Goal: Navigation & Orientation: Locate item on page

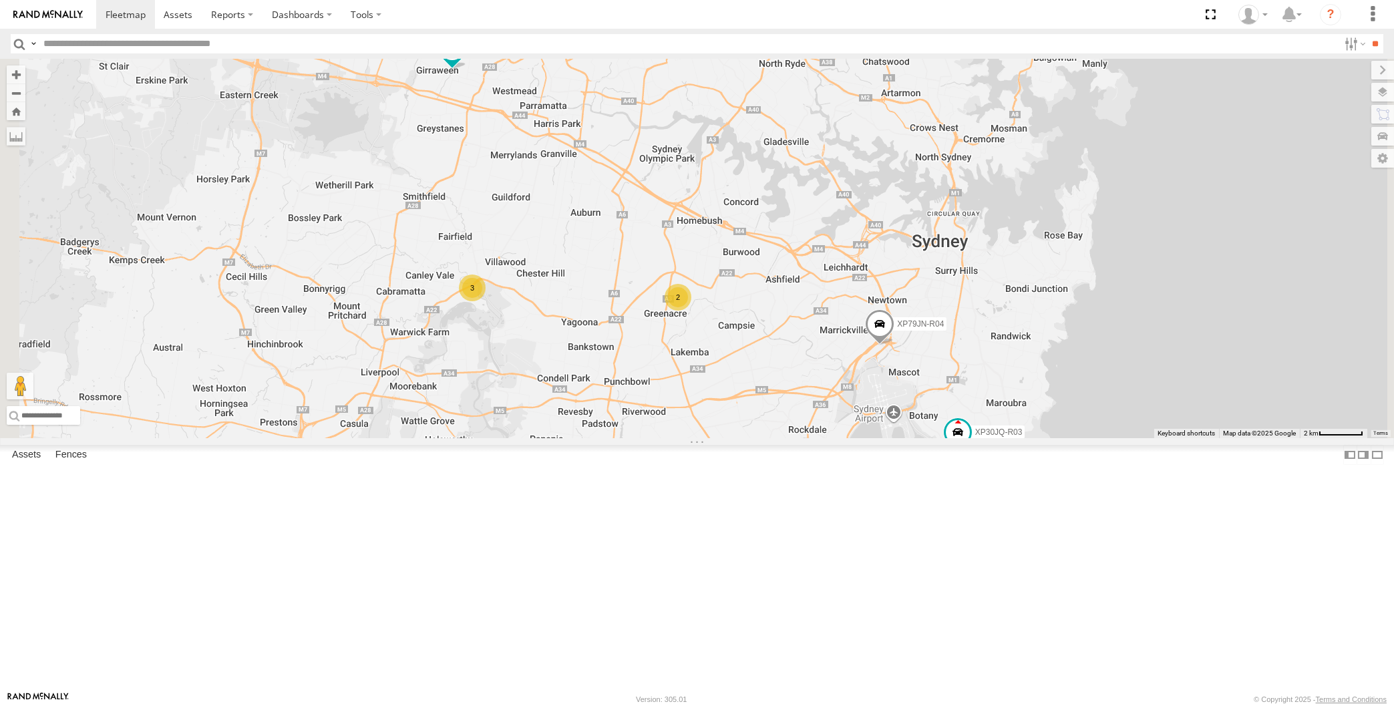
click at [1036, 438] on div "XP30JQ-R03 XP79JN-R04 3 RJ5911-R79 2" at bounding box center [697, 249] width 1394 height 380
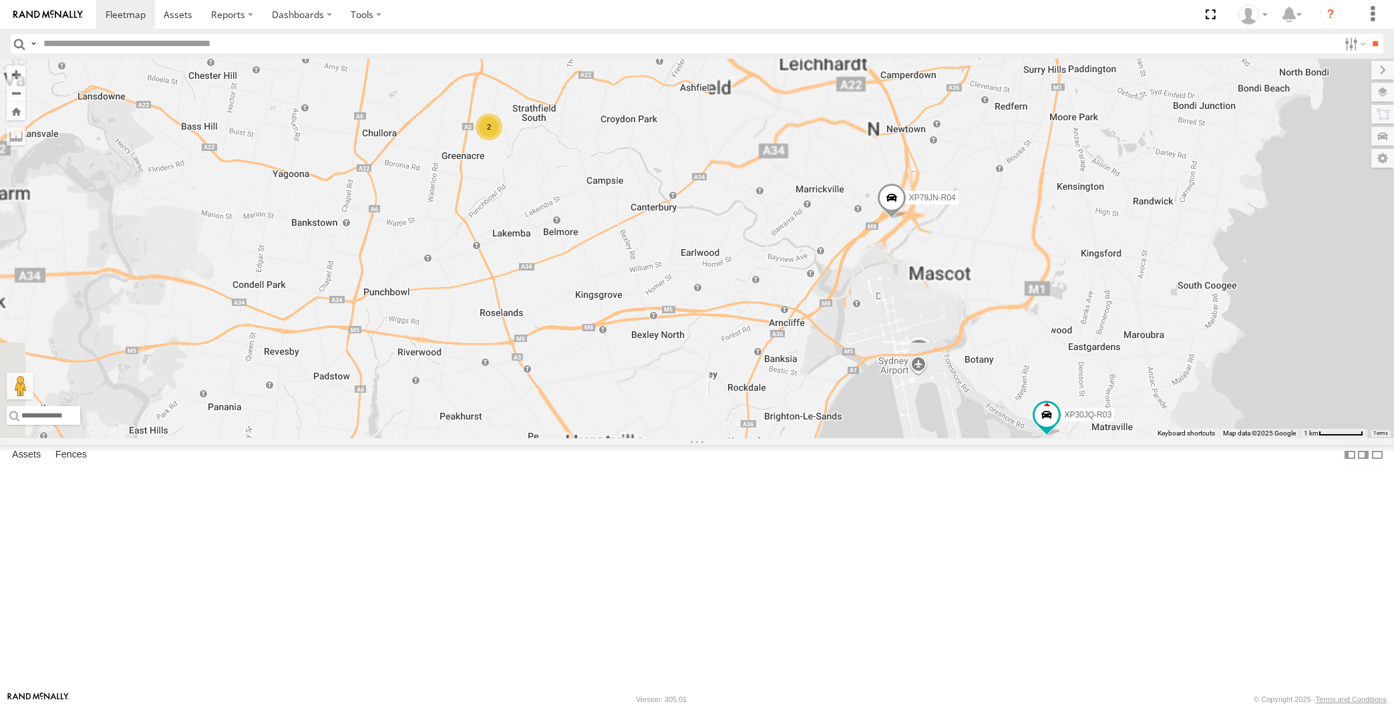
drag, startPoint x: 1022, startPoint y: 554, endPoint x: 980, endPoint y: 563, distance: 43.0
click at [1008, 438] on div "XP30JQ-R03 XP79JN-R04 RJ5911-R79 2" at bounding box center [697, 249] width 1394 height 380
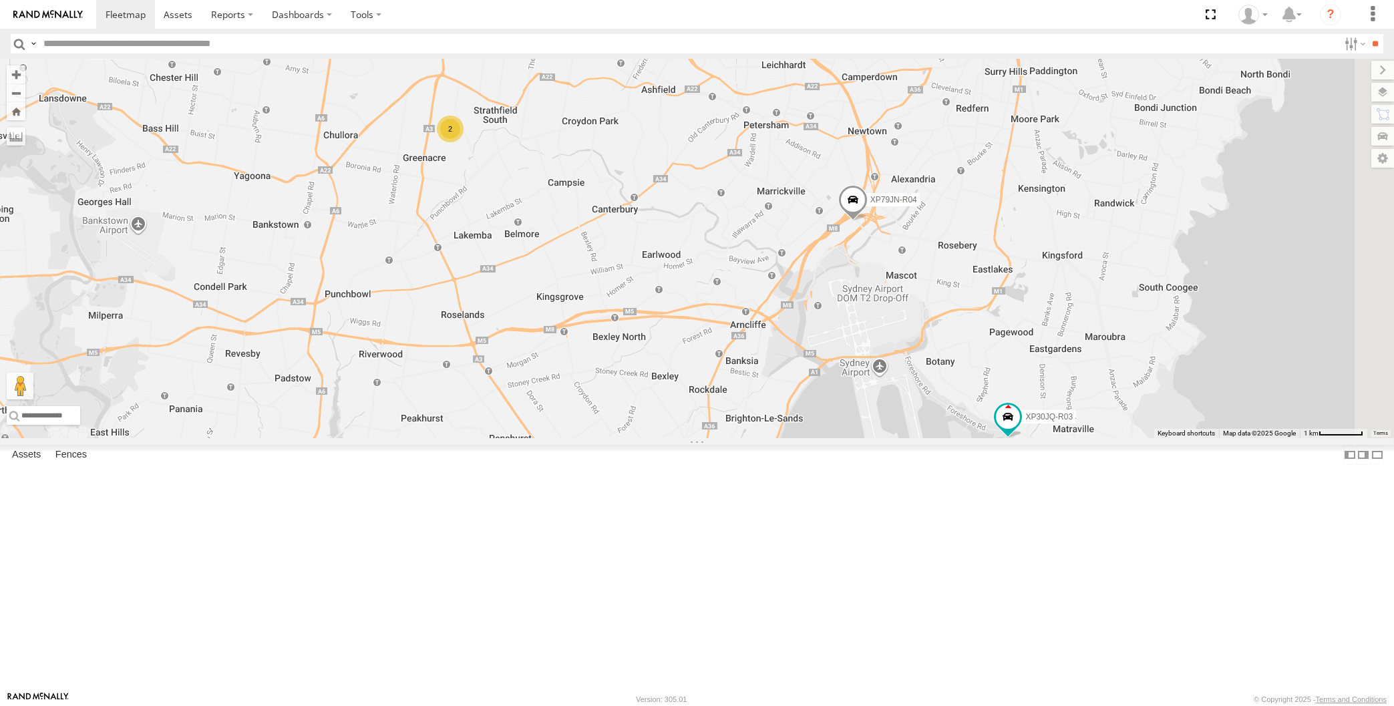
drag, startPoint x: 1000, startPoint y: 519, endPoint x: 990, endPoint y: 519, distance: 10.0
click at [990, 438] on div "XP30JQ-R03 XP79JN-R04 RJ5911-R79 2" at bounding box center [697, 249] width 1394 height 380
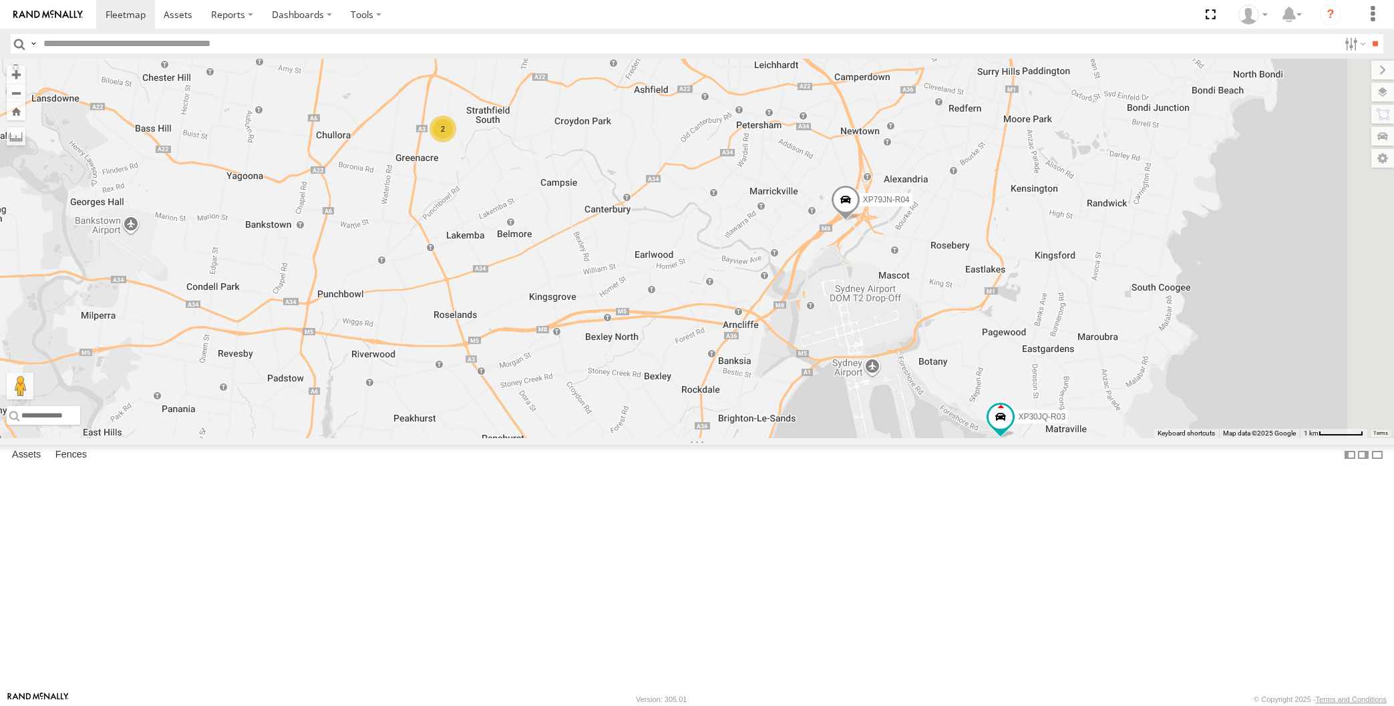
drag, startPoint x: 1012, startPoint y: 538, endPoint x: 986, endPoint y: 533, distance: 26.6
click at [986, 438] on div "XP30JQ-R03 XP79JN-R04 RJ5911-R79 2" at bounding box center [697, 249] width 1394 height 380
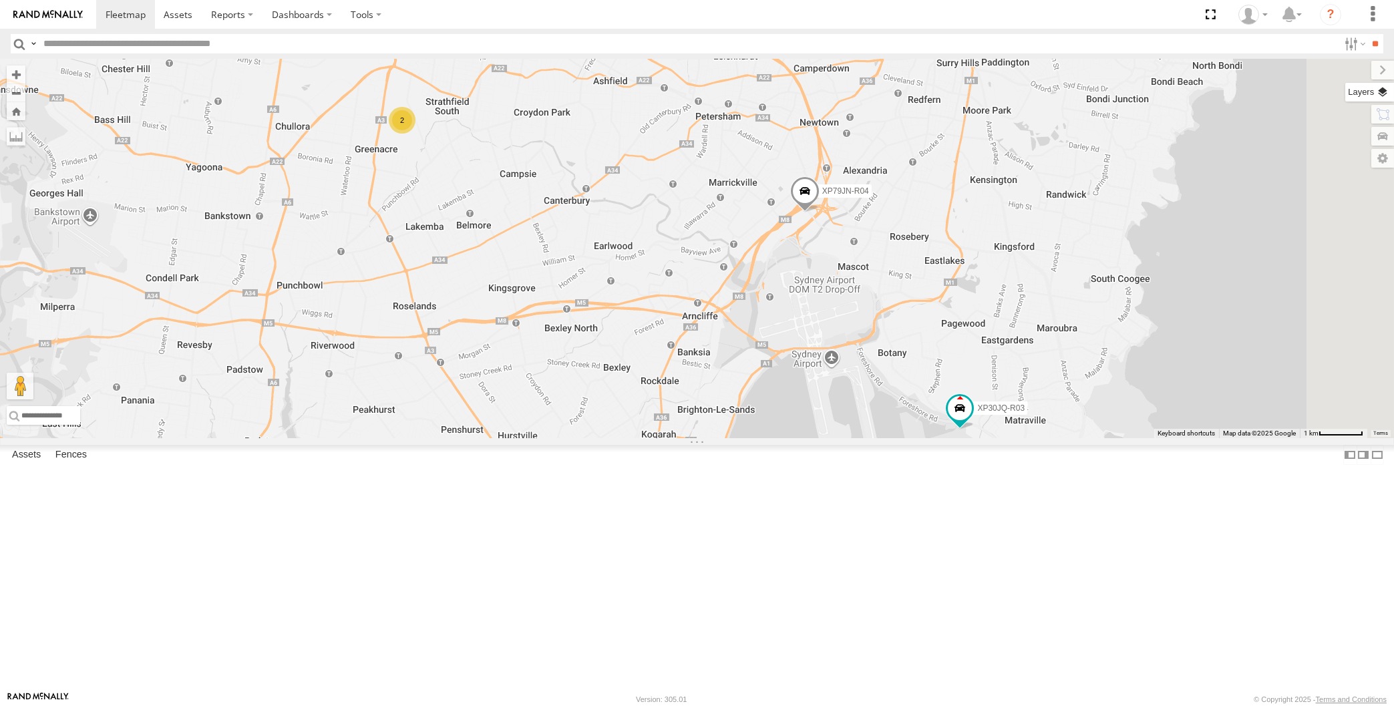
click at [1388, 92] on label at bounding box center [1370, 92] width 49 height 19
click at [0, 0] on span "Basemaps" at bounding box center [0, 0] width 0 height 0
click at [0, 0] on span "Satellite + Roadmap" at bounding box center [0, 0] width 0 height 0
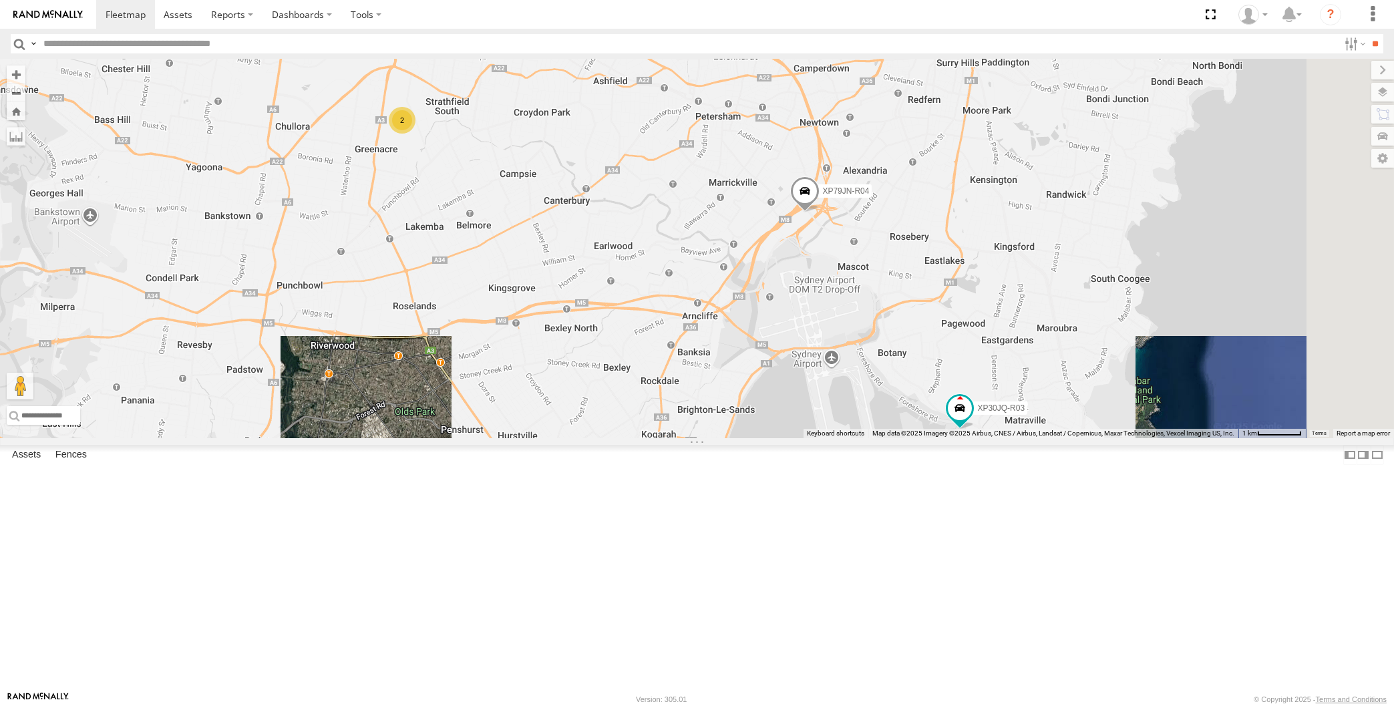
click at [0, 0] on span "Overlays" at bounding box center [0, 0] width 0 height 0
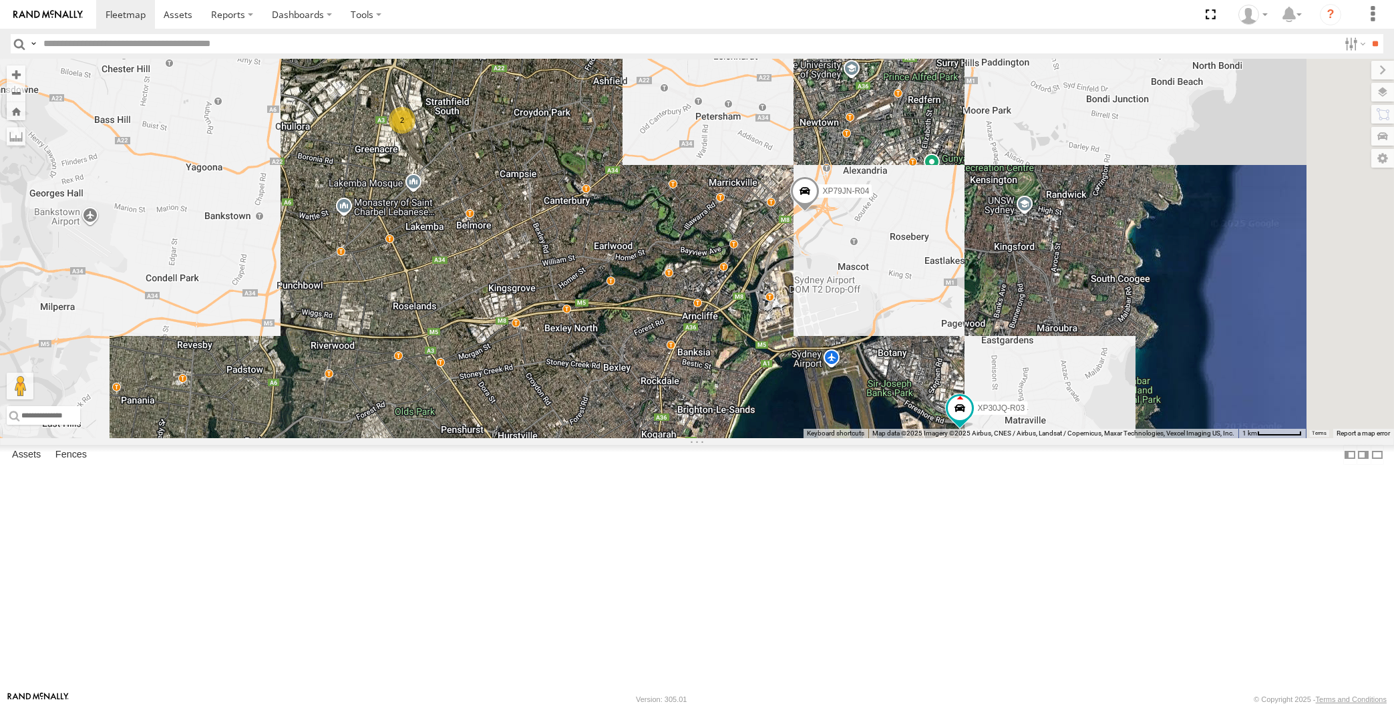
click at [0, 0] on span "Traffic" at bounding box center [0, 0] width 0 height 0
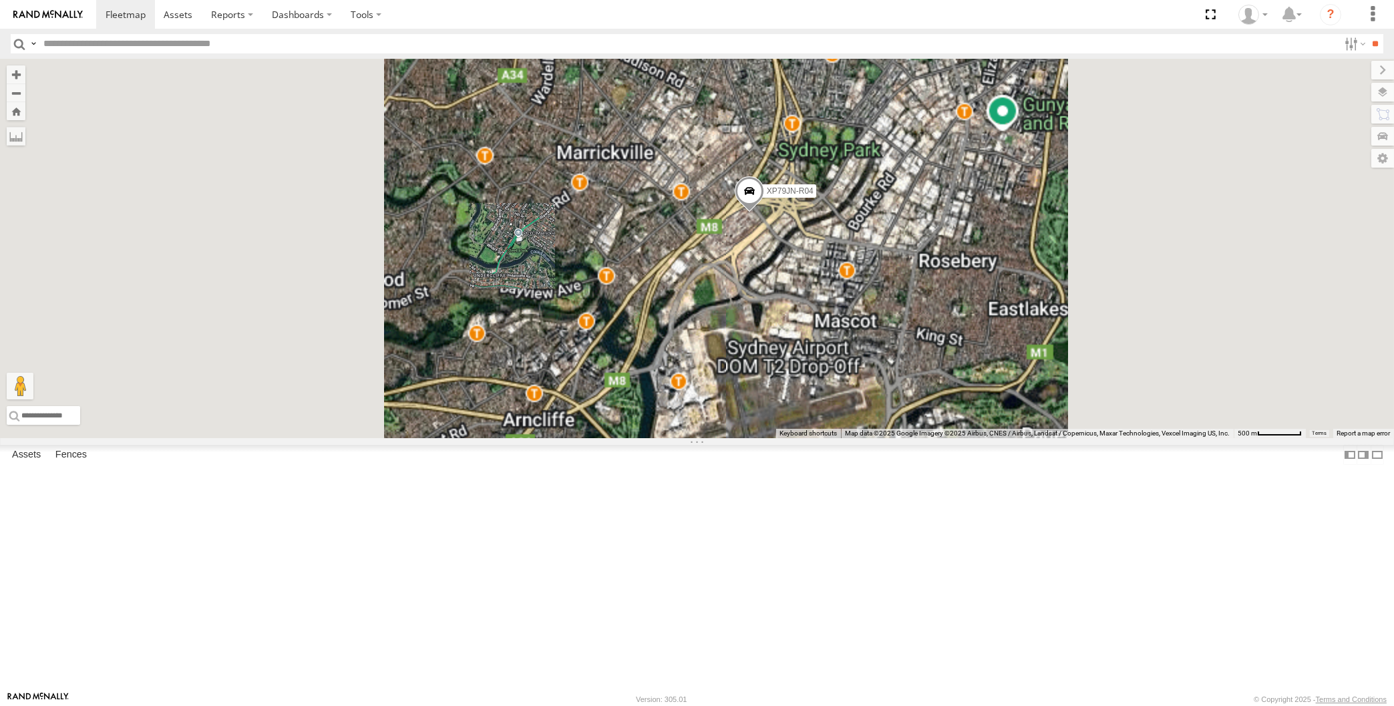
drag, startPoint x: 516, startPoint y: 368, endPoint x: 621, endPoint y: 400, distance: 110.3
click at [621, 400] on div "XP30JQ-R03 XP79JN-R04 RJ5911-R79" at bounding box center [697, 249] width 1394 height 380
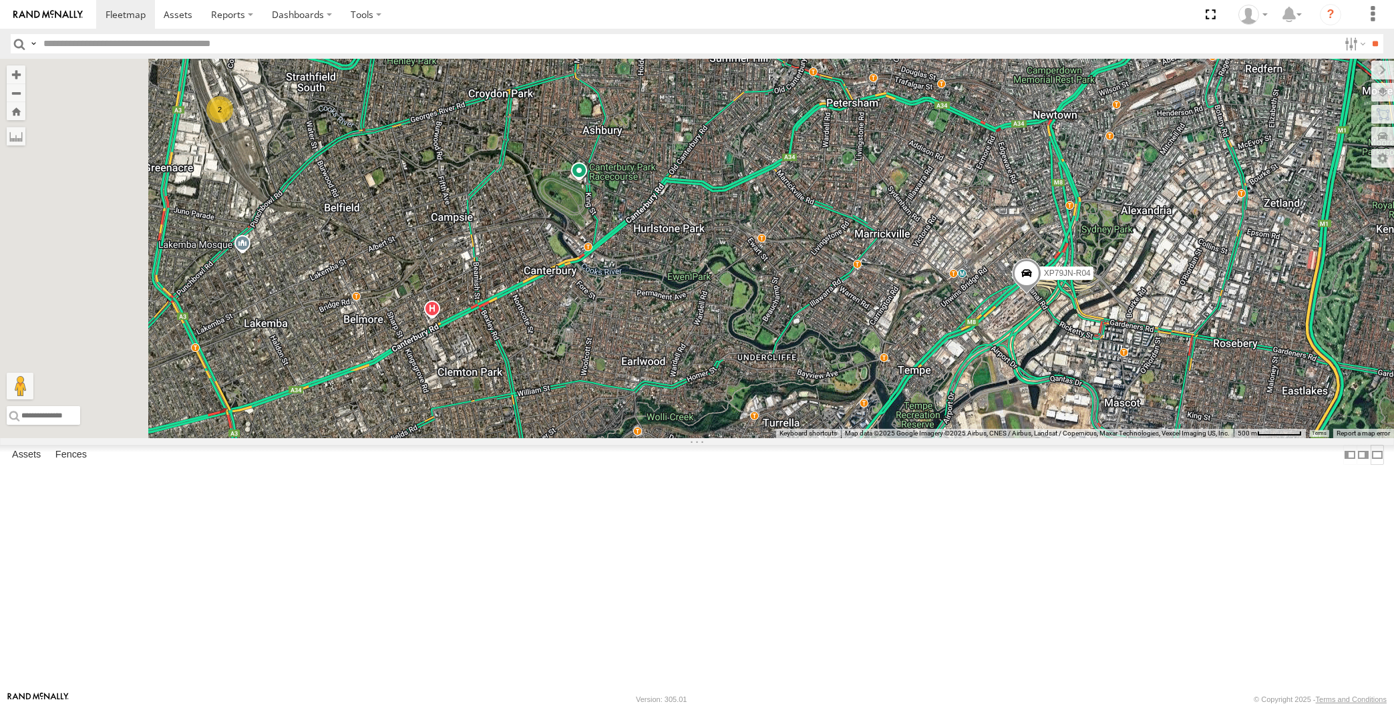
click at [1371, 464] on label at bounding box center [1377, 454] width 13 height 19
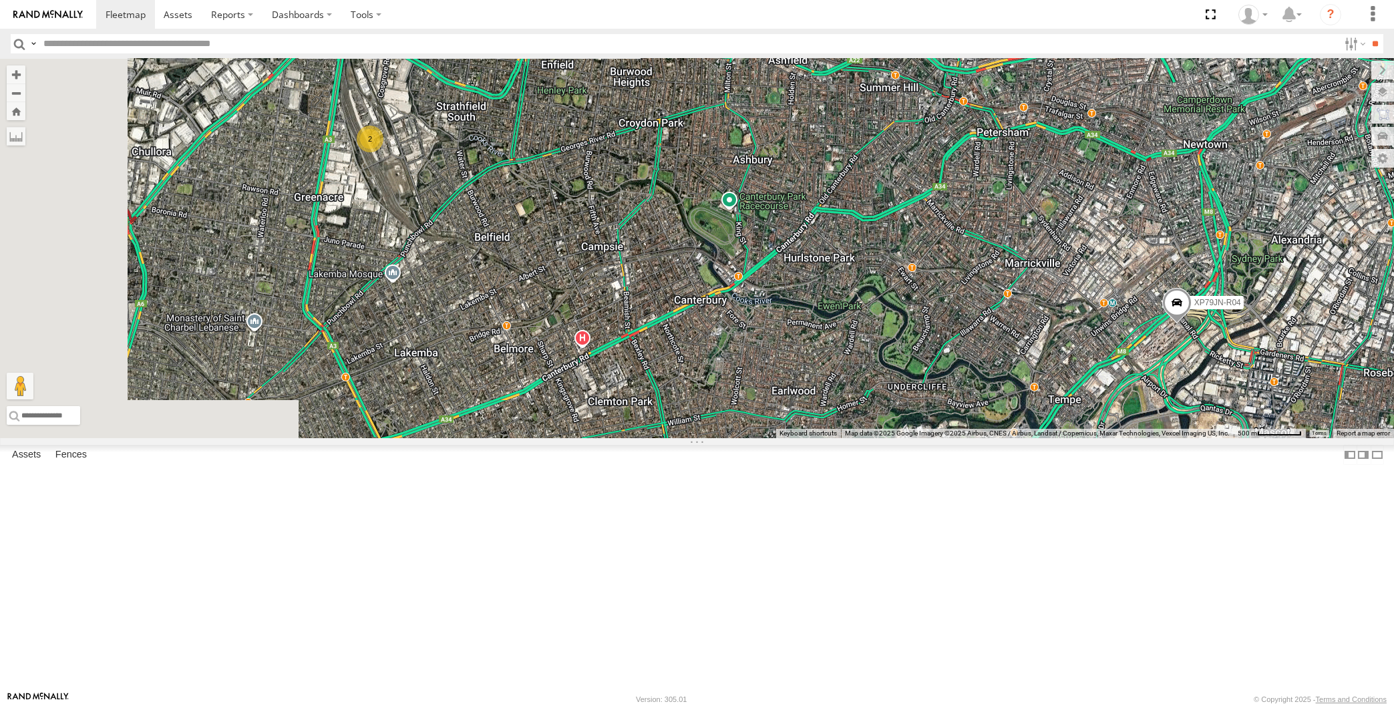
drag, startPoint x: 456, startPoint y: 545, endPoint x: 607, endPoint y: 575, distance: 153.2
click at [607, 438] on div "XP79JN-R04 2" at bounding box center [697, 249] width 1394 height 380
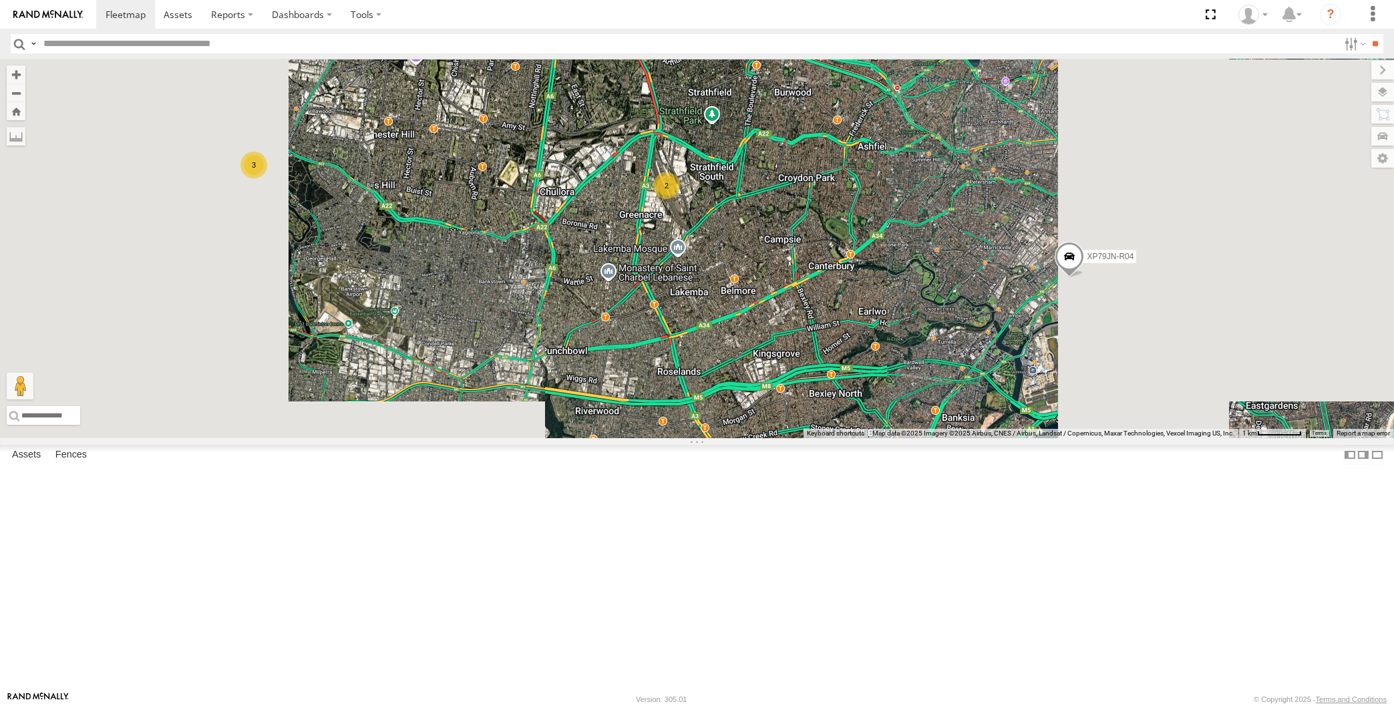
drag, startPoint x: 702, startPoint y: 386, endPoint x: 699, endPoint y: 367, distance: 18.9
click at [700, 368] on div "XP79JN-R04 XP30JQ-R03 3 2" at bounding box center [697, 249] width 1394 height 380
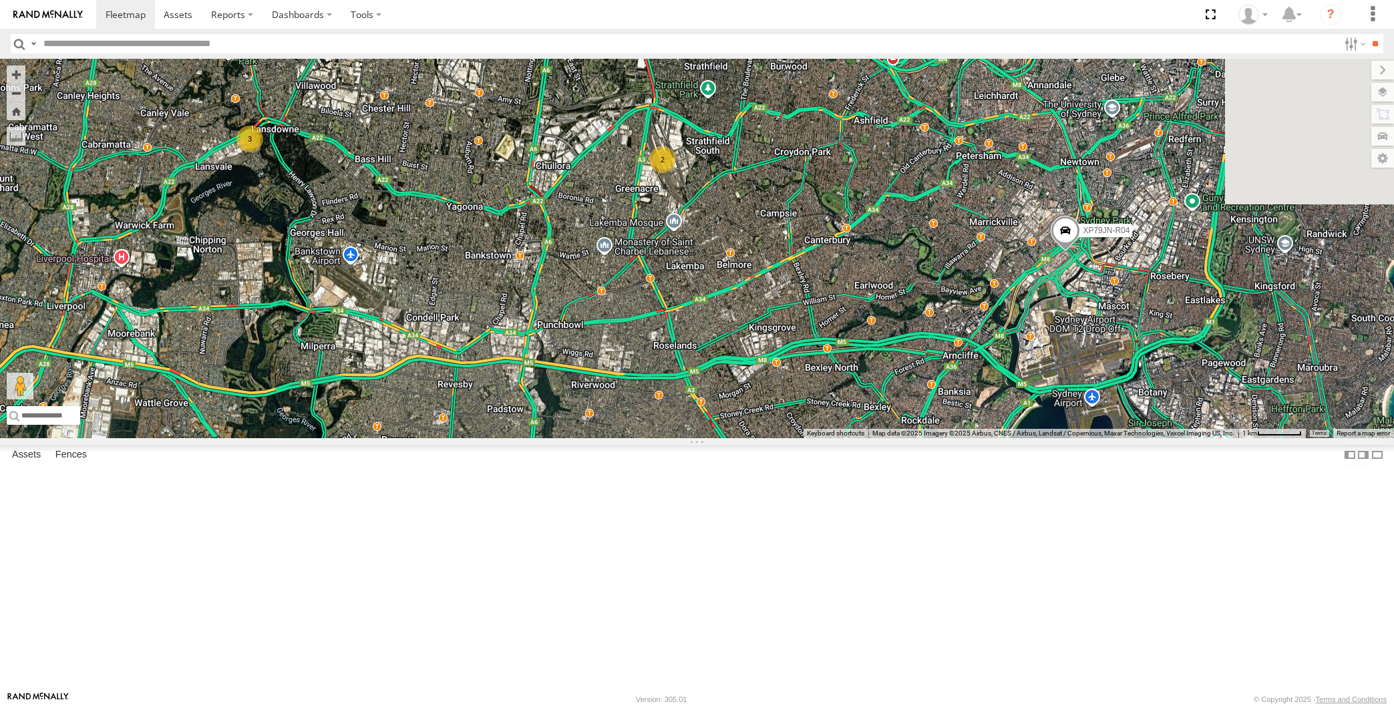
drag, startPoint x: 773, startPoint y: 398, endPoint x: 797, endPoint y: 406, distance: 25.4
click at [747, 403] on div "XP79JN-R04 XP30JQ-R03 3 2" at bounding box center [697, 249] width 1394 height 380
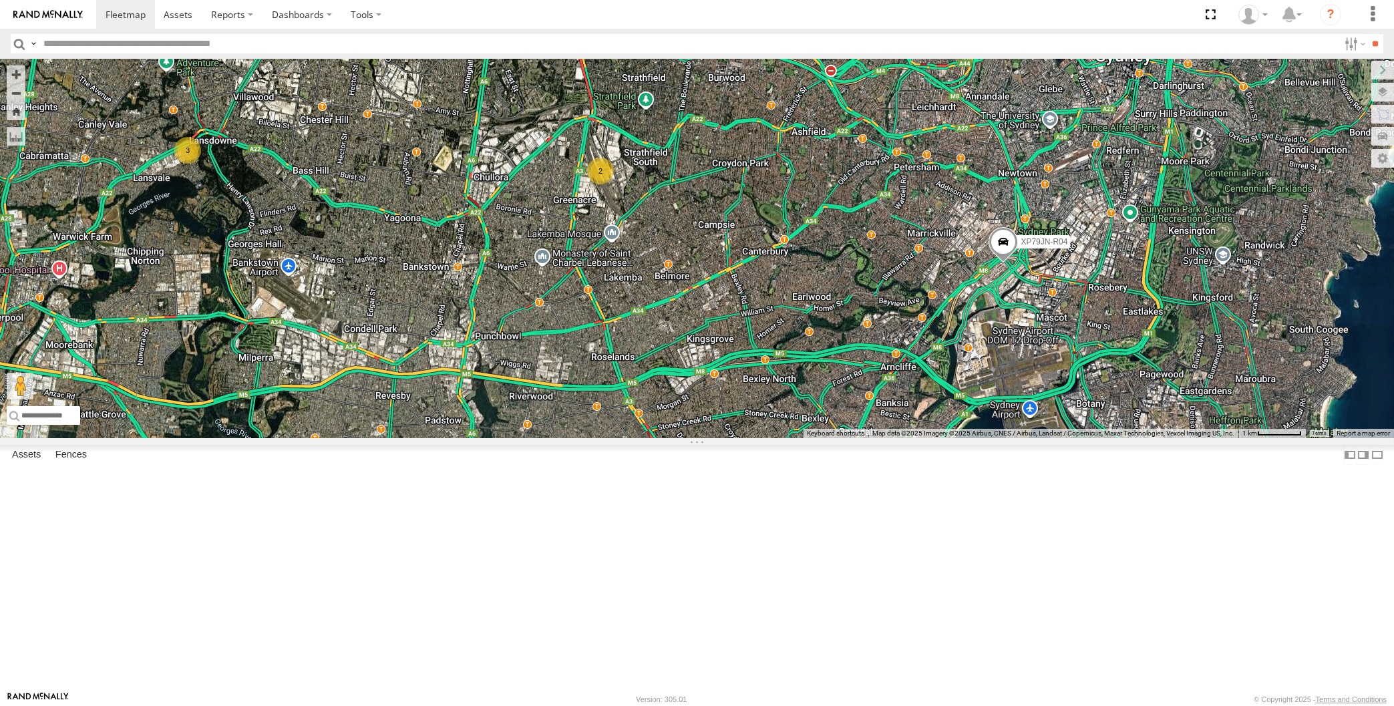
drag, startPoint x: 893, startPoint y: 458, endPoint x: 887, endPoint y: 454, distance: 7.2
click at [891, 438] on div "XP79JN-R04 XP30JQ-R03 3 2" at bounding box center [697, 249] width 1394 height 380
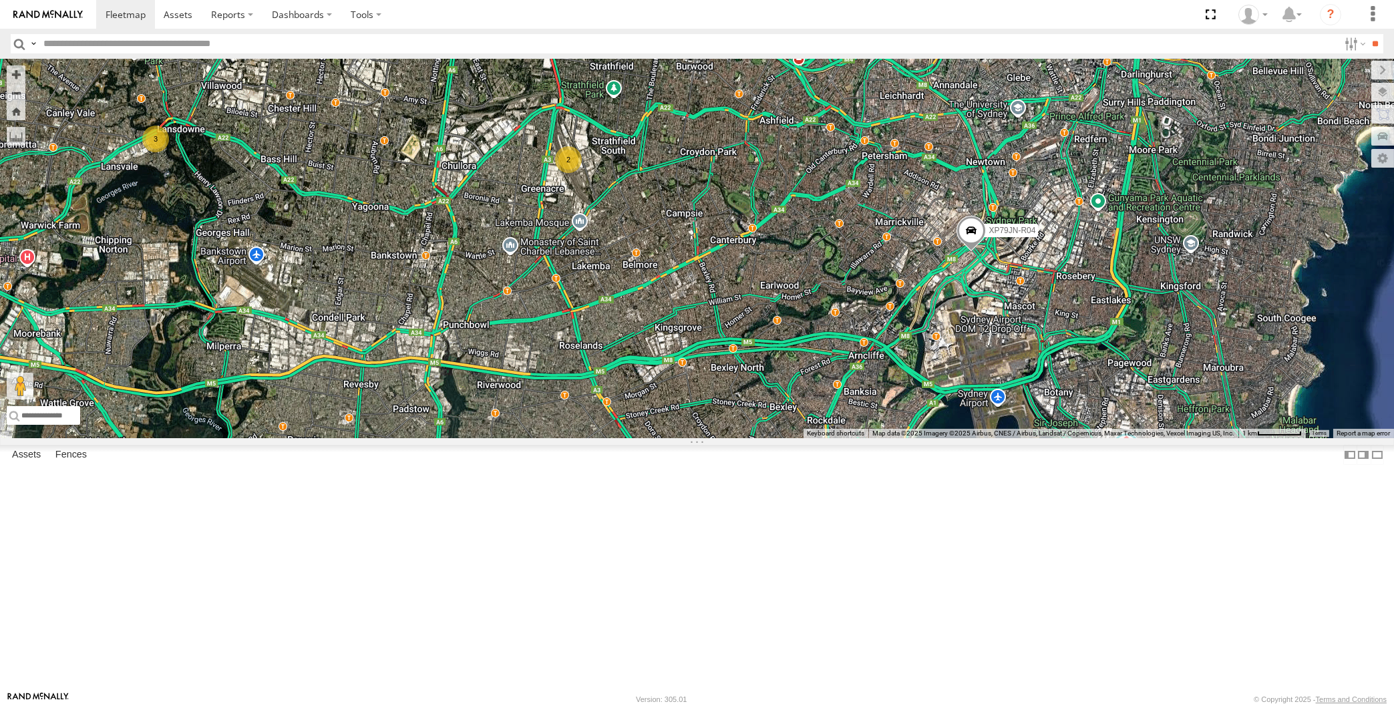
click at [978, 252] on span at bounding box center [971, 234] width 29 height 36
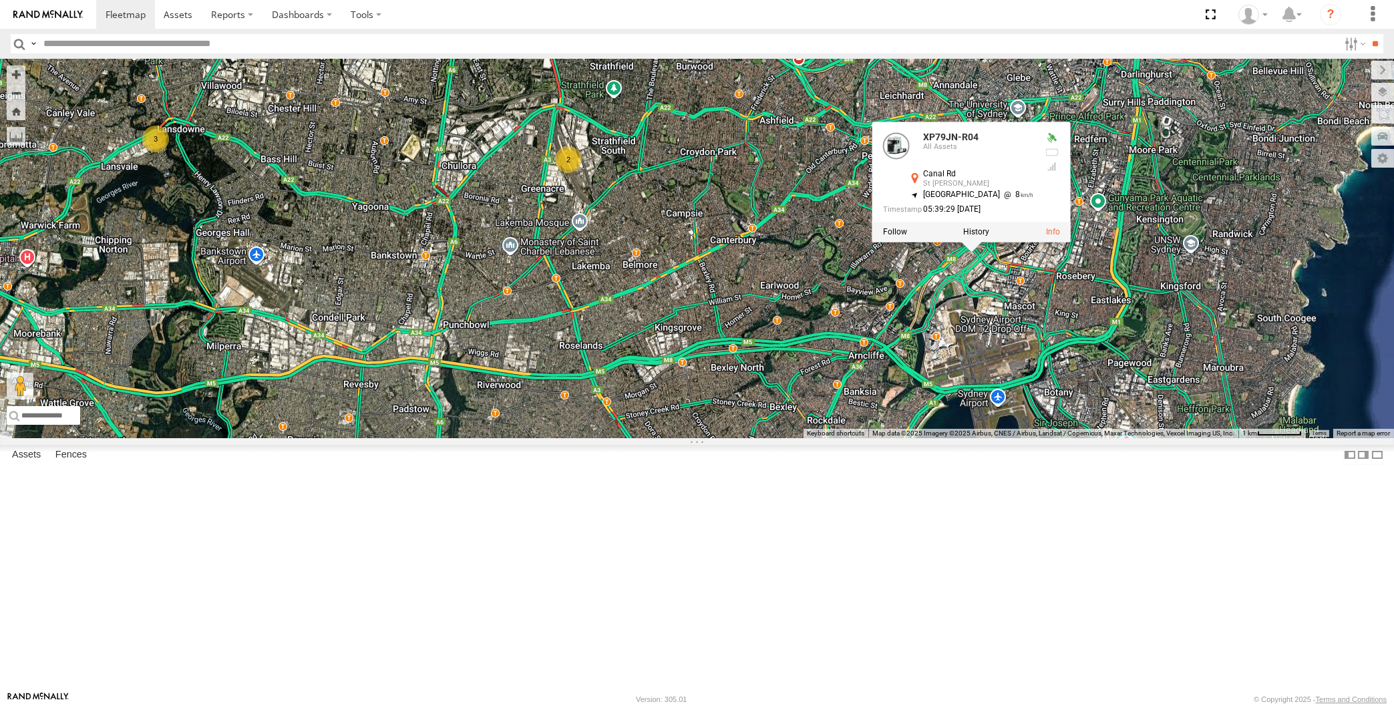
click at [984, 416] on div "XP79JN-R04 XP30JQ-R03 3 2 XP79JN-R04 All Assets Canal Rd St Peters -33.91704 , …" at bounding box center [697, 249] width 1394 height 380
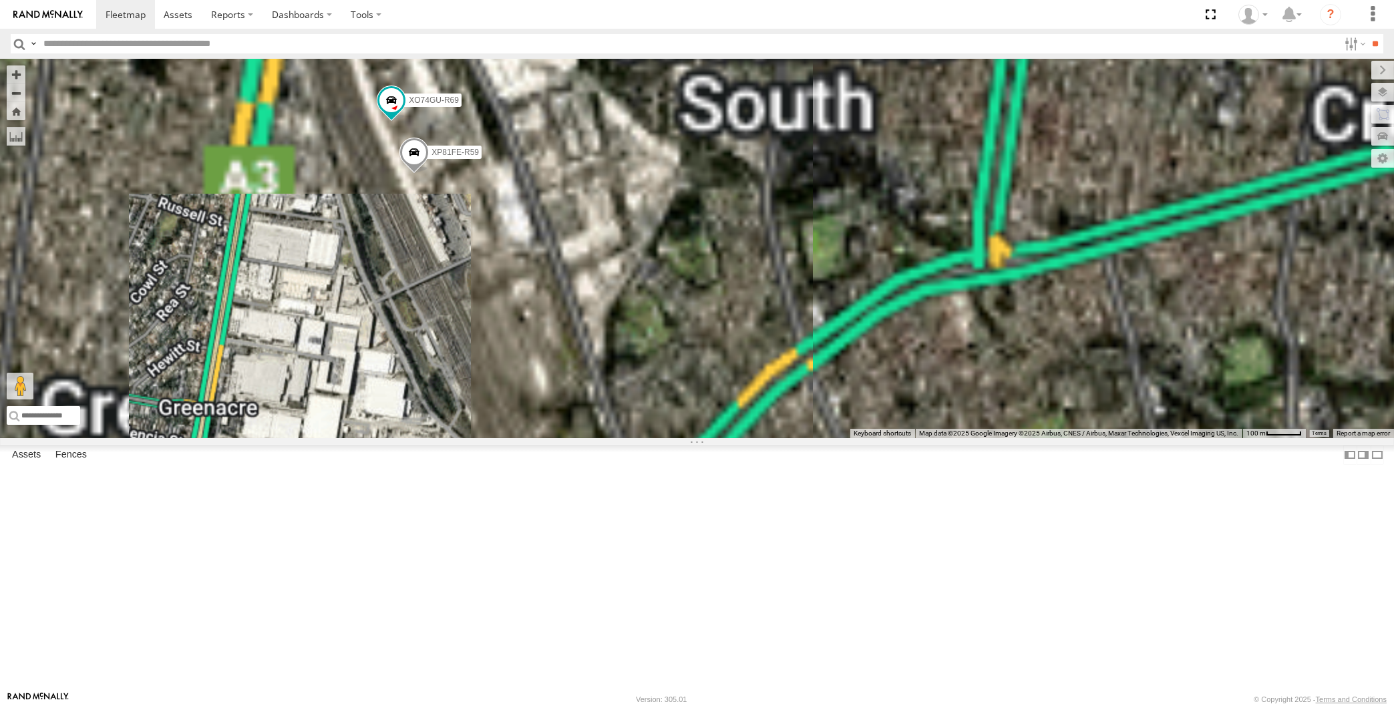
click at [414, 174] on span at bounding box center [414, 156] width 29 height 36
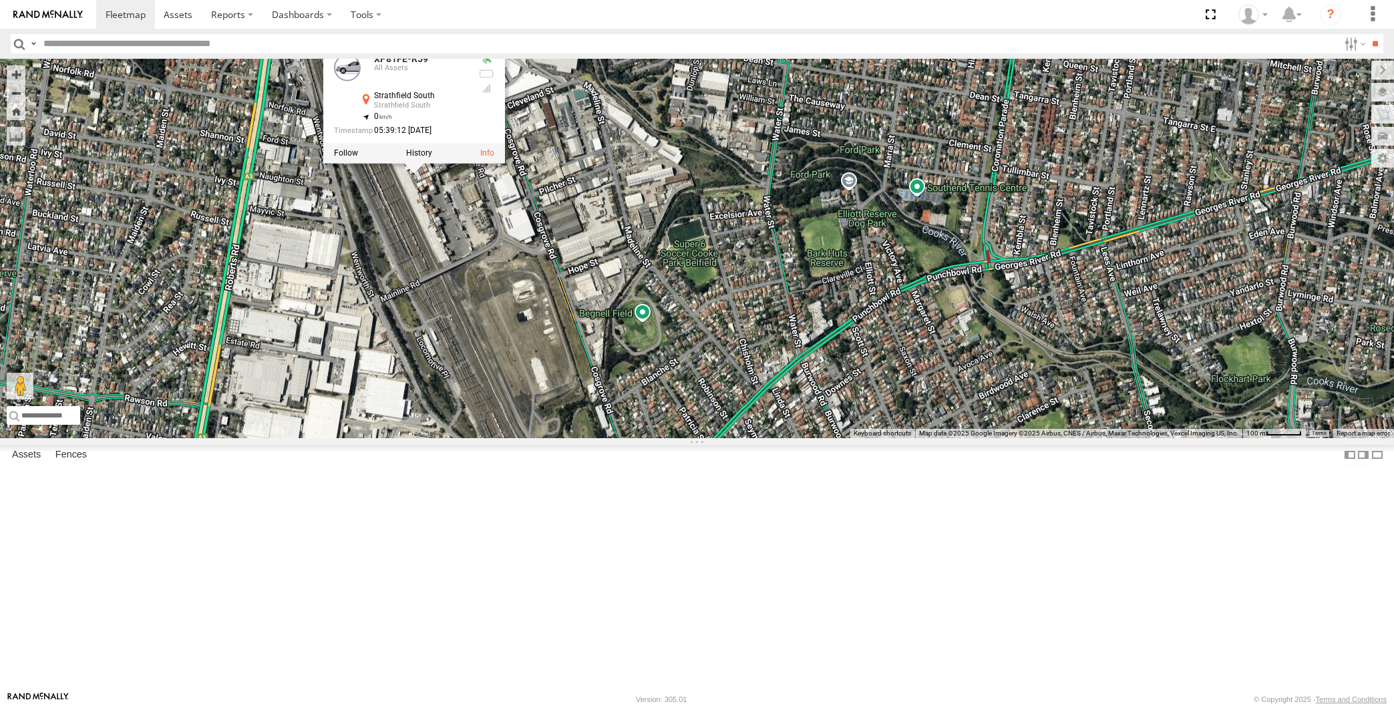
click at [433, 330] on div "XP79JN-R04 XP30JQ-R03 XP81FE-R59 XO74GU-R69 XP81FE-R59 All Assets Strathfield S…" at bounding box center [697, 249] width 1394 height 380
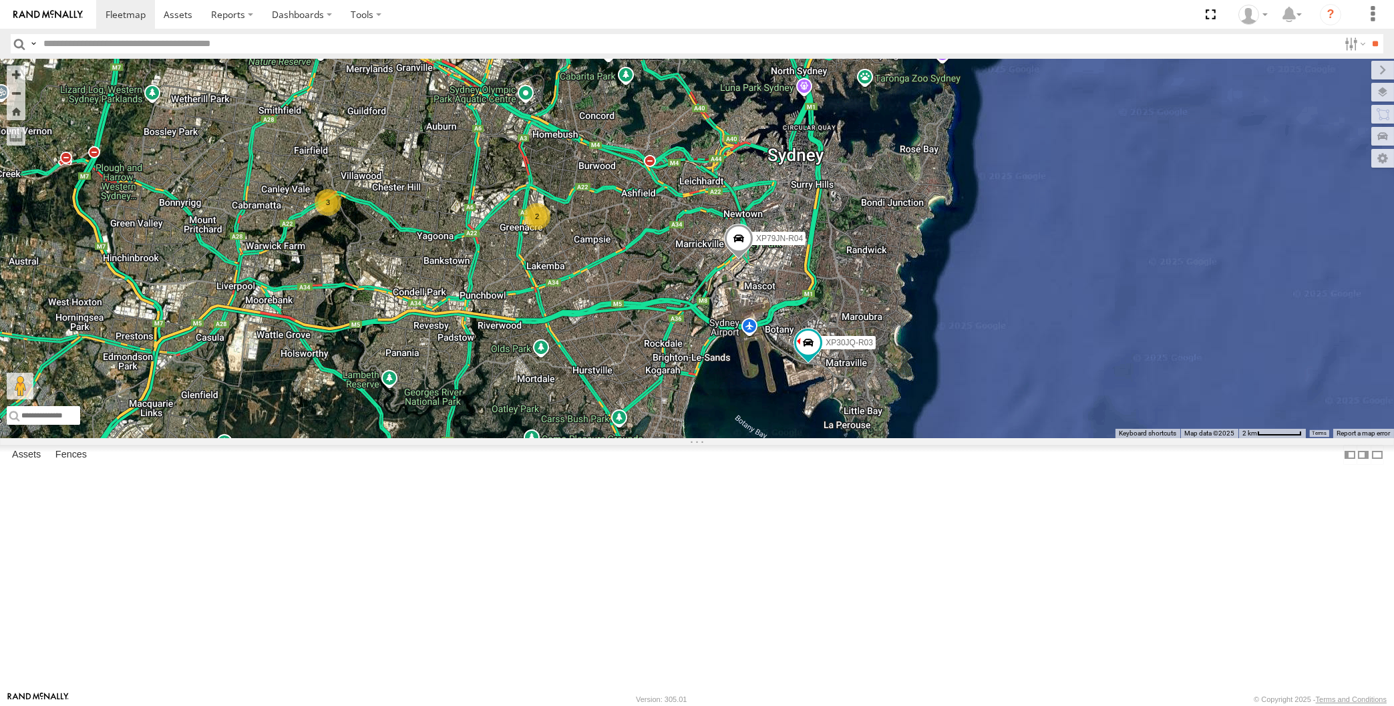
drag, startPoint x: 692, startPoint y: 482, endPoint x: 694, endPoint y: 488, distance: 7.2
click at [694, 438] on div "XP79JN-R04 XP30JQ-R03 RJ5911-R79 3 2" at bounding box center [697, 249] width 1394 height 380
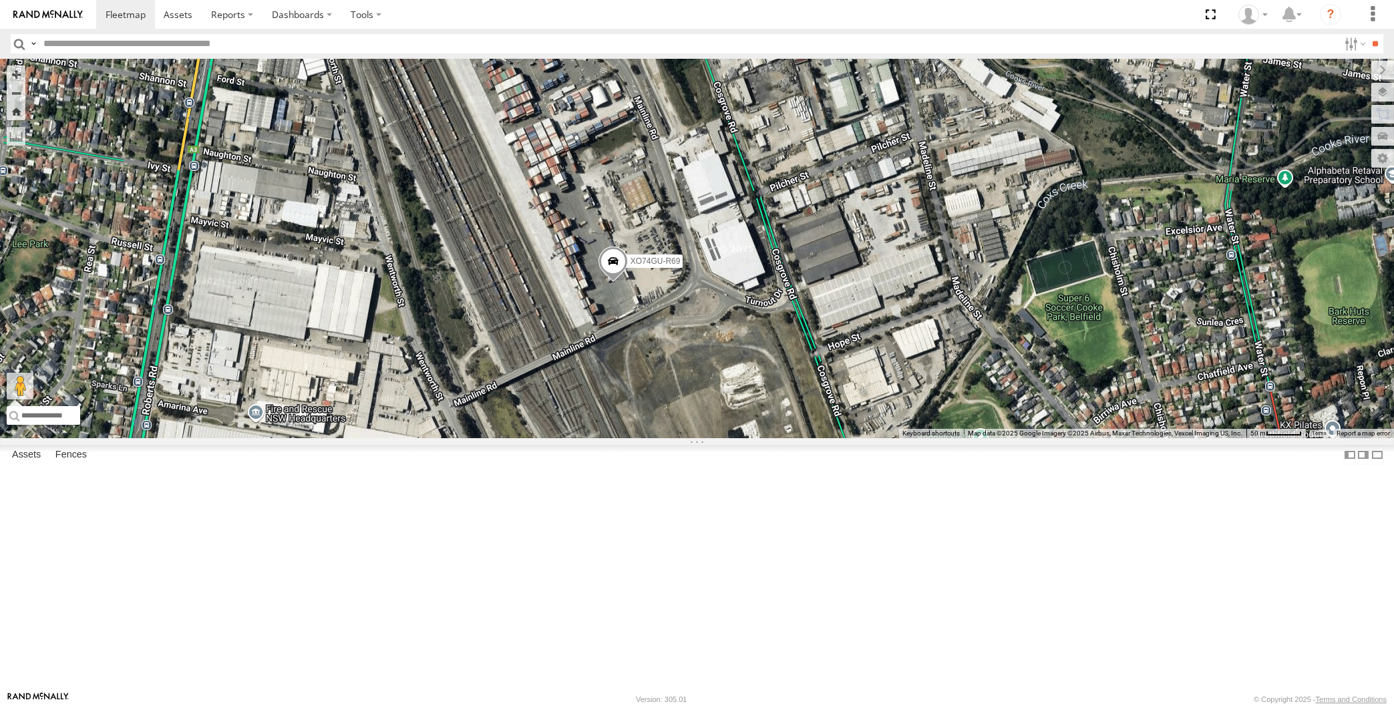
drag, startPoint x: 596, startPoint y: 510, endPoint x: 595, endPoint y: 496, distance: 13.4
click at [596, 438] on div "XP30JQ-R03 XP79JN-R04 RJ5911-R79 XP81FE-R59 XO74GU-R69" at bounding box center [697, 249] width 1394 height 380
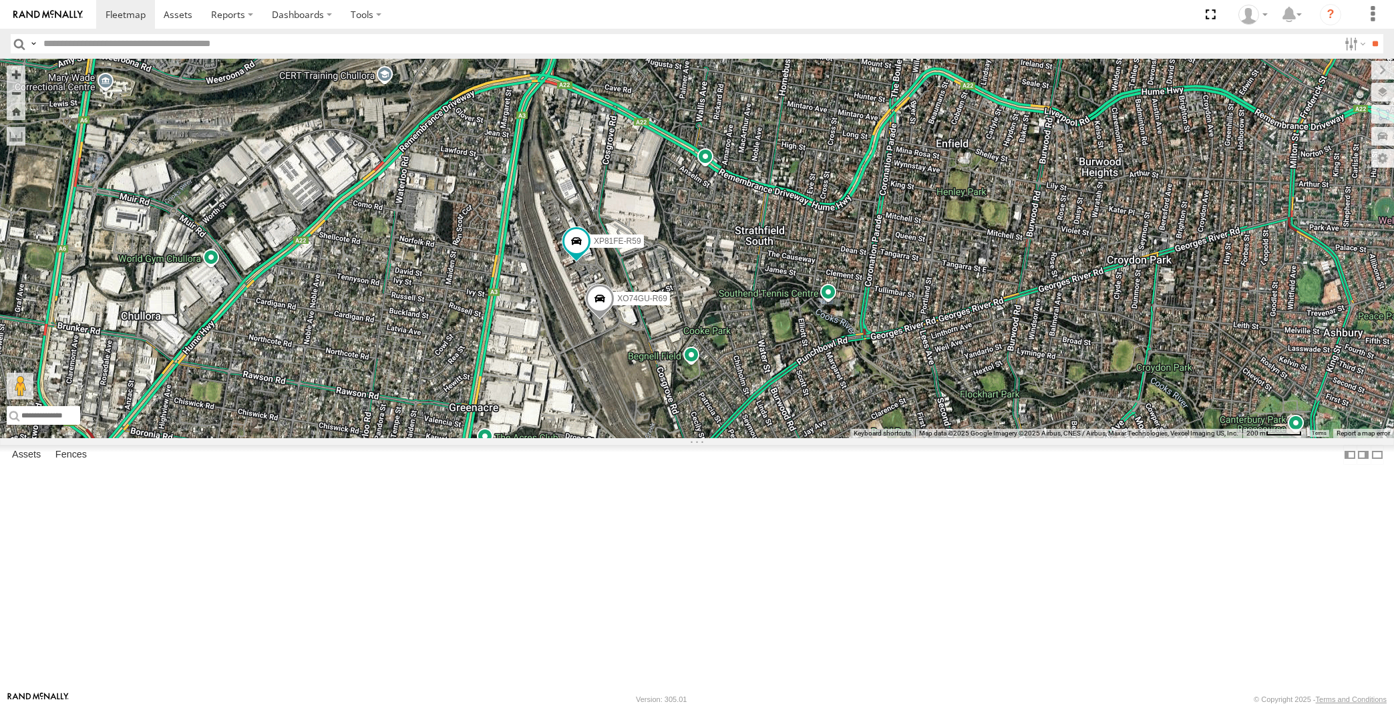
click at [1056, 438] on div "XP30JQ-R03 XP79JN-R04 RJ5911-R79 XP81FE-R59 XO74GU-R69" at bounding box center [697, 249] width 1394 height 380
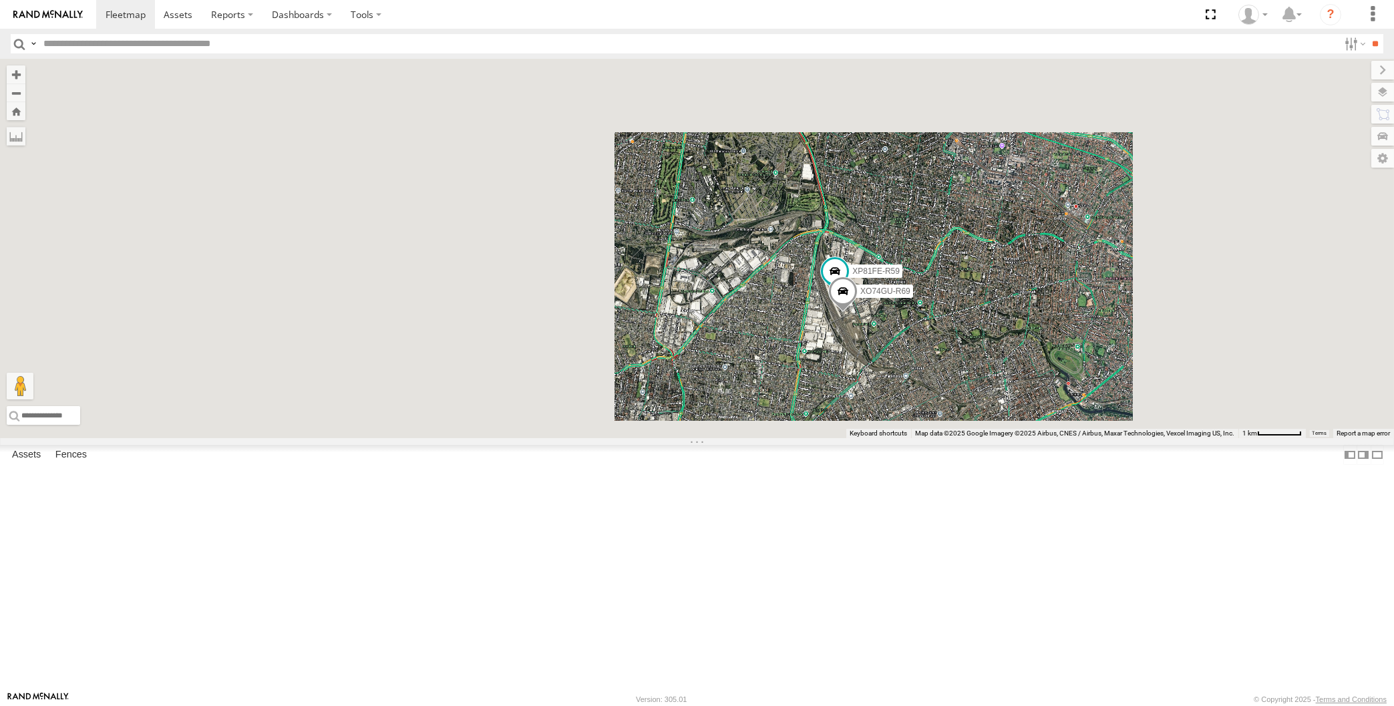
drag, startPoint x: 1050, startPoint y: 486, endPoint x: 1010, endPoint y: 472, distance: 43.1
click at [1010, 438] on div "XP30JQ-R03 XP79JN-R04 RJ5911-R79 XP81FE-R59 XO74GU-R69" at bounding box center [697, 249] width 1394 height 380
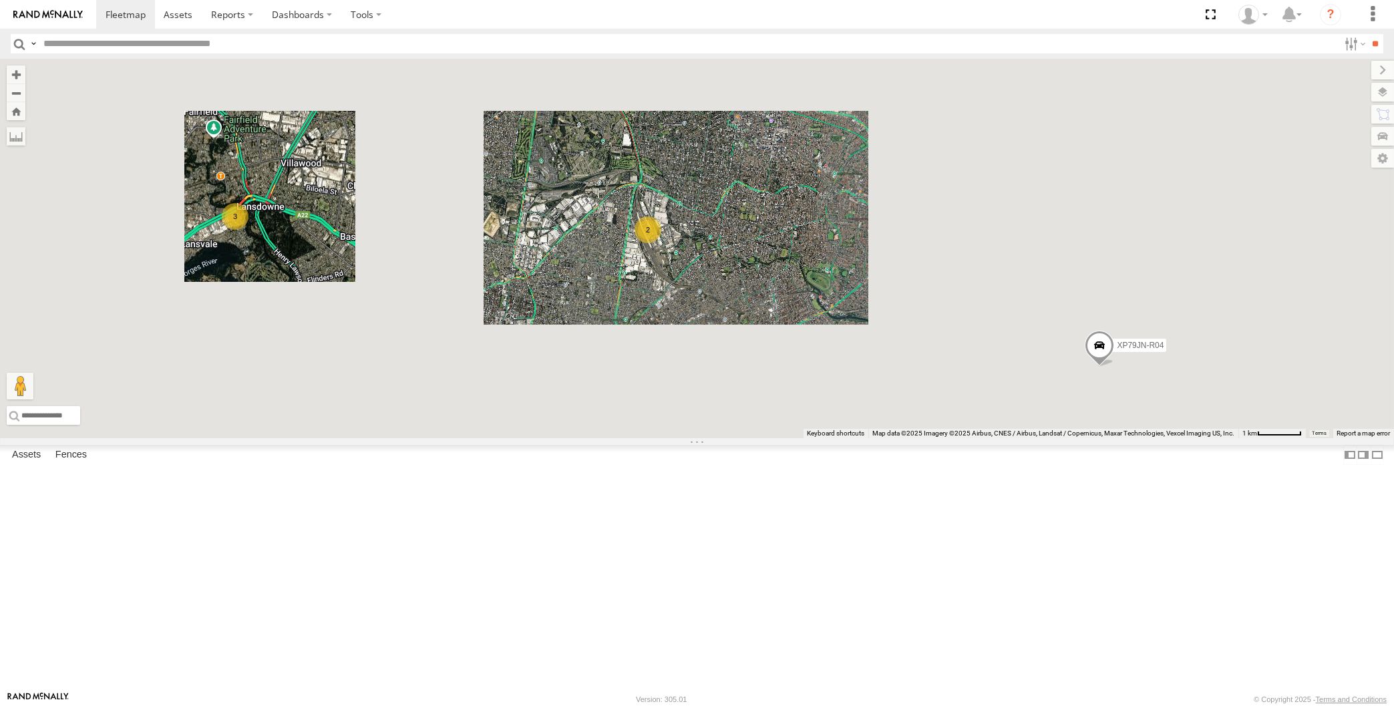
click at [1085, 367] on span at bounding box center [1099, 349] width 29 height 36
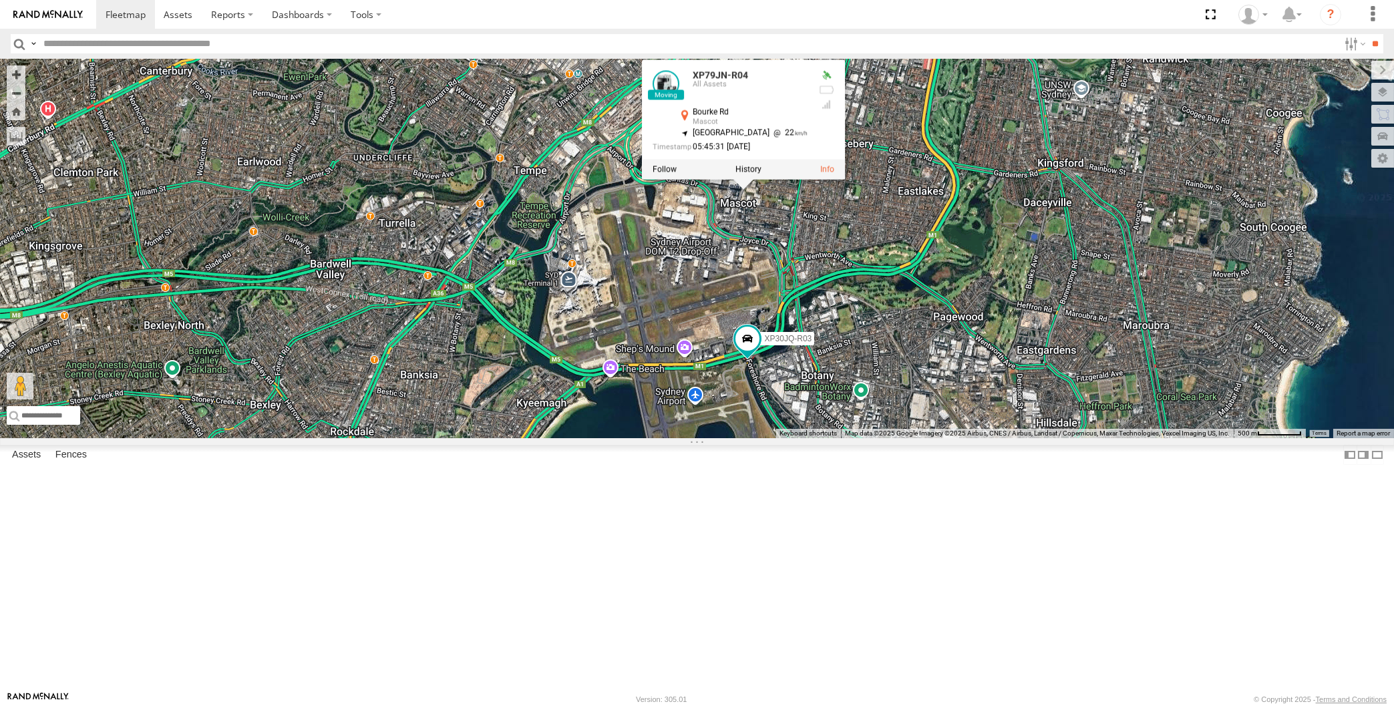
drag, startPoint x: 849, startPoint y: 468, endPoint x: 911, endPoint y: 438, distance: 69.0
click at [907, 438] on div "XP30JQ-R03 XP79JN-R04 RJ5911-R79 XP79JN-R04 All Assets Bourke Rd Mascot -33.927…" at bounding box center [697, 249] width 1394 height 380
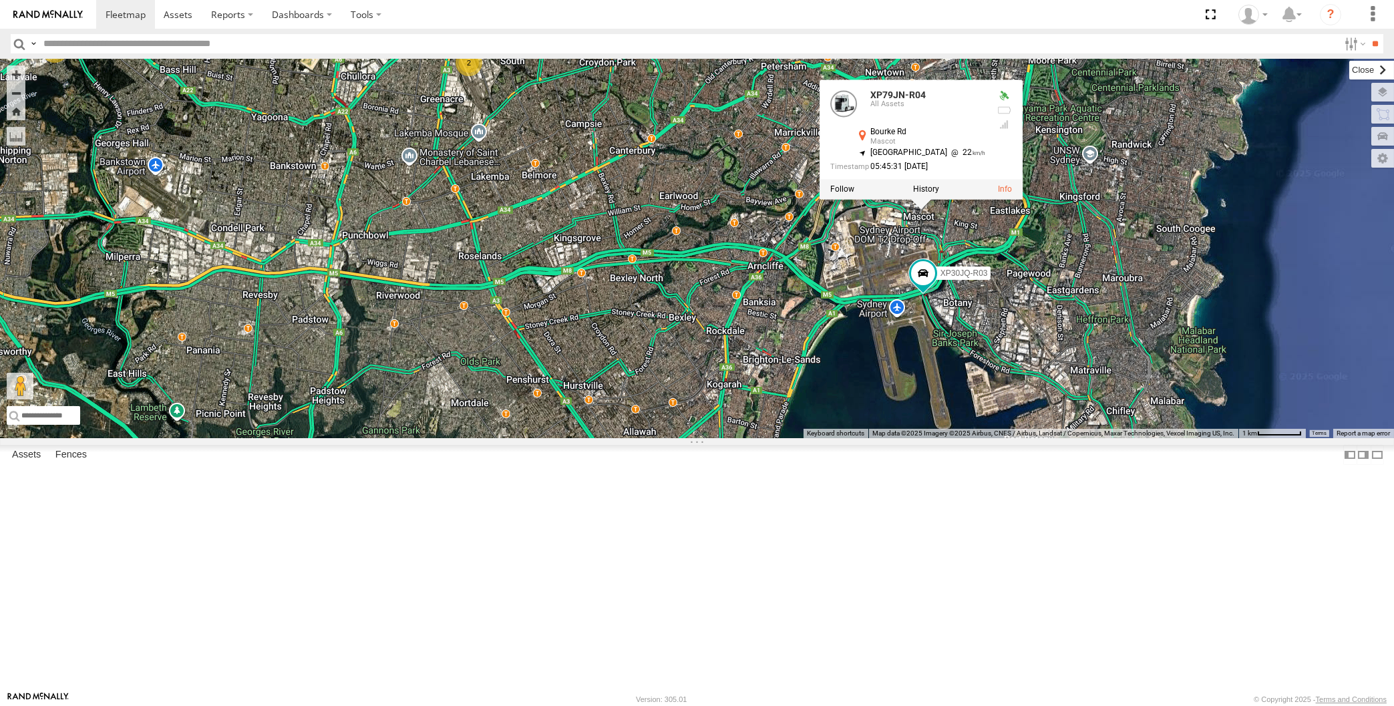
click at [1350, 71] on label at bounding box center [1372, 70] width 45 height 19
drag, startPoint x: 590, startPoint y: 273, endPoint x: 595, endPoint y: 286, distance: 14.2
click at [595, 286] on div "XP30JQ-R03 XP79JN-R04 RJ5911-R79 XP79JN-R04 All Assets Bourke Rd Mascot -33.927…" at bounding box center [697, 249] width 1394 height 380
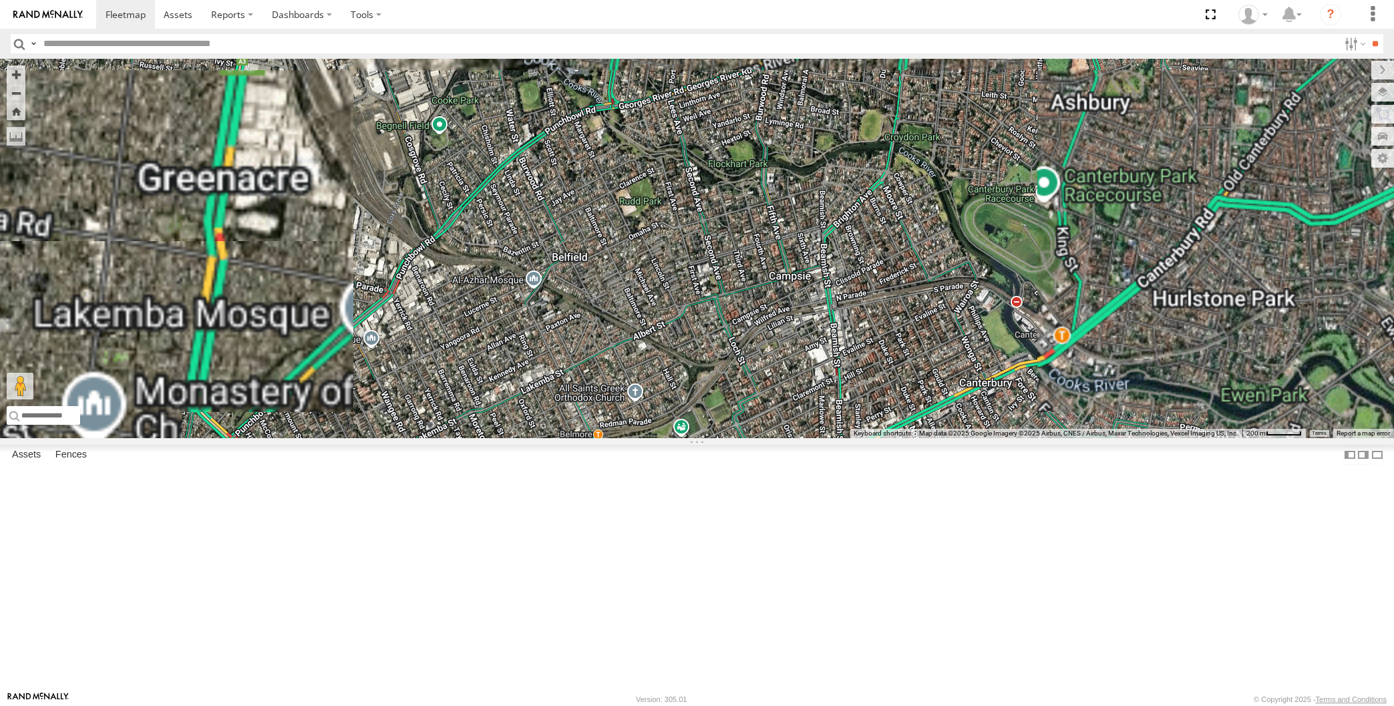
drag, startPoint x: 418, startPoint y: 194, endPoint x: 430, endPoint y: 196, distance: 12.2
click at [429, 196] on div "XP30JQ-R03 XP79JN-R04 RJ5911-R79 XP79JN-R04 All Assets Bourke Rd Mascot -33.927…" at bounding box center [697, 249] width 1394 height 380
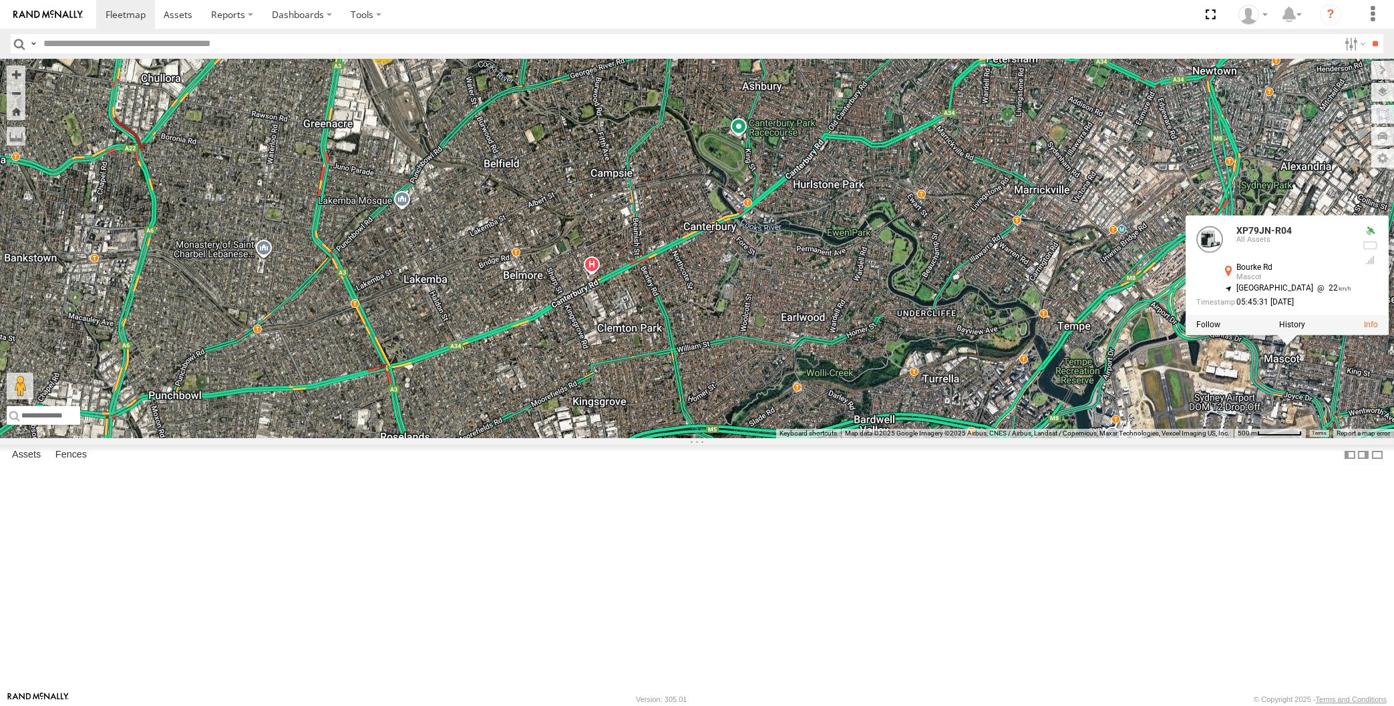
drag, startPoint x: 621, startPoint y: 412, endPoint x: 619, endPoint y: 397, distance: 14.8
click at [619, 400] on div "XP30JQ-R03 XP79JN-R04 RJ5911-R79 XP79JN-R04 All Assets Bourke Rd Mascot -33.927…" at bounding box center [697, 249] width 1394 height 380
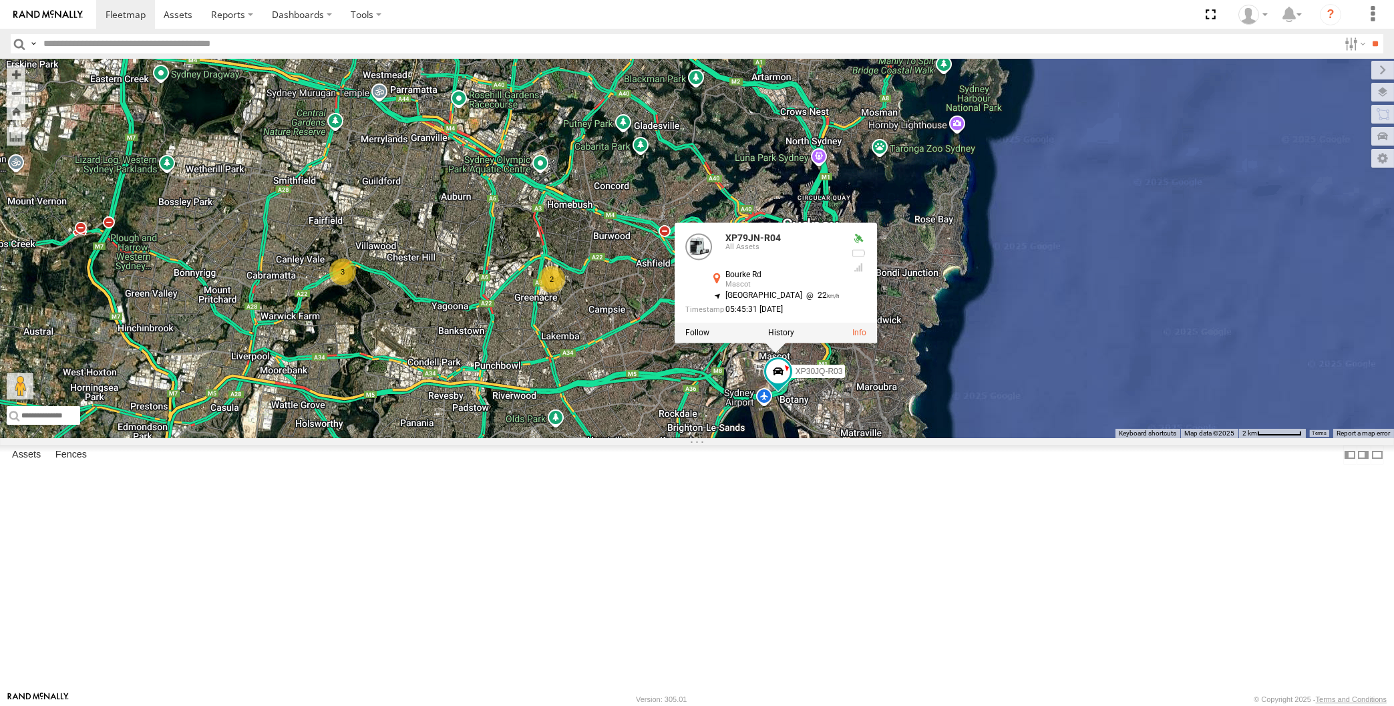
click at [326, 63] on span at bounding box center [335, 45] width 29 height 36
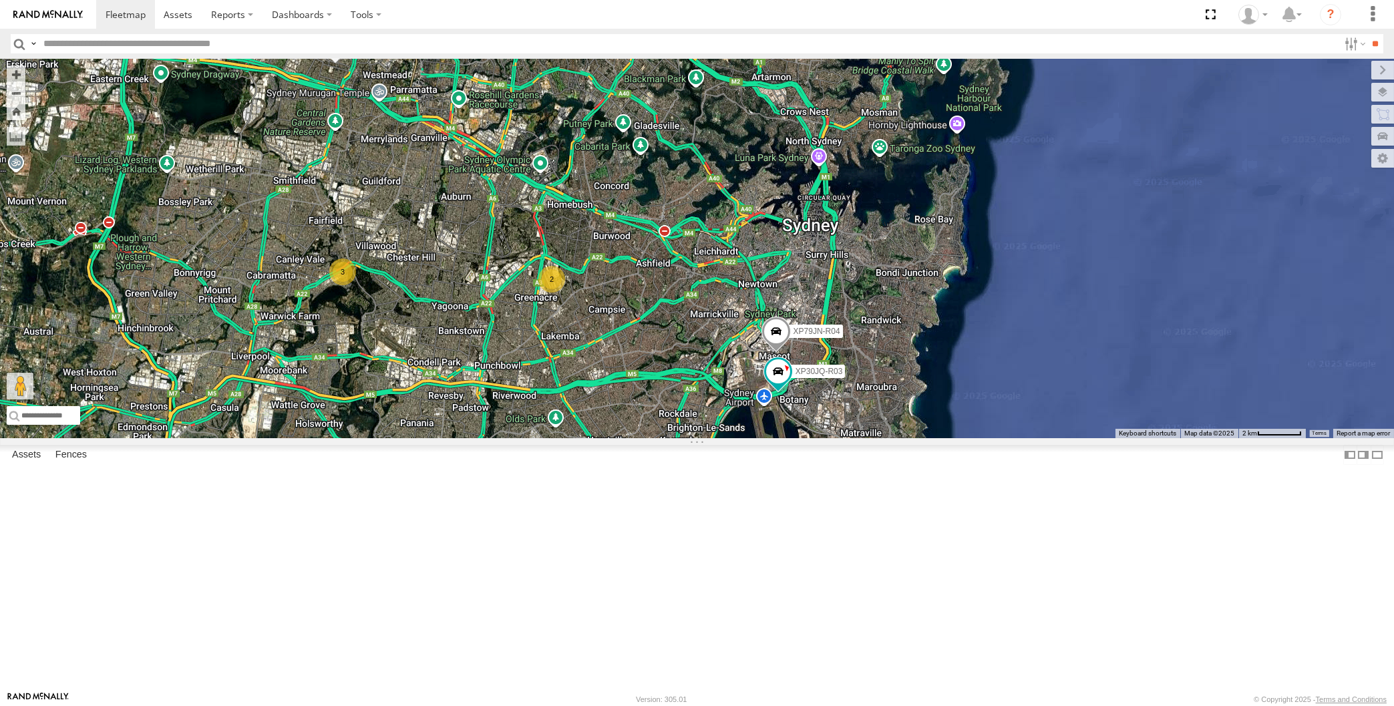
click at [378, 233] on div "XP30JQ-R03 XP79JN-R04 RJ5911-R79 3 2 RJ5911-R79 All Assets Wentworth Ave Pendle…" at bounding box center [697, 249] width 1394 height 380
drag, startPoint x: 412, startPoint y: 345, endPoint x: 412, endPoint y: 333, distance: 12.7
click at [412, 336] on div "XP30JQ-R03 XP79JN-R04 RJ5911-R79 3 2" at bounding box center [697, 249] width 1394 height 380
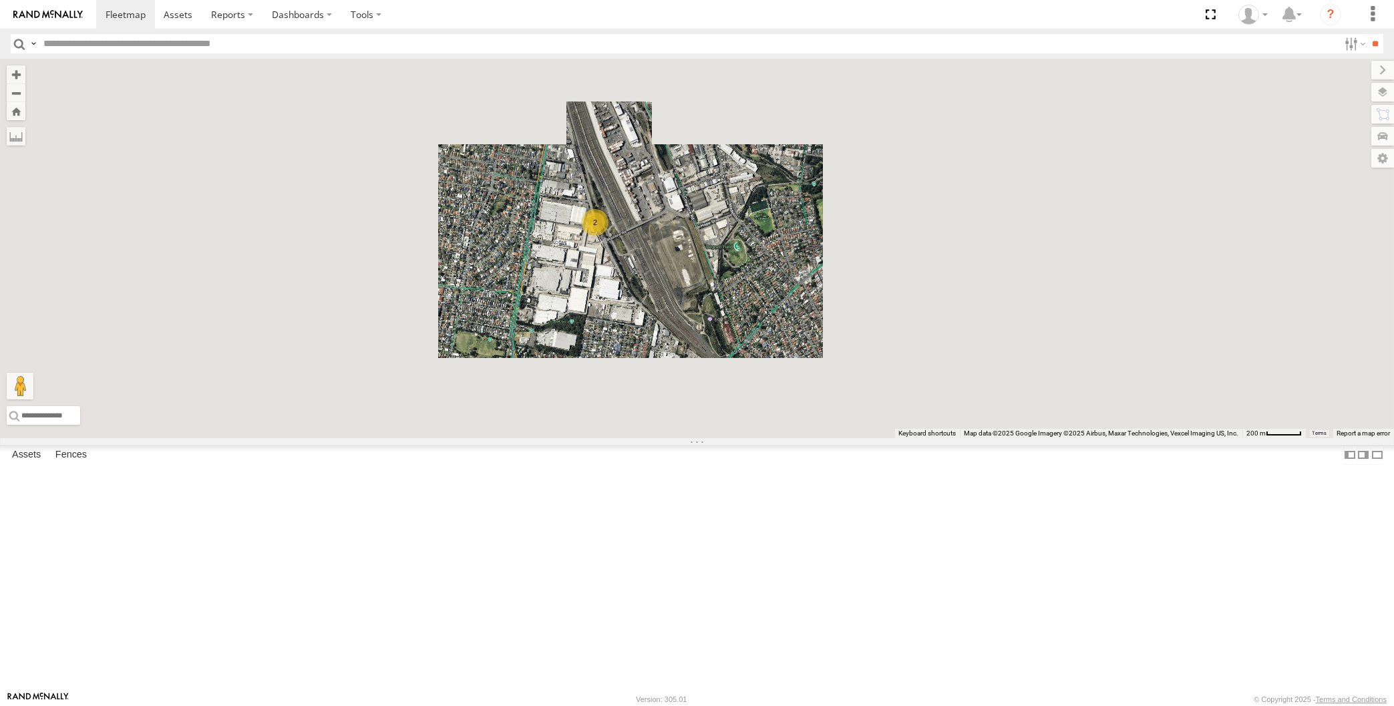
drag, startPoint x: 696, startPoint y: 429, endPoint x: 696, endPoint y: 402, distance: 27.4
click at [696, 411] on div "RJ5911-R79 2" at bounding box center [697, 249] width 1394 height 380
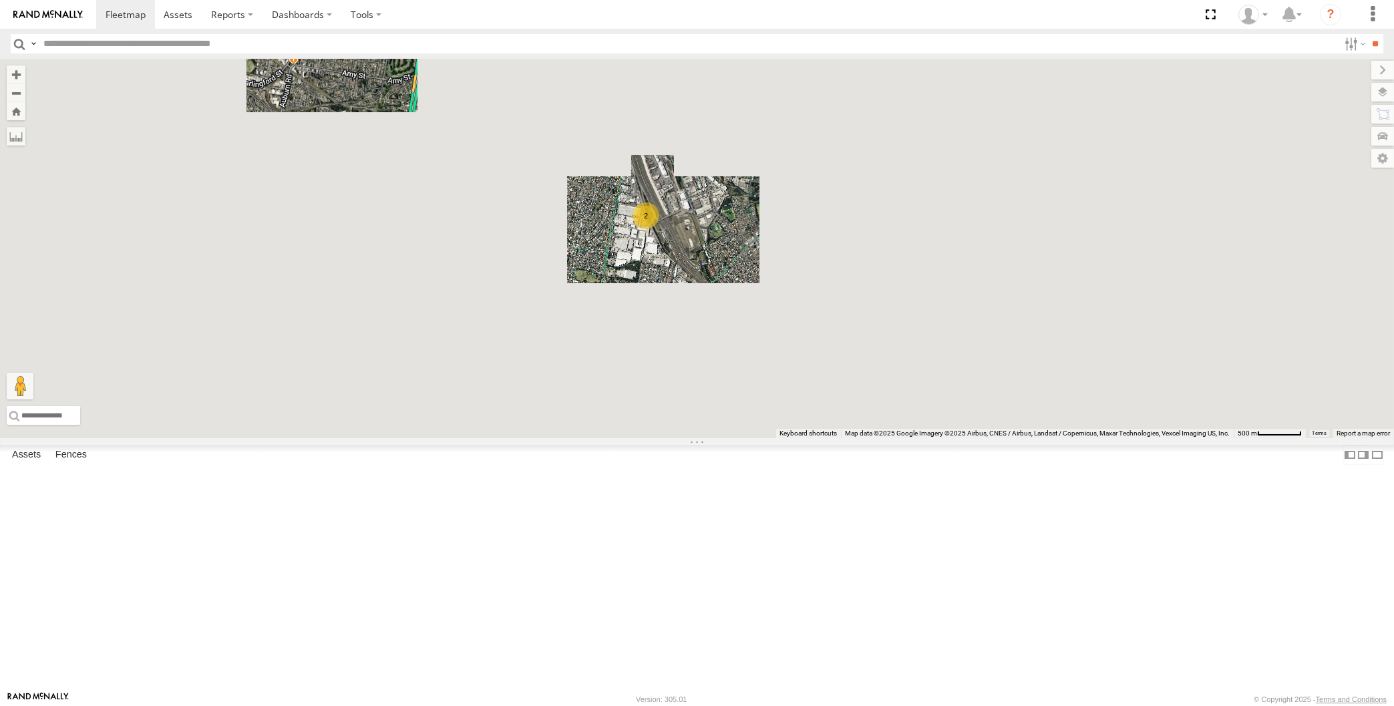
drag, startPoint x: 695, startPoint y: 405, endPoint x: 680, endPoint y: 336, distance: 70.5
click at [684, 345] on div "RJ5911-R79 2" at bounding box center [697, 249] width 1394 height 380
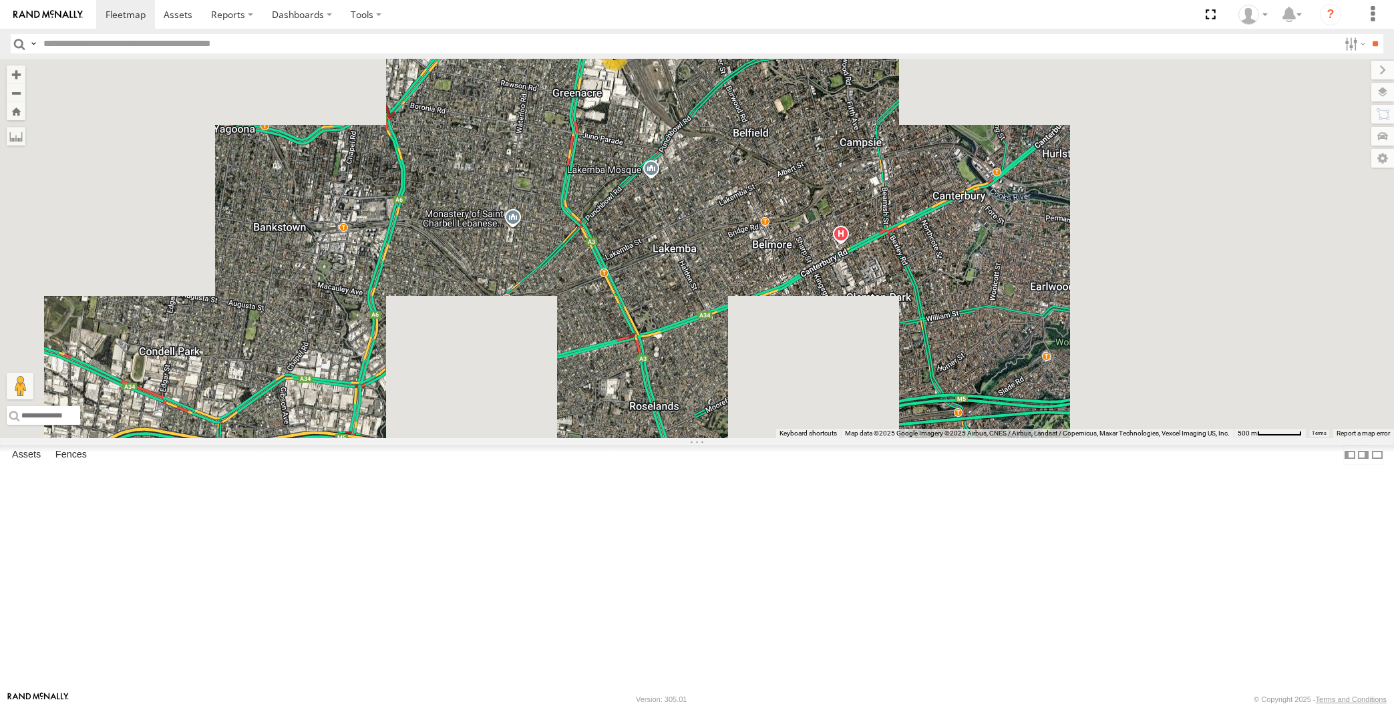
click at [672, 358] on div "RJ5911-R79 2" at bounding box center [697, 249] width 1394 height 380
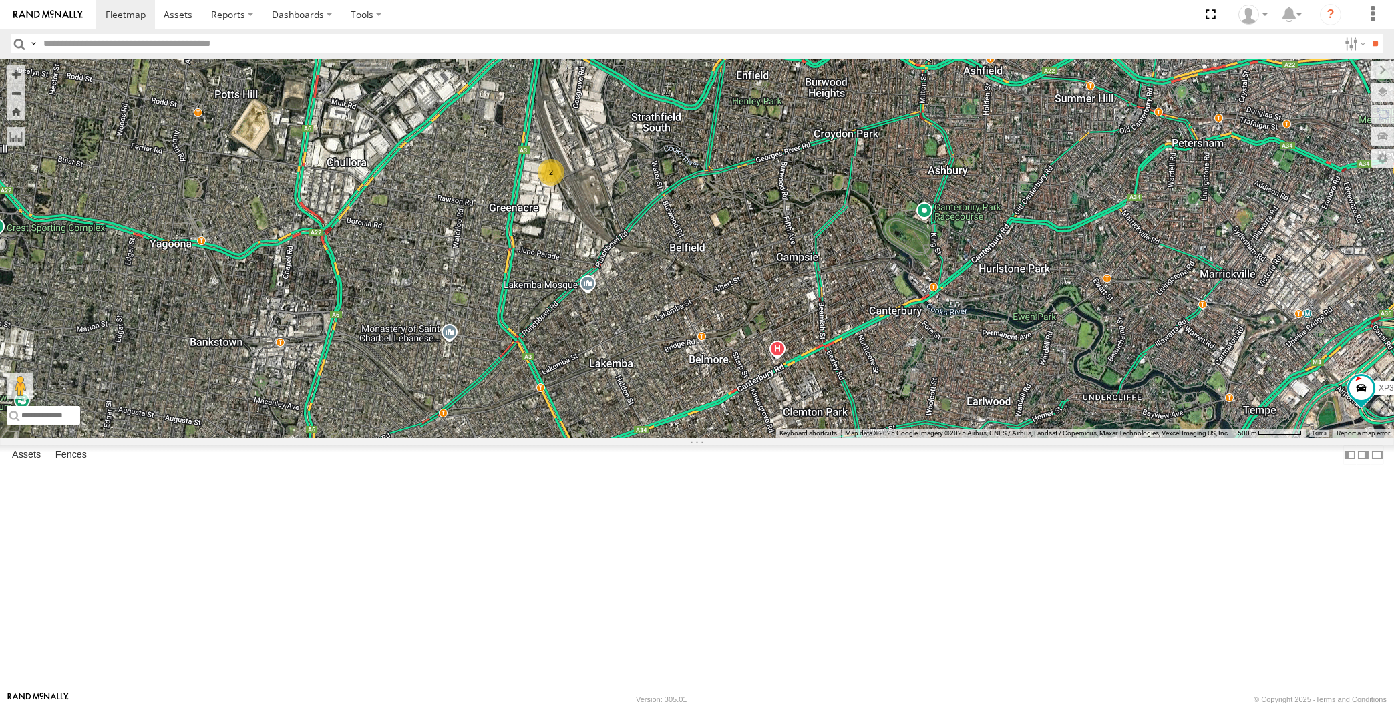
drag, startPoint x: 843, startPoint y: 561, endPoint x: 844, endPoint y: 547, distance: 14.1
click at [844, 438] on div "RJ5911-R79 XP30JQ-R03 XP79JN-R04 2" at bounding box center [697, 249] width 1394 height 380
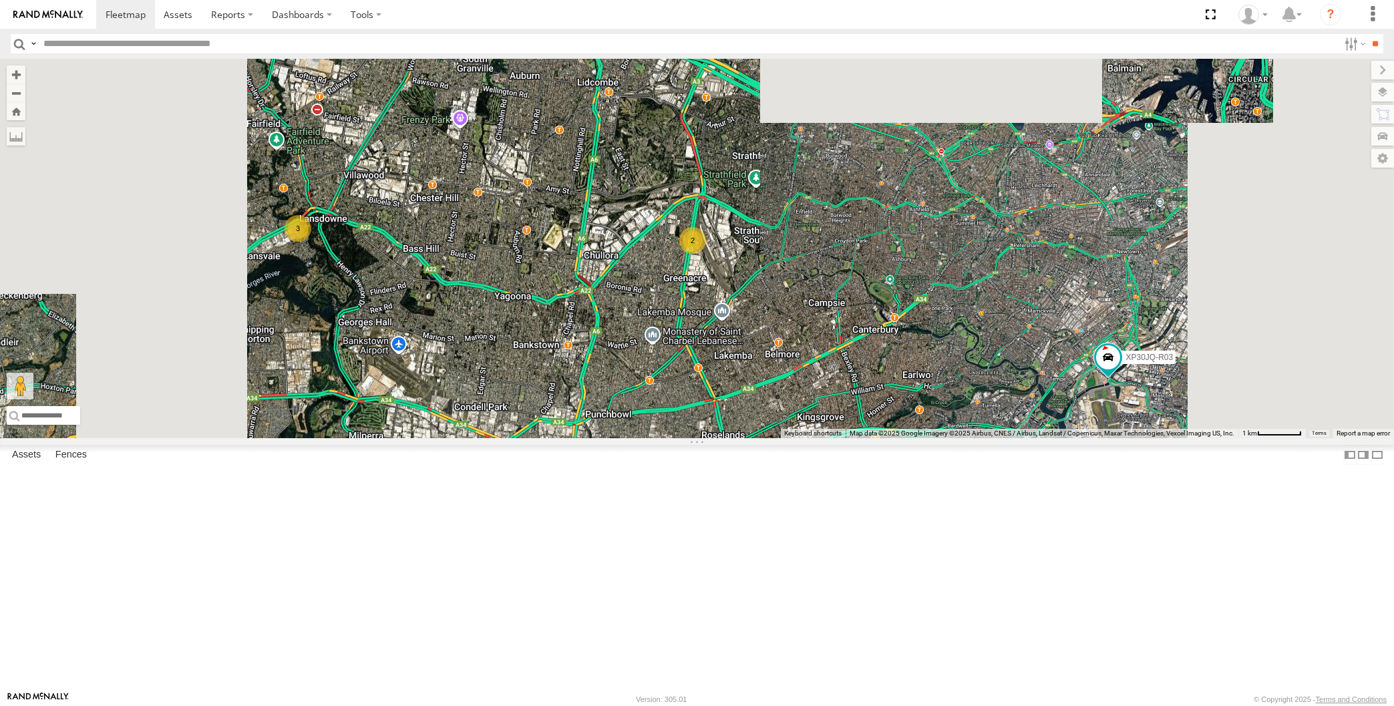
drag, startPoint x: 885, startPoint y: 583, endPoint x: 882, endPoint y: 557, distance: 26.2
click at [882, 438] on div "RJ5911-R79 XP30JQ-R03 XP79JN-R04 3 2" at bounding box center [697, 249] width 1394 height 380
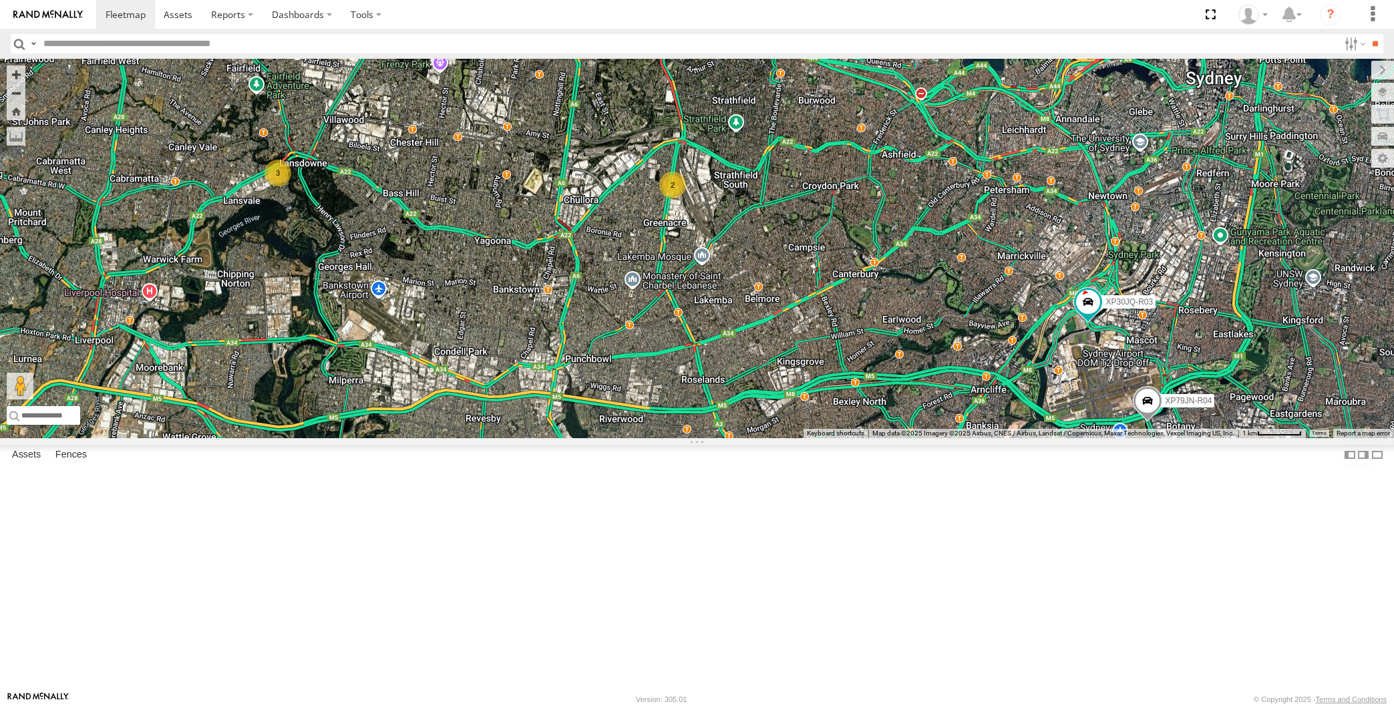
click at [884, 438] on div "RJ5911-R79 XP30JQ-R03 XP79JN-R04 3 2" at bounding box center [697, 249] width 1394 height 380
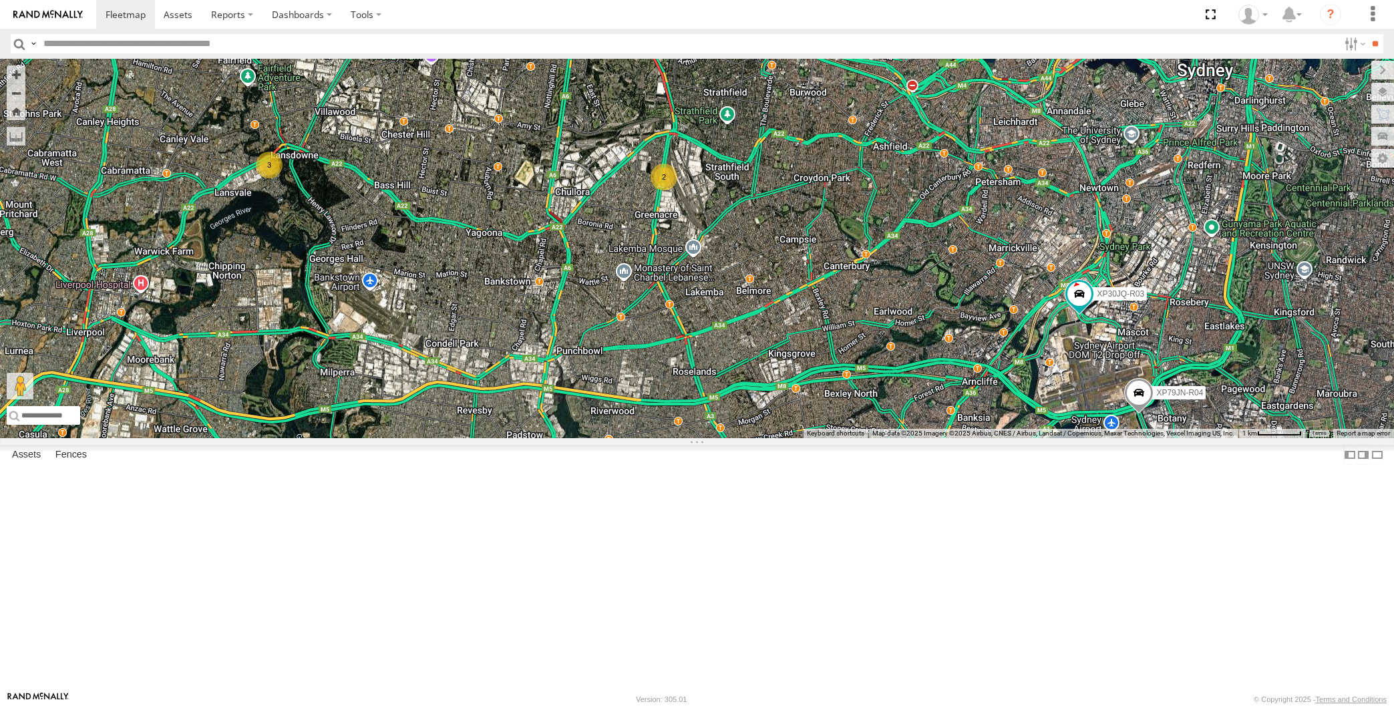
drag, startPoint x: 965, startPoint y: 567, endPoint x: 935, endPoint y: 519, distance: 57.1
click at [939, 438] on div "RJ5911-R79 XP30JQ-R03 XP79JN-R04 3 2" at bounding box center [697, 249] width 1394 height 380
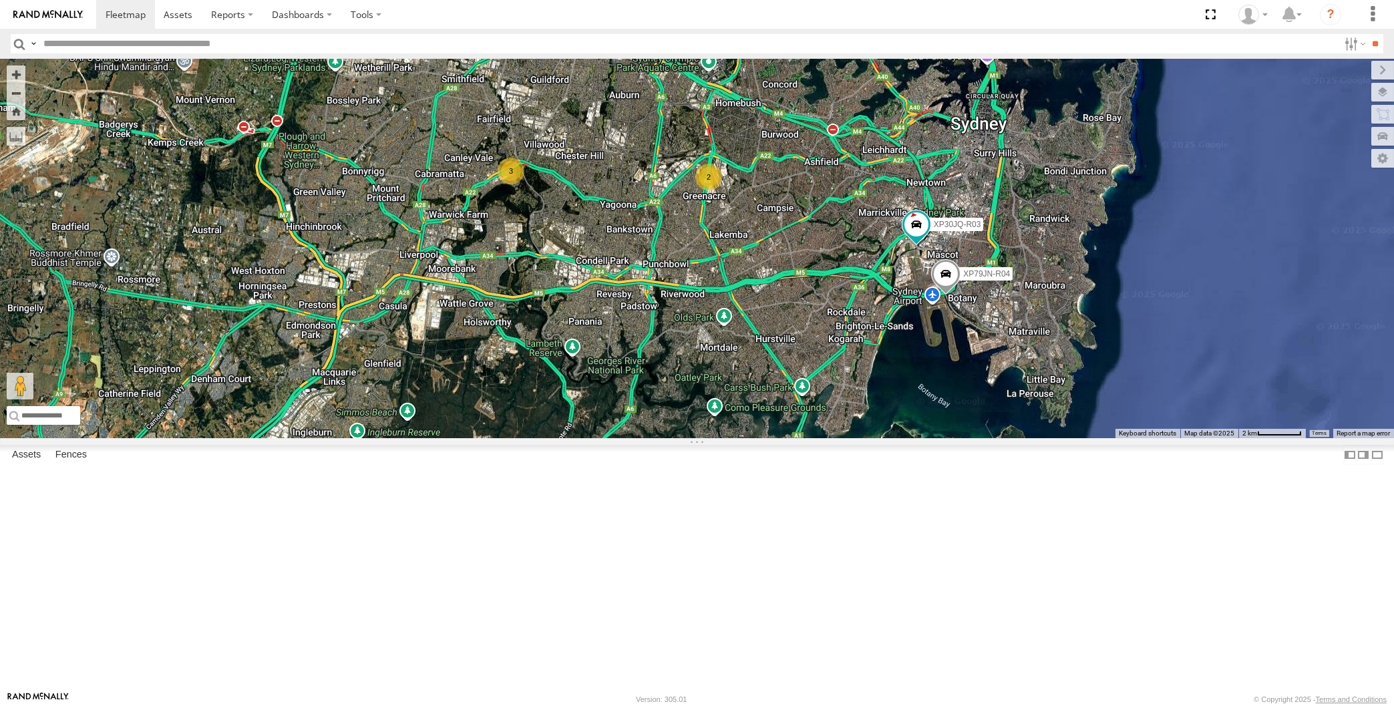
click at [780, 426] on div "RJ5911-R79 XP30JQ-R03 XP79JN-R04 3 2" at bounding box center [697, 249] width 1394 height 380
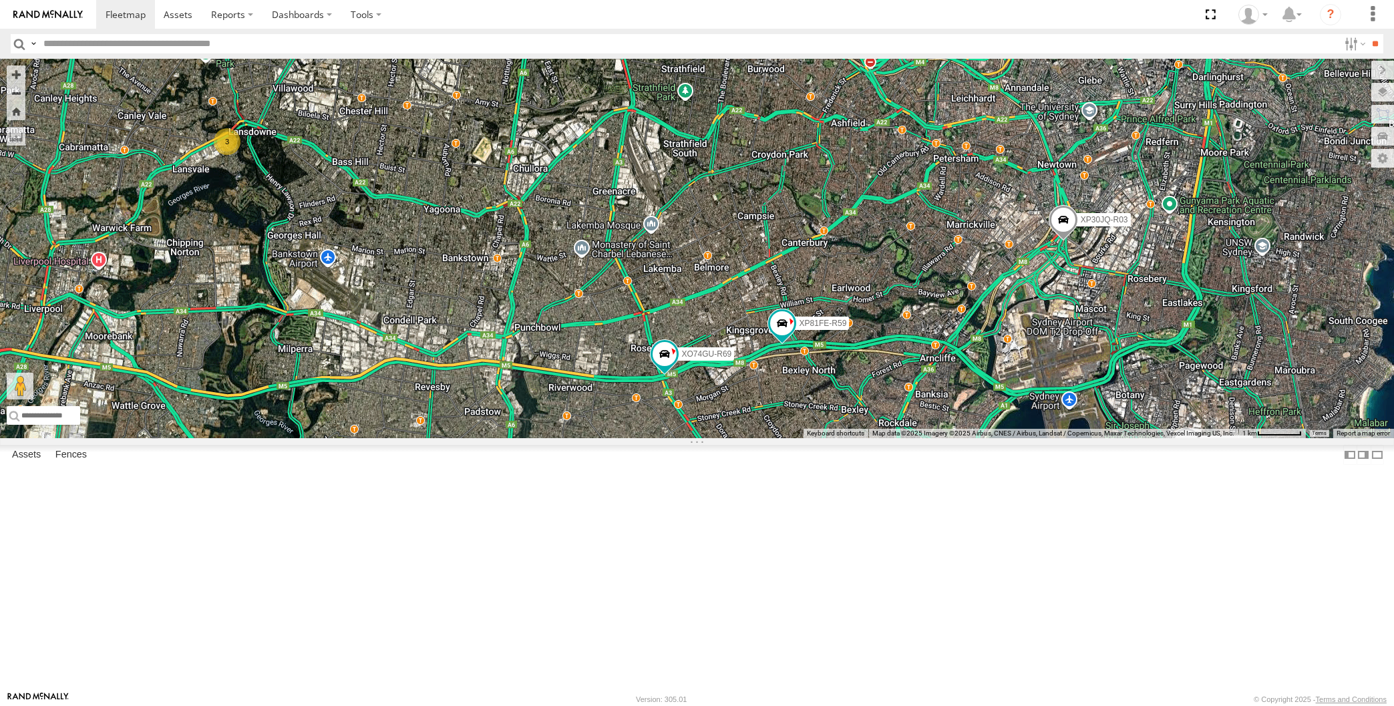
click at [868, 438] on div "XP30JQ-R03 XP79JN-R04 XP81FE-R59 XO74GU-R69 3 RJ5911-R79" at bounding box center [697, 249] width 1394 height 380
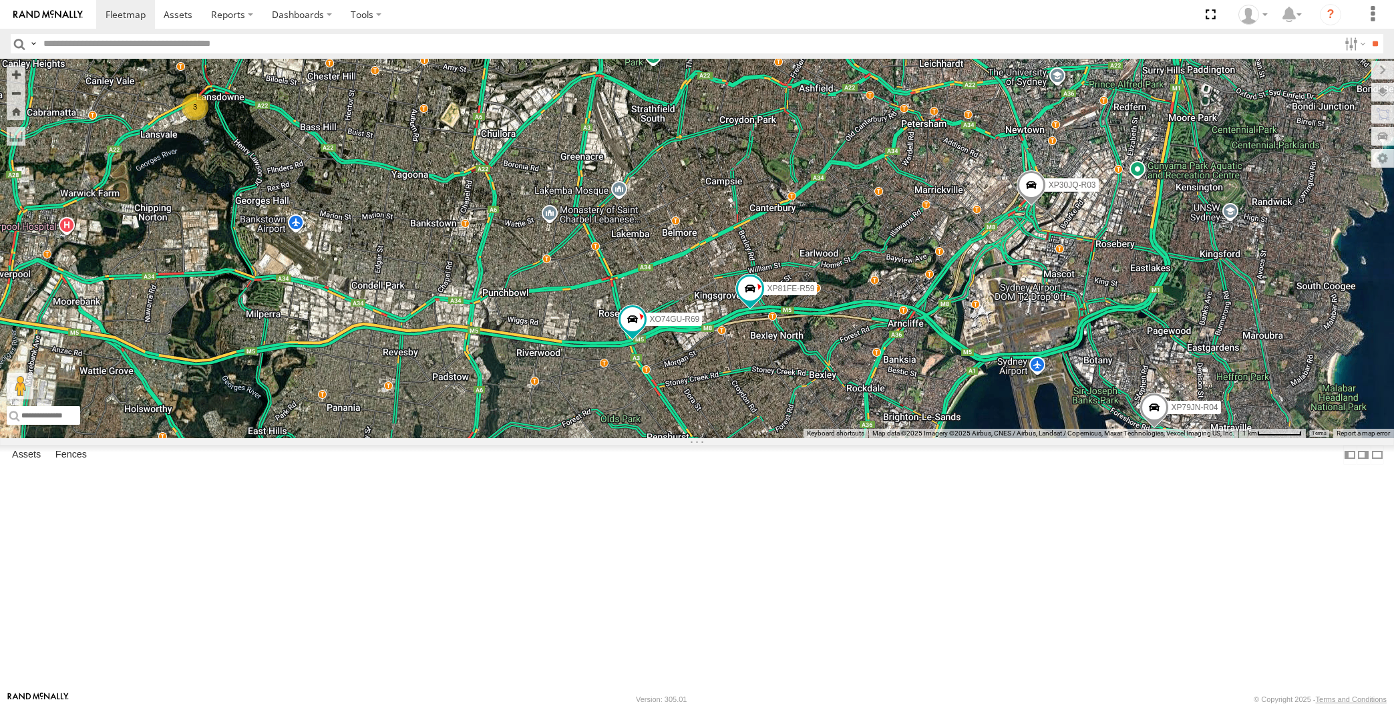
click at [867, 438] on div "XP30JQ-R03 XP79JN-R04 XP81FE-R59 XO74GU-R69 3 RJ5911-R79" at bounding box center [697, 249] width 1394 height 380
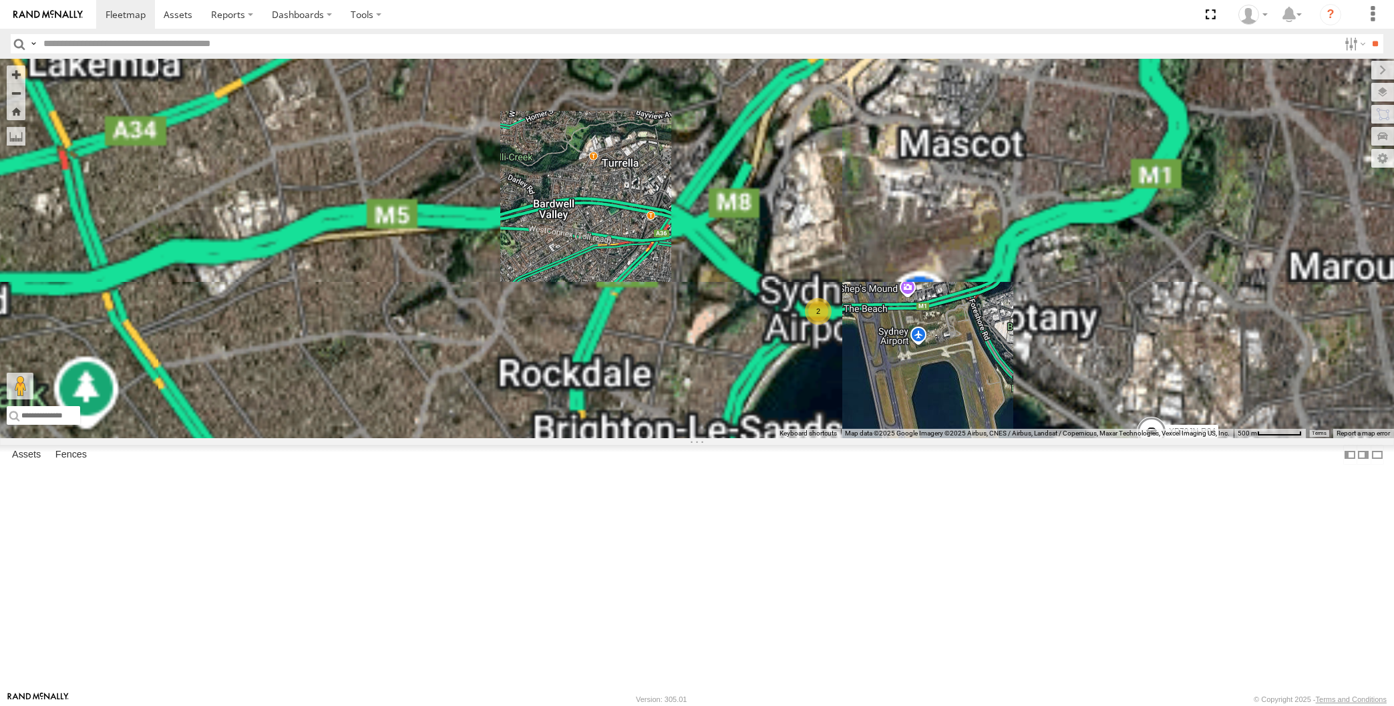
drag, startPoint x: 993, startPoint y: 572, endPoint x: 966, endPoint y: 533, distance: 47.1
click at [966, 438] on div "XP30JQ-R03 XP79JN-R04 2" at bounding box center [697, 249] width 1394 height 380
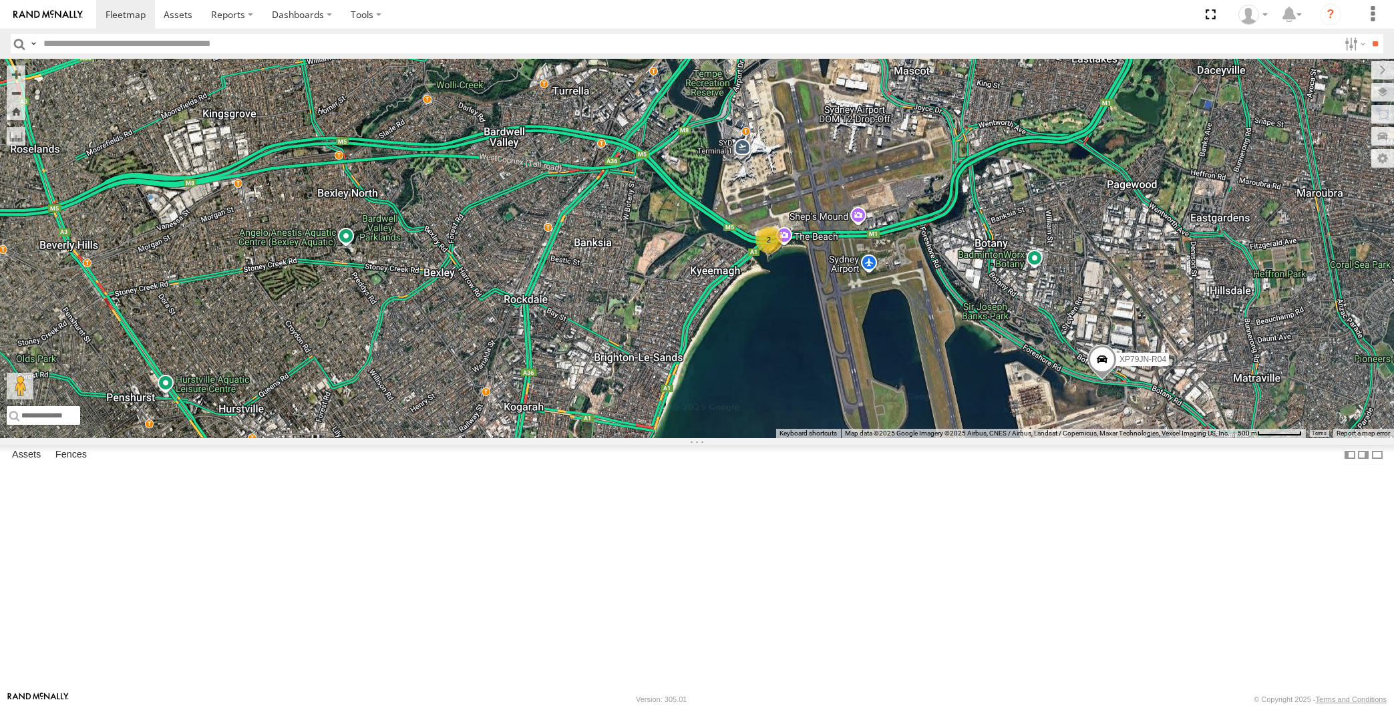
click at [1100, 381] on span at bounding box center [1102, 363] width 29 height 36
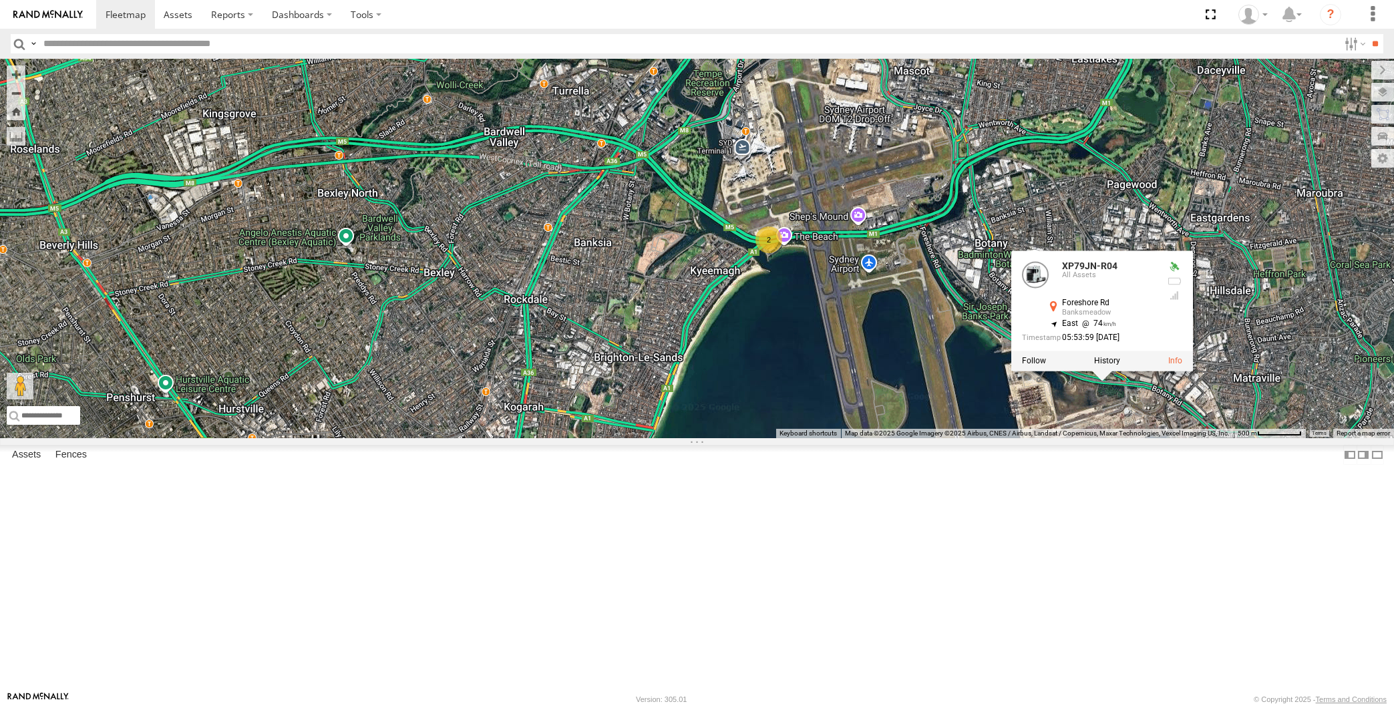
click at [1100, 438] on div "XP30JQ-R03 XP79JN-R04 2 XP79JN-R04 All Assets Foreshore Rd Banksmeadow -33.9615…" at bounding box center [697, 249] width 1394 height 380
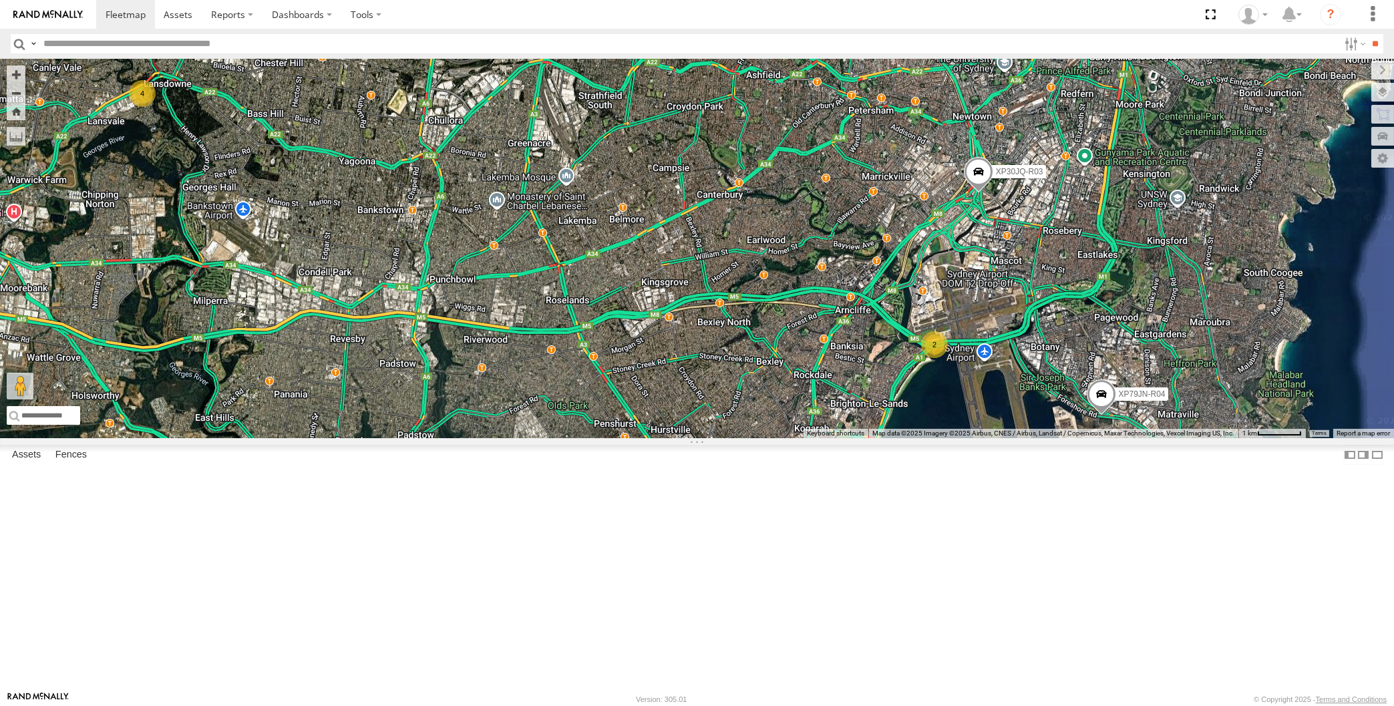
drag, startPoint x: 617, startPoint y: 557, endPoint x: 629, endPoint y: 554, distance: 13.1
click at [617, 438] on div "XP30JQ-R03 XP79JN-R04 4 2" at bounding box center [697, 249] width 1394 height 380
drag, startPoint x: 1028, startPoint y: 613, endPoint x: 1031, endPoint y: 603, distance: 10.4
click at [1031, 438] on div "XP30JQ-R03 XP79JN-R04 4 2" at bounding box center [697, 249] width 1394 height 380
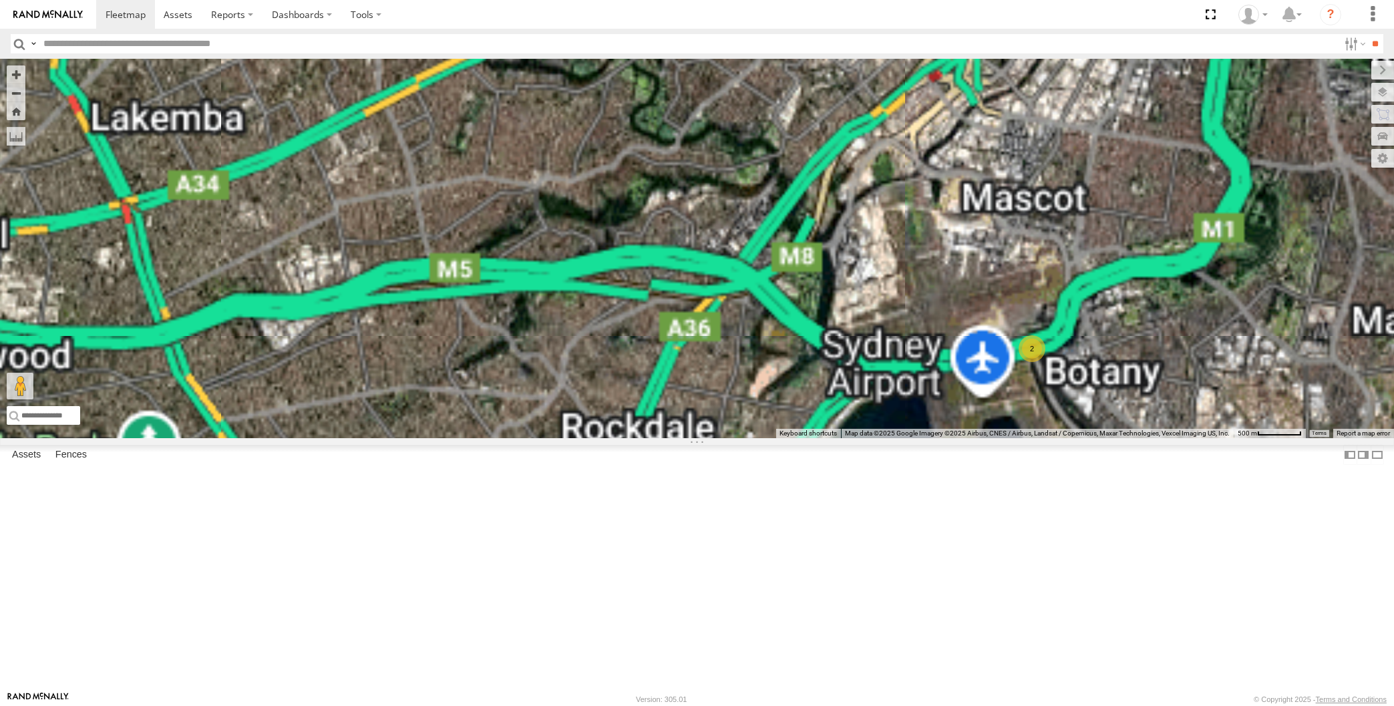
click at [1032, 438] on div "XP30JQ-R03 XP79JN-R04 2" at bounding box center [697, 249] width 1394 height 380
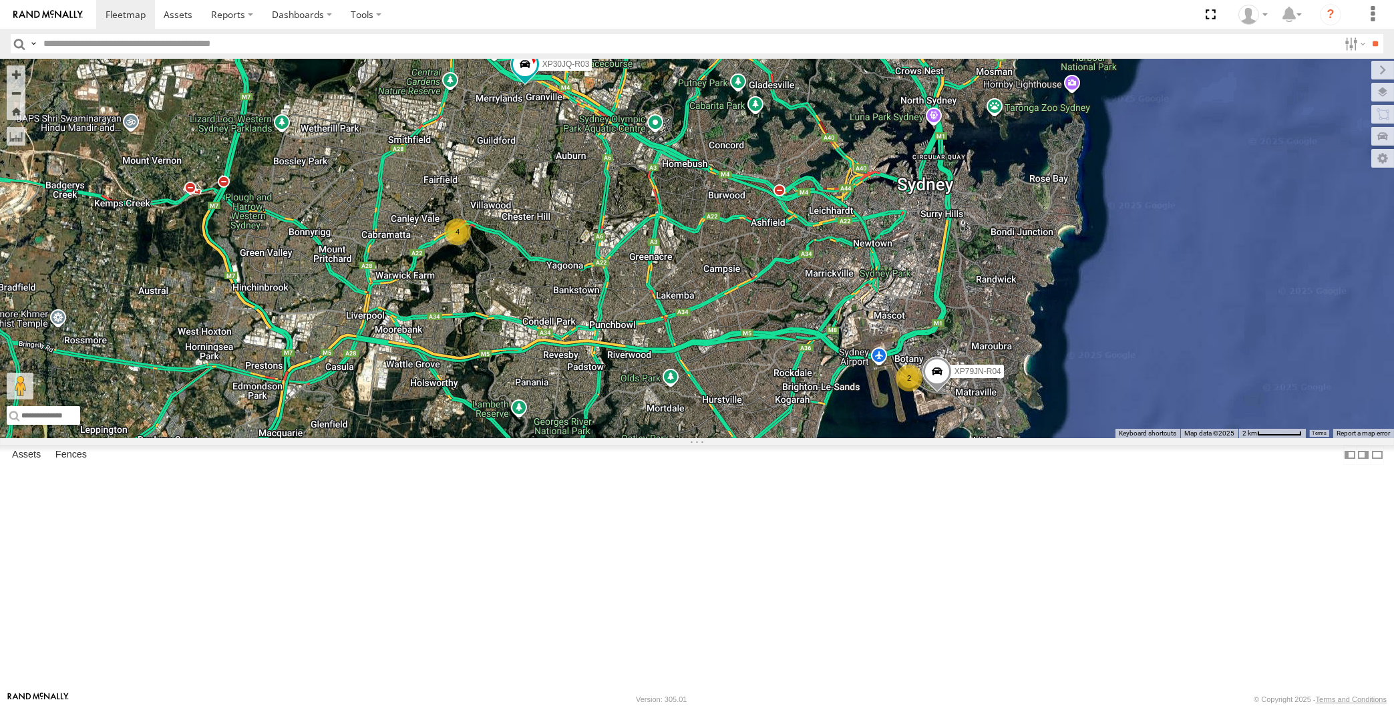
drag, startPoint x: 625, startPoint y: 563, endPoint x: 625, endPoint y: 555, distance: 8.0
click at [625, 438] on div "XP30JQ-R03 XP79JN-R04 4 2" at bounding box center [697, 249] width 1394 height 380
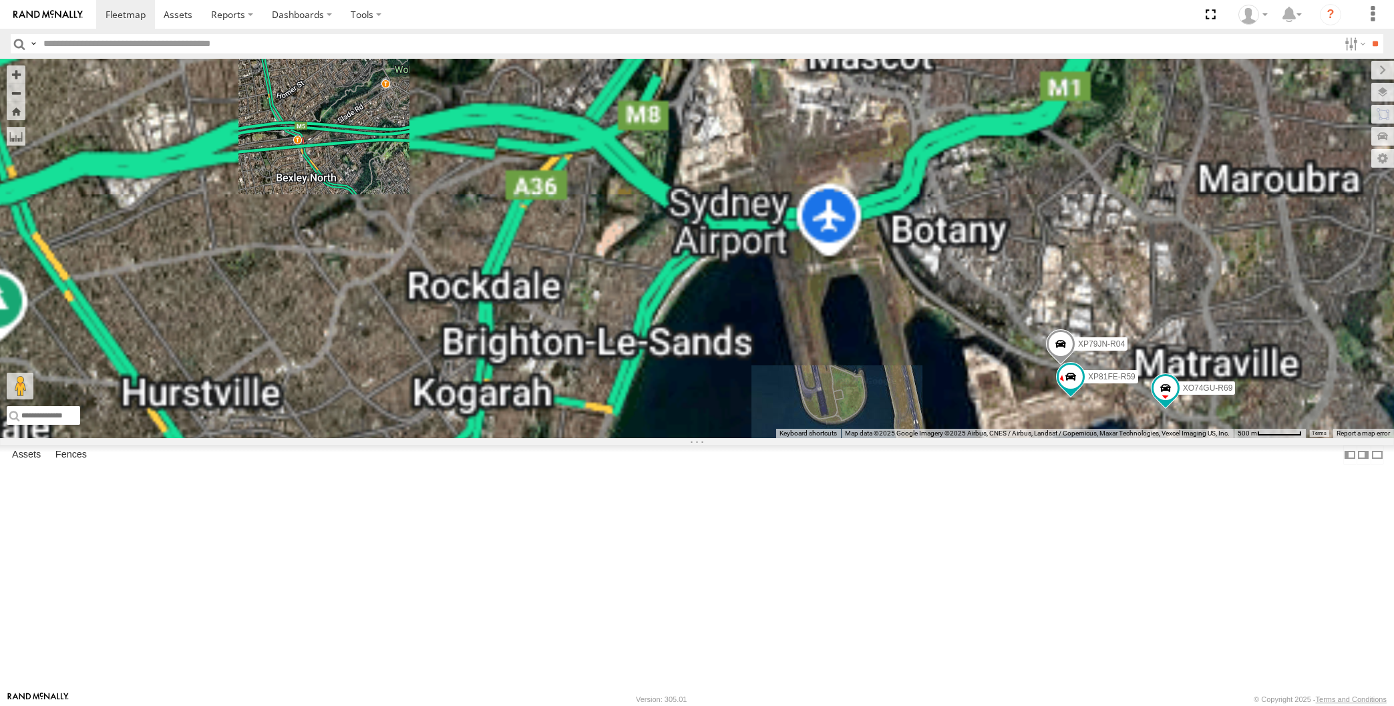
click at [1016, 438] on div "XP30JQ-R03 XP79JN-R04 XP81FE-R59 XO74GU-R69" at bounding box center [697, 249] width 1394 height 380
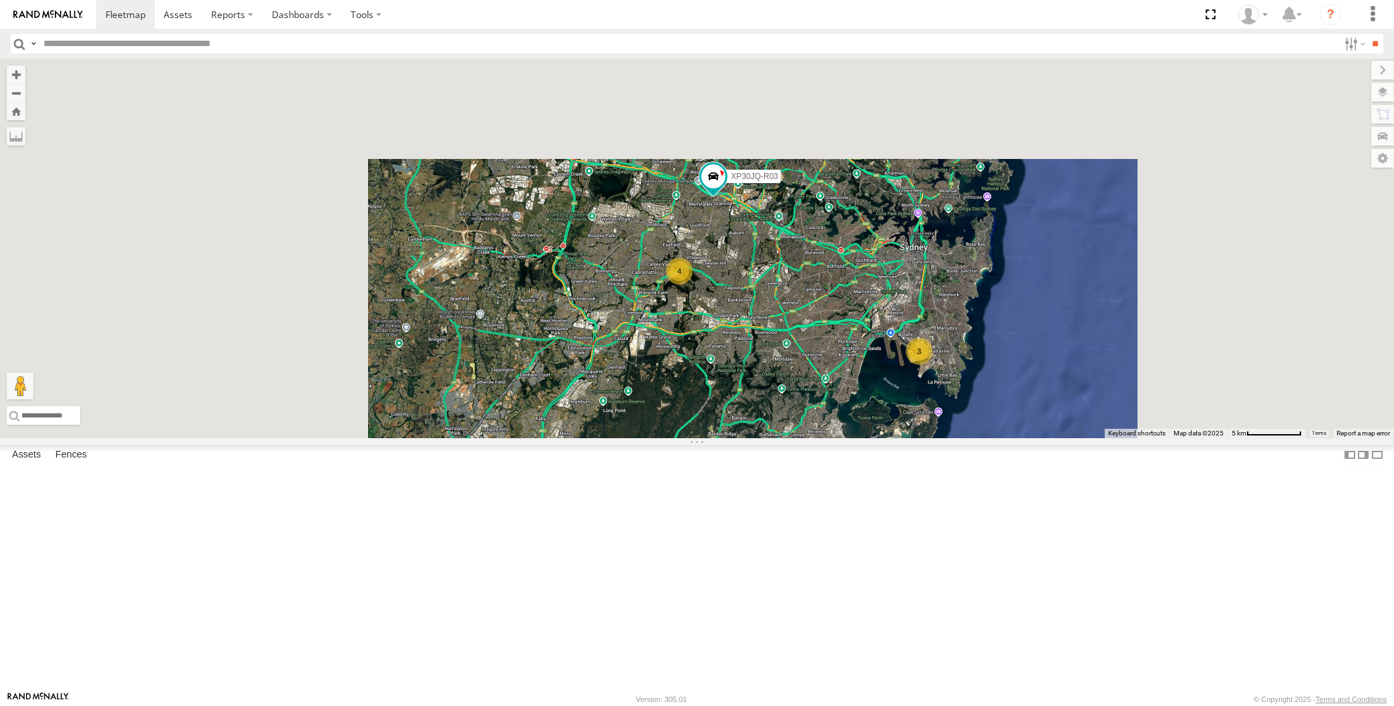
drag, startPoint x: 810, startPoint y: 436, endPoint x: 796, endPoint y: 442, distance: 15.0
click at [798, 438] on div "XP30JQ-R03 3 4" at bounding box center [697, 249] width 1394 height 380
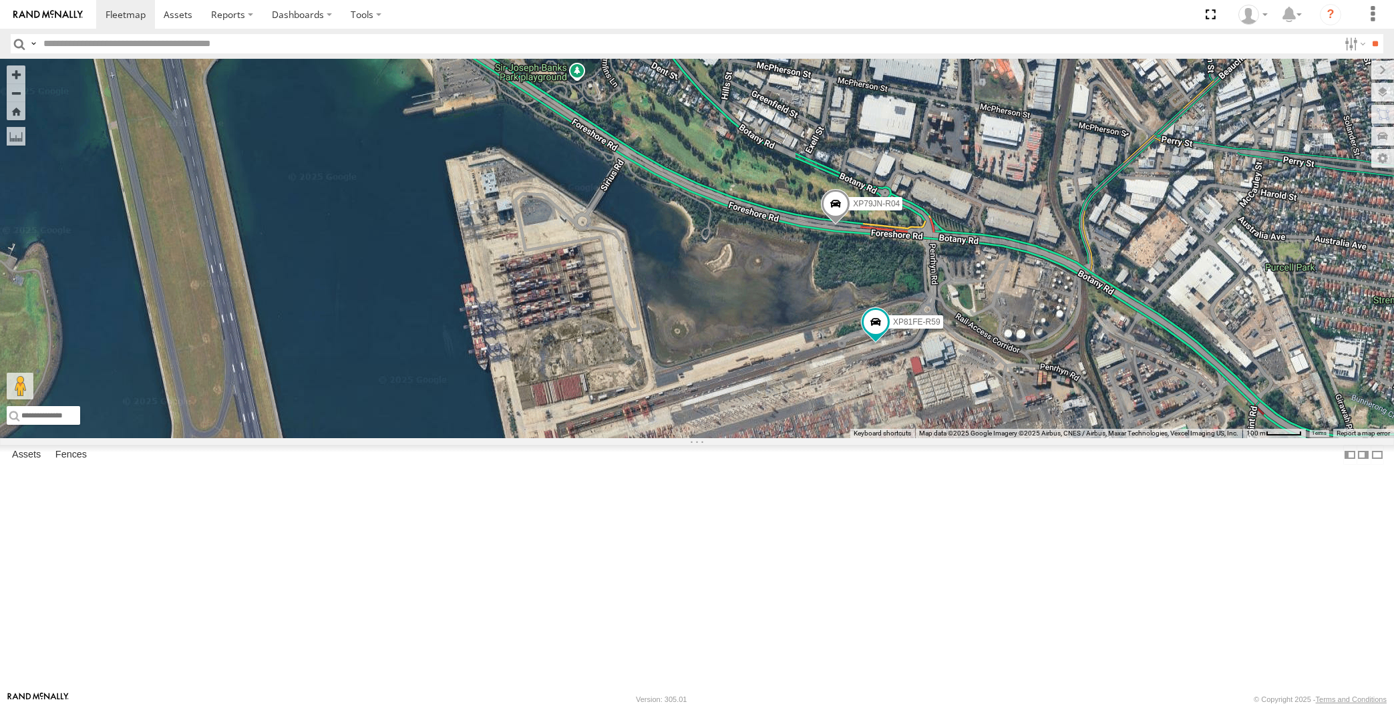
click at [841, 225] on span at bounding box center [835, 207] width 29 height 36
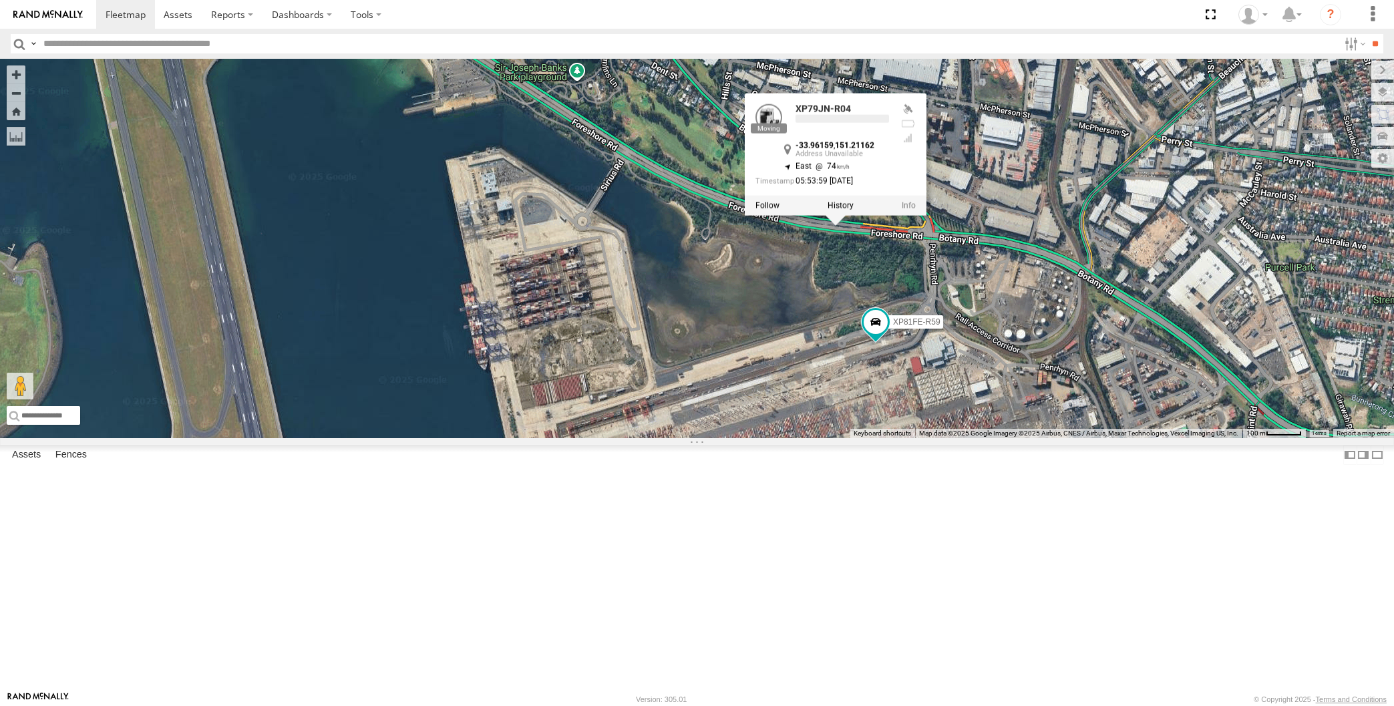
click at [935, 414] on div "XP30JQ-R03 XO74GU-R69 XP79JN-R04 XP81FE-R59 XP79JN-R04 -33.96159 , 151.21162 Ea…" at bounding box center [697, 249] width 1394 height 380
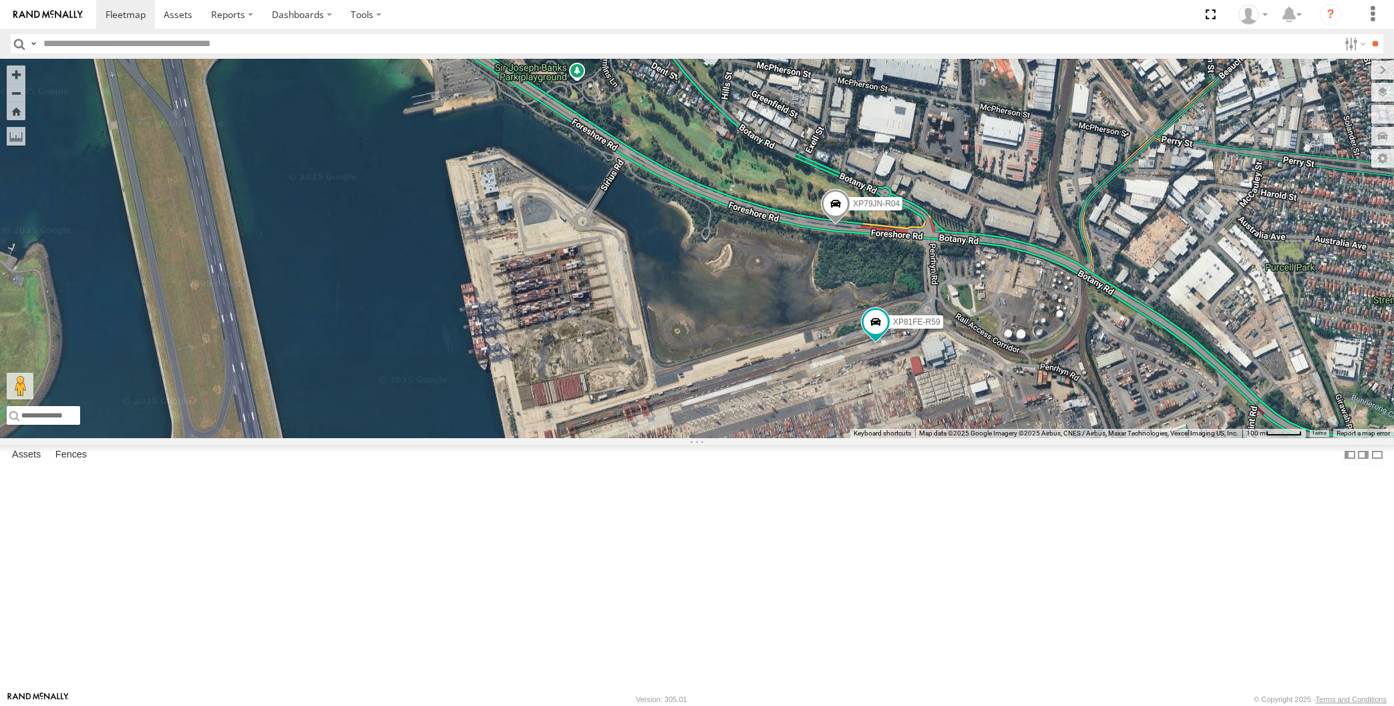
drag, startPoint x: 667, startPoint y: 543, endPoint x: 669, endPoint y: 536, distance: 7.6
click at [669, 438] on div "XP30JQ-R03 XO74GU-R69 XP79JN-R04 XP81FE-R59" at bounding box center [697, 249] width 1394 height 380
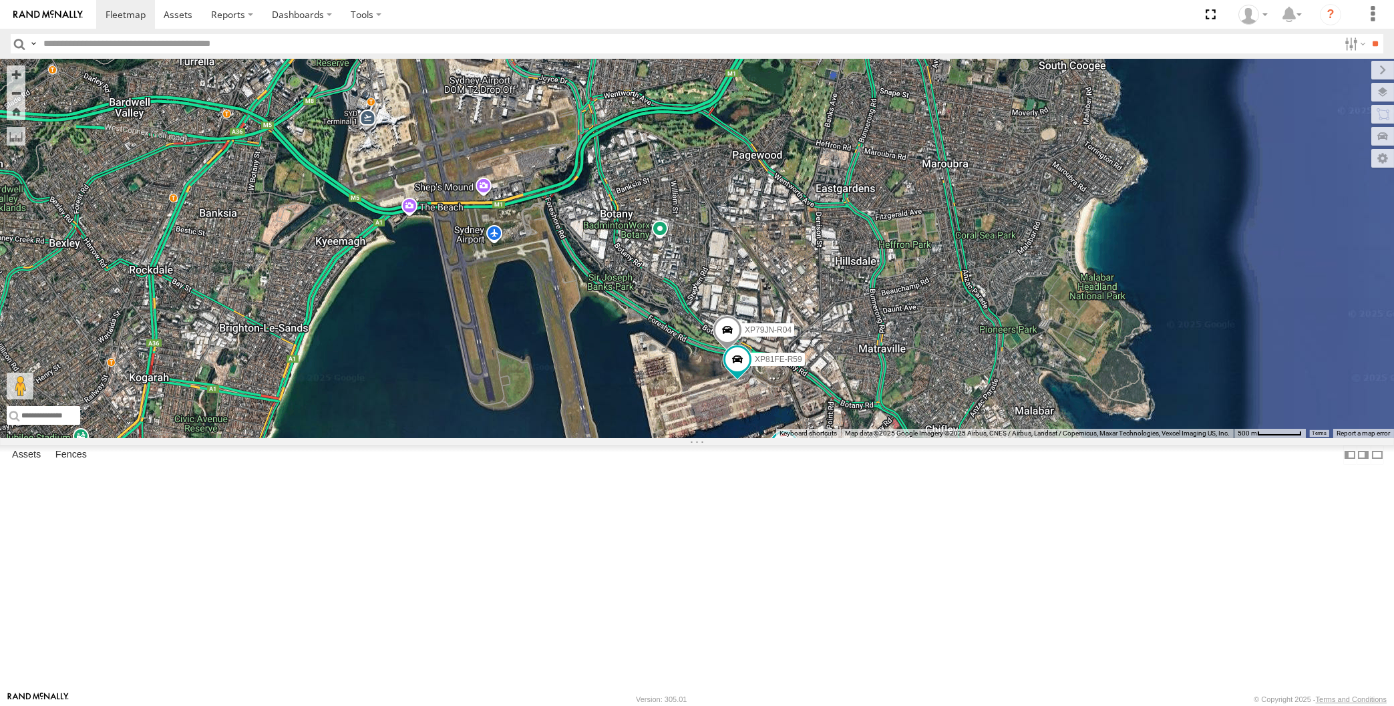
drag, startPoint x: 625, startPoint y: 496, endPoint x: 639, endPoint y: 480, distance: 21.4
click at [639, 438] on div "XP79JN-R04 XP81FE-R59 XO74GU-R69" at bounding box center [697, 249] width 1394 height 380
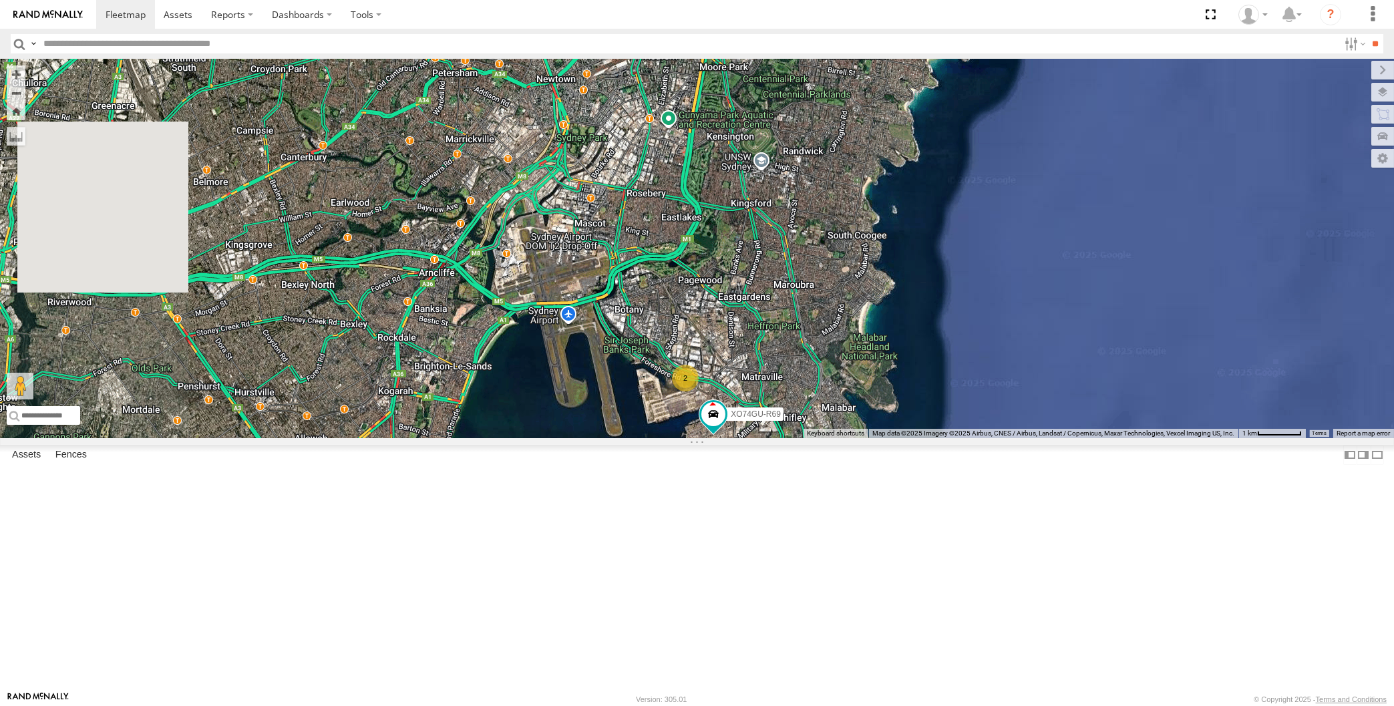
drag, startPoint x: 586, startPoint y: 569, endPoint x: 677, endPoint y: 576, distance: 91.1
click at [677, 438] on div "XO74GU-R69 2" at bounding box center [697, 249] width 1394 height 380
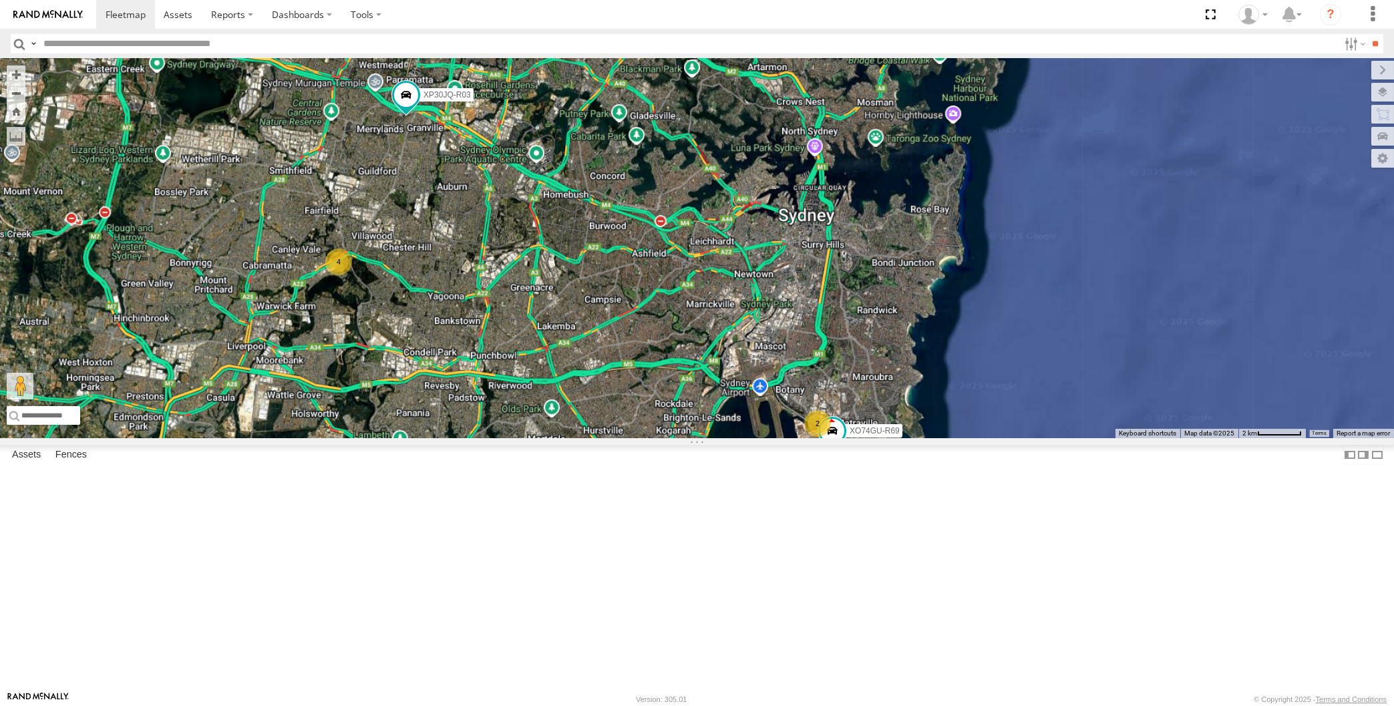
drag, startPoint x: 686, startPoint y: 581, endPoint x: 701, endPoint y: 565, distance: 21.8
click at [701, 438] on div "XO74GU-R69 XP30JQ-R03 2 4" at bounding box center [697, 249] width 1394 height 380
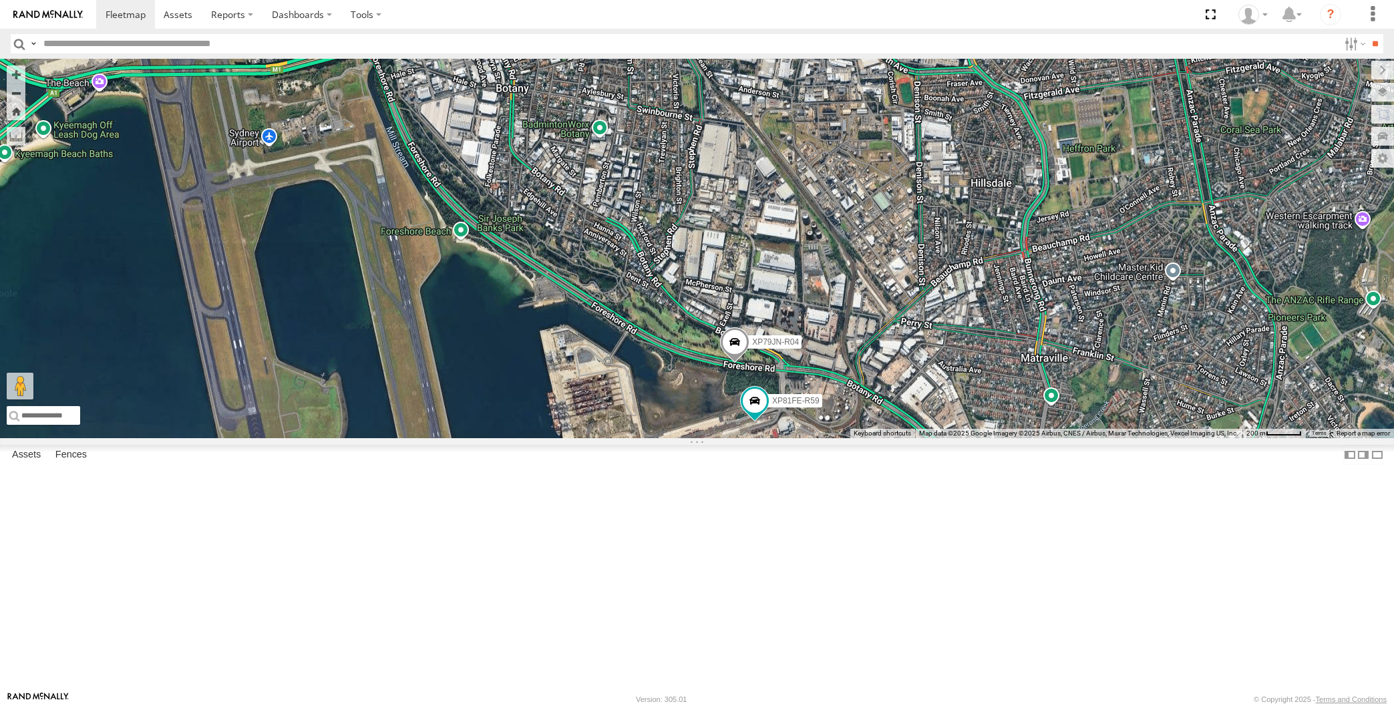
drag, startPoint x: 663, startPoint y: 567, endPoint x: 718, endPoint y: 533, distance: 64.5
click at [717, 438] on div "XO74GU-R69 XP30JQ-R03 XP79JN-R04 XP81FE-R59" at bounding box center [697, 249] width 1394 height 380
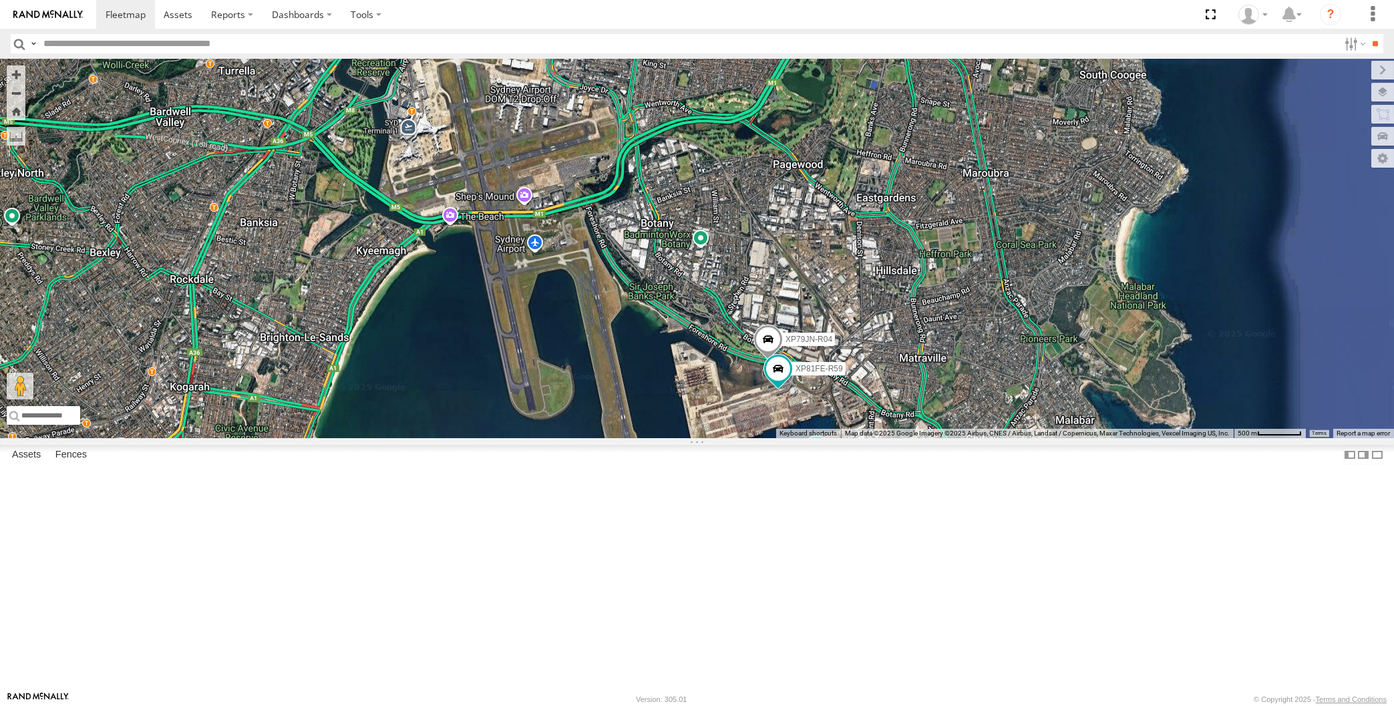
drag, startPoint x: 695, startPoint y: 593, endPoint x: 756, endPoint y: 589, distance: 60.9
click at [756, 438] on div "XO74GU-R69 XP30JQ-R03 XP79JN-R04 XP81FE-R59" at bounding box center [697, 249] width 1394 height 380
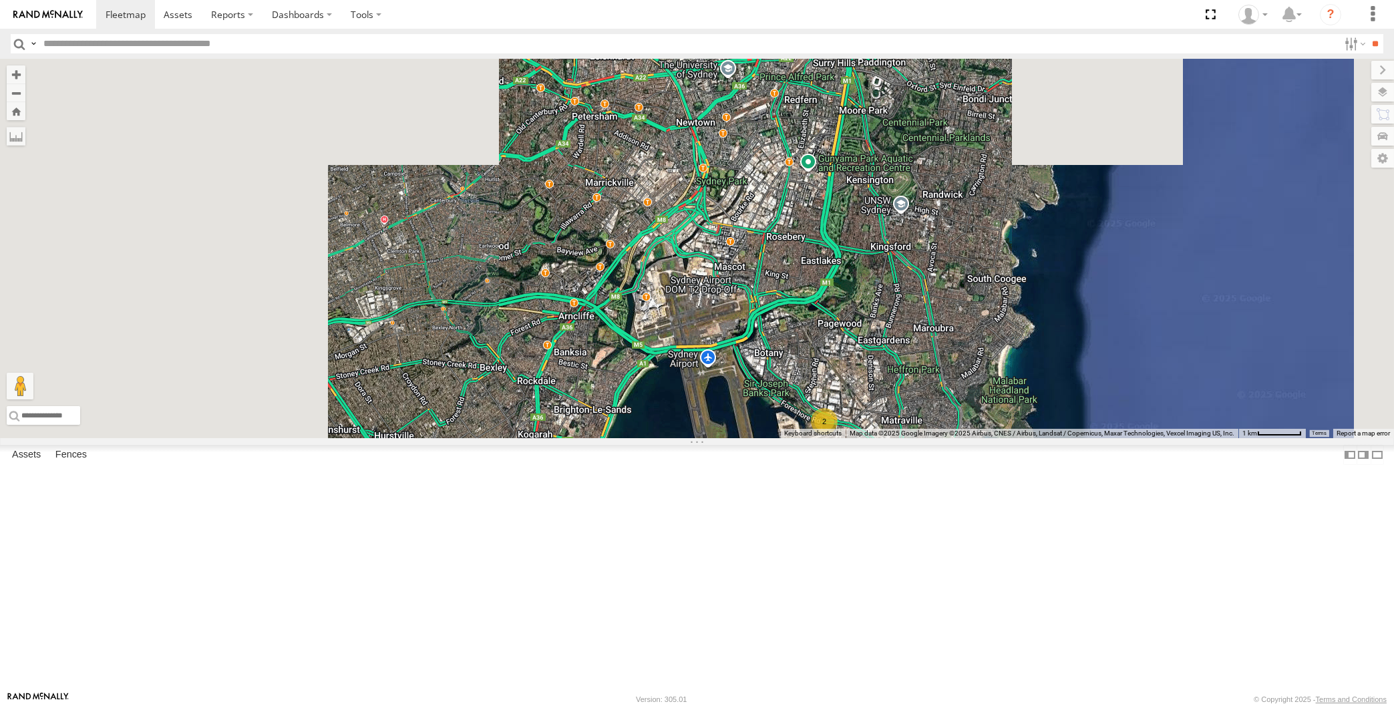
click at [687, 438] on div "XO74GU-R69 XP30JQ-R03 2" at bounding box center [697, 249] width 1394 height 380
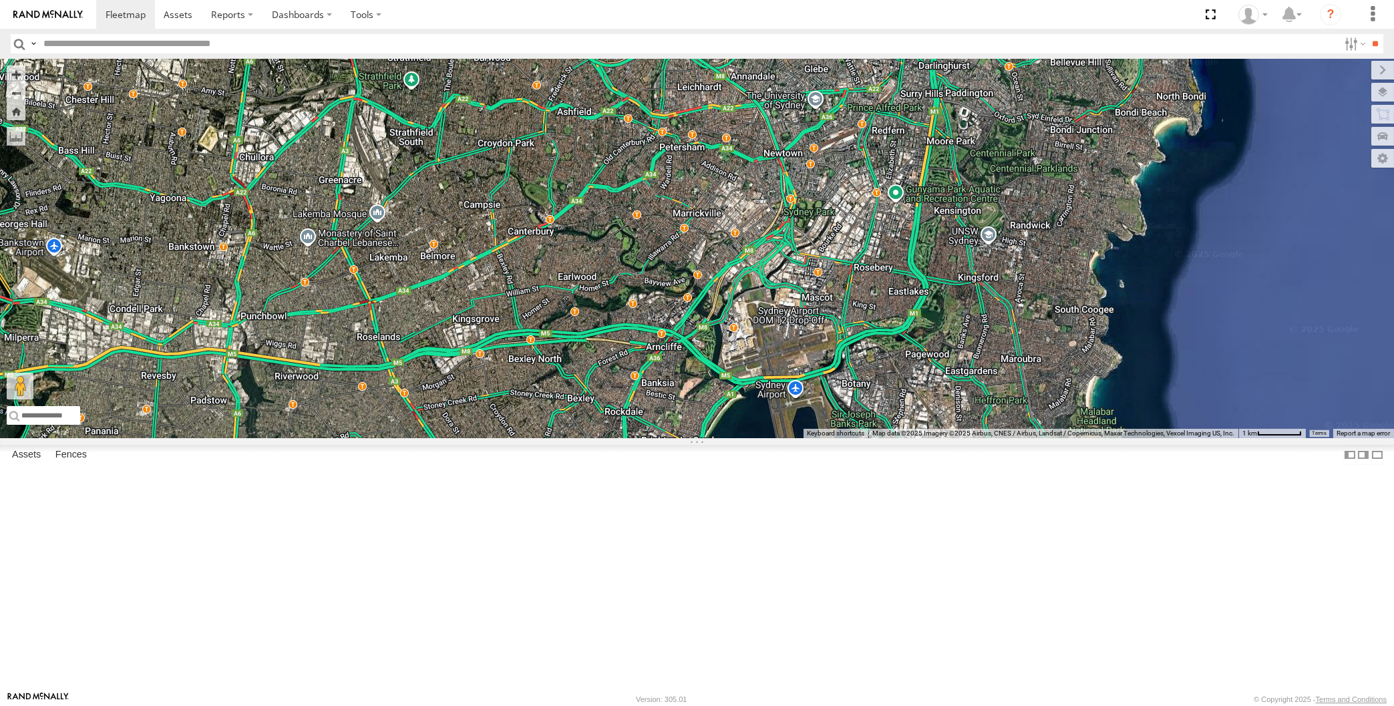
drag, startPoint x: 615, startPoint y: 502, endPoint x: 677, endPoint y: 529, distance: 67.4
click at [677, 438] on div "XO74GU-R69 XP30JQ-R03 2" at bounding box center [697, 249] width 1394 height 380
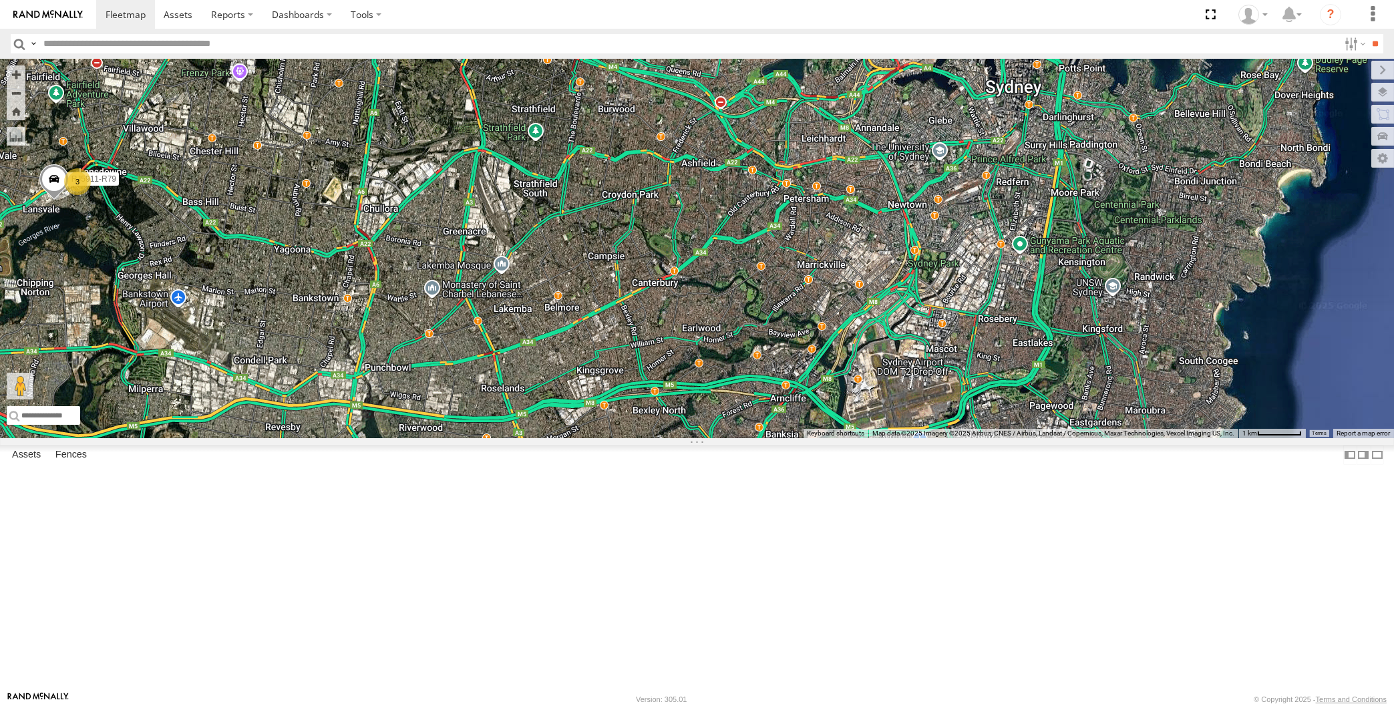
drag, startPoint x: 665, startPoint y: 488, endPoint x: 718, endPoint y: 527, distance: 65.1
click at [718, 438] on div "XO74GU-R69 XP30JQ-R03 2 3 RJ5911-R79" at bounding box center [697, 249] width 1394 height 380
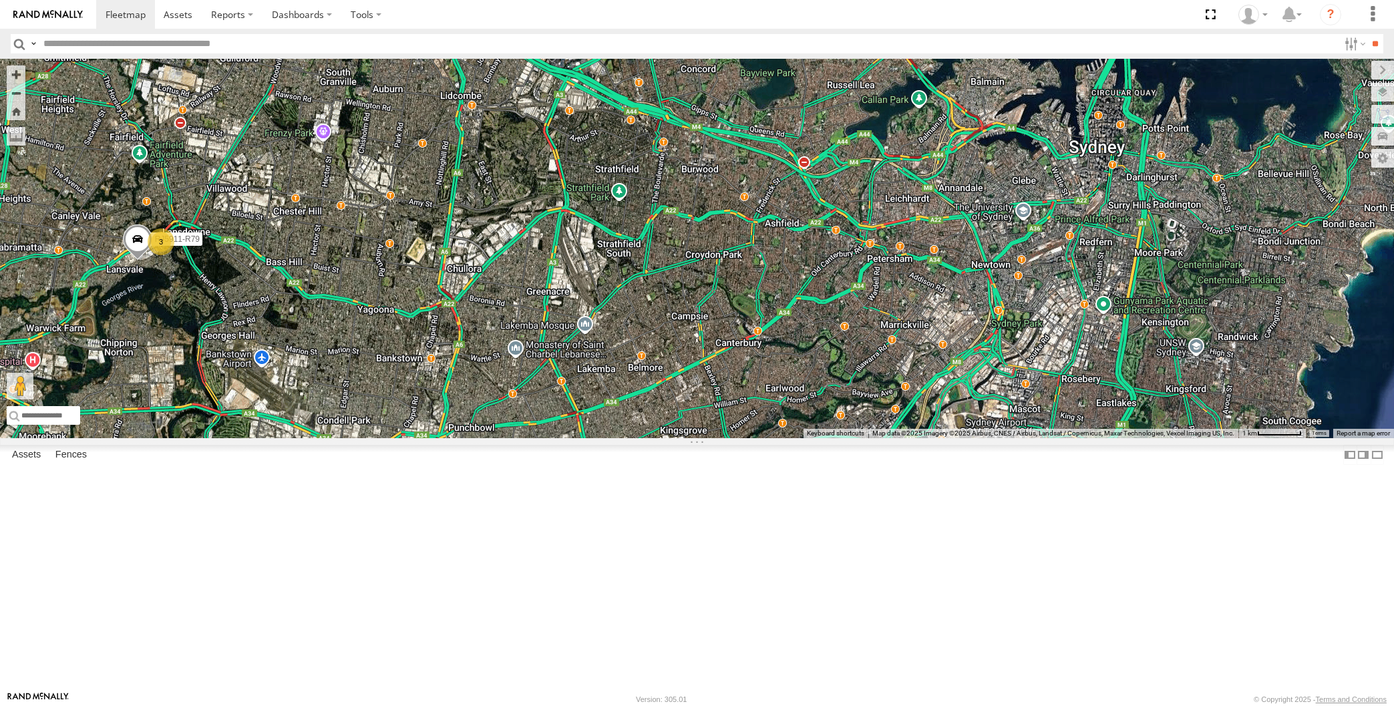
drag, startPoint x: 601, startPoint y: 430, endPoint x: 629, endPoint y: 460, distance: 41.6
click at [629, 438] on div "XO74GU-R69 XP30JQ-R03 2 3 RJ5911-R79" at bounding box center [697, 249] width 1394 height 380
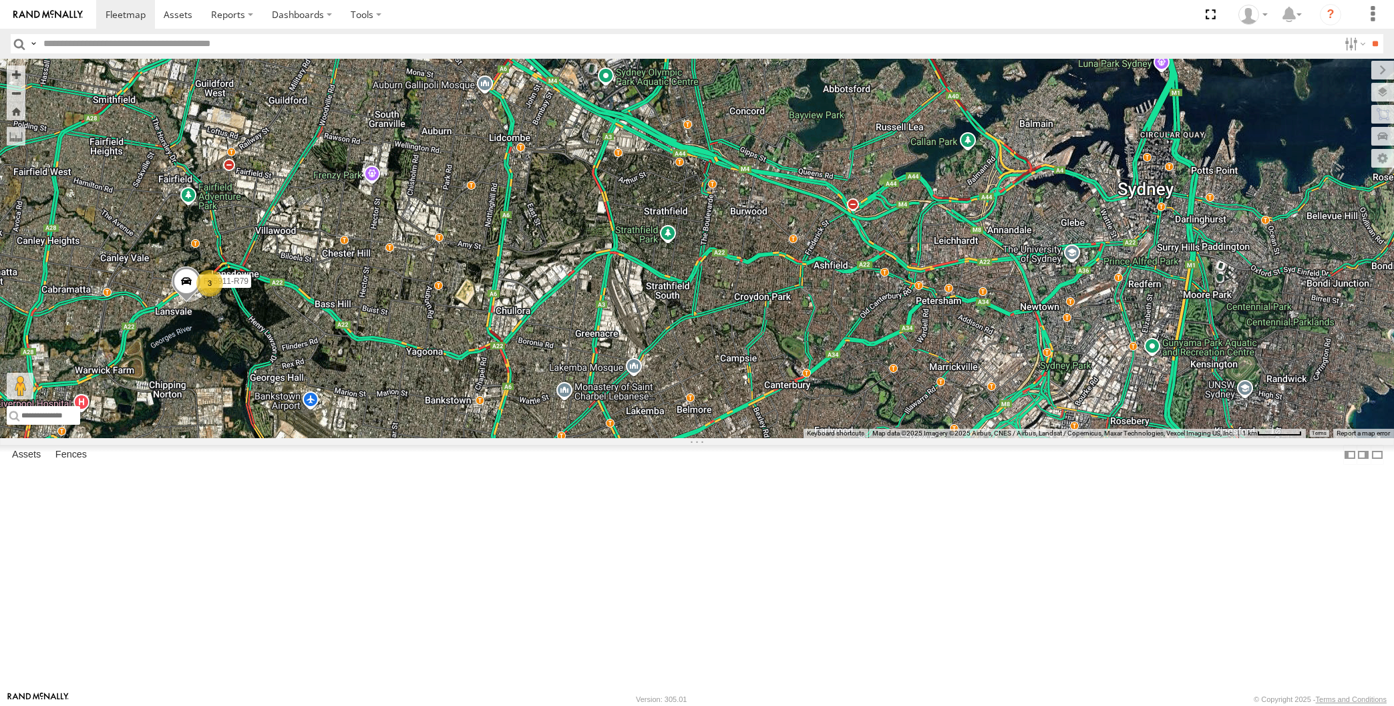
drag, startPoint x: 527, startPoint y: 462, endPoint x: 505, endPoint y: 433, distance: 36.4
click at [509, 436] on div "XO74GU-R69 XP30JQ-R03 2 3 RJ5911-R79" at bounding box center [697, 249] width 1394 height 380
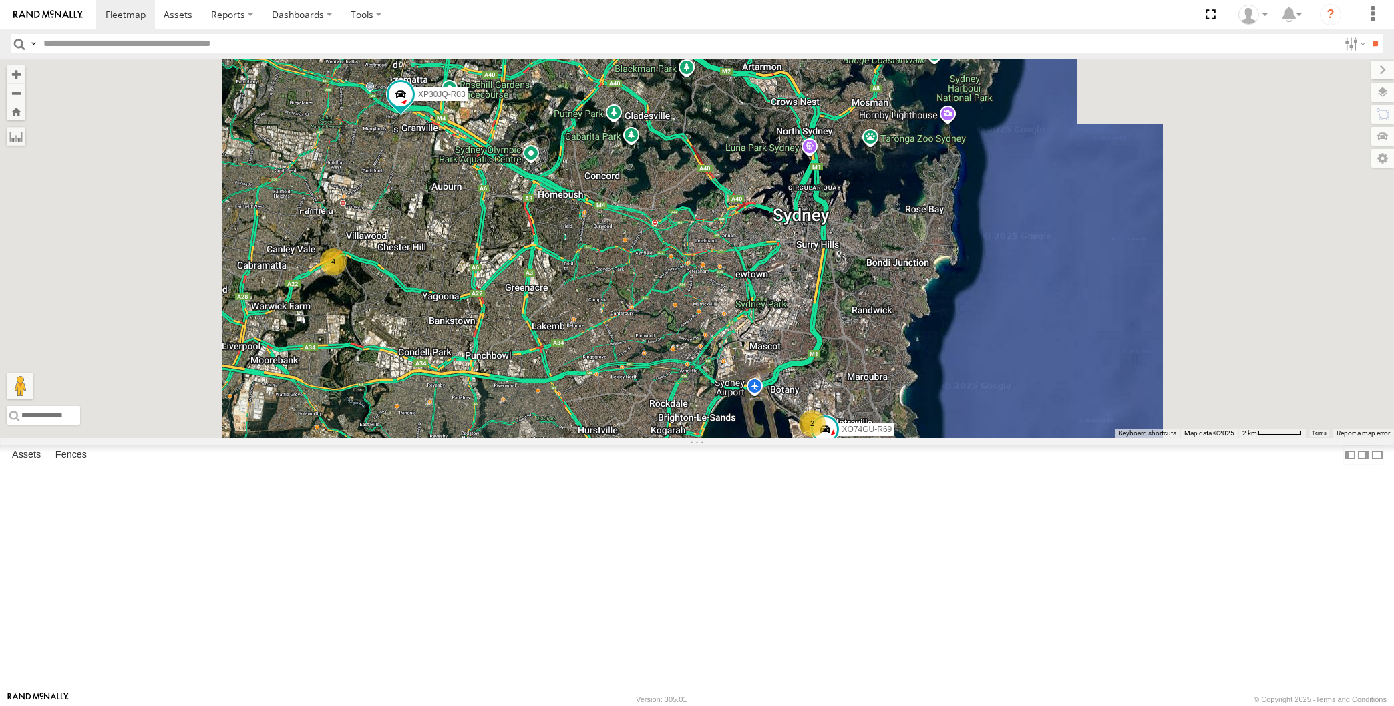
drag, startPoint x: 612, startPoint y: 506, endPoint x: 591, endPoint y: 488, distance: 27.5
click at [597, 438] on div "XO74GU-R69 XP30JQ-R03 2 4" at bounding box center [697, 249] width 1394 height 380
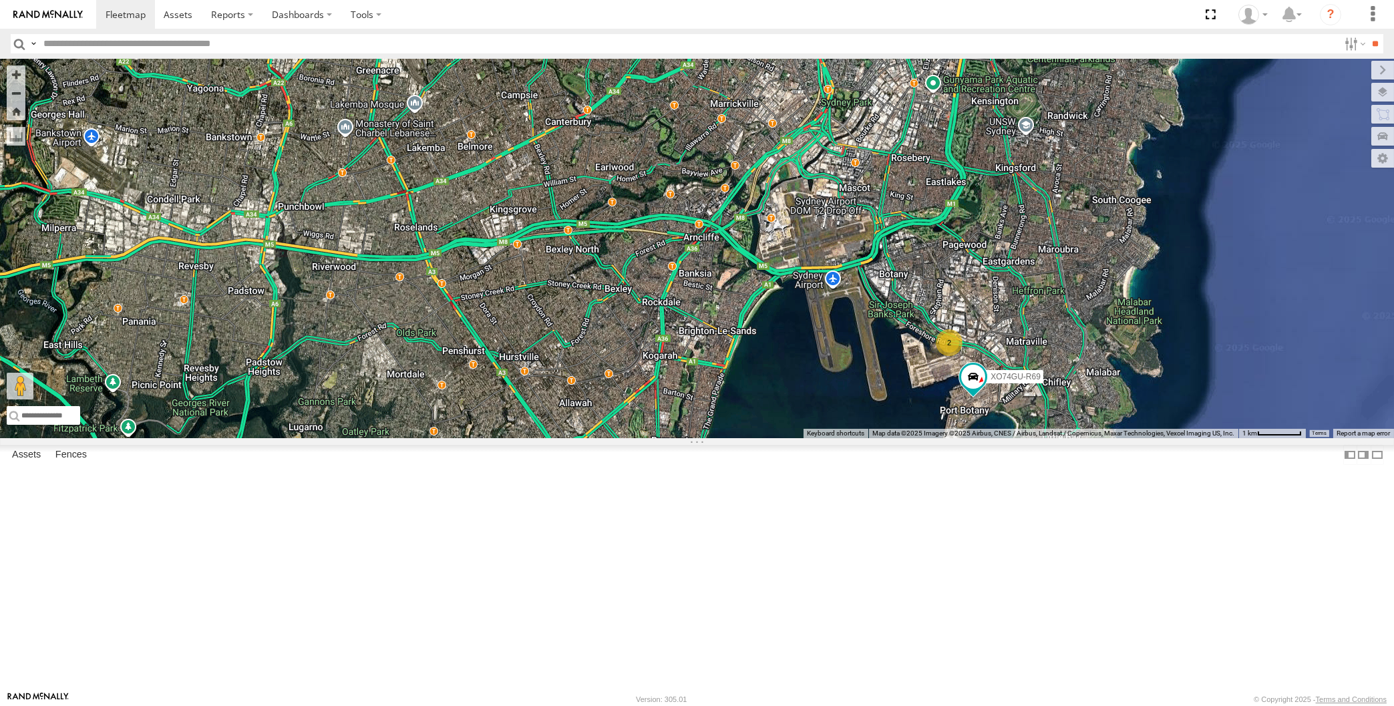
drag, startPoint x: 724, startPoint y: 567, endPoint x: 769, endPoint y: 570, distance: 45.6
click at [769, 438] on div "XO74GU-R69 XP30JQ-R03 2" at bounding box center [697, 249] width 1394 height 380
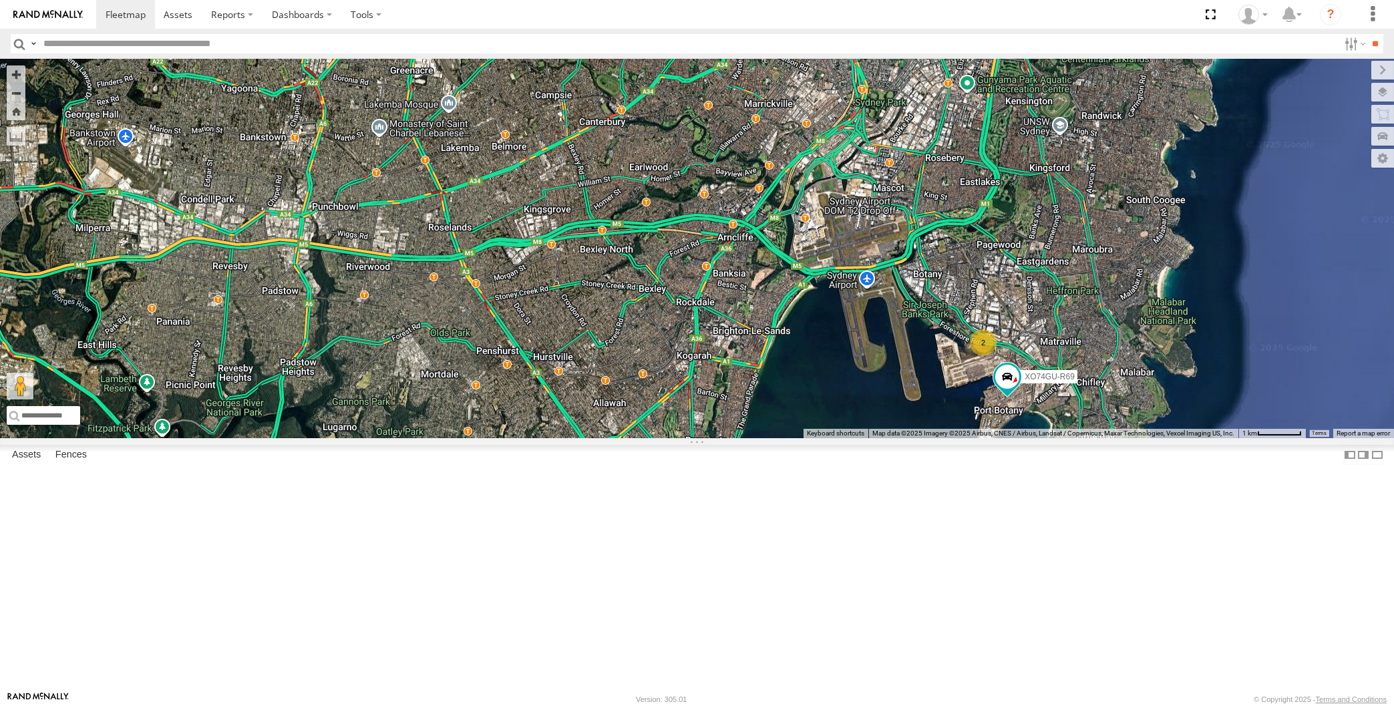
drag, startPoint x: 789, startPoint y: 532, endPoint x: 832, endPoint y: 541, distance: 43.8
click at [826, 438] on div "XO74GU-R69 XP30JQ-R03 2 3 RJ5911-R79" at bounding box center [697, 249] width 1394 height 380
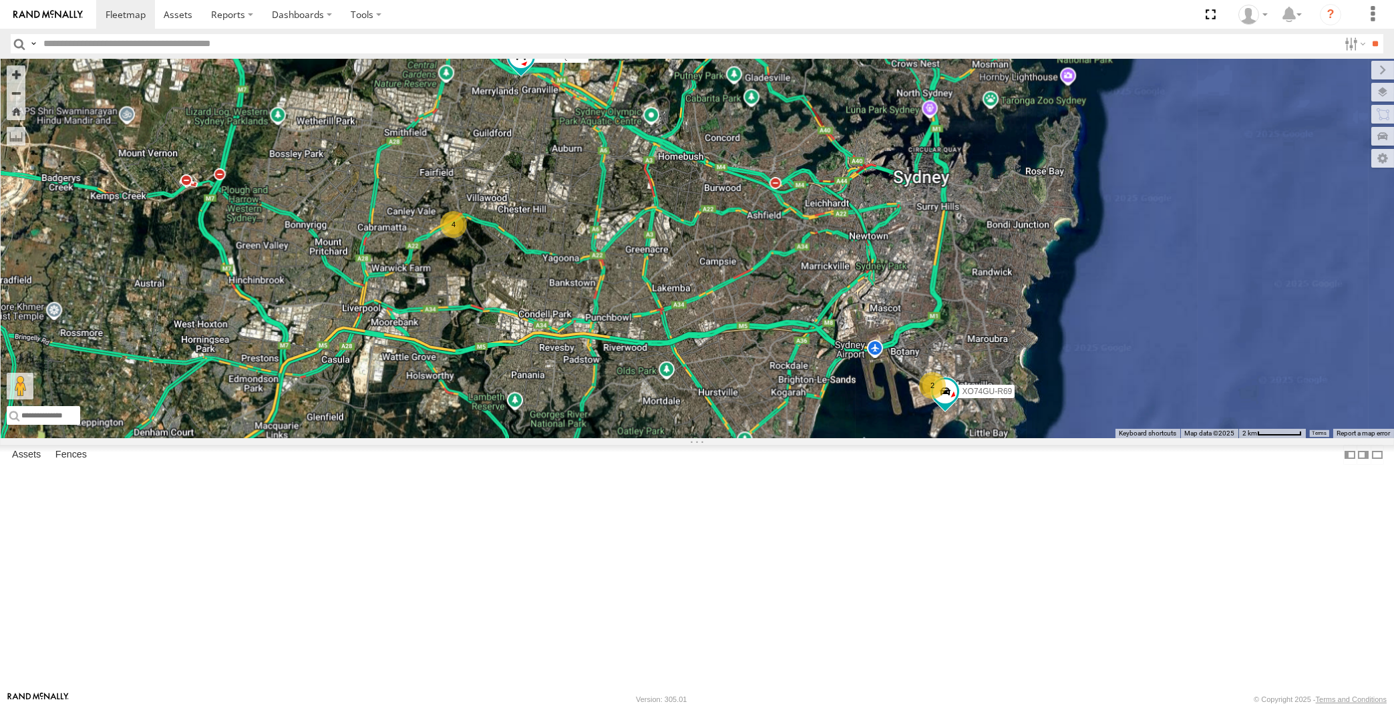
drag, startPoint x: 751, startPoint y: 532, endPoint x: 776, endPoint y: 533, distance: 24.7
click at [776, 438] on div "XO74GU-R69 XP30JQ-R03 2 4" at bounding box center [697, 249] width 1394 height 380
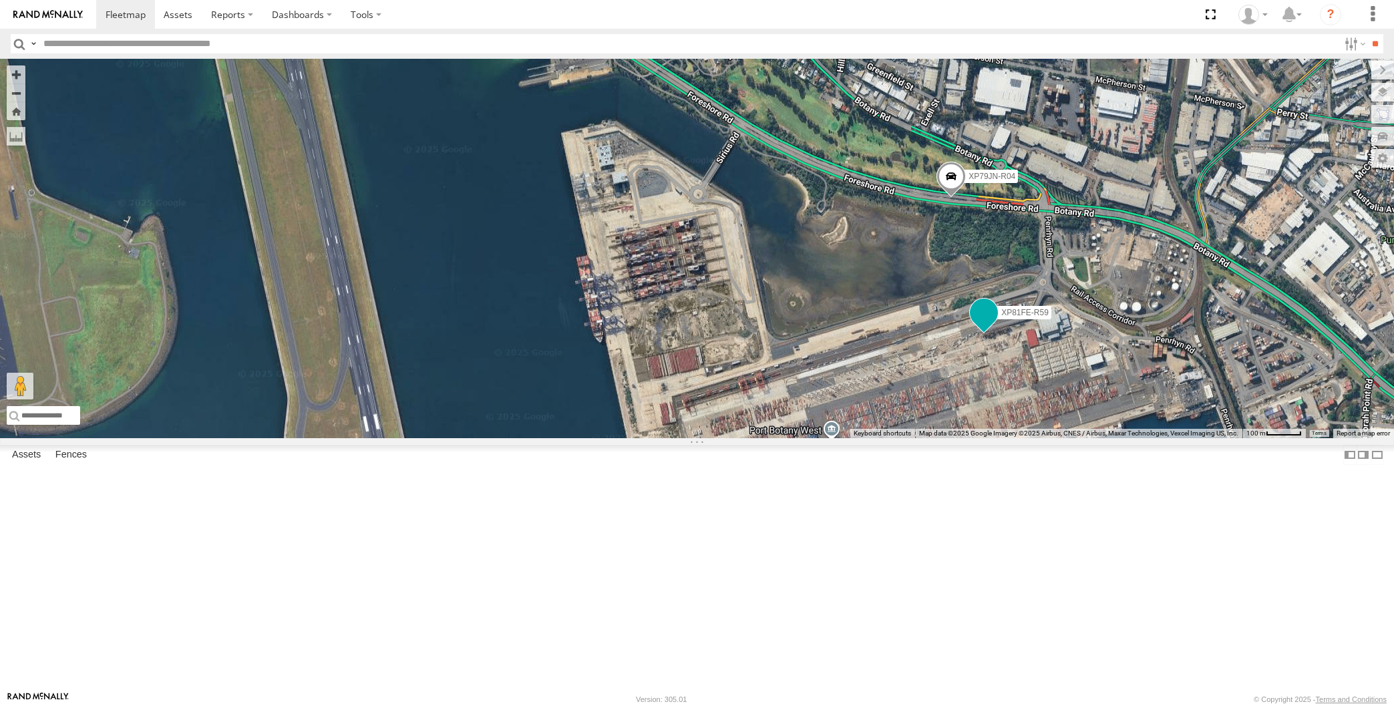
click at [984, 325] on span at bounding box center [984, 313] width 24 height 24
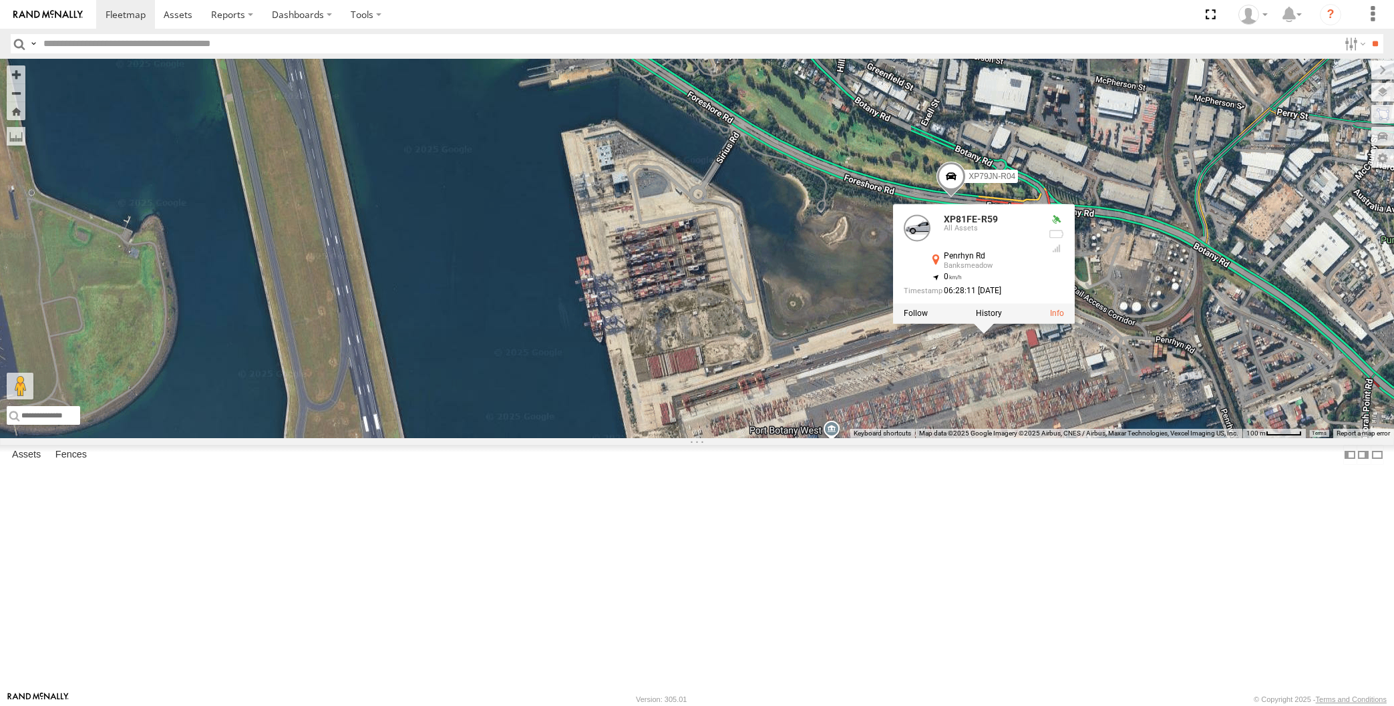
click at [986, 438] on div "XP30JQ-R03 XO74GU-R69 XP79JN-R04 XP81FE-R59 XP81FE-R59 All Assets Penrhyn Rd Ba…" at bounding box center [697, 249] width 1394 height 380
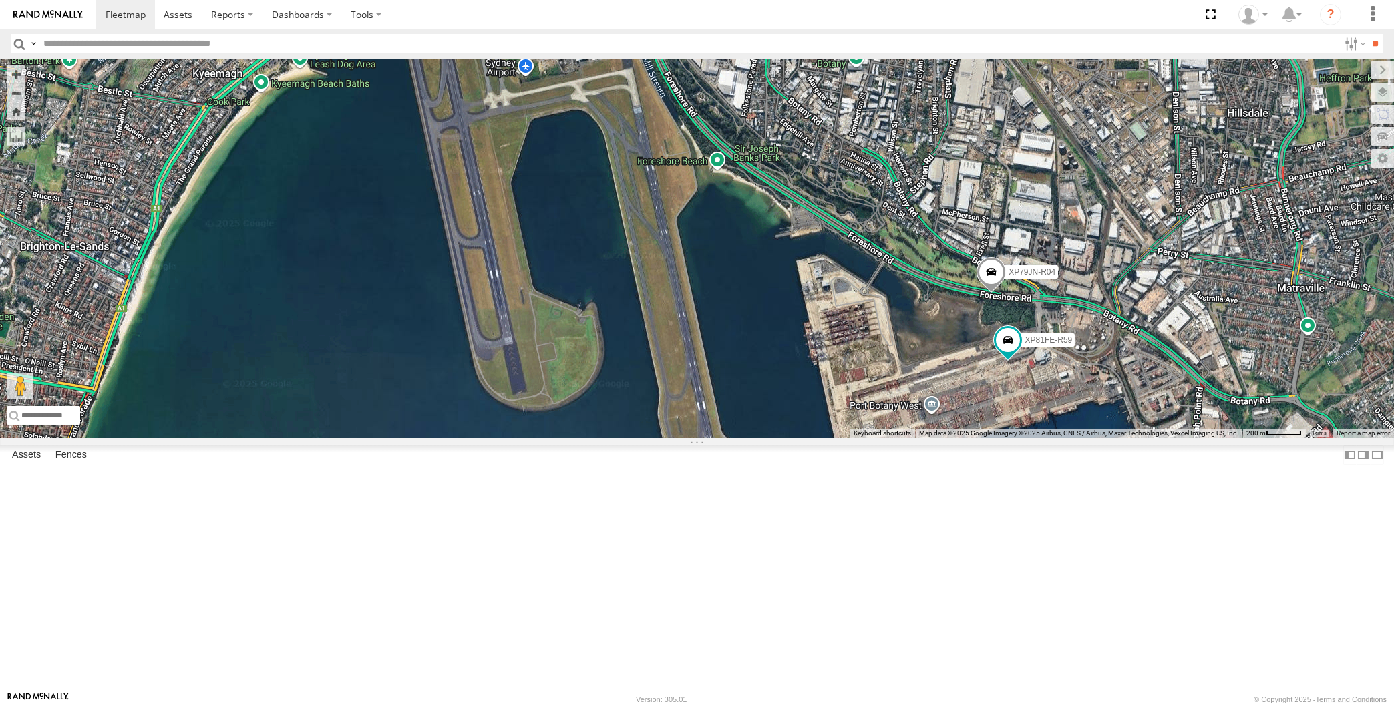
drag, startPoint x: 776, startPoint y: 516, endPoint x: 847, endPoint y: 501, distance: 71.8
click at [848, 438] on div "XP30JQ-R03 XO74GU-R69 XP79JN-R04 XP81FE-R59" at bounding box center [697, 249] width 1394 height 380
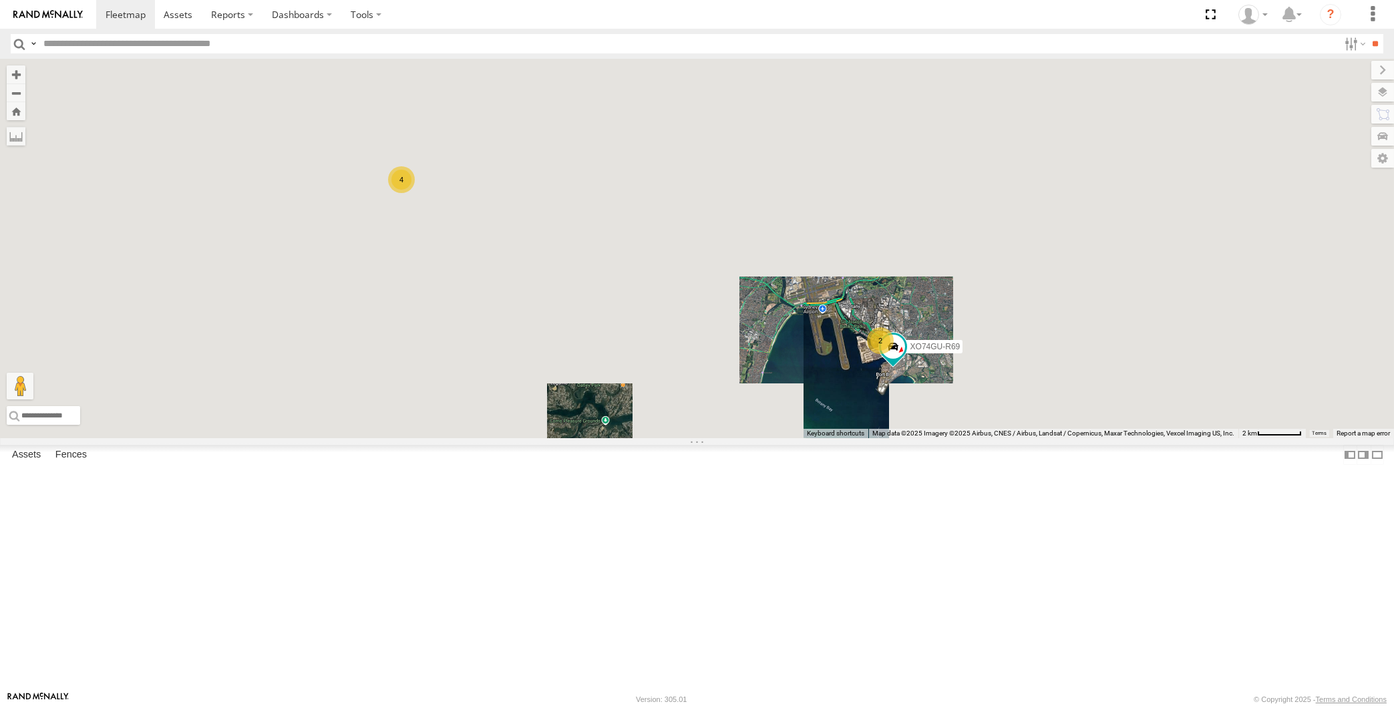
drag, startPoint x: 782, startPoint y: 505, endPoint x: 808, endPoint y: 509, distance: 26.4
click at [806, 438] on div "XP30JQ-R03 XO74GU-R69 2 4" at bounding box center [697, 249] width 1394 height 380
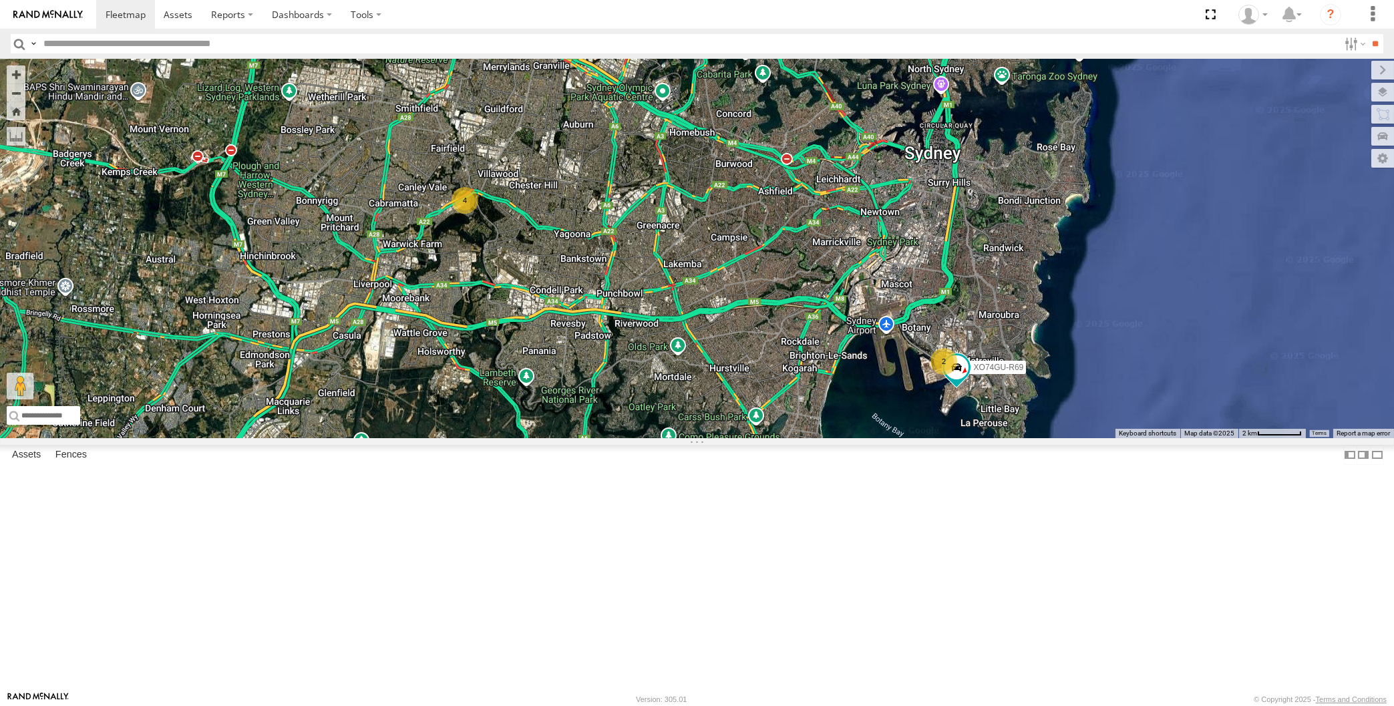
drag, startPoint x: 739, startPoint y: 471, endPoint x: 756, endPoint y: 490, distance: 25.6
click at [756, 438] on div "XP30JQ-R03 XO74GU-R69 2 4" at bounding box center [697, 249] width 1394 height 380
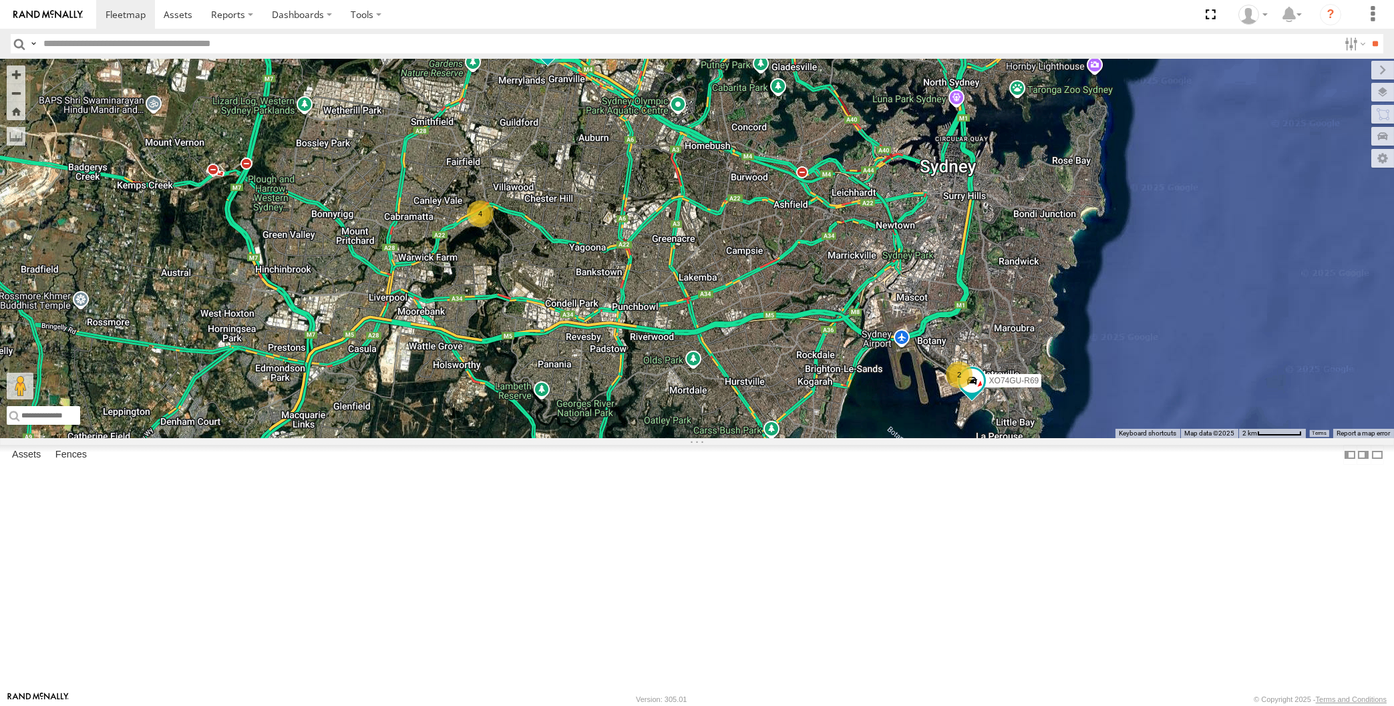
click at [301, 383] on div "XP30JQ-R03 XO74GU-R69 2 4" at bounding box center [697, 249] width 1394 height 380
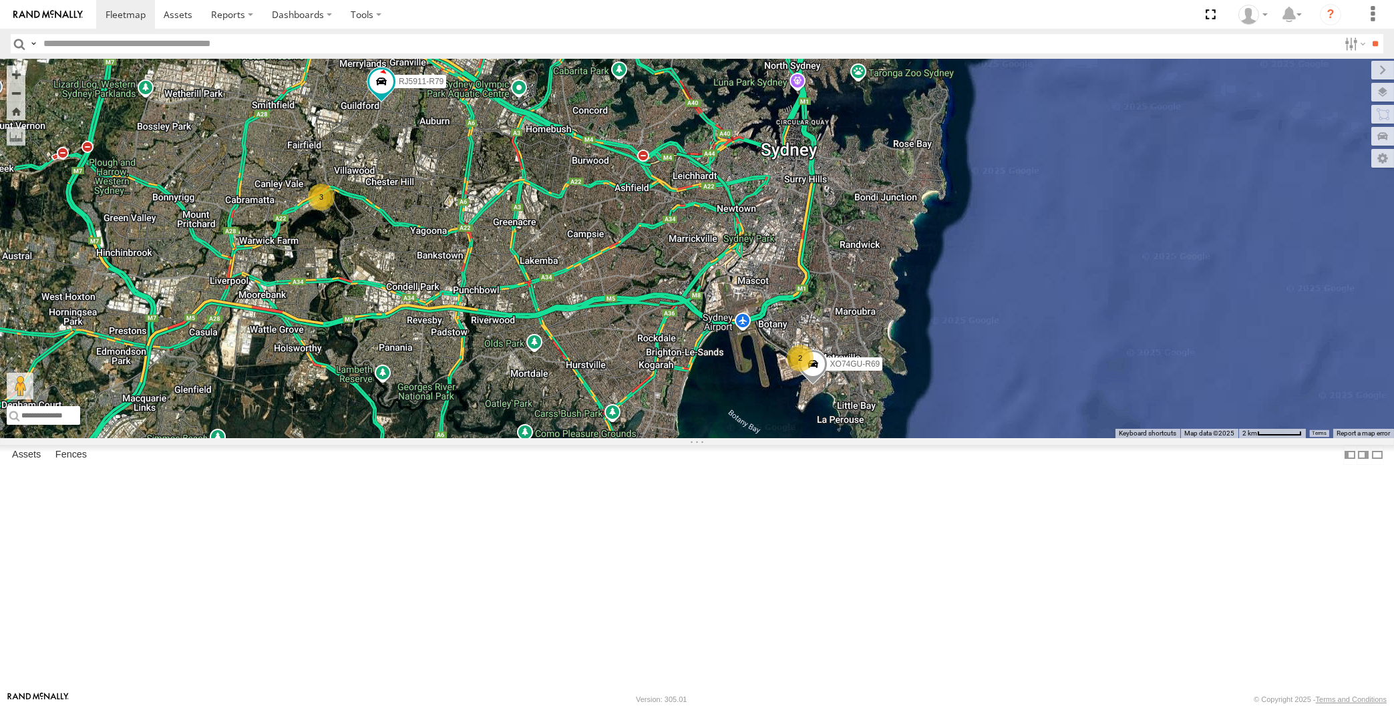
click at [607, 438] on div "RJ5911-R79 XO74GU-R69 XP30JQ-R03 2 3" at bounding box center [697, 249] width 1394 height 380
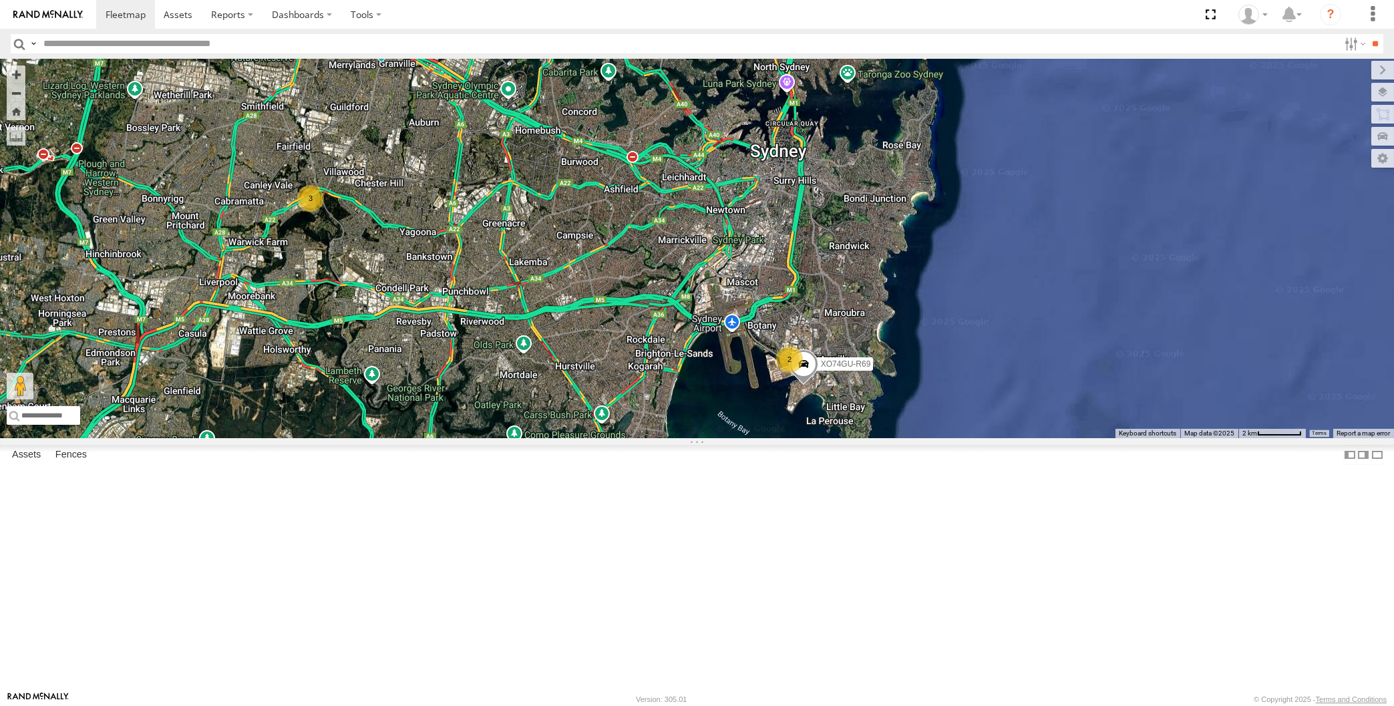
click at [426, 438] on div "XP30JQ-R03 RJ5911-R79 XO74GU-R69 2 3" at bounding box center [697, 249] width 1394 height 380
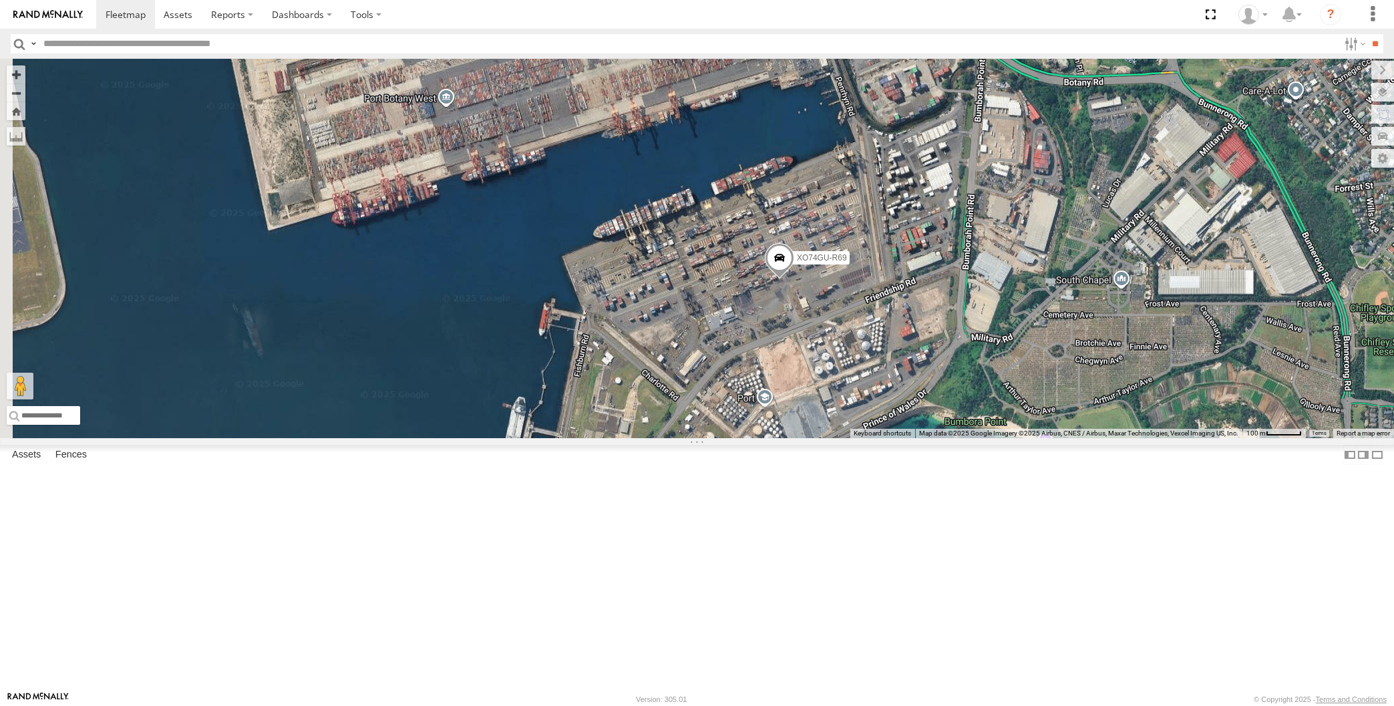
drag, startPoint x: 741, startPoint y: 527, endPoint x: 766, endPoint y: 492, distance: 42.6
click at [766, 438] on div "XP30JQ-R03 RJ5911-R79 XO74GU-R69 XP79JN-R04 XP81FE-R59" at bounding box center [697, 249] width 1394 height 380
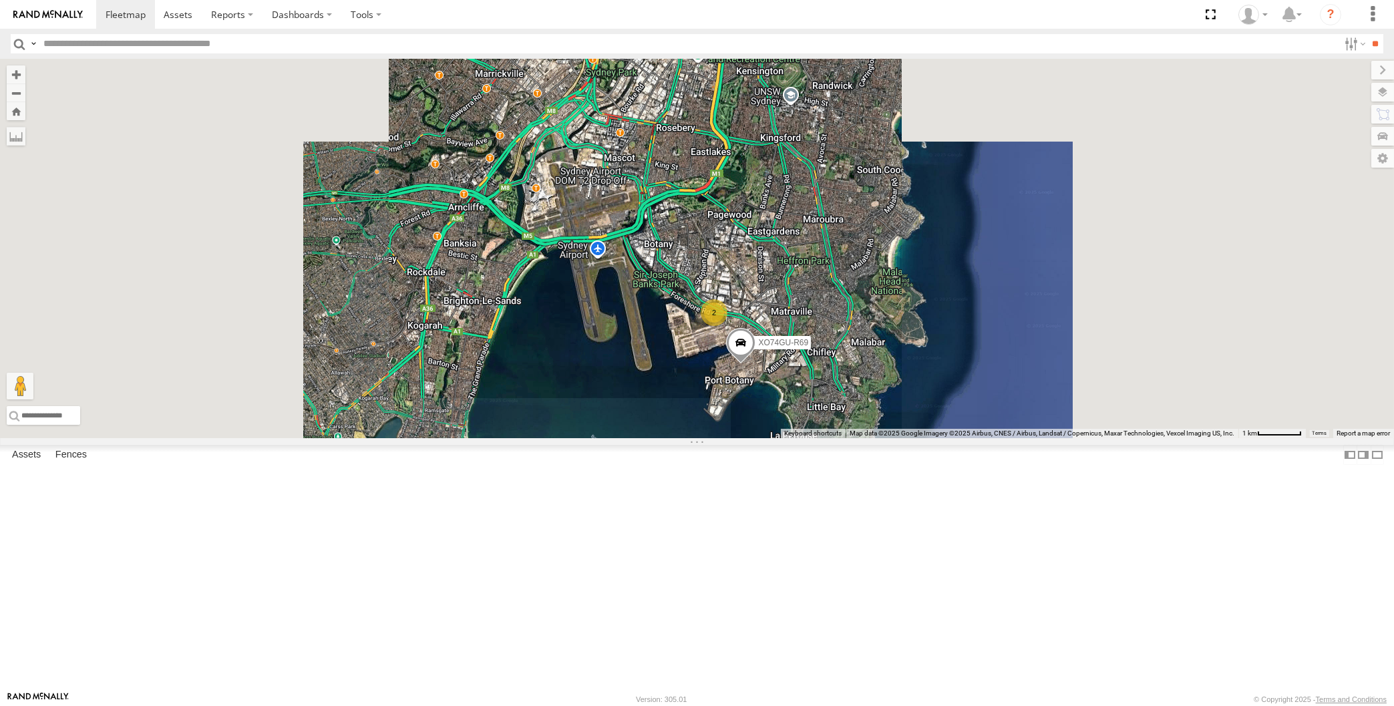
drag, startPoint x: 592, startPoint y: 523, endPoint x: 644, endPoint y: 531, distance: 52.7
click at [641, 438] on div "XP30JQ-R03 RJ5911-R79 XO74GU-R69 2" at bounding box center [697, 249] width 1394 height 380
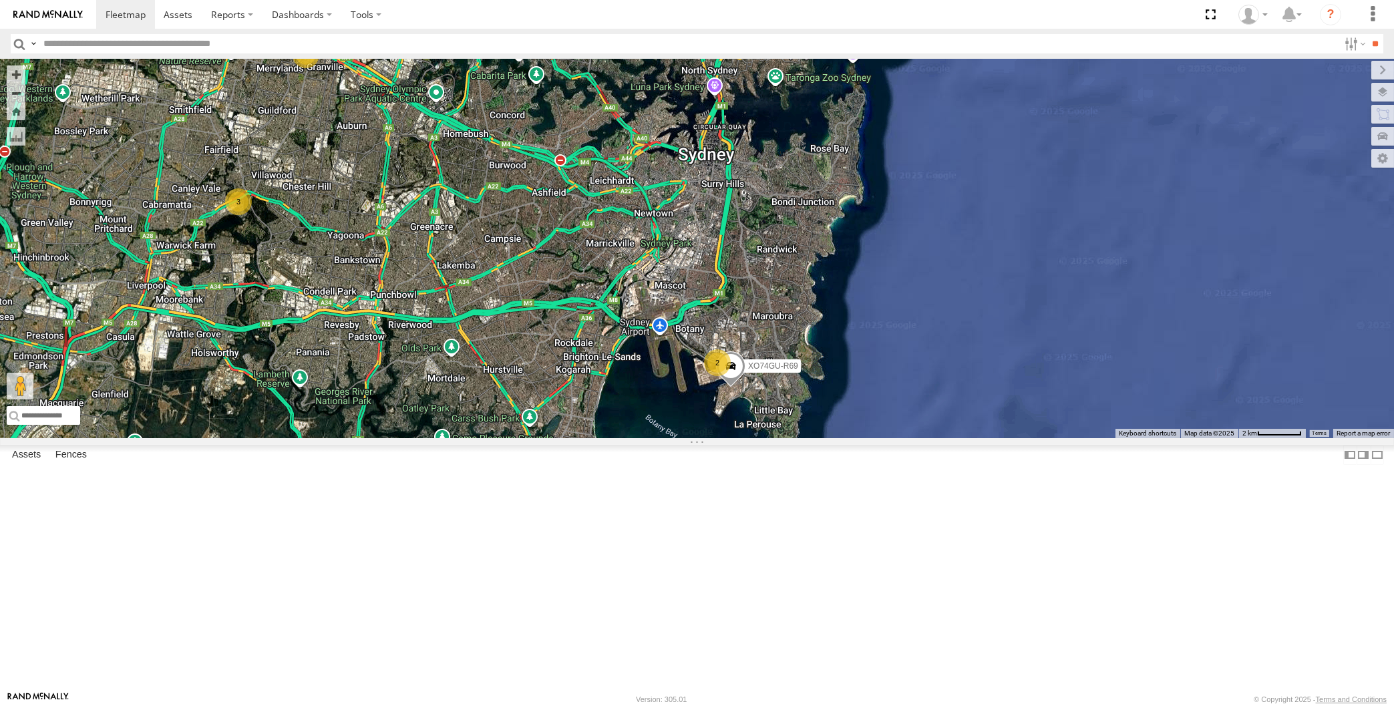
drag, startPoint x: 632, startPoint y: 531, endPoint x: 670, endPoint y: 531, distance: 38.1
click at [670, 438] on div "XO74GU-R69 2 2 3" at bounding box center [697, 249] width 1394 height 380
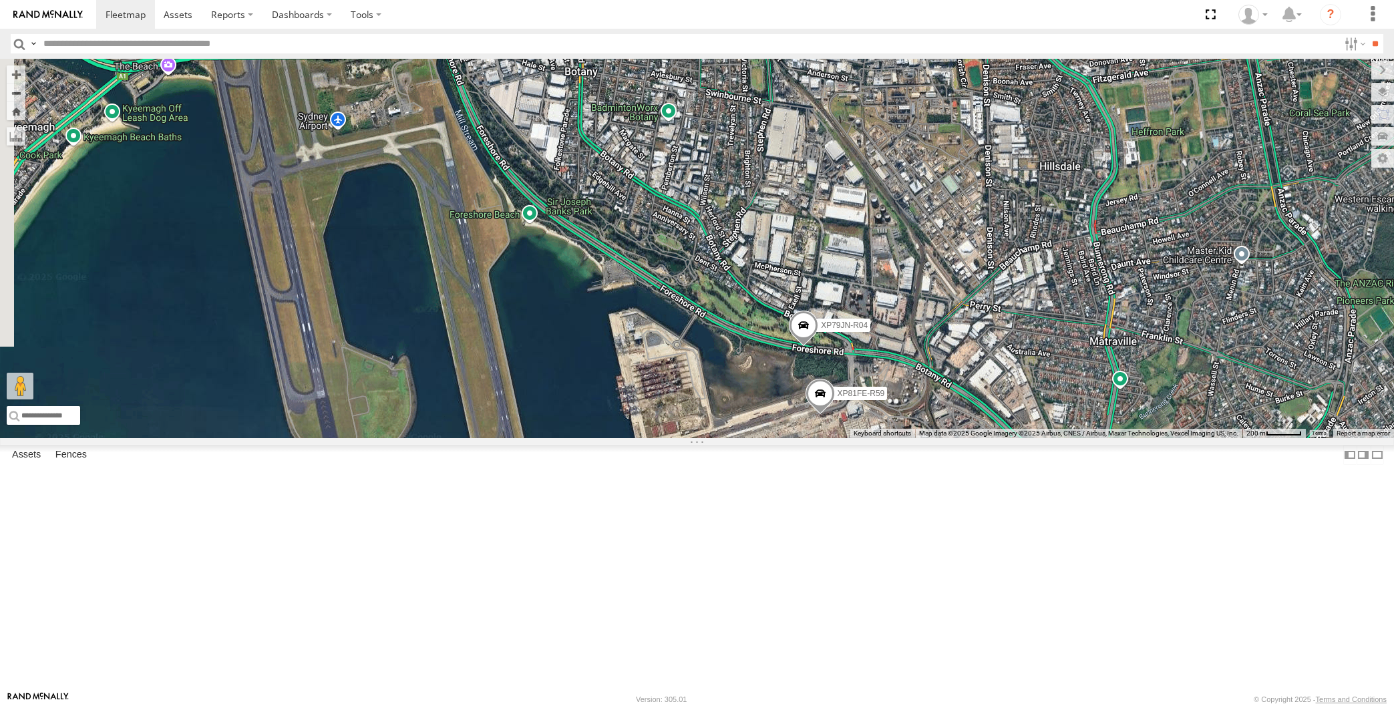
click at [808, 347] on span at bounding box center [803, 329] width 29 height 36
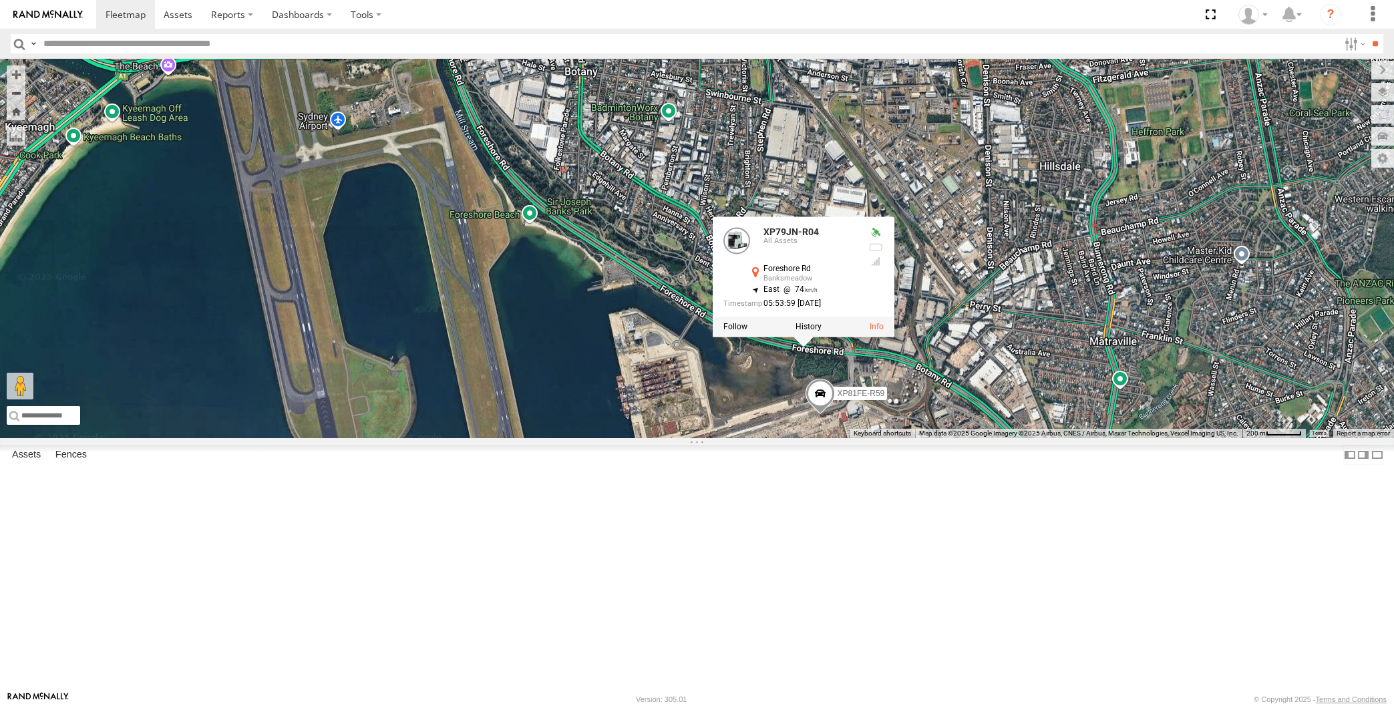
click at [881, 438] on div "XO74GU-R69 XP79JN-R04 XP81FE-R59 XP79JN-R04 All Assets Foreshore Rd Banksmeadow…" at bounding box center [697, 249] width 1394 height 380
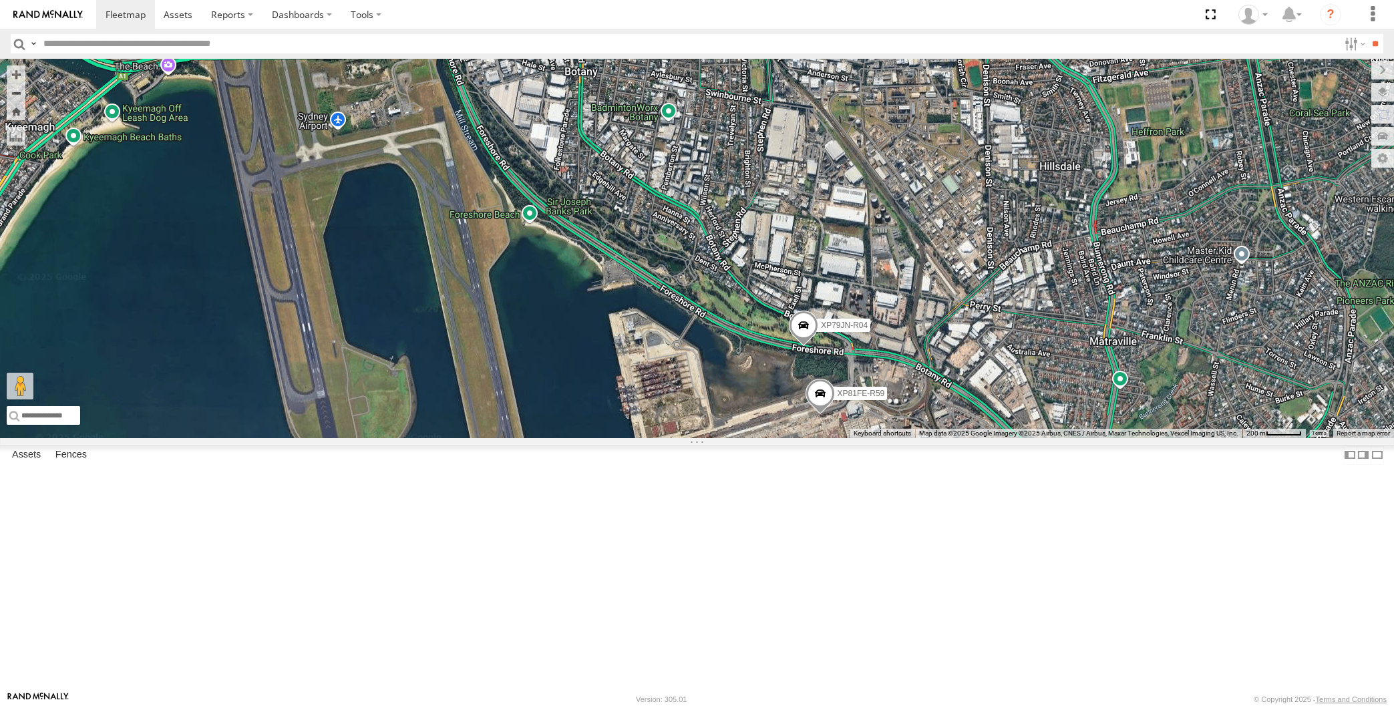
drag, startPoint x: 787, startPoint y: 594, endPoint x: 849, endPoint y: 565, distance: 68.1
click at [848, 438] on div "XO74GU-R69 XP79JN-R04 XP81FE-R59" at bounding box center [697, 249] width 1394 height 380
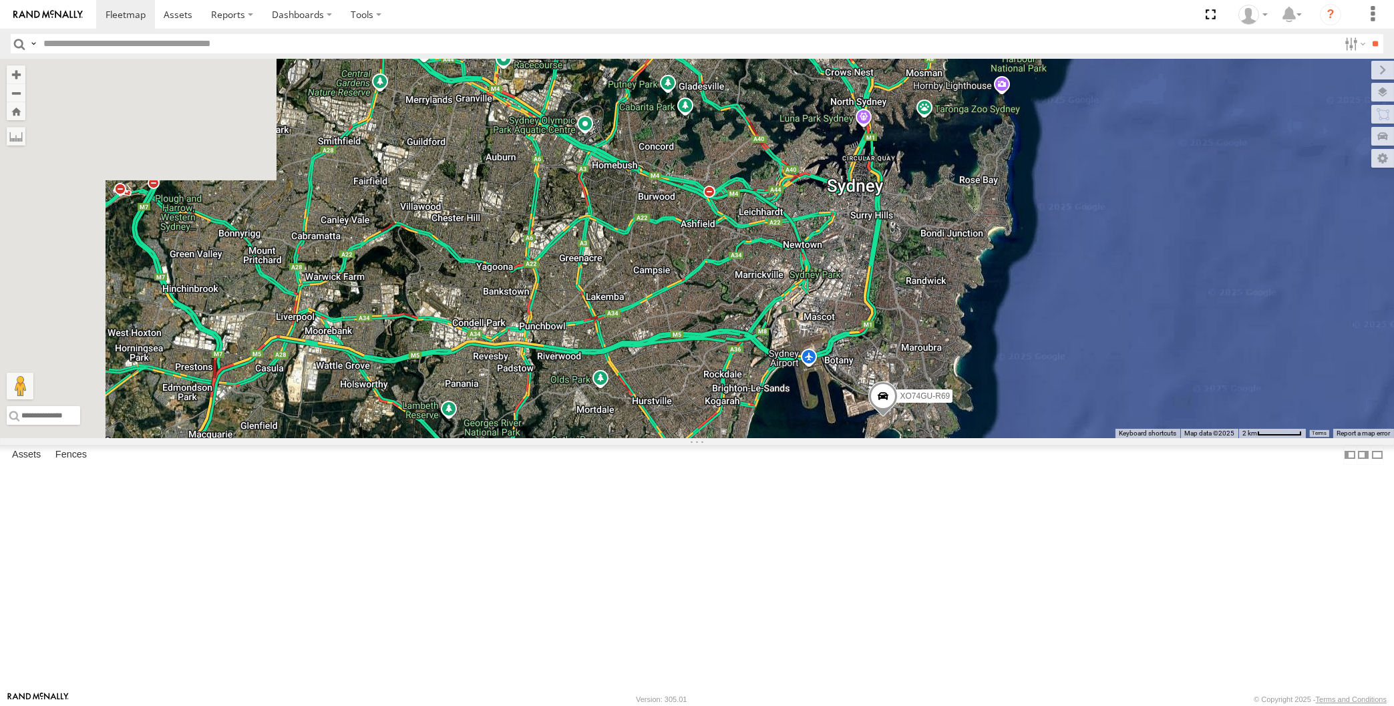
drag, startPoint x: 647, startPoint y: 549, endPoint x: 734, endPoint y: 536, distance: 88.5
click at [732, 438] on div "XO74GU-R69" at bounding box center [697, 249] width 1394 height 380
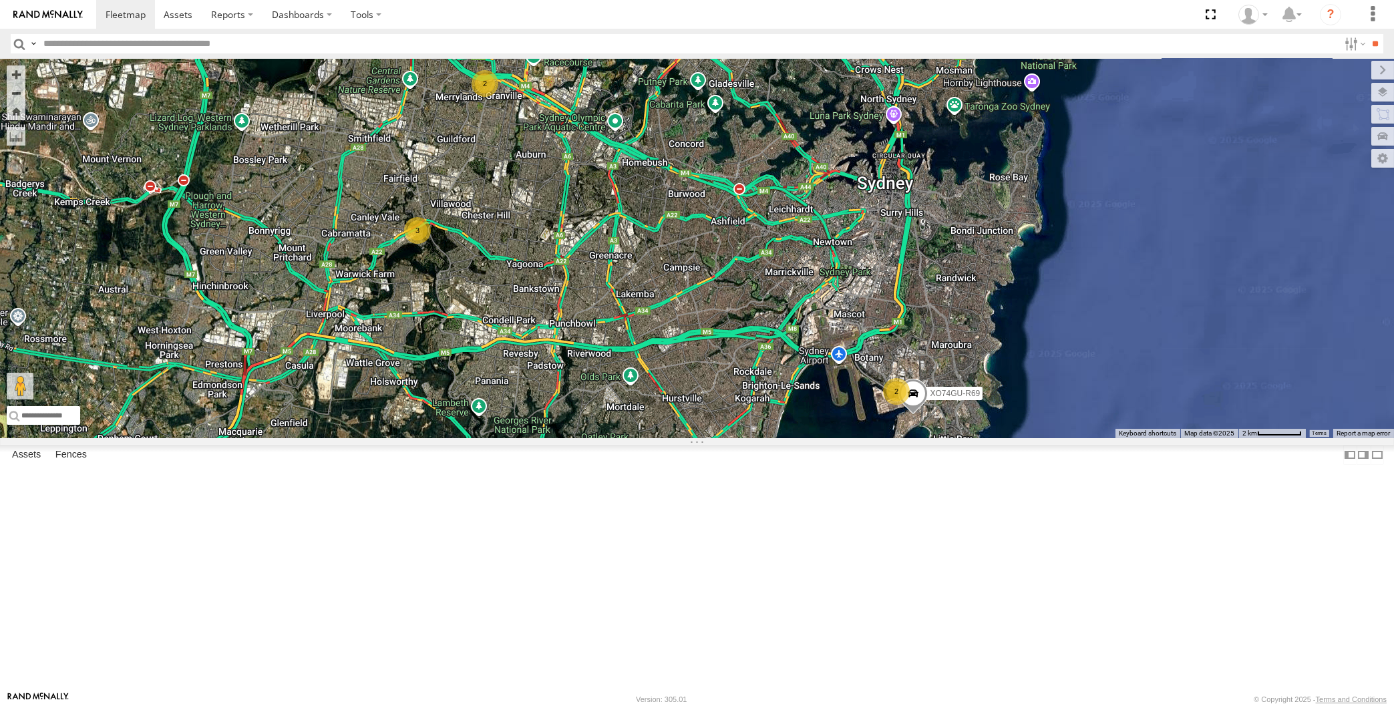
click at [621, 438] on div "XO74GU-R69 2 2 3" at bounding box center [697, 249] width 1394 height 380
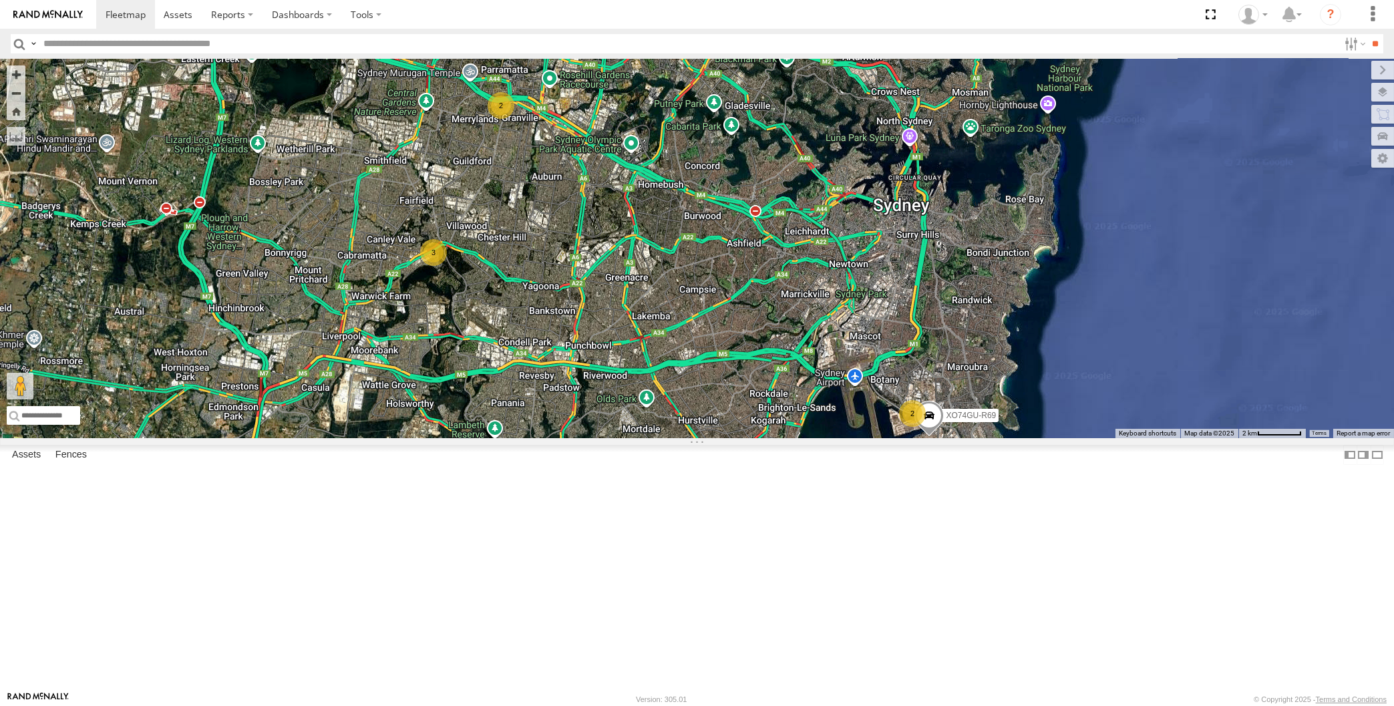
drag, startPoint x: 446, startPoint y: 399, endPoint x: 461, endPoint y: 418, distance: 24.3
click at [461, 418] on div "XO74GU-R69 2 2 3" at bounding box center [697, 249] width 1394 height 380
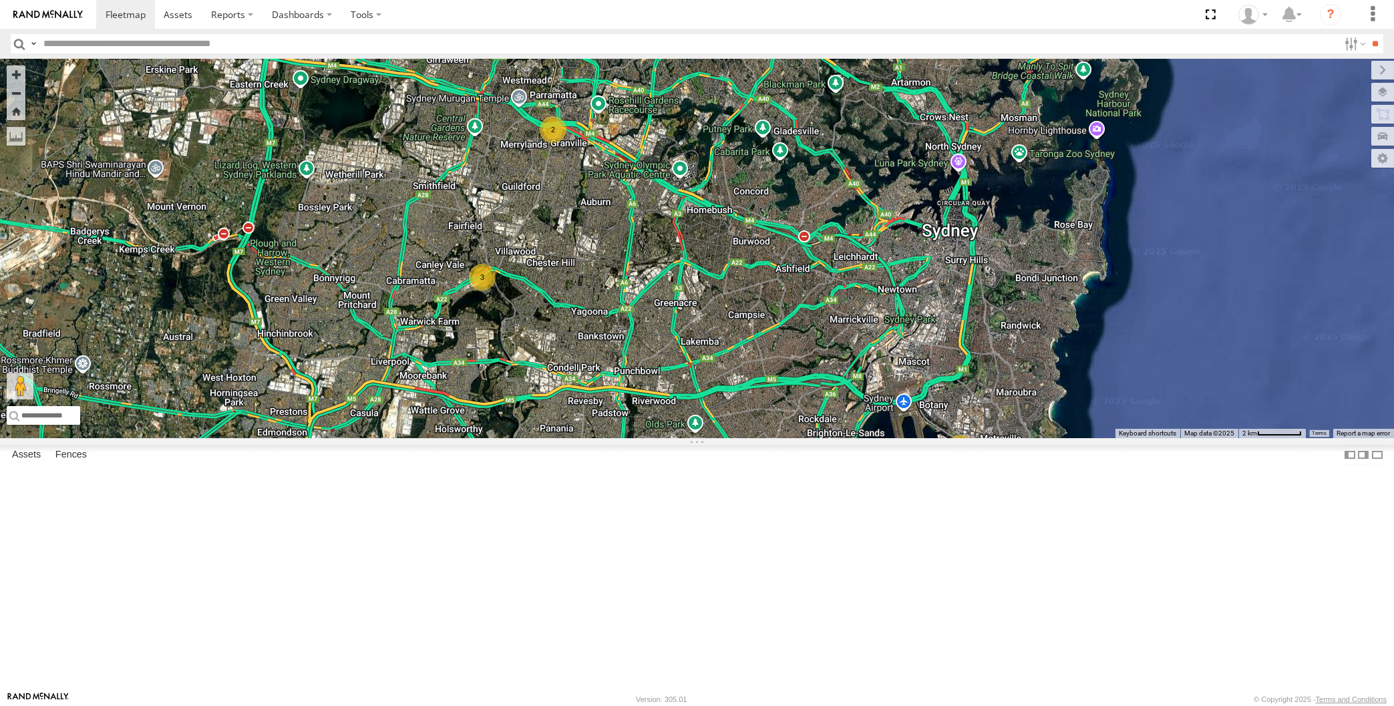
drag, startPoint x: 978, startPoint y: 581, endPoint x: 959, endPoint y: 551, distance: 34.8
click at [966, 438] on div "2 3 3" at bounding box center [697, 249] width 1394 height 380
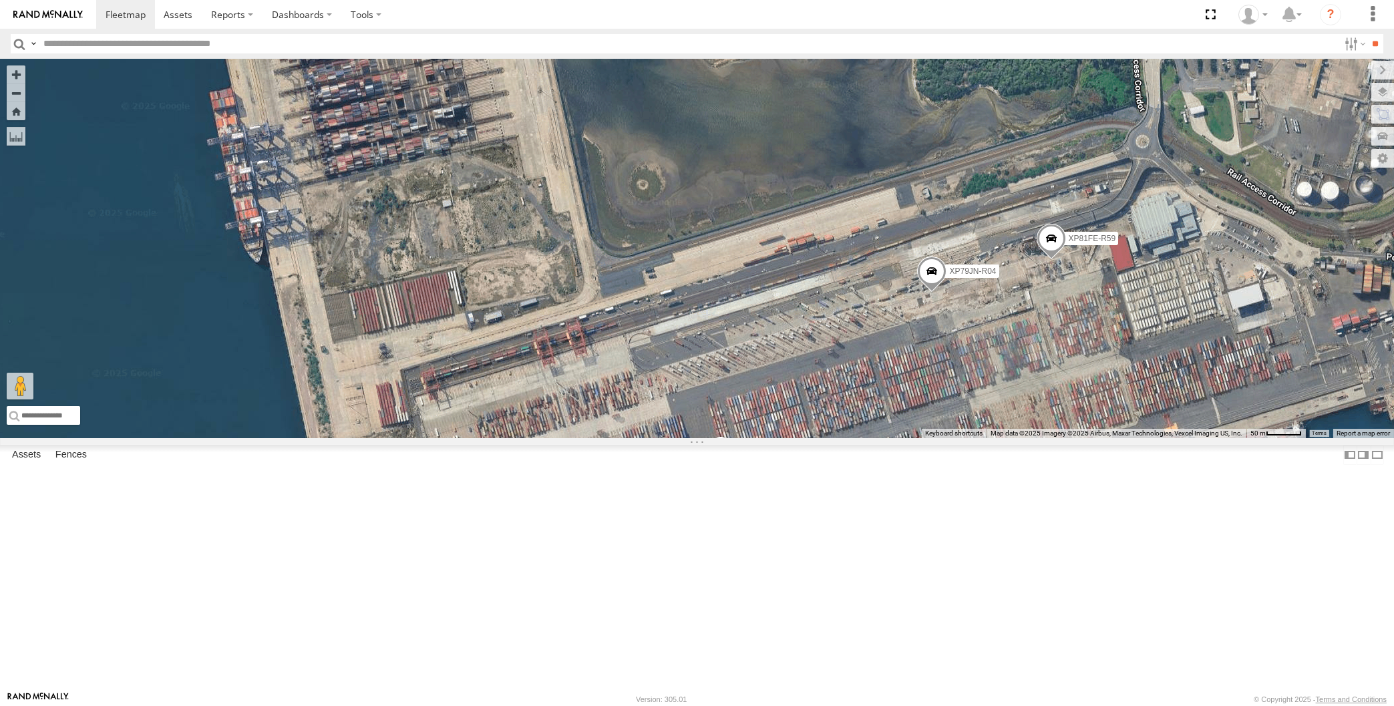
click at [929, 293] on span at bounding box center [931, 275] width 29 height 36
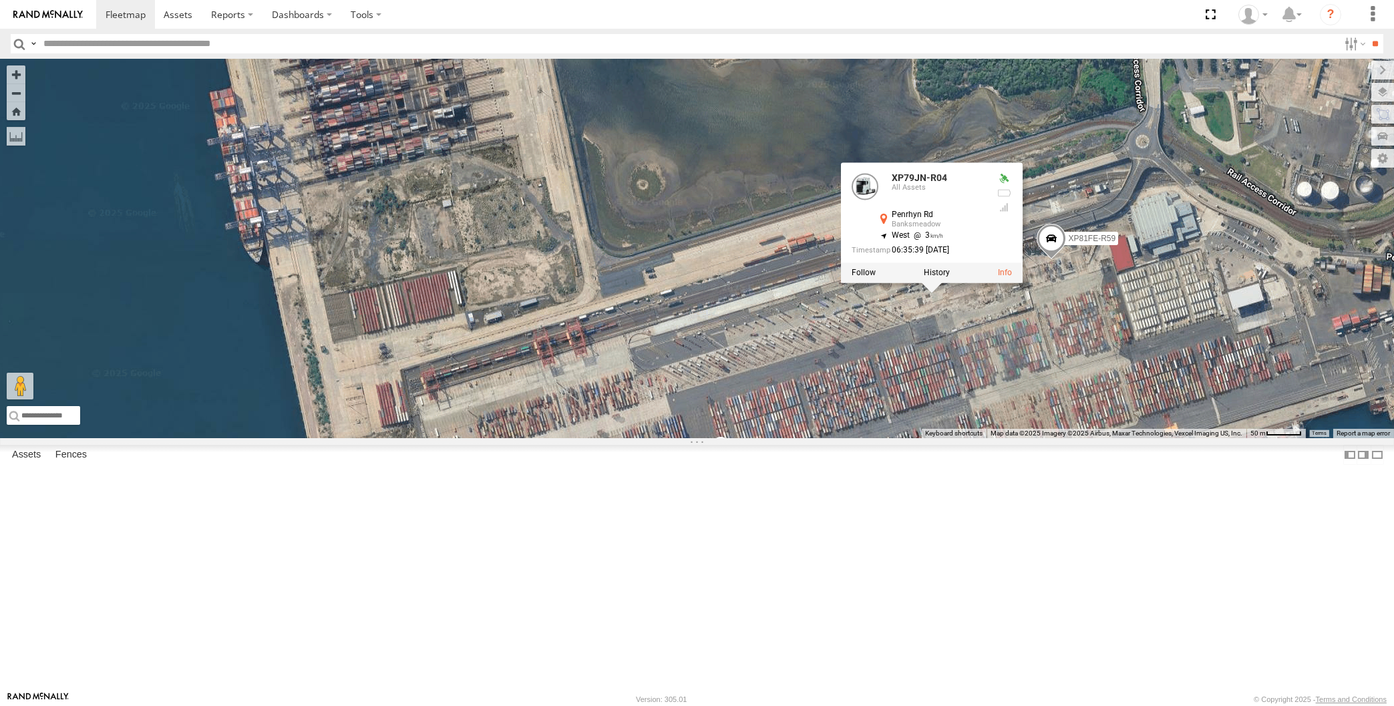
click at [965, 438] on div "XP79JN-R04 XP81FE-R59 XO74GU-R69 XP79JN-R04 All Assets Penrhyn Rd Banksmeadow -…" at bounding box center [697, 249] width 1394 height 380
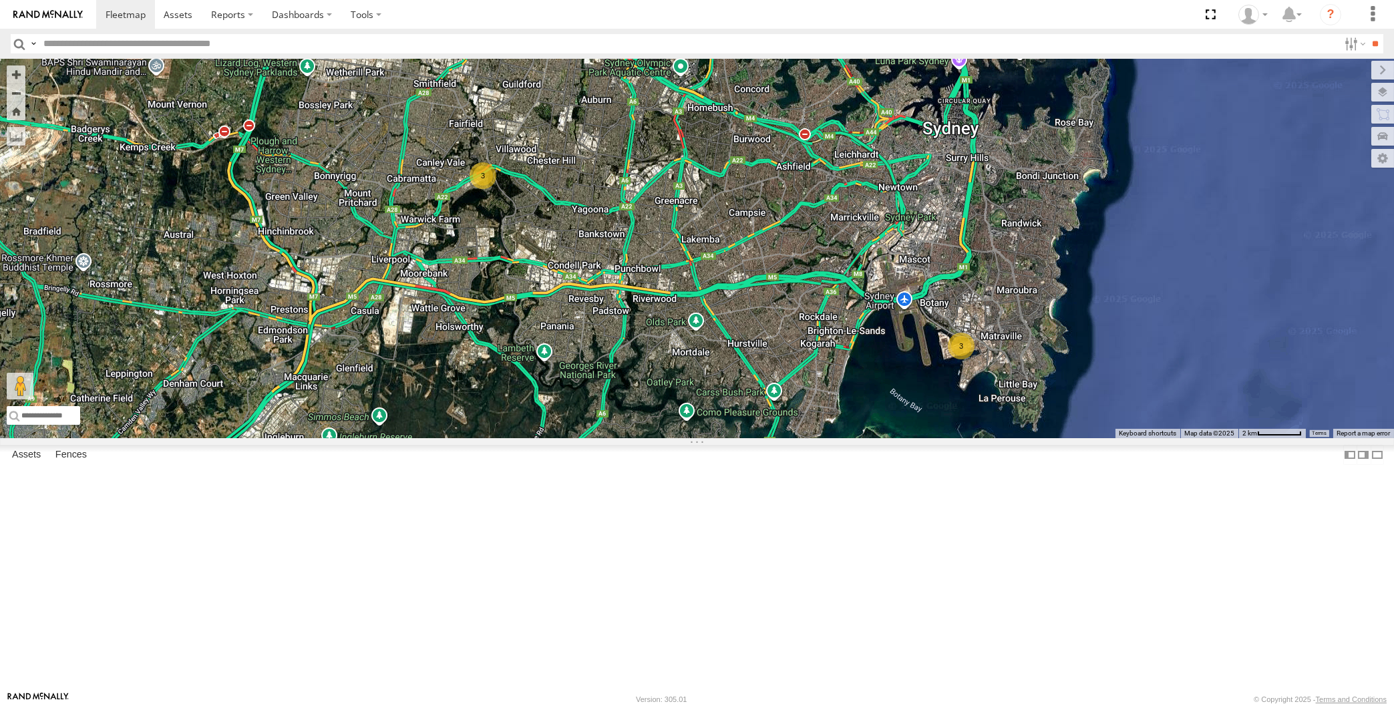
drag, startPoint x: 870, startPoint y: 498, endPoint x: 873, endPoint y: 510, distance: 13.1
click at [873, 438] on div "2 3 3" at bounding box center [697, 249] width 1394 height 380
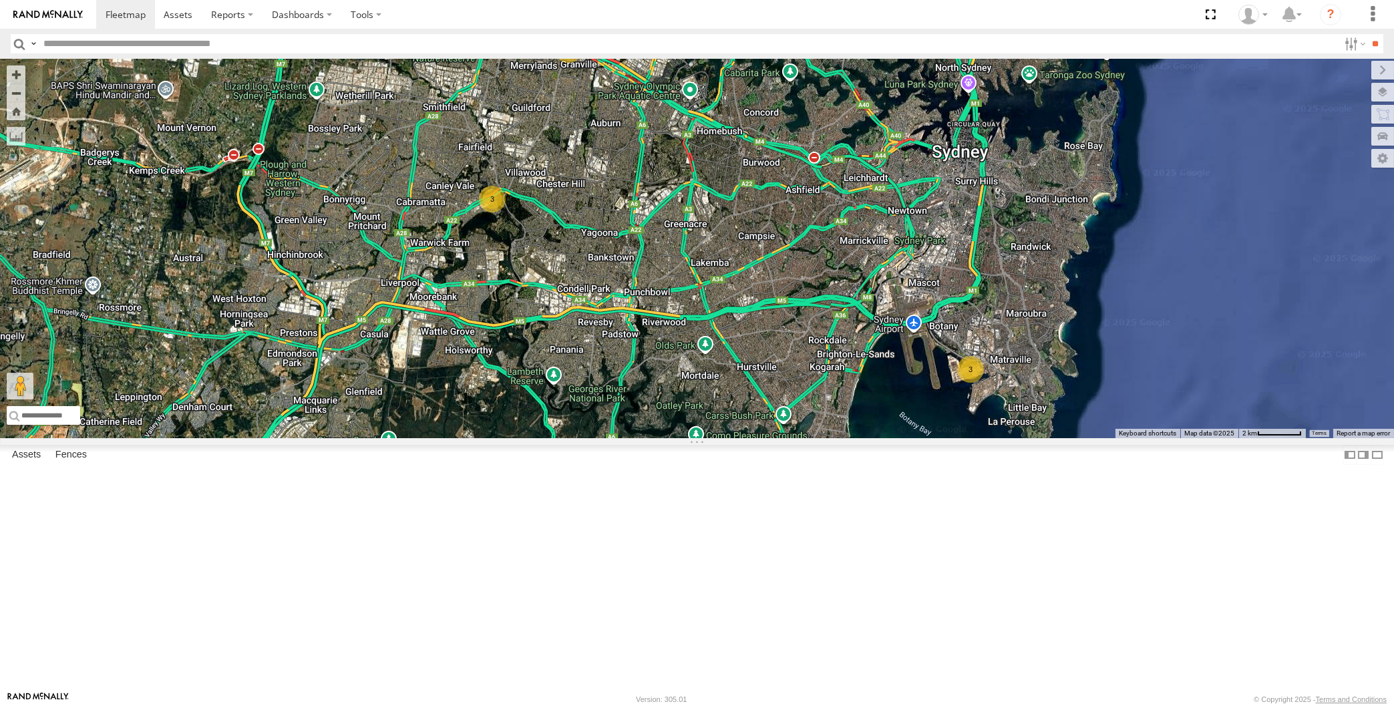
click at [720, 367] on div "2 3 3" at bounding box center [697, 249] width 1394 height 380
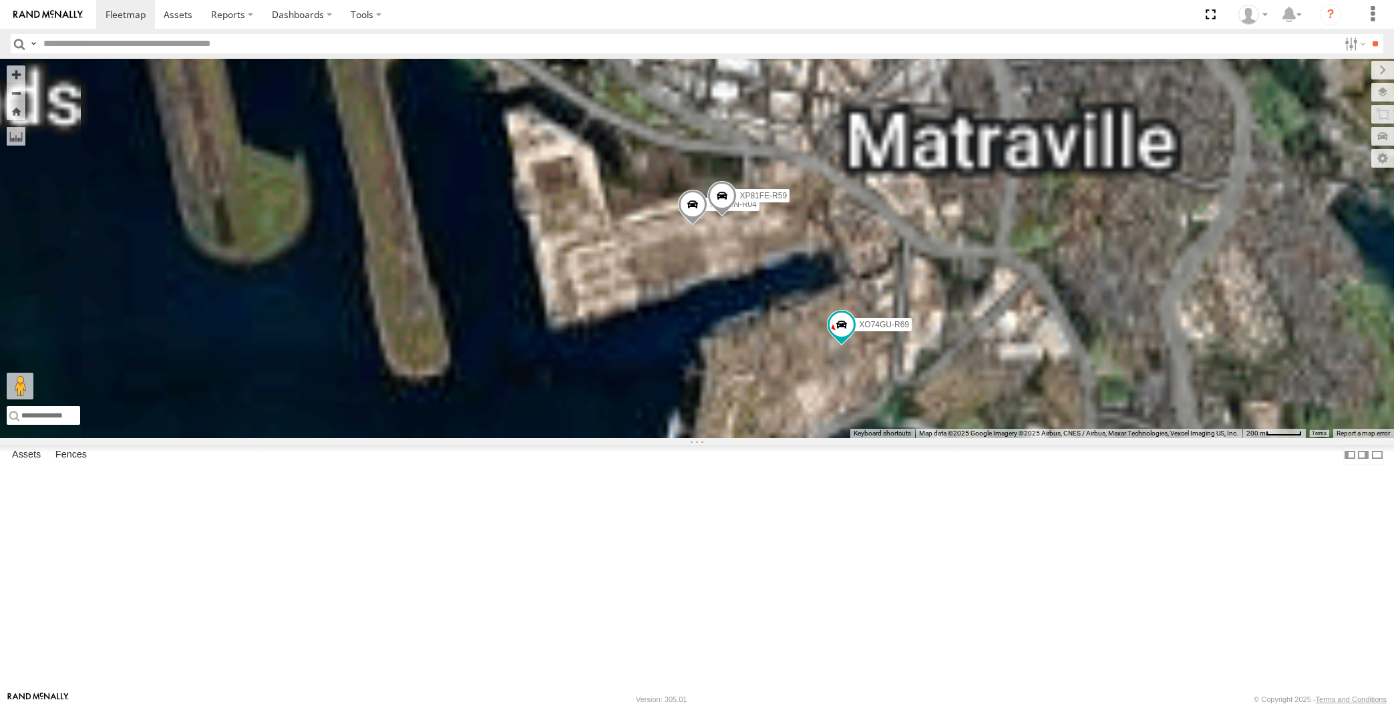
click at [694, 226] on span at bounding box center [692, 208] width 29 height 36
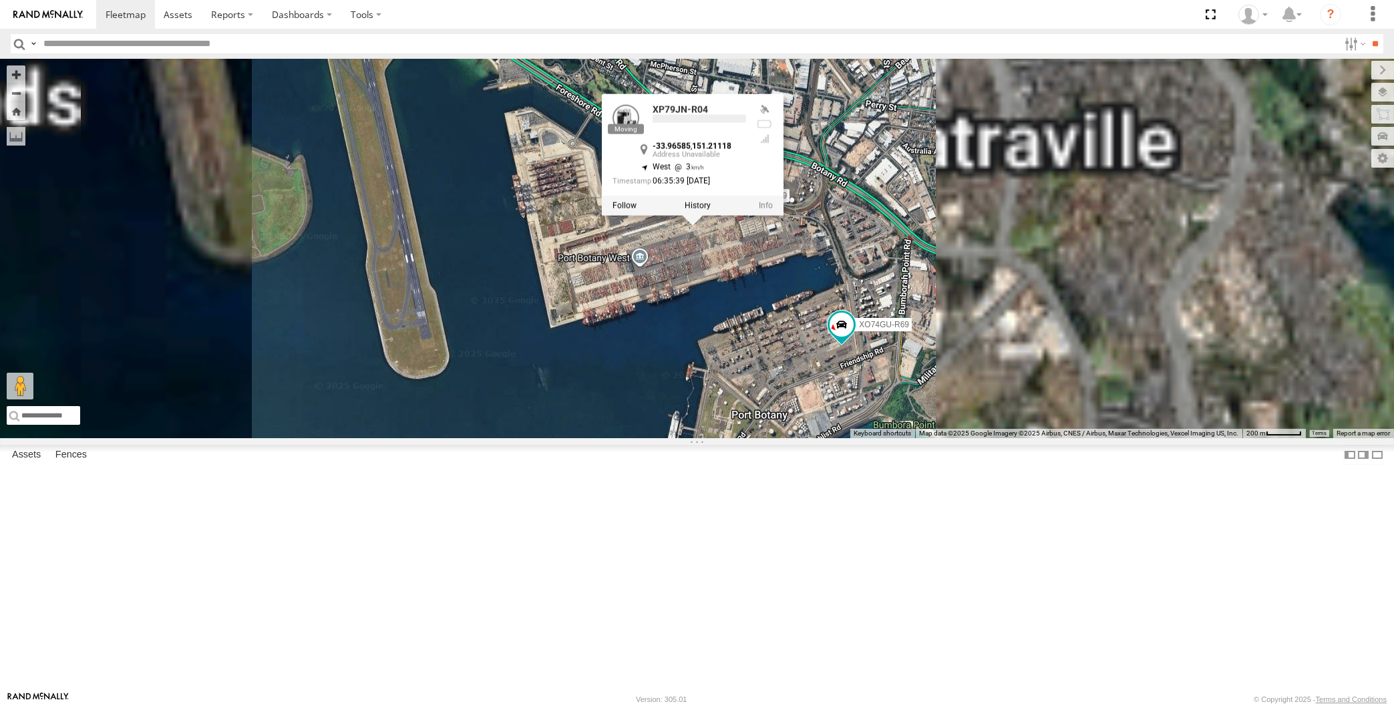
click at [714, 430] on div "XO74GU-R69 XP79JN-R04 XP81FE-R59 XP79JN-R04 -33.96585 , 151.21118 West 3 06:35:…" at bounding box center [697, 249] width 1394 height 380
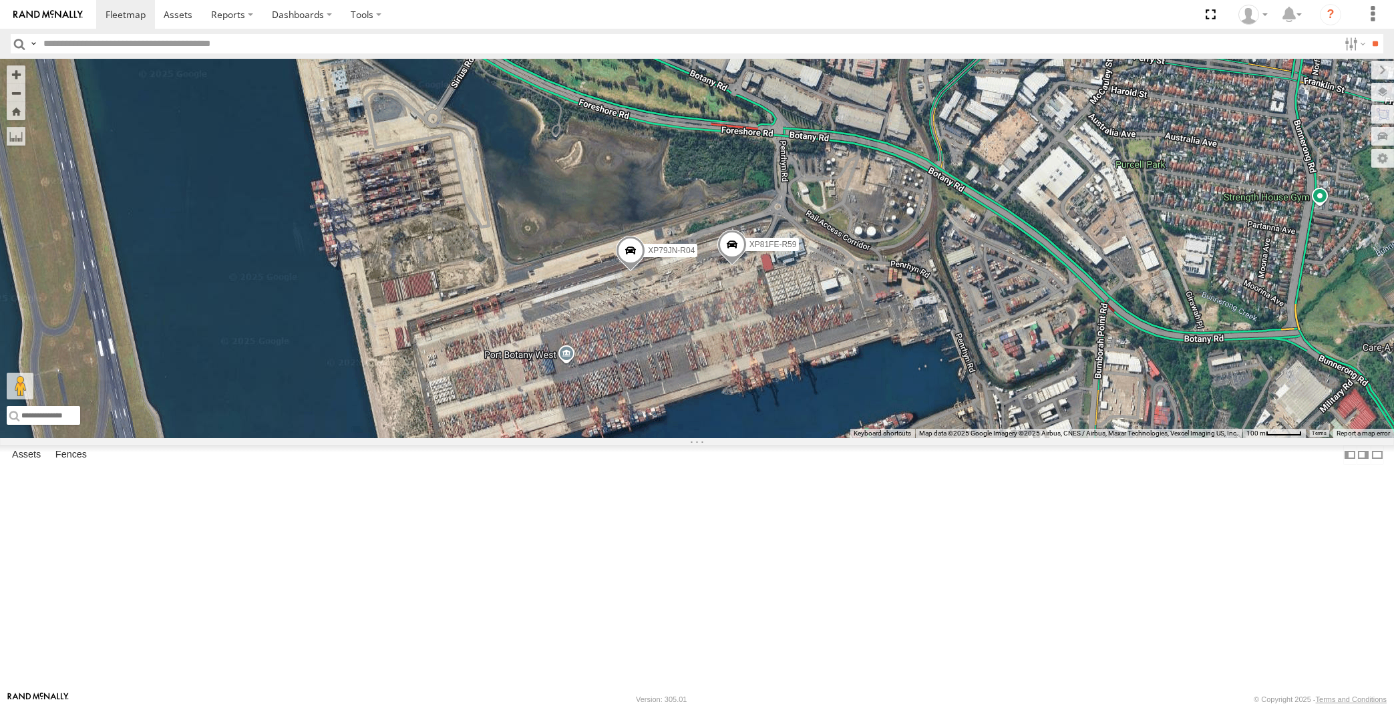
click at [628, 272] on span at bounding box center [630, 254] width 29 height 36
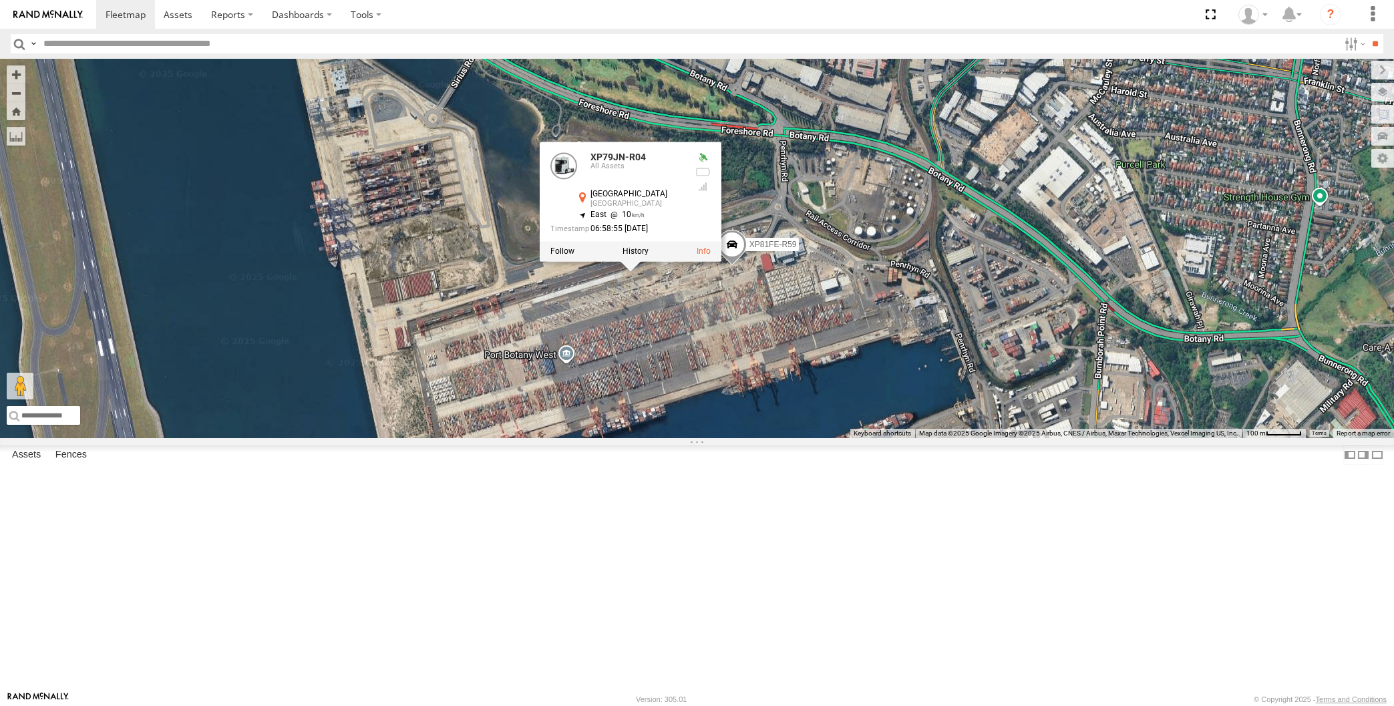
click at [689, 438] on div "XO74GU-R69 XP79JN-R04 XP81FE-R59 XP79JN-R04 All Assets Sydney Sydney -33.96557 …" at bounding box center [697, 249] width 1394 height 380
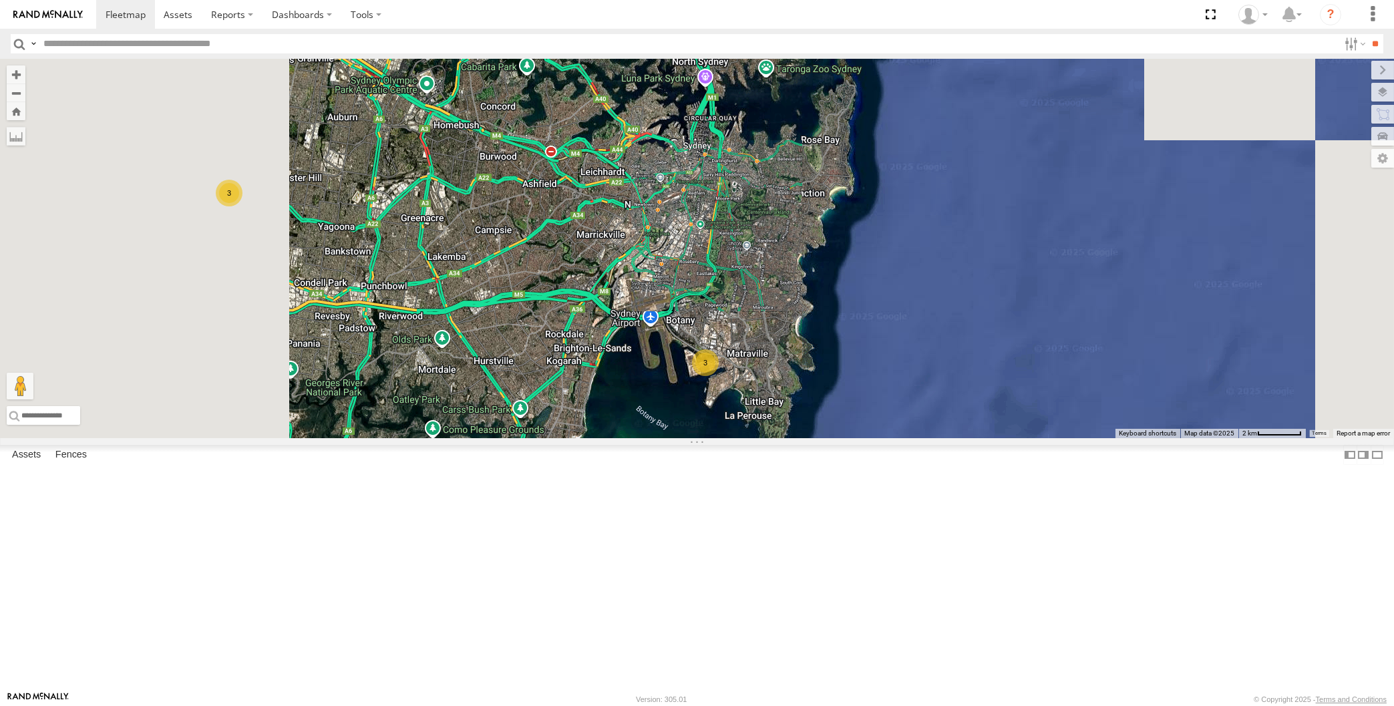
drag, startPoint x: 520, startPoint y: 465, endPoint x: 635, endPoint y: 494, distance: 118.6
click at [623, 438] on div "2 3 3" at bounding box center [697, 249] width 1394 height 380
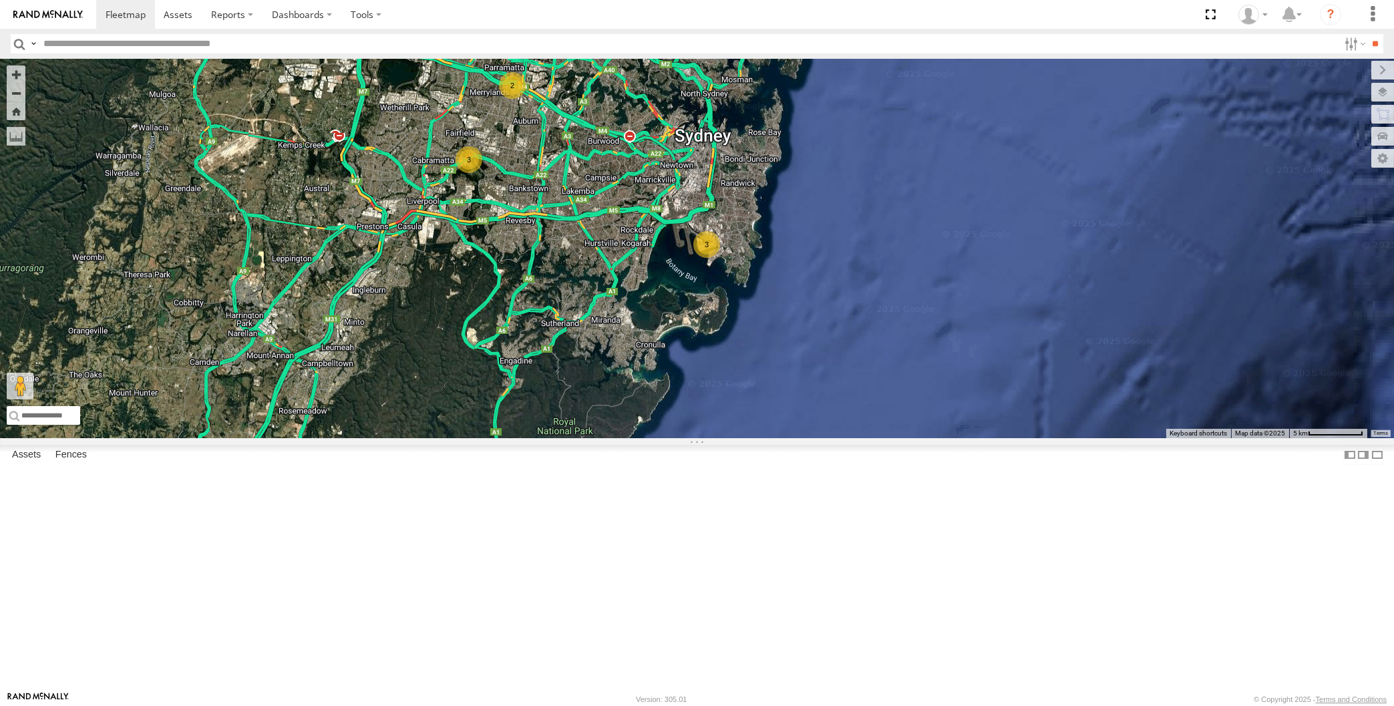
drag, startPoint x: 780, startPoint y: 474, endPoint x: 772, endPoint y: 481, distance: 10.4
click at [772, 438] on div "2 3 3" at bounding box center [697, 249] width 1394 height 380
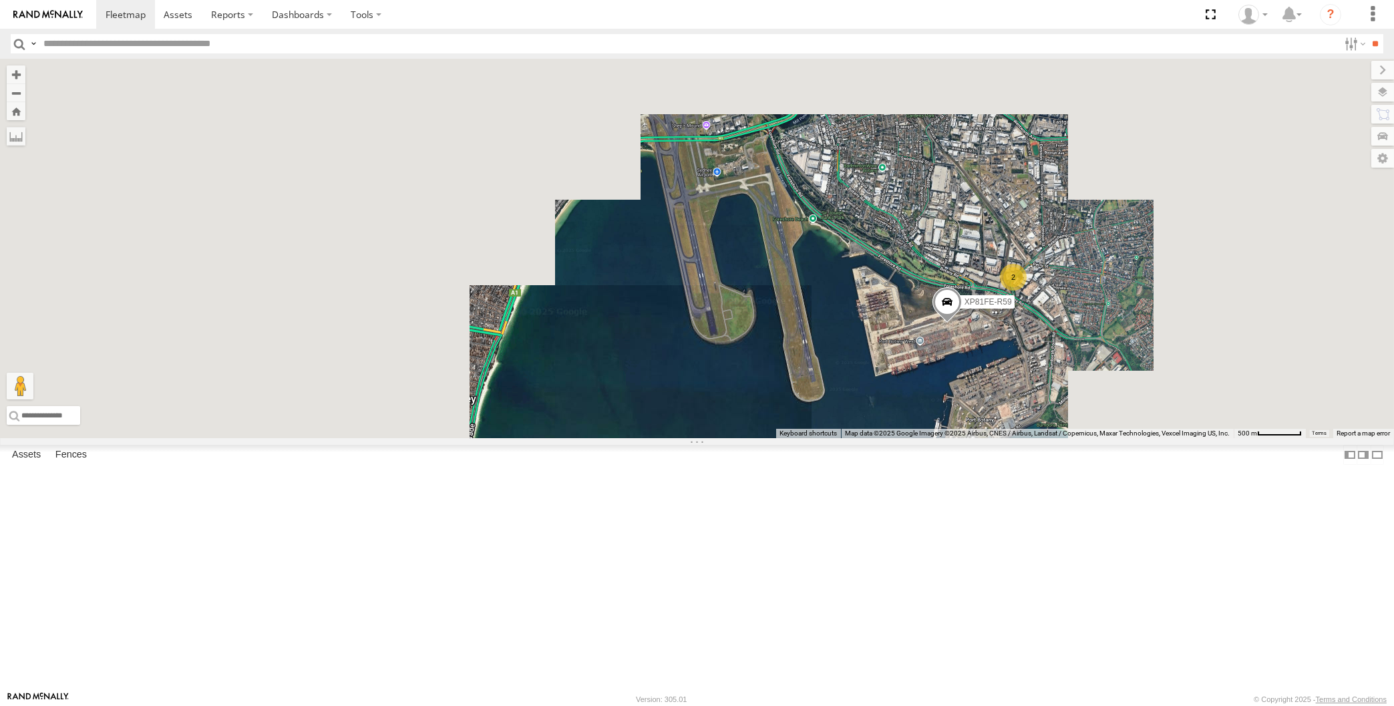
click at [1060, 438] on div "XP30JQ-R03 RJ5911-R79 XP81FE-R59 2" at bounding box center [697, 249] width 1394 height 380
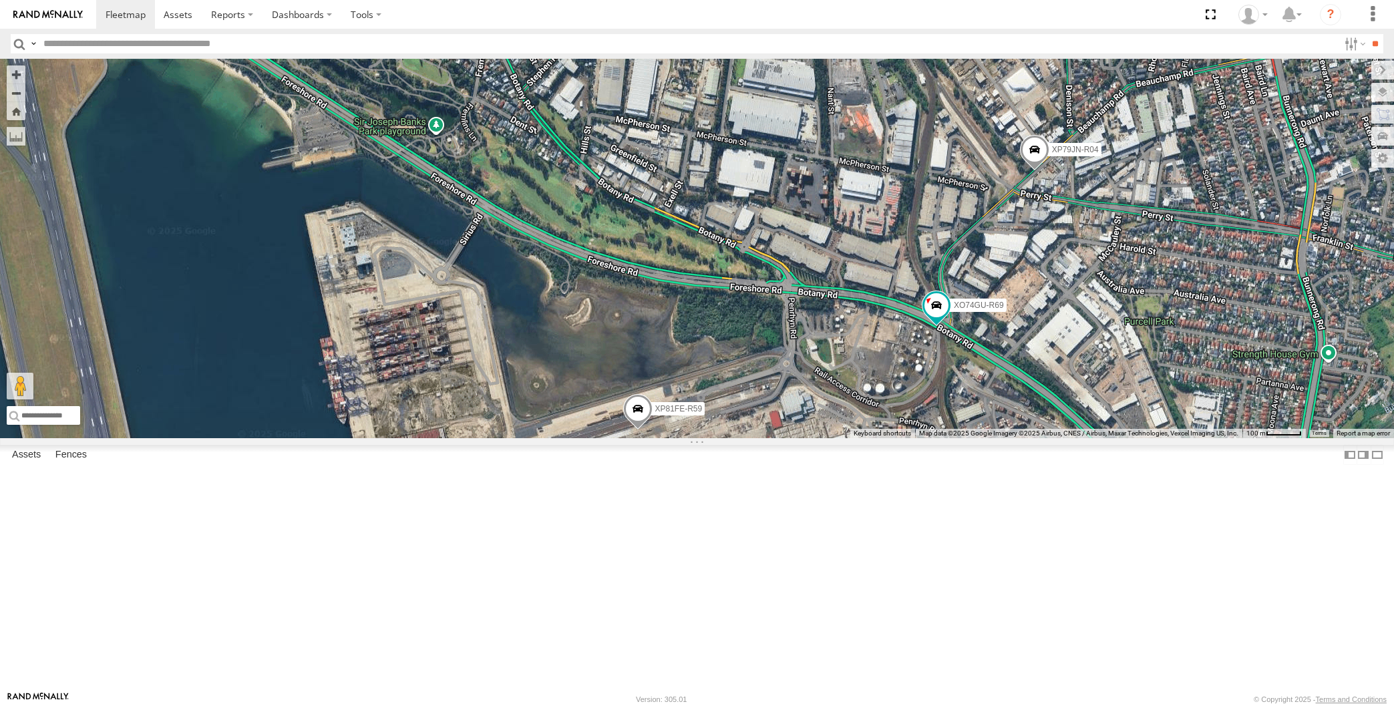
drag, startPoint x: 1114, startPoint y: 369, endPoint x: 1072, endPoint y: 398, distance: 50.8
click at [1076, 394] on div "XP30JQ-R03 RJ5911-R79 XP81FE-R59 XP79JN-R04 XO74GU-R69" at bounding box center [697, 249] width 1394 height 380
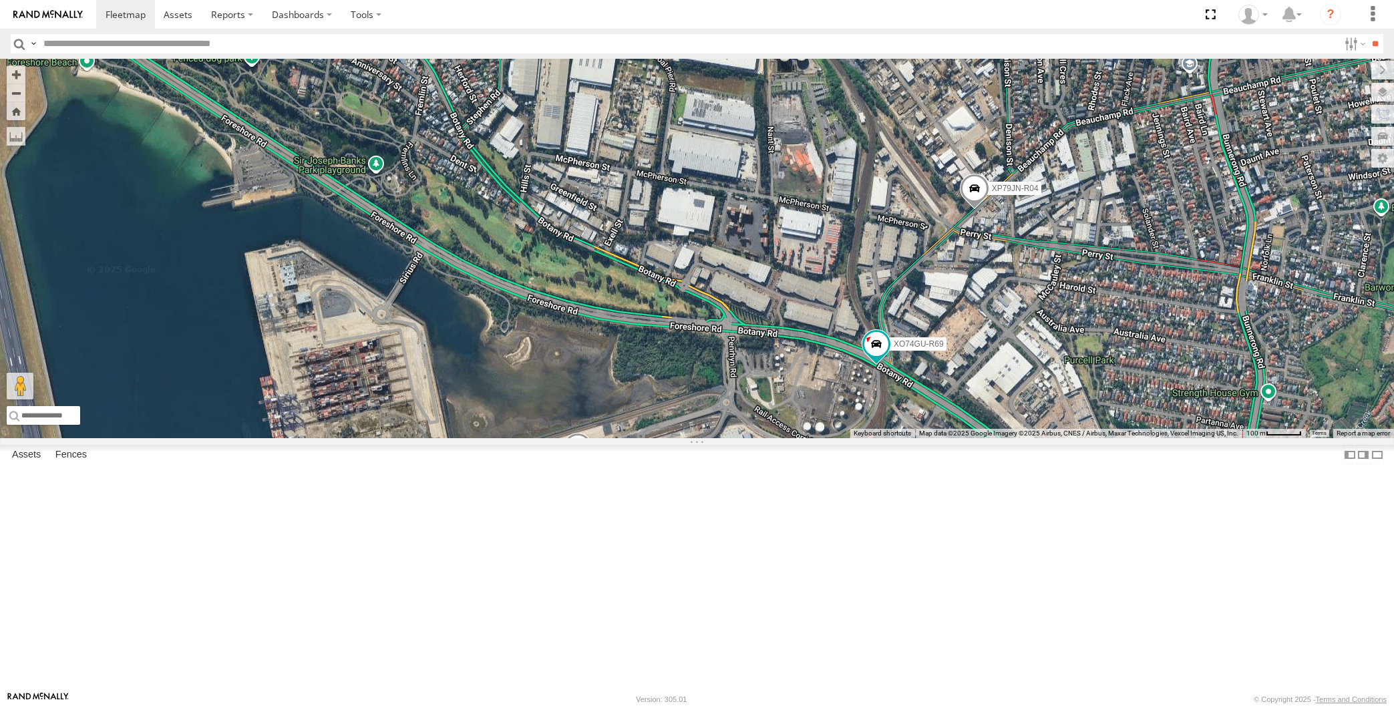
click at [970, 210] on span at bounding box center [973, 192] width 29 height 36
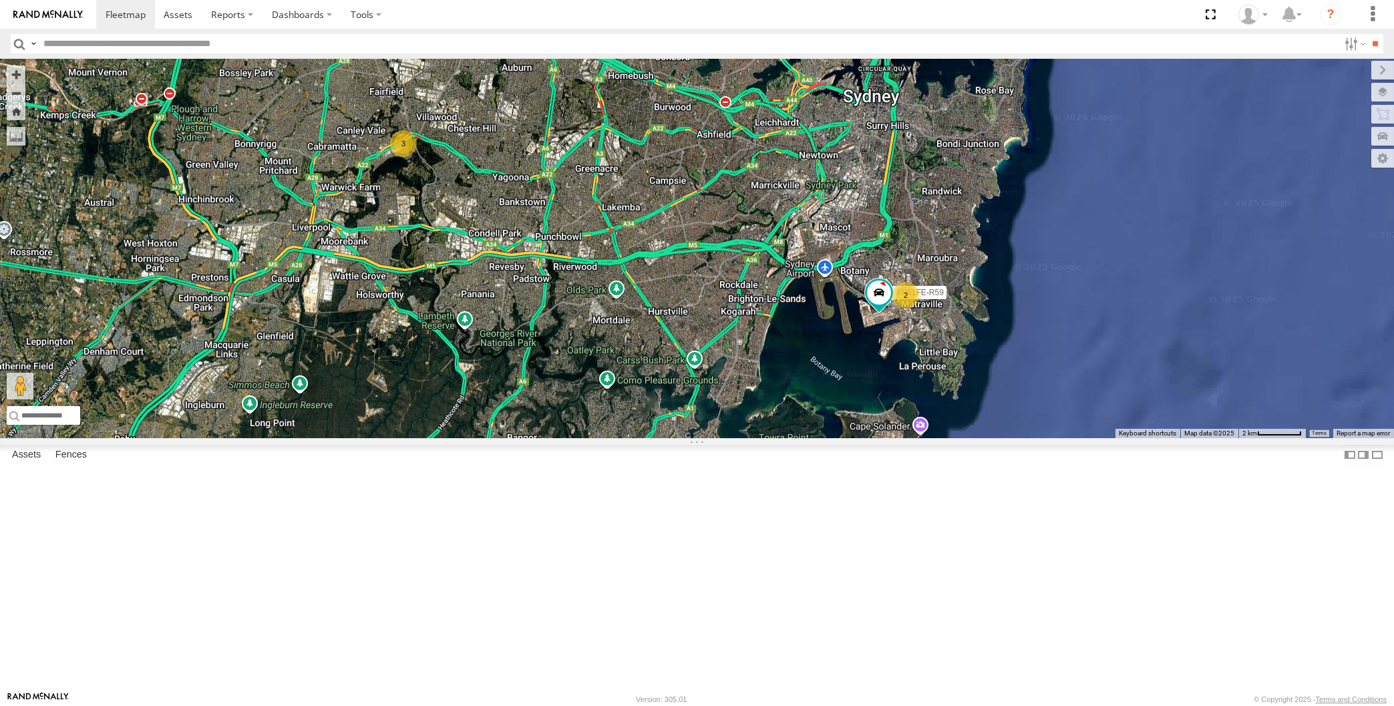
drag, startPoint x: 616, startPoint y: 472, endPoint x: 626, endPoint y: 477, distance: 11.4
click at [621, 438] on div "XP81FE-R59 XP30JQ-R03 RJ5911-R79 2 3" at bounding box center [697, 249] width 1394 height 380
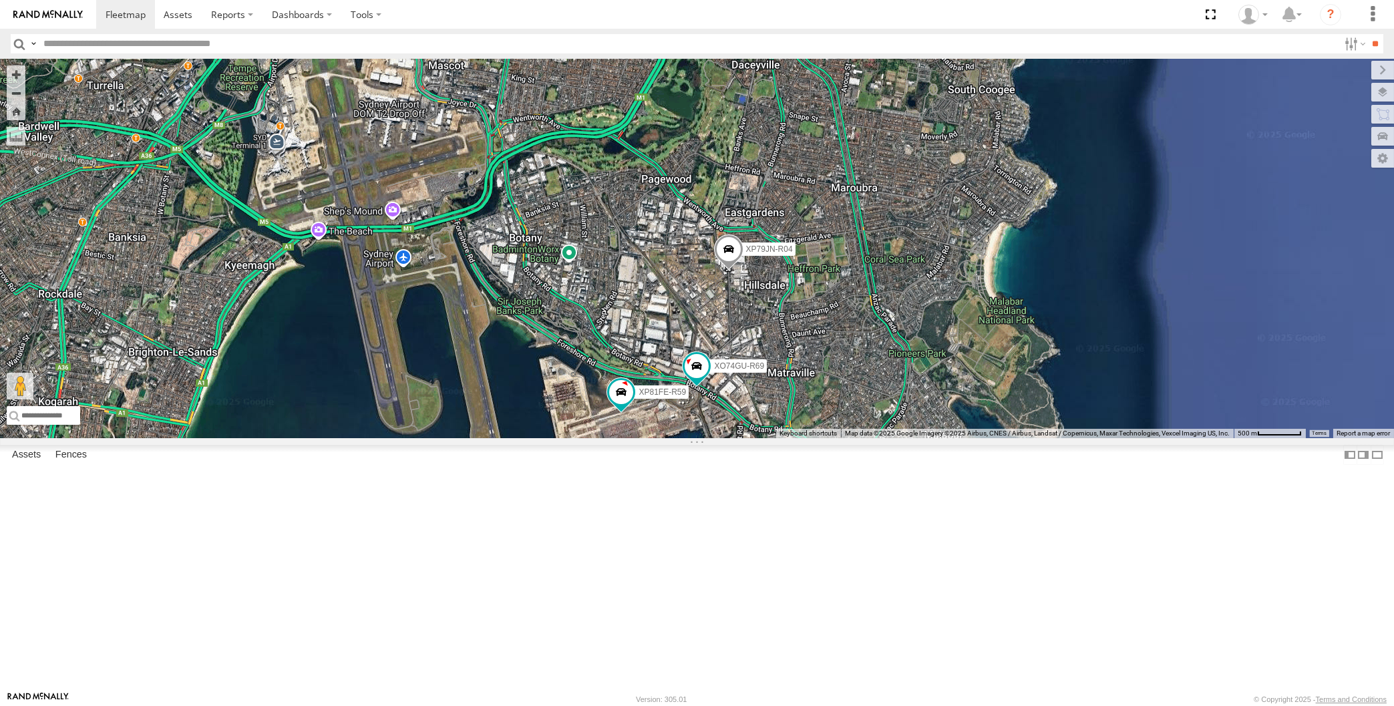
drag, startPoint x: 794, startPoint y: 533, endPoint x: 788, endPoint y: 508, distance: 25.3
click at [792, 438] on div "XP79JN-R04 XP81FE-R59 XO74GU-R69" at bounding box center [697, 249] width 1394 height 380
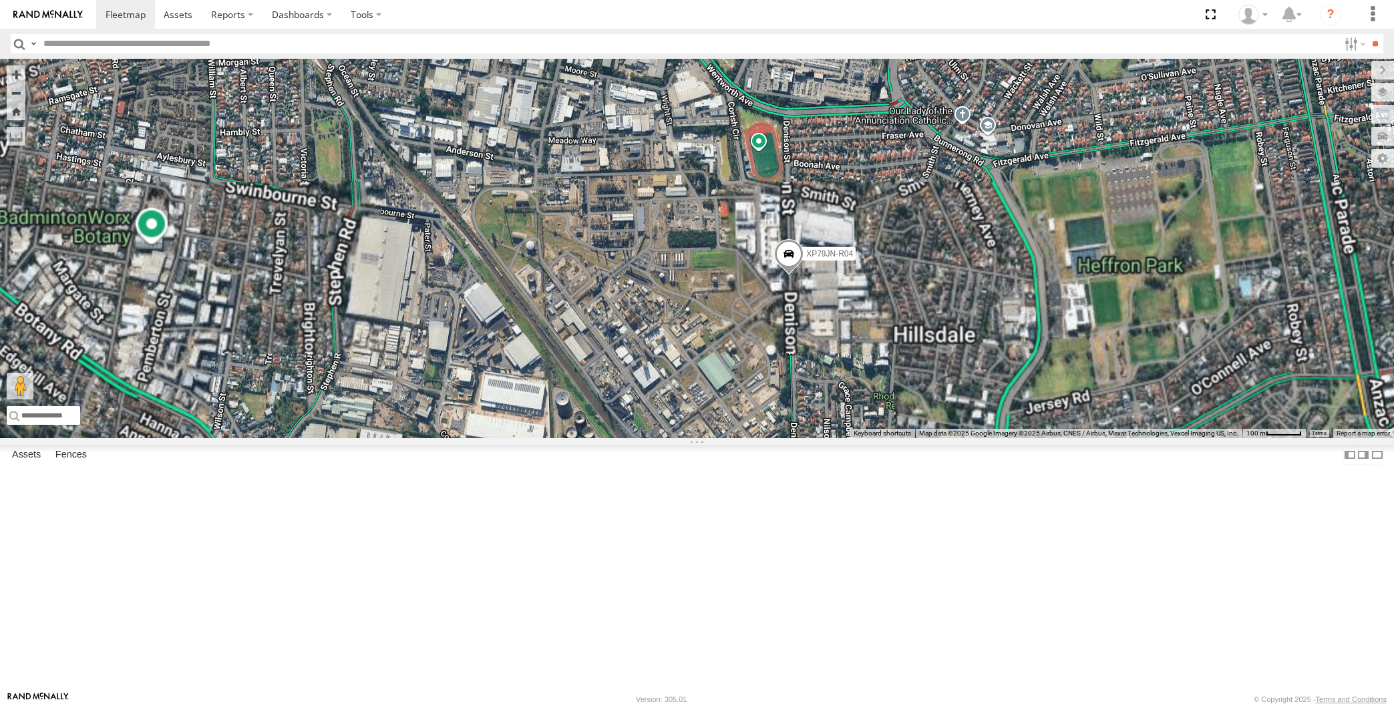
drag, startPoint x: 710, startPoint y: 293, endPoint x: 729, endPoint y: 317, distance: 31.0
click at [728, 314] on div "XP79JN-R04 XP81FE-R59 XO74GU-R69" at bounding box center [697, 249] width 1394 height 380
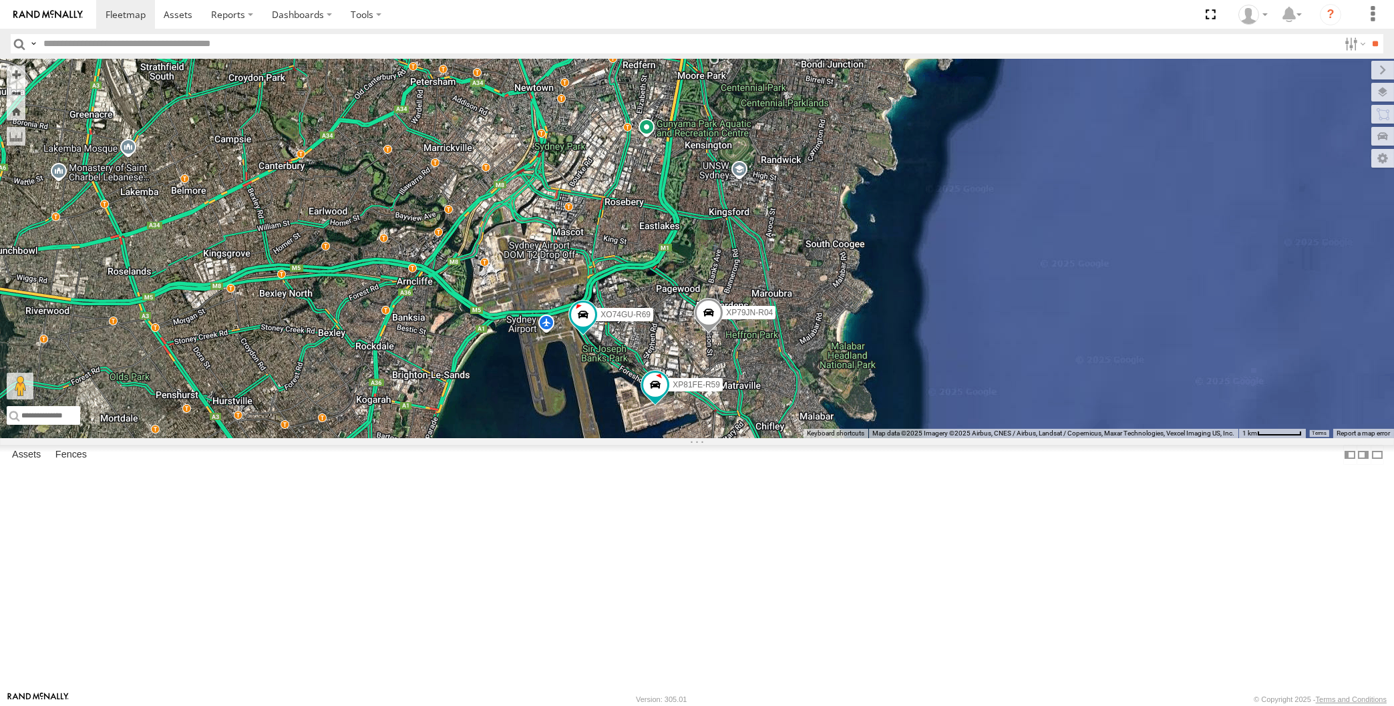
click at [286, 438] on div "XP79JN-R04 XP81FE-R59 XO74GU-R69" at bounding box center [697, 249] width 1394 height 380
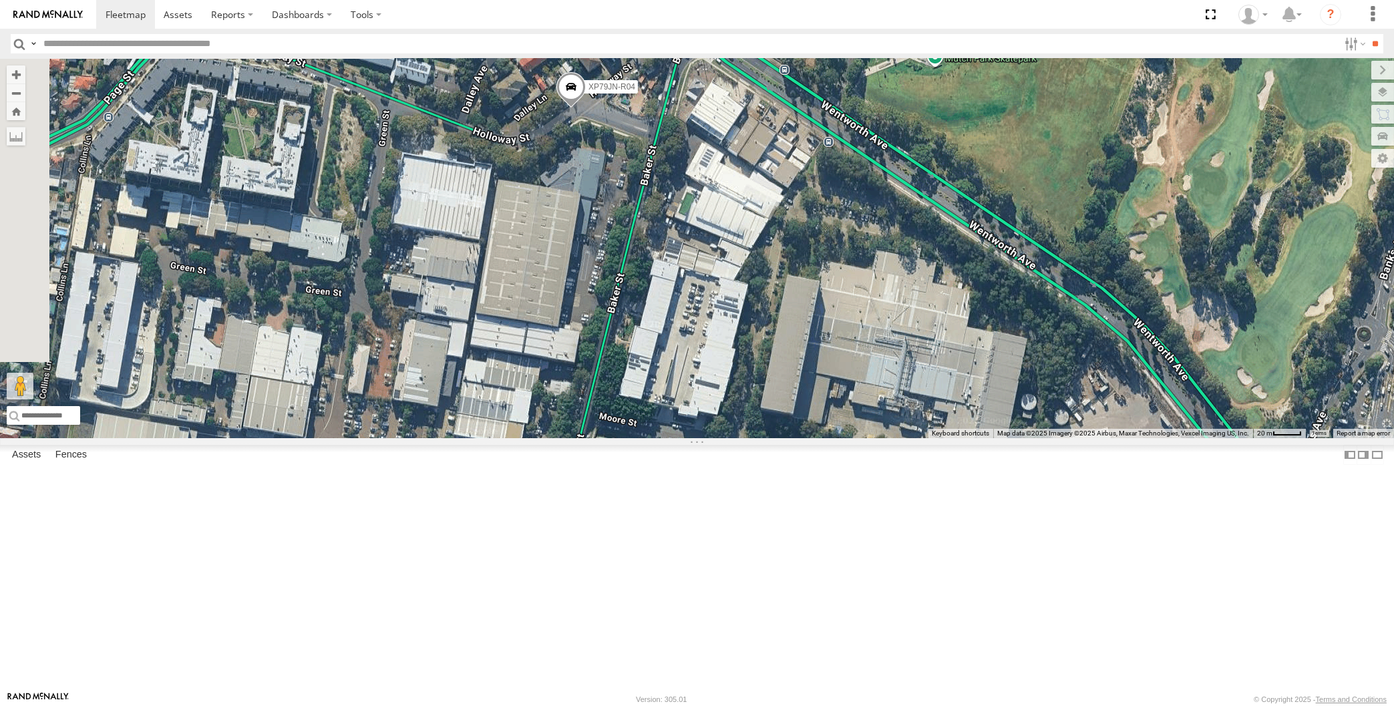
drag, startPoint x: 428, startPoint y: 392, endPoint x: 466, endPoint y: 362, distance: 48.5
click at [464, 363] on div "XP79JN-R04 XP81FE-R59 XO74GU-R69" at bounding box center [697, 249] width 1394 height 380
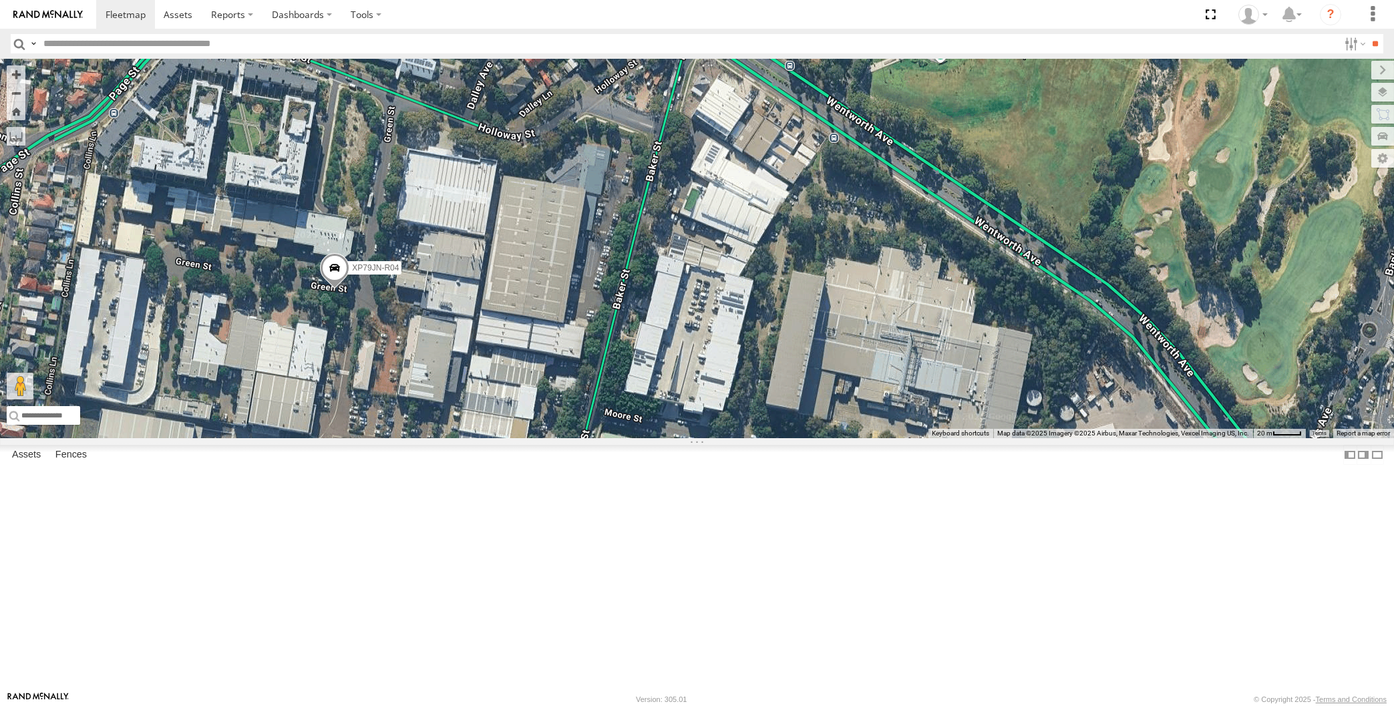
drag, startPoint x: 362, startPoint y: 499, endPoint x: 408, endPoint y: 470, distance: 53.8
click at [396, 438] on div "XP79JN-R04" at bounding box center [697, 249] width 1394 height 380
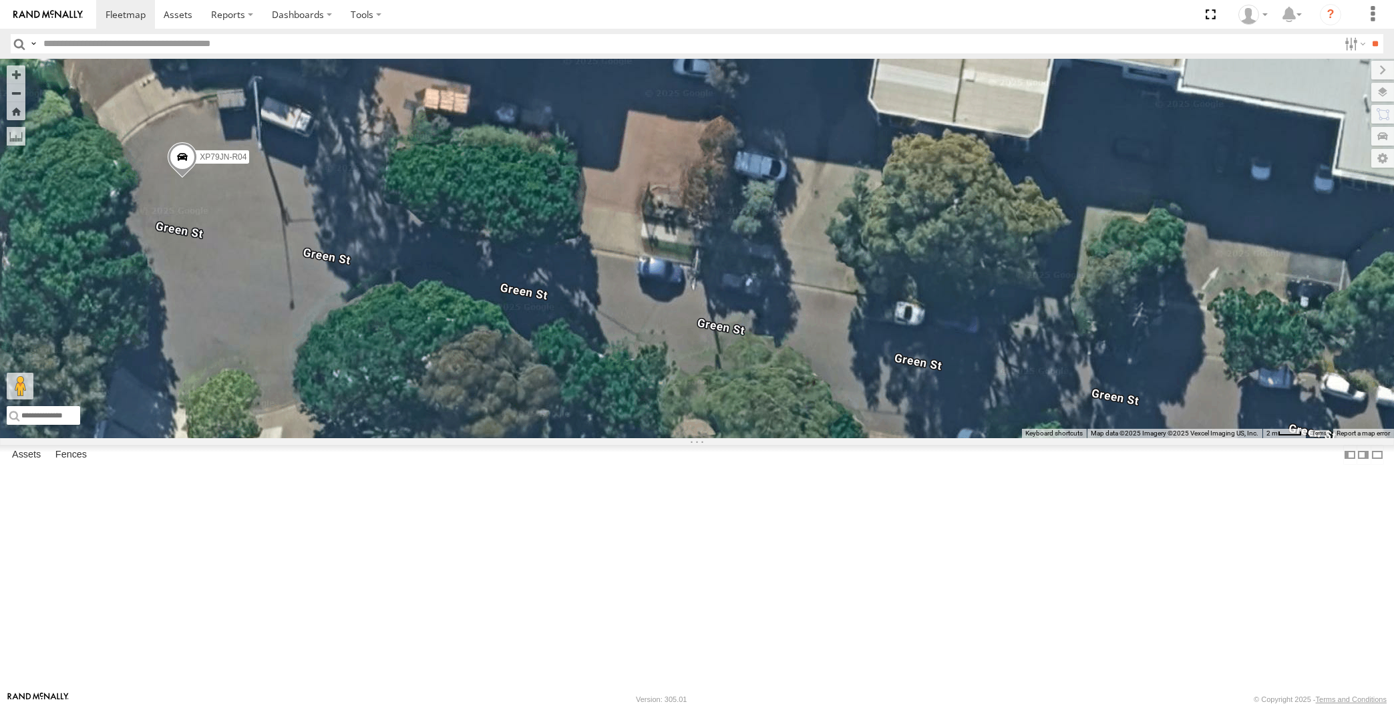
click at [183, 178] on span at bounding box center [182, 160] width 29 height 36
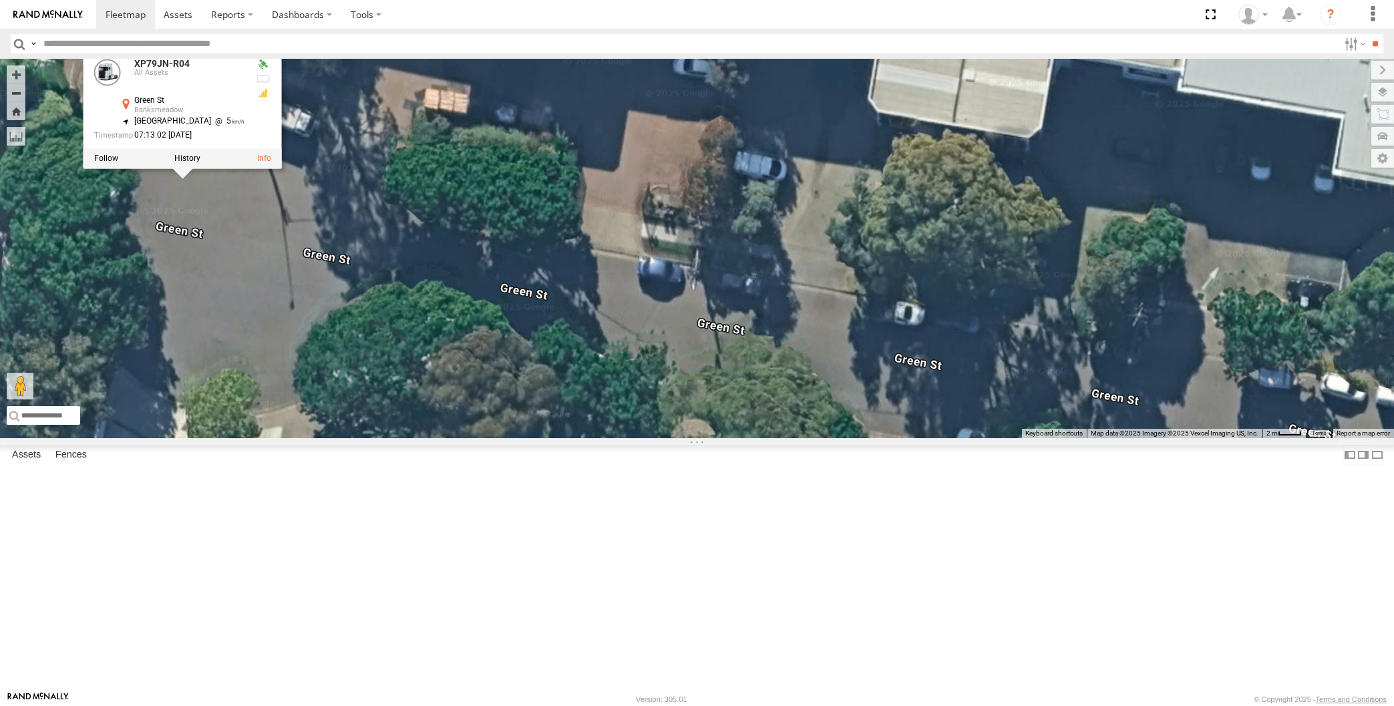
click at [267, 355] on div "XP79JN-R04 XP79JN-R04 All Assets Green St Banksmeadow -33.9438 , 151.21262 Nort…" at bounding box center [697, 249] width 1394 height 380
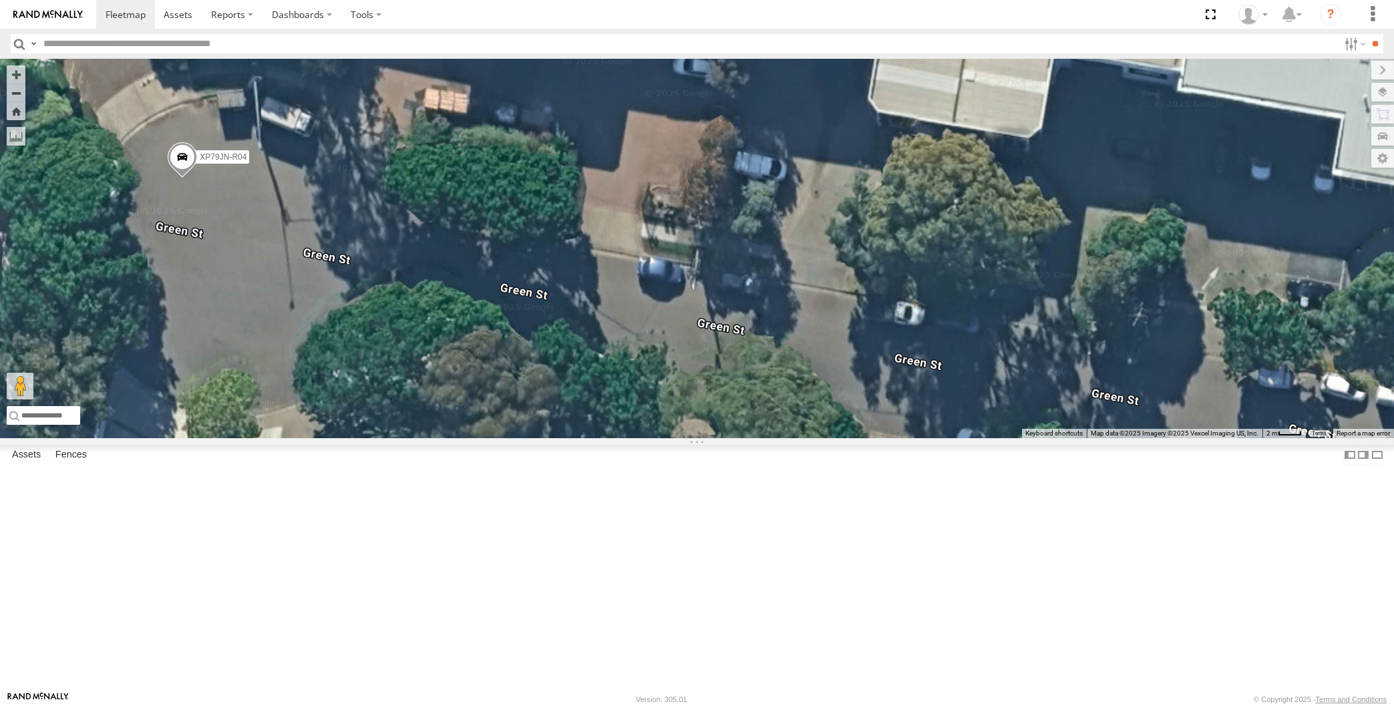
click at [331, 434] on div "XP79JN-R04" at bounding box center [697, 249] width 1394 height 380
drag, startPoint x: 474, startPoint y: 334, endPoint x: 730, endPoint y: 458, distance: 284.2
click at [717, 438] on div "XP79JN-R04" at bounding box center [697, 249] width 1394 height 380
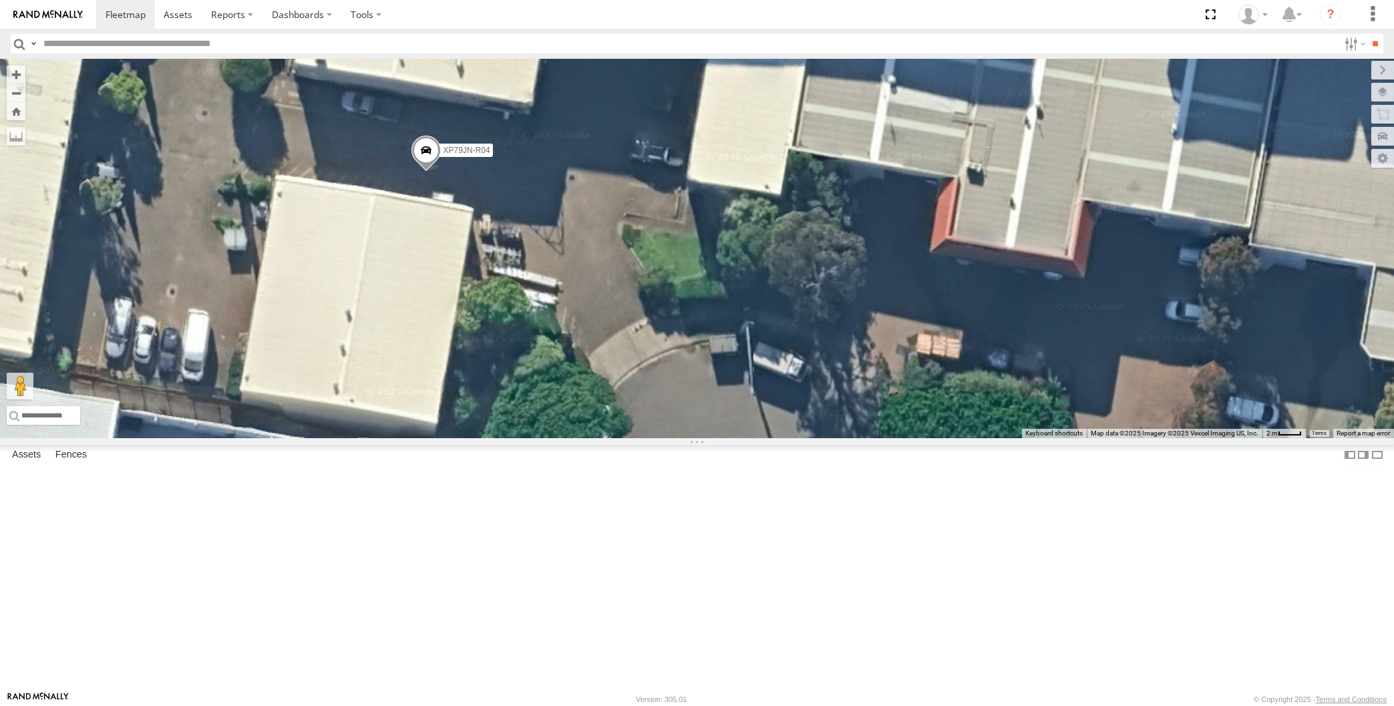
drag, startPoint x: 345, startPoint y: 266, endPoint x: 380, endPoint y: 275, distance: 35.8
click at [380, 275] on div "XP79JN-R04" at bounding box center [697, 249] width 1394 height 380
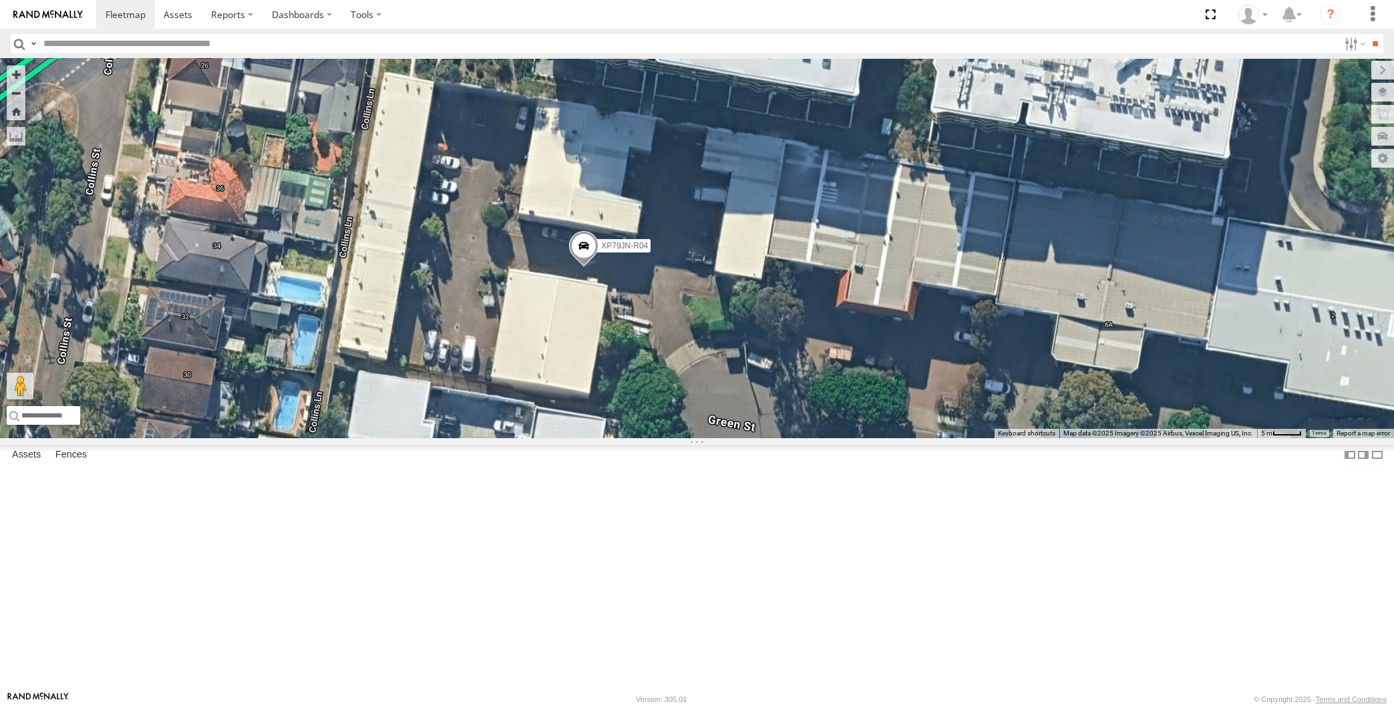
click at [587, 267] on span at bounding box center [583, 249] width 29 height 36
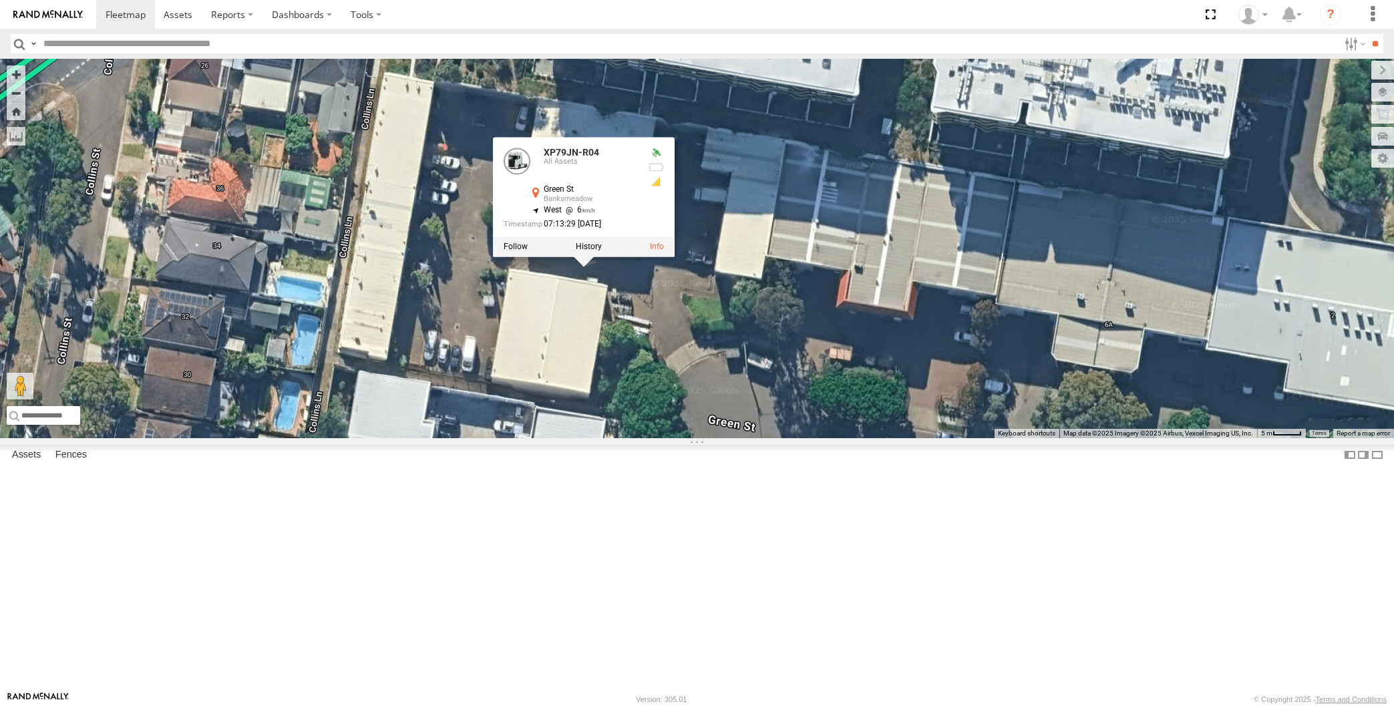
click at [678, 432] on div "XP79JN-R04 XP79JN-R04 All Assets Green St Banksmeadow -33.94359 , 151.21237 Wes…" at bounding box center [697, 249] width 1394 height 380
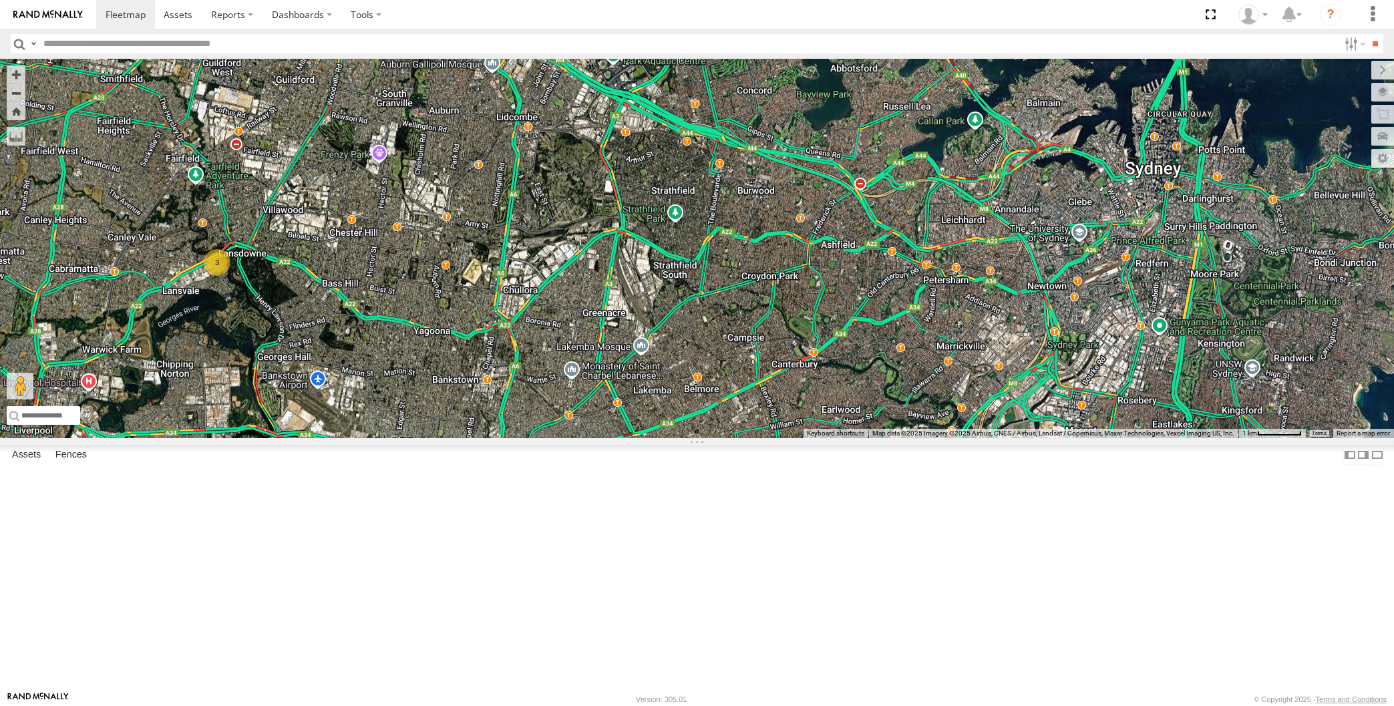
drag, startPoint x: 979, startPoint y: 571, endPoint x: 921, endPoint y: 446, distance: 137.8
click at [925, 438] on div "XP79JN-R04 XP30JQ-R03 3 RJ5911-R79 XP81FE-R59 XO74GU-R69" at bounding box center [697, 249] width 1394 height 380
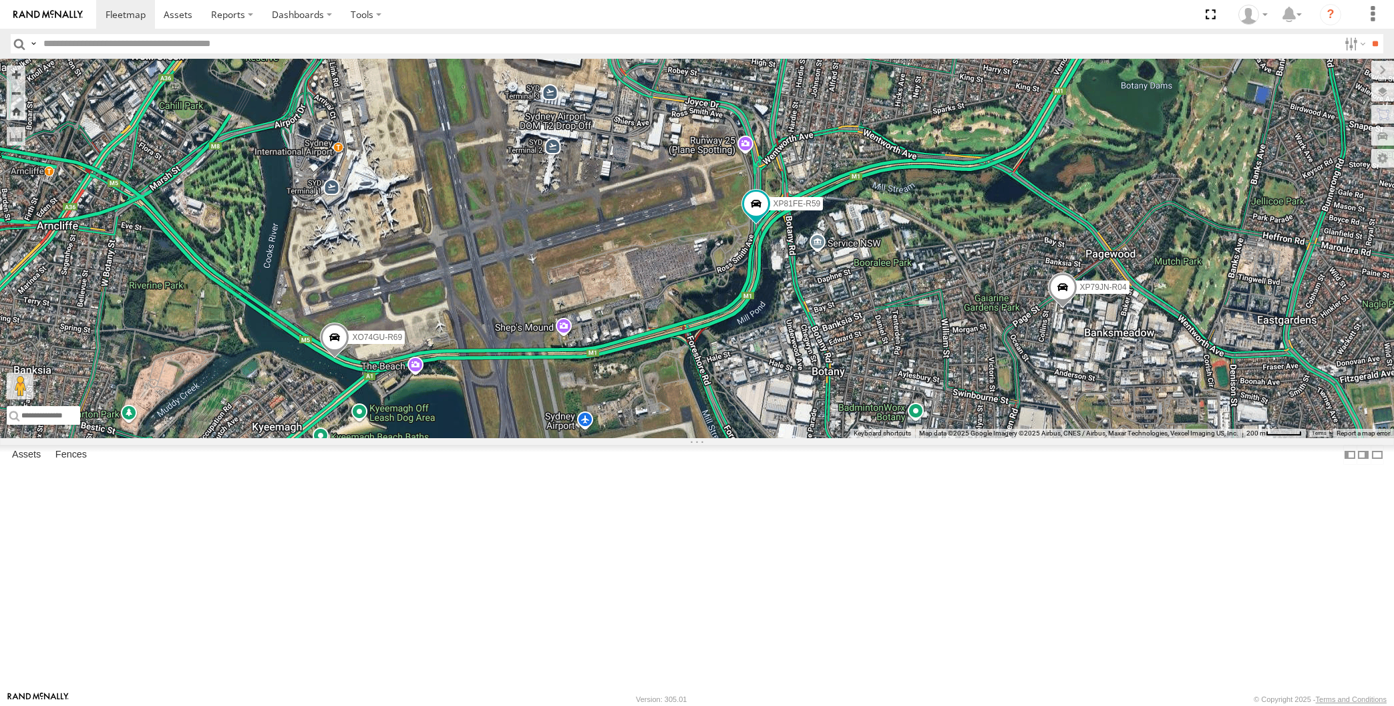
drag, startPoint x: 1114, startPoint y: 484, endPoint x: 1088, endPoint y: 468, distance: 30.6
click at [1088, 438] on div "XP79JN-R04 XP30JQ-R03 RJ5911-R79 XP81FE-R59 XO74GU-R69" at bounding box center [697, 249] width 1394 height 380
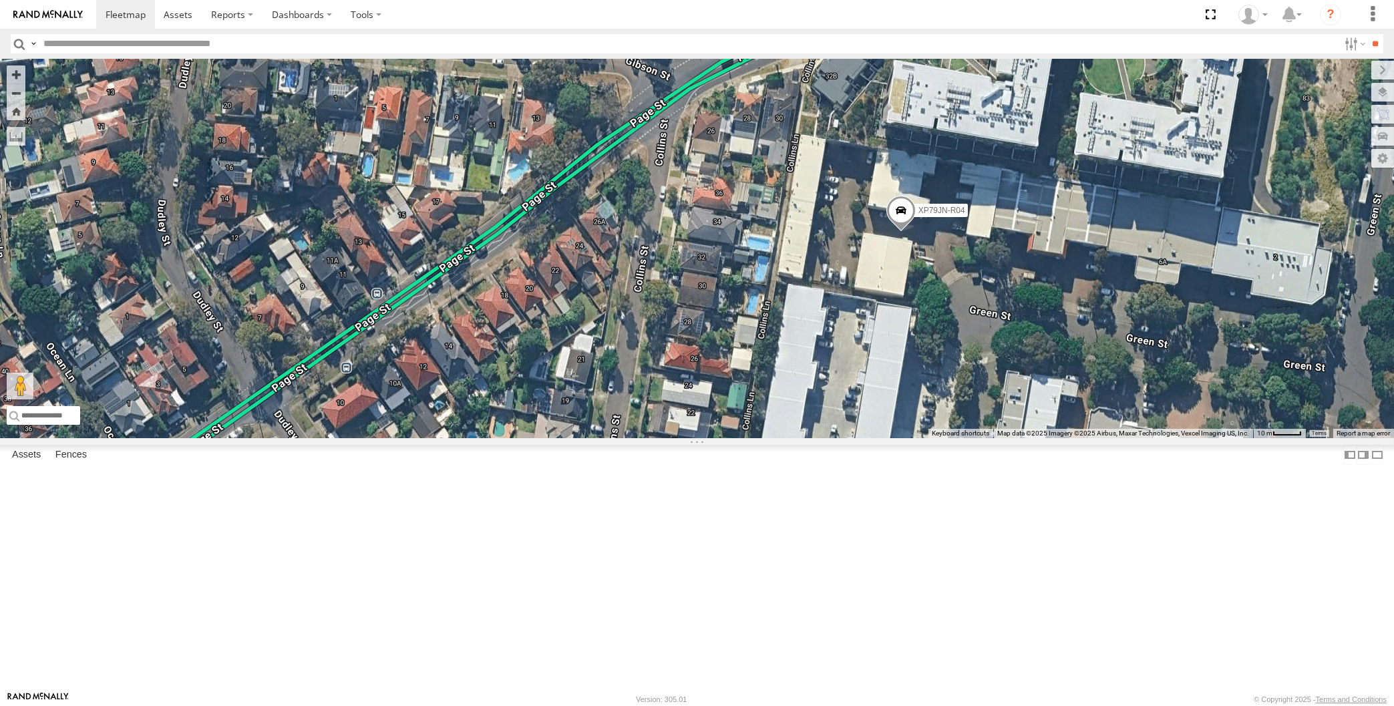
click at [900, 233] on span at bounding box center [900, 214] width 29 height 36
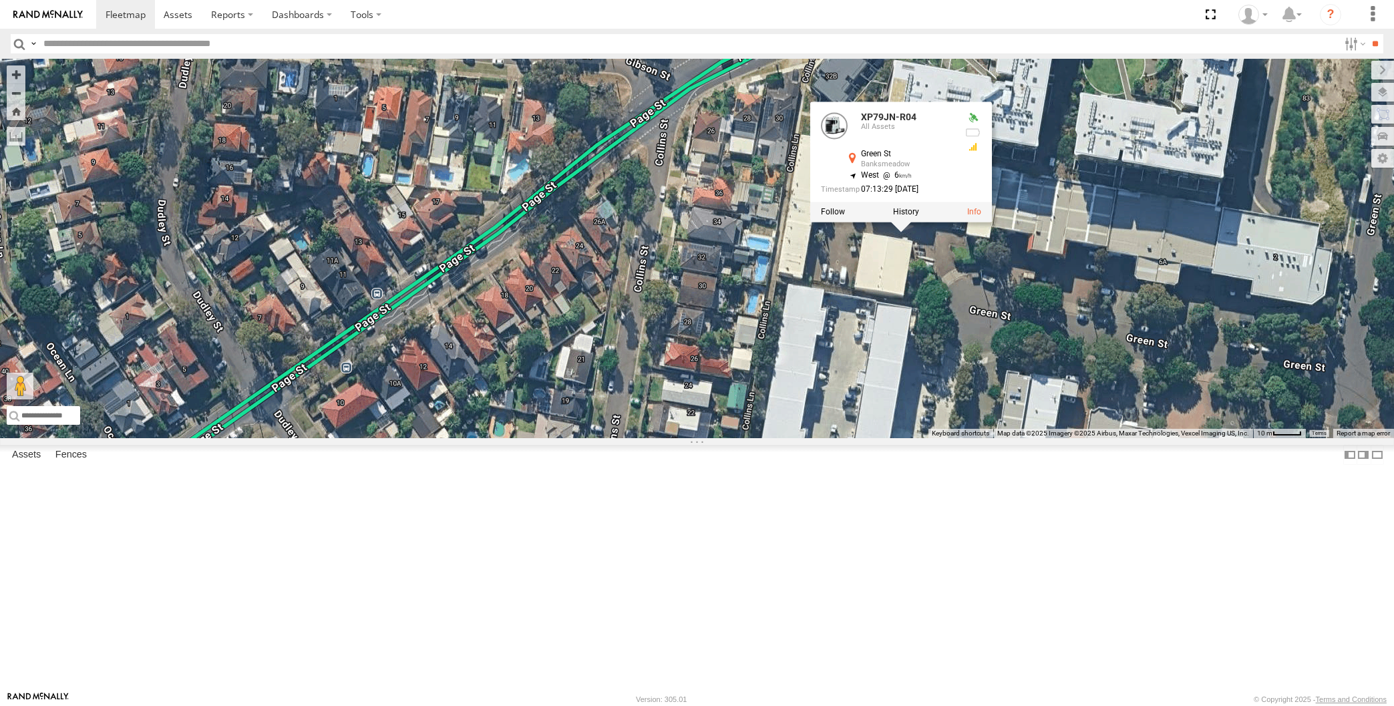
click at [1004, 426] on div "XP79JN-R04 XP30JQ-R03 RJ5911-R79 XP81FE-R59 XO74GU-R69 XP79JN-R04 All Assets Gr…" at bounding box center [697, 249] width 1394 height 380
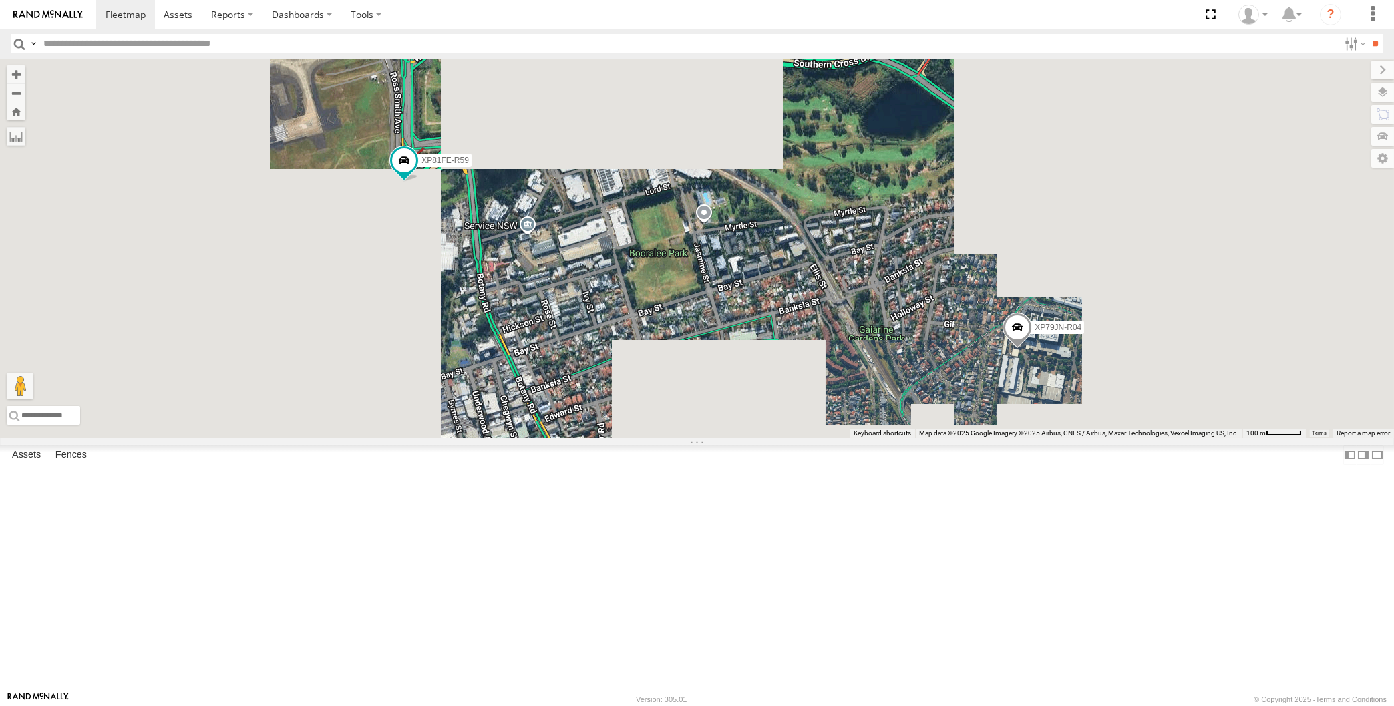
drag, startPoint x: 755, startPoint y: 492, endPoint x: 768, endPoint y: 522, distance: 32.3
click at [767, 438] on div "XP79JN-R04 XP30JQ-R03 RJ5911-R79 XP81FE-R59 XO74GU-R69" at bounding box center [697, 249] width 1394 height 380
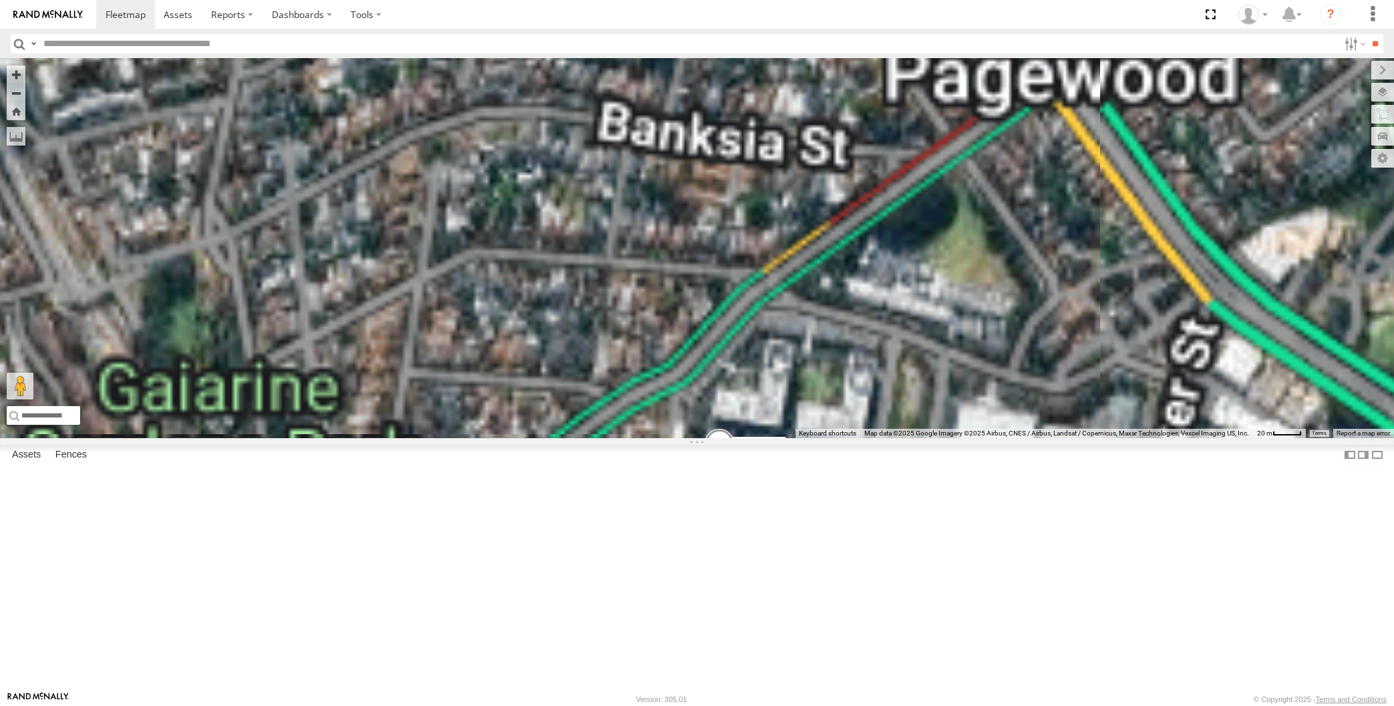
drag, startPoint x: 784, startPoint y: 597, endPoint x: 805, endPoint y: 552, distance: 49.6
click at [802, 438] on div "XP79JN-R04 XP30JQ-R03 RJ5911-R79 XP81FE-R59 XO74GU-R69" at bounding box center [697, 249] width 1394 height 380
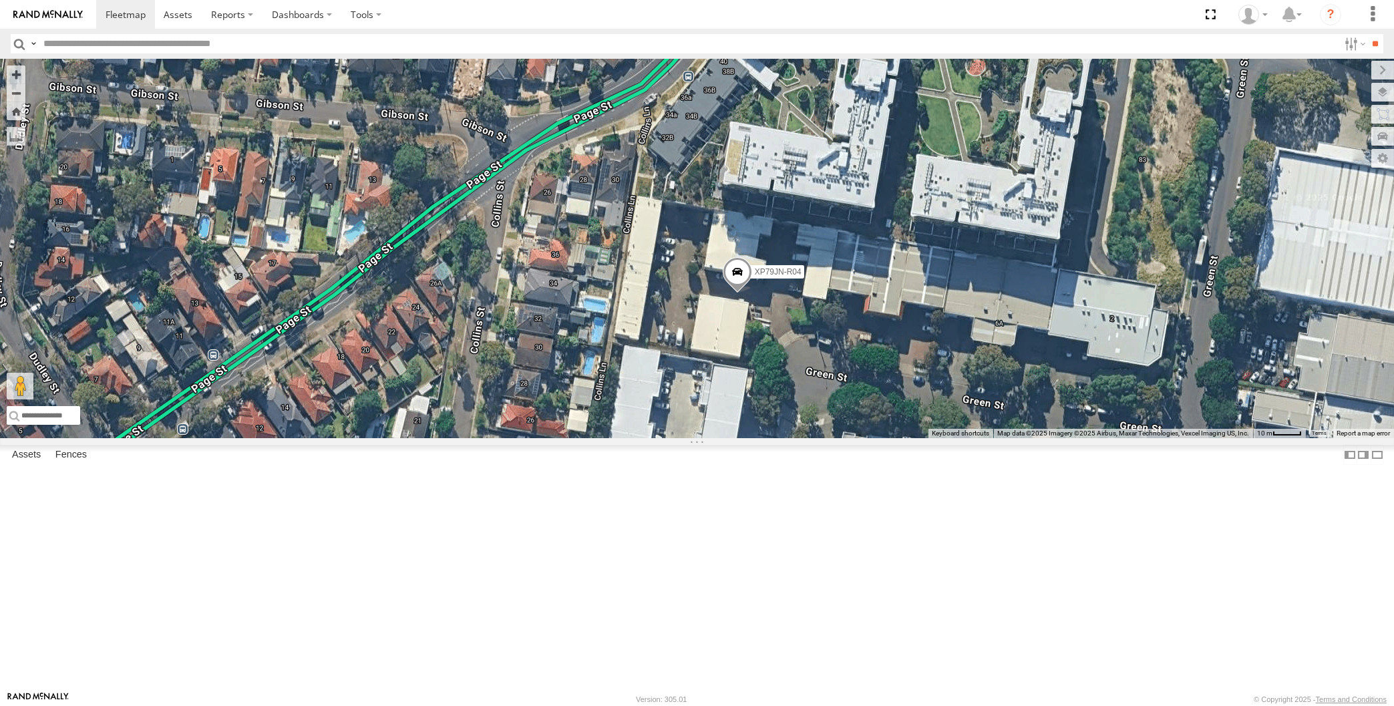
click at [735, 294] on span at bounding box center [736, 276] width 29 height 36
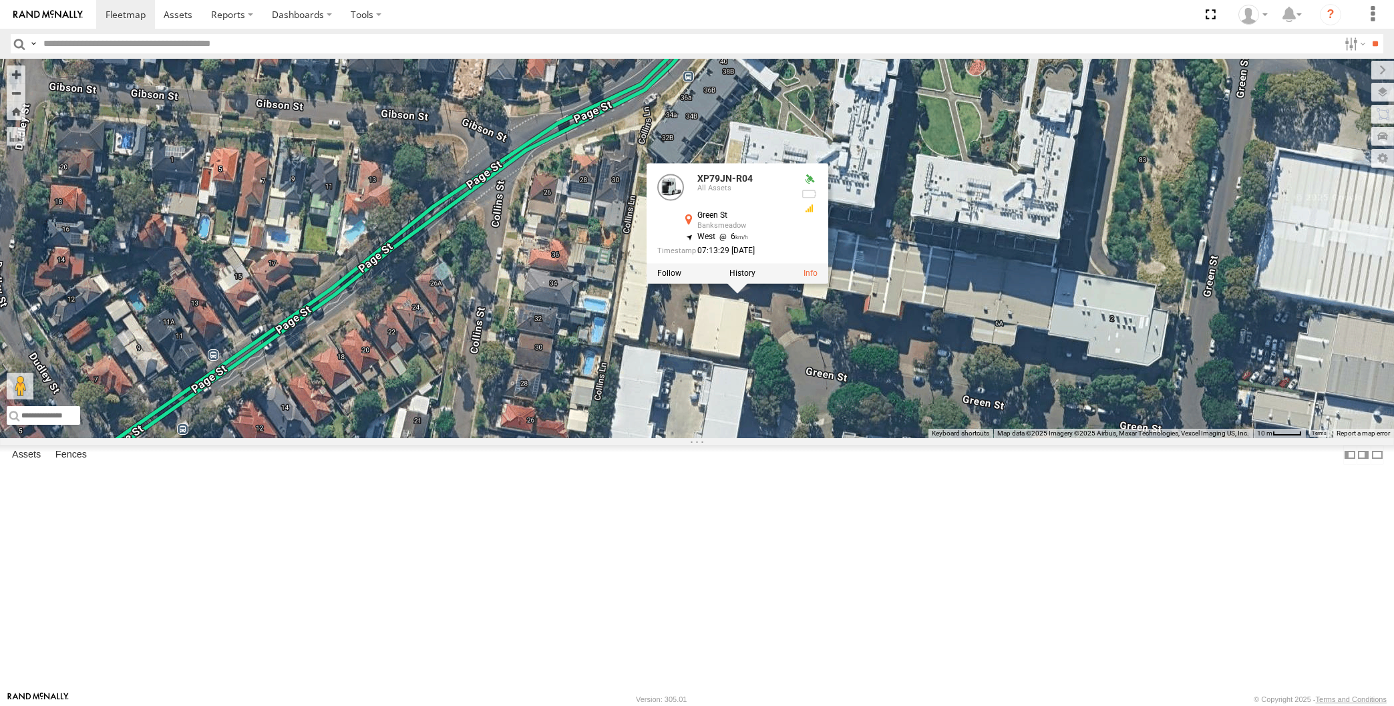
click at [807, 438] on div "XP79JN-R04 XP30JQ-R03 RJ5911-R79 XP81FE-R59 XO74GU-R69 XP79JN-R04 All Assets Gr…" at bounding box center [697, 249] width 1394 height 380
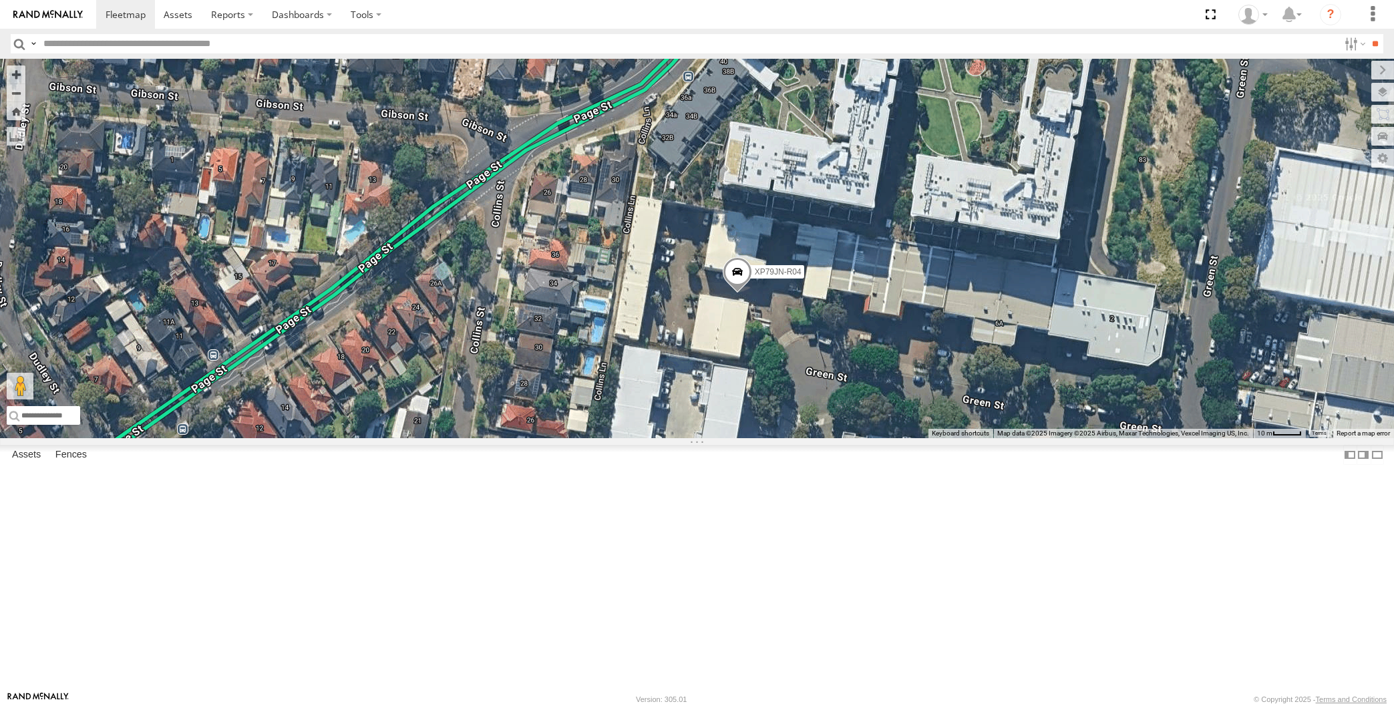
click at [845, 438] on div "XP79JN-R04 XP30JQ-R03 RJ5911-R79 XP81FE-R59 XO74GU-R69" at bounding box center [697, 249] width 1394 height 380
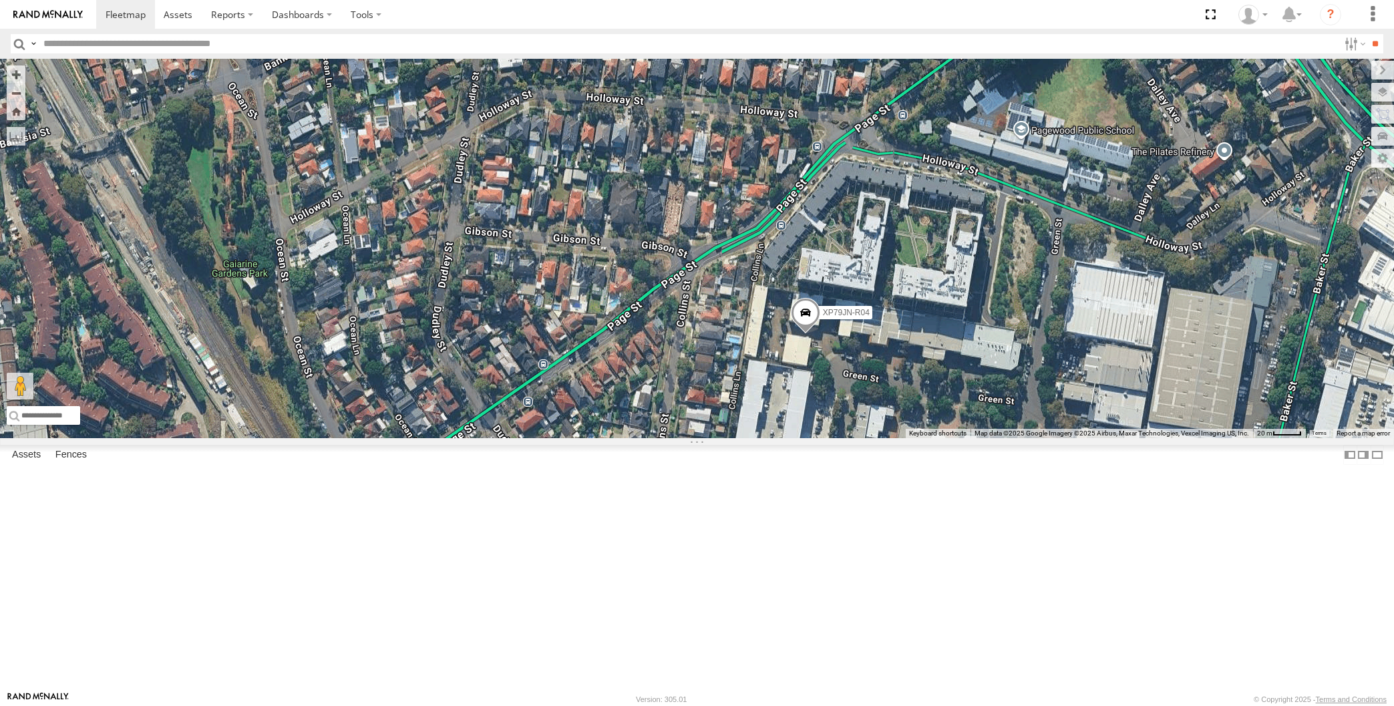
drag, startPoint x: 1068, startPoint y: 504, endPoint x: 1060, endPoint y: 492, distance: 15.0
click at [1063, 438] on div "XP79JN-R04 XP30JQ-R03 RJ5911-R79 XP81FE-R59 XO74GU-R69" at bounding box center [697, 249] width 1394 height 380
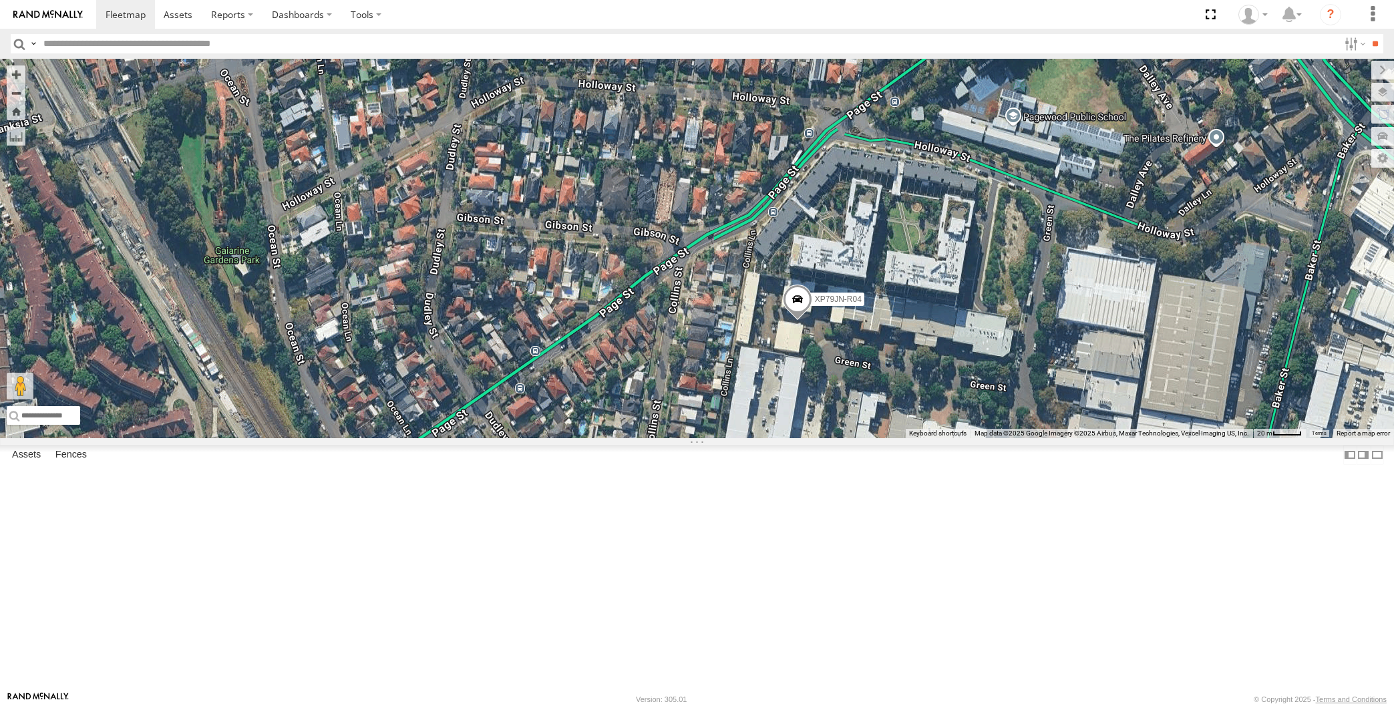
drag, startPoint x: 1023, startPoint y: 501, endPoint x: 983, endPoint y: 449, distance: 65.8
click at [1002, 438] on div "XP79JN-R04 XP30JQ-R03 RJ5911-R79 XP81FE-R59 XO74GU-R69" at bounding box center [697, 249] width 1394 height 380
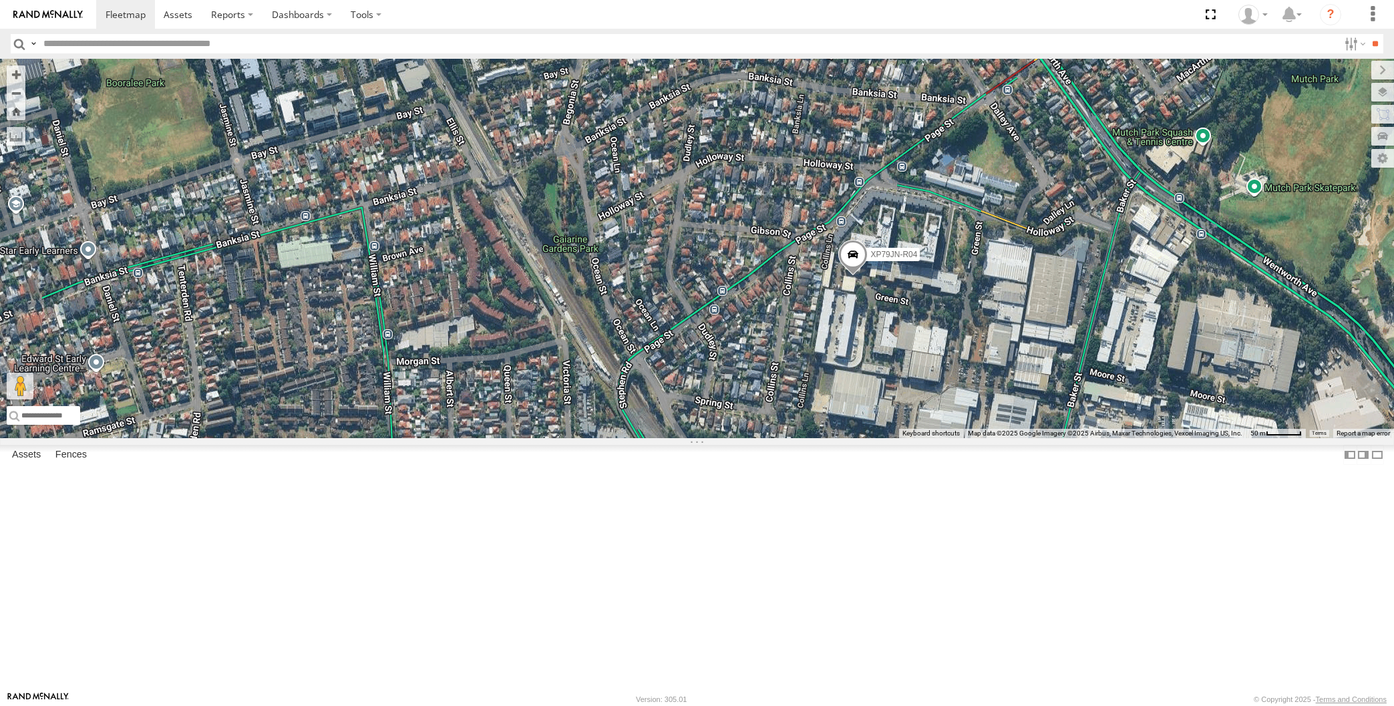
drag, startPoint x: 947, startPoint y: 527, endPoint x: 917, endPoint y: 468, distance: 66.3
click at [929, 438] on div "XP79JN-R04 XP30JQ-R03 RJ5911-R79 XP81FE-R59 XO74GU-R69" at bounding box center [697, 249] width 1394 height 380
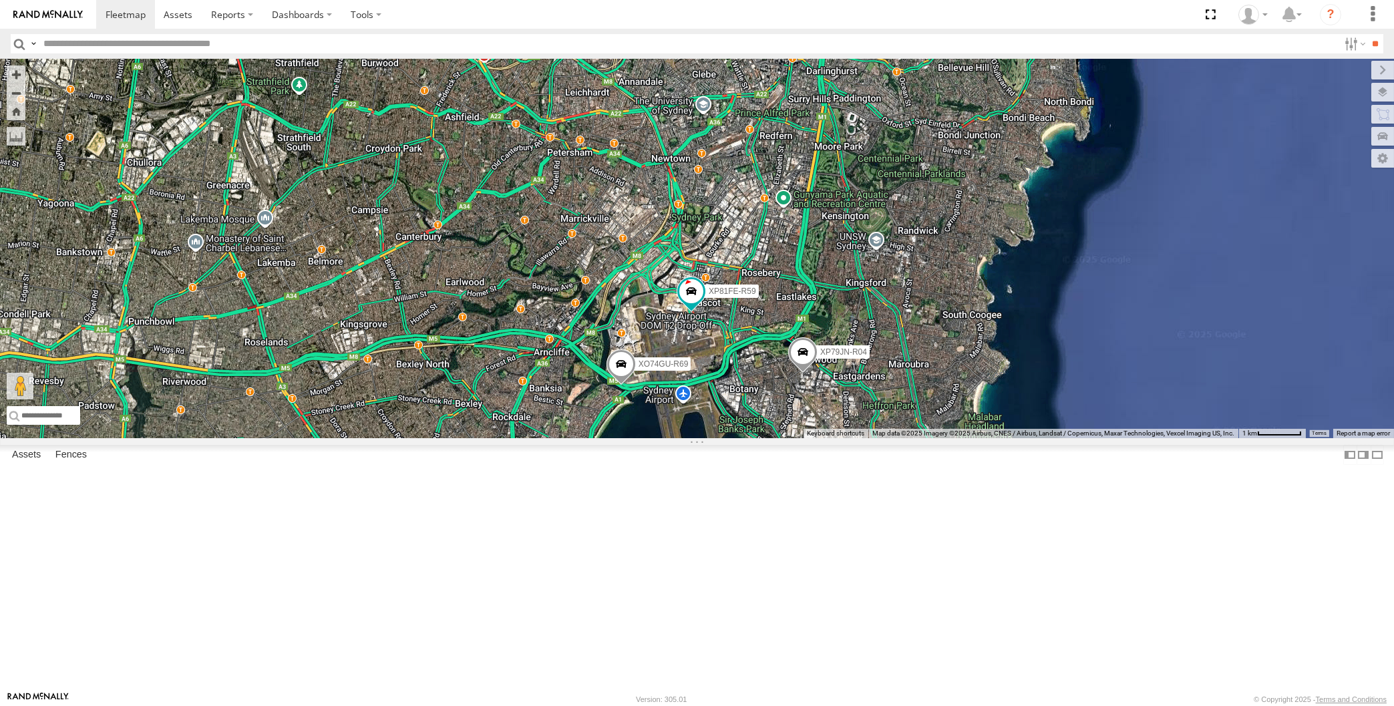
click at [747, 438] on div "XP79JN-R04 XP30JQ-R03 RJ5911-R79 XP81FE-R59 XO74GU-R69" at bounding box center [697, 249] width 1394 height 380
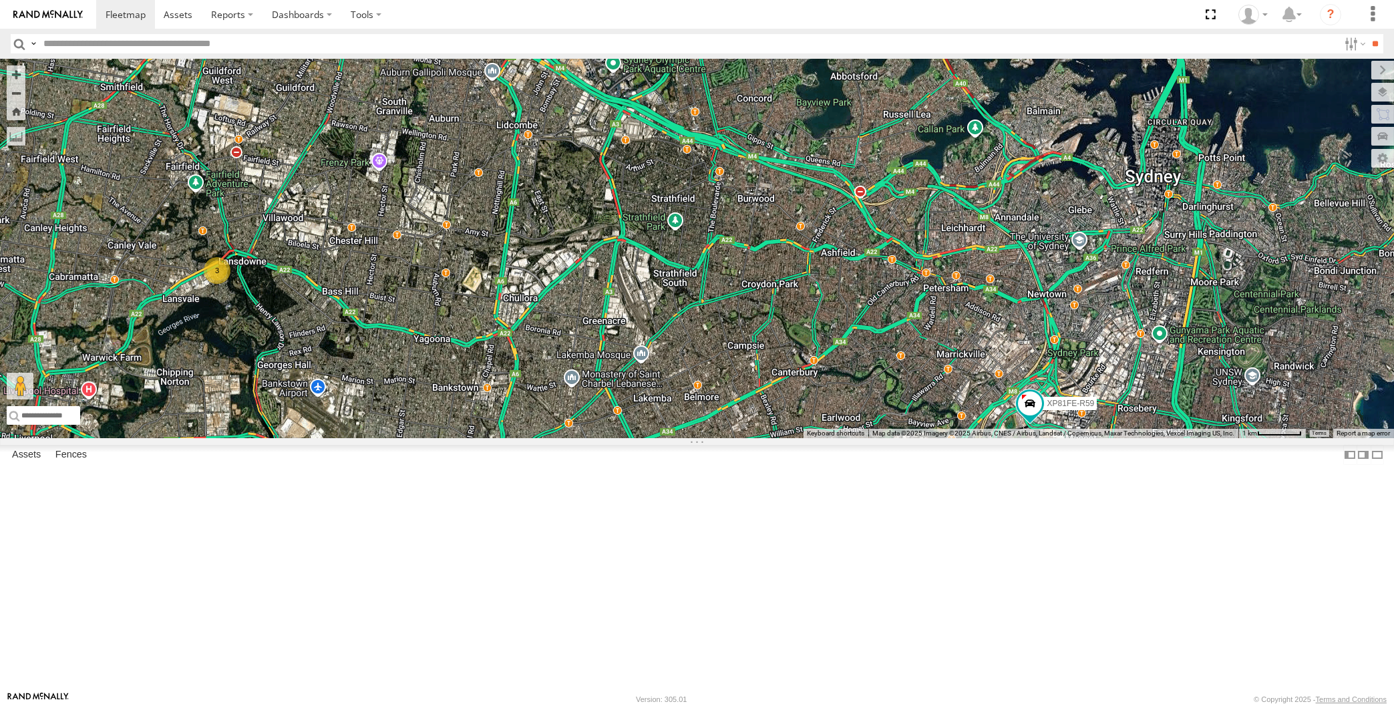
click at [721, 438] on div "XP30JQ-R03 XP79JN-R04 RJ5911-R79 XP81FE-R59 XO74GU-R69 3" at bounding box center [697, 249] width 1394 height 380
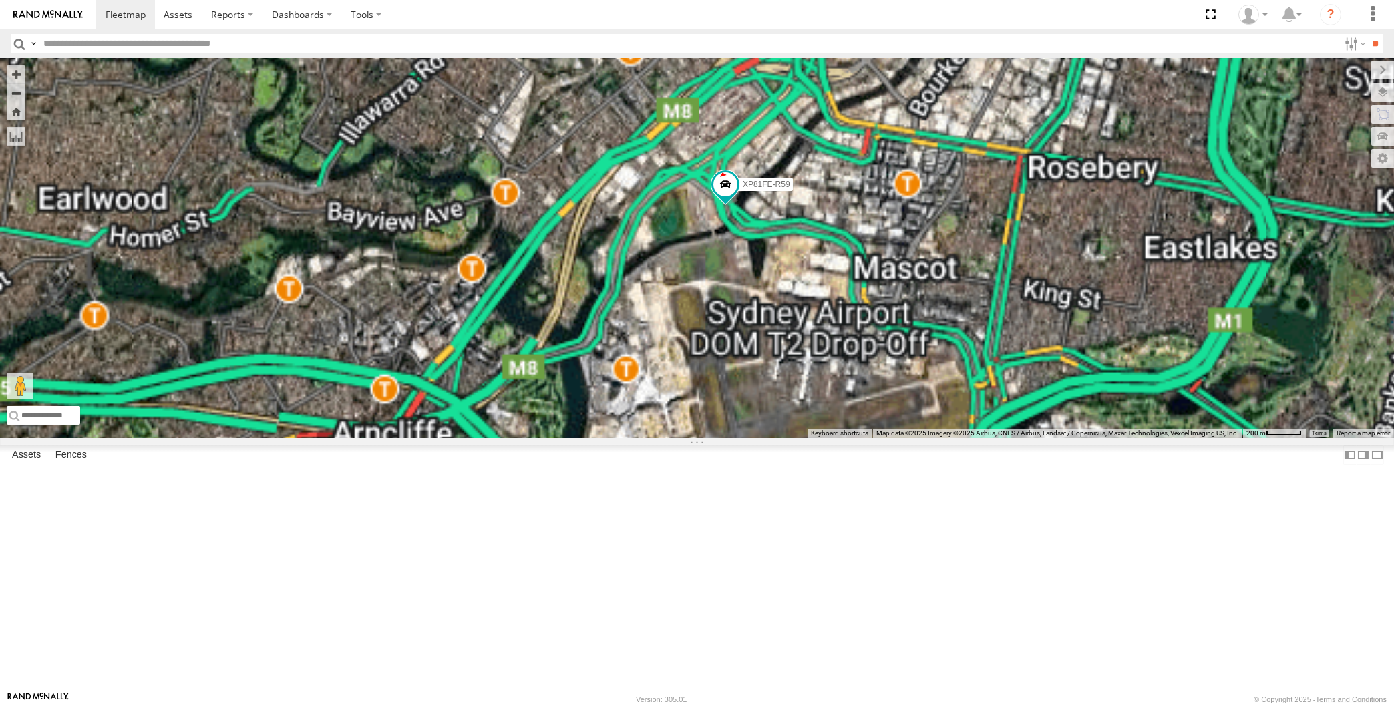
drag, startPoint x: 1122, startPoint y: 583, endPoint x: 1118, endPoint y: 577, distance: 7.2
click at [1118, 438] on div "XP30JQ-R03 XP79JN-R04 RJ5911-R79 XP81FE-R59 XO74GU-R69" at bounding box center [697, 249] width 1394 height 380
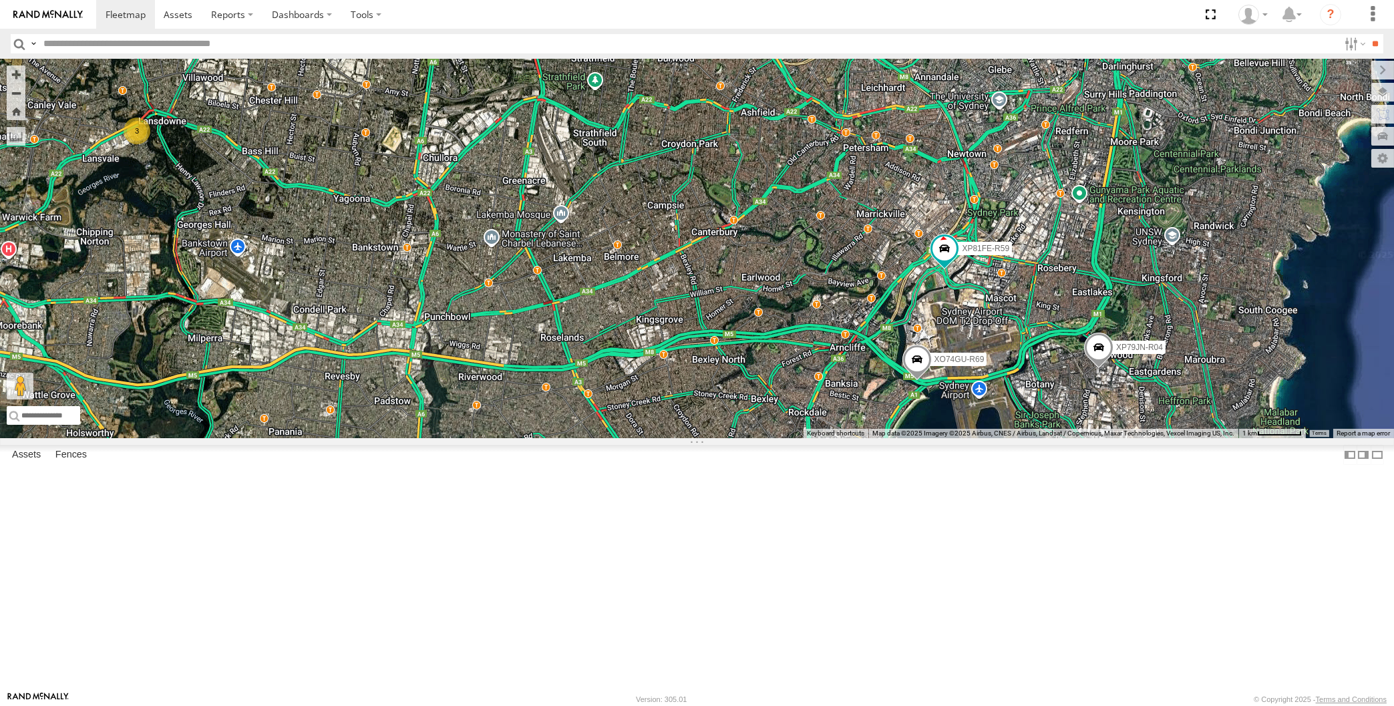
drag, startPoint x: 887, startPoint y: 538, endPoint x: 926, endPoint y: 549, distance: 41.0
click at [926, 438] on div "XP30JQ-R03 XP79JN-R04 RJ5911-R79 XP81FE-R59 XO74GU-R69 3" at bounding box center [697, 249] width 1394 height 380
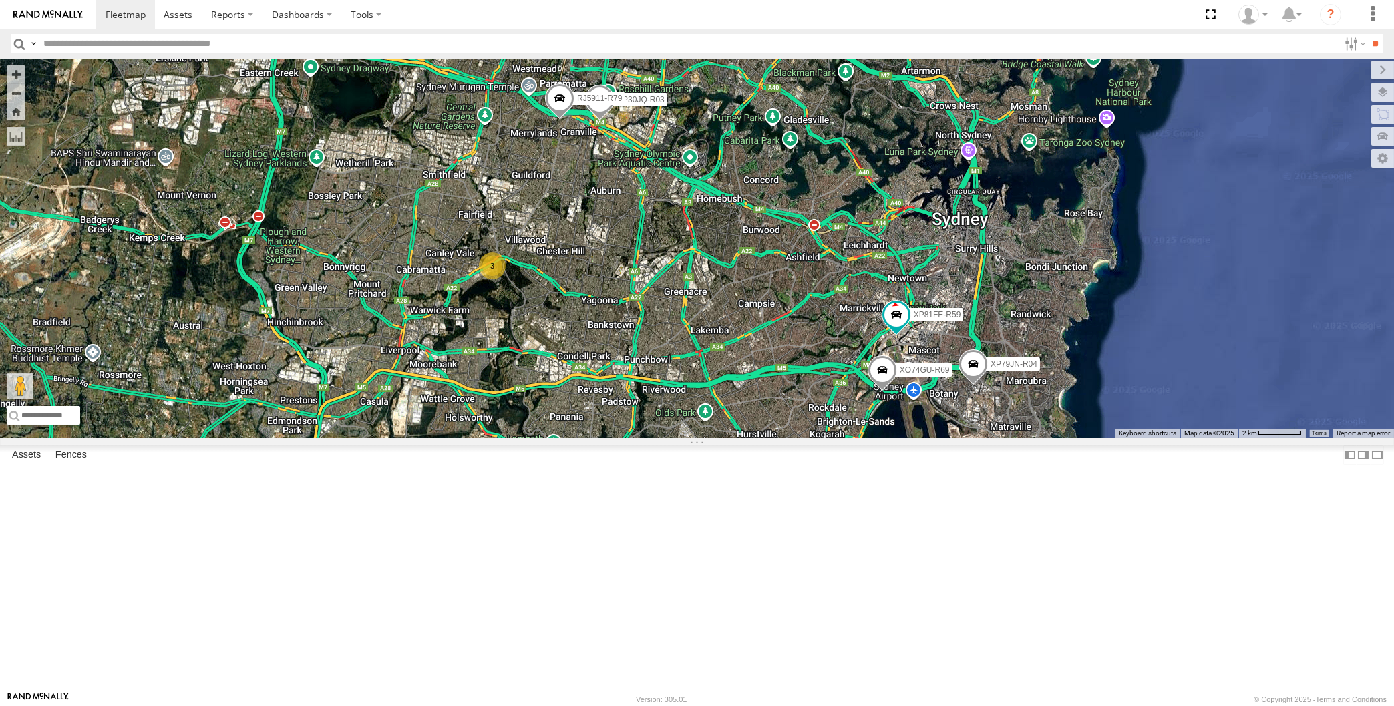
drag, startPoint x: 897, startPoint y: 543, endPoint x: 856, endPoint y: 535, distance: 41.7
click at [857, 438] on div "XP30JQ-R03 XP79JN-R04 RJ5911-R79 XP81FE-R59 XO74GU-R69 3" at bounding box center [697, 249] width 1394 height 380
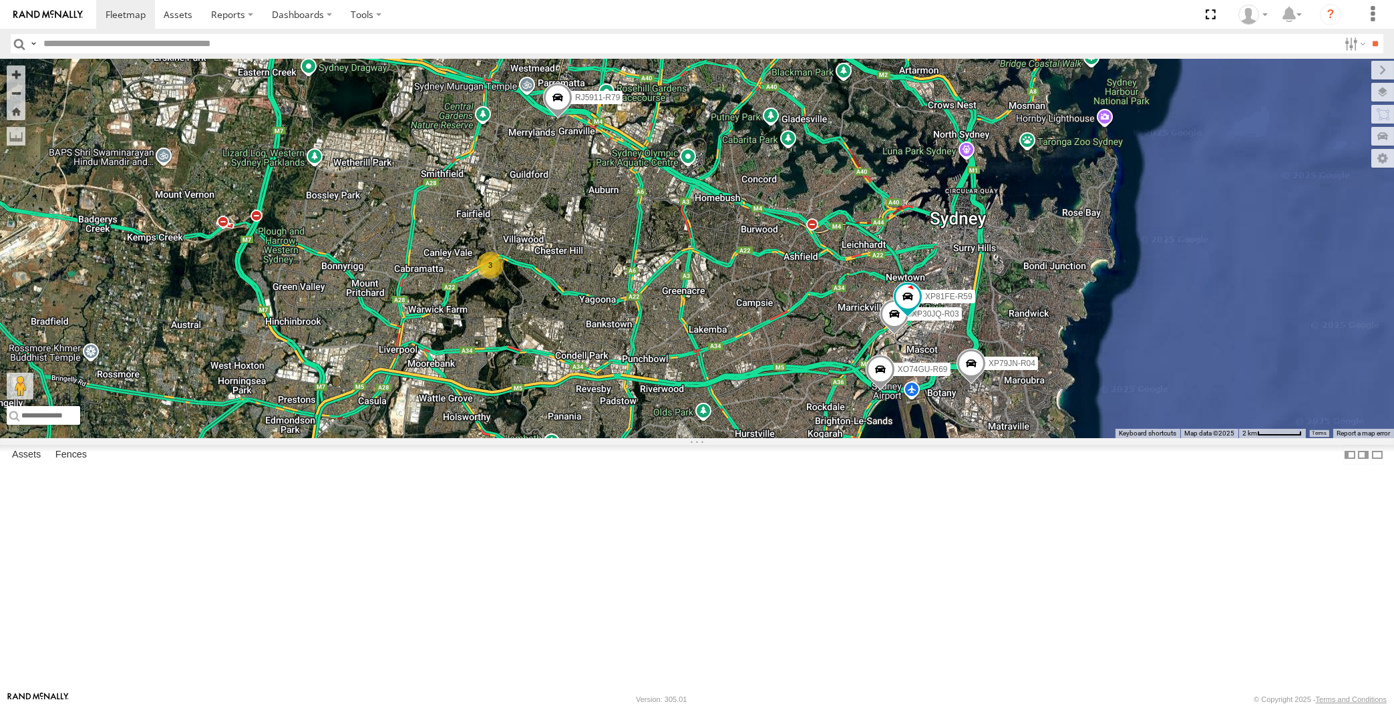
click at [976, 385] on span at bounding box center [970, 367] width 29 height 36
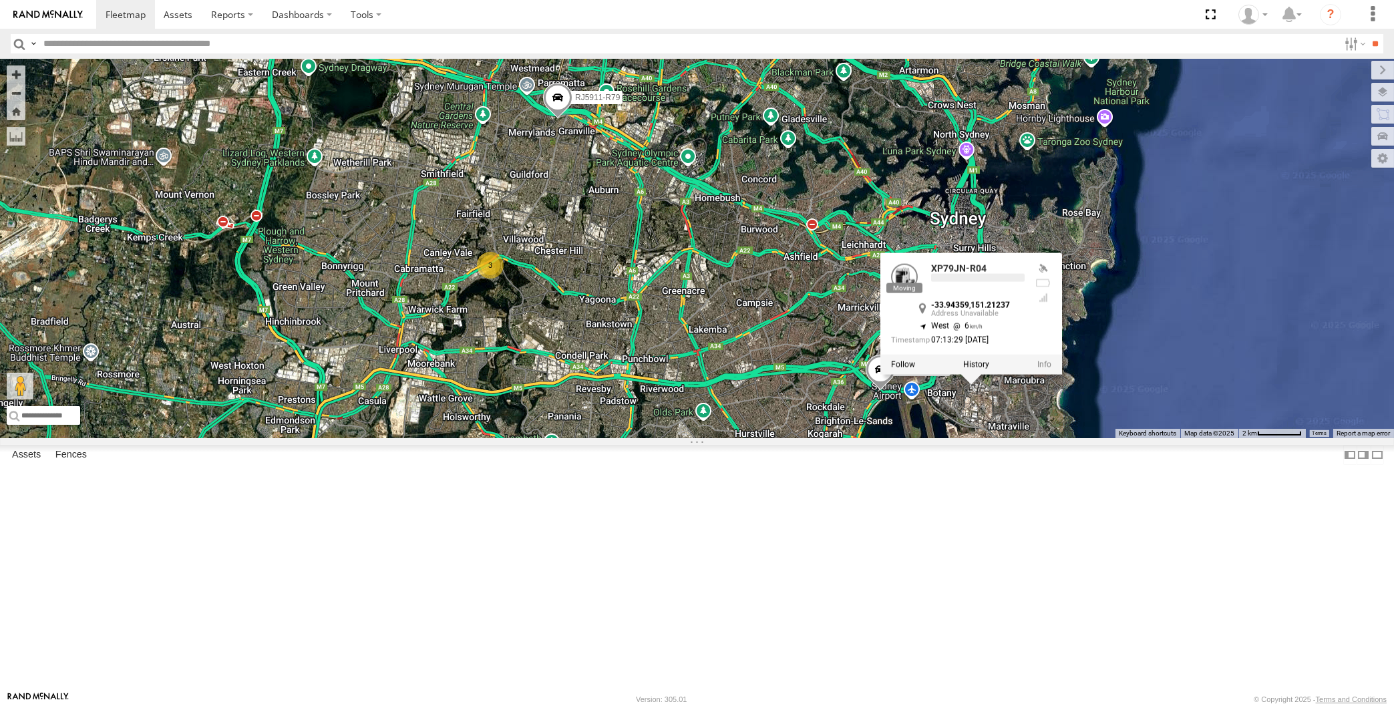
click at [1038, 438] on div "XP30JQ-R03 XP79JN-R04 RJ5911-R79 XP81FE-R59 XO74GU-R69 3 XP79JN-R04 -33.94359 ,…" at bounding box center [697, 249] width 1394 height 380
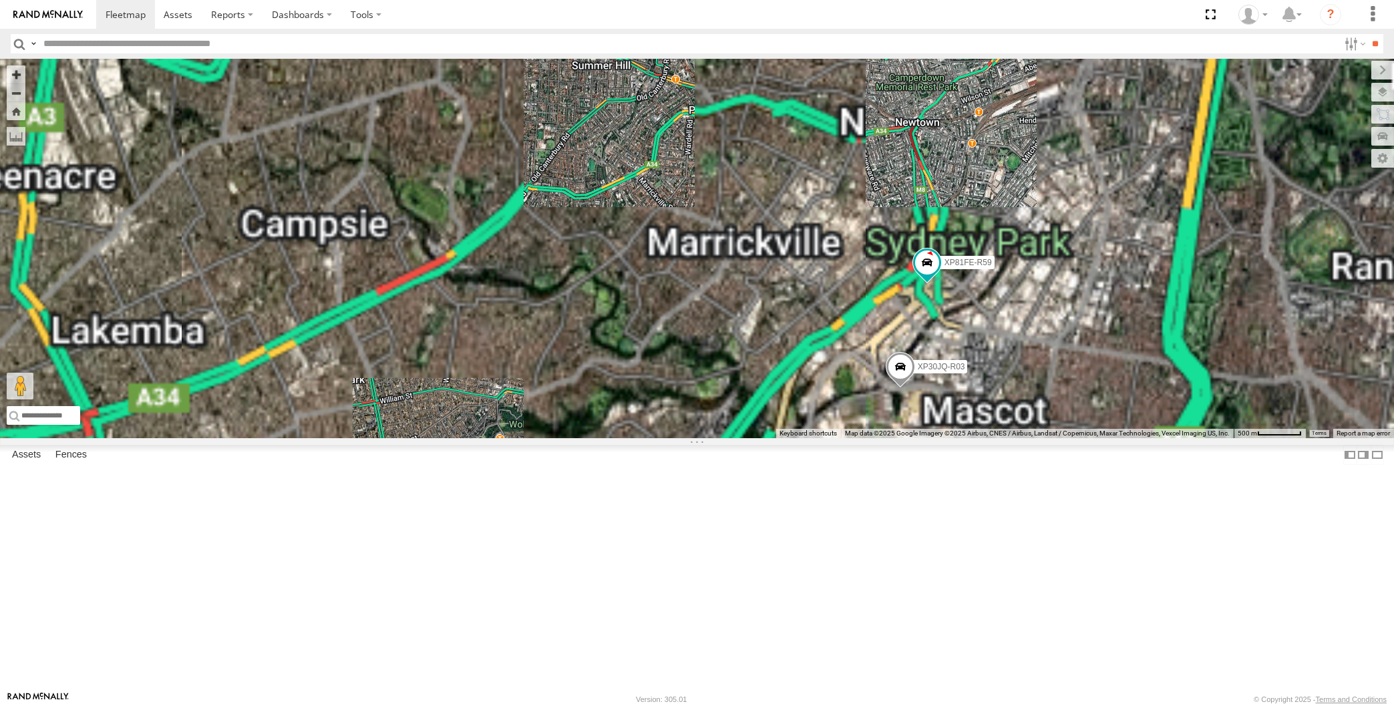
drag, startPoint x: 996, startPoint y: 575, endPoint x: 941, endPoint y: 563, distance: 56.6
click at [987, 438] on div "XP30JQ-R03 XP79JN-R04 RJ5911-R79 XP81FE-R59 XO74GU-R69" at bounding box center [697, 249] width 1394 height 380
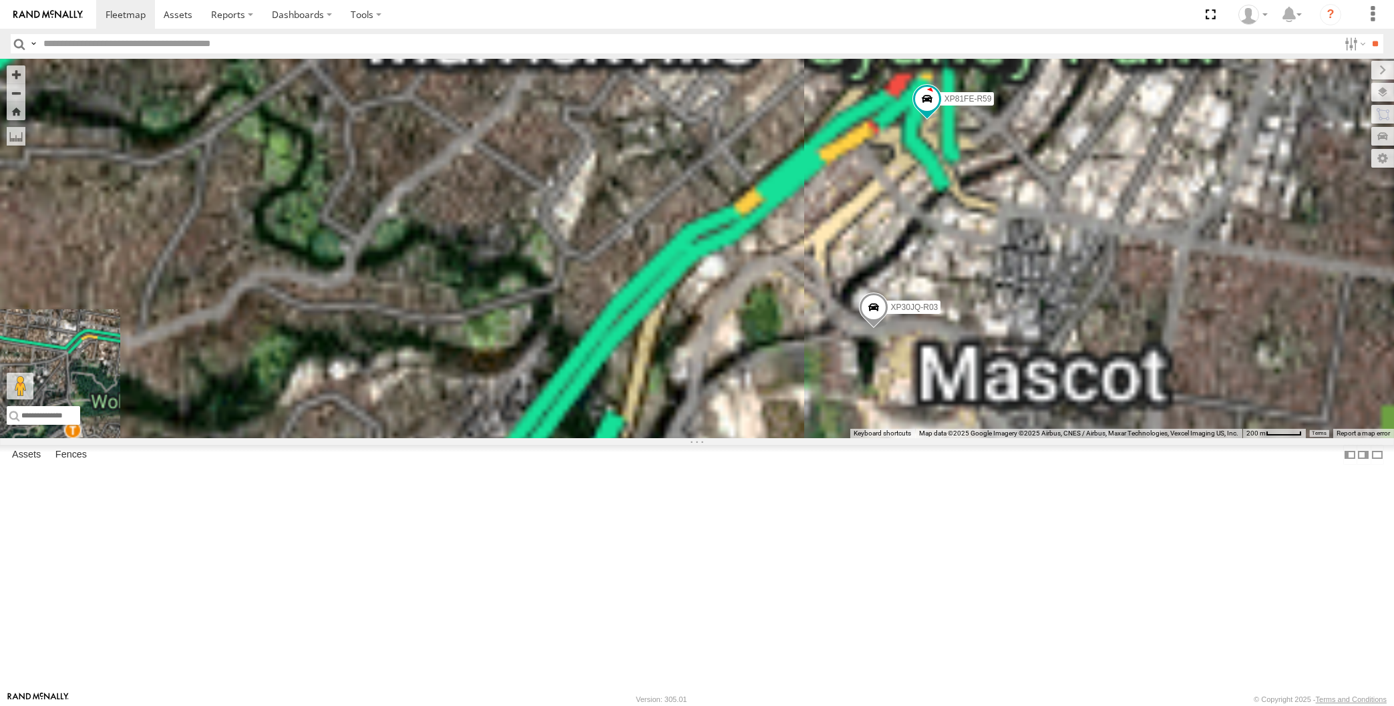
drag, startPoint x: 985, startPoint y: 542, endPoint x: 941, endPoint y: 487, distance: 70.3
click at [941, 438] on div "XP30JQ-R03 XP79JN-R04 RJ5911-R79 XP81FE-R59 XO74GU-R69" at bounding box center [697, 249] width 1394 height 380
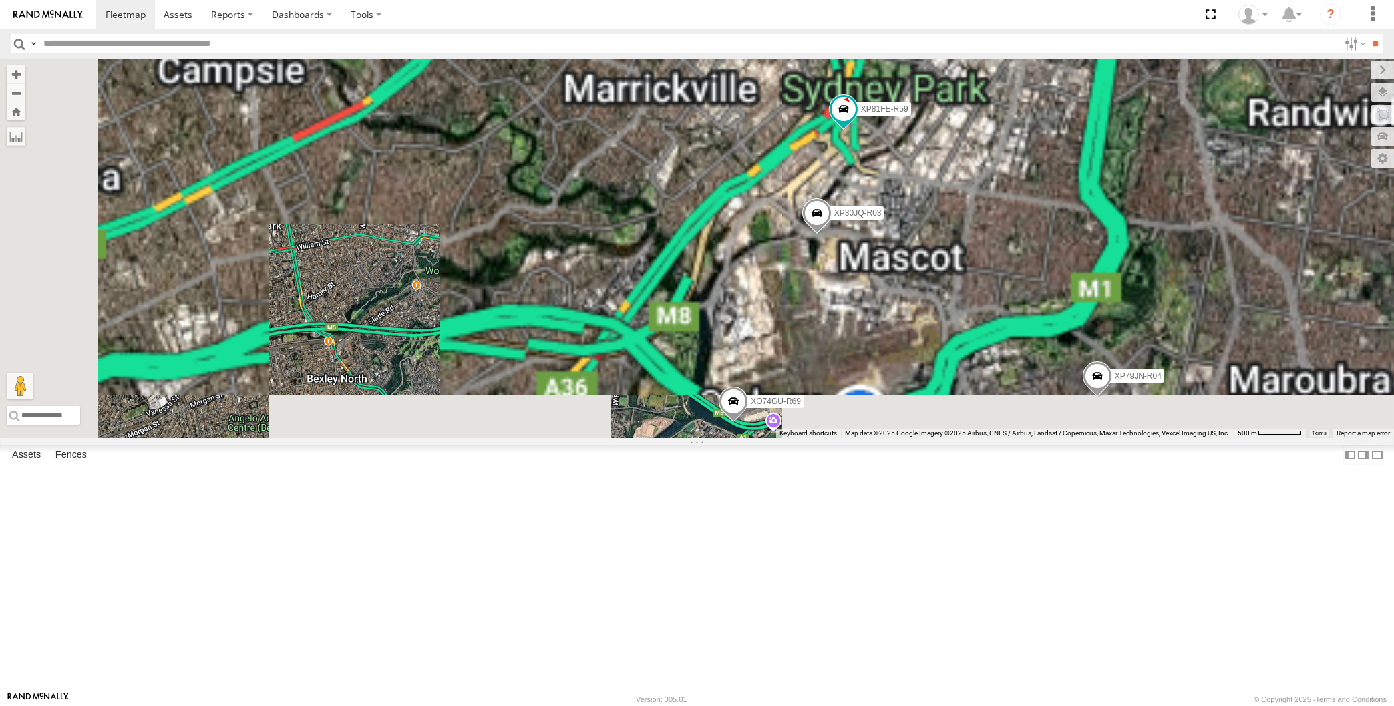
drag, startPoint x: 1020, startPoint y: 471, endPoint x: 994, endPoint y: 408, distance: 68.6
click at [1000, 427] on div "XP30JQ-R03 XP79JN-R04 RJ5911-R79 XP81FE-R59 XO74GU-R69" at bounding box center [697, 249] width 1394 height 380
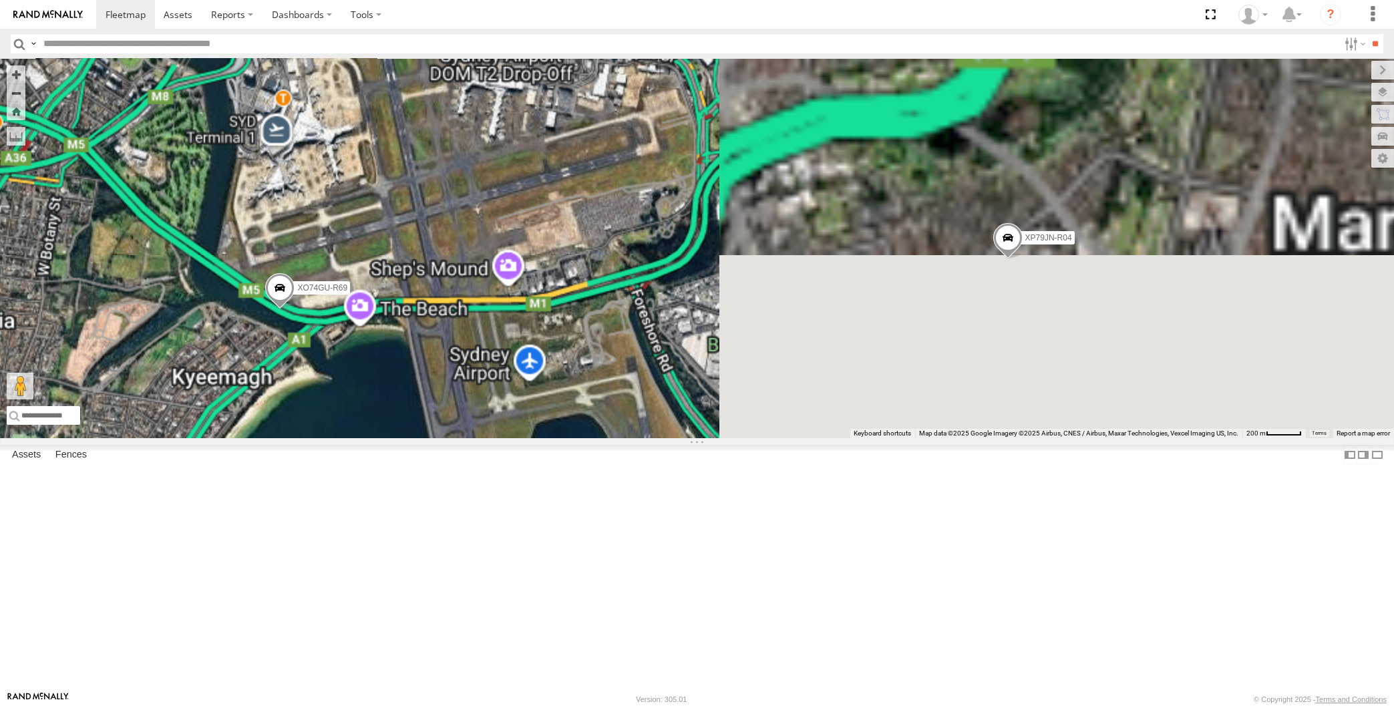
drag, startPoint x: 1056, startPoint y: 376, endPoint x: 1059, endPoint y: 302, distance: 74.2
click at [1059, 306] on div "XP30JQ-R03 XP79JN-R04 RJ5911-R79 XP81FE-R59 XO74GU-R69" at bounding box center [697, 249] width 1394 height 380
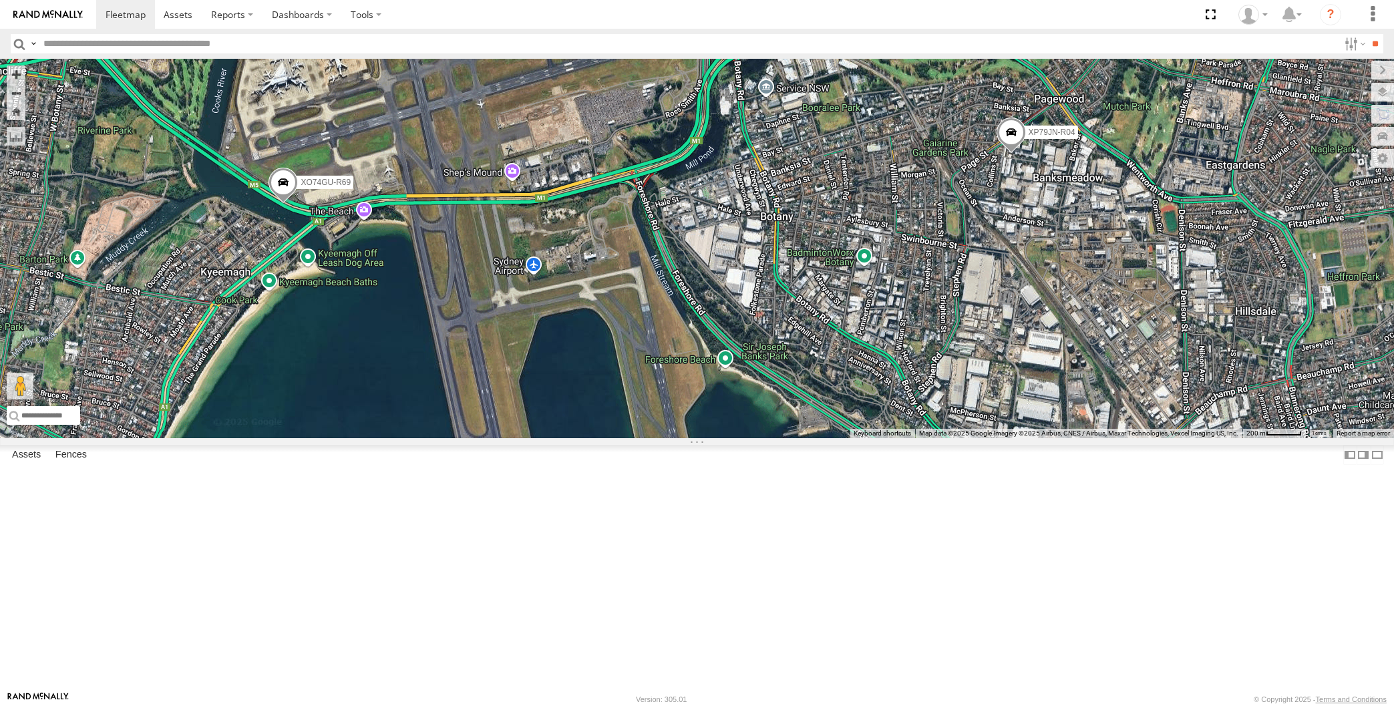
drag, startPoint x: 789, startPoint y: 538, endPoint x: 806, endPoint y: 516, distance: 28.1
click at [800, 438] on div "XP30JQ-R03 XP79JN-R04 RJ5911-R79 XP81FE-R59 XO74GU-R69" at bounding box center [697, 249] width 1394 height 380
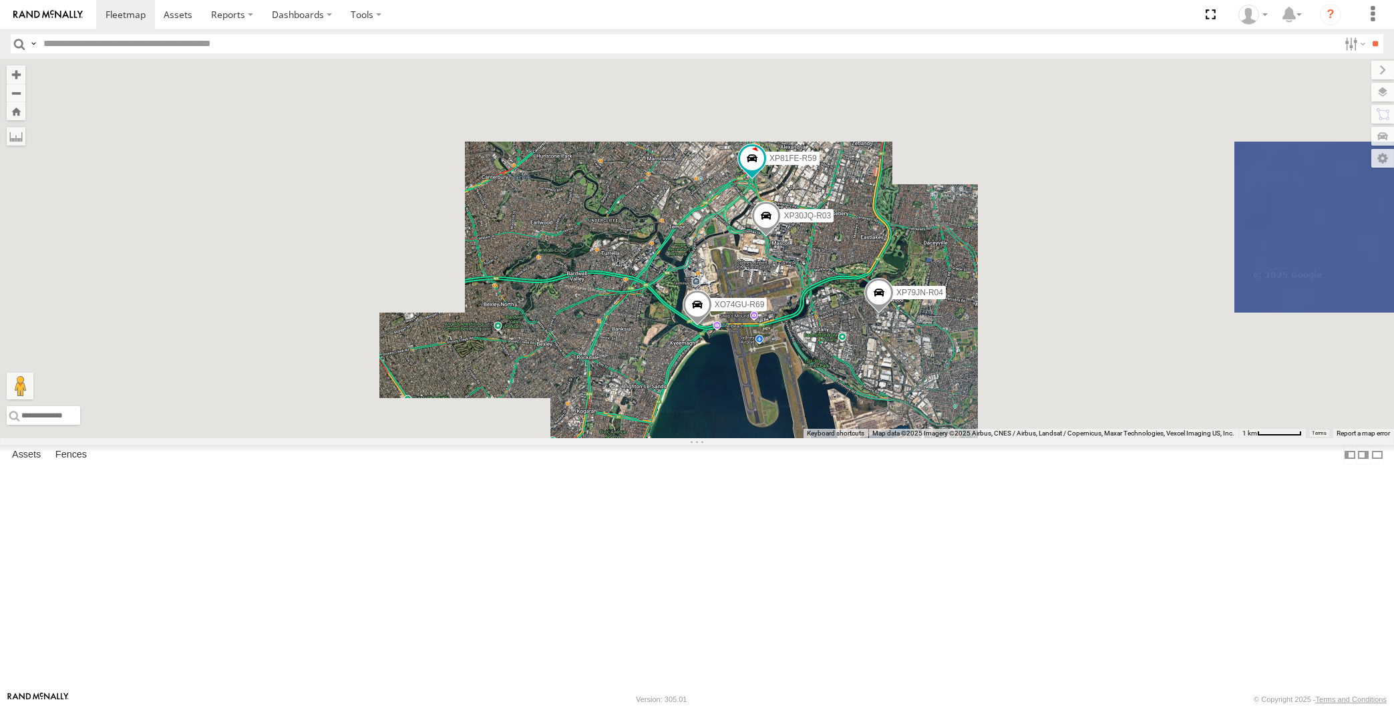
drag, startPoint x: 811, startPoint y: 512, endPoint x: 857, endPoint y: 522, distance: 47.0
click at [853, 438] on div "XP30JQ-R03 XP79JN-R04 RJ5911-R79 XP81FE-R59 XO74GU-R69" at bounding box center [697, 249] width 1394 height 380
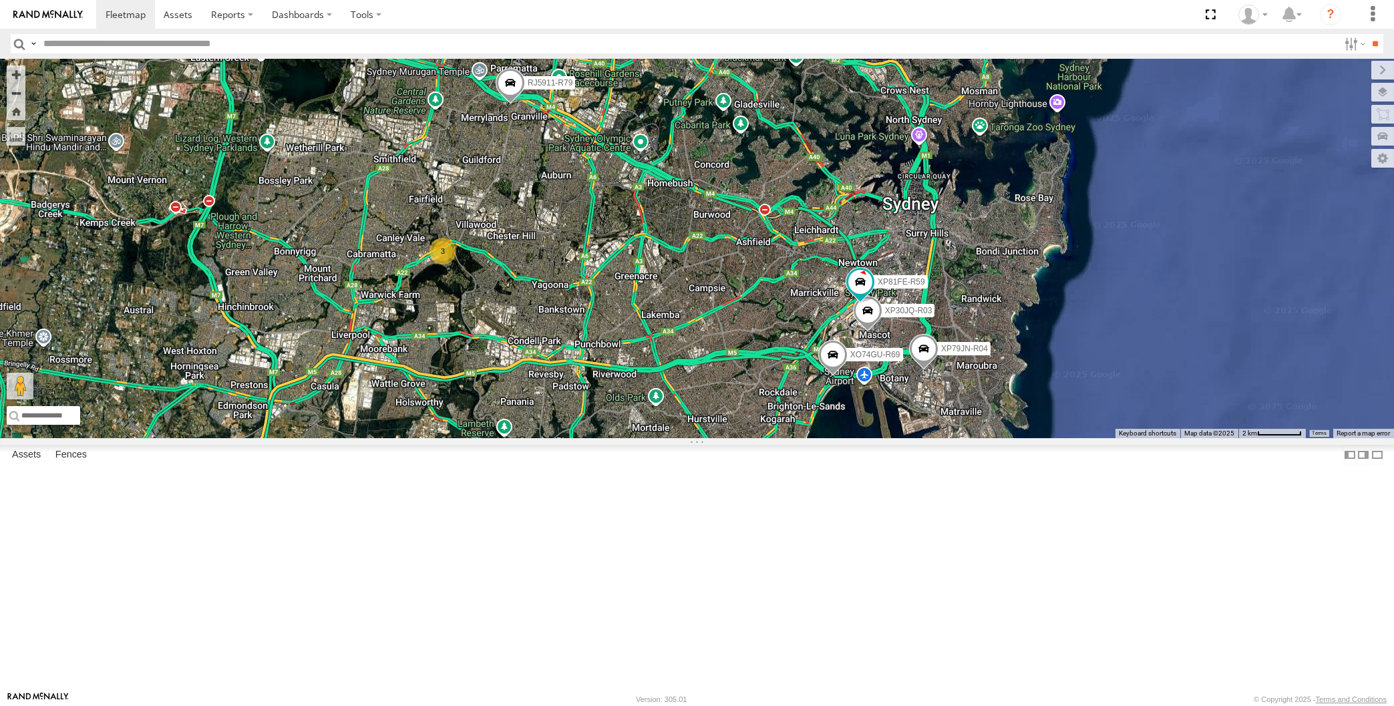
drag, startPoint x: 858, startPoint y: 557, endPoint x: 885, endPoint y: 569, distance: 29.6
click at [884, 438] on div "XP30JQ-R03 XP79JN-R04 RJ5911-R79 XP81FE-R59 XO74GU-R69 3" at bounding box center [697, 249] width 1394 height 380
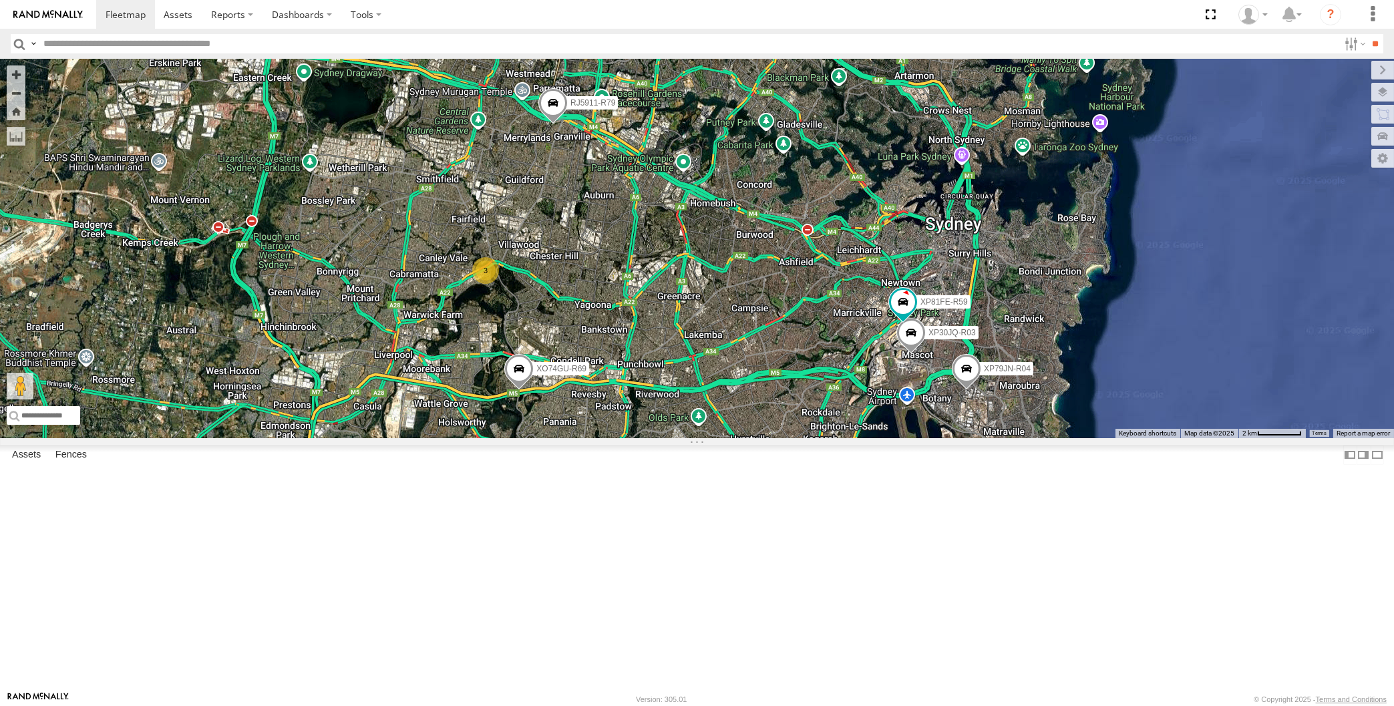
drag, startPoint x: 678, startPoint y: 599, endPoint x: 691, endPoint y: 589, distance: 15.8
click at [691, 438] on div "XP30JQ-R03 XP79JN-R04 RJ5911-R79 XP81FE-R59 XO74GU-R69 3" at bounding box center [697, 249] width 1394 height 380
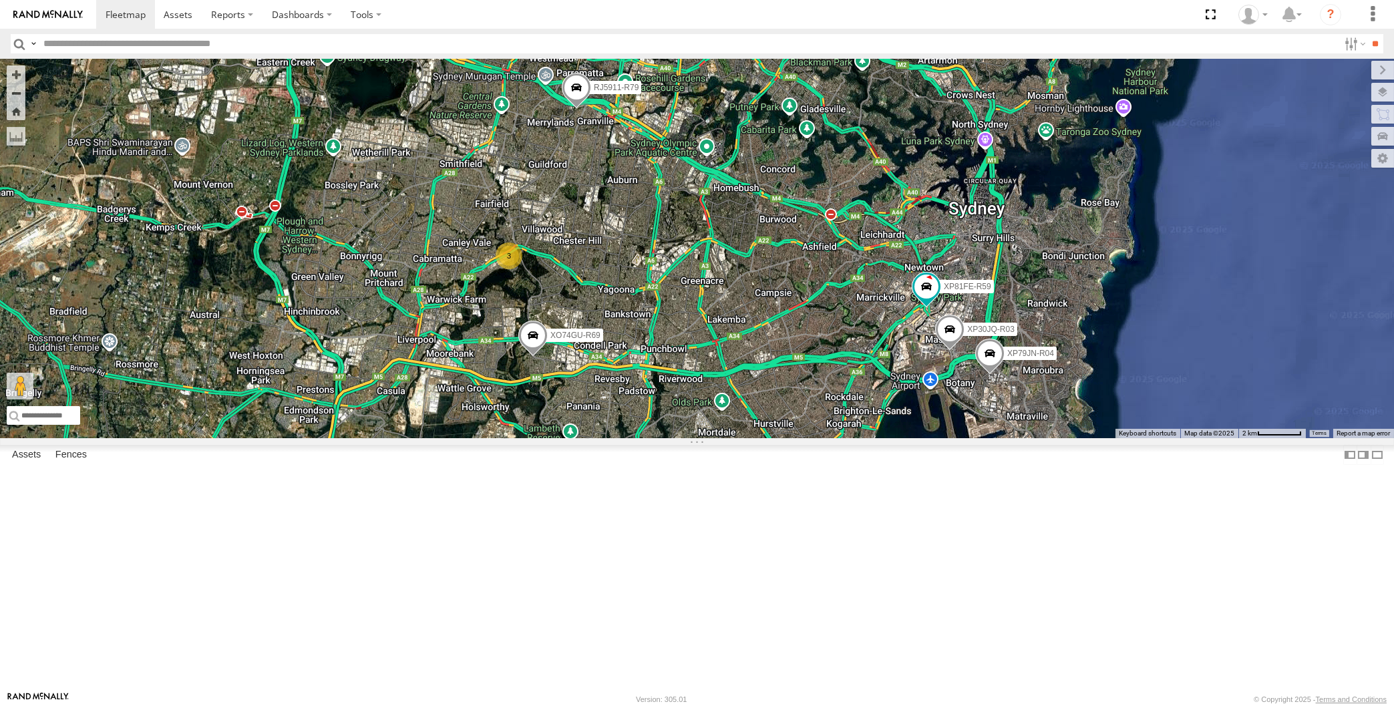
drag, startPoint x: 625, startPoint y: 539, endPoint x: 625, endPoint y: 525, distance: 14.0
click at [625, 438] on div "XP30JQ-R03 XP79JN-R04 RJ5911-R79 XP81FE-R59 XO74GU-R69 3" at bounding box center [697, 249] width 1394 height 380
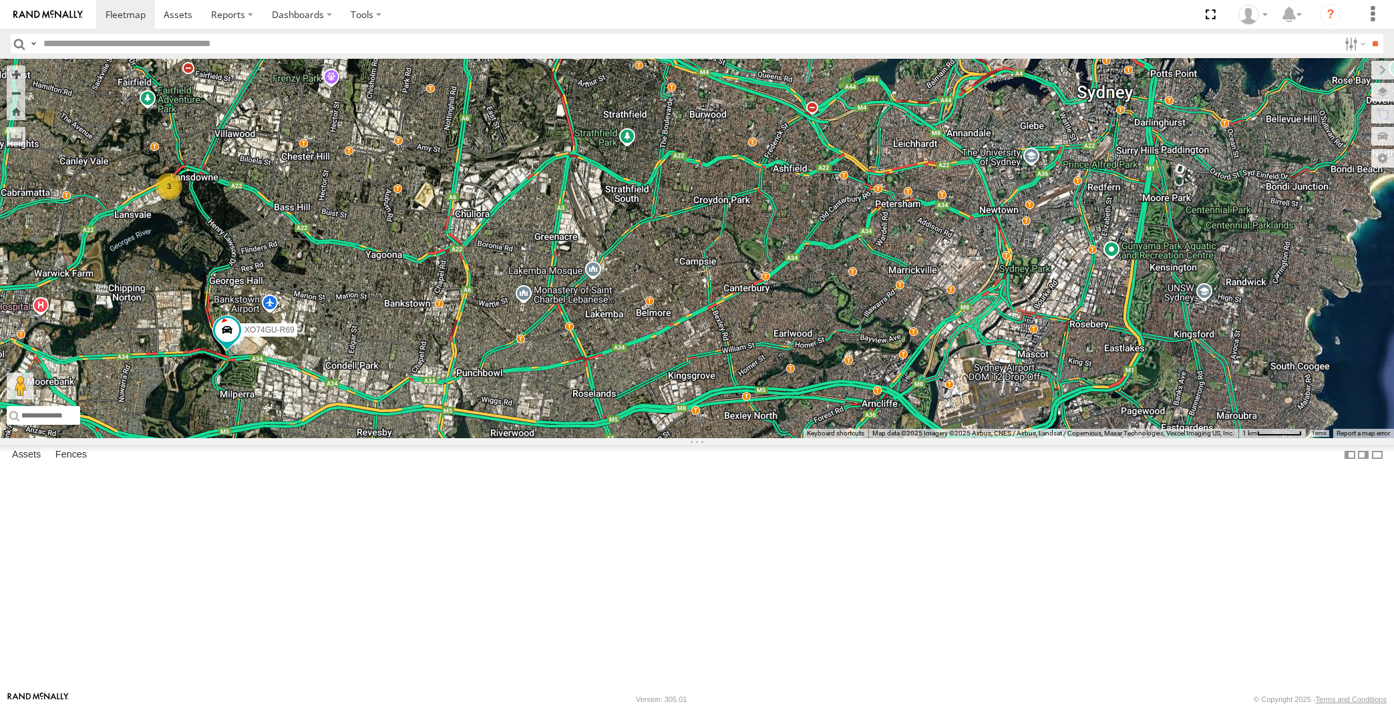
drag, startPoint x: 805, startPoint y: 573, endPoint x: 746, endPoint y: 459, distance: 128.8
click at [748, 438] on div "XP30JQ-R03 XP79JN-R04 RJ5911-R79 XP81FE-R59 XO74GU-R69 3" at bounding box center [697, 249] width 1394 height 380
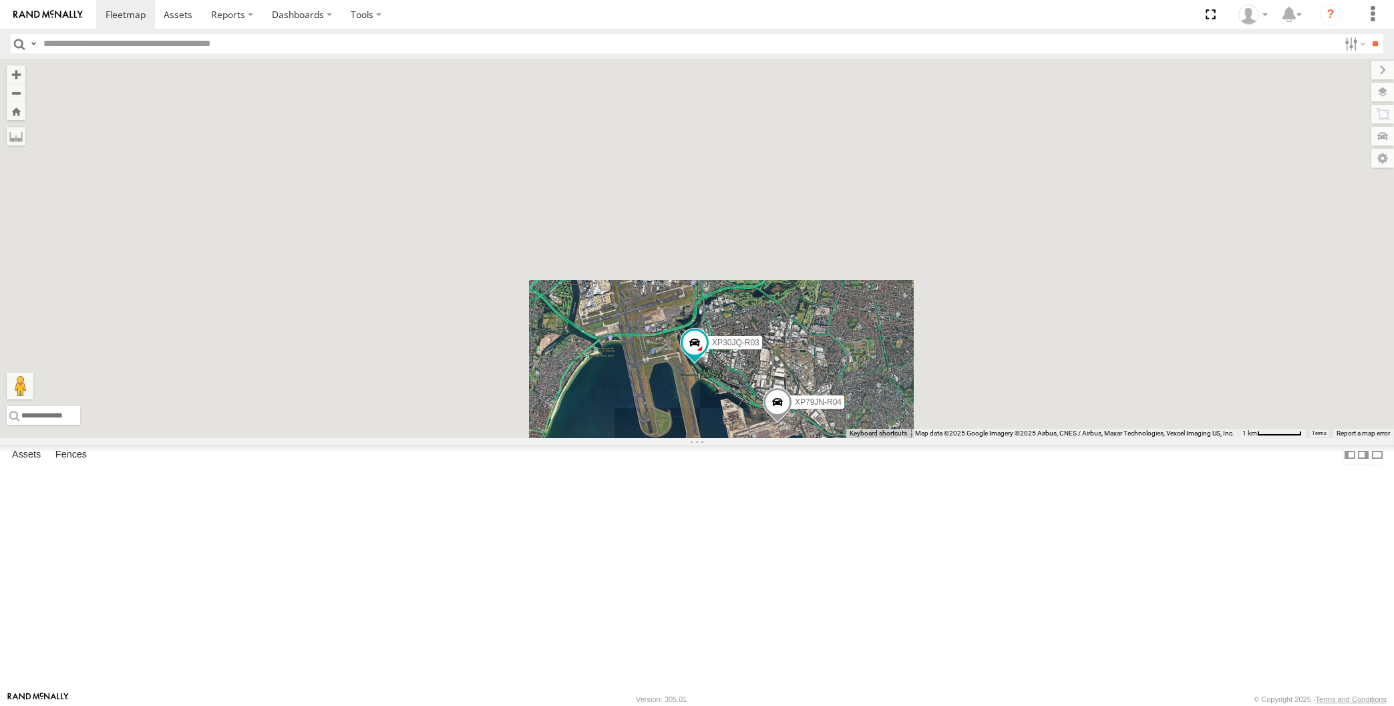
drag, startPoint x: 653, startPoint y: 592, endPoint x: 712, endPoint y: 577, distance: 61.4
click at [689, 438] on div "XP30JQ-R03 XP79JN-R04 RJ5911-R79 XP81FE-R59 XO74GU-R69" at bounding box center [697, 249] width 1394 height 380
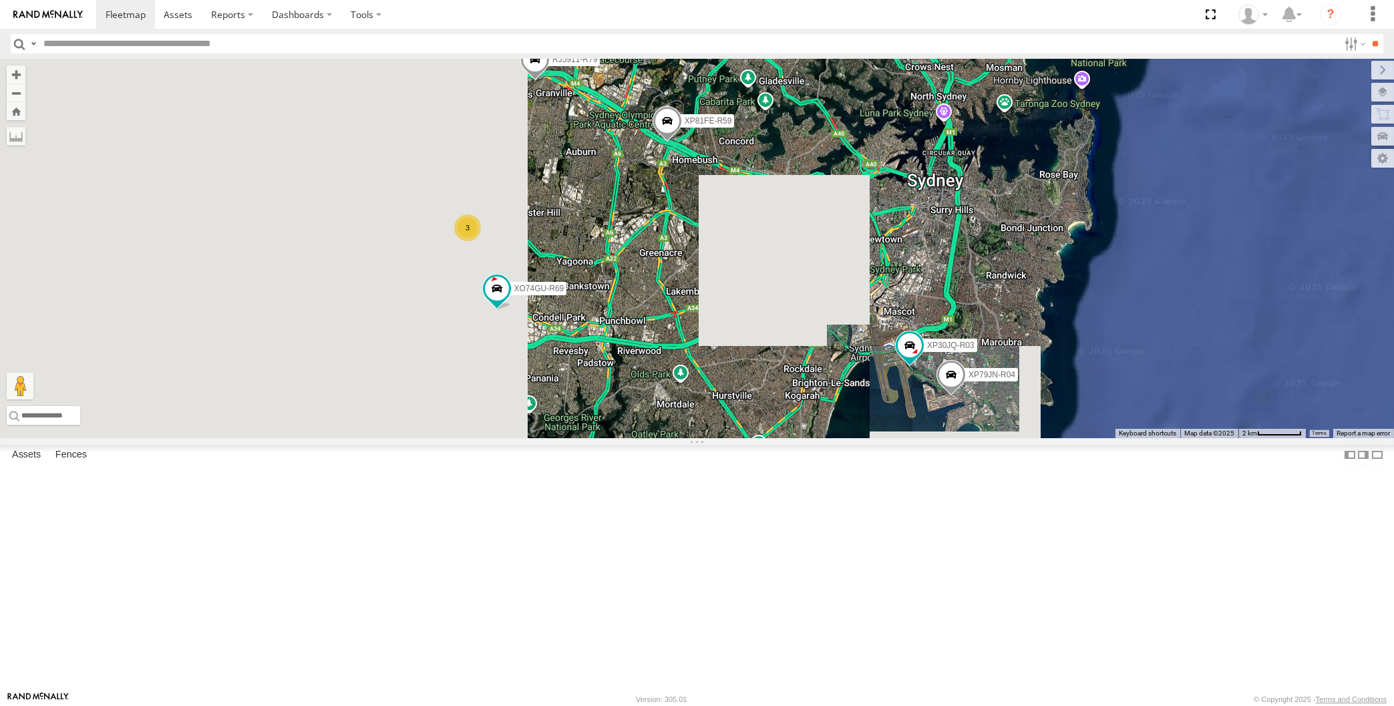
drag, startPoint x: 690, startPoint y: 571, endPoint x: 833, endPoint y: 541, distance: 146.8
click at [833, 438] on div "XP30JQ-R03 XP79JN-R04 RJ5911-R79 XP81FE-R59 XO74GU-R69 3" at bounding box center [697, 249] width 1394 height 380
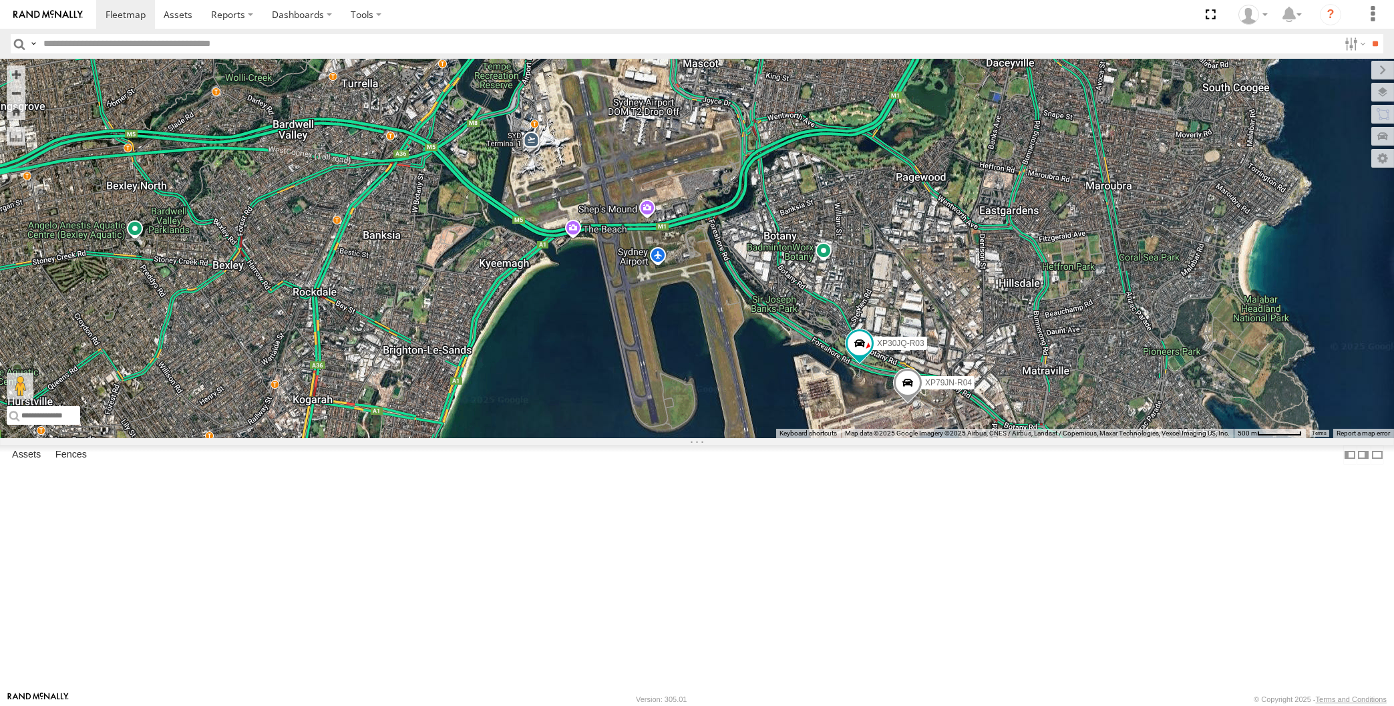
click at [906, 404] on span at bounding box center [907, 386] width 29 height 36
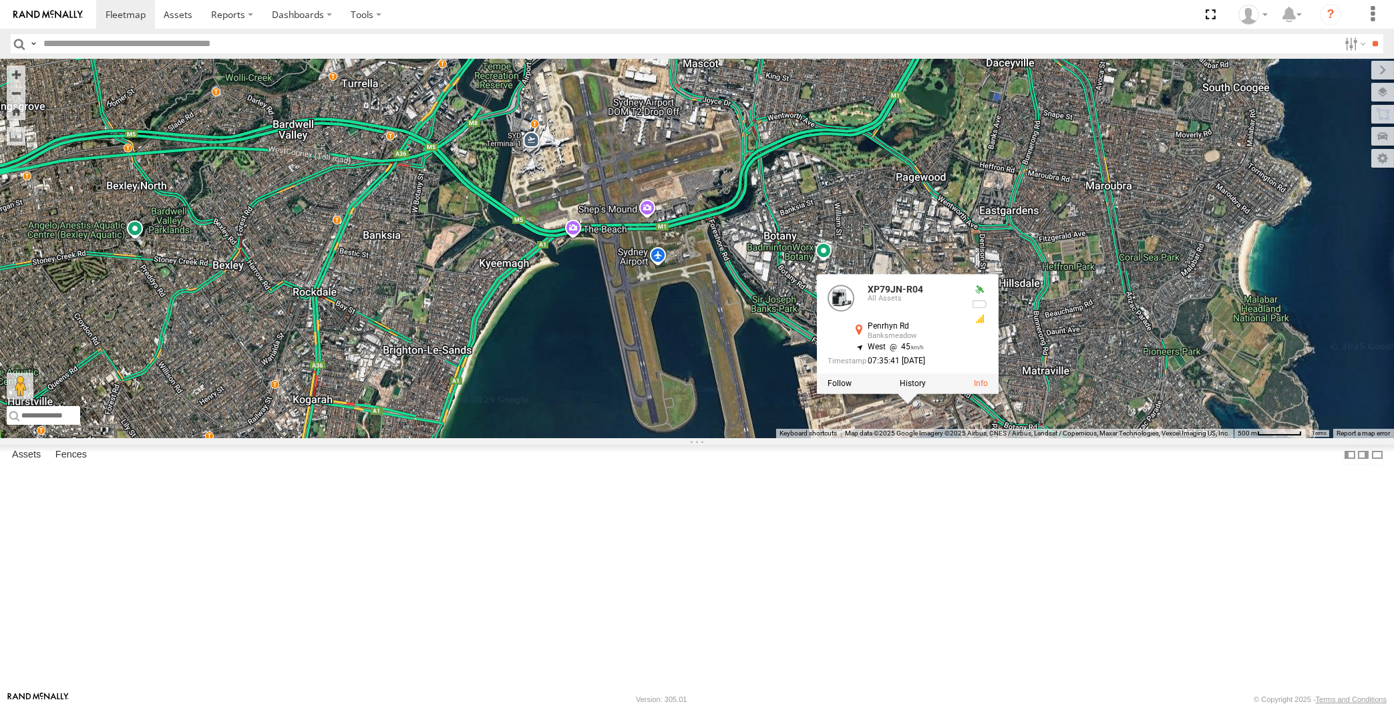
click at [942, 438] on div "XP30JQ-R03 XP79JN-R04 RJ5911-R79 XP81FE-R59 XO74GU-R69 XP79JN-R04 All Assets Pe…" at bounding box center [697, 249] width 1394 height 380
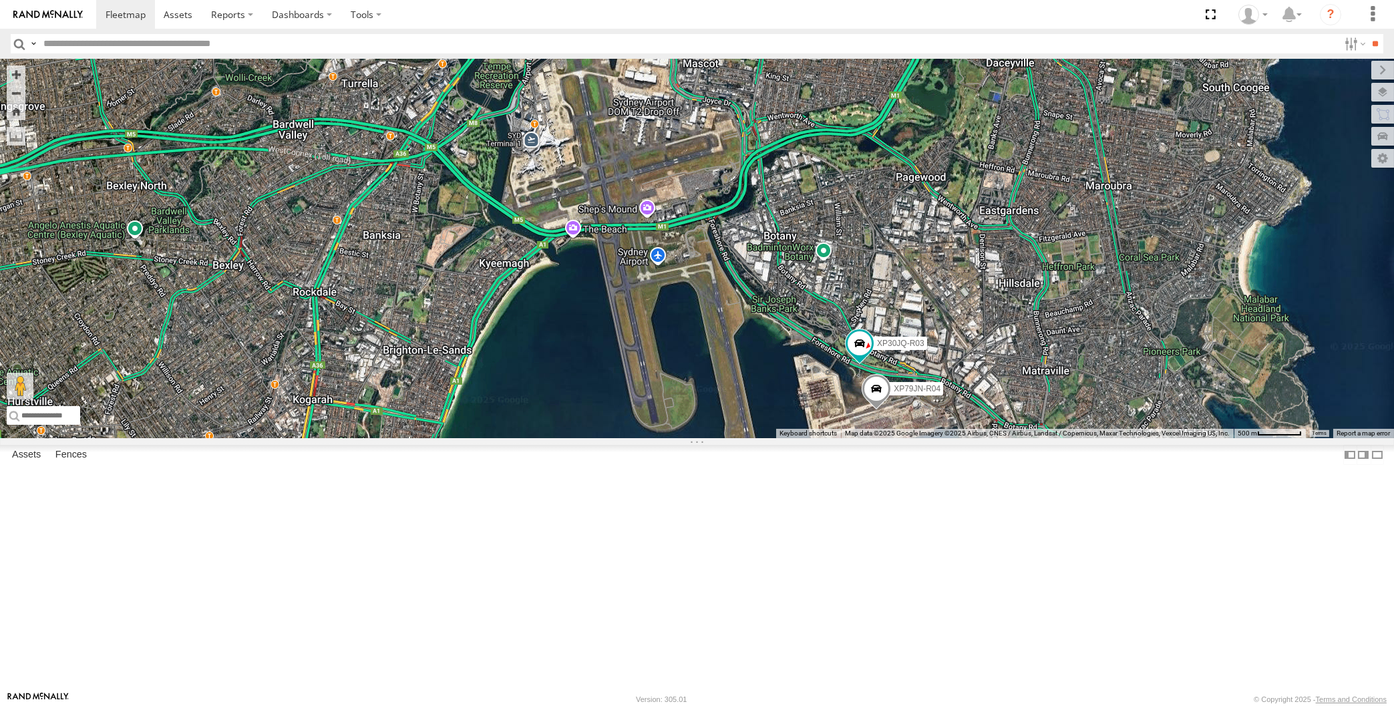
drag, startPoint x: 715, startPoint y: 555, endPoint x: 780, endPoint y: 551, distance: 65.0
click at [780, 438] on div "XP30JQ-R03 XP79JN-R04 RJ5911-R79 XP81FE-R59 XO74GU-R69" at bounding box center [697, 249] width 1394 height 380
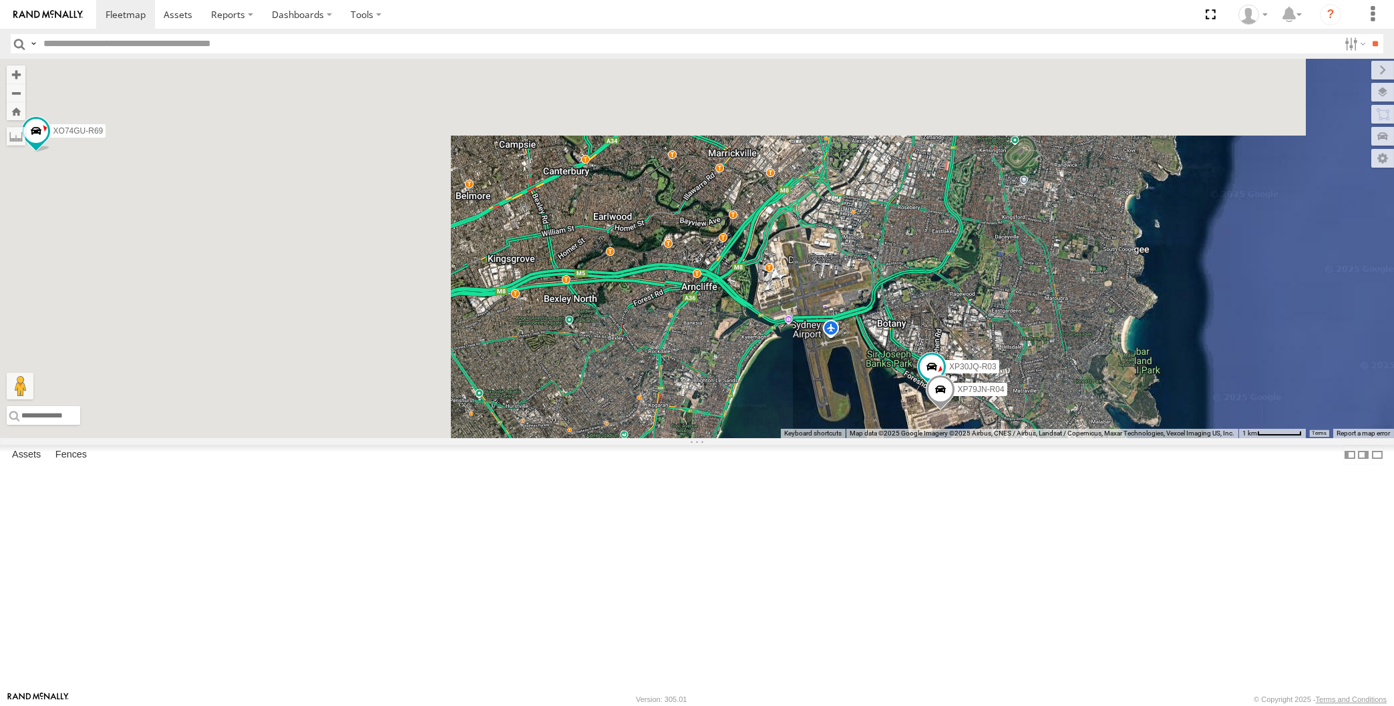
drag, startPoint x: 806, startPoint y: 557, endPoint x: 843, endPoint y: 558, distance: 36.8
click at [831, 438] on div "XP30JQ-R03 XP79JN-R04 RJ5911-R79 XP81FE-R59 XO74GU-R69" at bounding box center [697, 249] width 1394 height 380
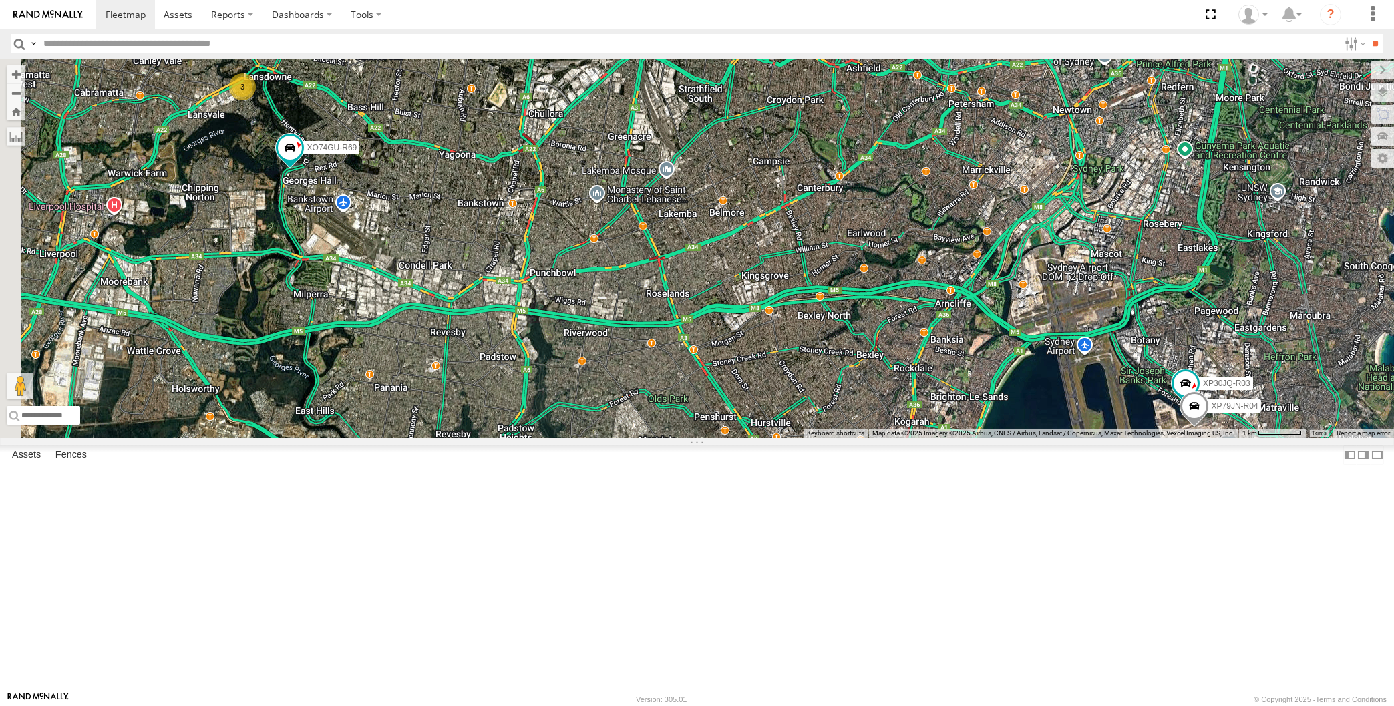
drag, startPoint x: 698, startPoint y: 535, endPoint x: 812, endPoint y: 554, distance: 115.8
click at [812, 438] on div "XP30JQ-R03 XP79JN-R04 RJ5911-R79 XP81FE-R59 XO74GU-R69 3" at bounding box center [697, 249] width 1394 height 380
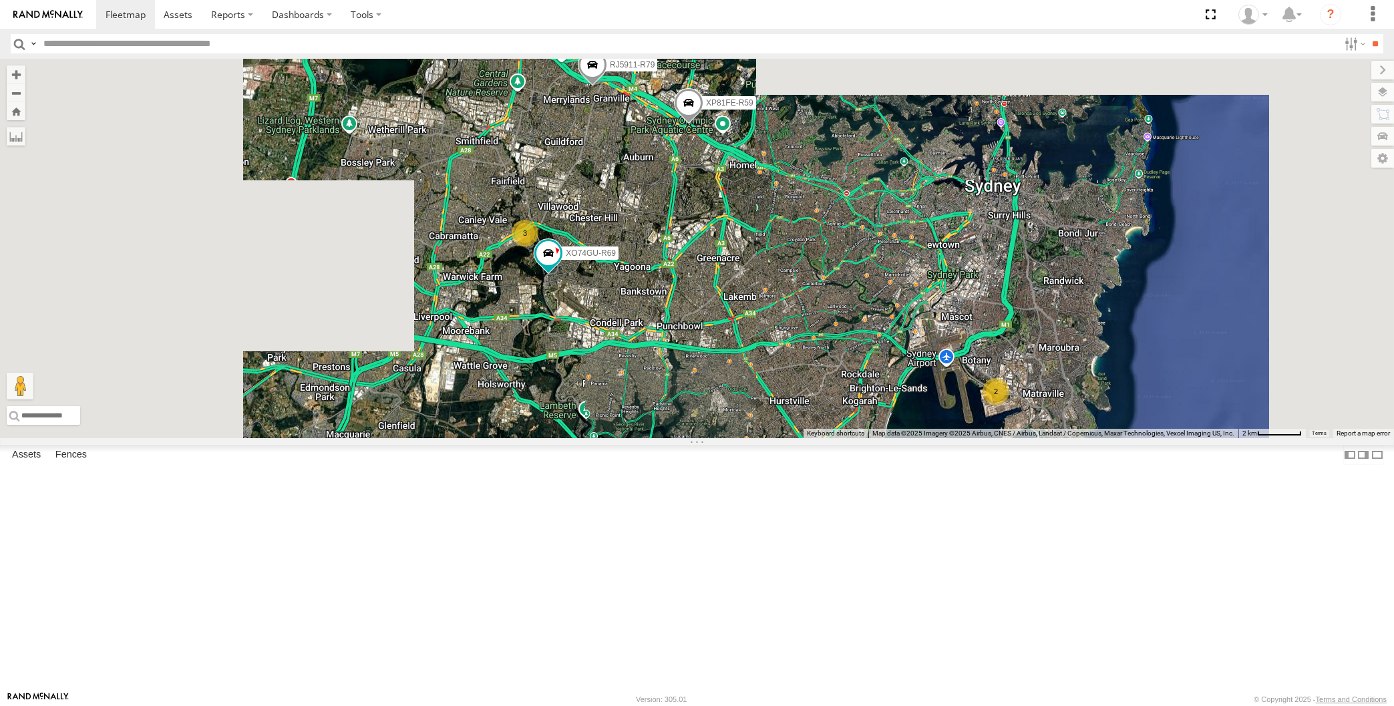
drag, startPoint x: 812, startPoint y: 543, endPoint x: 800, endPoint y: 527, distance: 20.5
click at [800, 438] on div "RJ5911-R79 XP81FE-R59 XO74GU-R69 2 3" at bounding box center [697, 249] width 1394 height 380
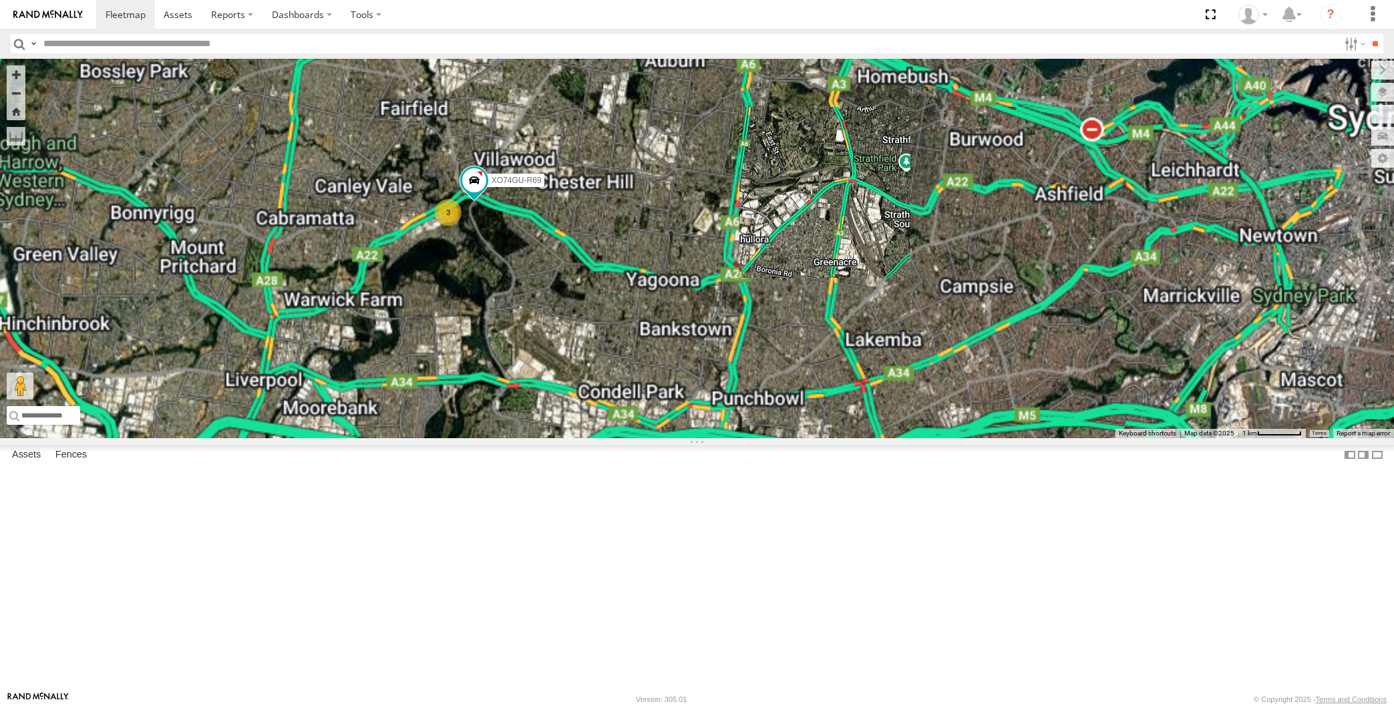
drag, startPoint x: 463, startPoint y: 381, endPoint x: 508, endPoint y: 420, distance: 59.7
click at [508, 420] on div "RJ5911-R79 XP81FE-R59 XO74GU-R69 2 3" at bounding box center [697, 249] width 1394 height 380
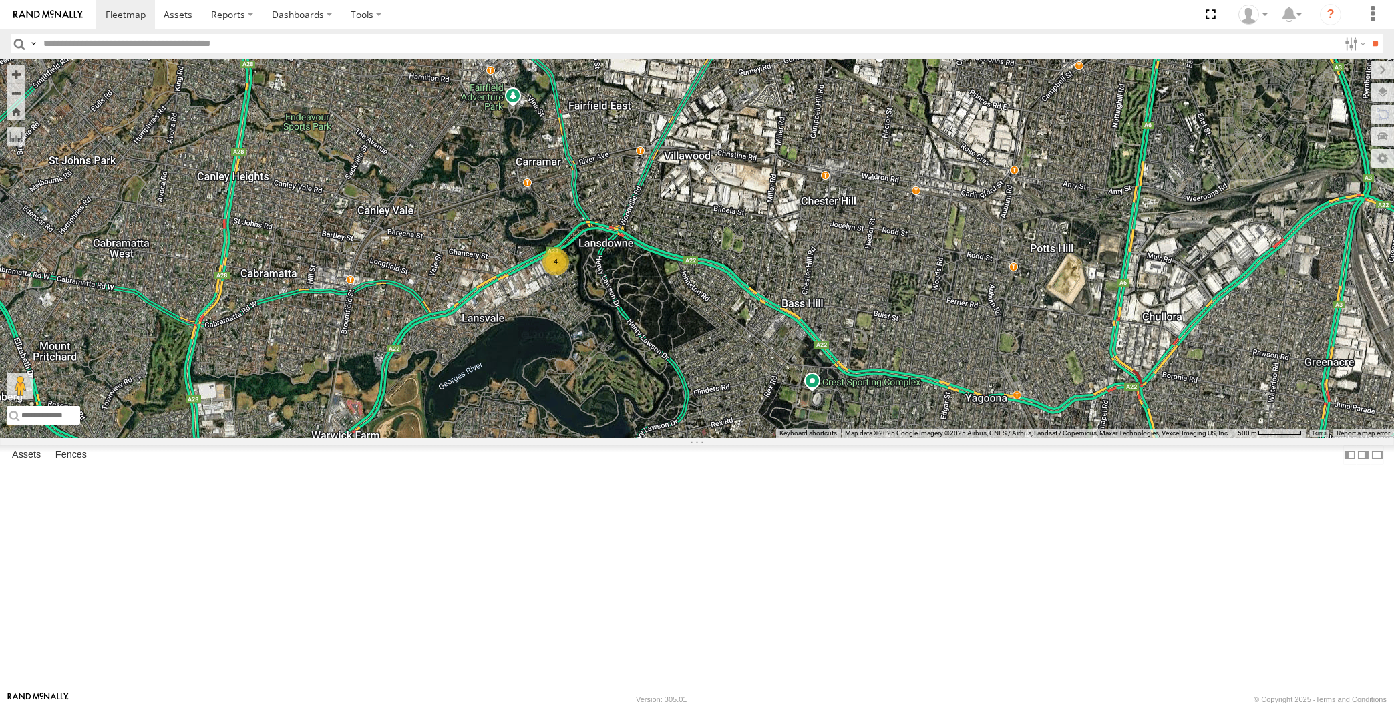
drag, startPoint x: 722, startPoint y: 525, endPoint x: 665, endPoint y: 447, distance: 96.2
click at [684, 438] on div "4" at bounding box center [697, 249] width 1394 height 380
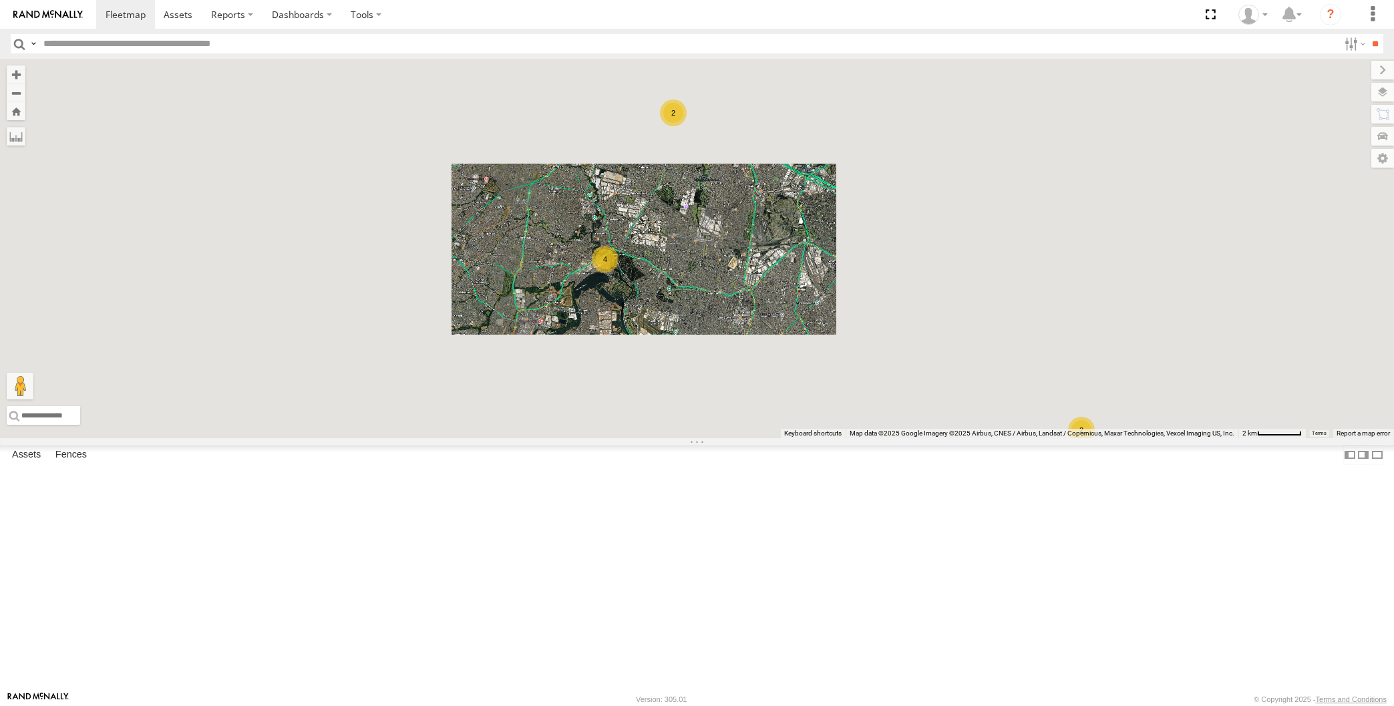
drag, startPoint x: 736, startPoint y: 373, endPoint x: 716, endPoint y: 420, distance: 50.6
click at [716, 420] on div "2 4 2" at bounding box center [697, 249] width 1394 height 380
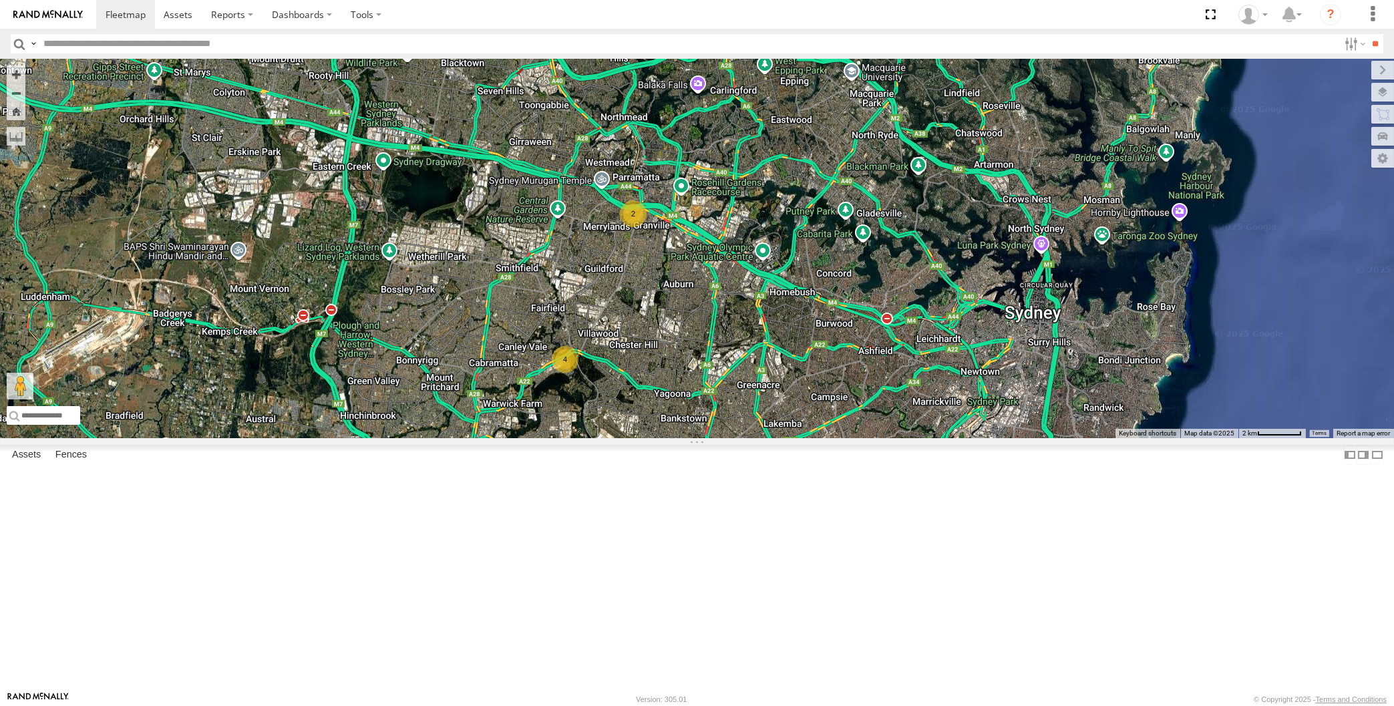
drag, startPoint x: 843, startPoint y: 557, endPoint x: 789, endPoint y: 496, distance: 80.5
click at [821, 438] on div "2 4 2" at bounding box center [697, 249] width 1394 height 380
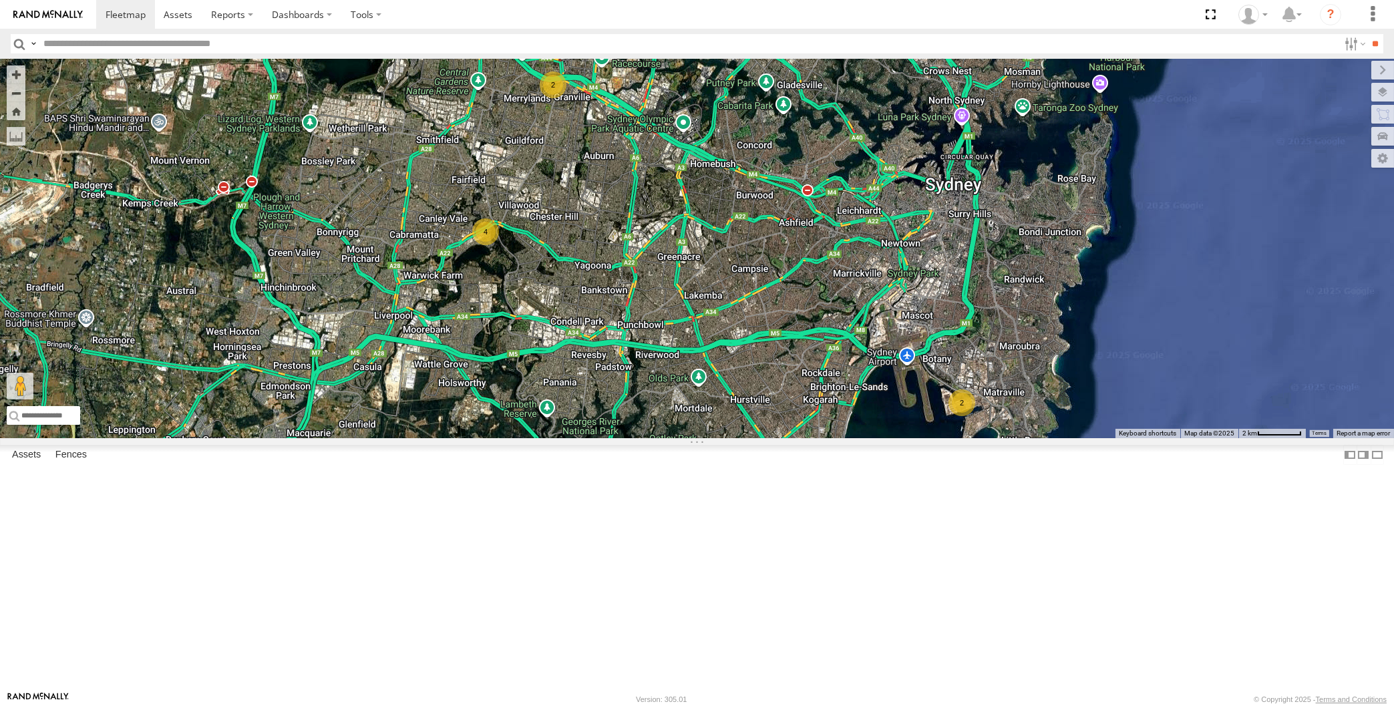
drag, startPoint x: 807, startPoint y: 557, endPoint x: 793, endPoint y: 550, distance: 15.8
click at [793, 438] on div "2 4 2" at bounding box center [697, 249] width 1394 height 380
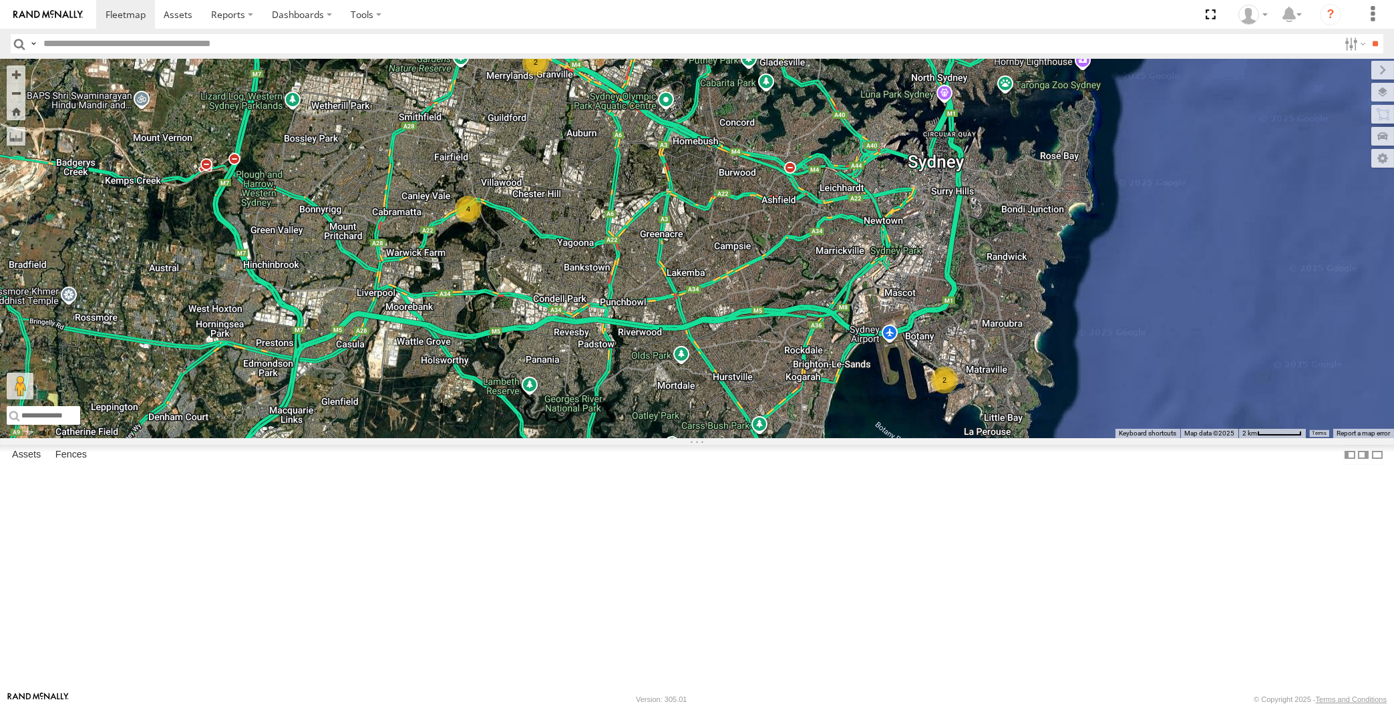
drag, startPoint x: 727, startPoint y: 537, endPoint x: 744, endPoint y: 538, distance: 17.4
click at [742, 438] on div "2 4 2" at bounding box center [697, 249] width 1394 height 380
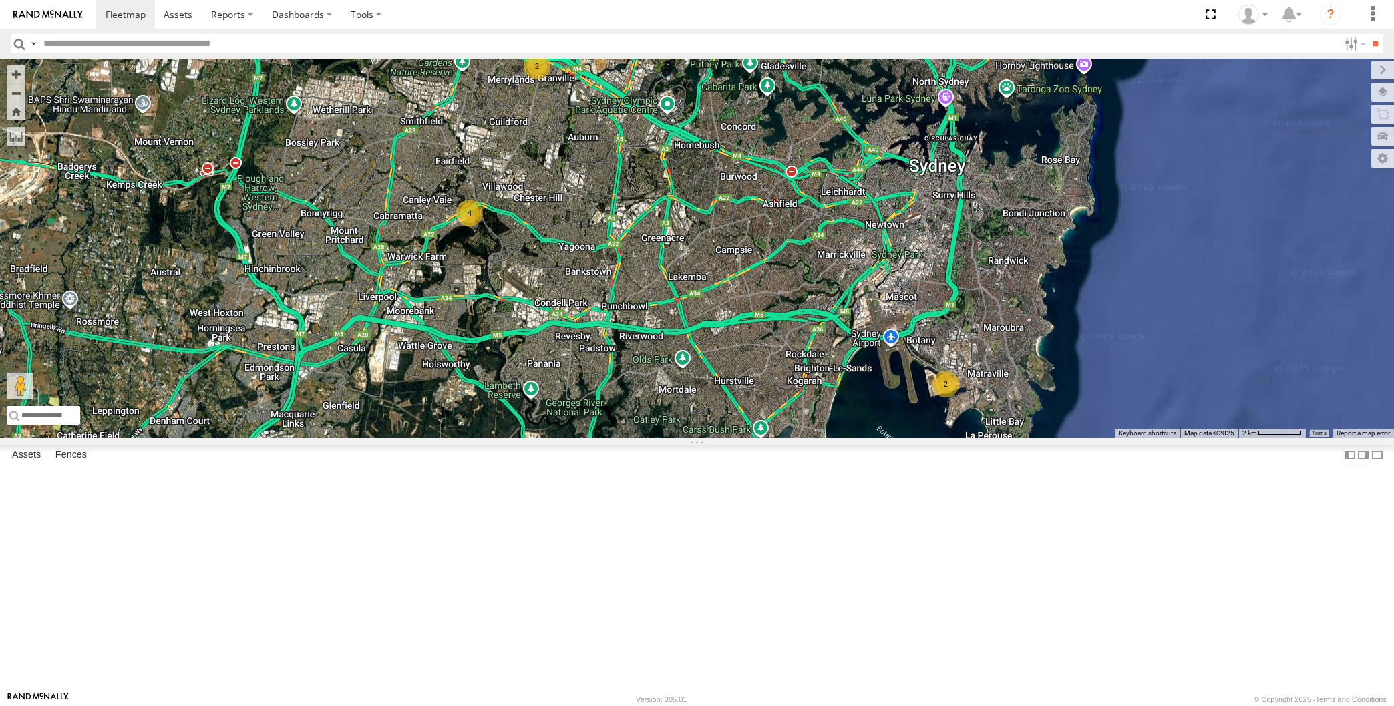
click at [1038, 438] on div "2 4 2" at bounding box center [697, 249] width 1394 height 380
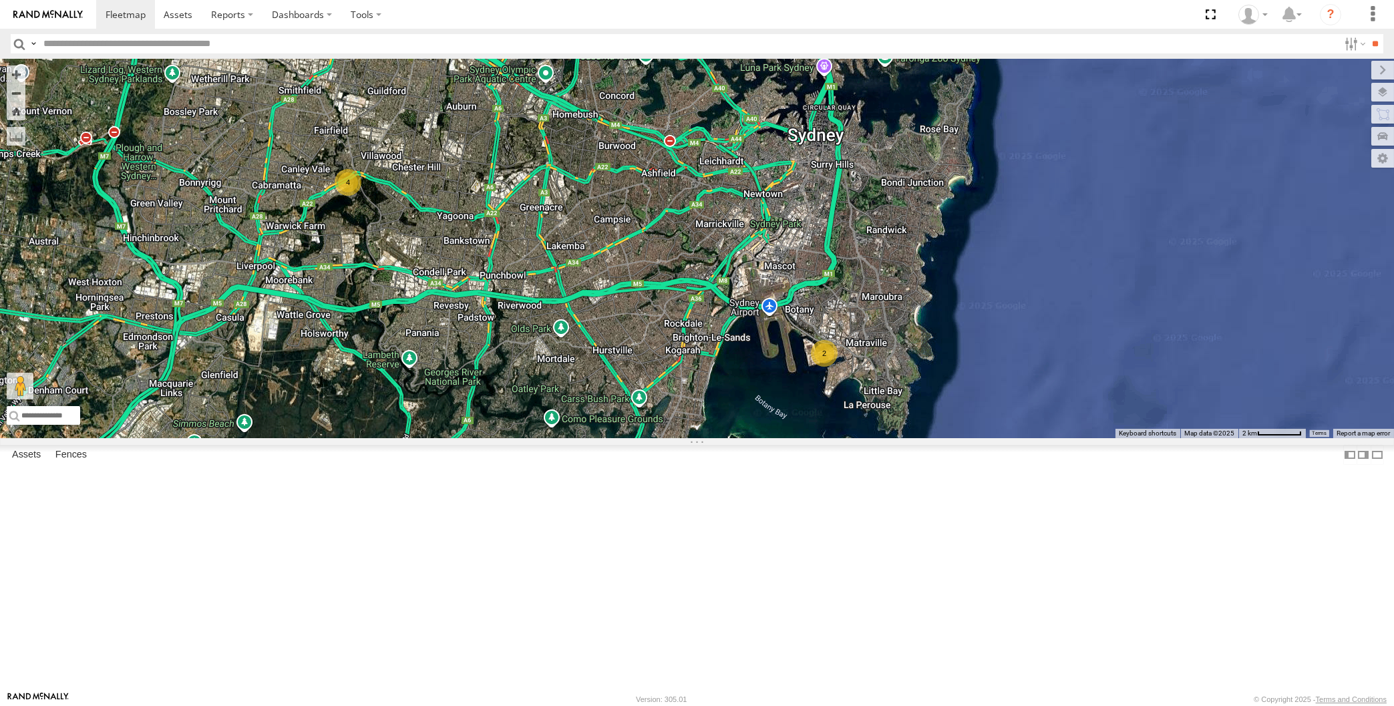
drag, startPoint x: 597, startPoint y: 226, endPoint x: 607, endPoint y: 298, distance: 72.9
click at [626, 283] on div "2 4 2" at bounding box center [697, 249] width 1394 height 380
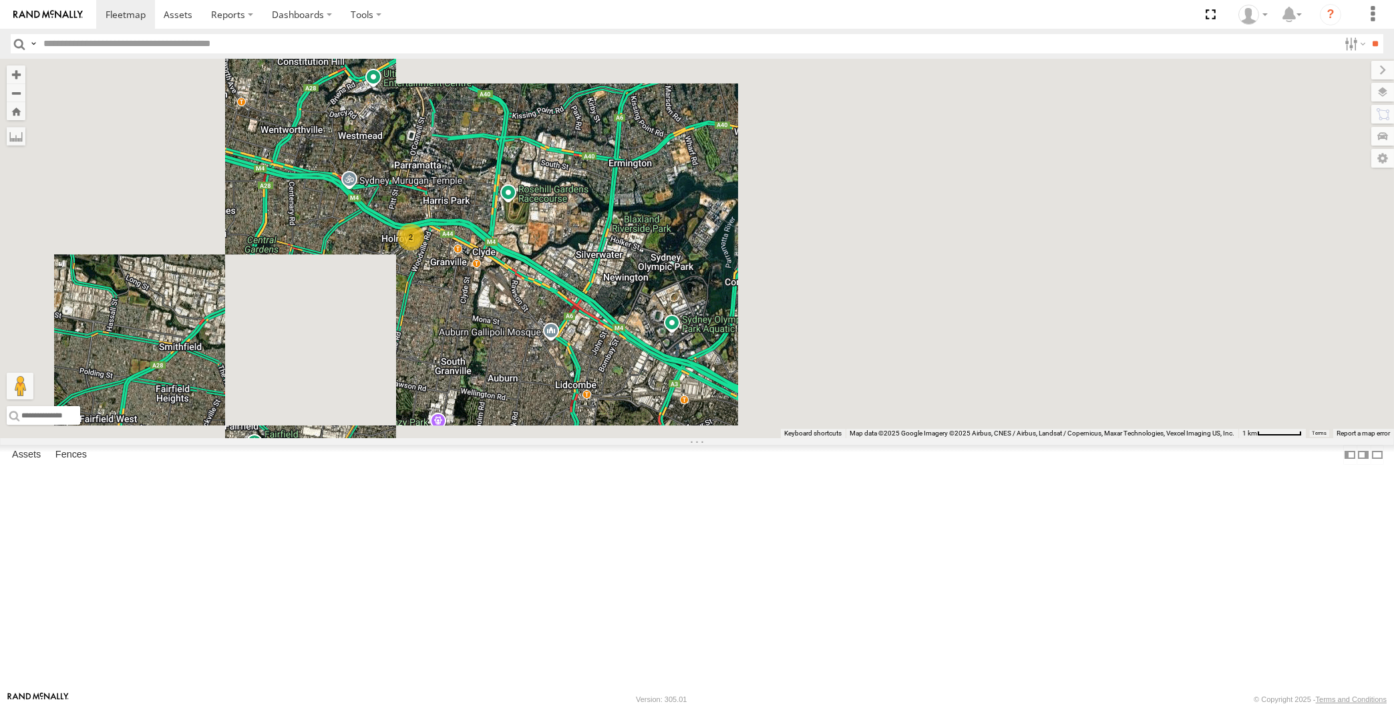
drag, startPoint x: 556, startPoint y: 492, endPoint x: 573, endPoint y: 427, distance: 67.7
click at [571, 438] on div "3 2 XO74GU-R69" at bounding box center [697, 249] width 1394 height 380
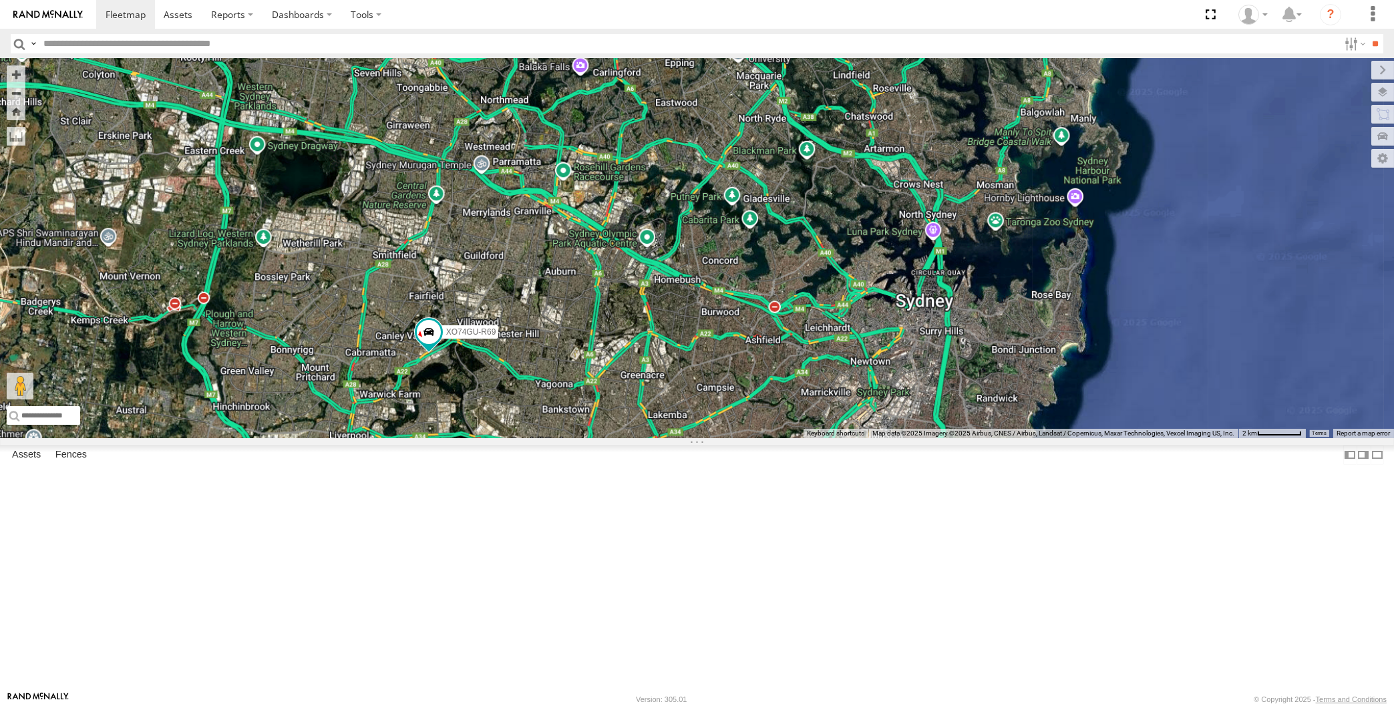
drag, startPoint x: 629, startPoint y: 509, endPoint x: 634, endPoint y: 488, distance: 21.4
click at [633, 438] on div "XO74GU-R69" at bounding box center [697, 249] width 1394 height 380
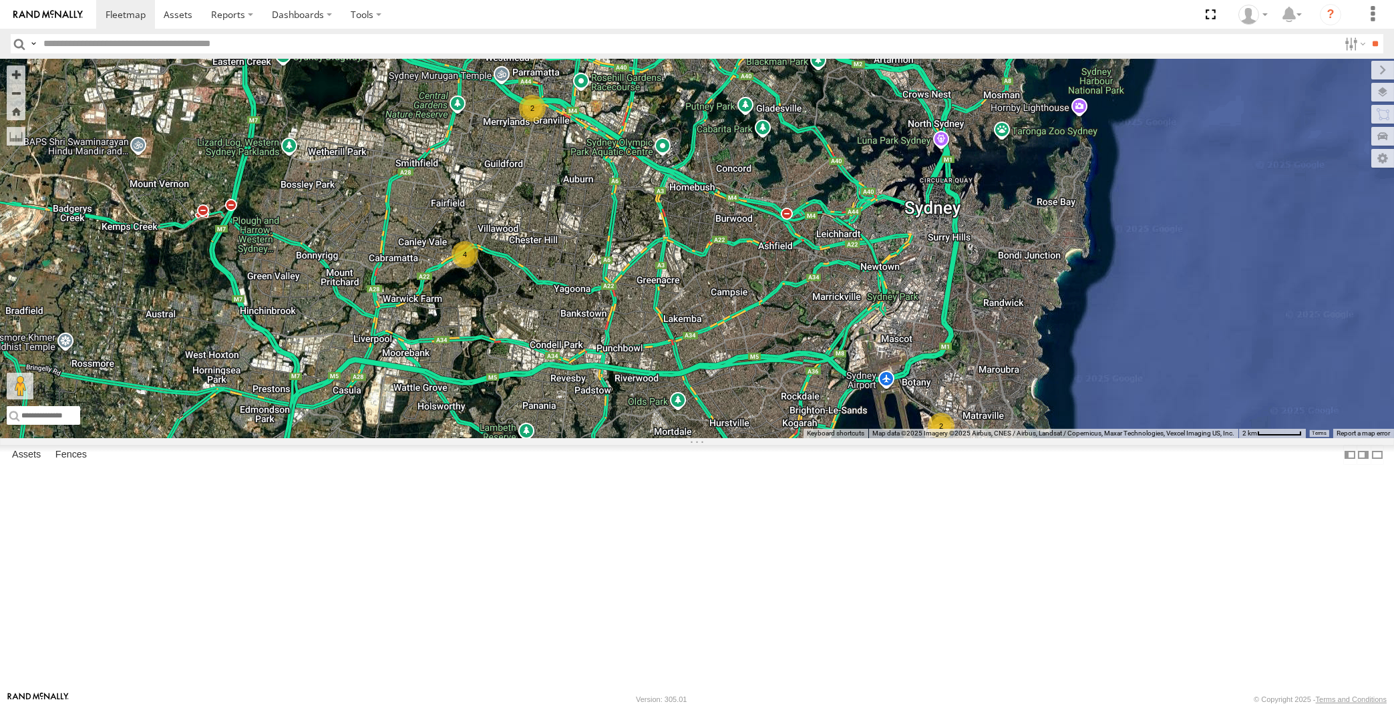
click at [670, 438] on div "2 4 2" at bounding box center [697, 249] width 1394 height 380
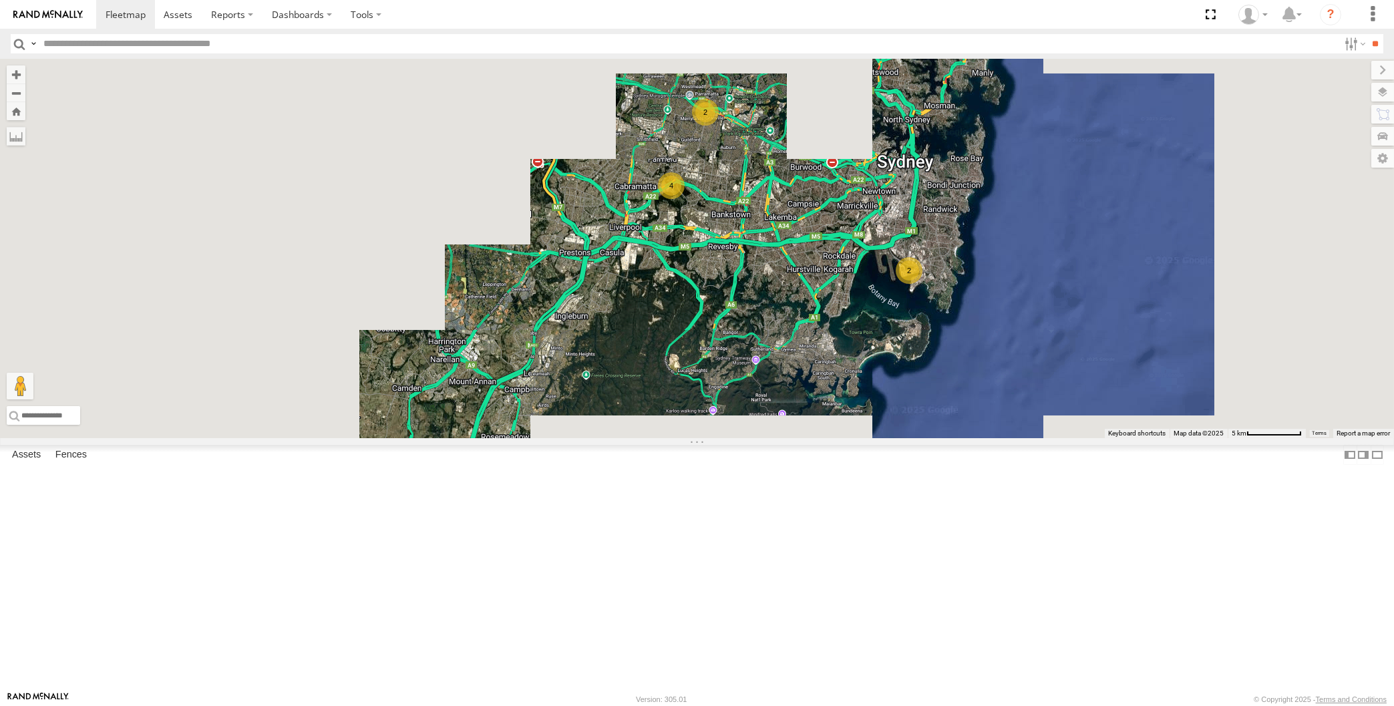
click at [733, 429] on div "2 4 2" at bounding box center [697, 249] width 1394 height 380
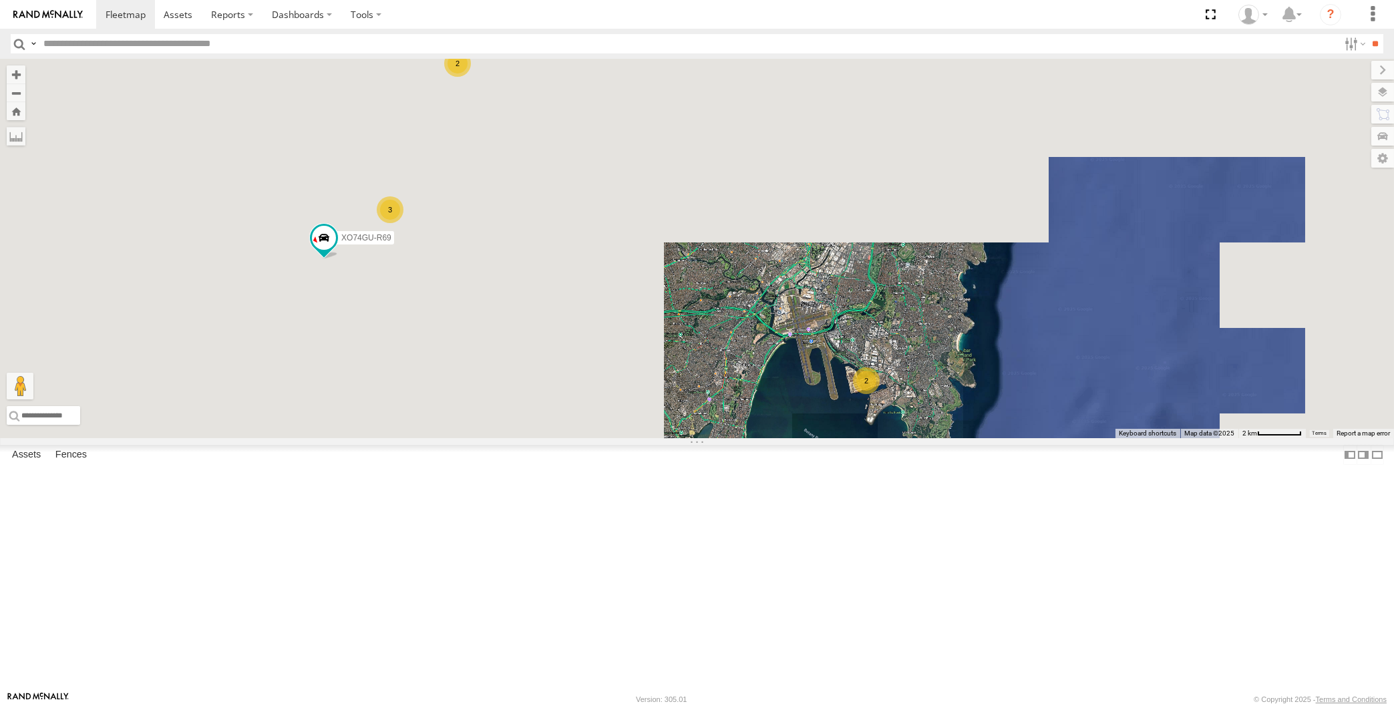
drag, startPoint x: 519, startPoint y: 510, endPoint x: 798, endPoint y: 510, distance: 278.6
click at [798, 438] on div "XO74GU-R69 2 3 2" at bounding box center [697, 249] width 1394 height 380
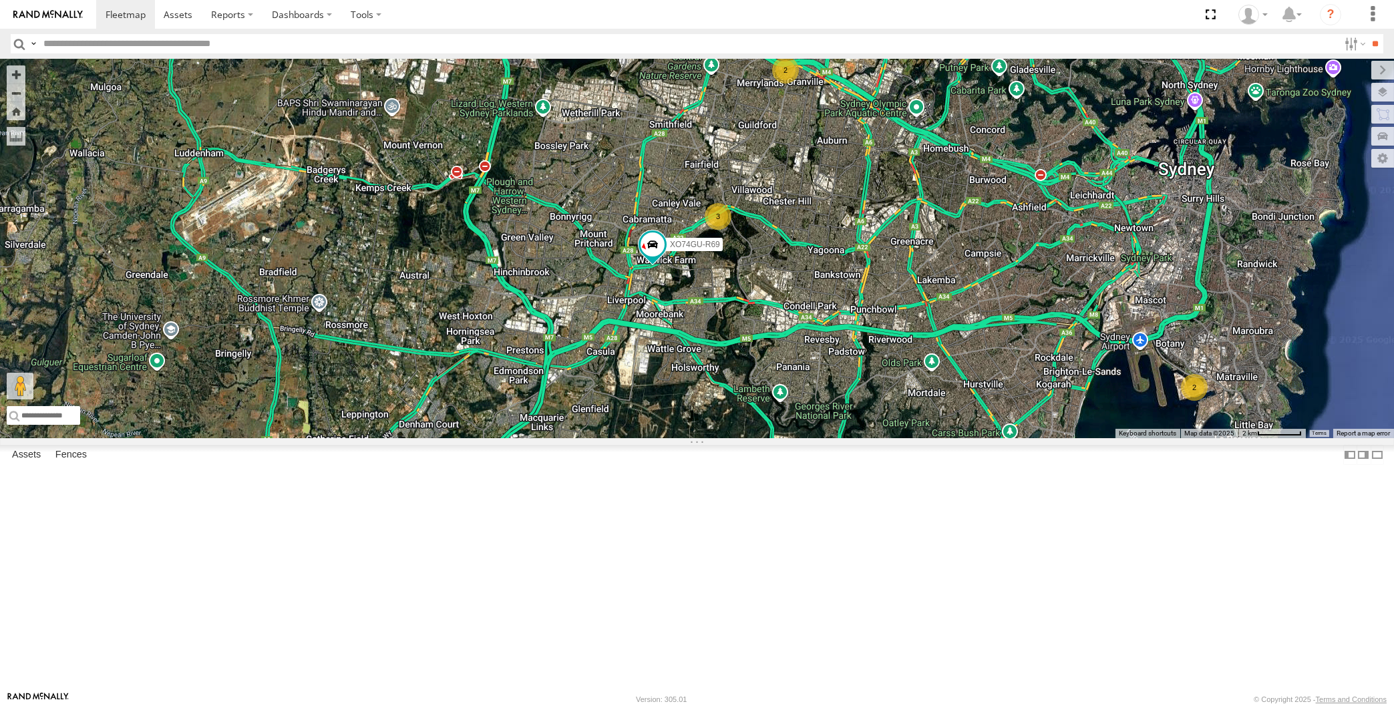
drag, startPoint x: 818, startPoint y: 506, endPoint x: 385, endPoint y: 515, distance: 433.1
click at [385, 438] on div "XO74GU-R69 2 3 2" at bounding box center [697, 249] width 1394 height 380
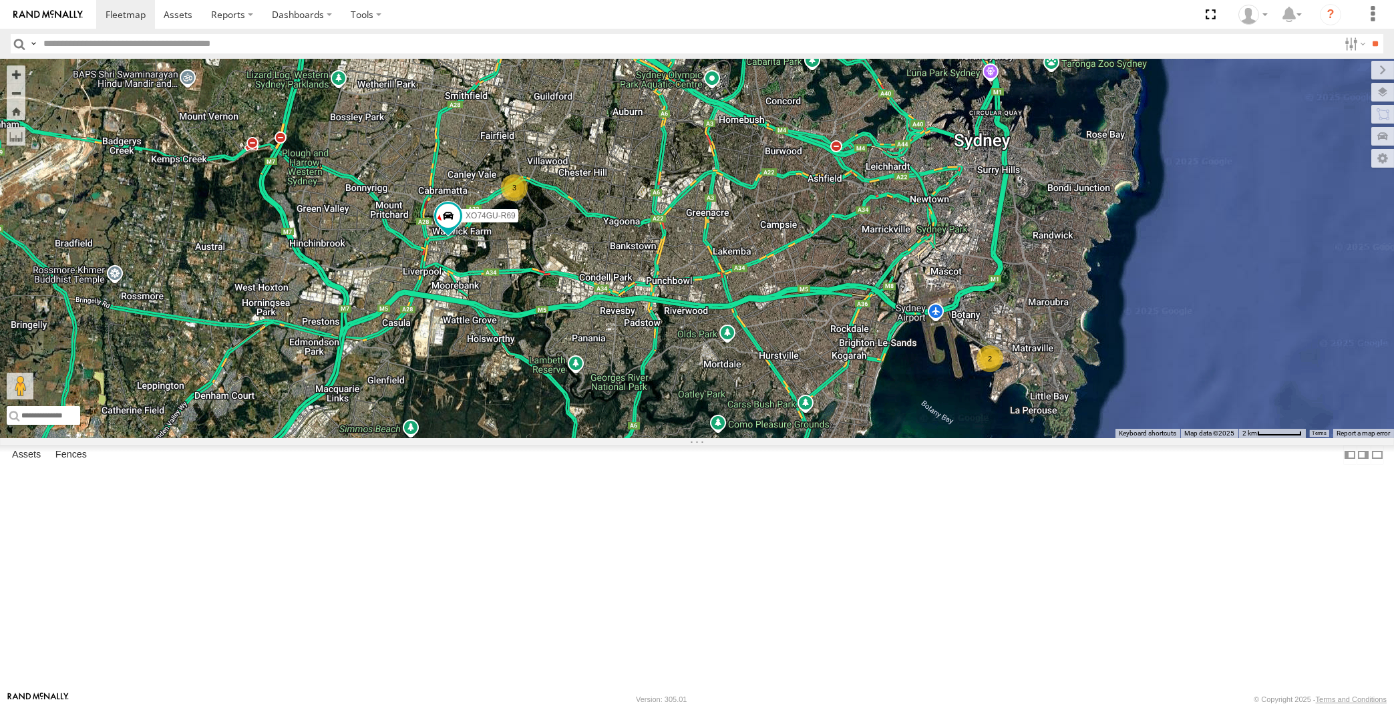
drag, startPoint x: 633, startPoint y: 550, endPoint x: 418, endPoint y: 530, distance: 216.7
click at [423, 438] on div "XO74GU-R69 2 3 2" at bounding box center [697, 249] width 1394 height 380
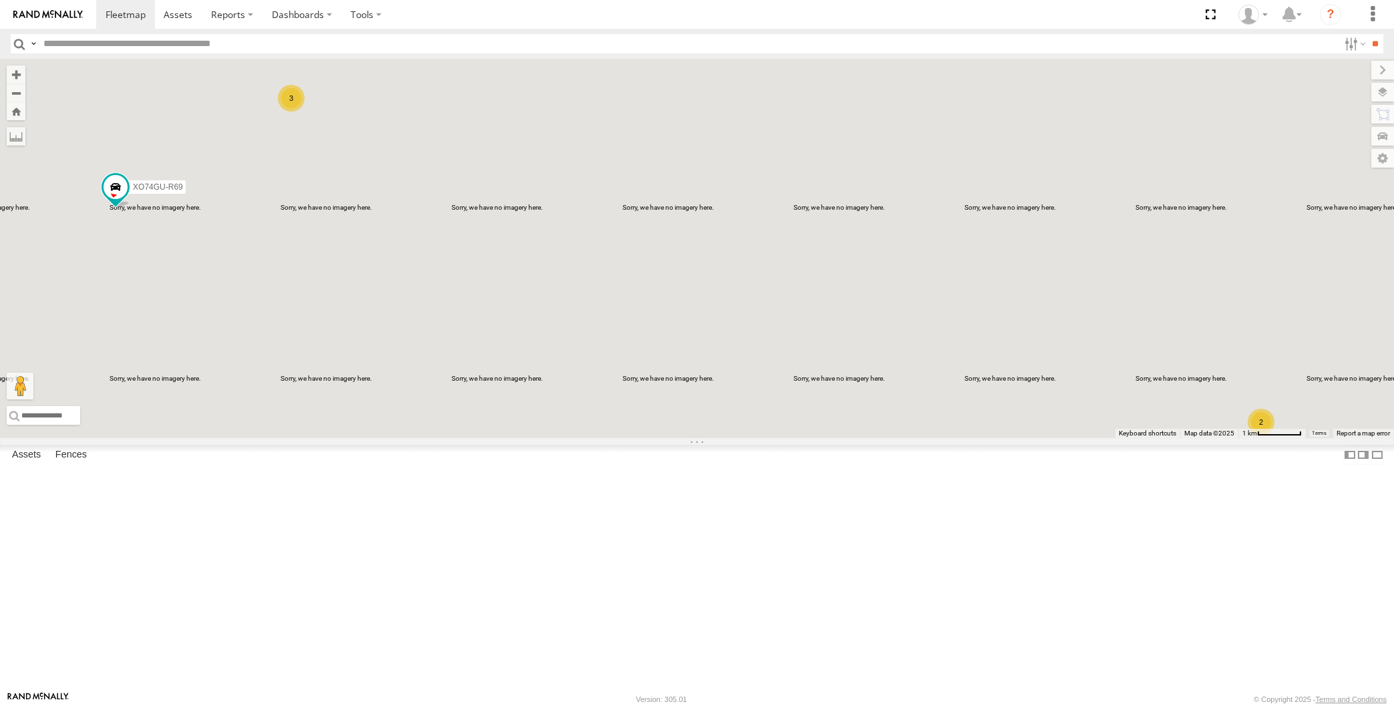
drag, startPoint x: 986, startPoint y: 549, endPoint x: 887, endPoint y: 563, distance: 100.6
click at [948, 438] on div "XO74GU-R69 2 3" at bounding box center [697, 249] width 1394 height 380
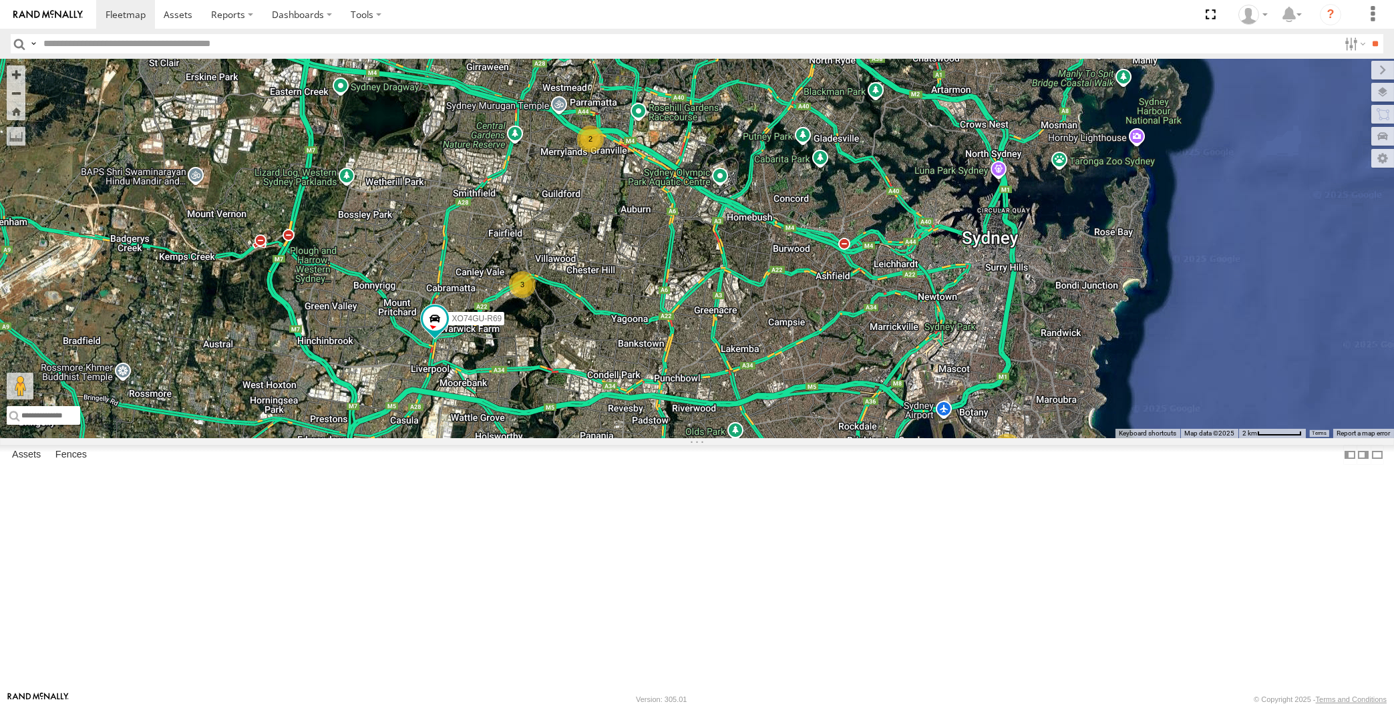
click at [312, 438] on div "XO74GU-R69 2 3 2" at bounding box center [697, 249] width 1394 height 380
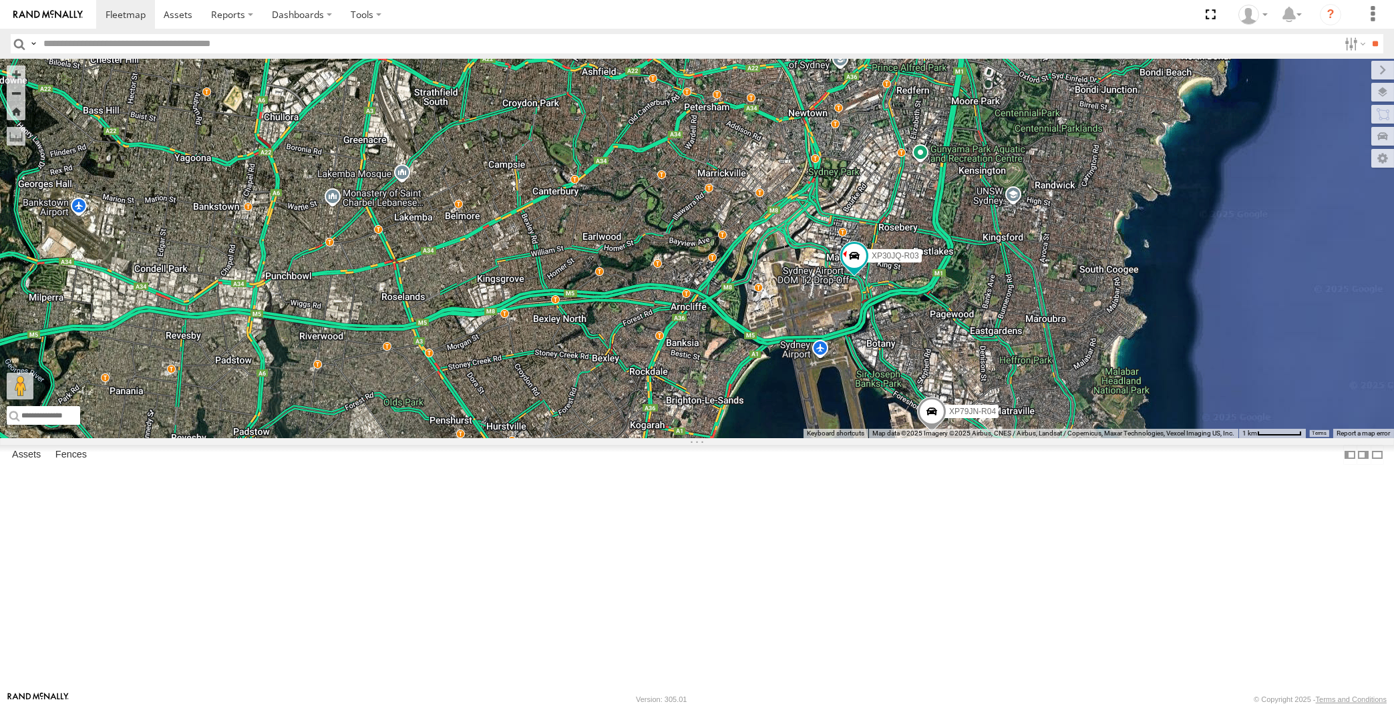
drag, startPoint x: 857, startPoint y: 576, endPoint x: 883, endPoint y: 527, distance: 55.3
click at [881, 438] on div "XP30JQ-R03 XP79JN-R04 RJ5911-R79 XP81FE-R59 XO74GU-R69" at bounding box center [697, 249] width 1394 height 380
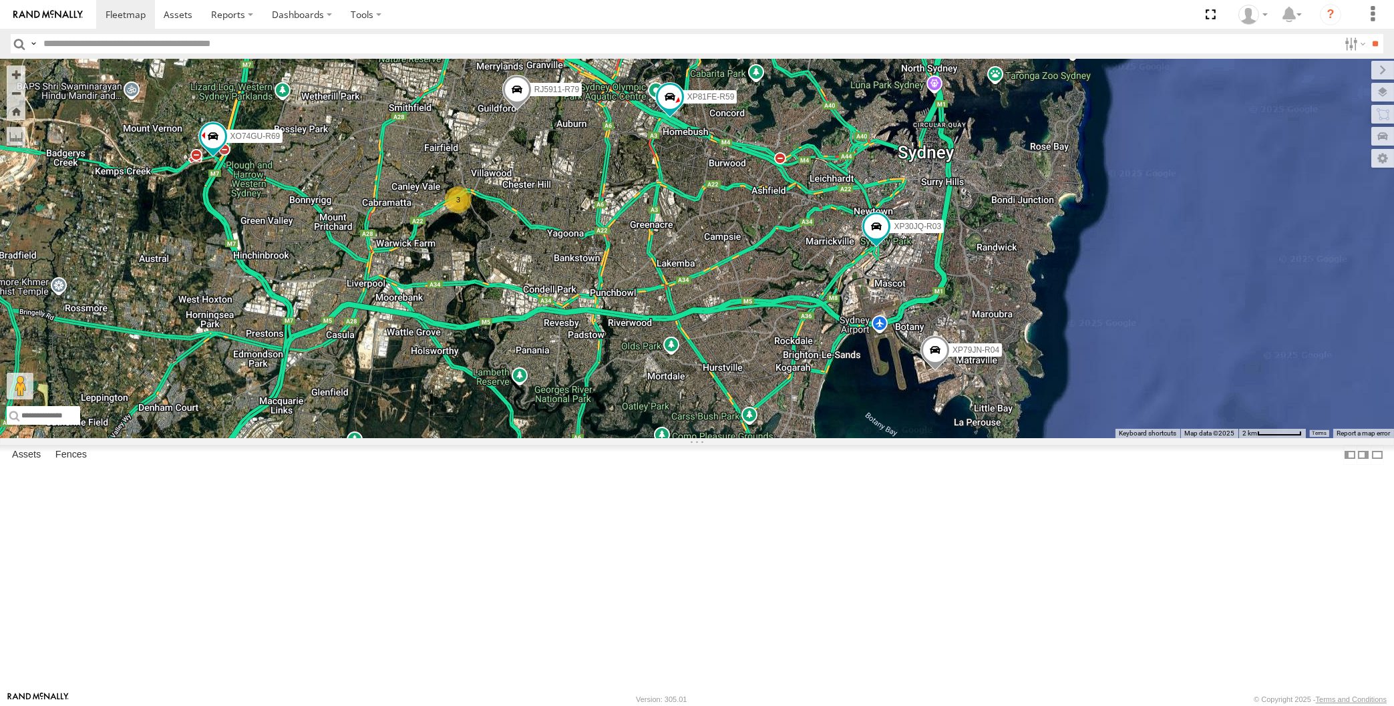
drag, startPoint x: 536, startPoint y: 509, endPoint x: 547, endPoint y: 504, distance: 12.3
click at [544, 438] on div "XP30JQ-R03 XP79JN-R04 RJ5911-R79 XP81FE-R59 XO74GU-R69 3" at bounding box center [697, 249] width 1394 height 380
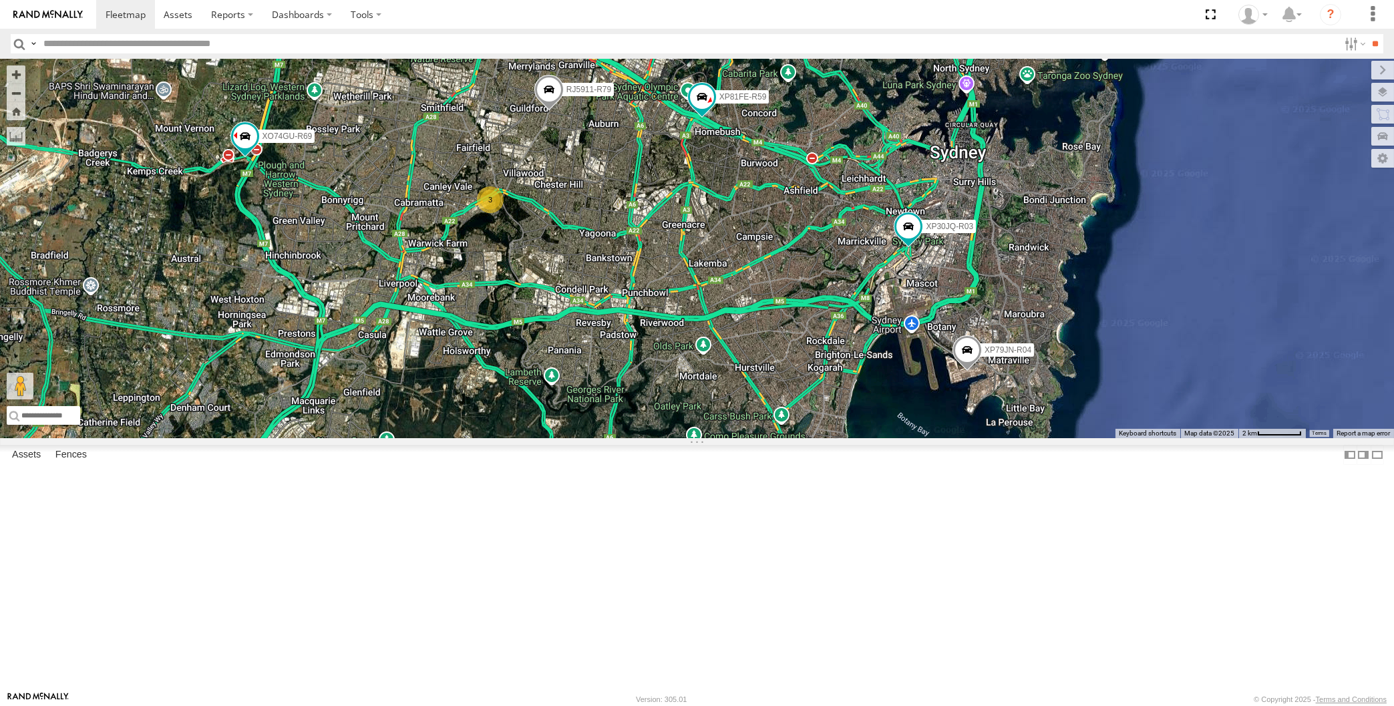
drag, startPoint x: 448, startPoint y: 420, endPoint x: 478, endPoint y: 422, distance: 30.2
click at [477, 422] on div "XP30JQ-R03 XP79JN-R04 RJ5911-R79 XP81FE-R59 XO74GU-R69 3" at bounding box center [697, 249] width 1394 height 380
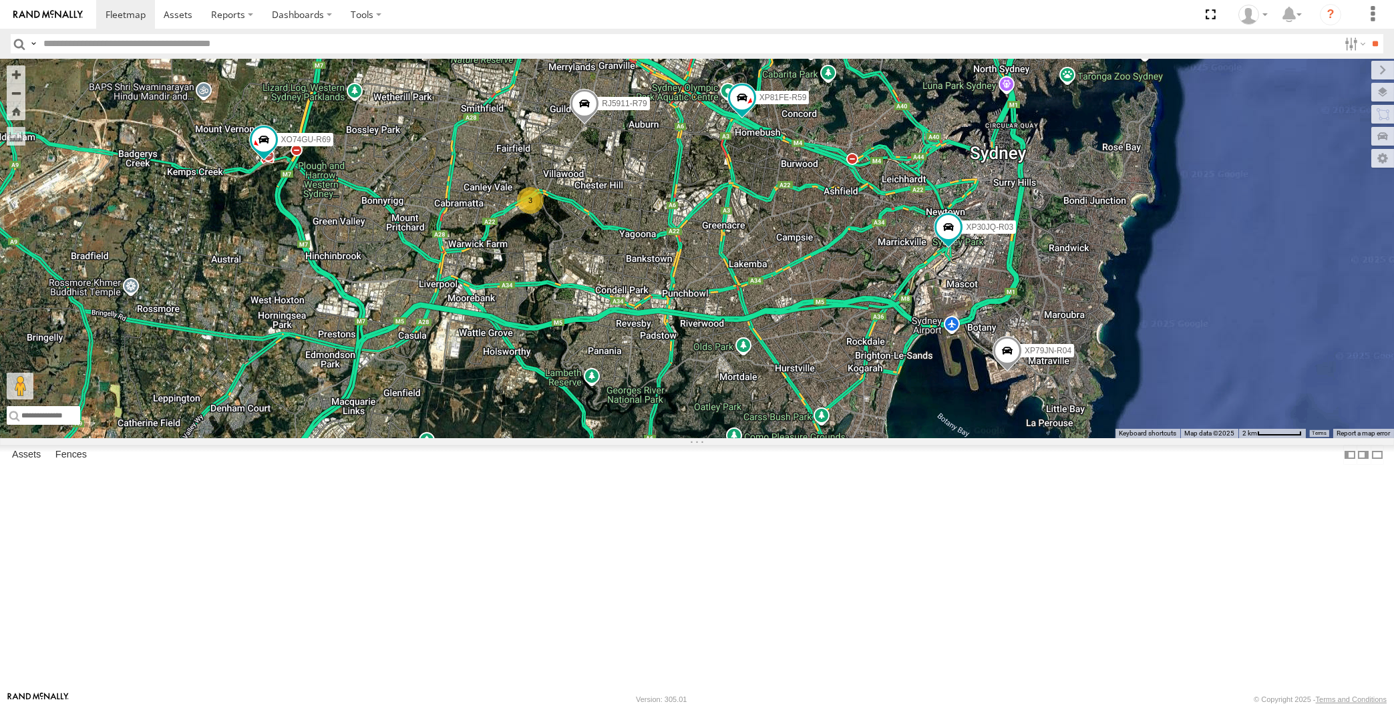
click at [1000, 372] on span at bounding box center [1007, 354] width 29 height 36
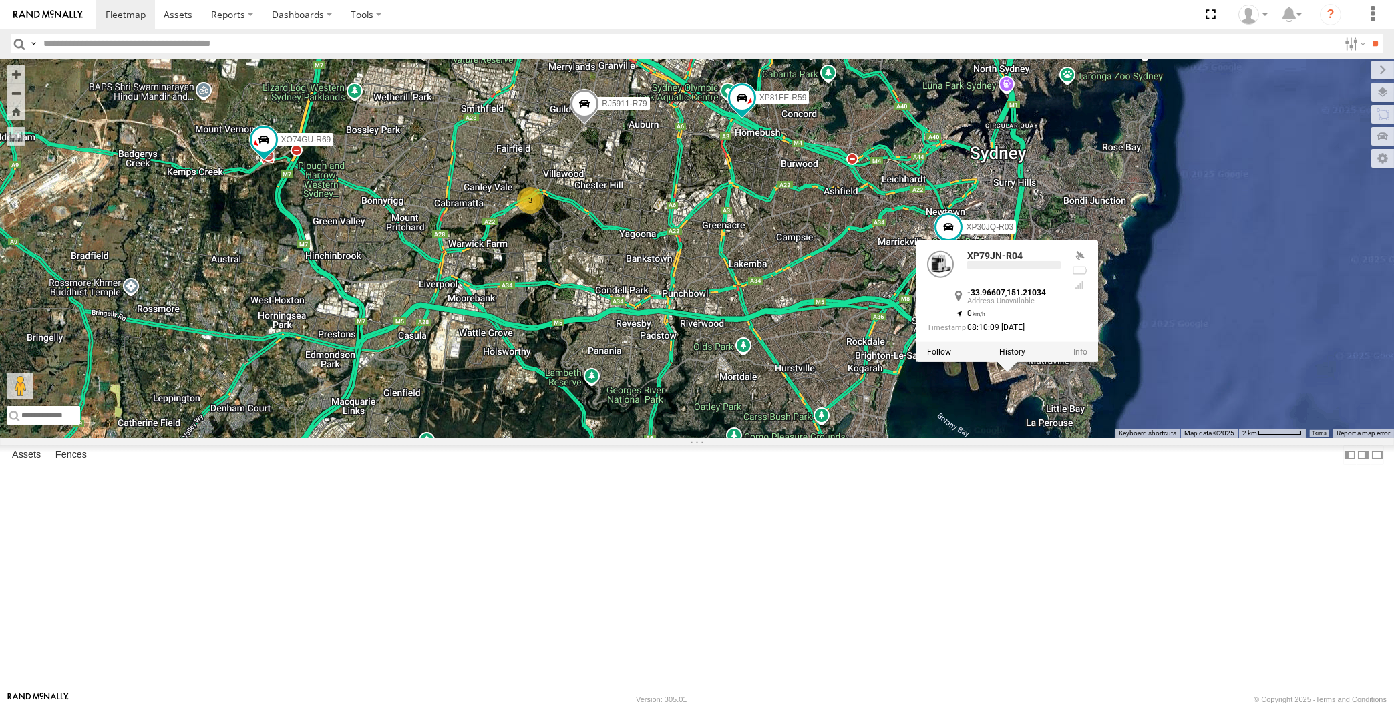
click at [1018, 438] on div "XP30JQ-R03 XP79JN-R04 RJ5911-R79 XP81FE-R59 XO74GU-R69 3 XP79JN-R04 -33.96607 ,…" at bounding box center [697, 249] width 1394 height 380
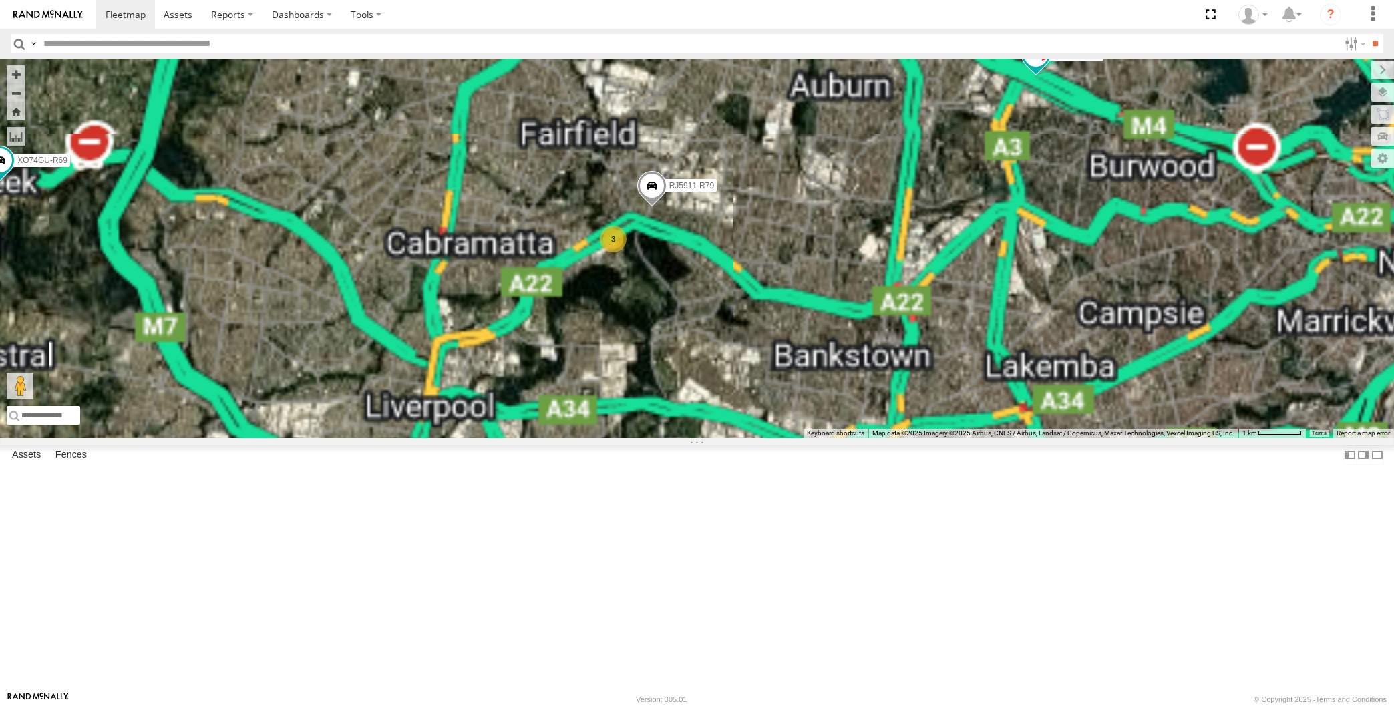
drag, startPoint x: 775, startPoint y: 517, endPoint x: 718, endPoint y: 480, distance: 68.2
click at [728, 438] on div "XP30JQ-R03 XP79JN-R04 RJ5911-R79 XP81FE-R59 XO74GU-R69 3" at bounding box center [697, 249] width 1394 height 380
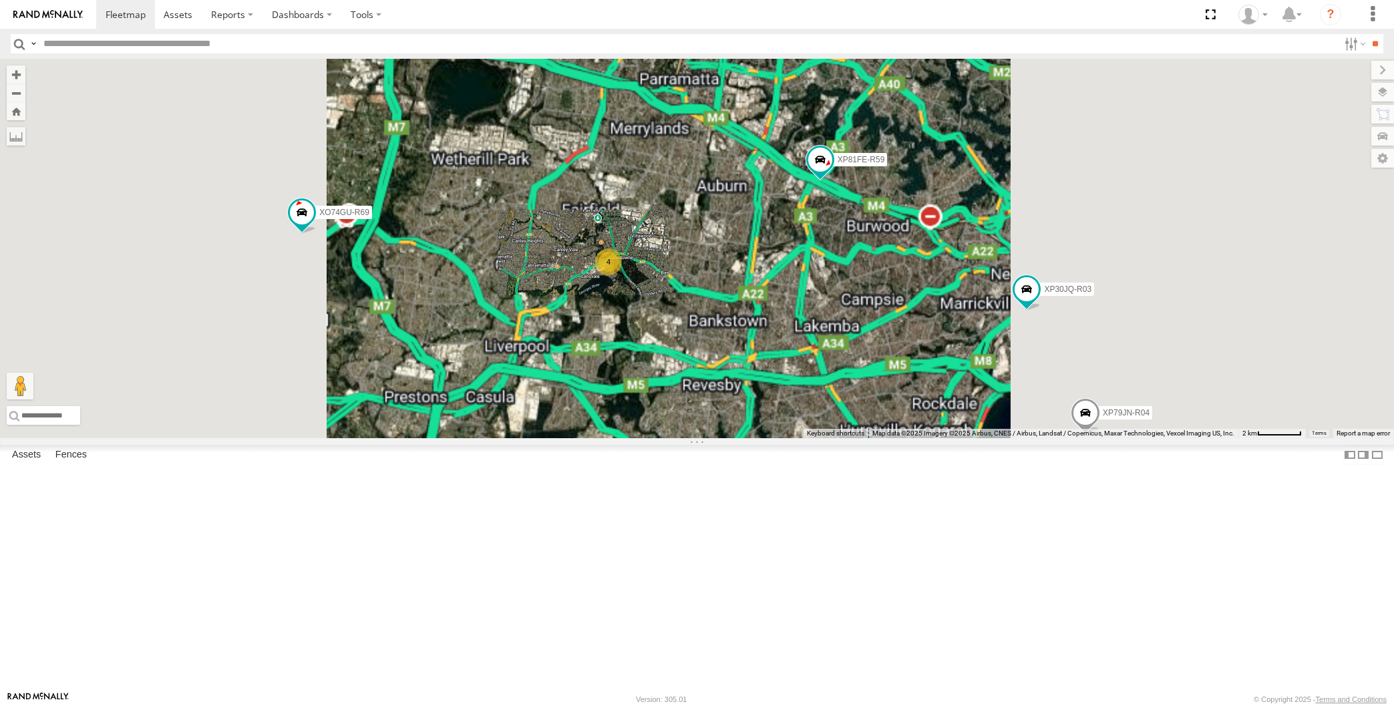
click at [826, 438] on div "XP30JQ-R03 XP79JN-R04 XP81FE-R59 XO74GU-R69 4" at bounding box center [697, 249] width 1394 height 380
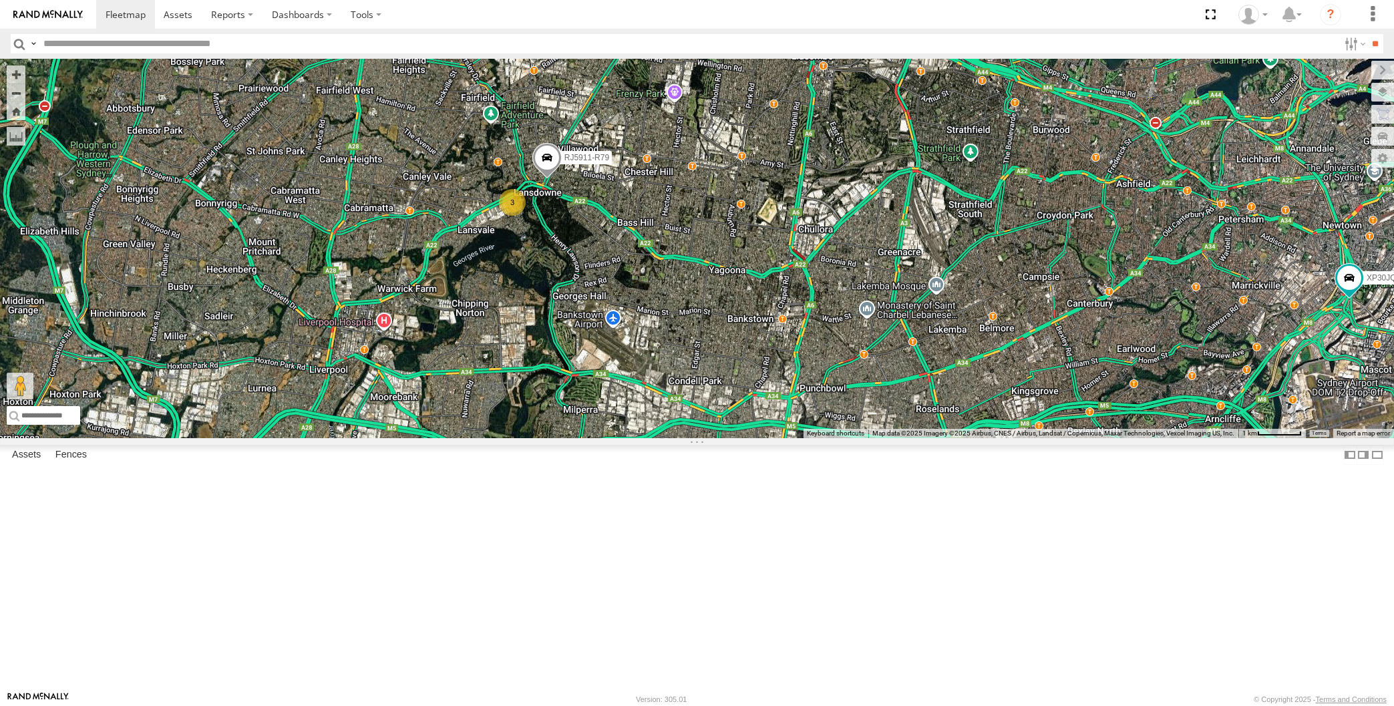
drag, startPoint x: 872, startPoint y: 444, endPoint x: 845, endPoint y: 433, distance: 28.8
click at [845, 433] on div "XP30JQ-R03 XP79JN-R04 XP81FE-R59 XO74GU-R69 3 RJ5911-R79" at bounding box center [697, 249] width 1394 height 380
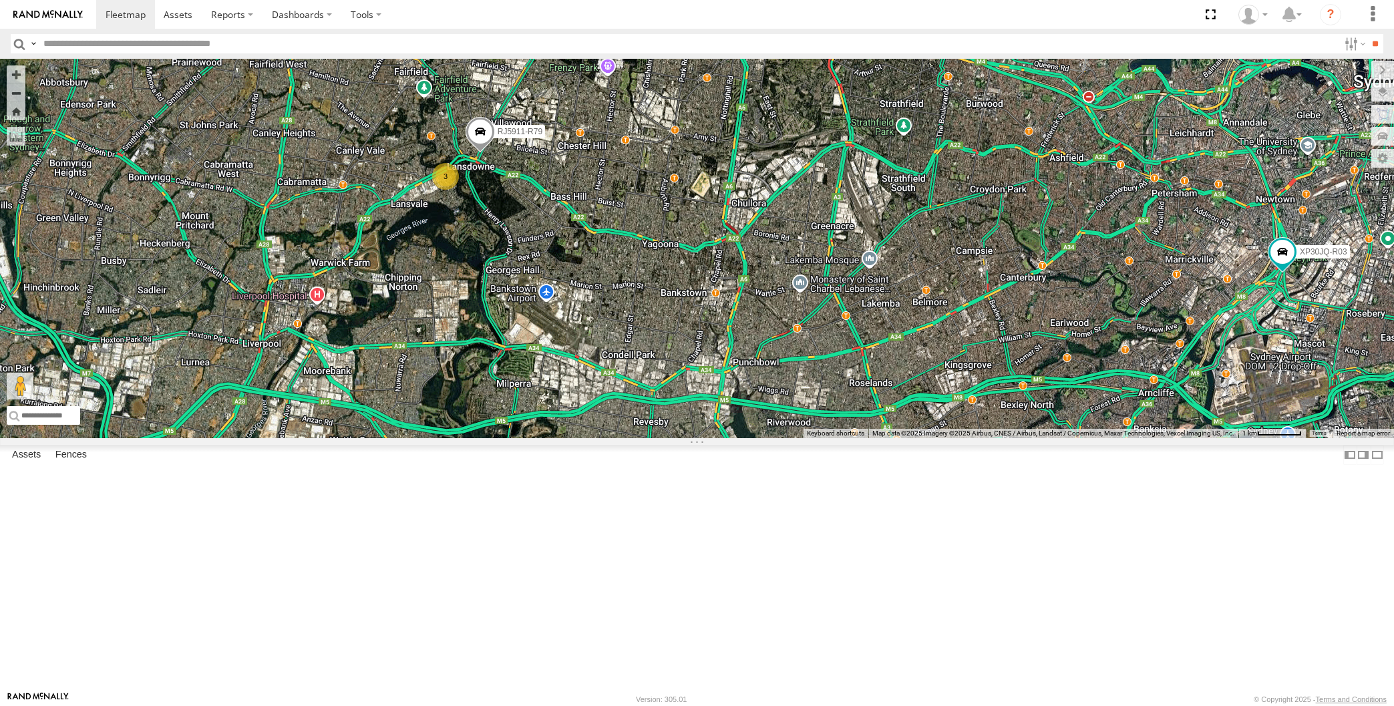
drag, startPoint x: 1015, startPoint y: 408, endPoint x: 957, endPoint y: 397, distance: 59.1
click at [968, 404] on div "XP30JQ-R03 XP79JN-R04 XP81FE-R59 XO74GU-R69 3 RJ5911-R79" at bounding box center [697, 249] width 1394 height 380
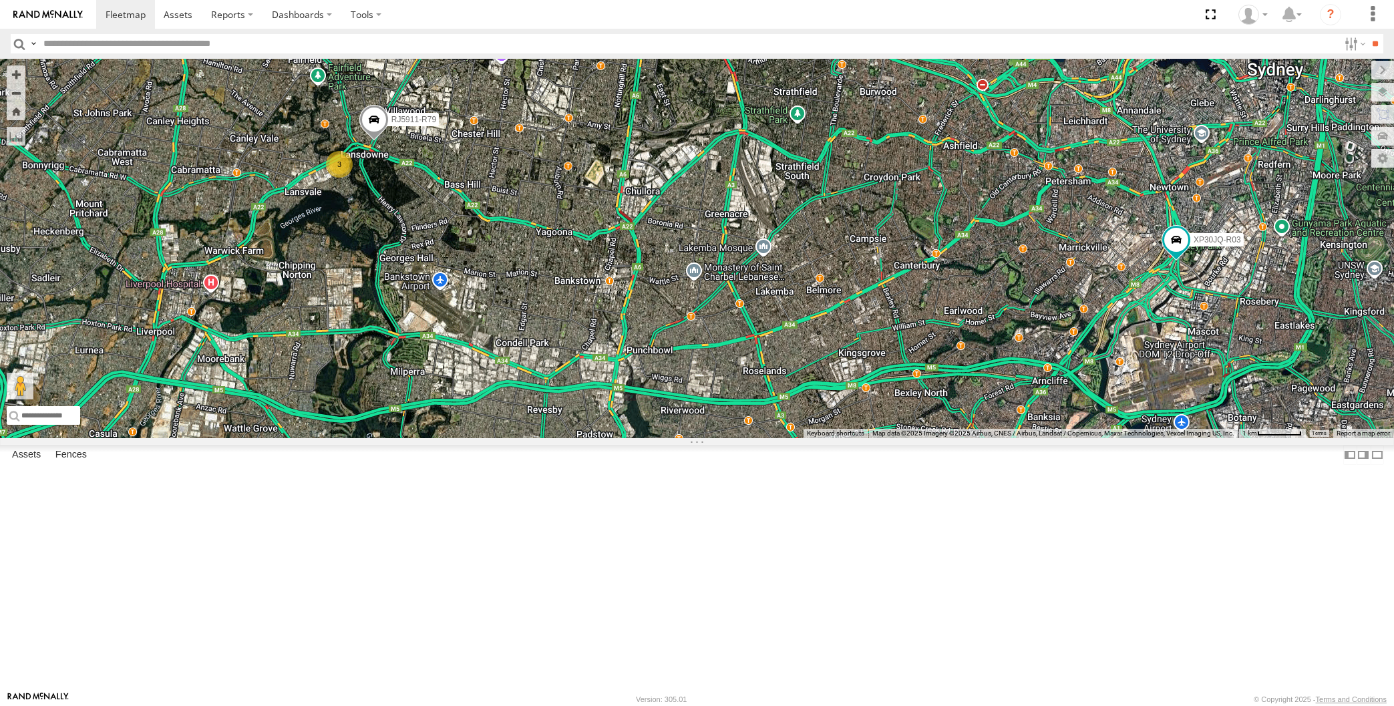
click at [884, 297] on div "XP30JQ-R03 XP79JN-R04 XP81FE-R59 XO74GU-R69 3 RJ5911-R79 XP81FE-R59 -33.85814 ,…" at bounding box center [697, 249] width 1394 height 380
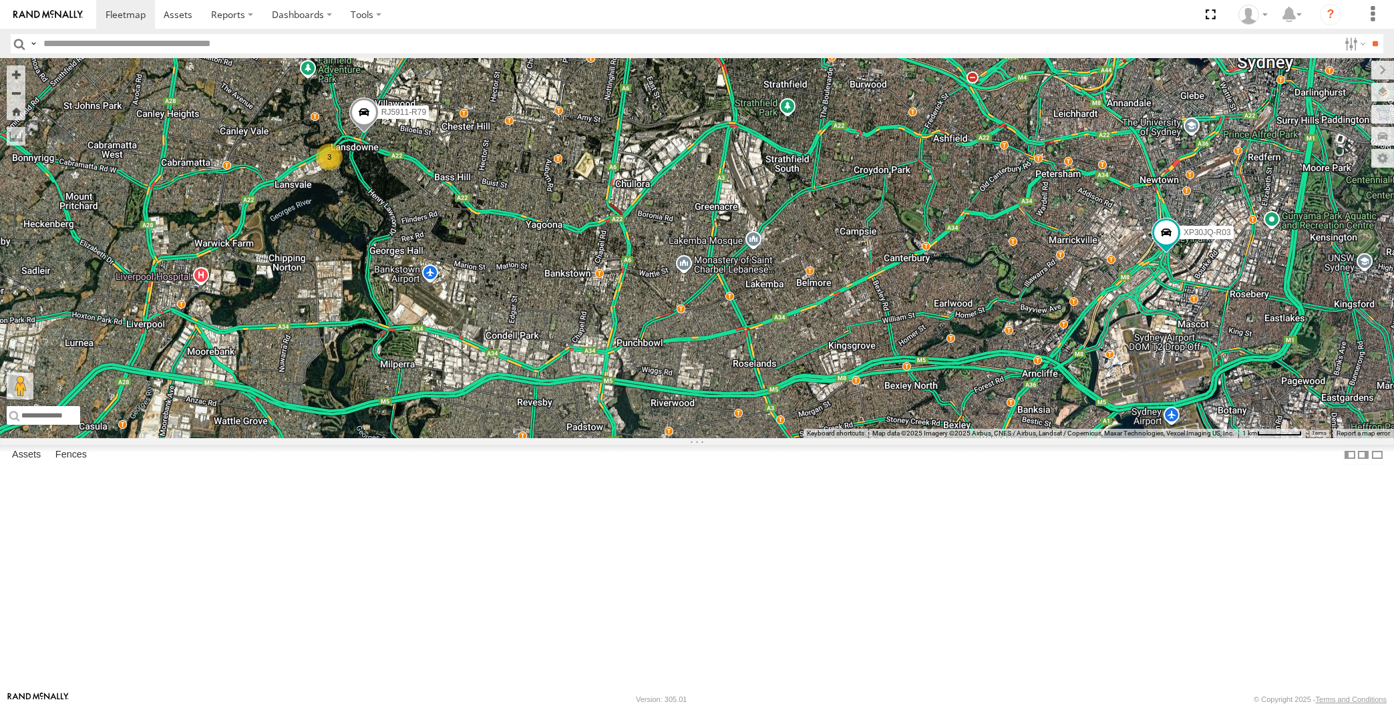
drag, startPoint x: 1175, startPoint y: 547, endPoint x: 1142, endPoint y: 511, distance: 48.7
click at [1144, 438] on div "XP30JQ-R03 XP79JN-R04 XP81FE-R59 XO74GU-R69 3 RJ5911-R79" at bounding box center [697, 249] width 1394 height 380
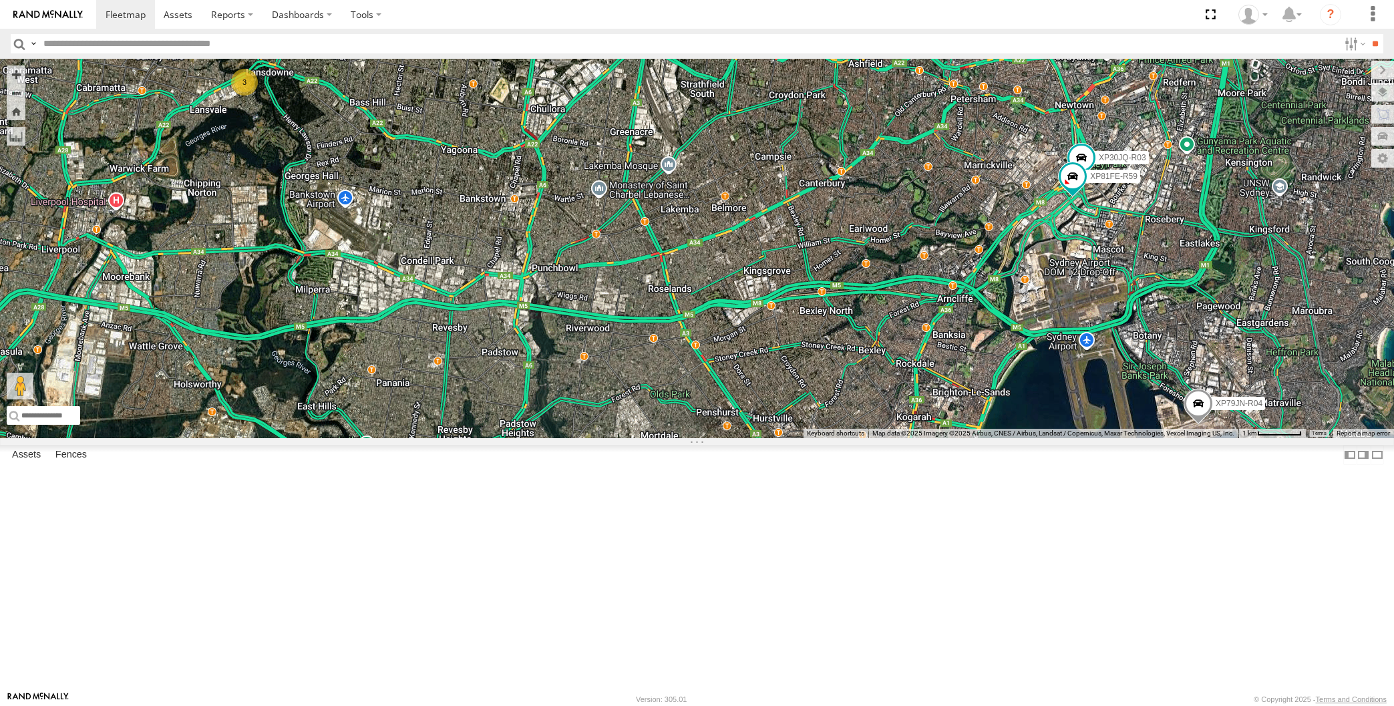
click at [1201, 426] on span at bounding box center [1198, 408] width 29 height 36
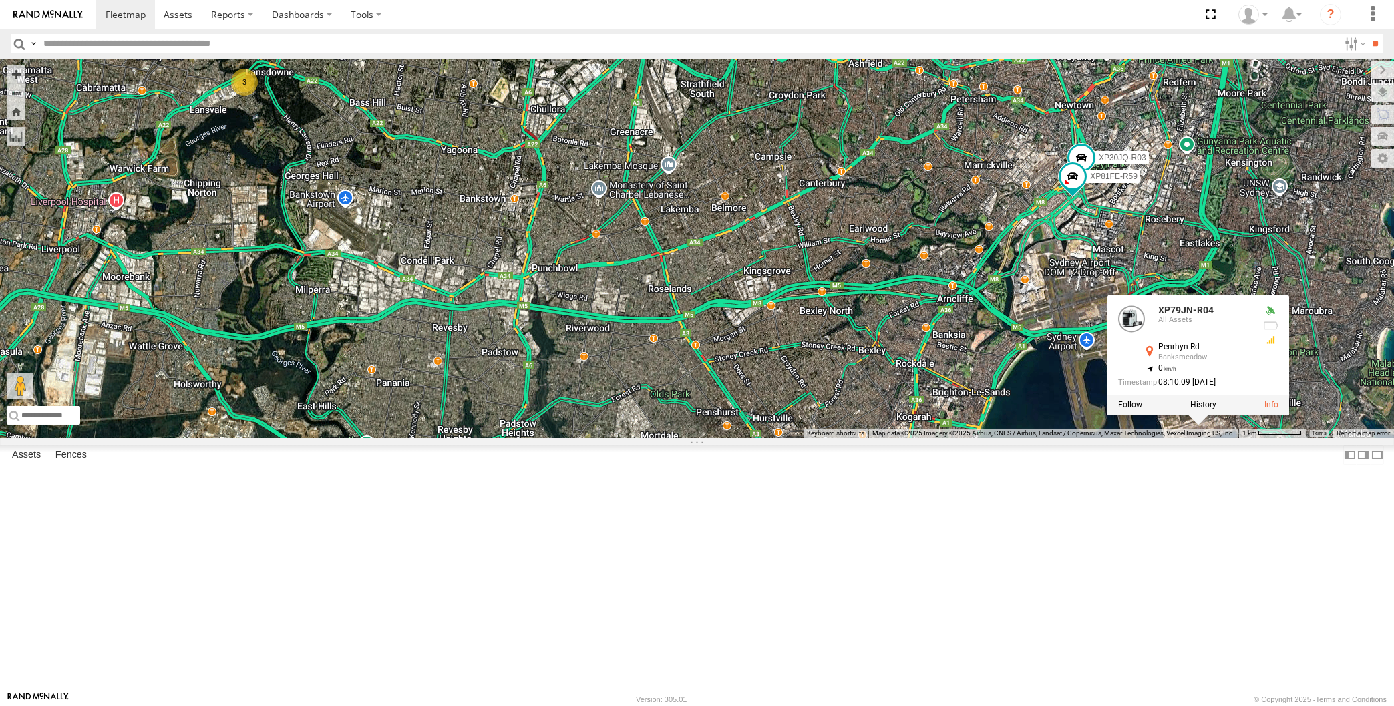
click at [1203, 438] on div "XP30JQ-R03 XP79JN-R04 XP81FE-R59 XO74GU-R69 3 RJ5911-R79 XP79JN-R04 All Assets …" at bounding box center [697, 249] width 1394 height 380
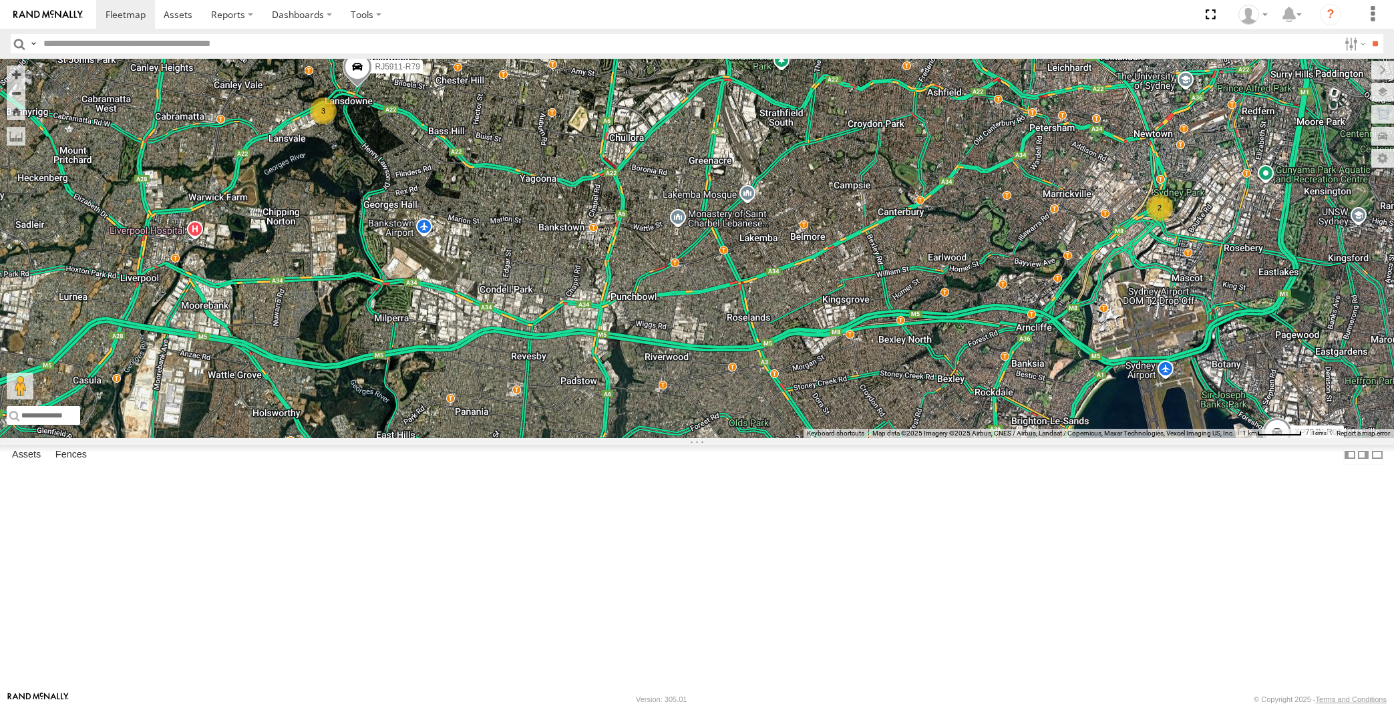
drag, startPoint x: 589, startPoint y: 508, endPoint x: 693, endPoint y: 531, distance: 106.0
click at [682, 438] on div "XP79JN-R04 RJ5911-R79 2 3" at bounding box center [697, 249] width 1394 height 380
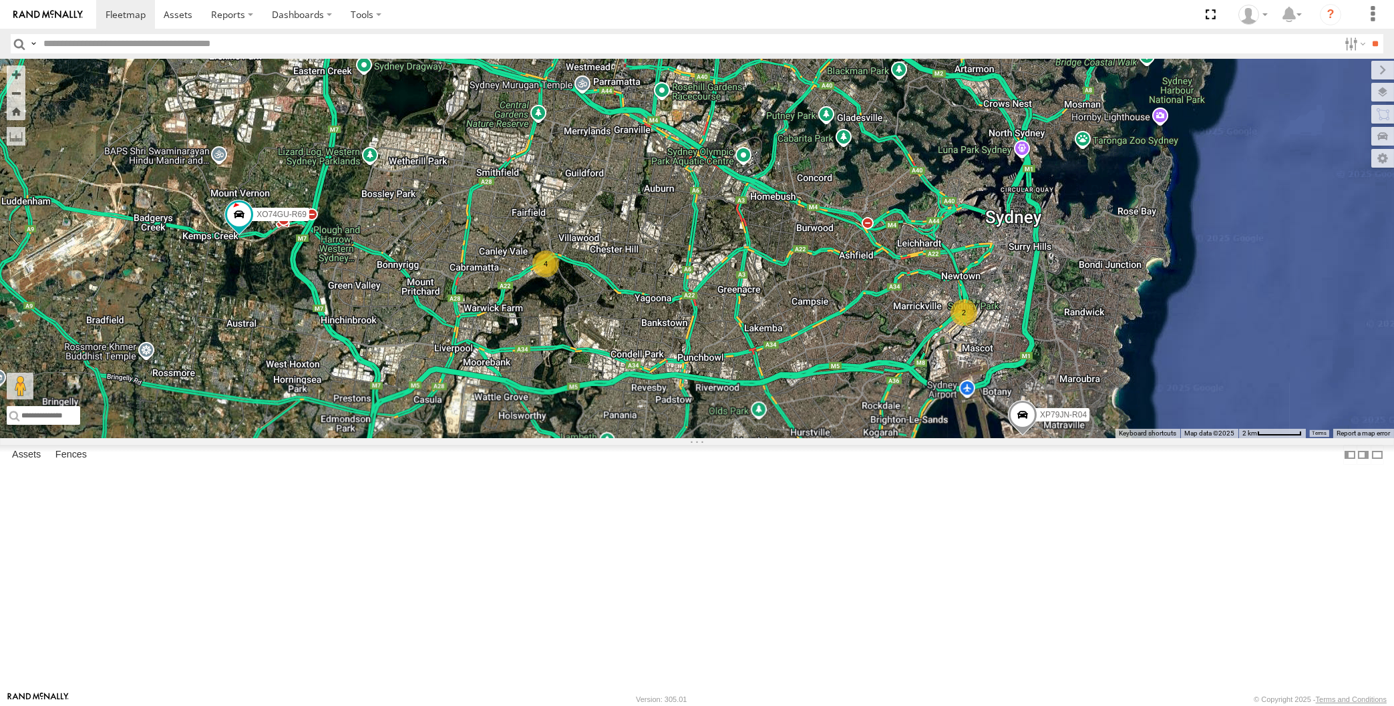
drag, startPoint x: 714, startPoint y: 517, endPoint x: 722, endPoint y: 510, distance: 10.4
click at [721, 438] on div "XP79JN-R04 2 4 XO74GU-R69" at bounding box center [697, 249] width 1394 height 380
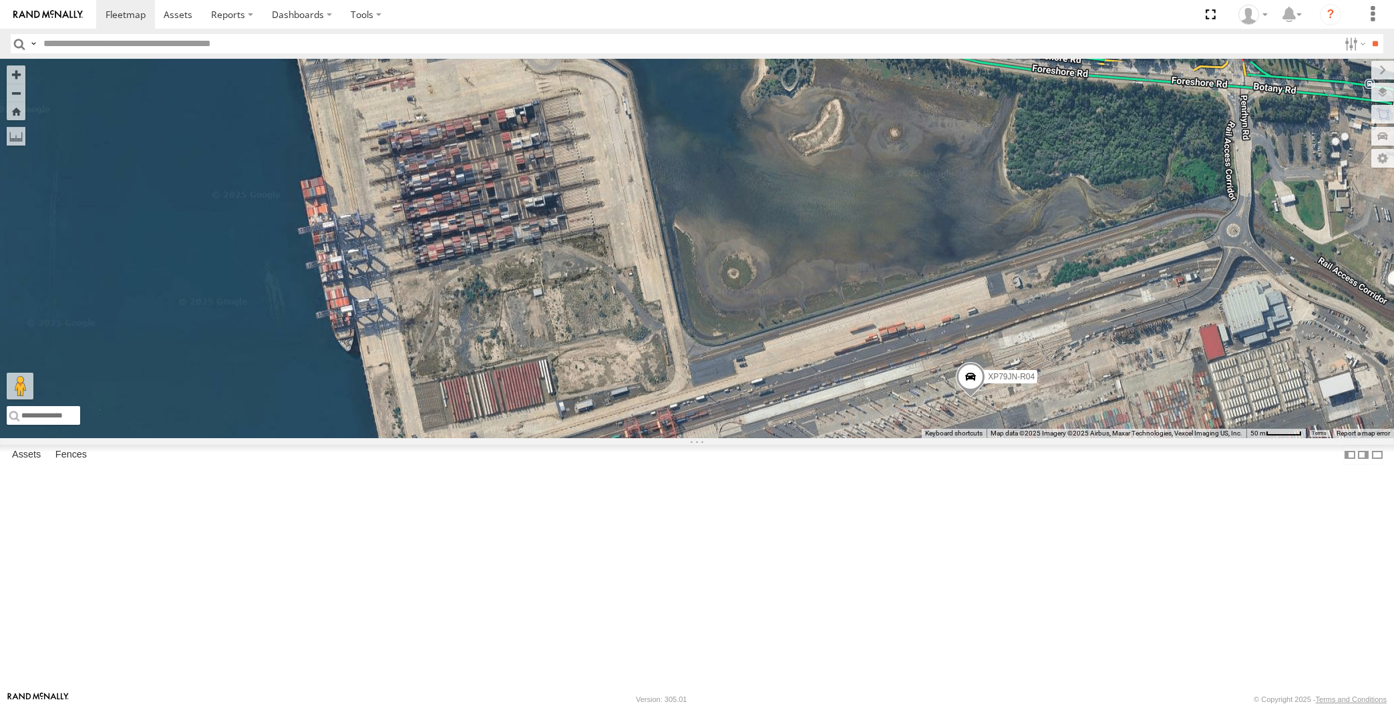
click at [973, 398] on span at bounding box center [970, 380] width 29 height 36
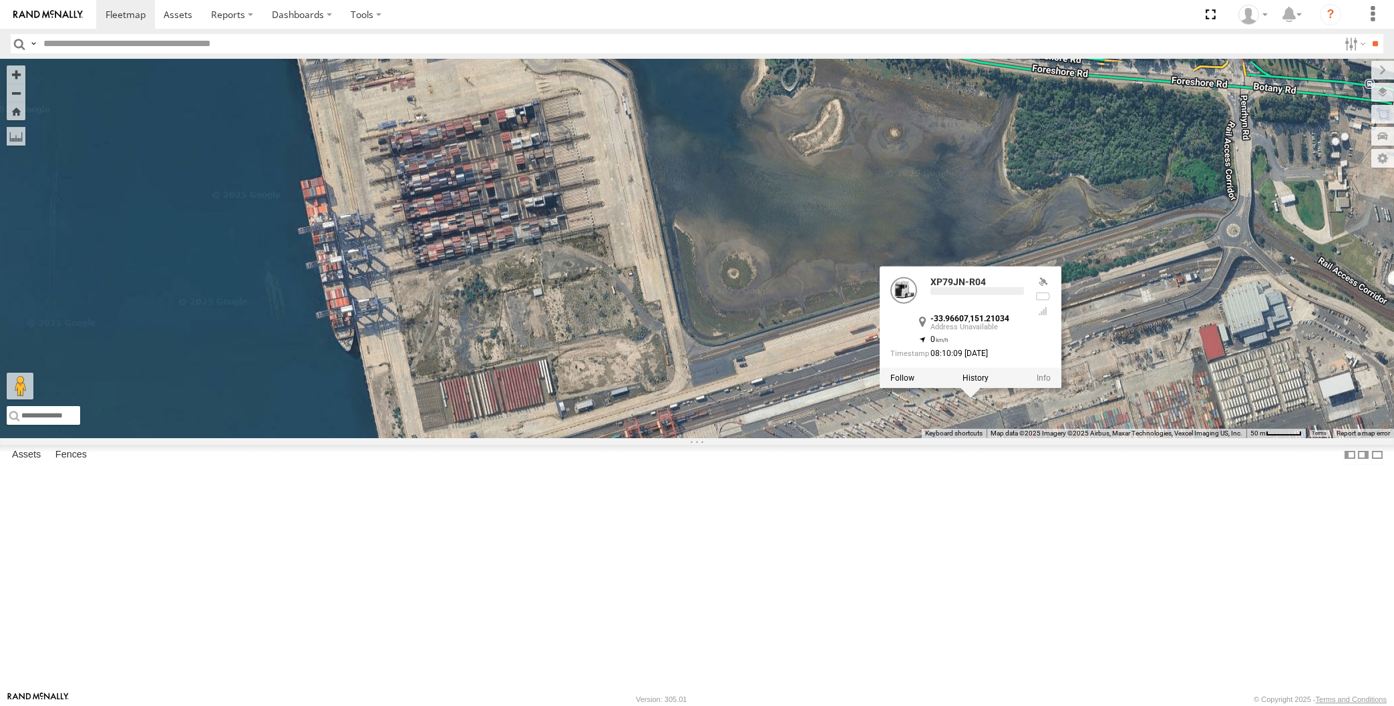
click at [832, 438] on div "XP79JN-R04 XO74GU-R69 XP79JN-R04 -33.96607 , 151.21034 0 08:10:09 [DATE]" at bounding box center [697, 249] width 1394 height 380
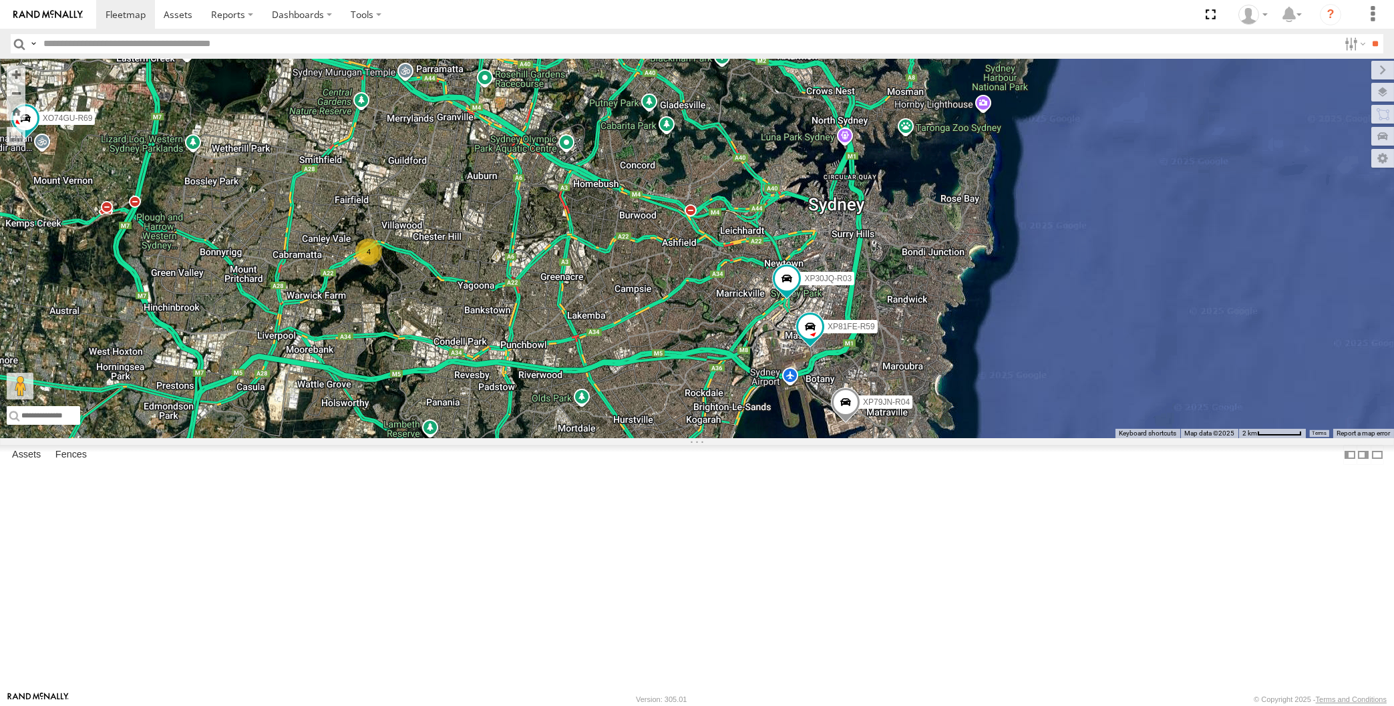
drag, startPoint x: 638, startPoint y: 513, endPoint x: 666, endPoint y: 530, distance: 32.7
click at [666, 438] on div "XP79JN-R04 XO74GU-R69 XP30JQ-R03 4 XP81FE-R59" at bounding box center [697, 249] width 1394 height 380
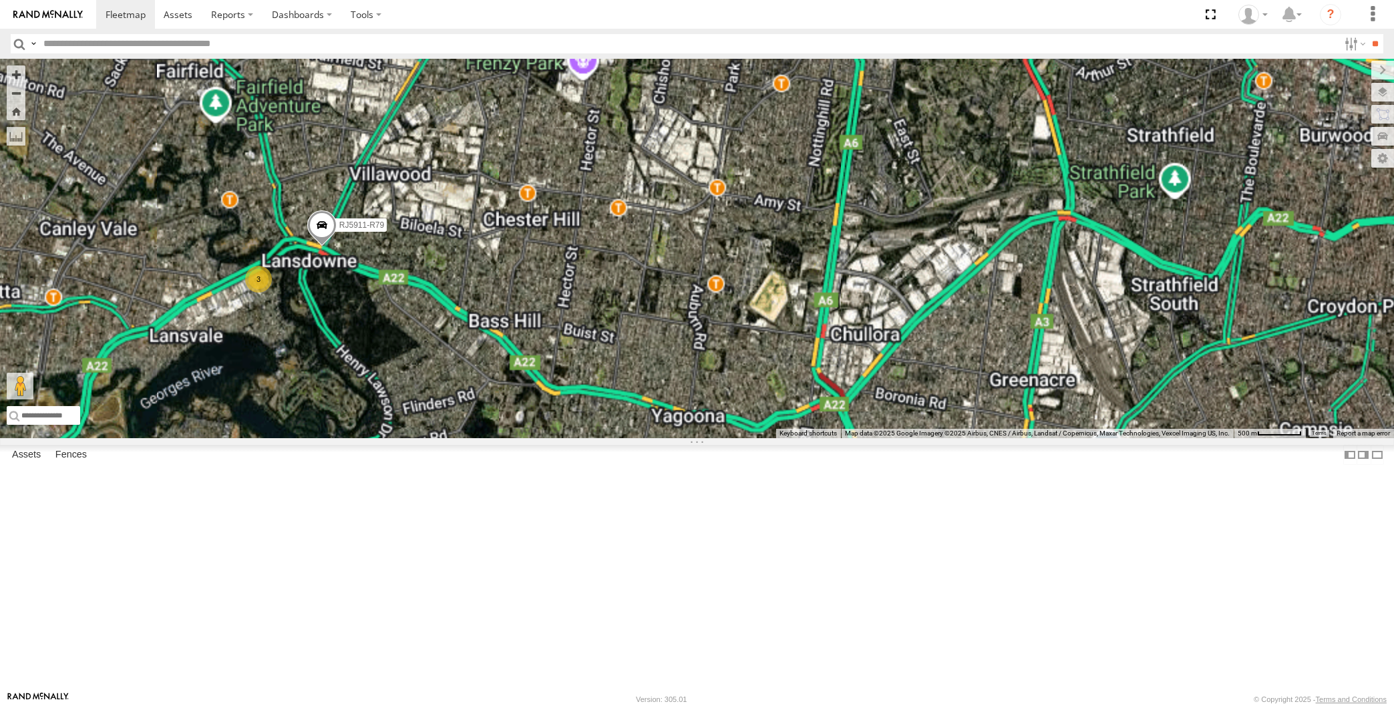
click at [345, 414] on div "XP79JN-R04 XO74GU-R69 XP30JQ-R03 XP81FE-R59 3 RJ5911-R79" at bounding box center [697, 249] width 1394 height 380
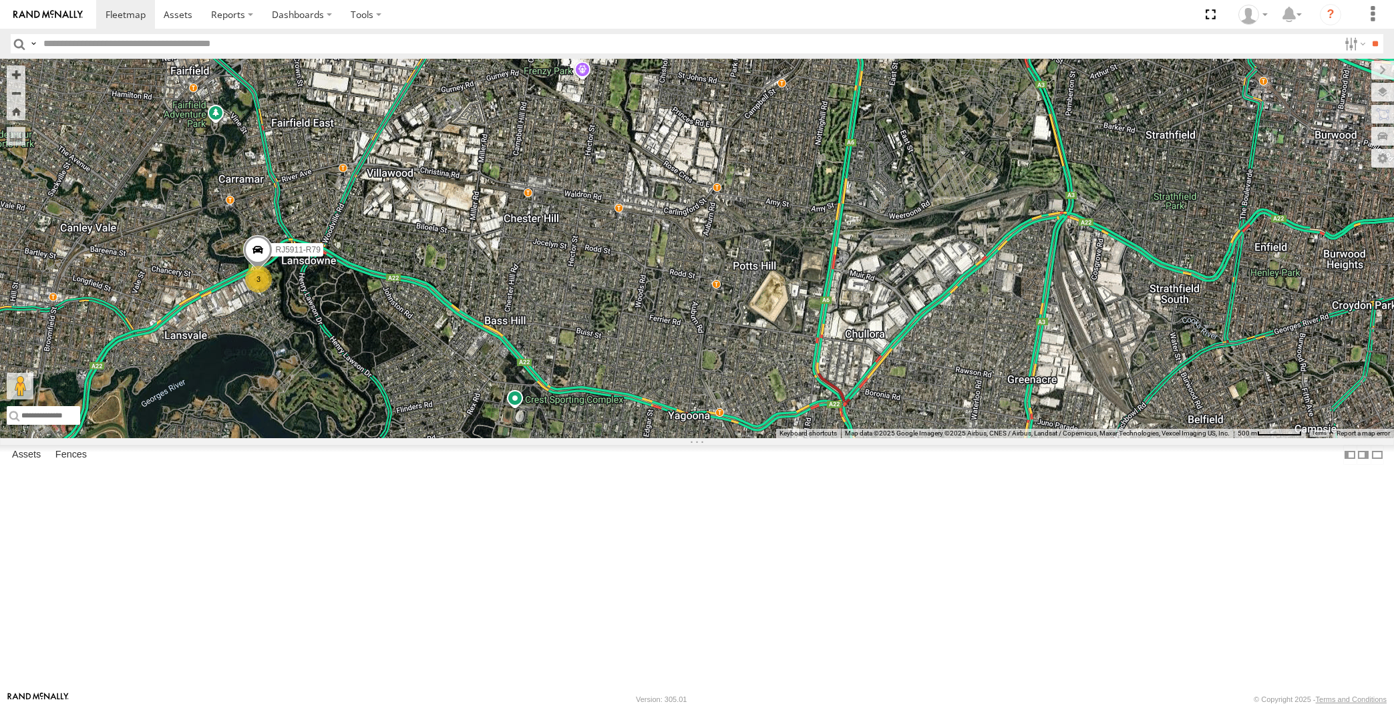
drag, startPoint x: 774, startPoint y: 589, endPoint x: 778, endPoint y: 607, distance: 17.8
click at [778, 438] on div "RJ5911-R79 3" at bounding box center [697, 249] width 1394 height 380
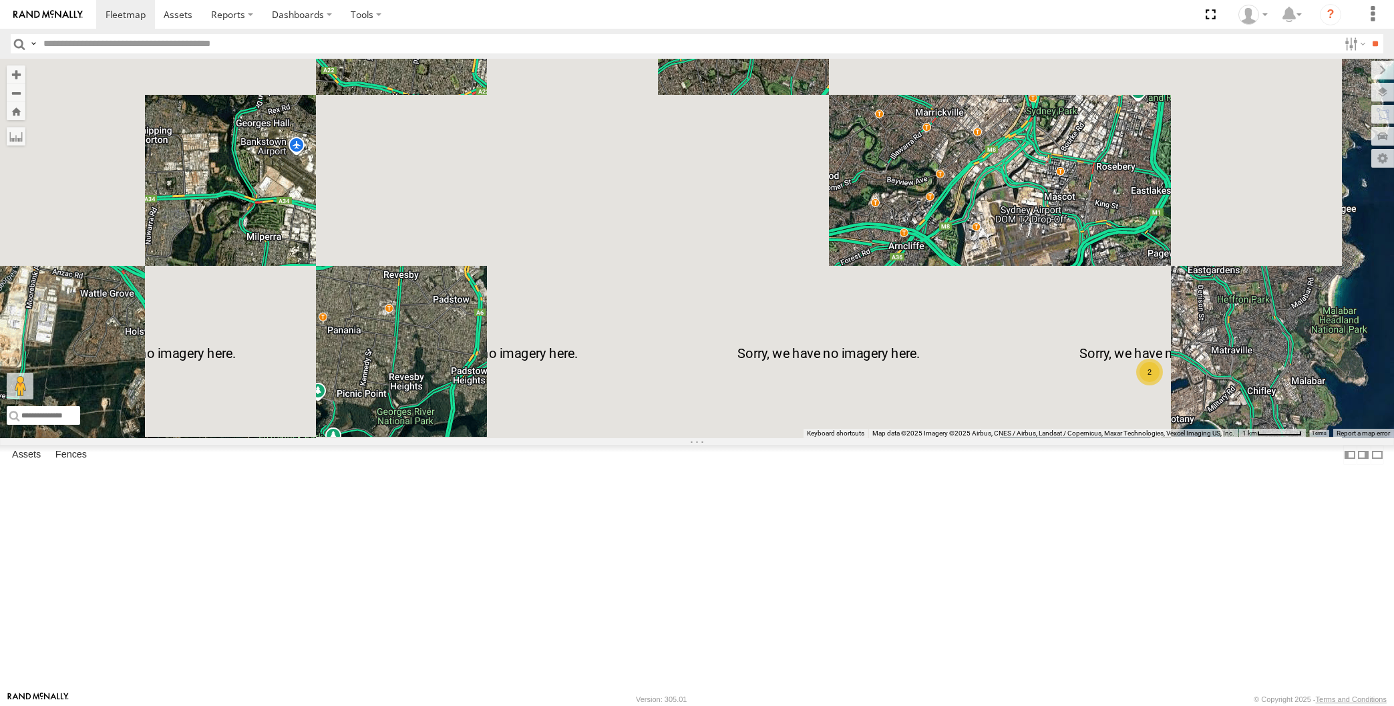
drag, startPoint x: 1195, startPoint y: 565, endPoint x: 1189, endPoint y: 539, distance: 26.1
click at [1195, 438] on div "XP30JQ-R03 XO74GU-R69 2 3 RJ5911-R79" at bounding box center [697, 249] width 1394 height 380
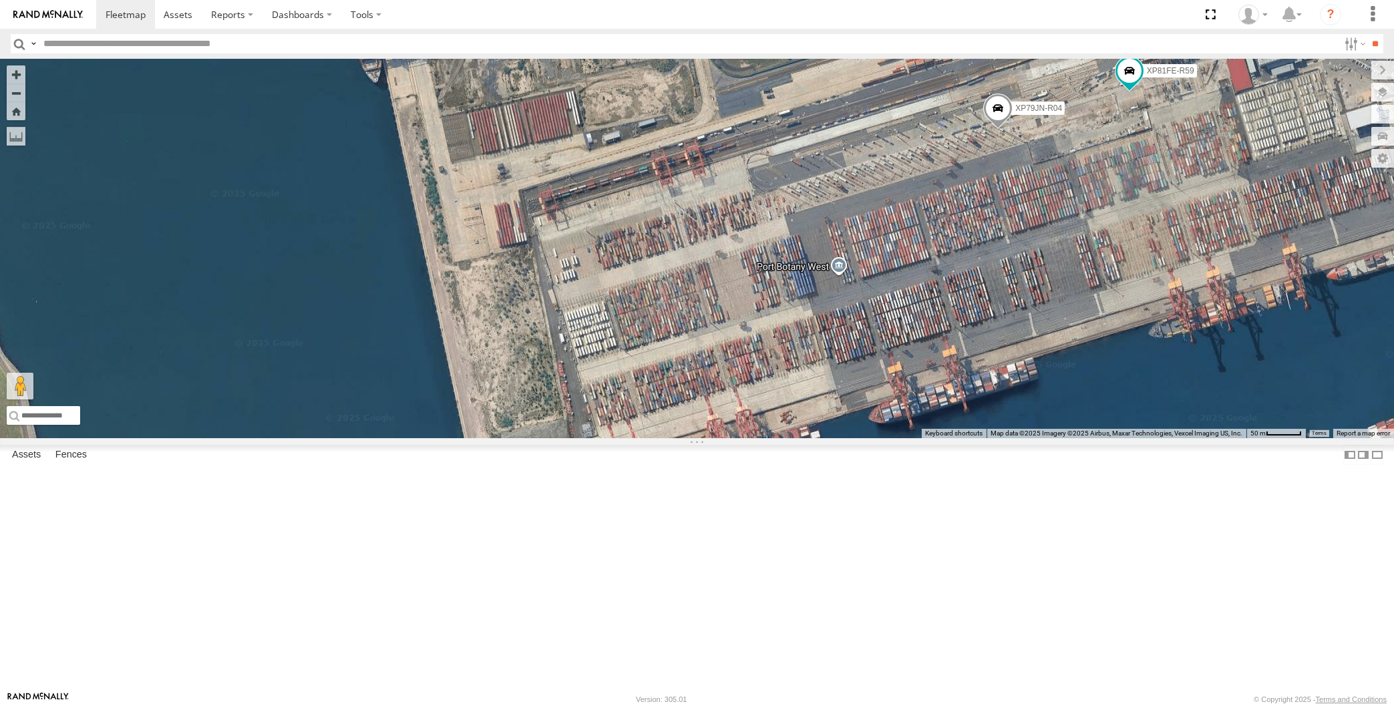
click at [1004, 130] on span at bounding box center [998, 112] width 29 height 36
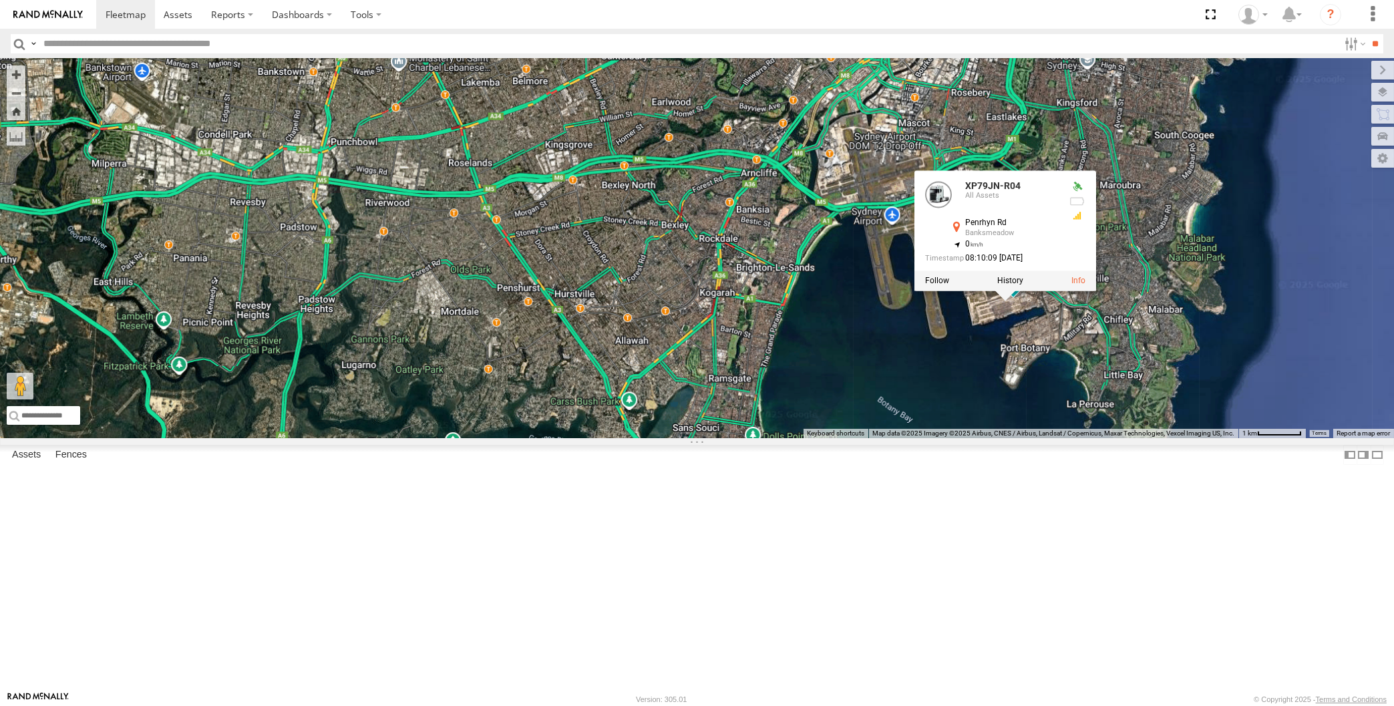
click at [930, 438] on div "XP30JQ-R03 XO74GU-R69 RJ5911-R79 XP79JN-R04 XP81FE-R59 XP79JN-R04 All Assets Pe…" at bounding box center [697, 249] width 1394 height 380
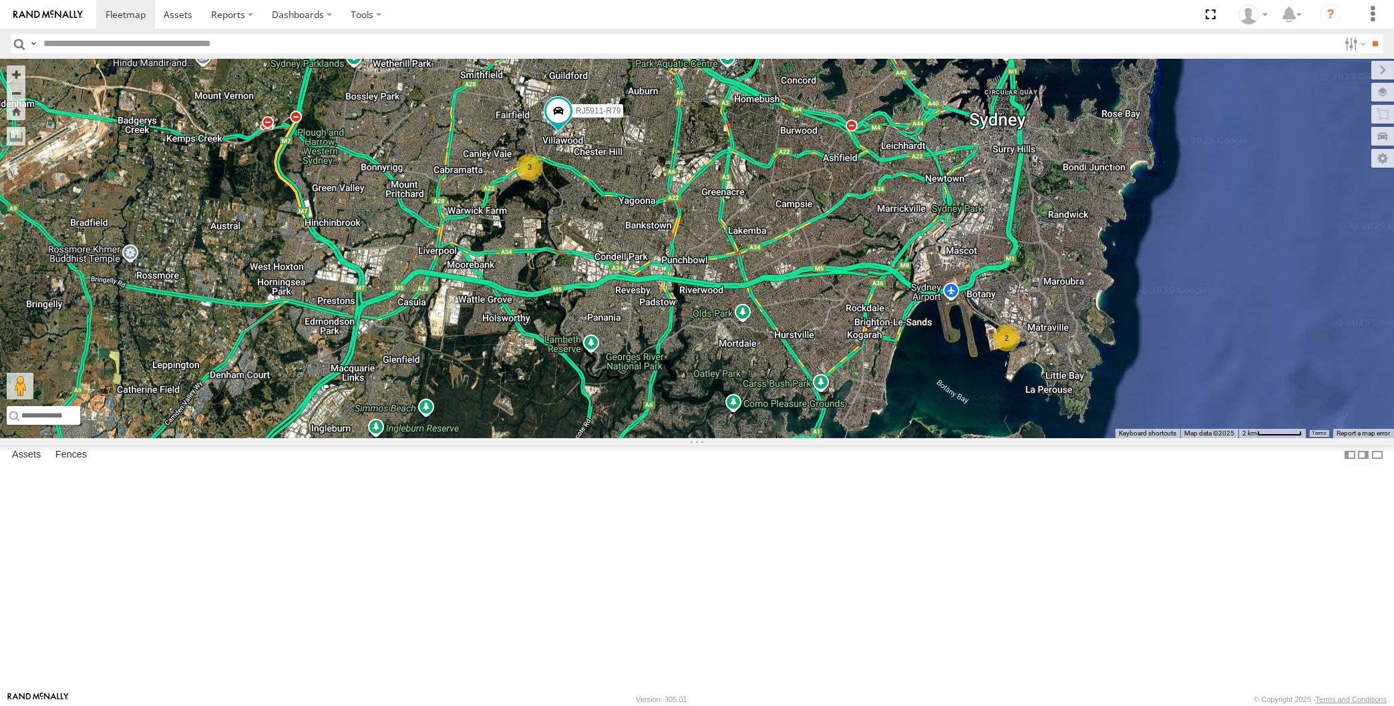
drag, startPoint x: 845, startPoint y: 505, endPoint x: 873, endPoint y: 516, distance: 30.7
click at [868, 438] on div "XP30JQ-R03 XO74GU-R69 RJ5911-R79 2 3" at bounding box center [697, 249] width 1394 height 380
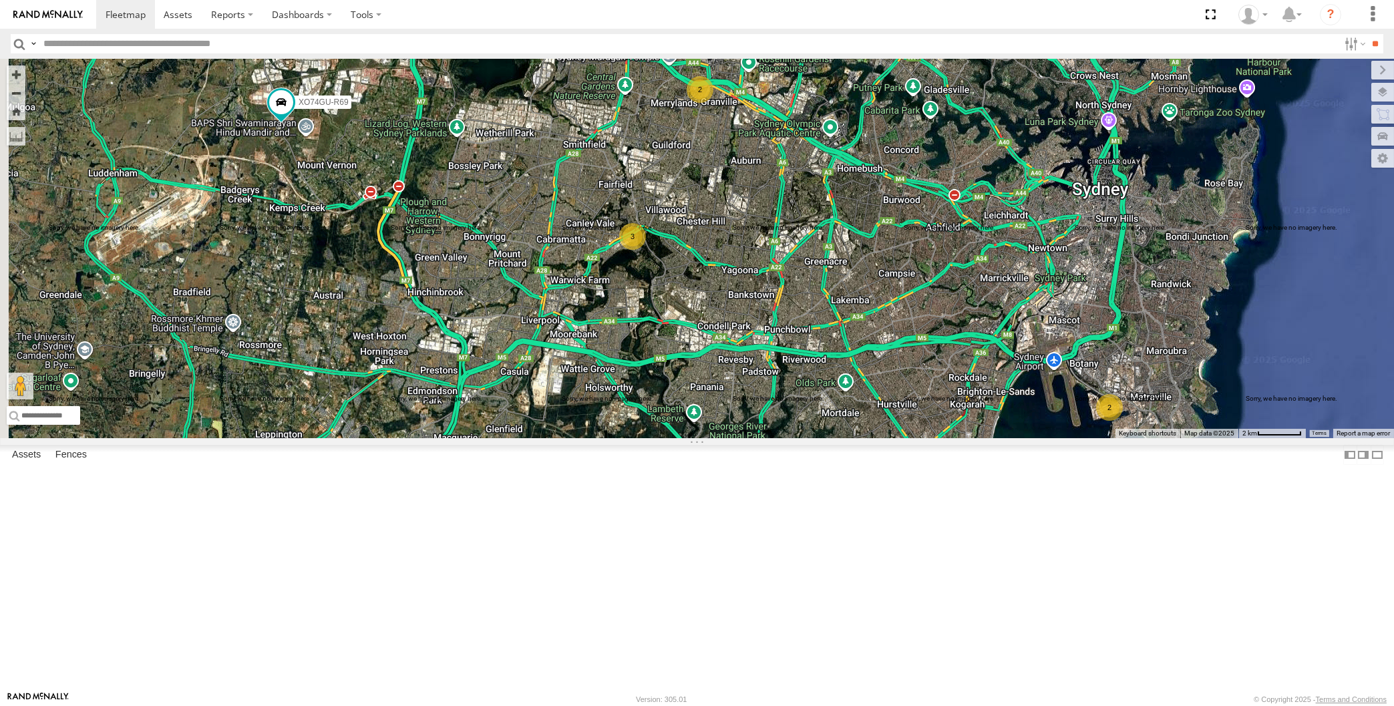
click at [825, 438] on div "XO74GU-R69 2 2 3" at bounding box center [697, 249] width 1394 height 380
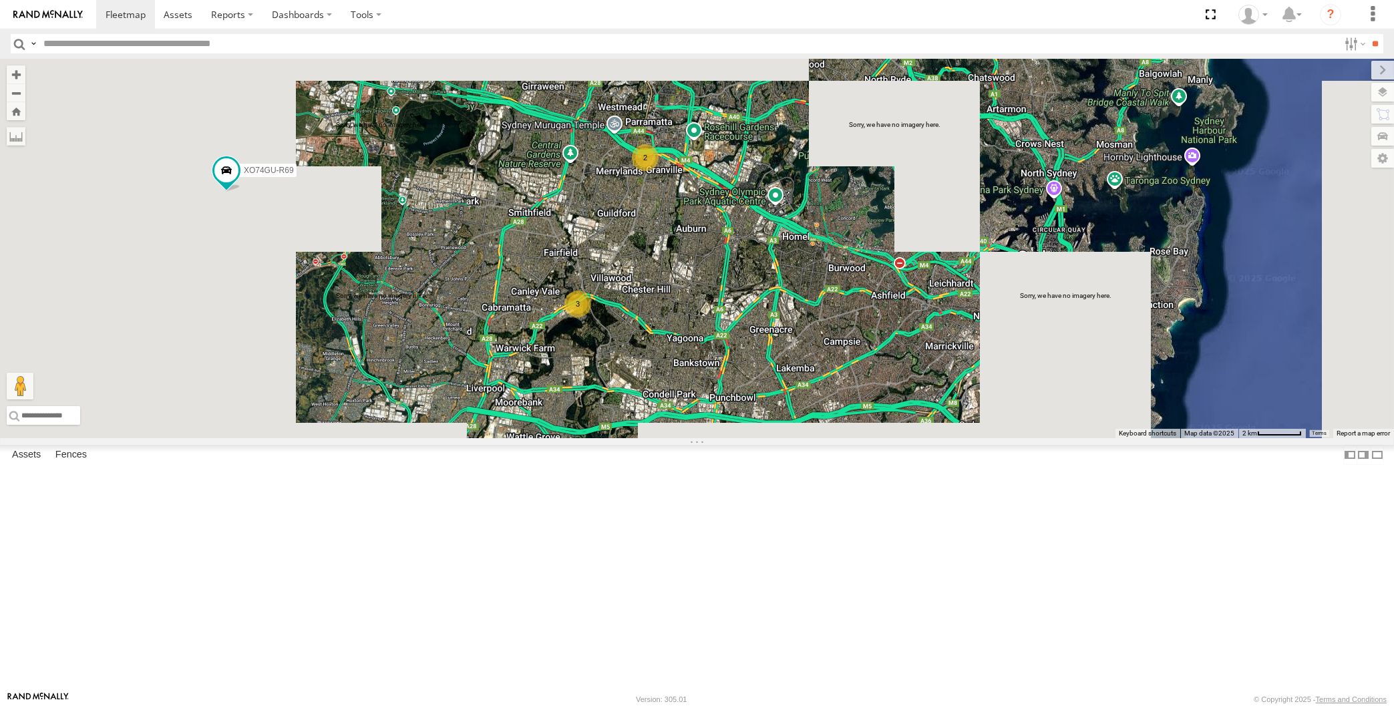
drag, startPoint x: 755, startPoint y: 516, endPoint x: 754, endPoint y: 506, distance: 10.1
click at [754, 438] on div "XO74GU-R69 2 2 3" at bounding box center [697, 249] width 1394 height 380
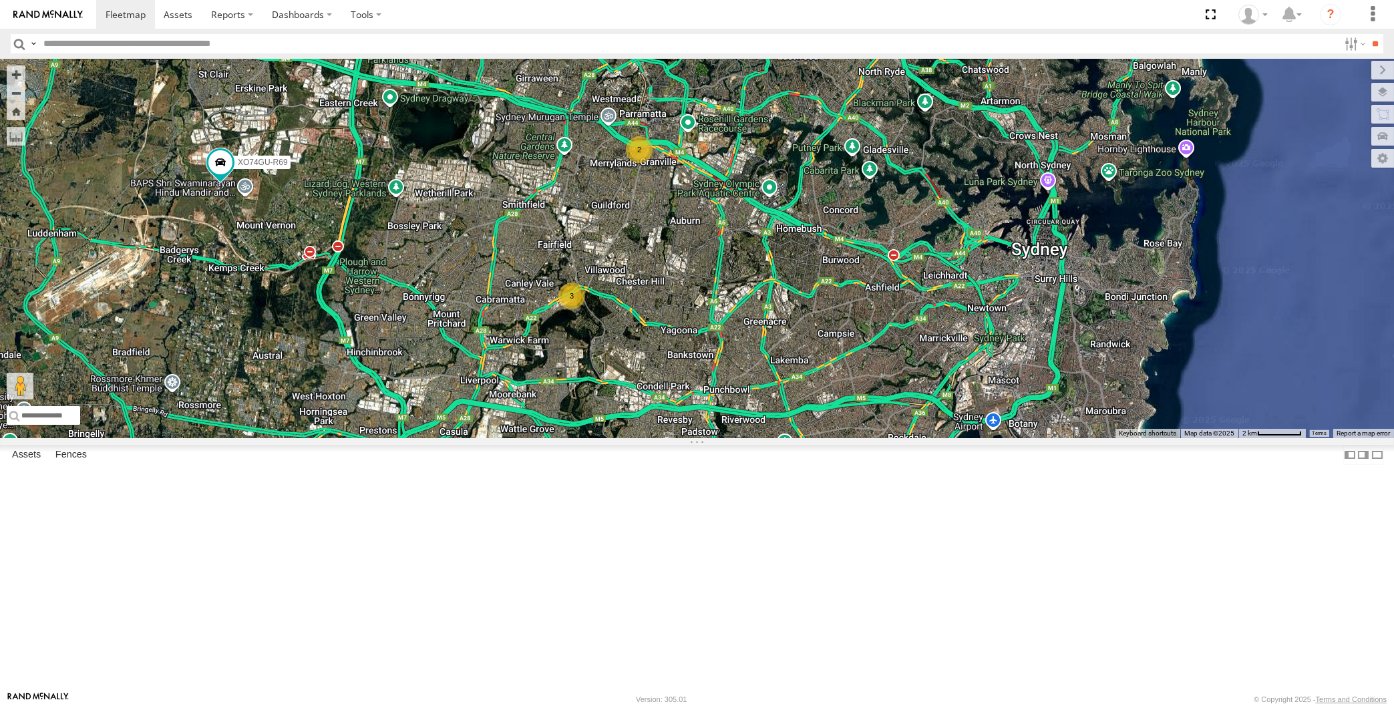
drag, startPoint x: 804, startPoint y: 563, endPoint x: 769, endPoint y: 532, distance: 46.9
click at [769, 438] on div "XO74GU-R69 2 2 3" at bounding box center [697, 249] width 1394 height 380
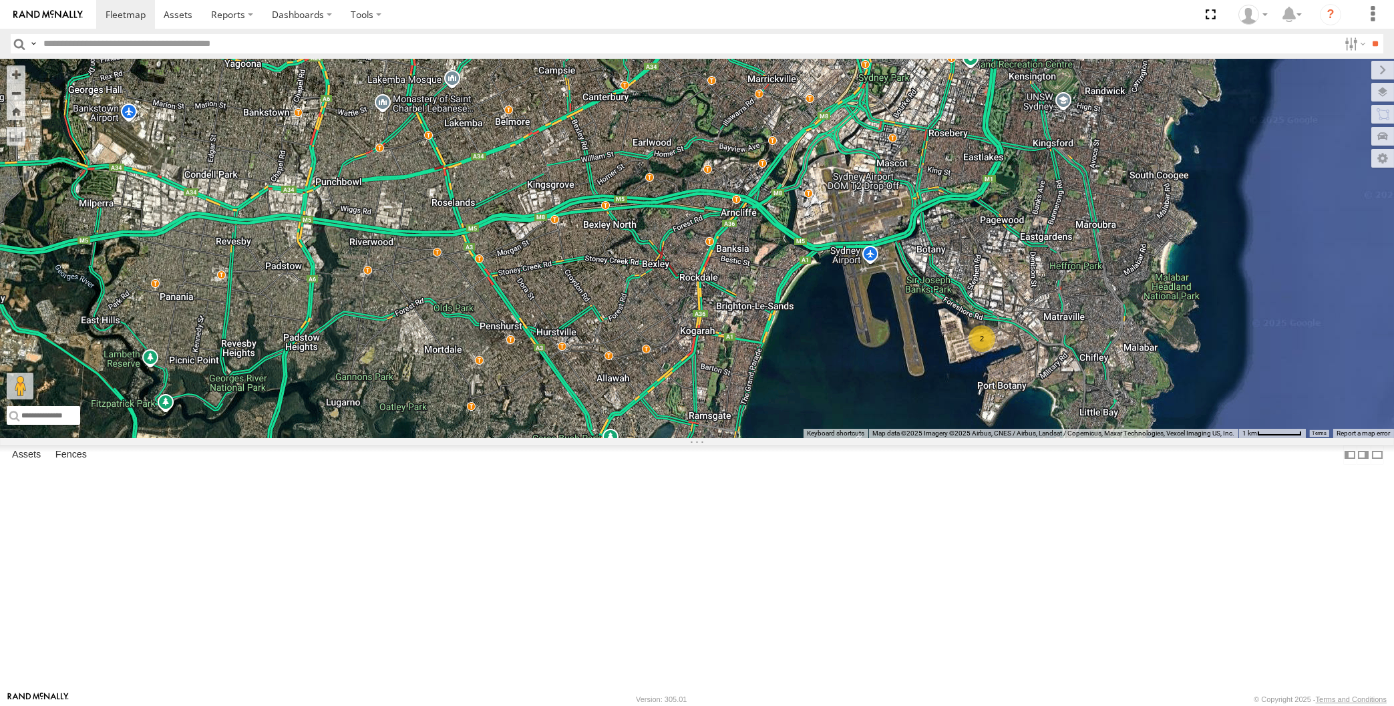
drag, startPoint x: 651, startPoint y: 461, endPoint x: 749, endPoint y: 474, distance: 99.1
click at [728, 438] on div "2 3" at bounding box center [697, 249] width 1394 height 380
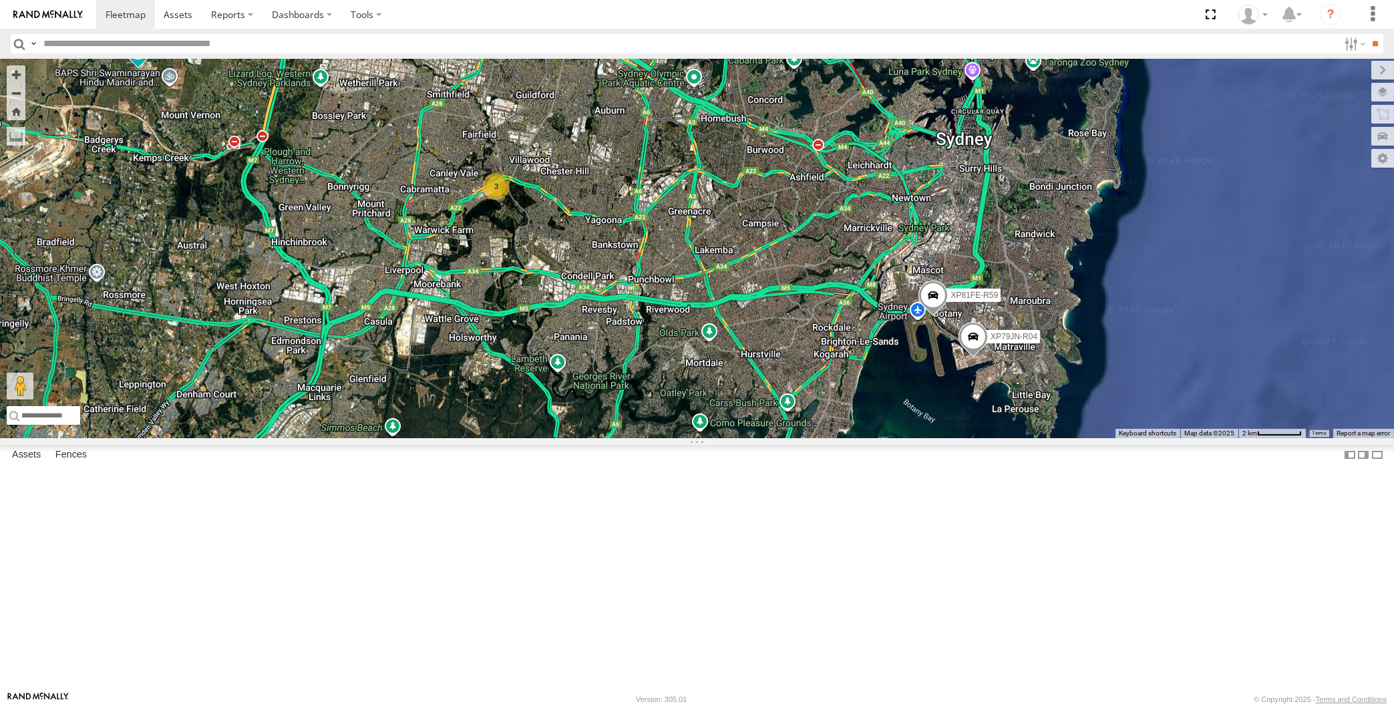
click at [549, 279] on div "XP79JN-R04 XP81FE-R59 XO74GU-R69 2 3" at bounding box center [697, 249] width 1394 height 380
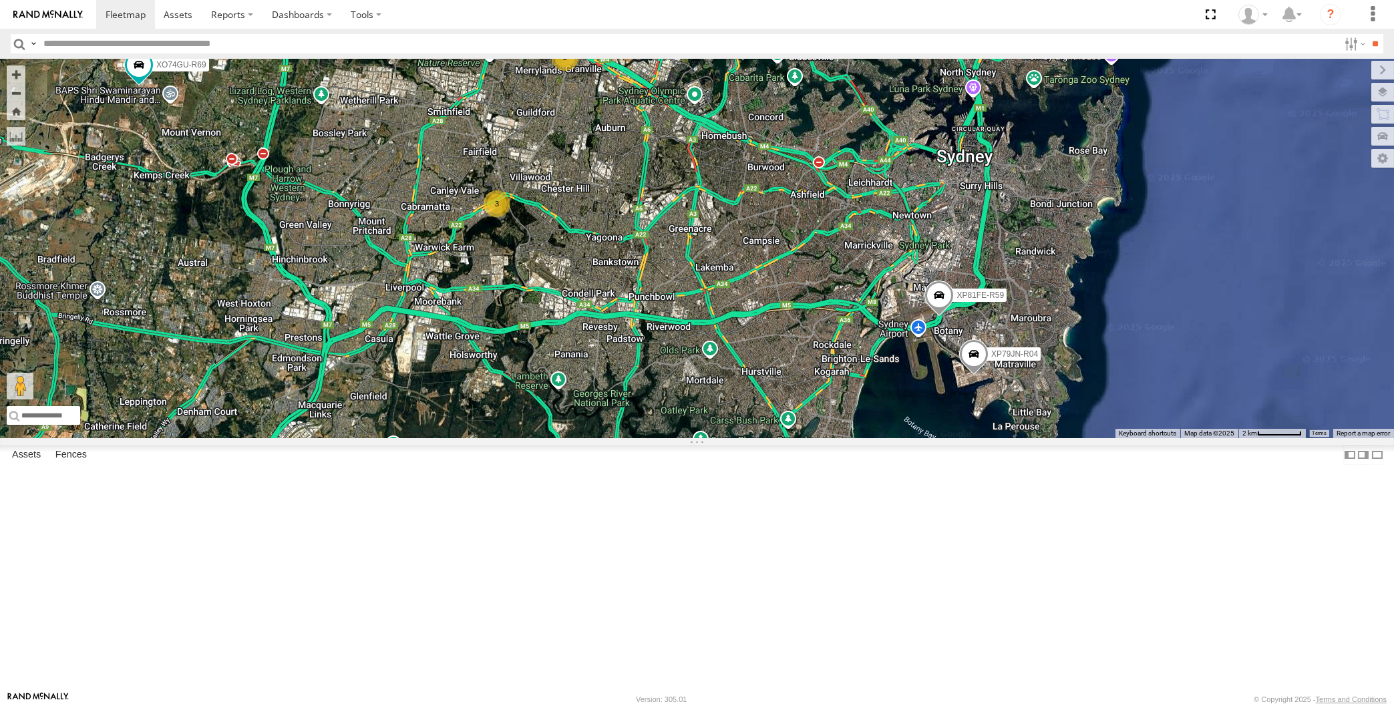
drag, startPoint x: 740, startPoint y: 520, endPoint x: 692, endPoint y: 515, distance: 48.3
click at [692, 438] on div "XP79JN-R04 XP81FE-R59 XO74GU-R69 2 3" at bounding box center [697, 249] width 1394 height 380
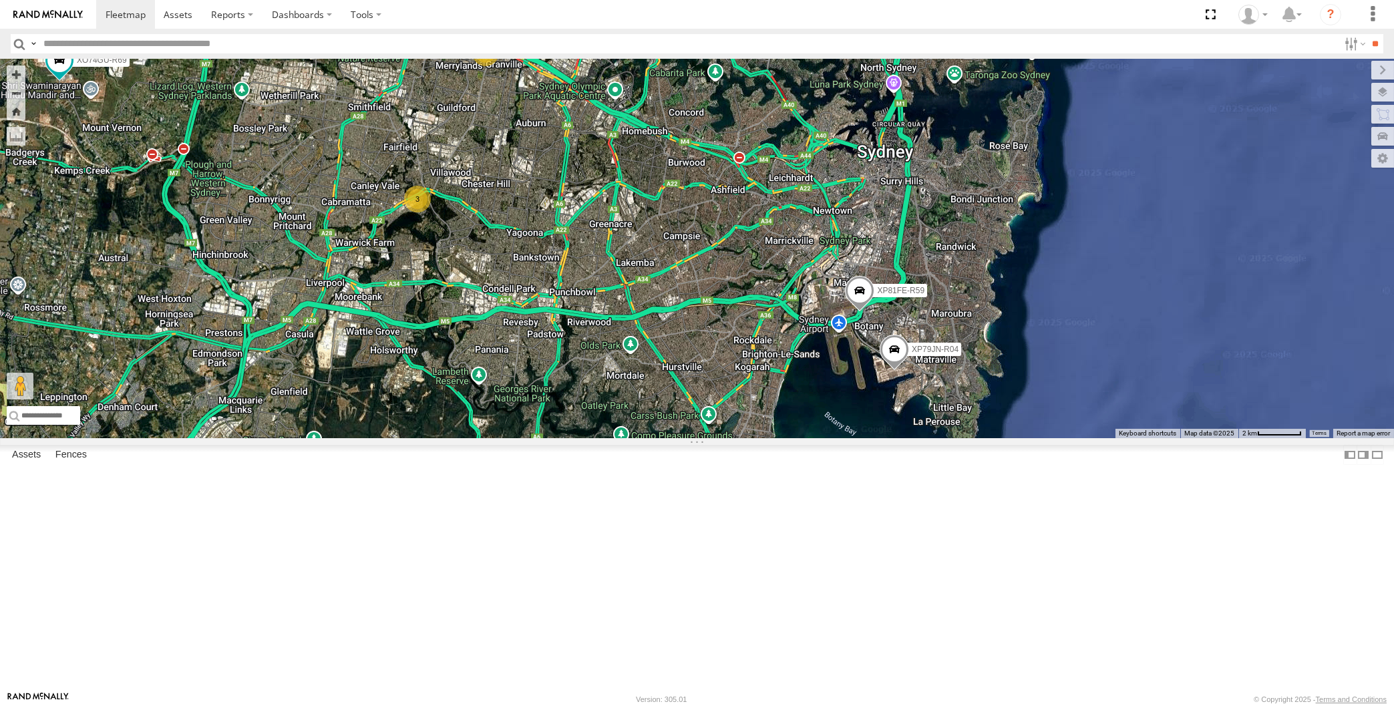
drag, startPoint x: 607, startPoint y: 474, endPoint x: 619, endPoint y: 474, distance: 12.0
click at [618, 438] on div "XP79JN-R04 XP81FE-R59 XO74GU-R69 2 3" at bounding box center [697, 249] width 1394 height 380
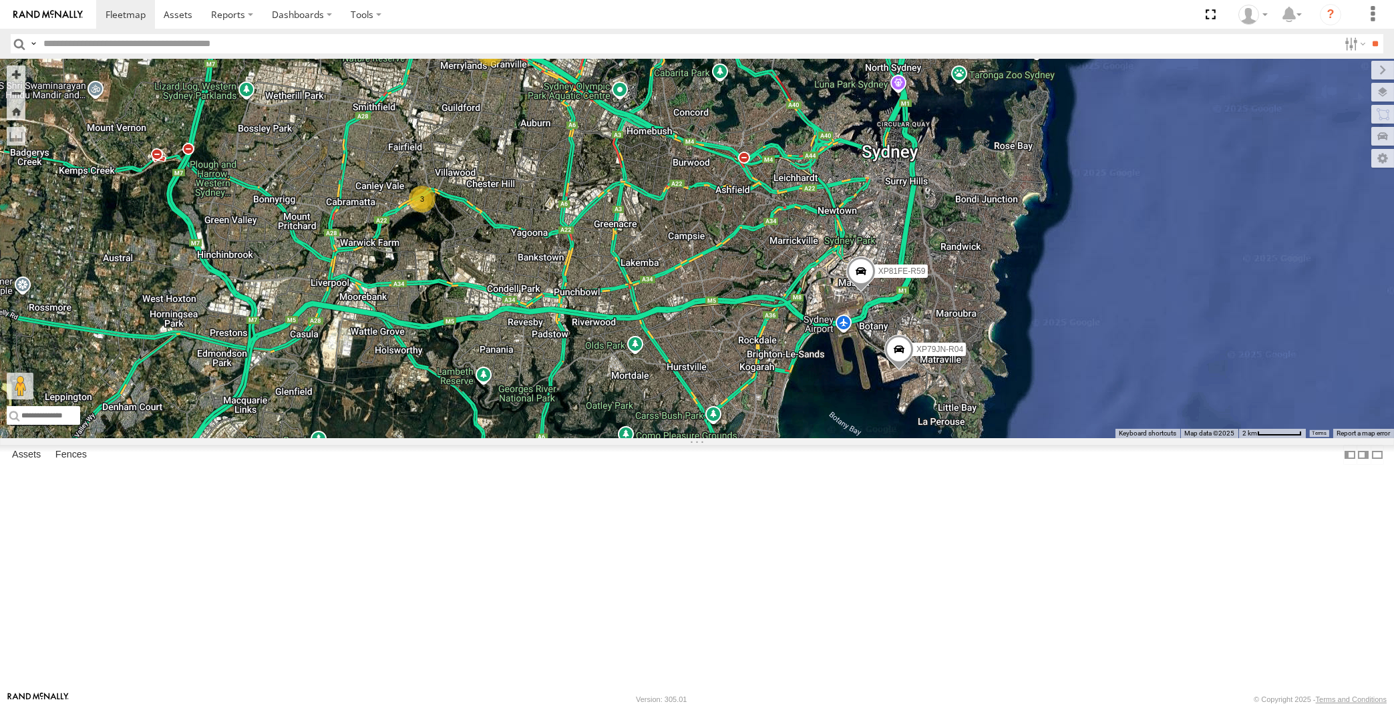
click at [345, 438] on div "XP79JN-R04 XP81FE-R59 XO74GU-R69 2 3" at bounding box center [697, 249] width 1394 height 380
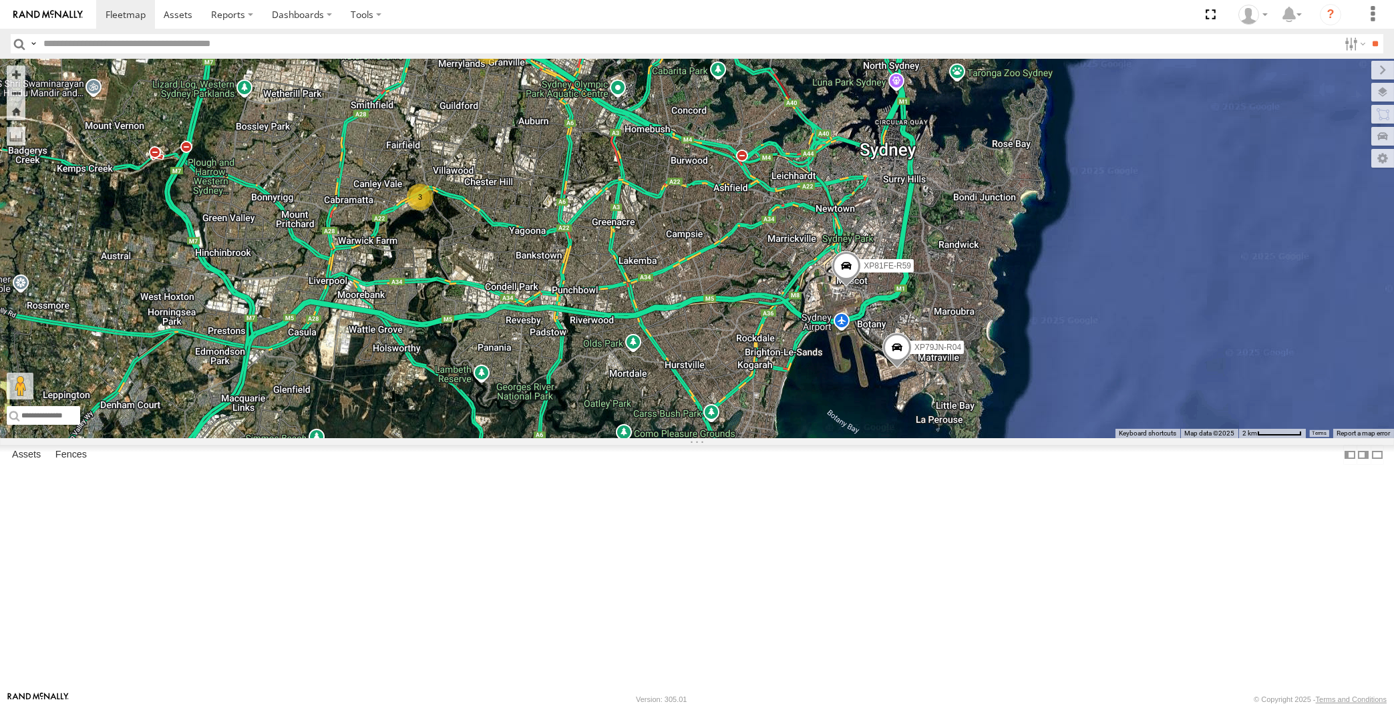
drag, startPoint x: 793, startPoint y: 511, endPoint x: 786, endPoint y: 500, distance: 13.5
click at [786, 438] on div "XP79JN-R04 XP81FE-R59 XO74GU-R69 2 3" at bounding box center [697, 249] width 1394 height 380
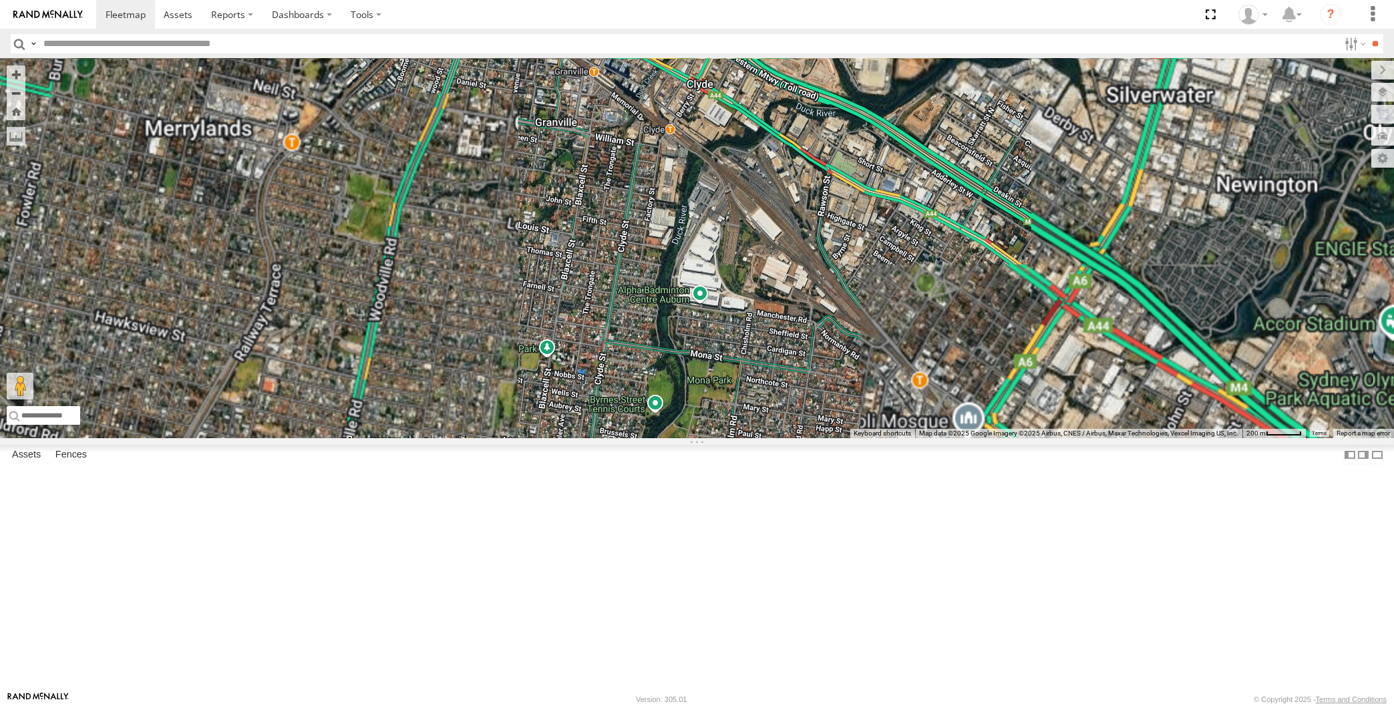
drag, startPoint x: 501, startPoint y: 223, endPoint x: 512, endPoint y: 277, distance: 54.5
click at [508, 269] on div "XP79JN-R04 XP81FE-R59 XO74GU-R69 XP30JQ-R03 RJ5911-R79" at bounding box center [697, 249] width 1394 height 380
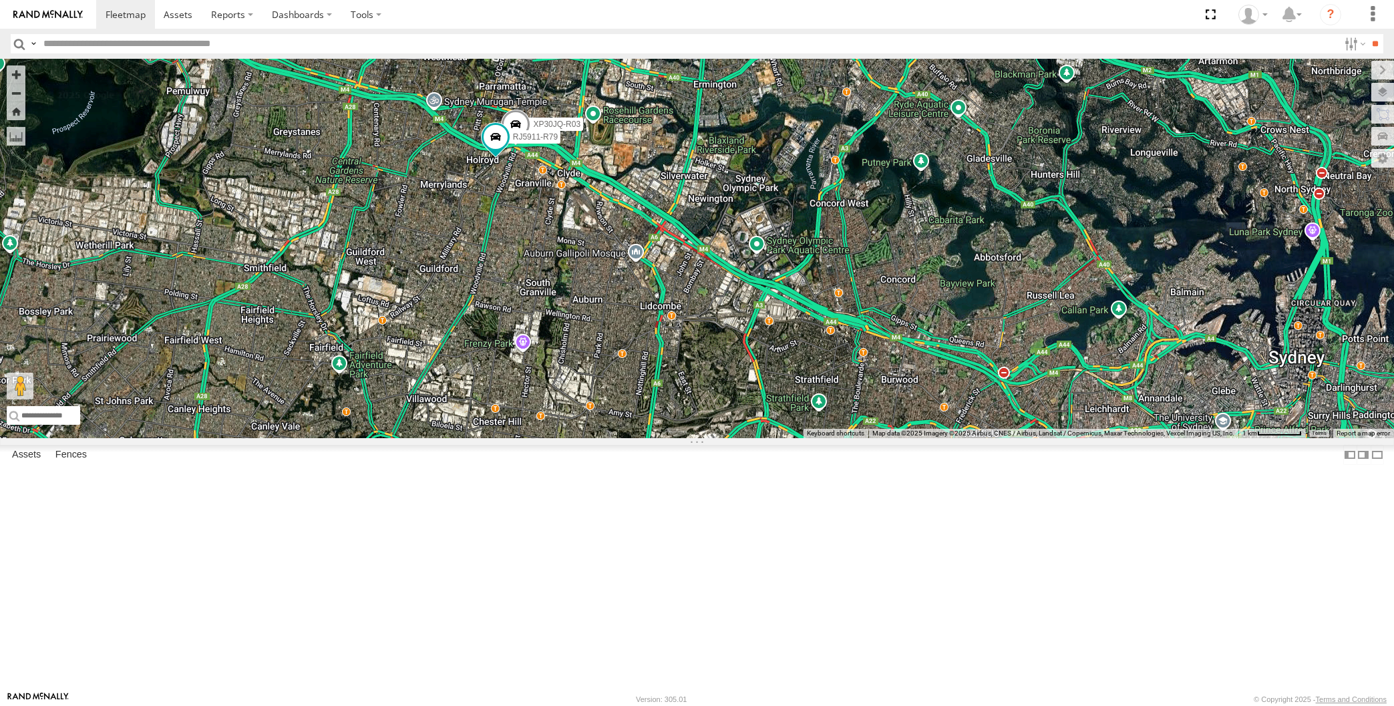
drag, startPoint x: 677, startPoint y: 468, endPoint x: 669, endPoint y: 413, distance: 56.0
click at [677, 430] on div "XP79JN-R04 XP81FE-R59 XO74GU-R69 XP30JQ-R03 RJ5911-R79 3" at bounding box center [697, 249] width 1394 height 380
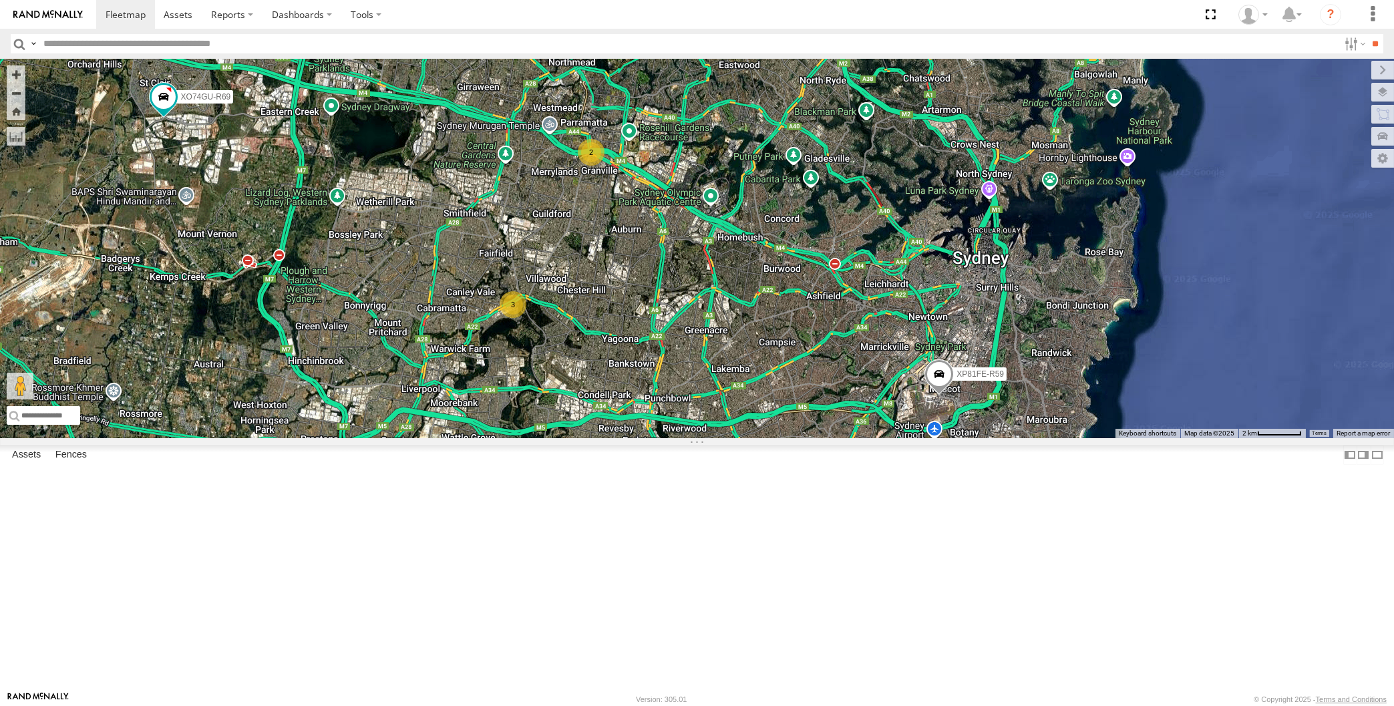
drag, startPoint x: 638, startPoint y: 460, endPoint x: 631, endPoint y: 444, distance: 18.0
click at [633, 438] on div "XP79JN-R04 XP81FE-R59 XO74GU-R69 2 3" at bounding box center [697, 249] width 1394 height 380
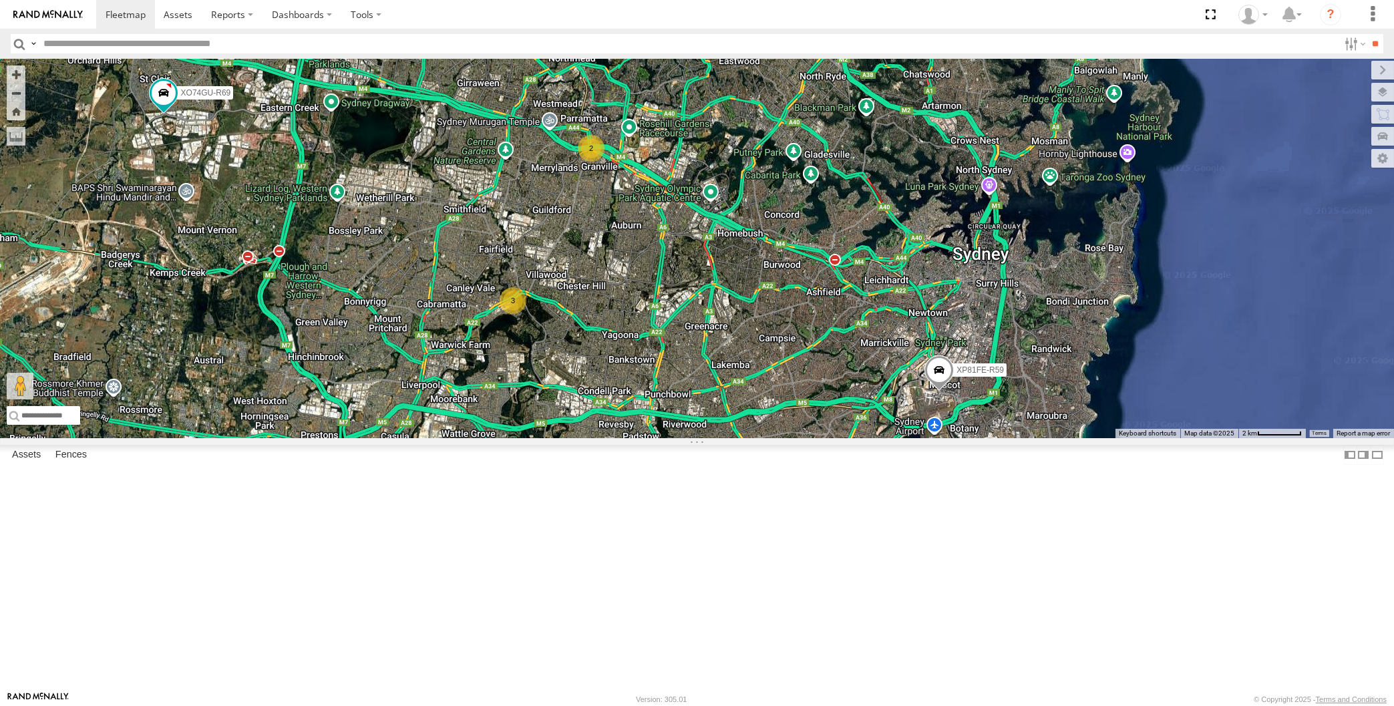
click at [691, 438] on div "XP79JN-R04 XP81FE-R59 XO74GU-R69 2 3" at bounding box center [697, 249] width 1394 height 380
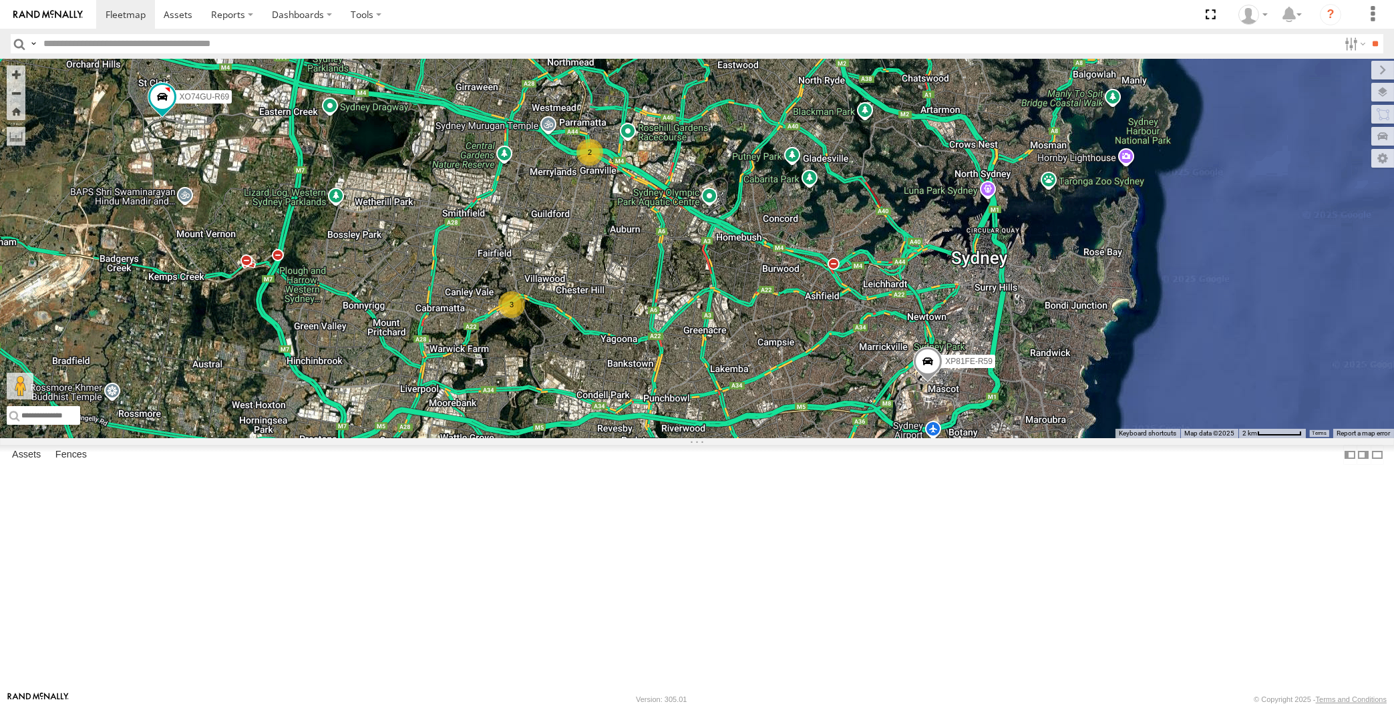
drag, startPoint x: 660, startPoint y: 498, endPoint x: 670, endPoint y: 497, distance: 10.1
click at [661, 438] on div "XP79JN-R04 XP81FE-R59 XO74GU-R69 2 3" at bounding box center [697, 249] width 1394 height 380
drag, startPoint x: 690, startPoint y: 491, endPoint x: 689, endPoint y: 427, distance: 64.2
click at [689, 427] on div "XP79JN-R04 XP81FE-R59 XO74GU-R69 2 3" at bounding box center [697, 249] width 1394 height 380
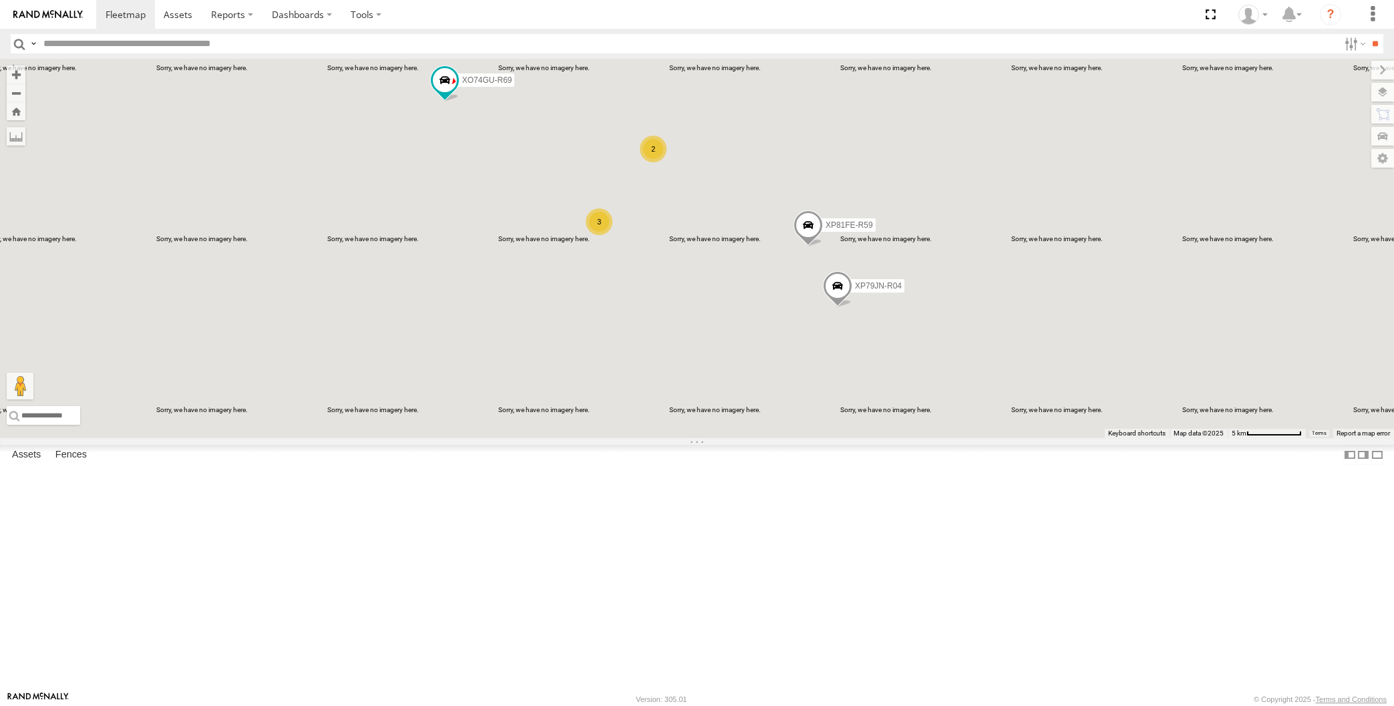
drag, startPoint x: 762, startPoint y: 510, endPoint x: 762, endPoint y: 551, distance: 41.4
click at [762, 438] on div "XP79JN-R04 XP81FE-R59 XO74GU-R69 2 3" at bounding box center [697, 249] width 1394 height 380
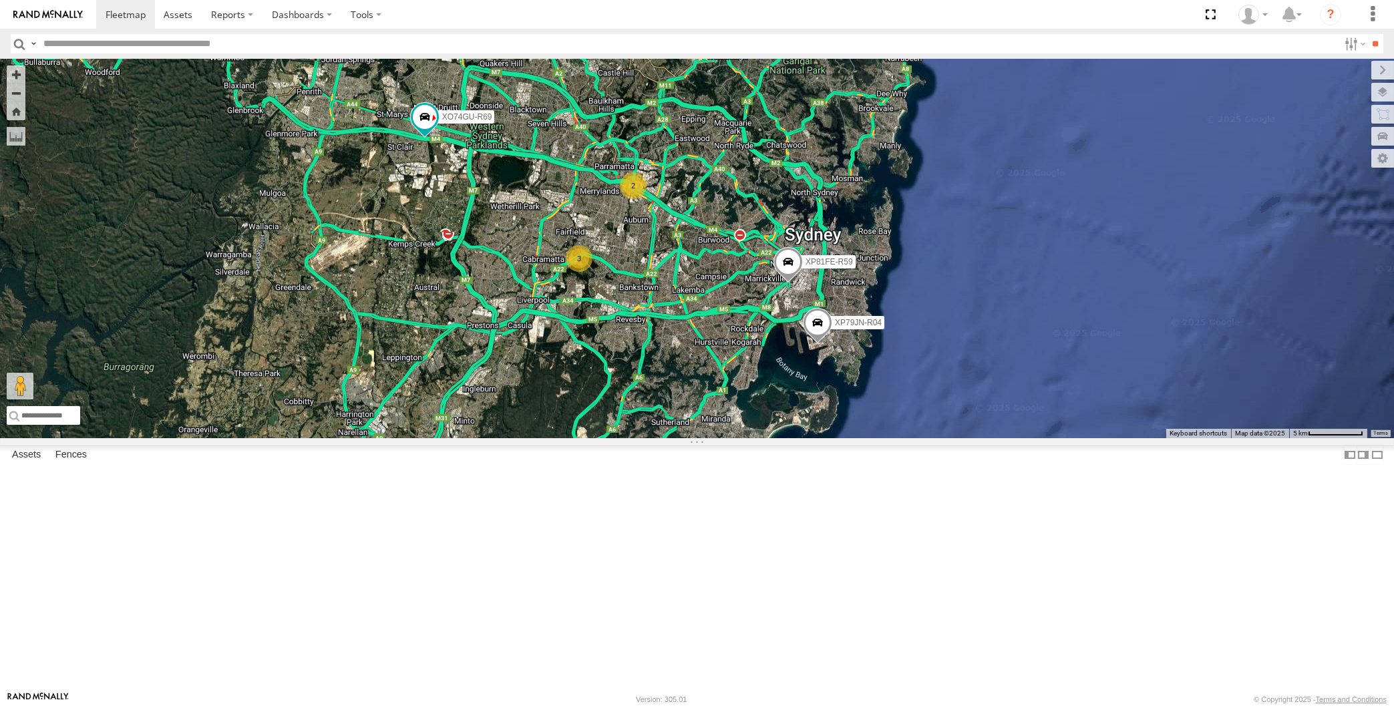
drag, startPoint x: 561, startPoint y: 325, endPoint x: 535, endPoint y: 330, distance: 26.5
click at [535, 330] on div "XP79JN-R04 XP81FE-R59 XO74GU-R69 2 3" at bounding box center [697, 249] width 1394 height 380
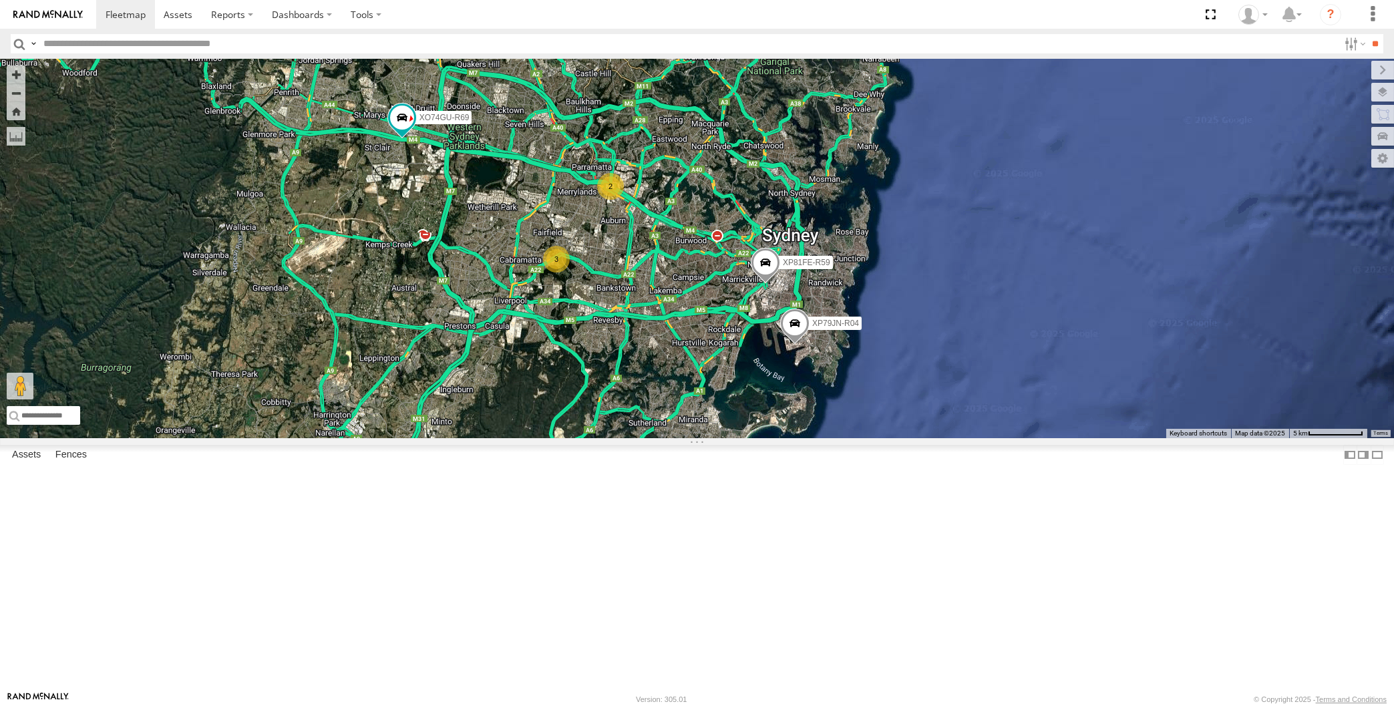
click at [665, 438] on div "XP79JN-R04 XP81FE-R59 XO74GU-R69 2 3" at bounding box center [697, 249] width 1394 height 380
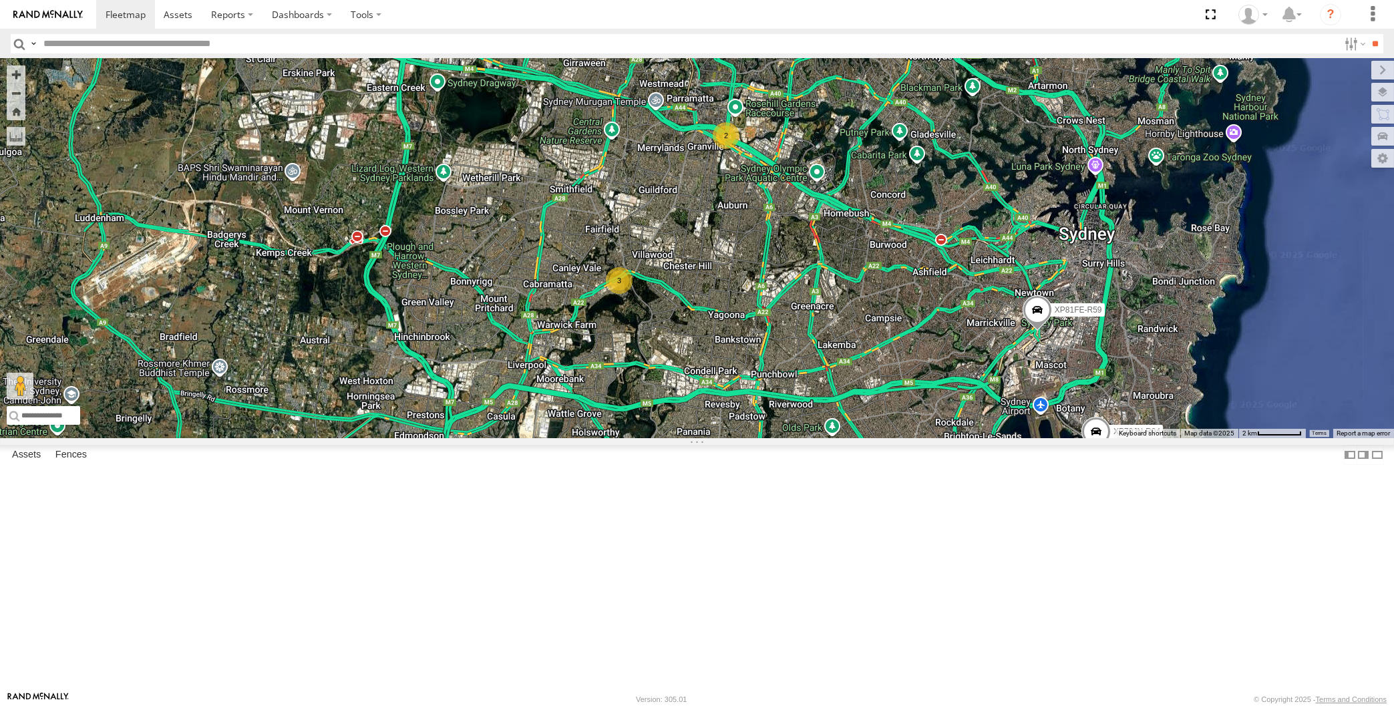
click at [735, 438] on div "XP79JN-R04 XP81FE-R59 XO74GU-R69 2 3" at bounding box center [697, 249] width 1394 height 380
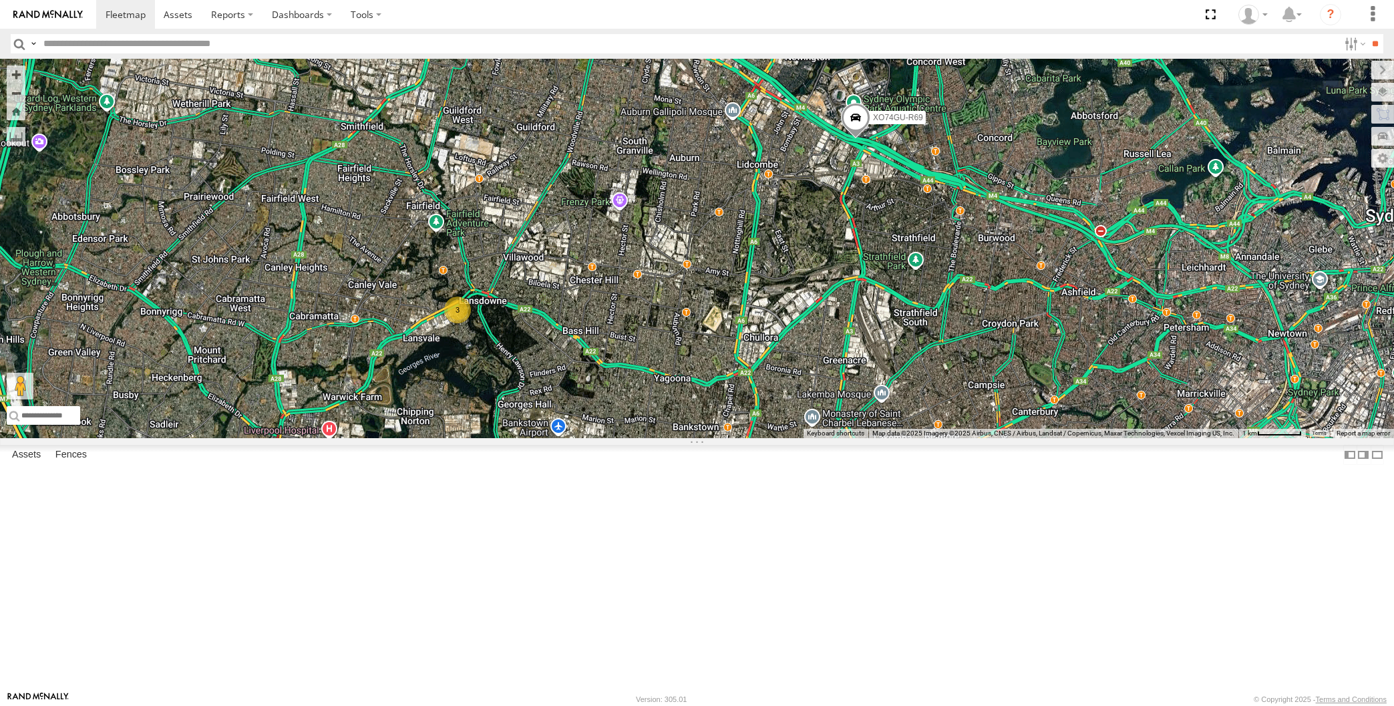
click at [834, 438] on div "XP30JQ-R03 XP79JN-R04 XO74GU-R69 3 2" at bounding box center [697, 249] width 1394 height 380
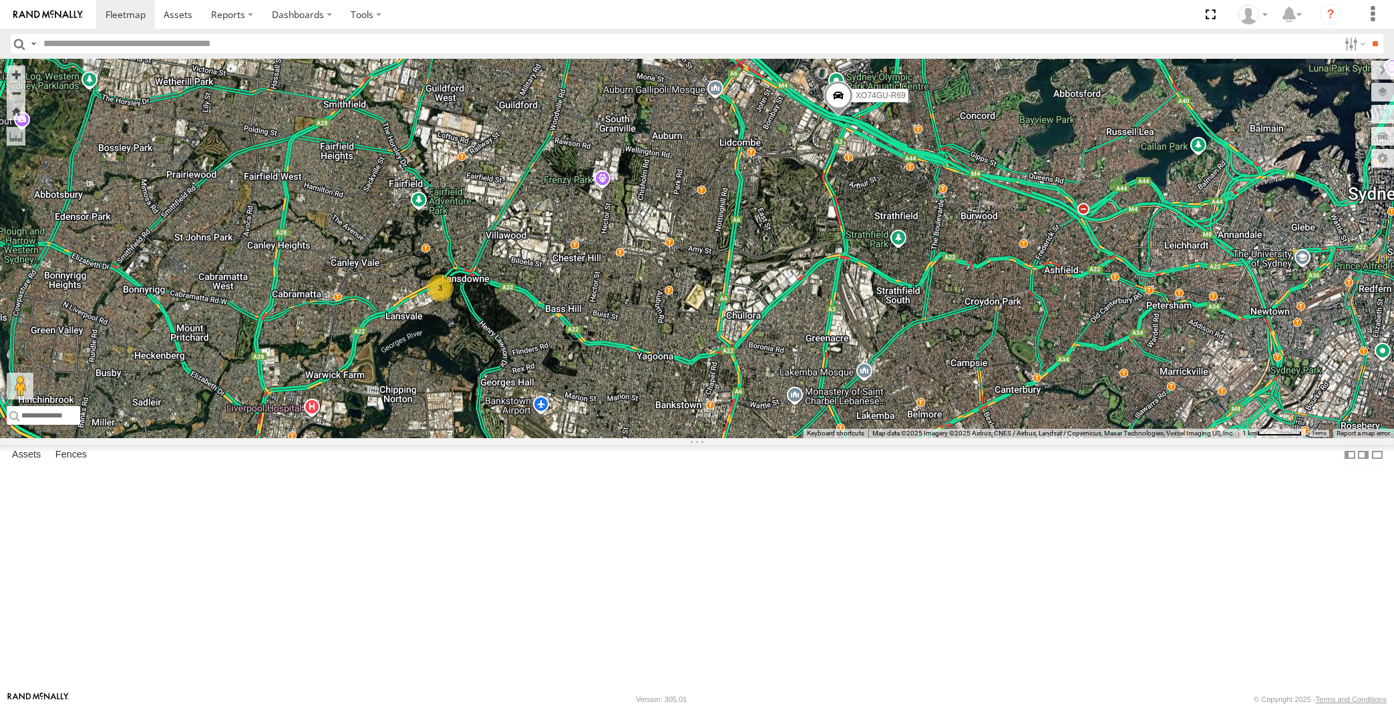
drag, startPoint x: 852, startPoint y: 597, endPoint x: 760, endPoint y: 517, distance: 122.2
click at [762, 438] on div "XP30JQ-R03 XP79JN-R04 XO74GU-R69 3 2" at bounding box center [697, 249] width 1394 height 380
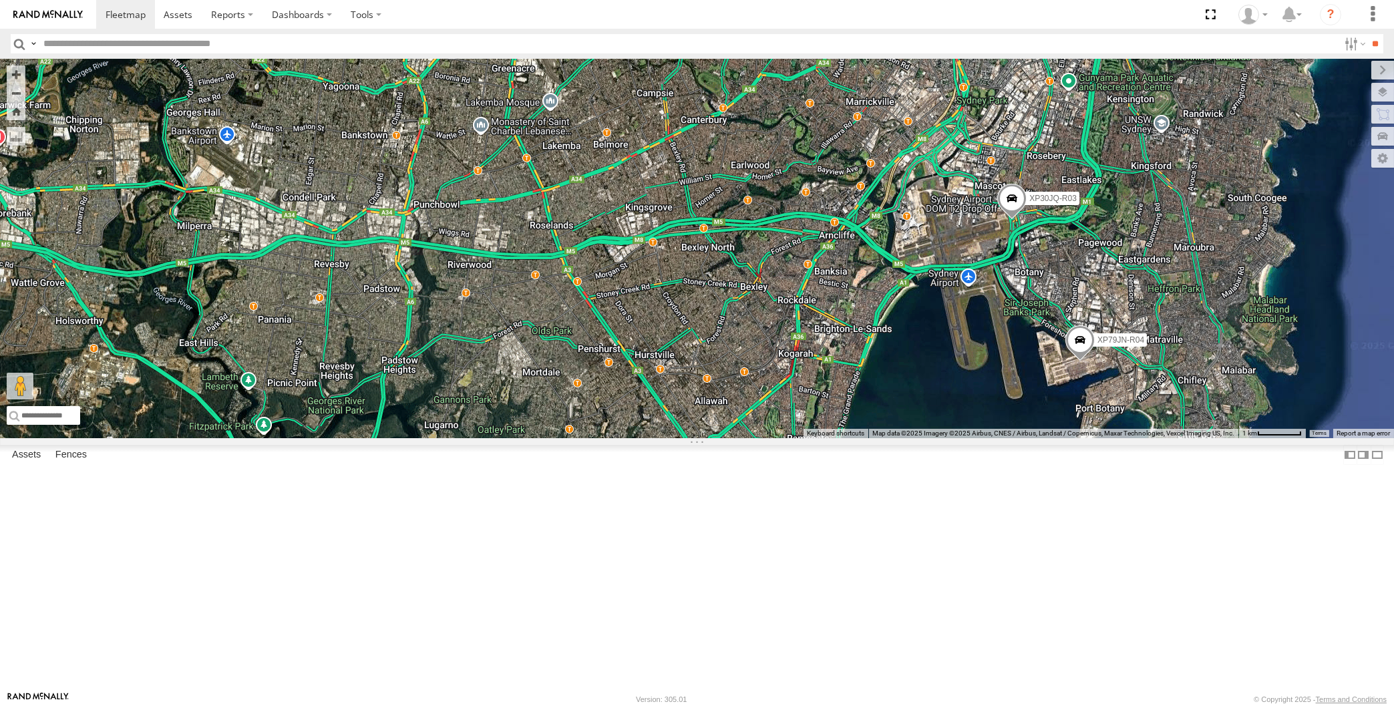
click at [353, 438] on div "XP30JQ-R03 XP79JN-R04 XO74GU-R69 3 2" at bounding box center [697, 249] width 1394 height 380
click at [270, 438] on div "XP30JQ-R03 XP79JN-R04 XO74GU-R69 3 2" at bounding box center [697, 249] width 1394 height 380
drag, startPoint x: 794, startPoint y: 590, endPoint x: 865, endPoint y: 583, distance: 70.5
click at [863, 438] on div "XP30JQ-R03 XP79JN-R04 3" at bounding box center [697, 249] width 1394 height 380
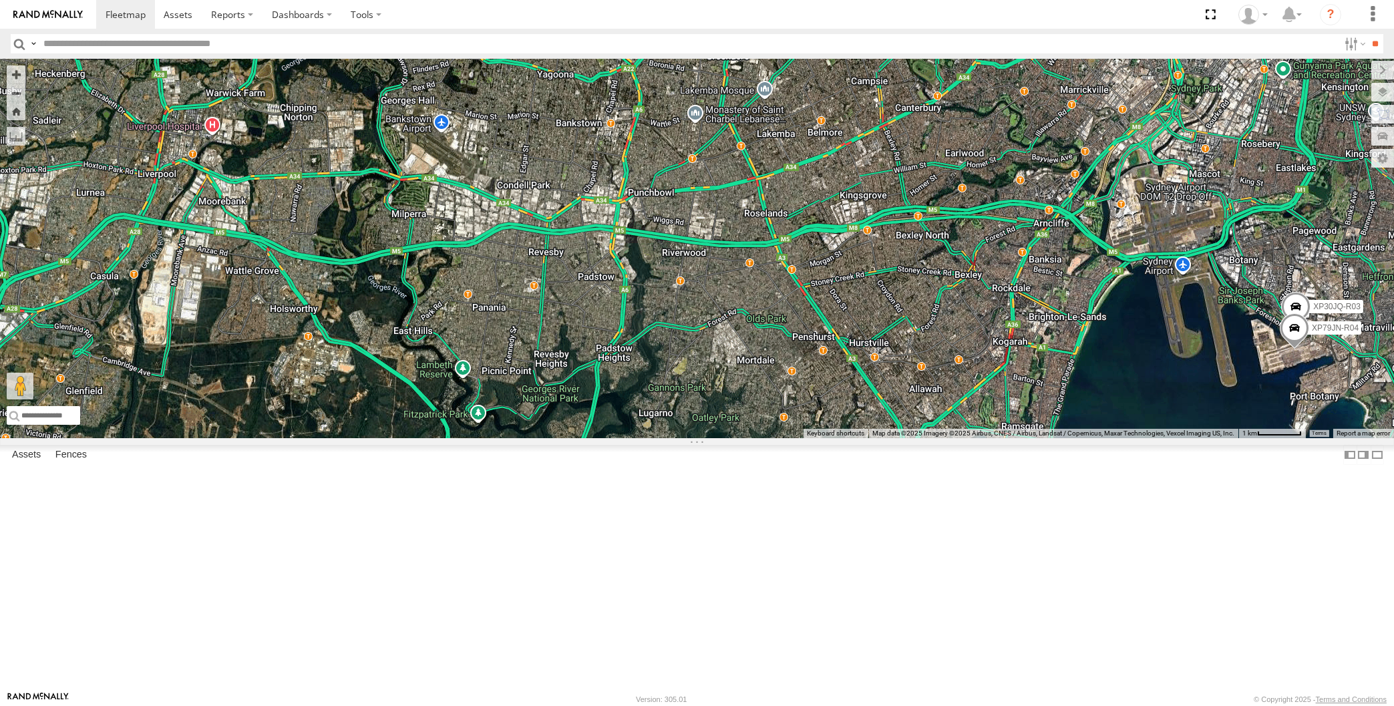
drag, startPoint x: 835, startPoint y: 545, endPoint x: 816, endPoint y: 556, distance: 22.1
click at [816, 438] on div "RJ5911-R79 XP30JQ-R03 XP79JN-R04 3" at bounding box center [697, 249] width 1394 height 380
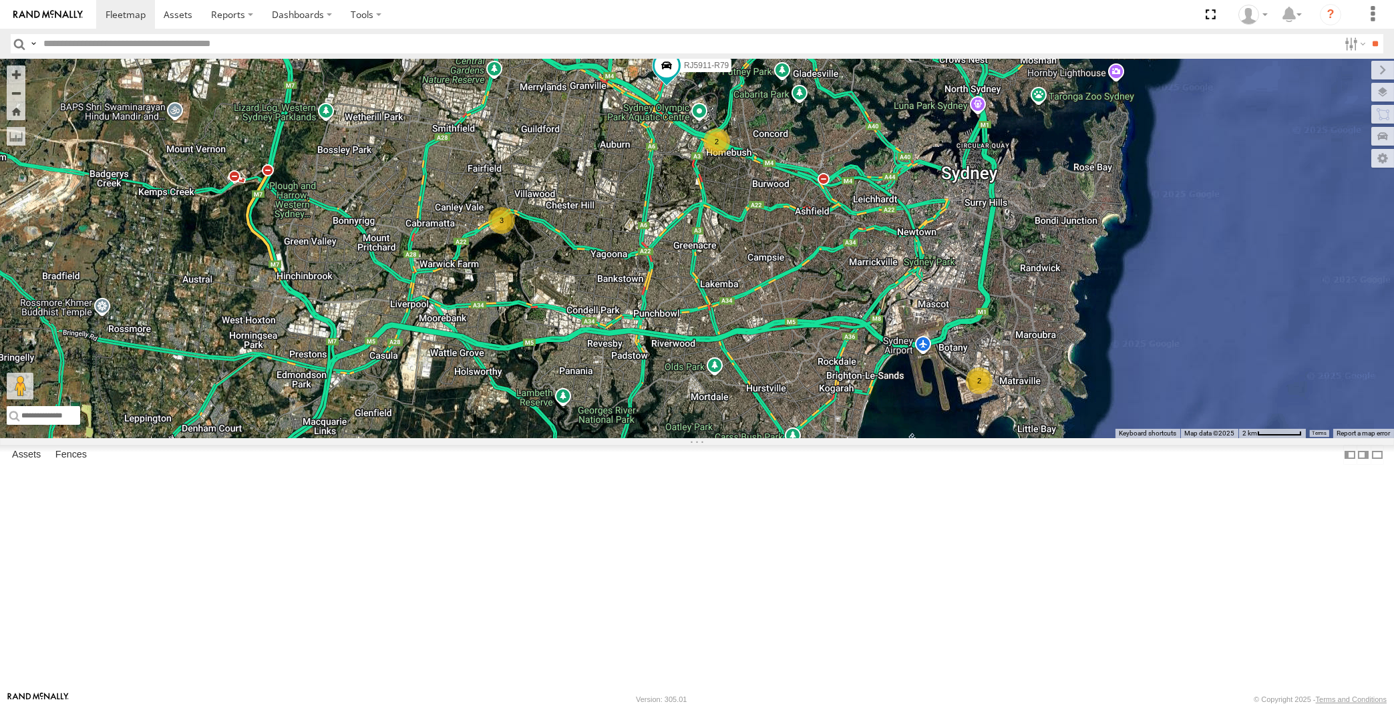
drag, startPoint x: 845, startPoint y: 543, endPoint x: 750, endPoint y: 539, distance: 94.3
click at [750, 438] on div "RJ5911-R79 2 3 2" at bounding box center [697, 249] width 1394 height 380
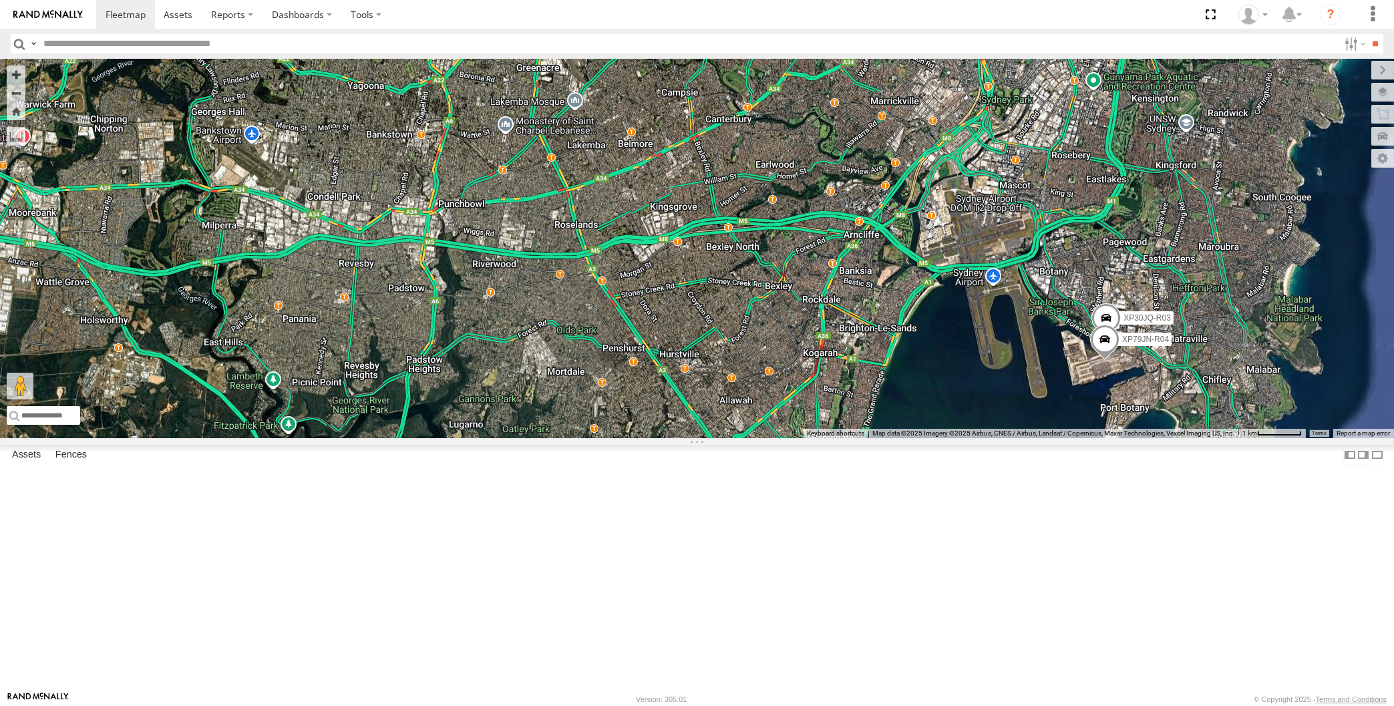
drag, startPoint x: 756, startPoint y: 549, endPoint x: 780, endPoint y: 573, distance: 33.5
click at [780, 438] on div "RJ5911-R79 XP30JQ-R03 XP79JN-R04 3" at bounding box center [697, 249] width 1394 height 380
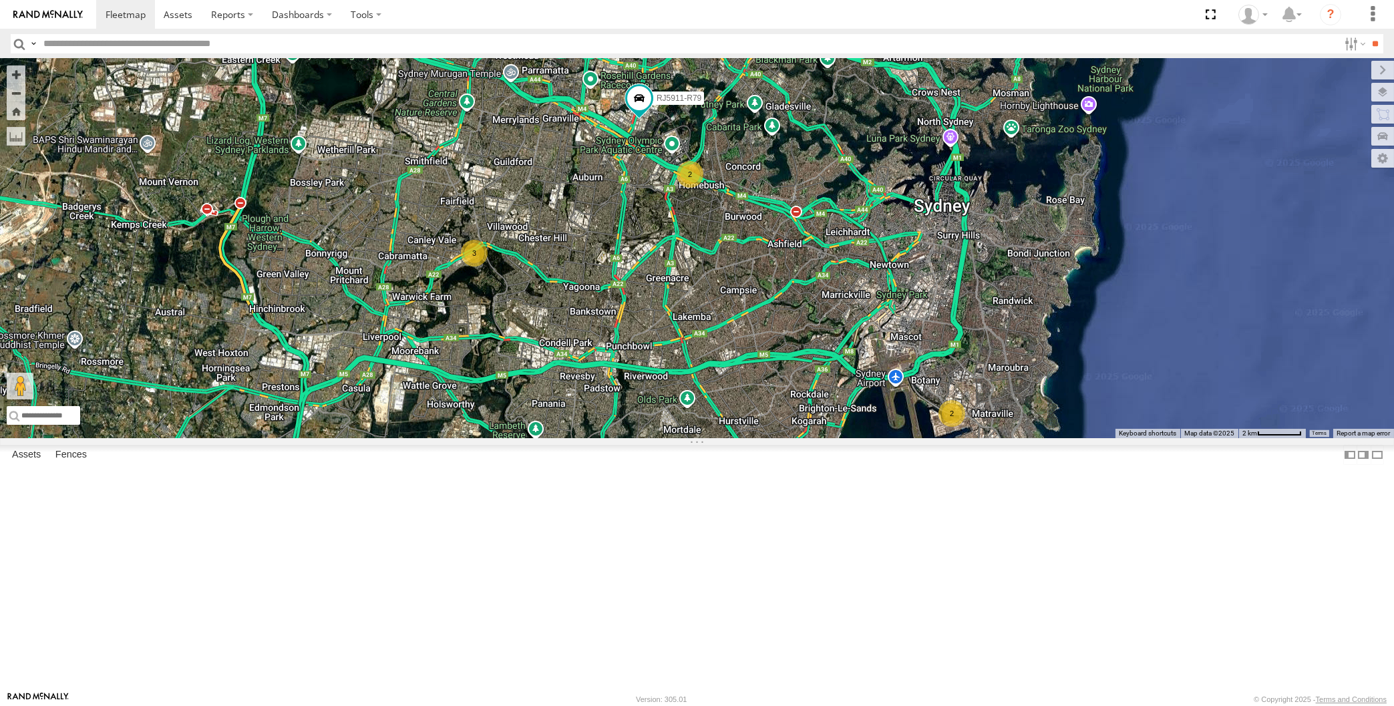
drag, startPoint x: 798, startPoint y: 545, endPoint x: 787, endPoint y: 563, distance: 21.9
click at [787, 438] on div "RJ5911-R79 2 3 2" at bounding box center [697, 249] width 1394 height 380
click at [659, 438] on div "RJ5911-R79 2 3 2" at bounding box center [697, 249] width 1394 height 380
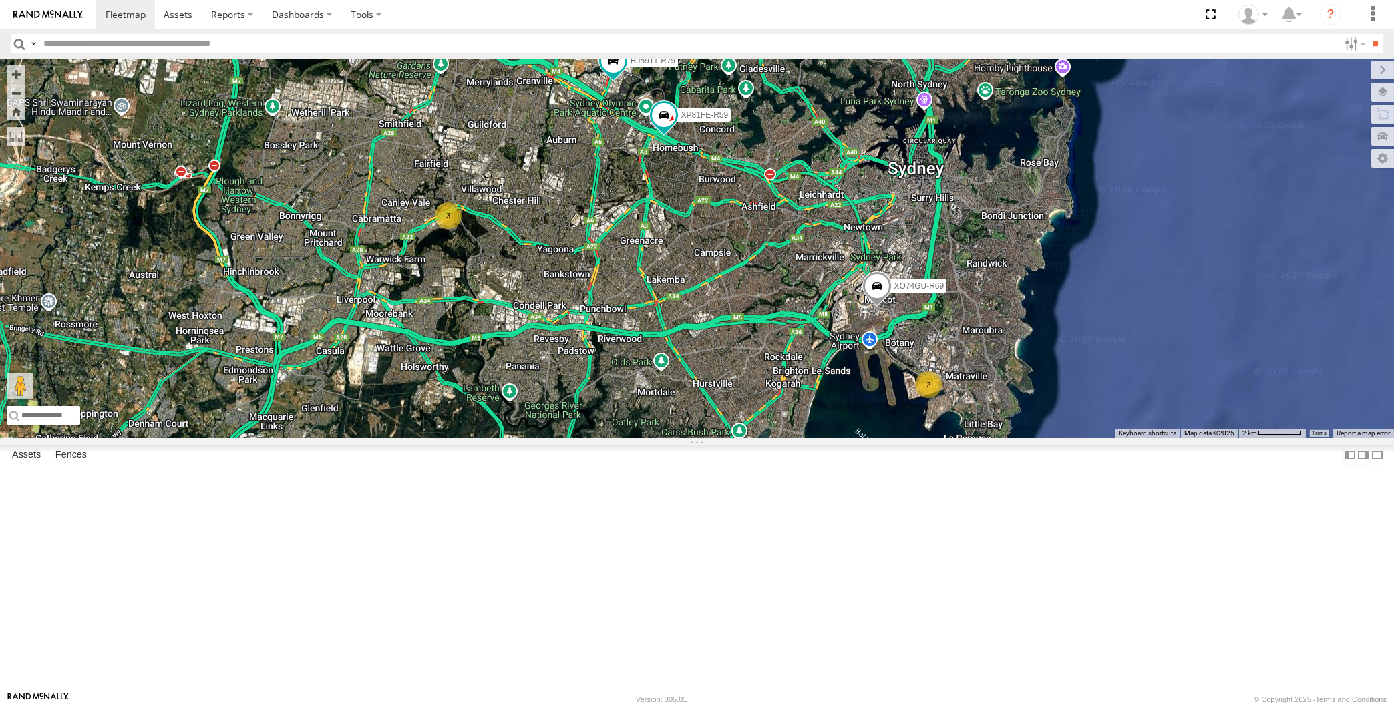
drag, startPoint x: 742, startPoint y: 540, endPoint x: 736, endPoint y: 535, distance: 7.6
click at [736, 438] on div "RJ5911-R79 XP81FE-R59 XO74GU-R69 2 3" at bounding box center [697, 249] width 1394 height 380
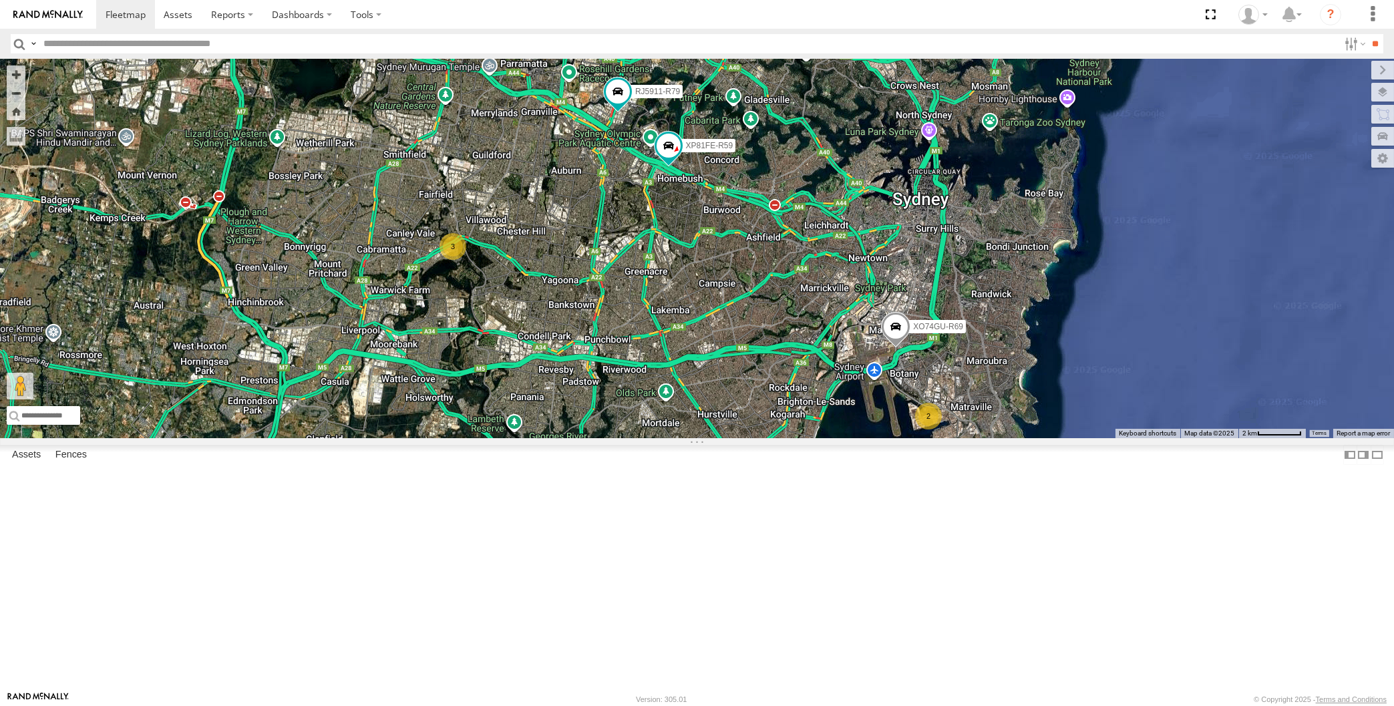
click at [803, 438] on div "RJ5911-R79 XP81FE-R59 XO74GU-R69 2 3" at bounding box center [697, 249] width 1394 height 380
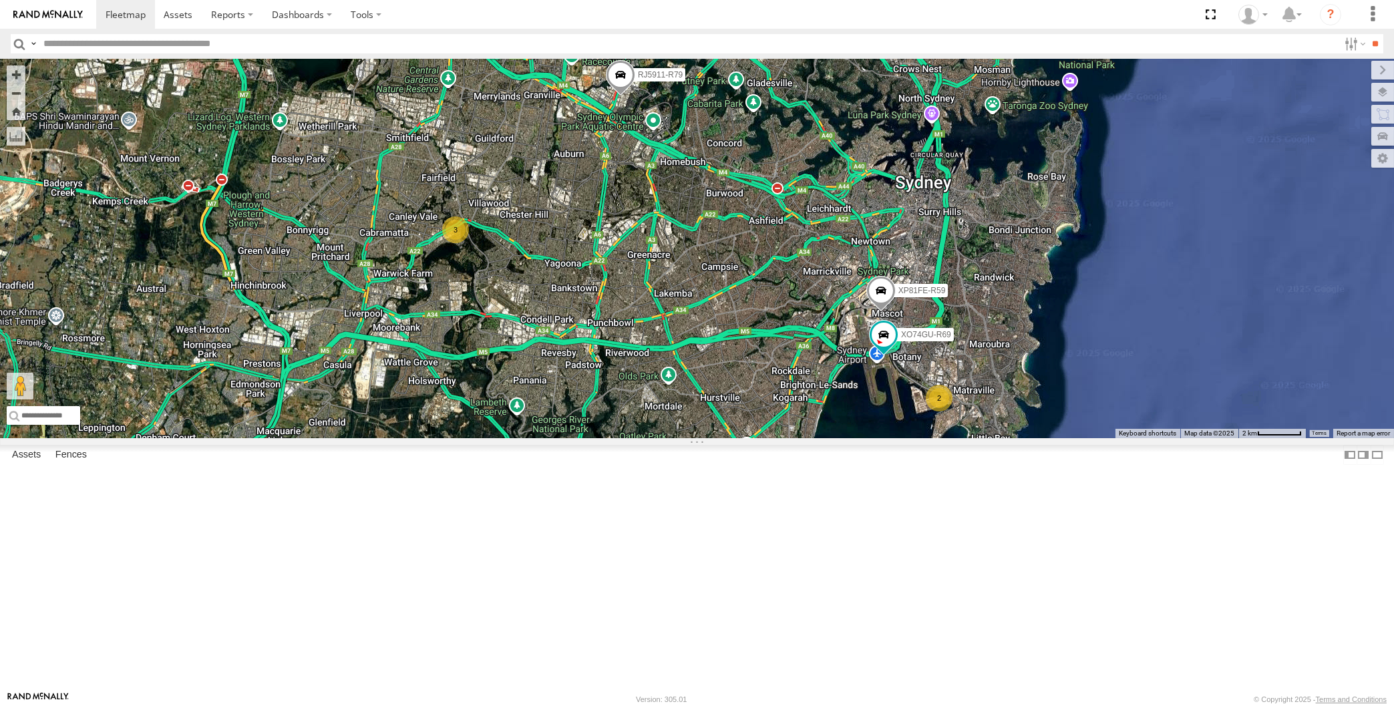
click at [842, 438] on div "RJ5911-R79 XP81FE-R59 XO74GU-R69 2 3" at bounding box center [697, 249] width 1394 height 380
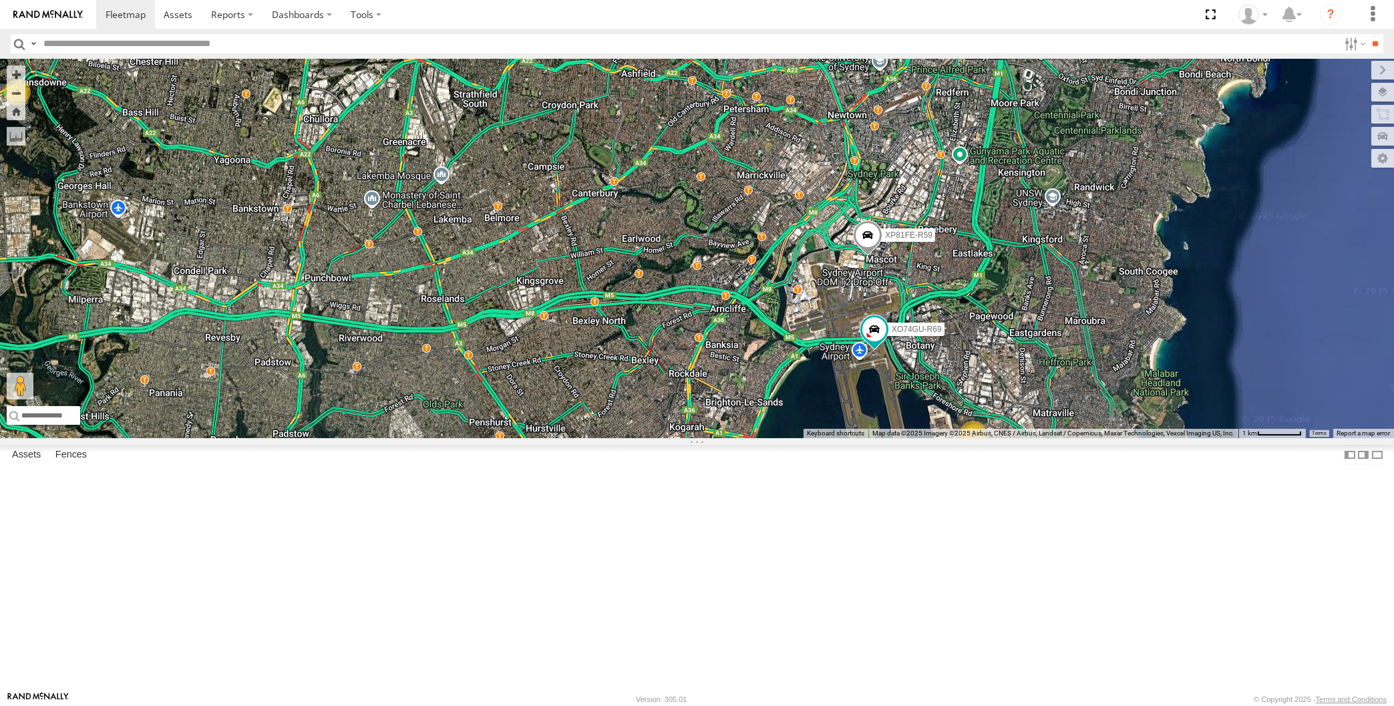
click at [871, 438] on div "RJ5911-R79 XP81FE-R59 XO74GU-R69 2 3" at bounding box center [697, 249] width 1394 height 380
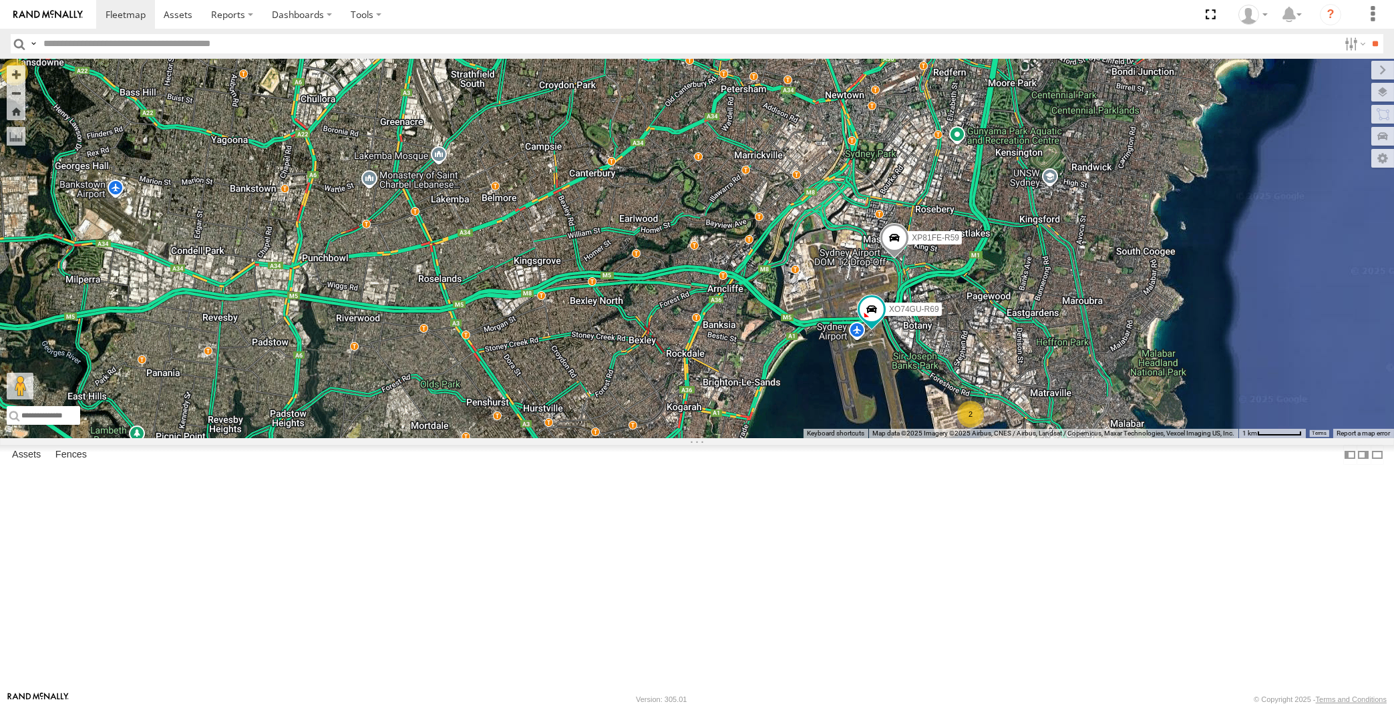
drag, startPoint x: 794, startPoint y: 571, endPoint x: 845, endPoint y: 575, distance: 50.2
click at [839, 438] on div "RJ5911-R79 XP81FE-R59 XO74GU-R69 2 3" at bounding box center [697, 249] width 1394 height 380
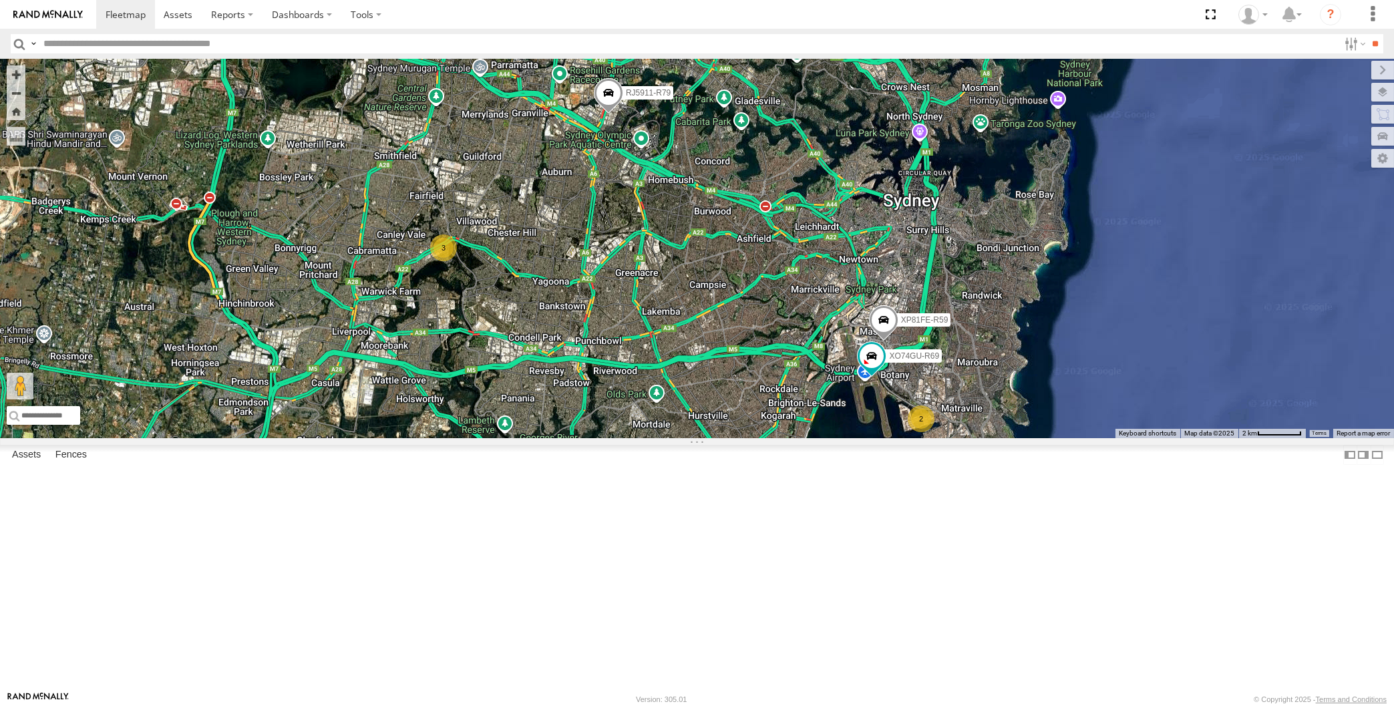
drag, startPoint x: 823, startPoint y: 561, endPoint x: 812, endPoint y: 553, distance: 12.8
click at [816, 438] on div "RJ5911-R79 XP81FE-R59 XO74GU-R69 2 3" at bounding box center [697, 249] width 1394 height 380
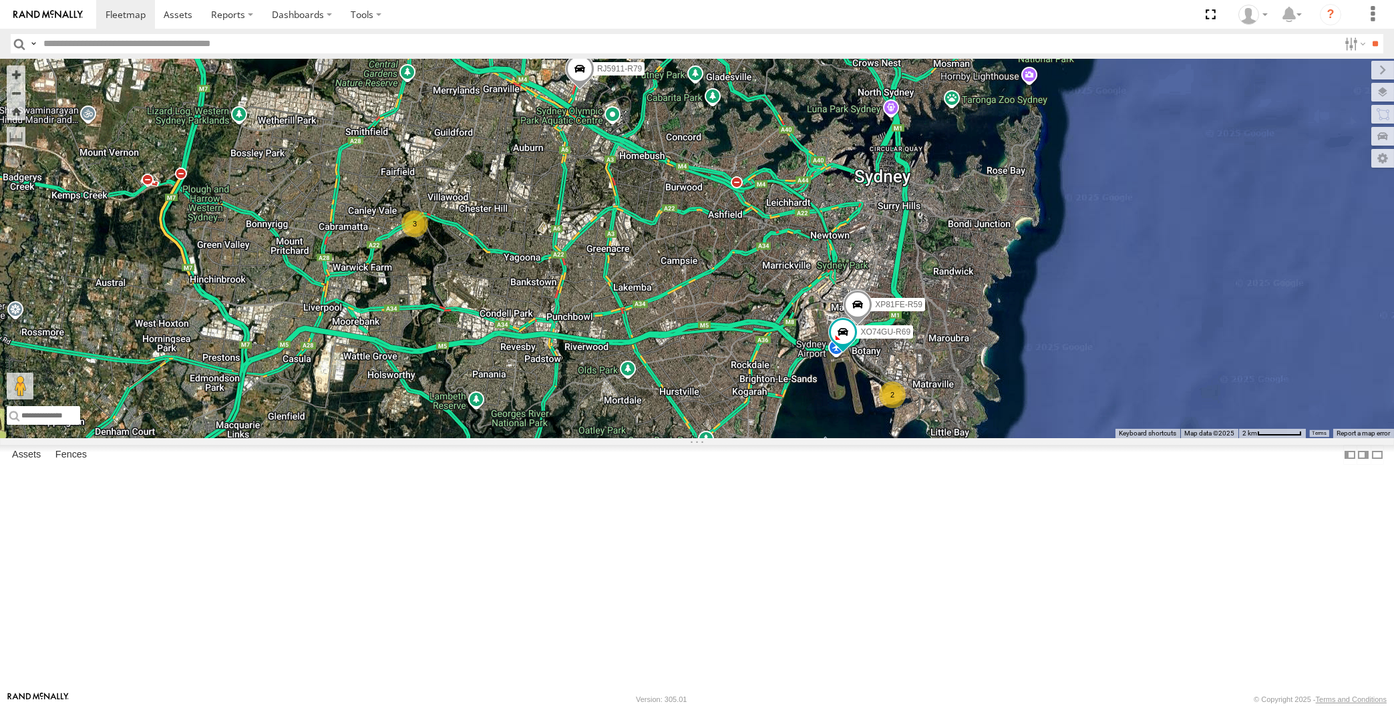
click at [268, 438] on div "RJ5911-R79 XP81FE-R59 XO74GU-R69 2 3" at bounding box center [697, 249] width 1394 height 380
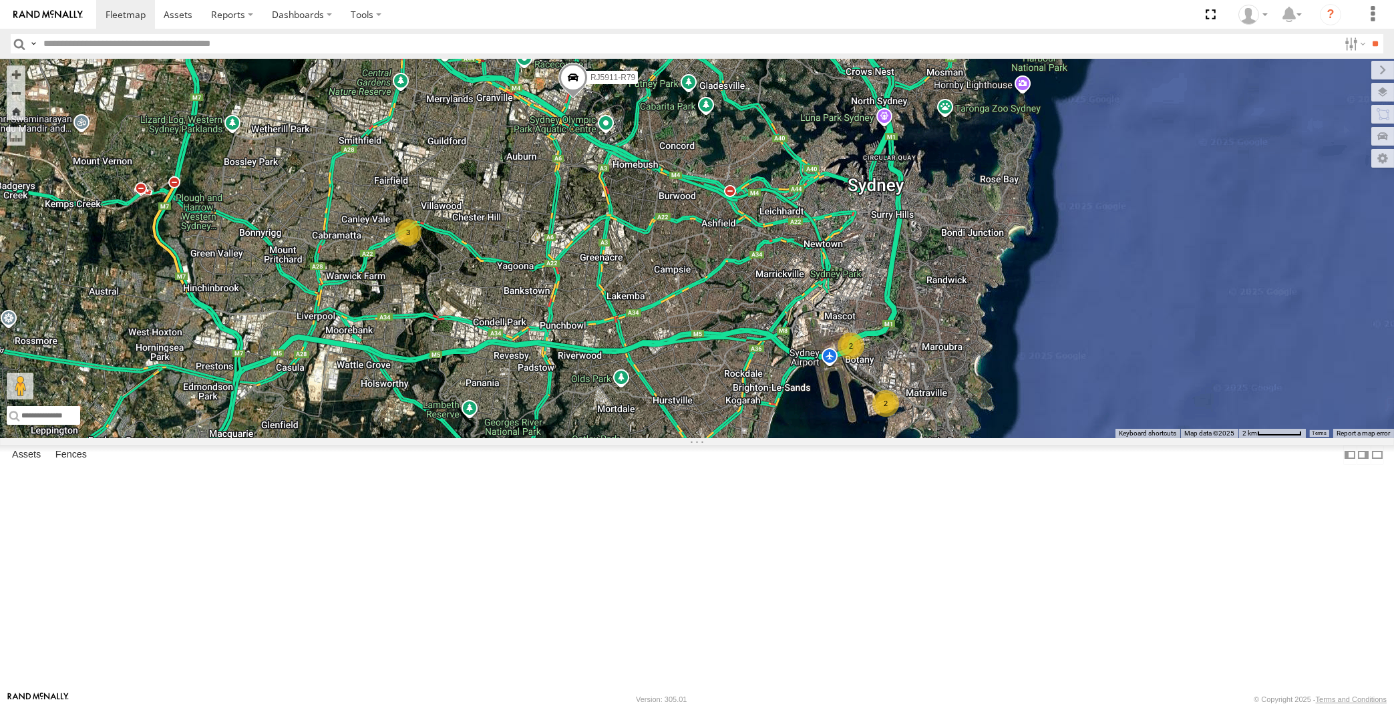
drag, startPoint x: 805, startPoint y: 555, endPoint x: 811, endPoint y: 533, distance: 22.9
click at [810, 438] on div "RJ5911-R79 2 3 2" at bounding box center [697, 249] width 1394 height 380
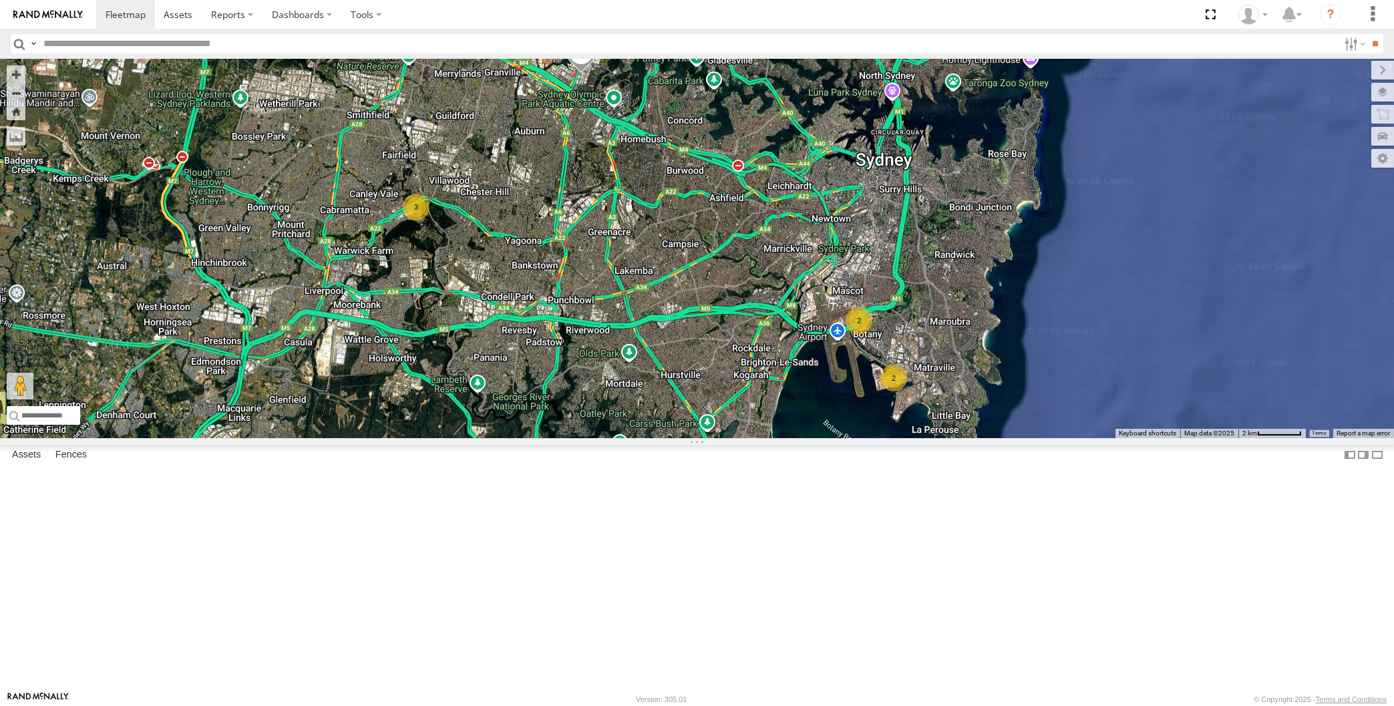
click at [817, 438] on div "RJ5911-R79 2 3 2" at bounding box center [697, 249] width 1394 height 380
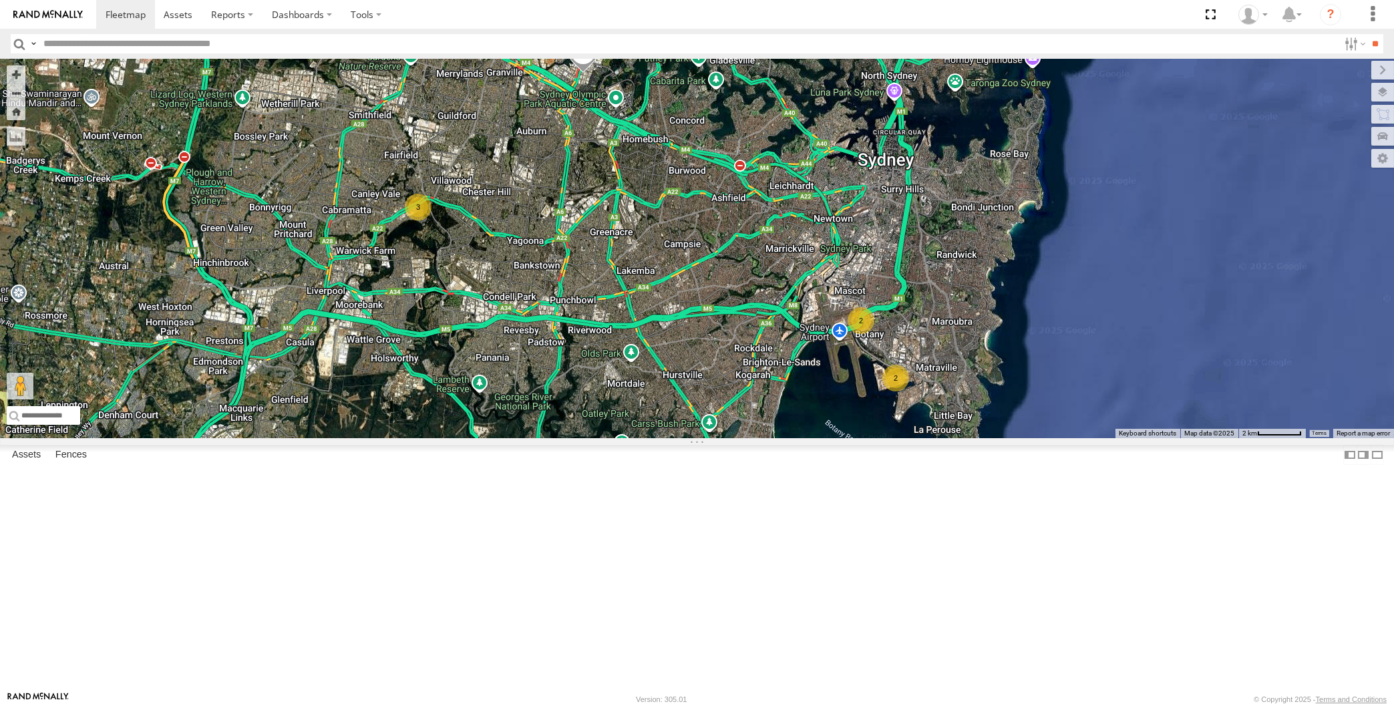
click at [283, 438] on div "RJ5911-R79 2 3 2" at bounding box center [697, 249] width 1394 height 380
click at [561, 438] on div "RJ5911-R79 2 3 2" at bounding box center [697, 249] width 1394 height 380
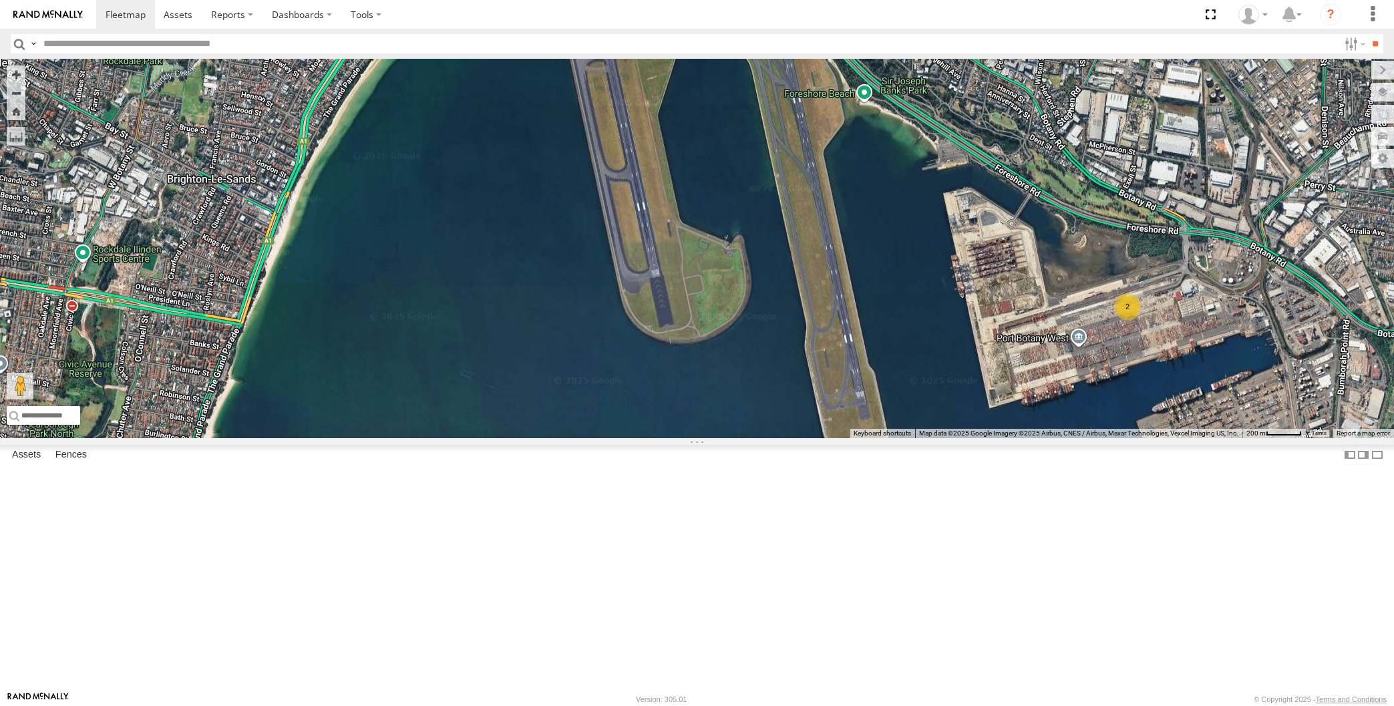
click at [806, 337] on div "RJ5911-R79 XP81FE-R59 XO74GU-R69 2" at bounding box center [697, 249] width 1394 height 380
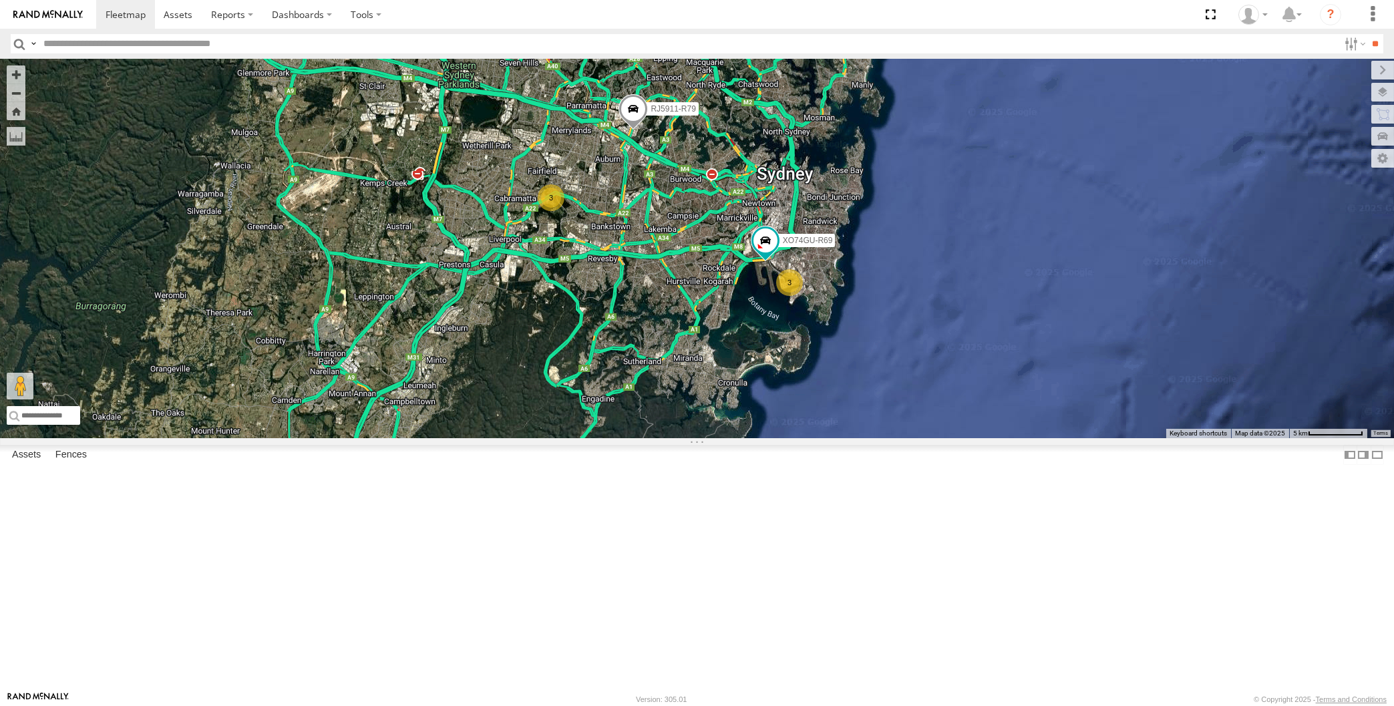
drag, startPoint x: 693, startPoint y: 441, endPoint x: 698, endPoint y: 454, distance: 13.5
click at [698, 438] on div "RJ5911-R79 XO74GU-R69 3 3" at bounding box center [697, 249] width 1394 height 380
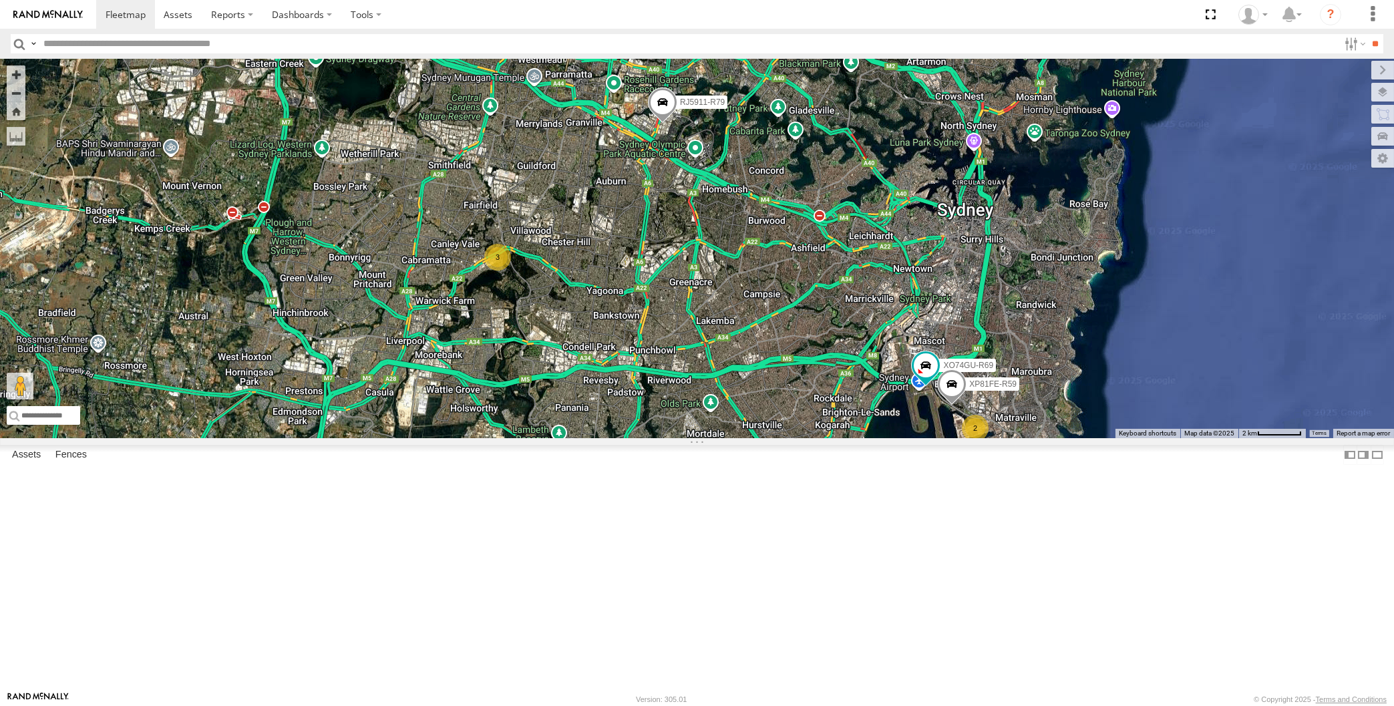
click at [659, 124] on span at bounding box center [661, 106] width 29 height 36
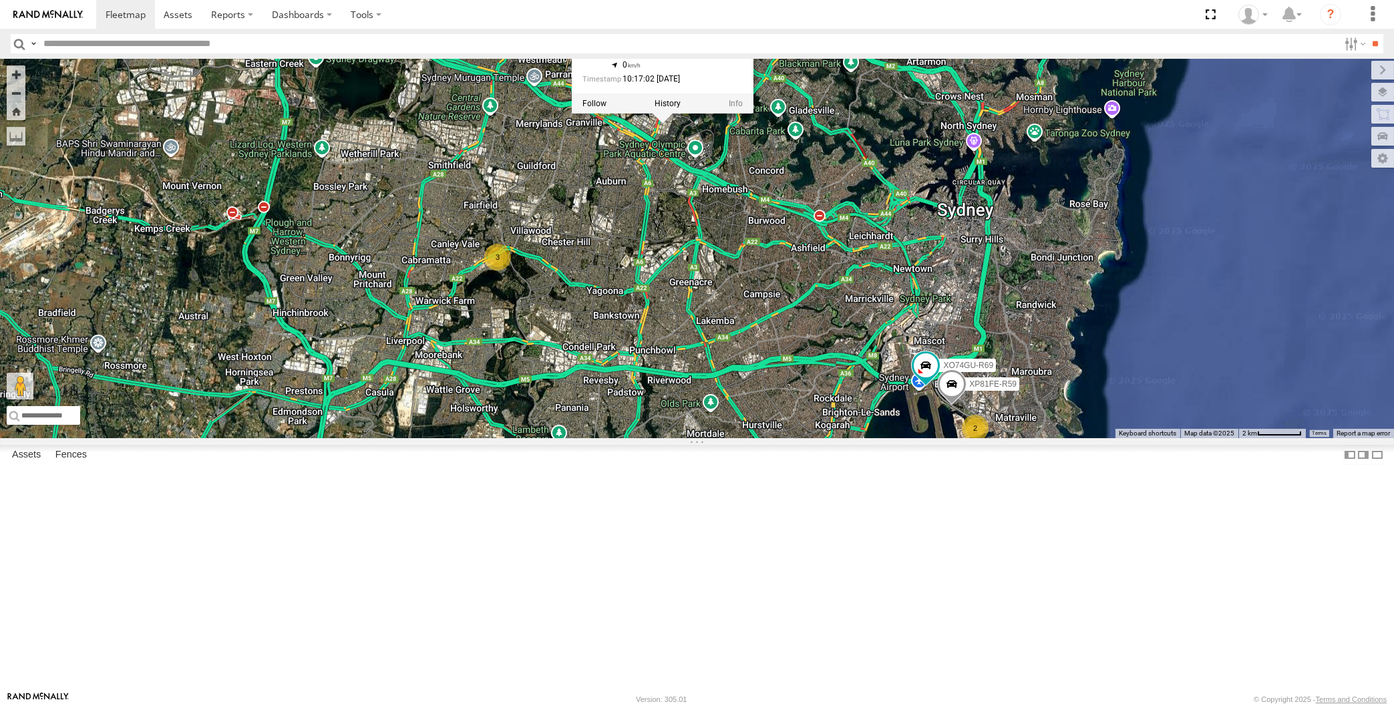
click at [690, 295] on div "RJ5911-R79 XO74GU-R69 2 3 XP81FE-R59 RJ5911-R79 -33.83589 , 151.04996 0 10:17:0…" at bounding box center [697, 249] width 1394 height 380
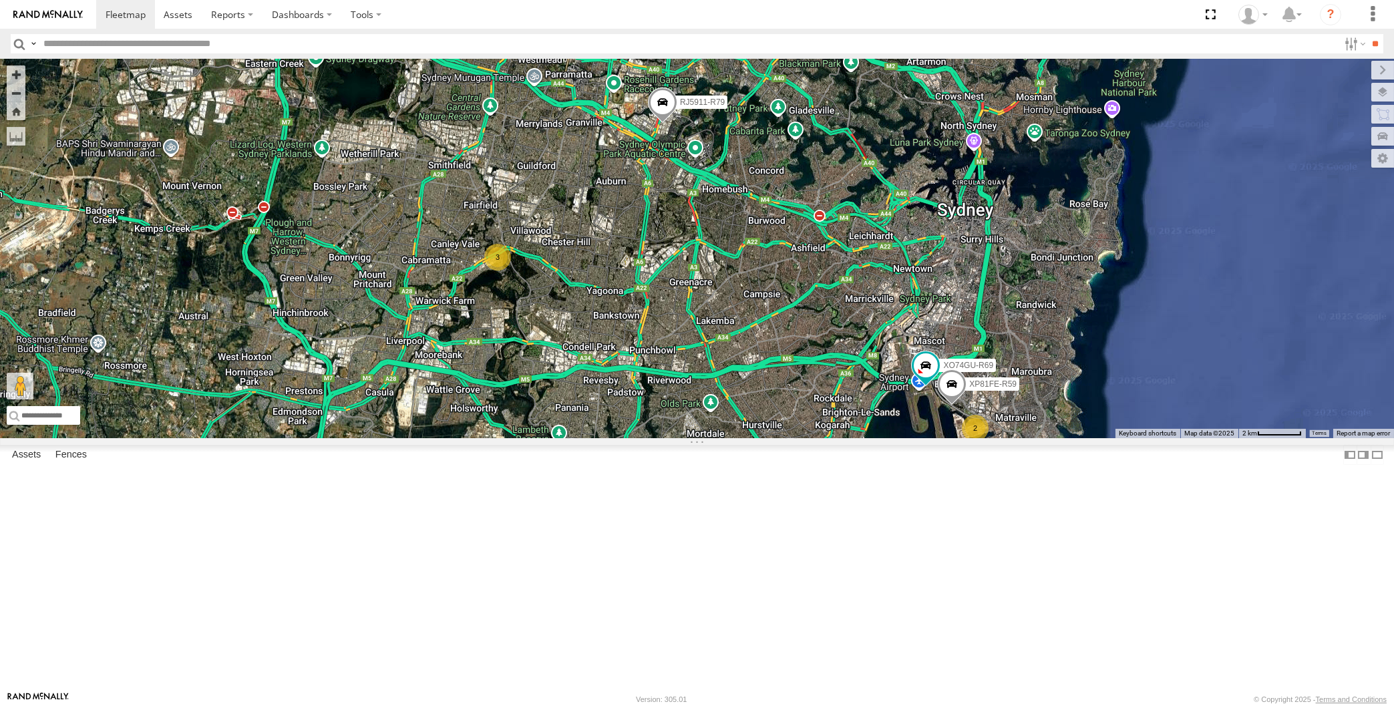
drag, startPoint x: 684, startPoint y: 390, endPoint x: 682, endPoint y: 382, distance: 7.6
click at [684, 385] on div "RJ5911-R79 XO74GU-R69 2 3 XP81FE-R59" at bounding box center [697, 249] width 1394 height 380
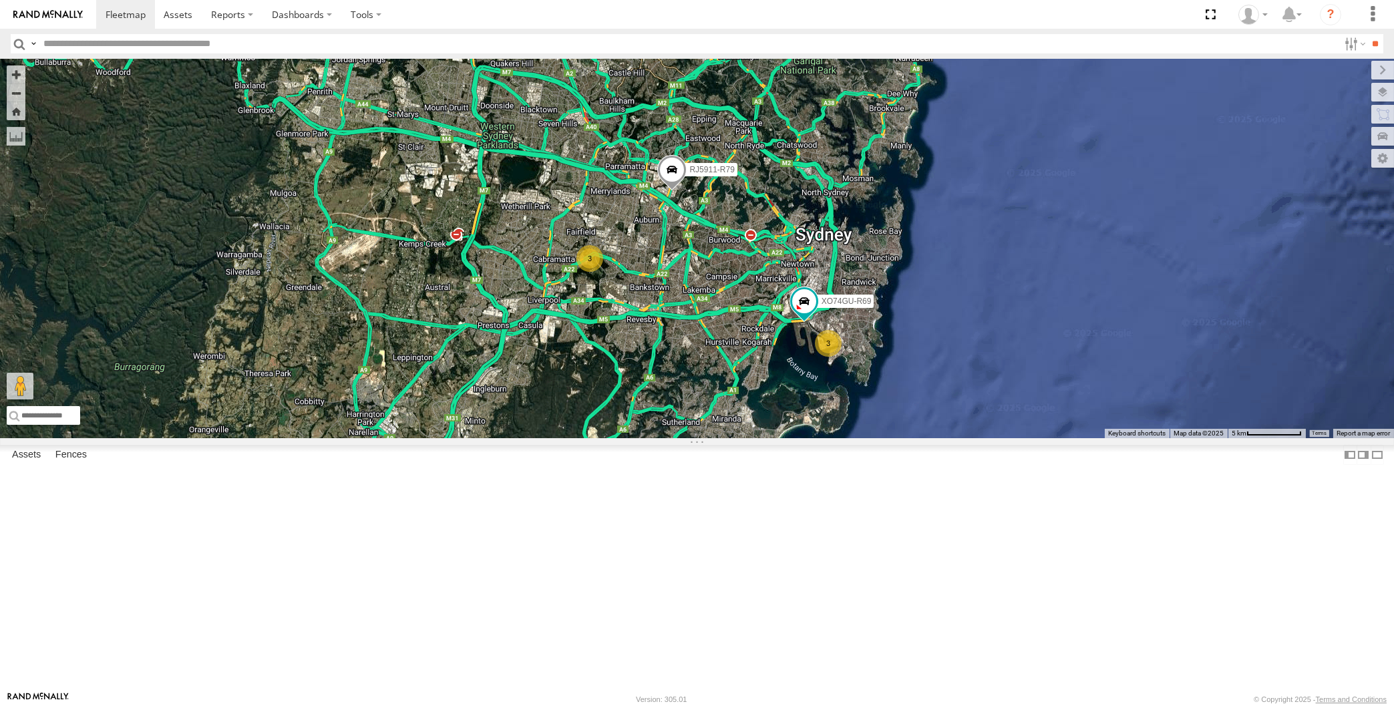
drag, startPoint x: 710, startPoint y: 468, endPoint x: 698, endPoint y: 458, distance: 15.7
click at [706, 438] on div "RJ5911-R79 XO74GU-R69 3 3" at bounding box center [697, 249] width 1394 height 380
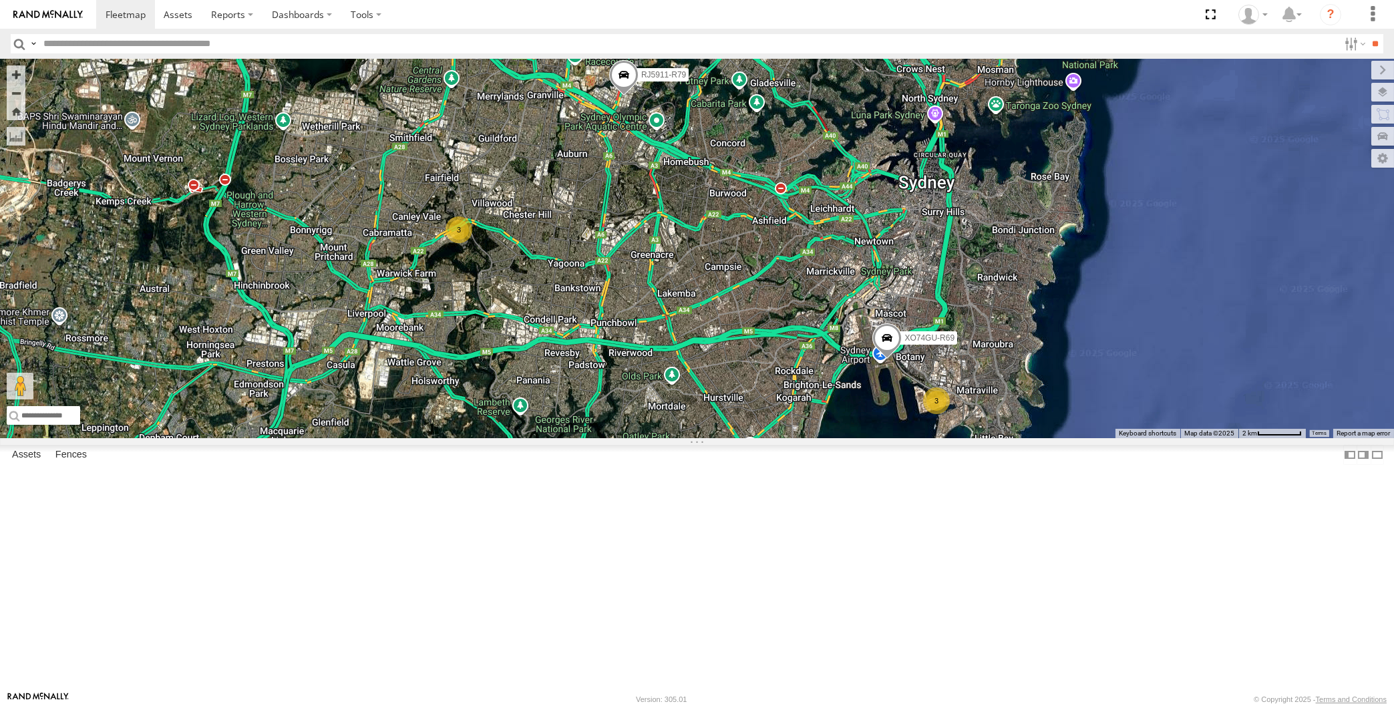
click at [894, 438] on div "RJ5911-R79 XO74GU-R69 3 3" at bounding box center [697, 249] width 1394 height 380
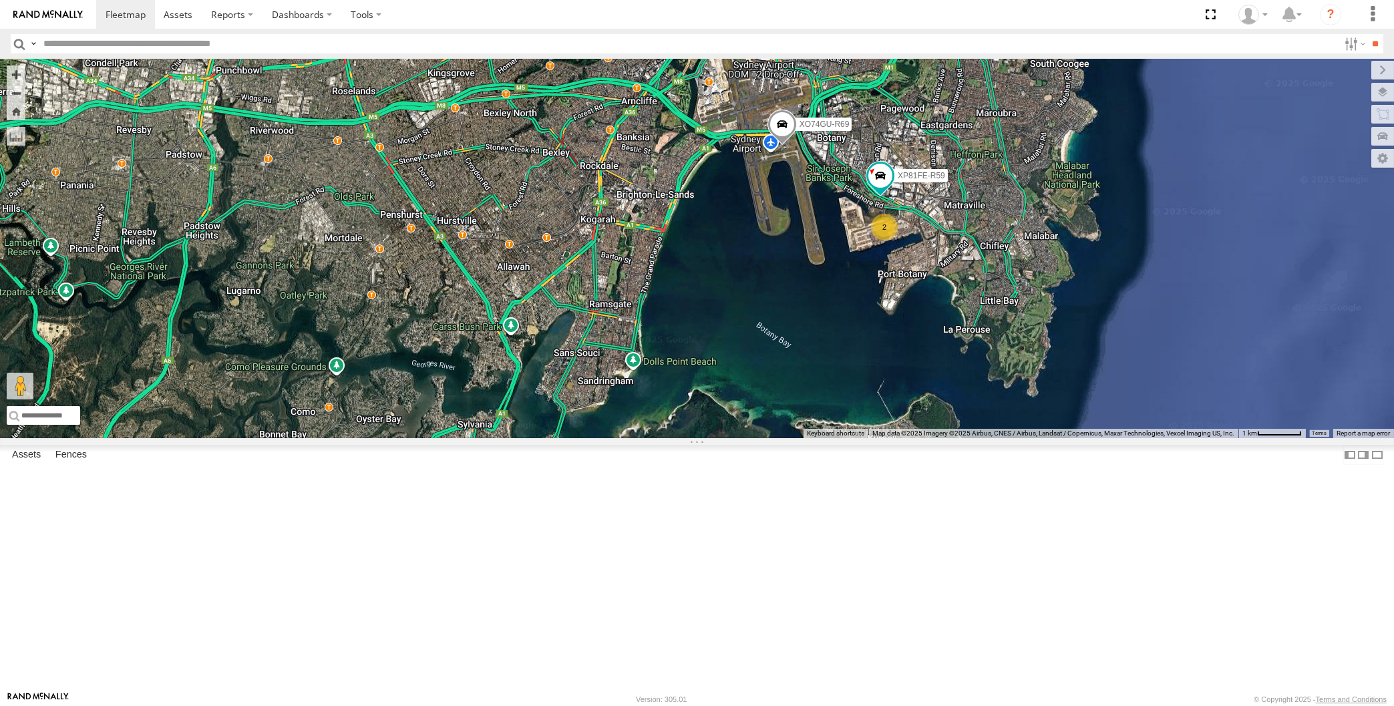
click at [337, 437] on div "RJ5911-R79 XO74GU-R69 XP81FE-R59 2" at bounding box center [697, 249] width 1394 height 380
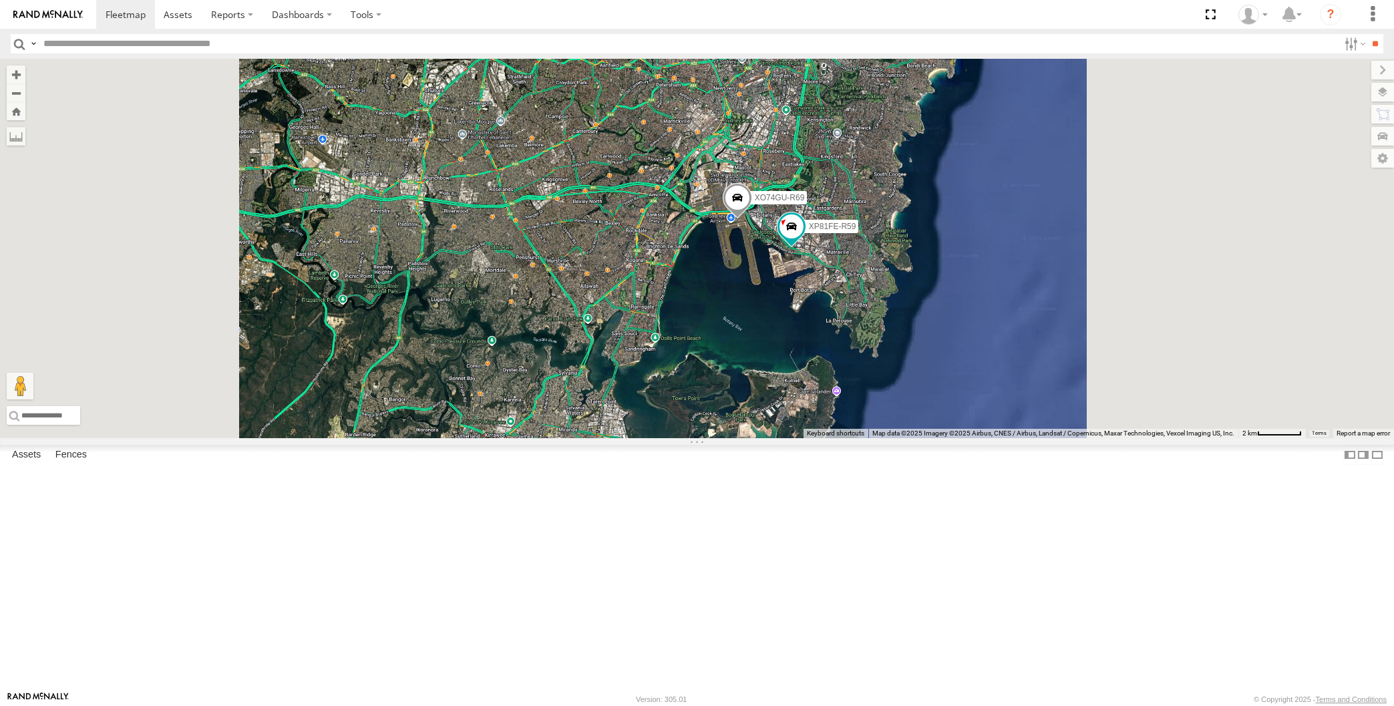
drag, startPoint x: 627, startPoint y: 440, endPoint x: 641, endPoint y: 444, distance: 14.4
click at [641, 438] on div "RJ5911-R79 XO74GU-R69 XP81FE-R59" at bounding box center [697, 249] width 1394 height 380
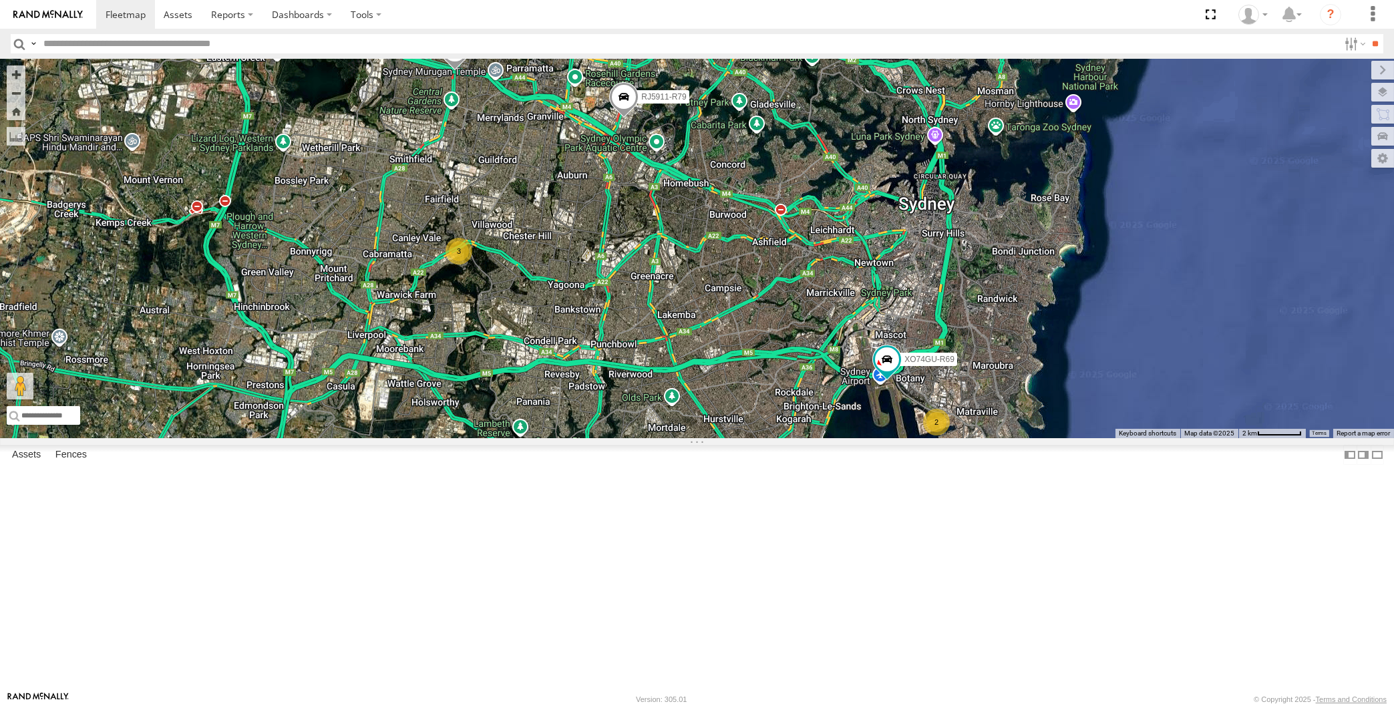
drag, startPoint x: 692, startPoint y: 418, endPoint x: 680, endPoint y: 401, distance: 21.5
click at [680, 401] on div "2 XP79JN-R04 3 RJ5911-R79 XO74GU-R69" at bounding box center [697, 249] width 1394 height 380
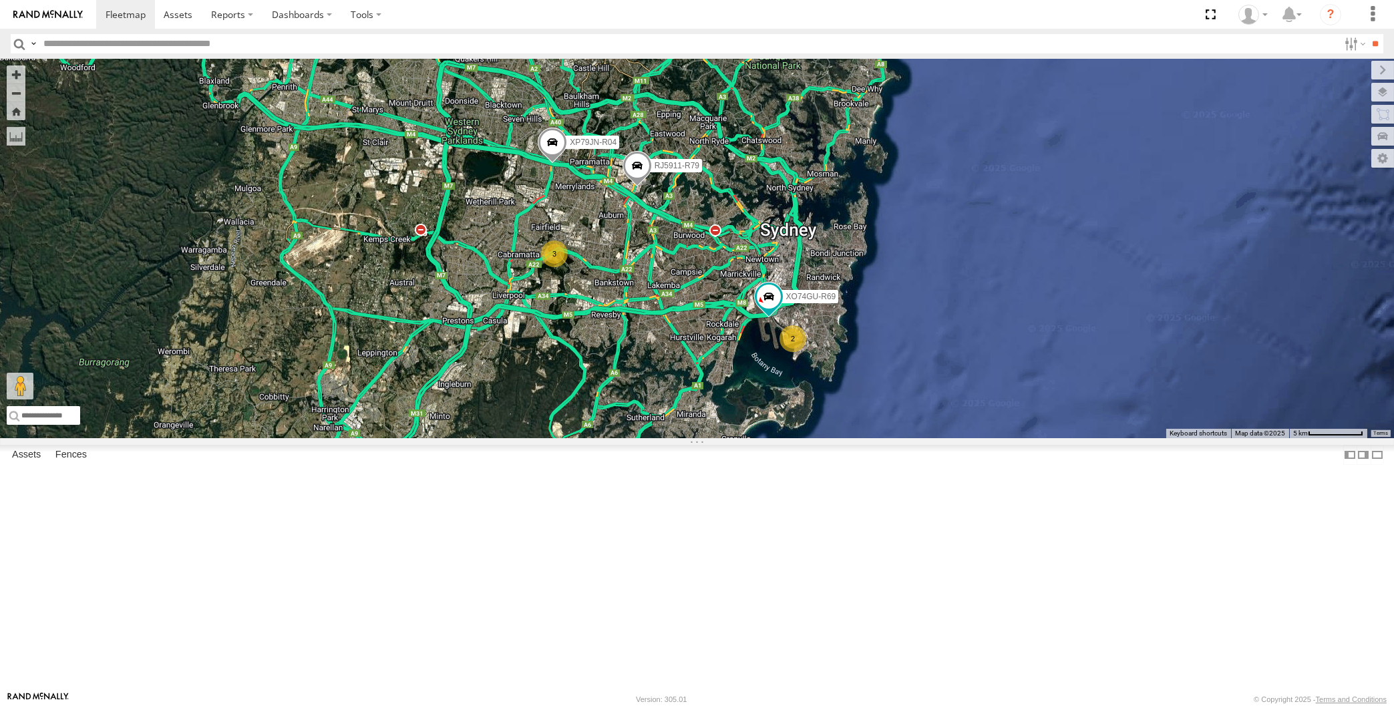
drag, startPoint x: 757, startPoint y: 531, endPoint x: 743, endPoint y: 535, distance: 14.8
click at [743, 438] on div "XP79JN-R04 RJ5911-R79 XO74GU-R69 2 3" at bounding box center [697, 249] width 1394 height 380
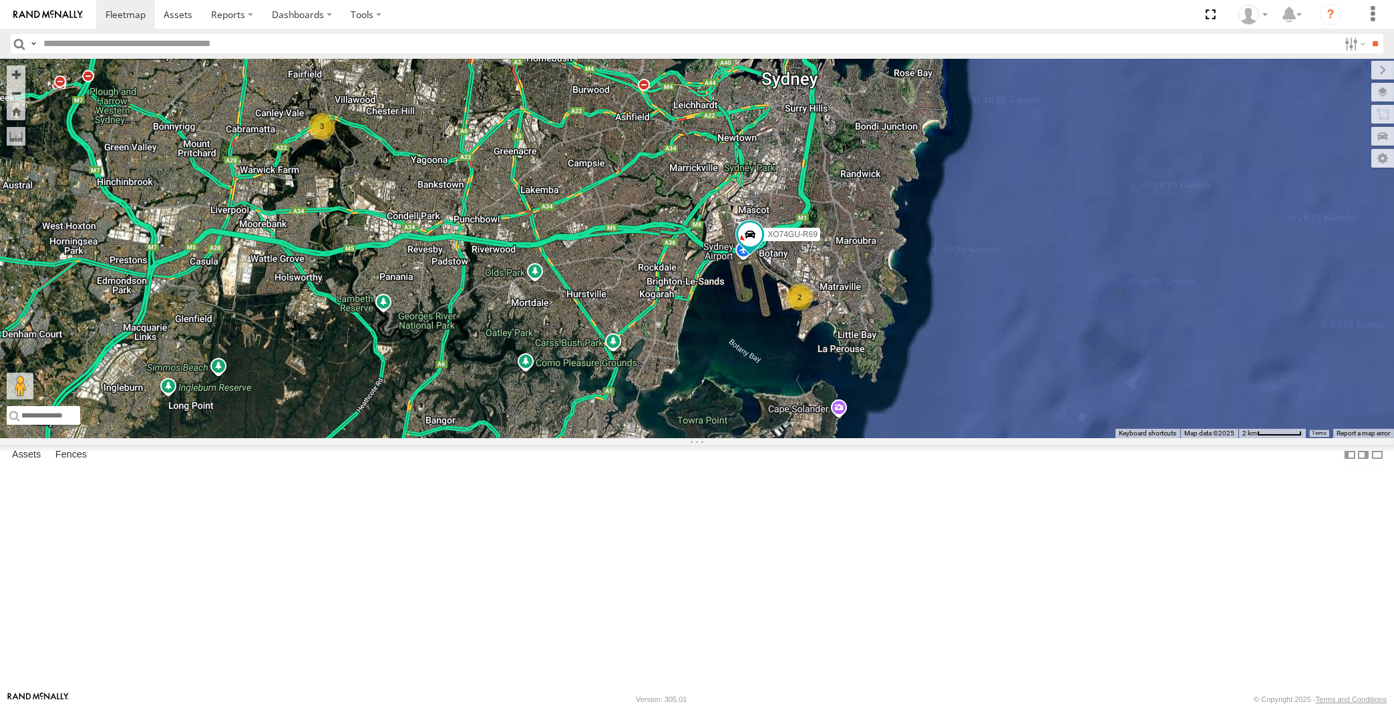
click at [535, 364] on div "XP79JN-R04 RJ5911-R79 XO74GU-R69 2 3" at bounding box center [697, 249] width 1394 height 380
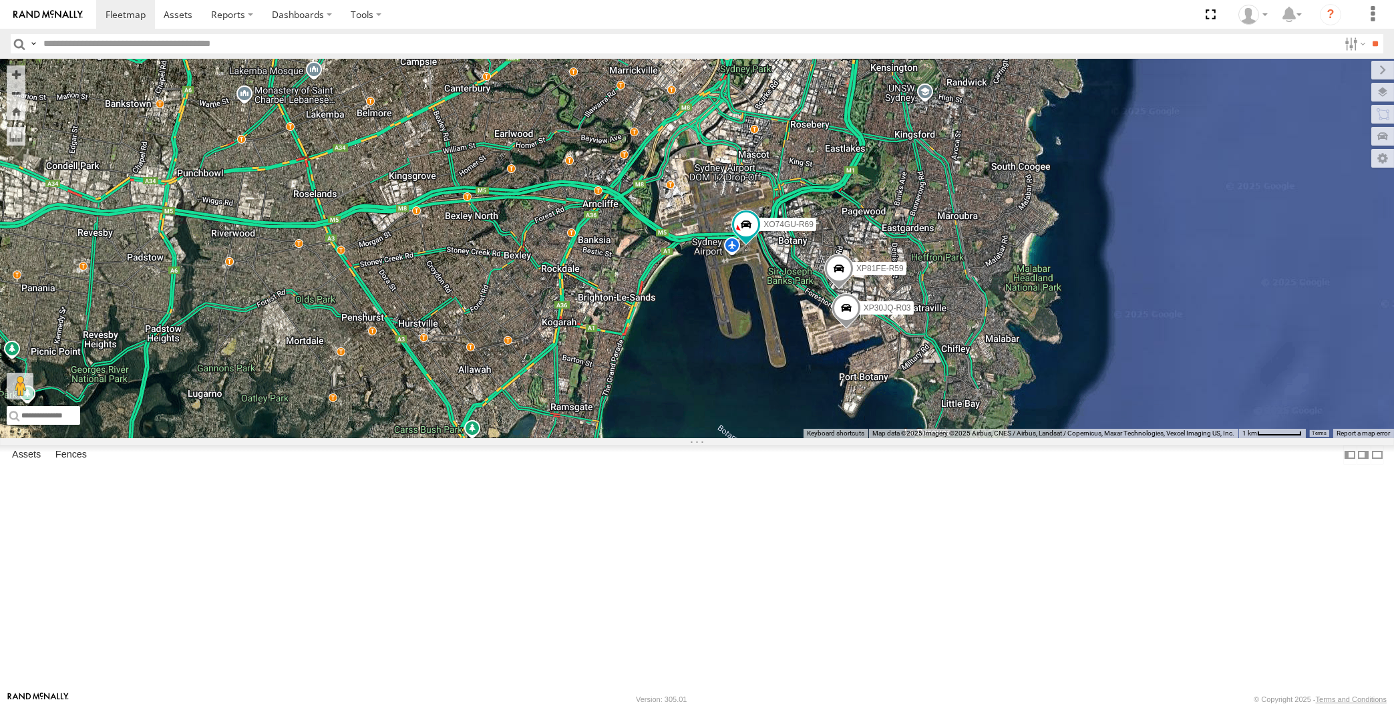
click at [914, 438] on div "XP79JN-R04 RJ5911-R79 XO74GU-R69 XP30JQ-R03 XP81FE-R59" at bounding box center [697, 249] width 1394 height 380
drag, startPoint x: 422, startPoint y: 312, endPoint x: 439, endPoint y: 359, distance: 49.7
click at [439, 359] on div "XP30JQ-R03 XP81FE-R59 XO74GU-R69" at bounding box center [697, 249] width 1394 height 380
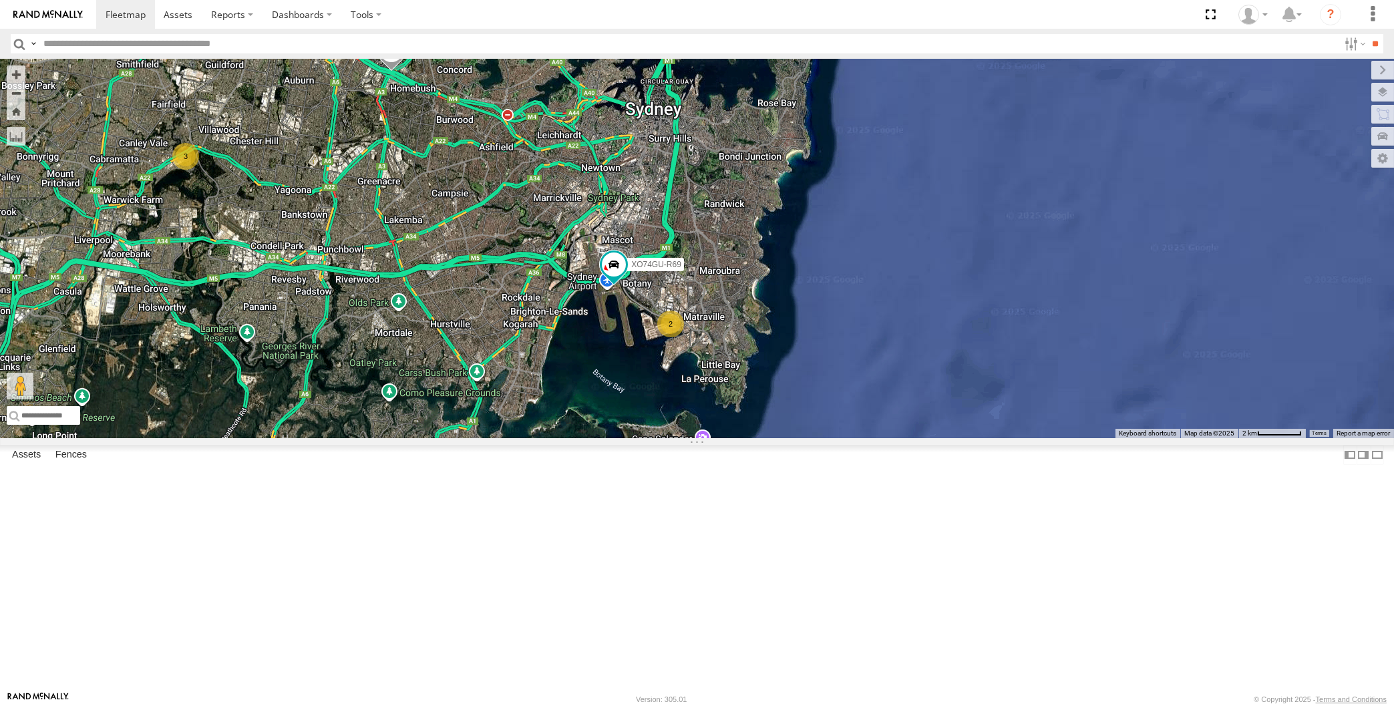
drag, startPoint x: 474, startPoint y: 388, endPoint x: 484, endPoint y: 400, distance: 15.7
click at [484, 400] on div "XO74GU-R69 2 XP79JN-R04 3 RJ5911-R79" at bounding box center [697, 249] width 1394 height 380
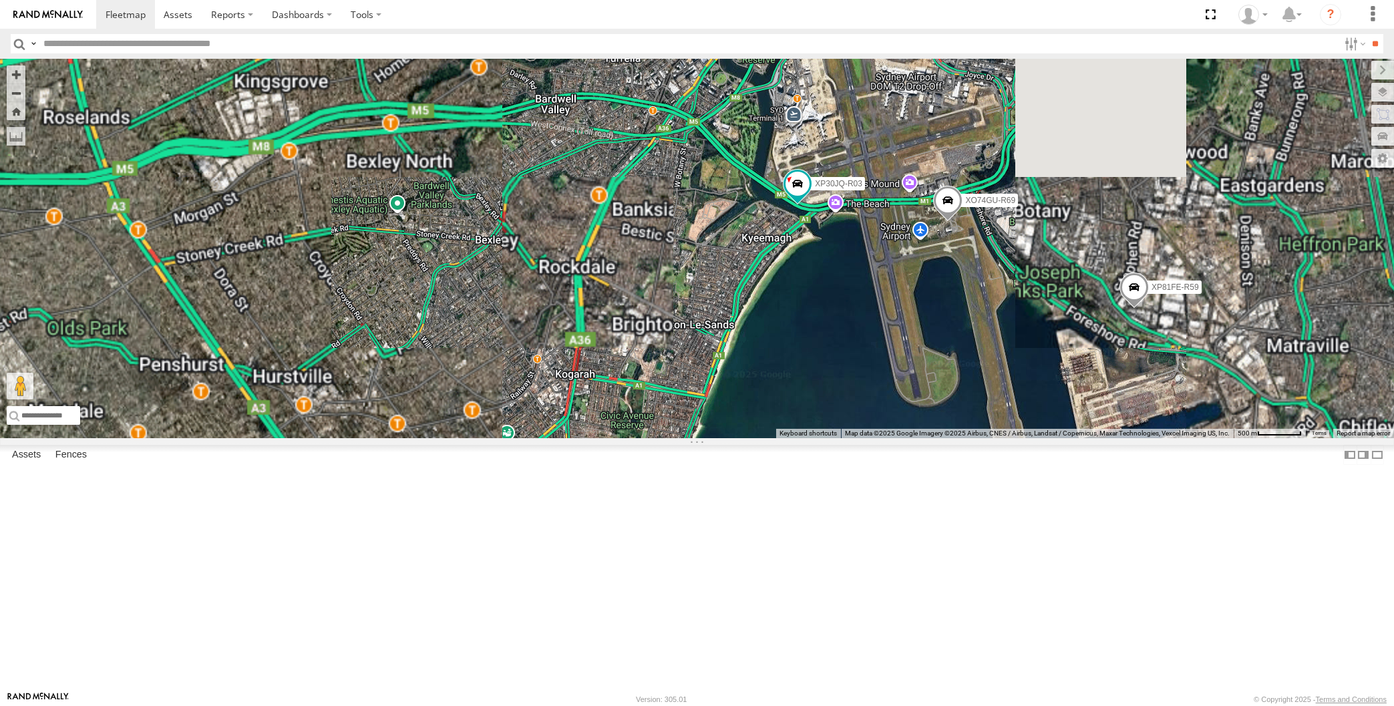
click at [851, 438] on div "XP30JQ-R03 XP79JN-R04 RJ5911-R79 XP81FE-R59 XO74GU-R69" at bounding box center [697, 249] width 1394 height 380
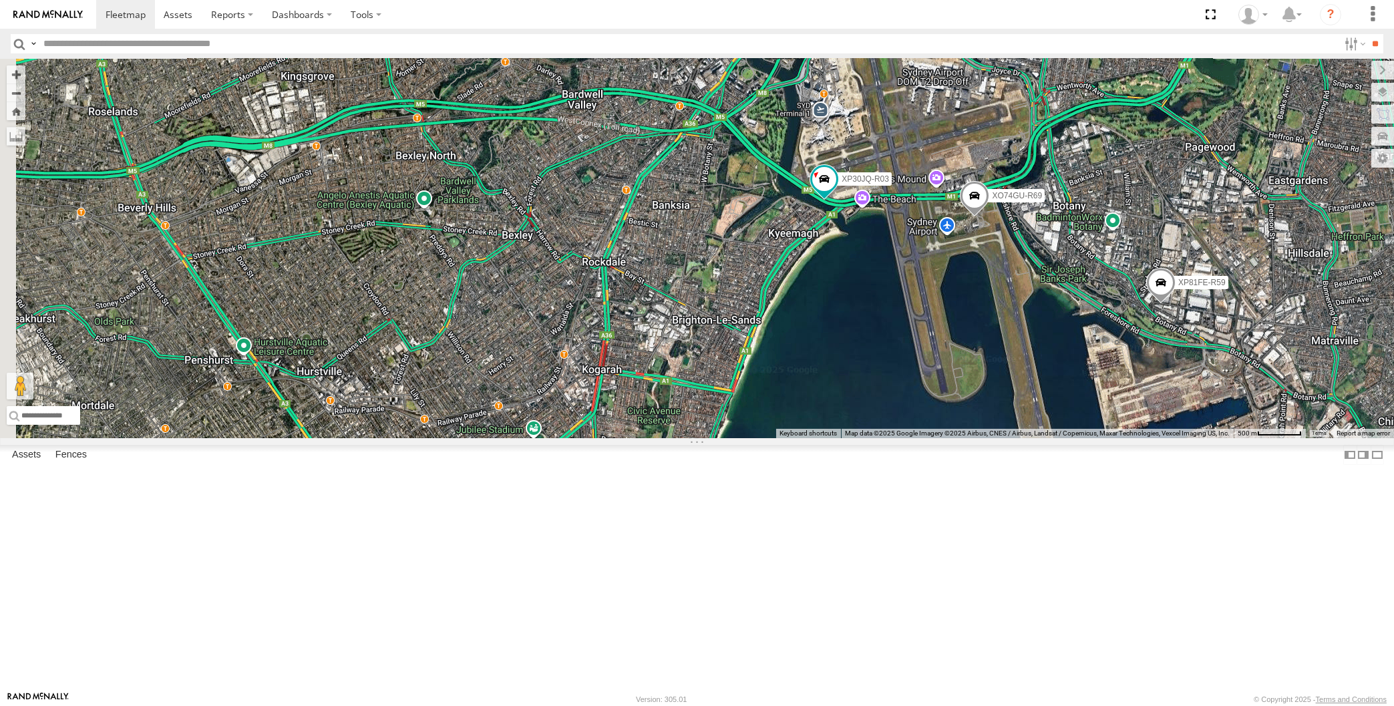
drag, startPoint x: 820, startPoint y: 546, endPoint x: 855, endPoint y: 539, distance: 35.4
click at [855, 438] on div "XP30JQ-R03 XP79JN-R04 RJ5911-R79 XP81FE-R59 XO74GU-R69" at bounding box center [697, 249] width 1394 height 380
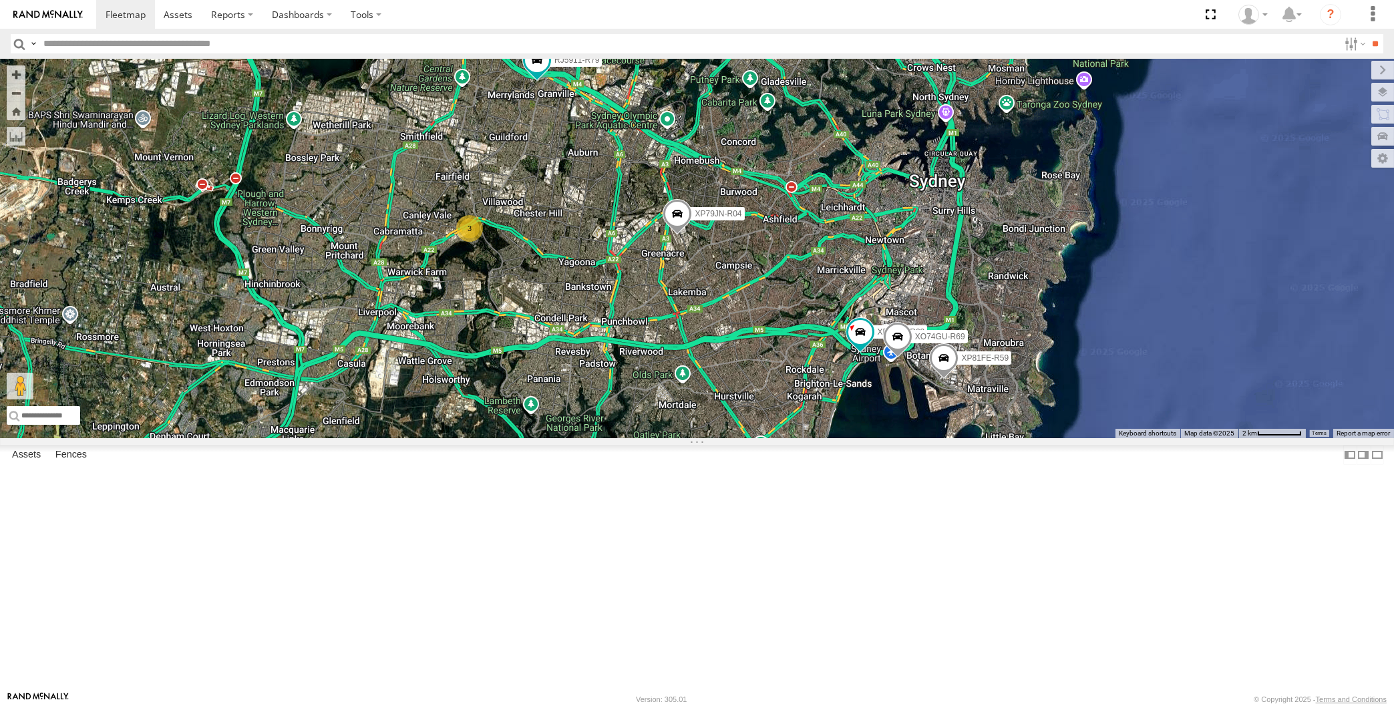
click at [963, 438] on div "XP30JQ-R03 XP79JN-R04 RJ5911-R79 XP81FE-R59 XO74GU-R69 3" at bounding box center [697, 249] width 1394 height 380
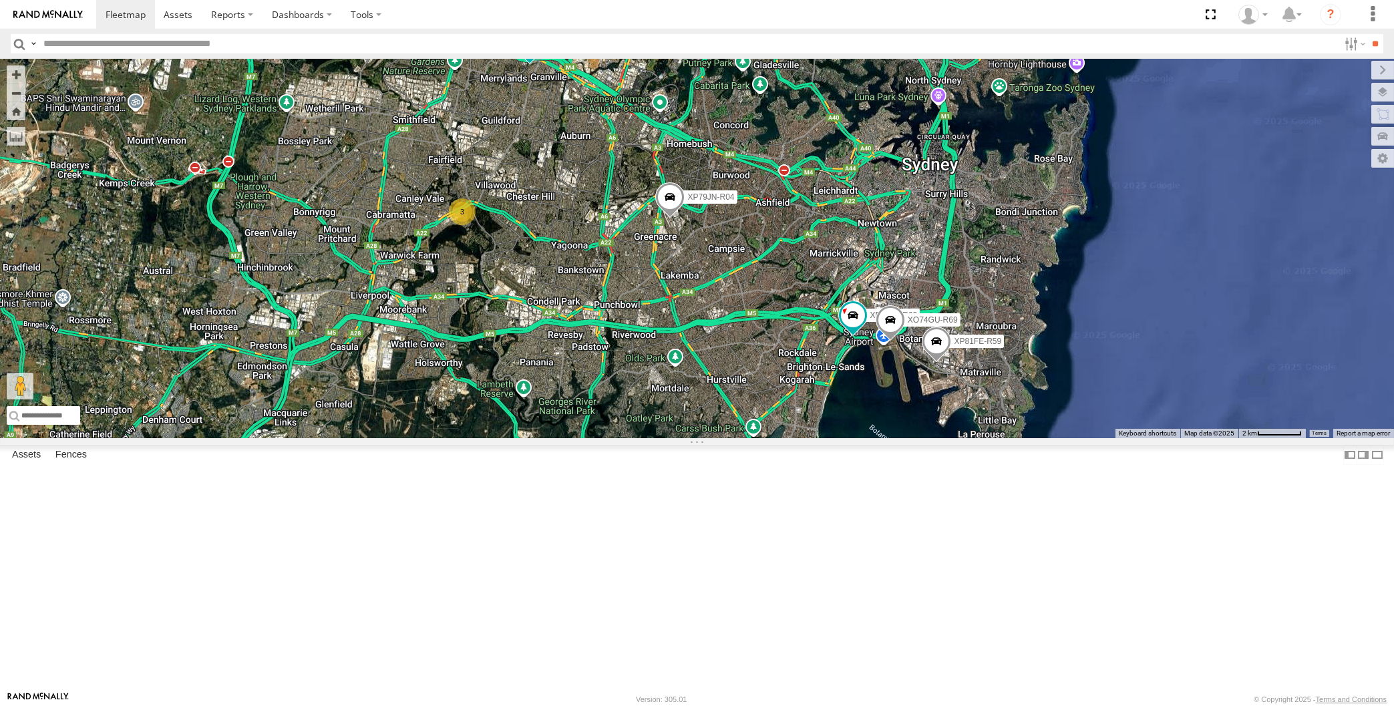
click at [518, 436] on div "XP30JQ-R03 XP79JN-R04 RJ5911-R79 XP81FE-R59 XO74GU-R69 3" at bounding box center [697, 249] width 1394 height 380
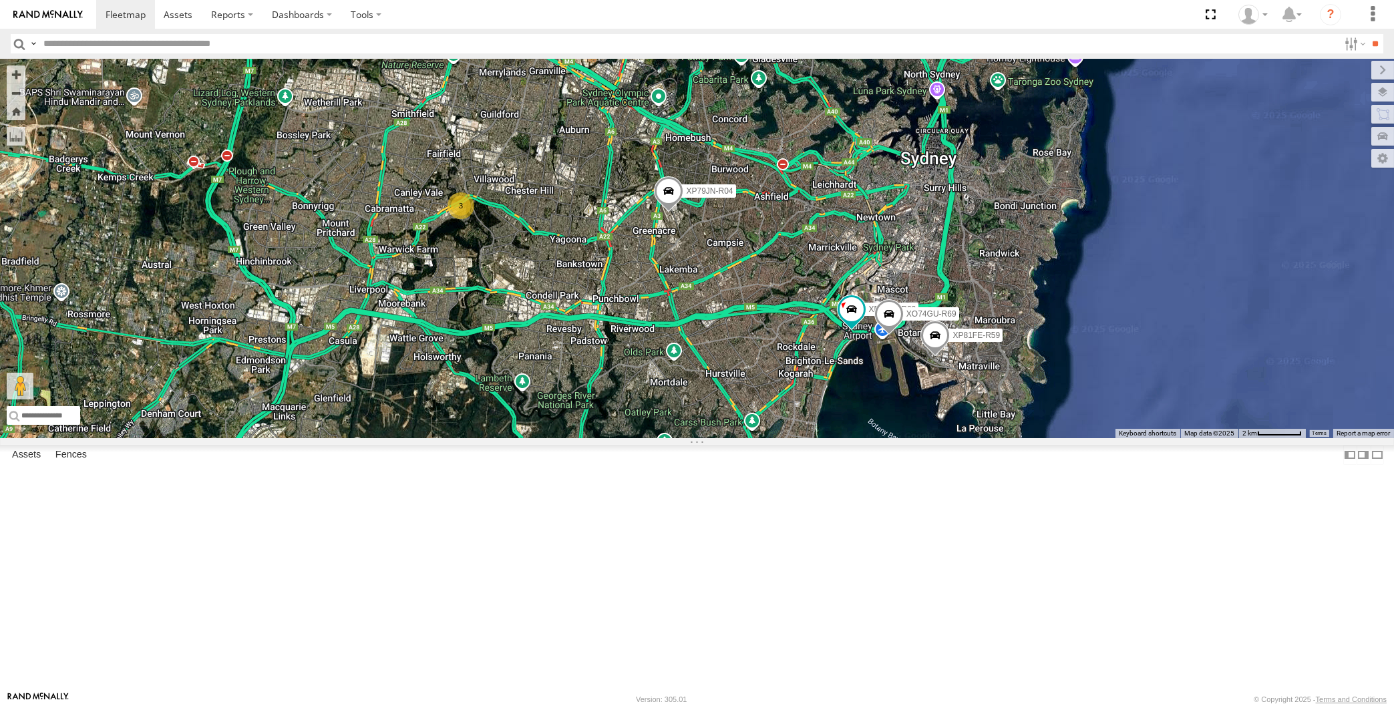
click at [581, 416] on div "XP30JQ-R03 XP79JN-R04 RJ5911-R79 XP81FE-R59 XO74GU-R69 3" at bounding box center [697, 249] width 1394 height 380
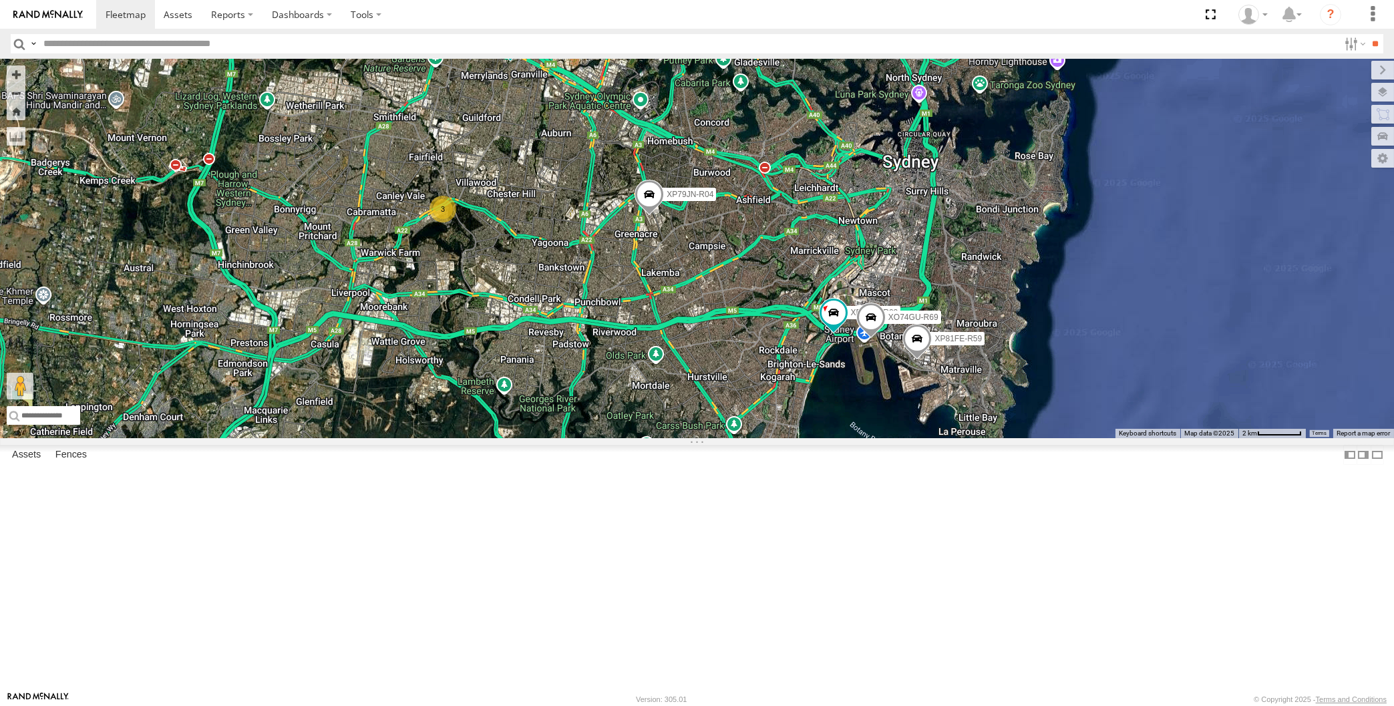
drag, startPoint x: 780, startPoint y: 591, endPoint x: 750, endPoint y: 601, distance: 31.7
click at [750, 438] on div "XP30JQ-R03 XP79JN-R04 RJ5911-R79 XP81FE-R59 XO74GU-R69 3" at bounding box center [697, 249] width 1394 height 380
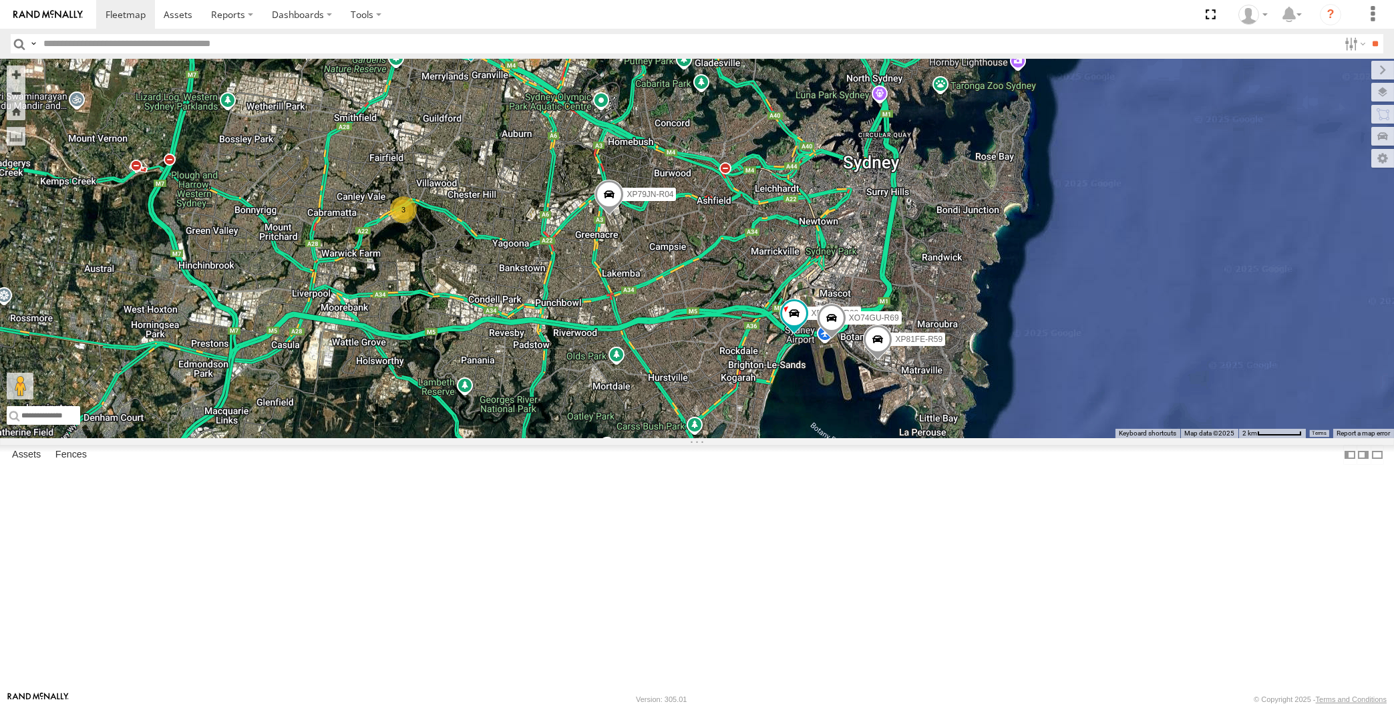
drag, startPoint x: 857, startPoint y: 559, endPoint x: 837, endPoint y: 551, distance: 21.3
click at [837, 438] on div "XP30JQ-R03 XP79JN-R04 RJ5911-R79 XP81FE-R59 XO74GU-R69 3" at bounding box center [697, 249] width 1394 height 380
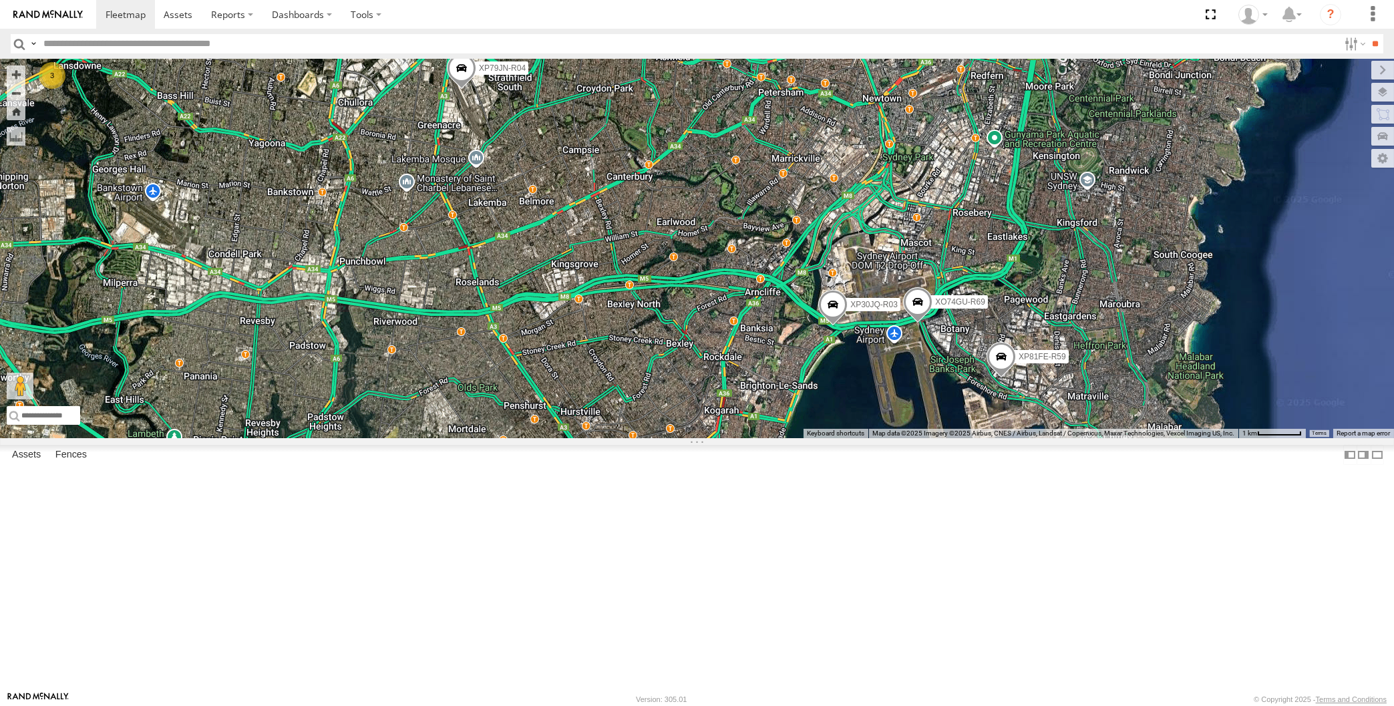
click at [881, 438] on div "XP30JQ-R03 XP79JN-R04 RJ5911-R79 XP81FE-R59 XO74GU-R69 3" at bounding box center [697, 249] width 1394 height 380
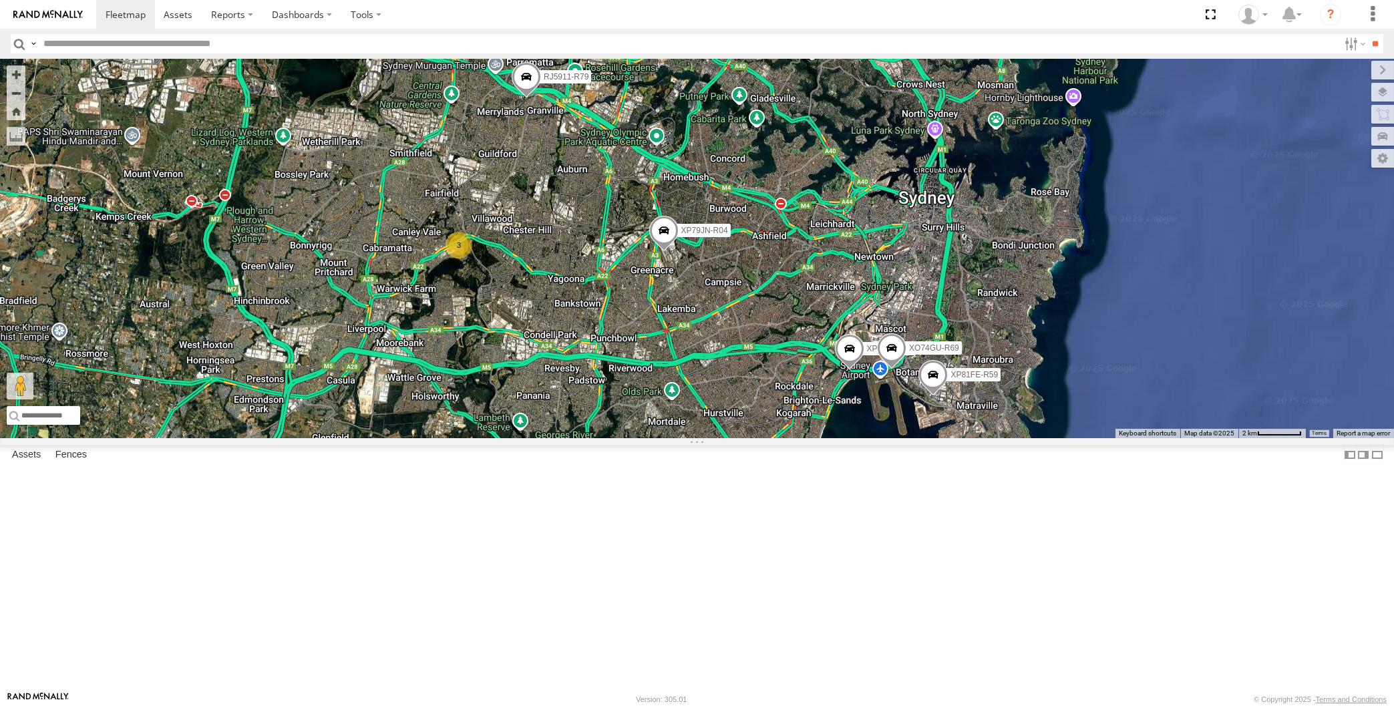
drag, startPoint x: 844, startPoint y: 559, endPoint x: 823, endPoint y: 549, distance: 23.3
click at [823, 438] on div "XP30JQ-R03 XP79JN-R04 RJ5911-R79 XP81FE-R59 XO74GU-R69 3" at bounding box center [697, 249] width 1394 height 380
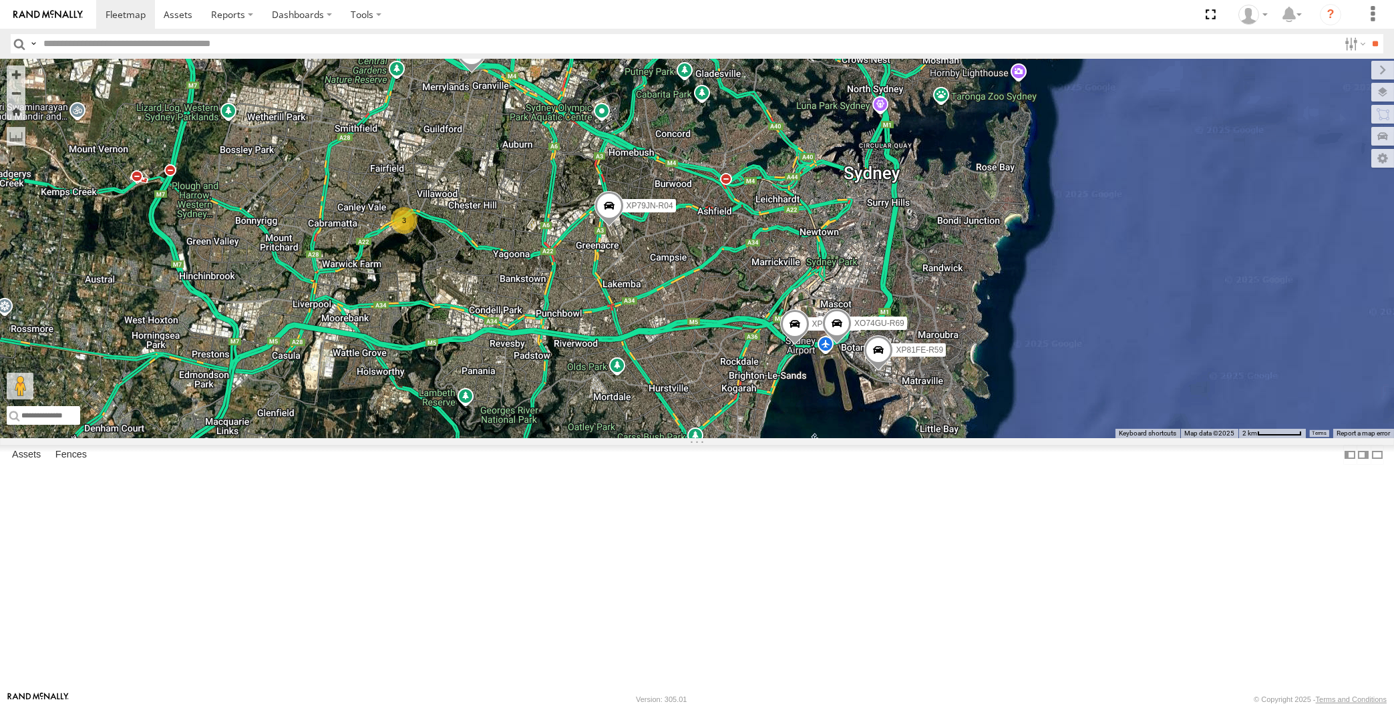
click at [612, 228] on span at bounding box center [608, 210] width 29 height 36
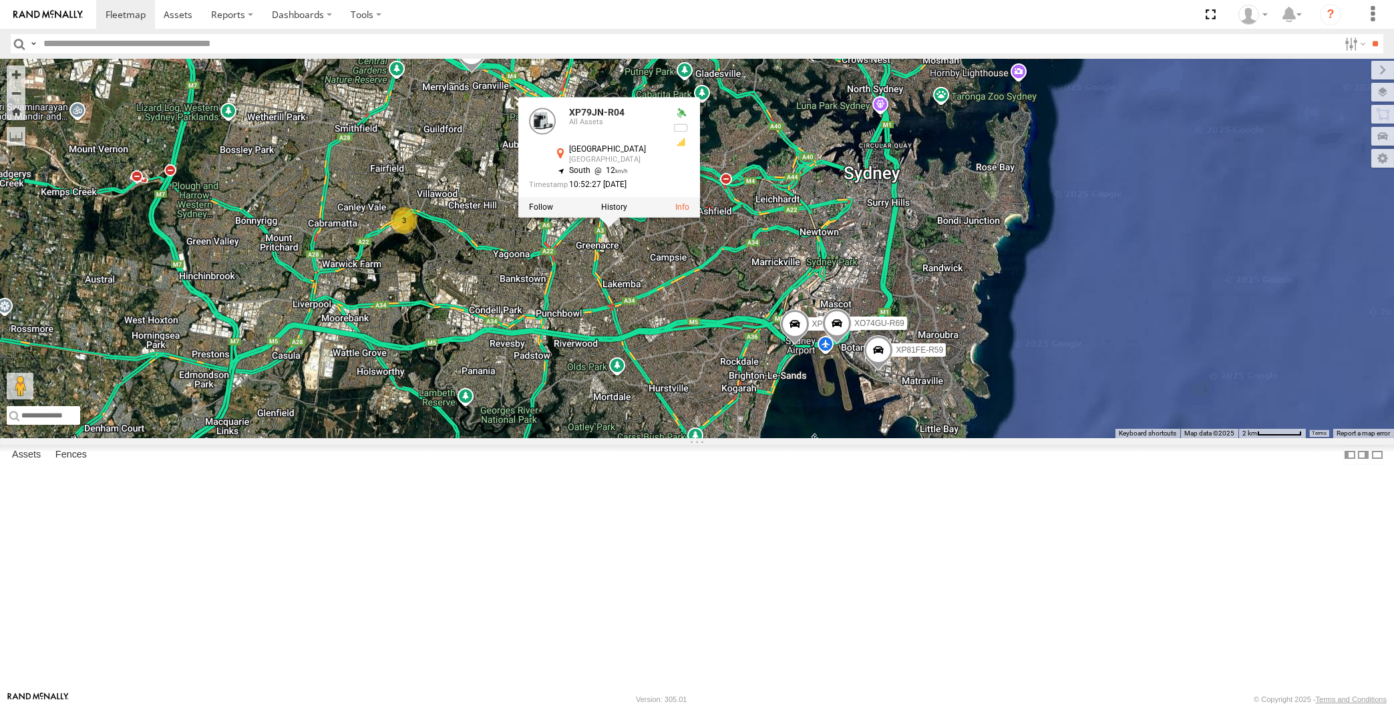
click at [639, 400] on div "XP30JQ-R03 XP79JN-R04 RJ5911-R79 XP81FE-R59 XO74GU-R69 3 XP79JN-R04 All Assets …" at bounding box center [697, 249] width 1394 height 380
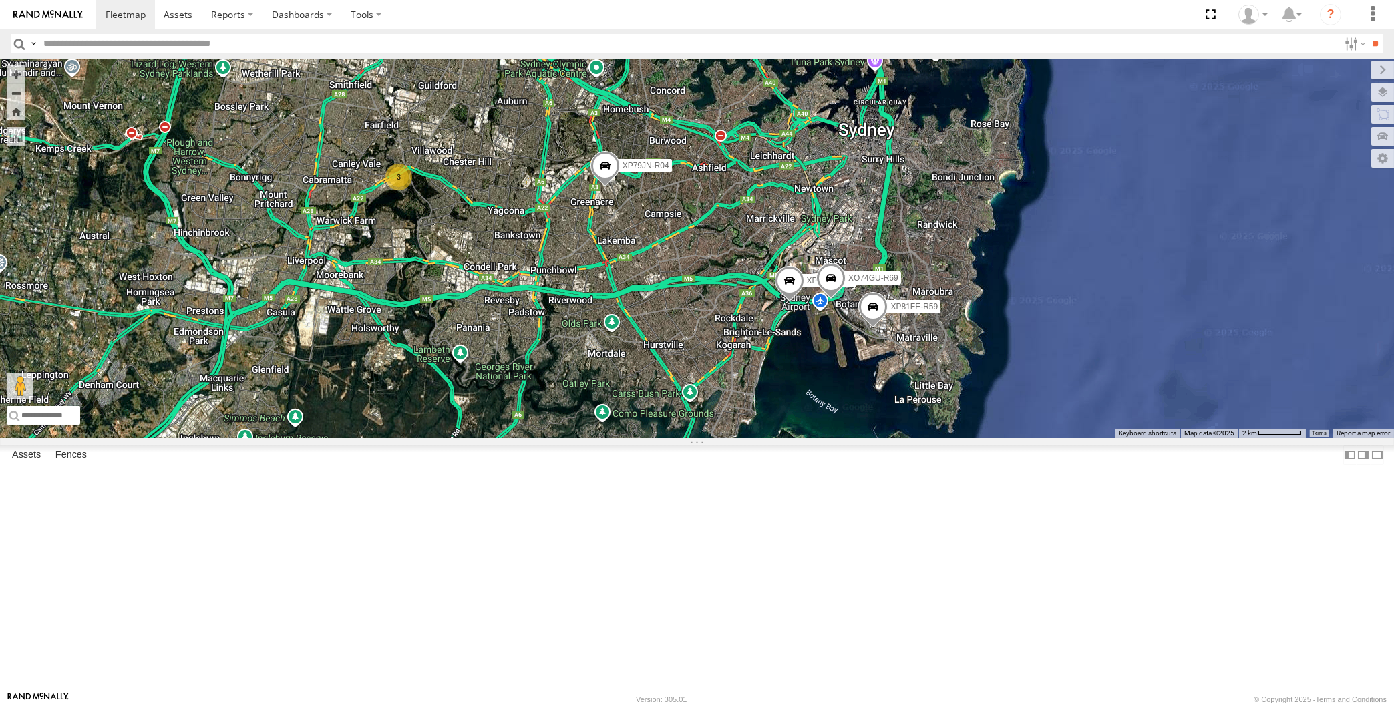
drag, startPoint x: 523, startPoint y: 422, endPoint x: 514, endPoint y: 416, distance: 11.1
click at [517, 418] on div "XP30JQ-R03 XP79JN-R04 RJ5911-R79 XP81FE-R59 XO74GU-R69 3" at bounding box center [697, 249] width 1394 height 380
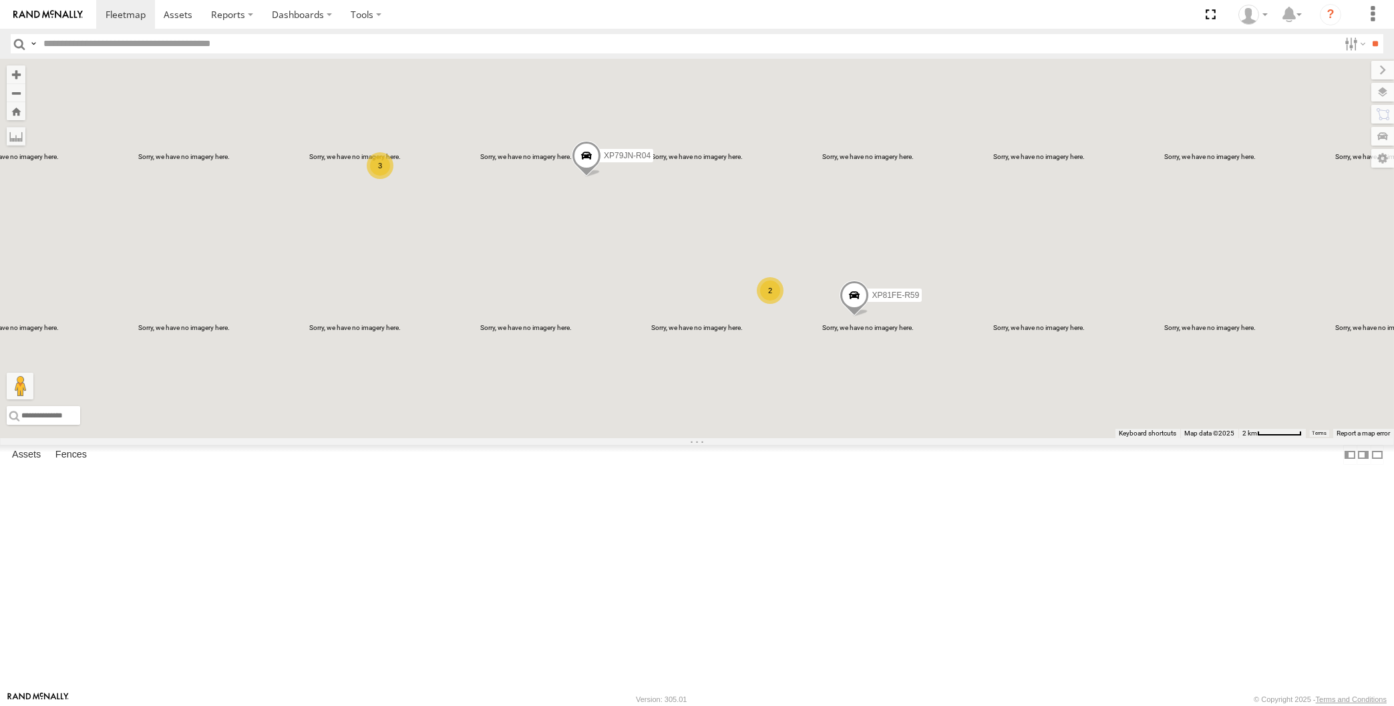
drag, startPoint x: 963, startPoint y: 537, endPoint x: 901, endPoint y: 530, distance: 62.6
click at [964, 438] on div "XP79JN-R04 RJ5911-R79 XP81FE-R59 2 3" at bounding box center [697, 249] width 1394 height 380
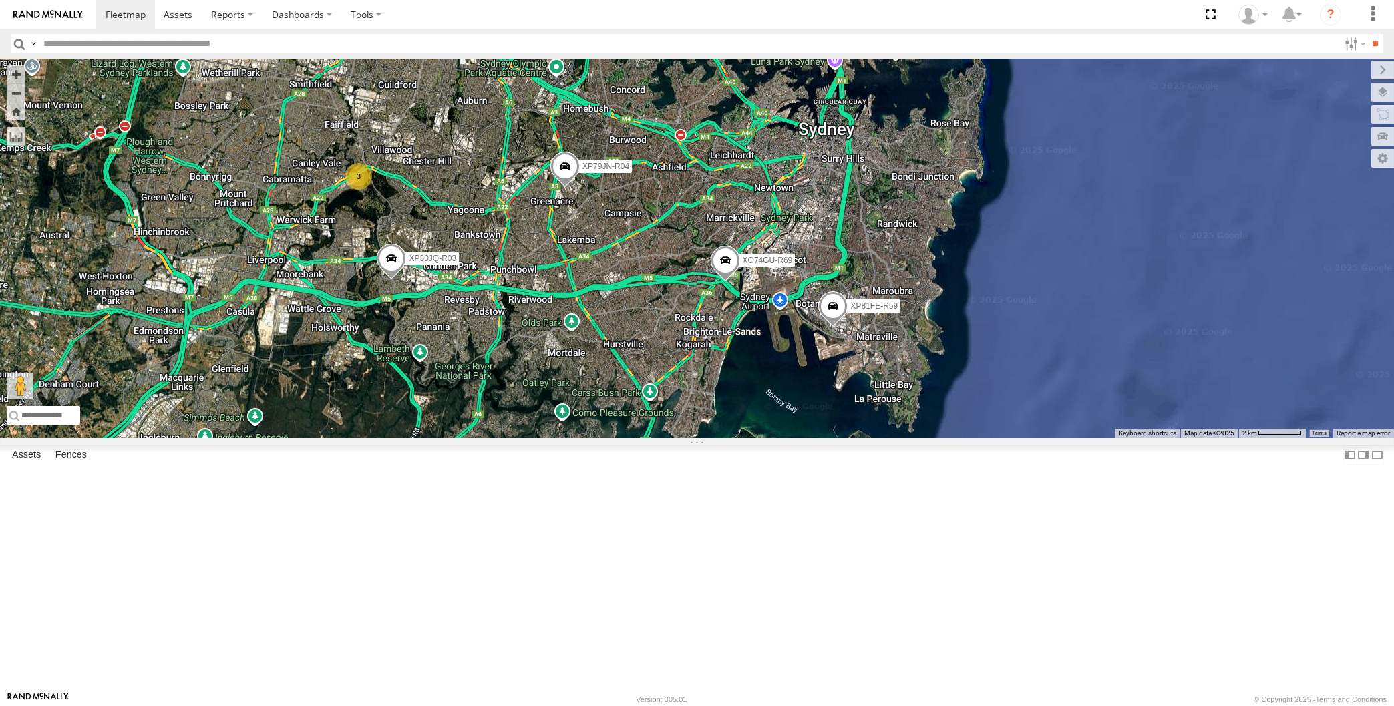
click at [305, 438] on div "XP79JN-R04 RJ5911-R79 XP81FE-R59 XP30JQ-R03 XO74GU-R69 3" at bounding box center [697, 249] width 1394 height 380
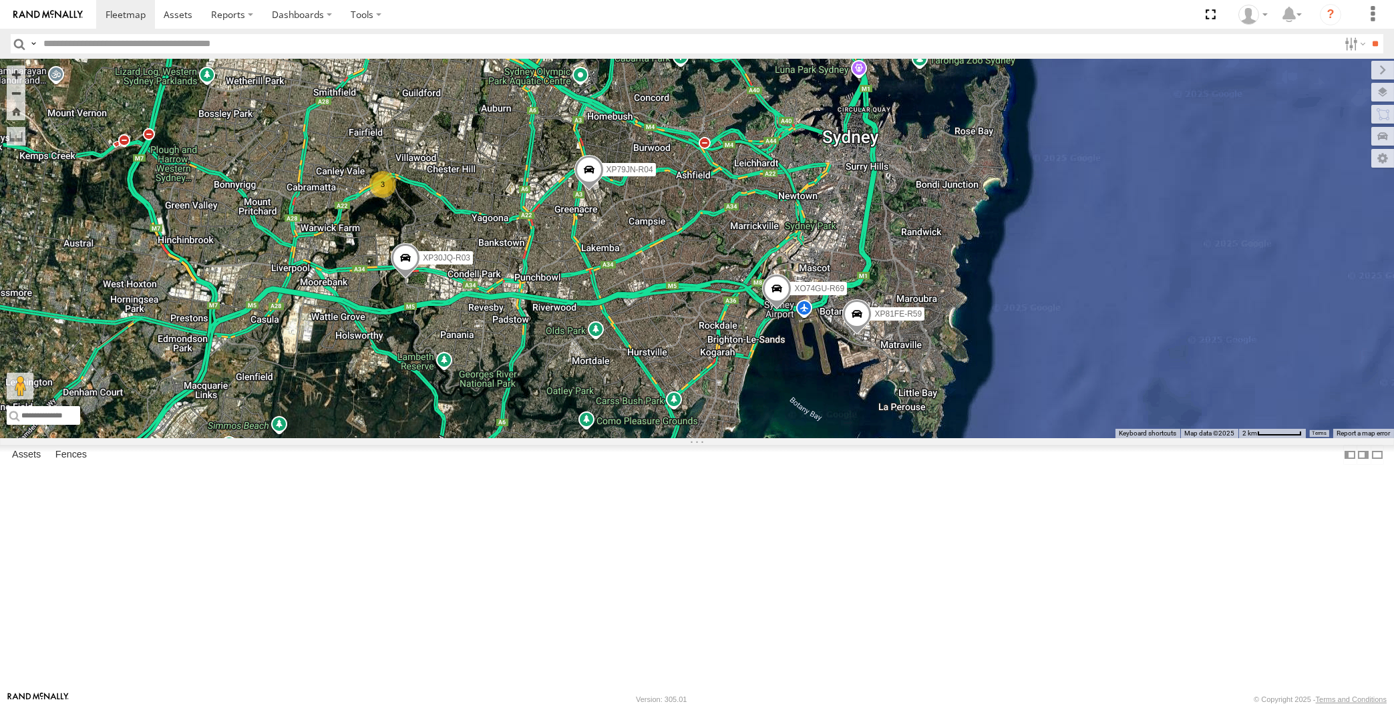
drag, startPoint x: 605, startPoint y: 476, endPoint x: 633, endPoint y: 484, distance: 28.5
click at [634, 438] on div "XP79JN-R04 RJ5911-R79 XP81FE-R59 XP30JQ-R03 XO74GU-R69 3" at bounding box center [697, 249] width 1394 height 380
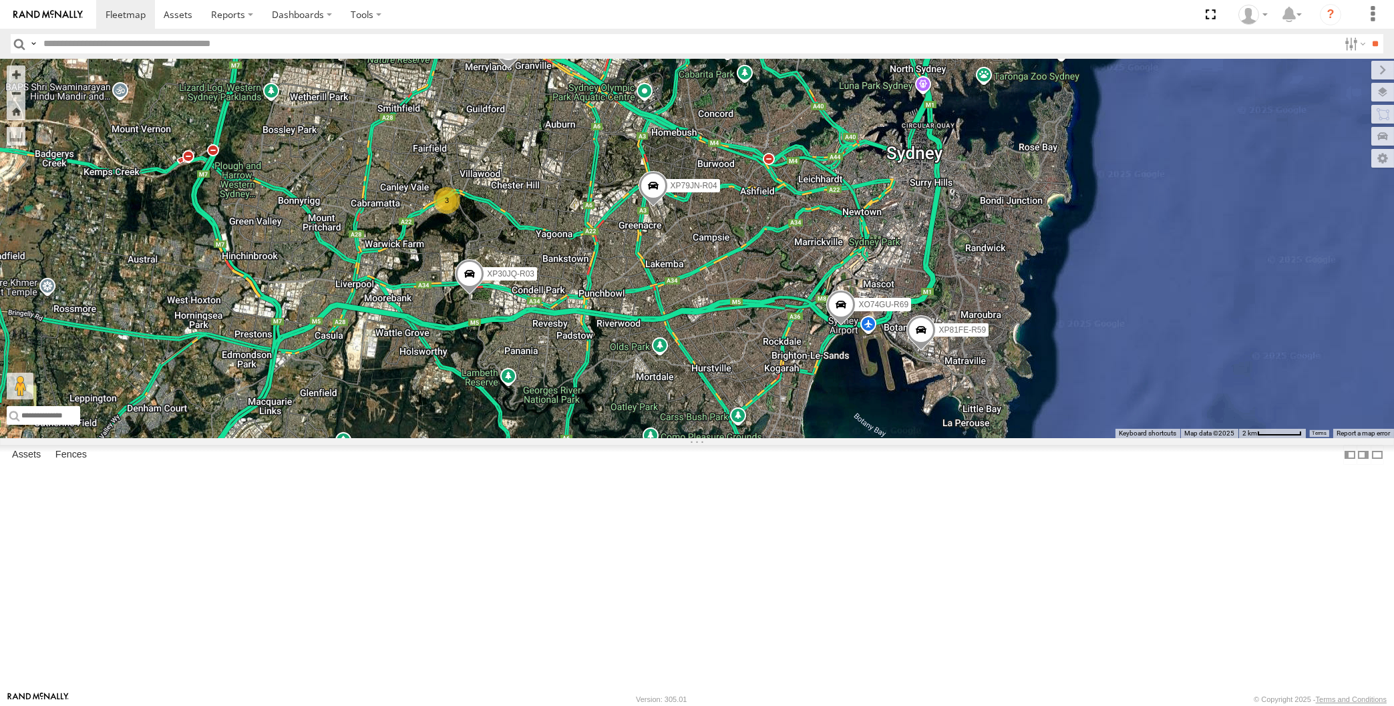
click at [696, 438] on div "XP79JN-R04 RJ5911-R79 XP81FE-R59 XP30JQ-R03 XO74GU-R69 3" at bounding box center [697, 249] width 1394 height 380
click at [704, 438] on div "XP79JN-R04 RJ5911-R79 XP81FE-R59 XP30JQ-R03 XO74GU-R69 3" at bounding box center [697, 249] width 1394 height 380
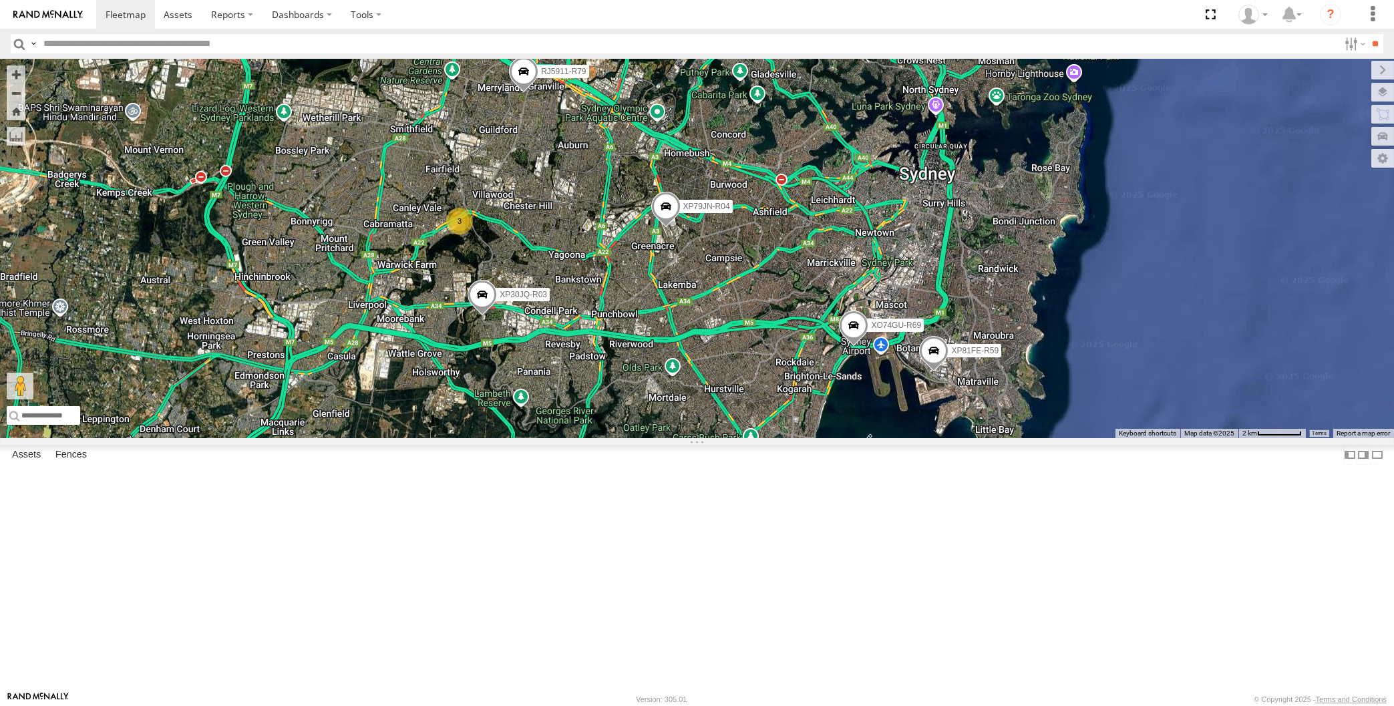
click at [725, 438] on div "XP79JN-R04 RJ5911-R79 XP81FE-R59 XP30JQ-R03 XO74GU-R69 3" at bounding box center [697, 249] width 1394 height 380
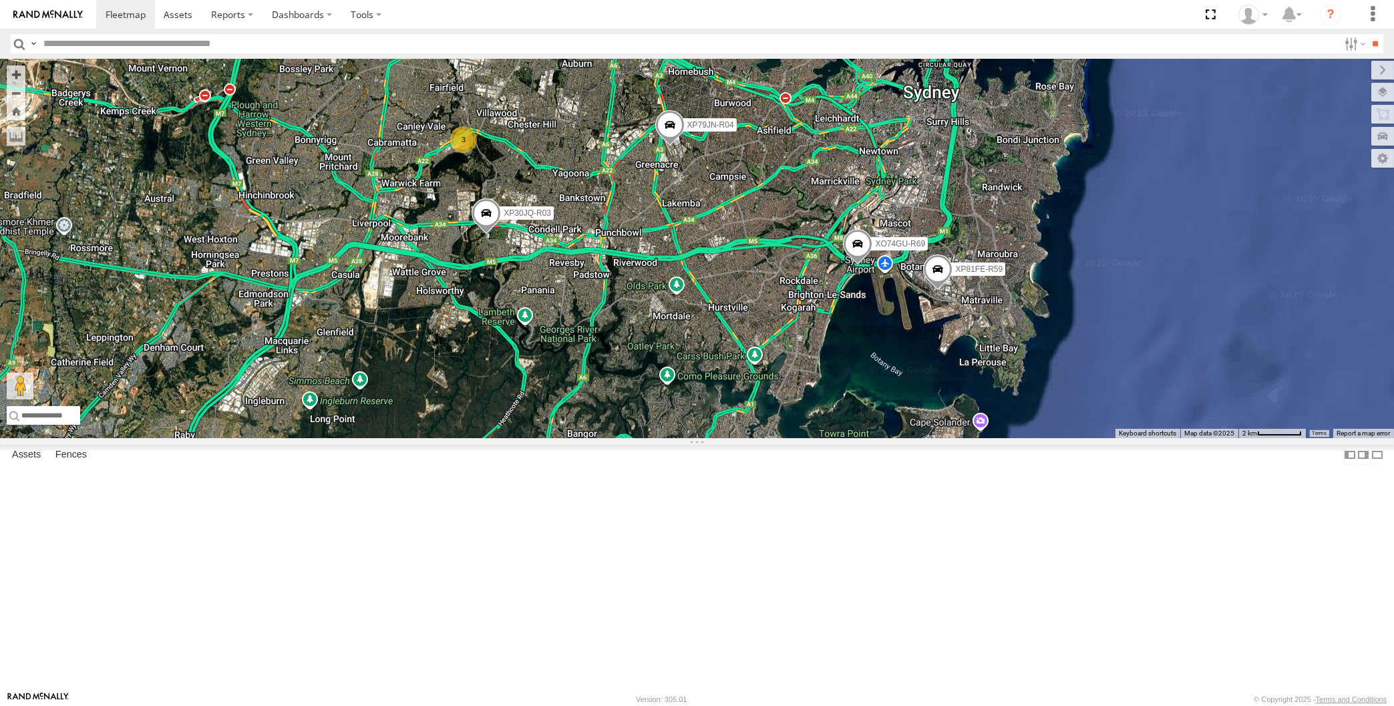
click at [730, 438] on div "XP79JN-R04 RJ5911-R79 XP81FE-R59 XP30JQ-R03 XO74GU-R69 3" at bounding box center [697, 249] width 1394 height 380
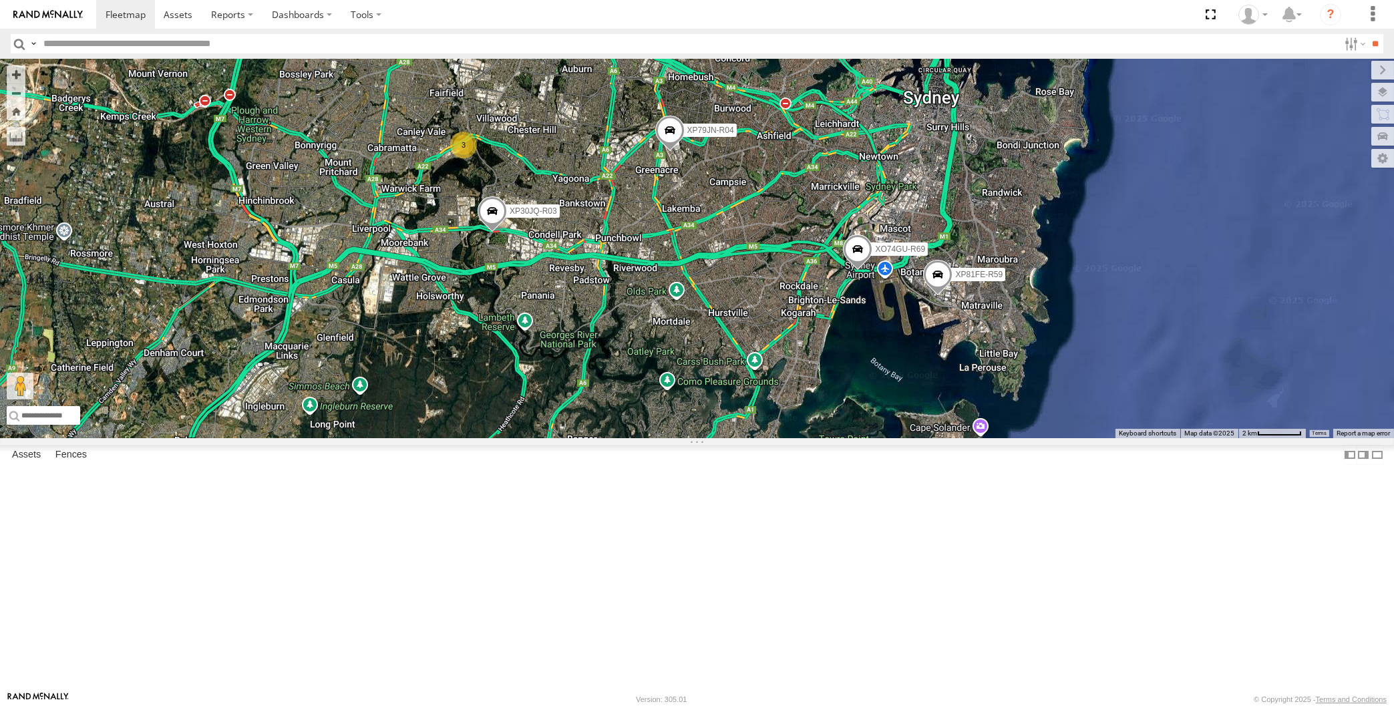
click at [824, 438] on div "XP30JQ-R03 XP79JN-R04 RJ5911-R79 XP81FE-R59 XO74GU-R69 3" at bounding box center [697, 249] width 1394 height 380
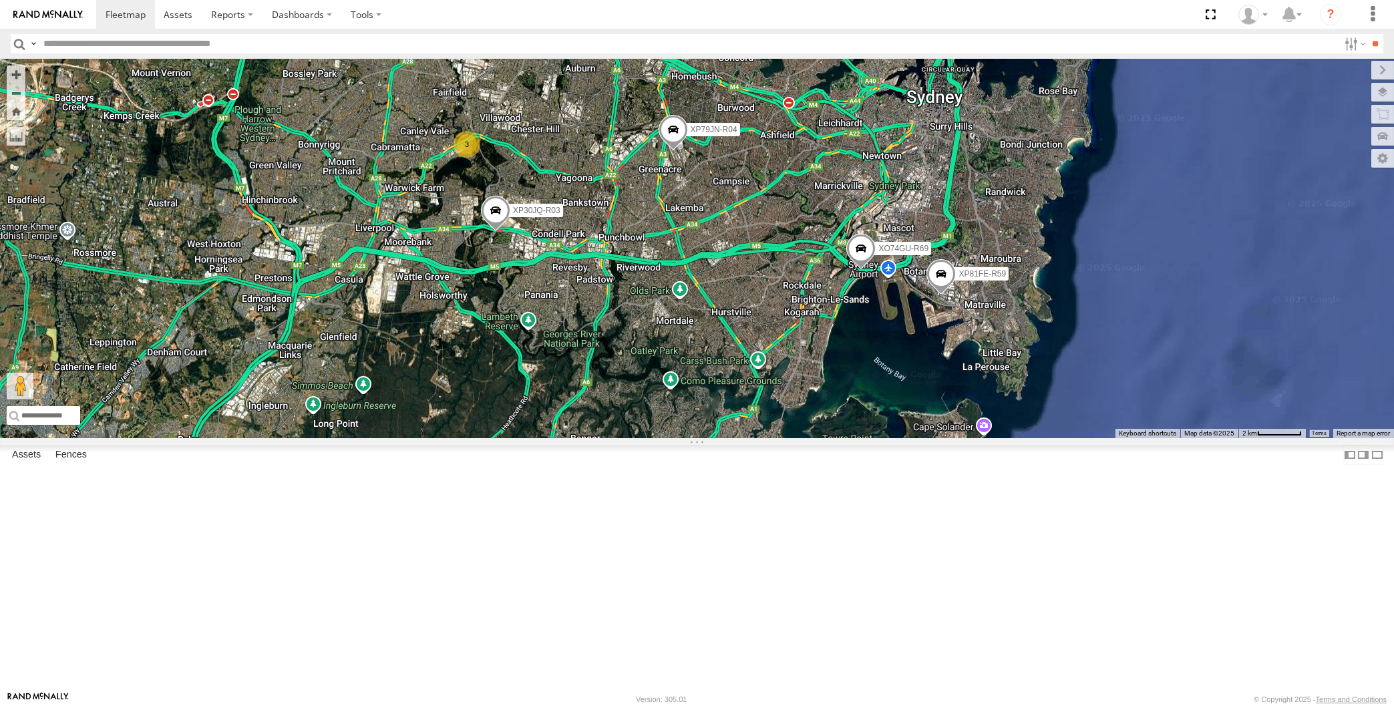
drag, startPoint x: 810, startPoint y: 586, endPoint x: 819, endPoint y: 583, distance: 9.3
click at [819, 438] on div "XP30JQ-R03 XP79JN-R04 RJ5911-R79 XP81FE-R59 XO74GU-R69 3" at bounding box center [697, 249] width 1394 height 380
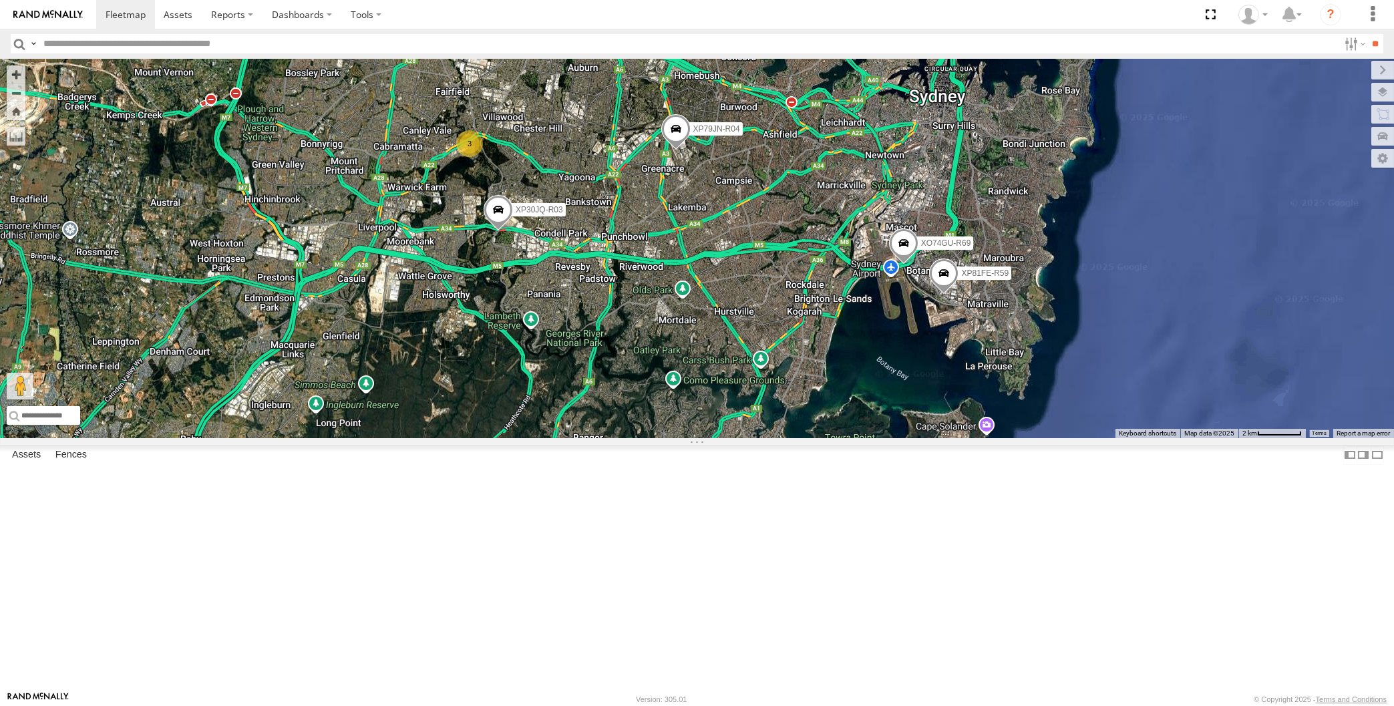
drag, startPoint x: 736, startPoint y: 551, endPoint x: 723, endPoint y: 562, distance: 16.6
click at [730, 438] on div "XP30JQ-R03 XP79JN-R04 RJ5911-R79 XP81FE-R59 XO74GU-R69 3" at bounding box center [697, 249] width 1394 height 380
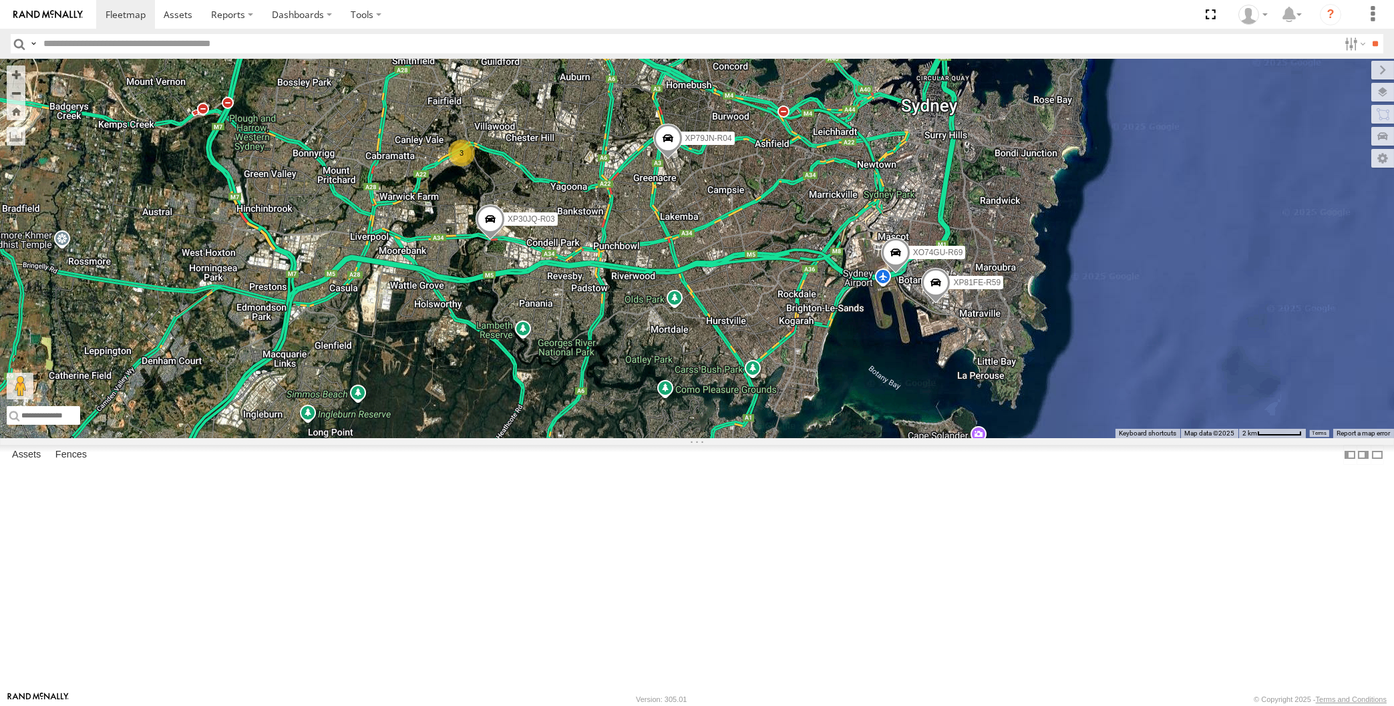
click at [935, 305] on span at bounding box center [935, 287] width 29 height 36
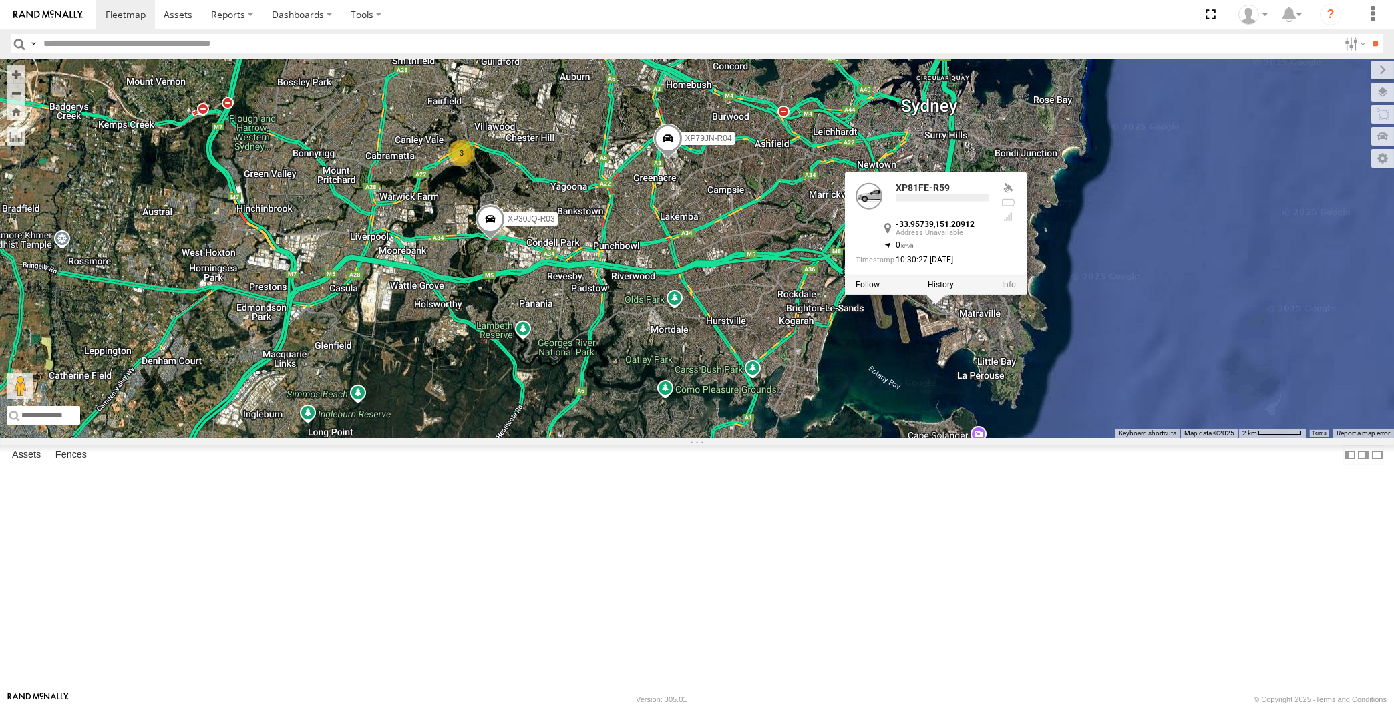
click at [853, 438] on div "XP30JQ-R03 XP79JN-R04 RJ5911-R79 XP81FE-R59 XO74GU-R69 3 XP81FE-R59 -33.95739 ,…" at bounding box center [697, 249] width 1394 height 380
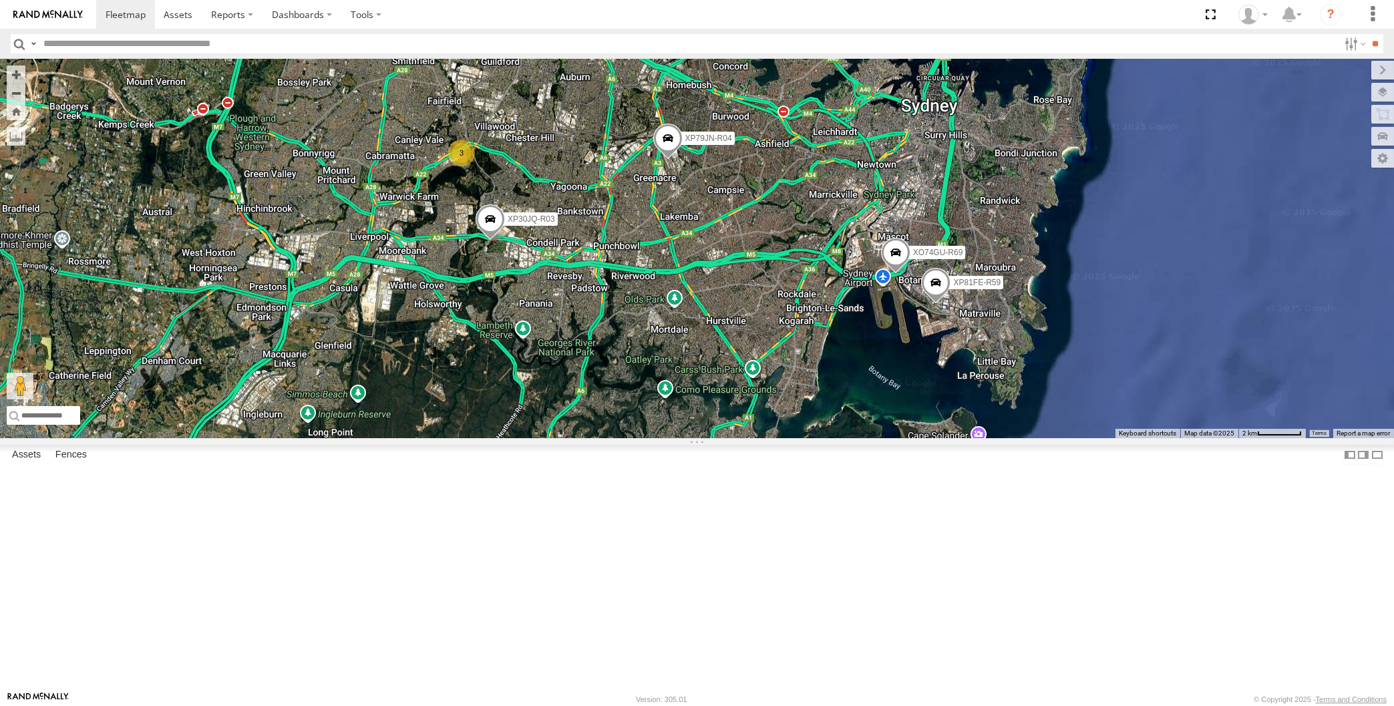
click at [490, 241] on span at bounding box center [489, 222] width 29 height 36
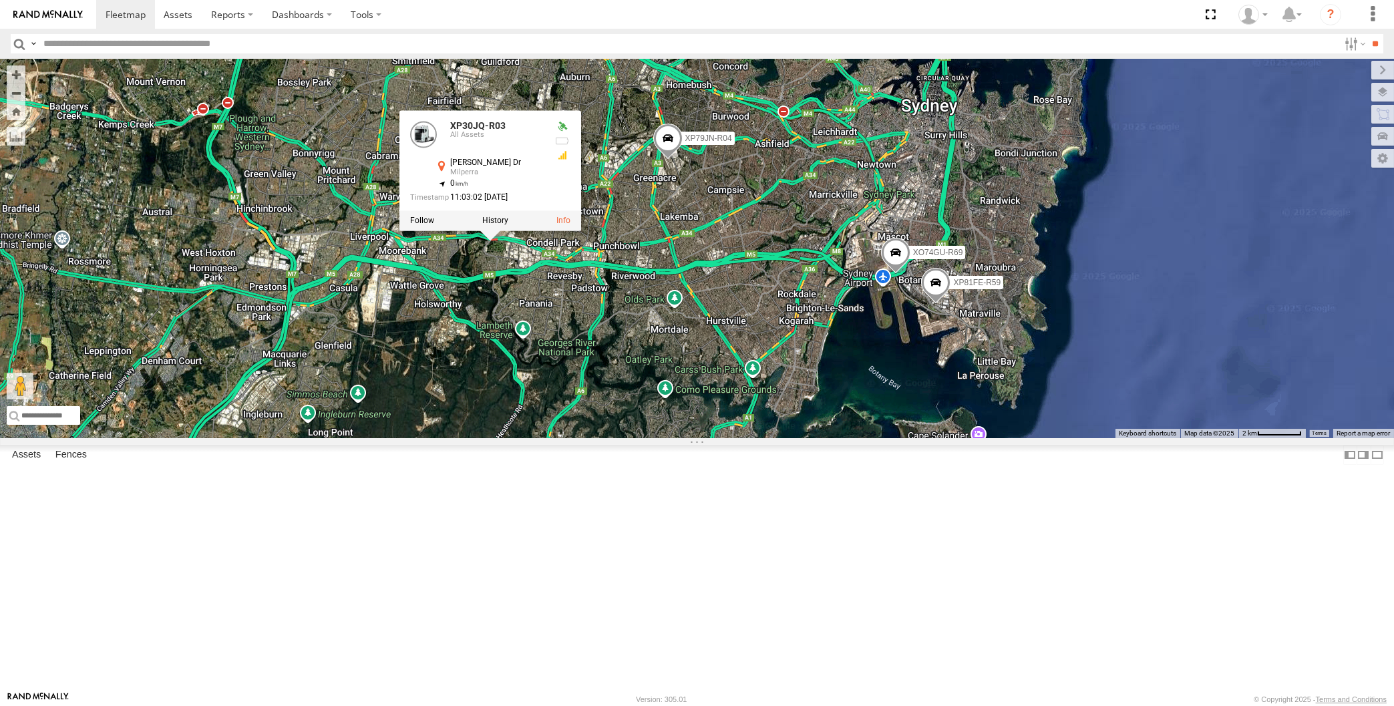
click at [575, 397] on div "XP30JQ-R03 XP79JN-R04 RJ5911-R79 XP81FE-R59 XO74GU-R69 3 XP30JQ-R03 All Assets …" at bounding box center [697, 249] width 1394 height 380
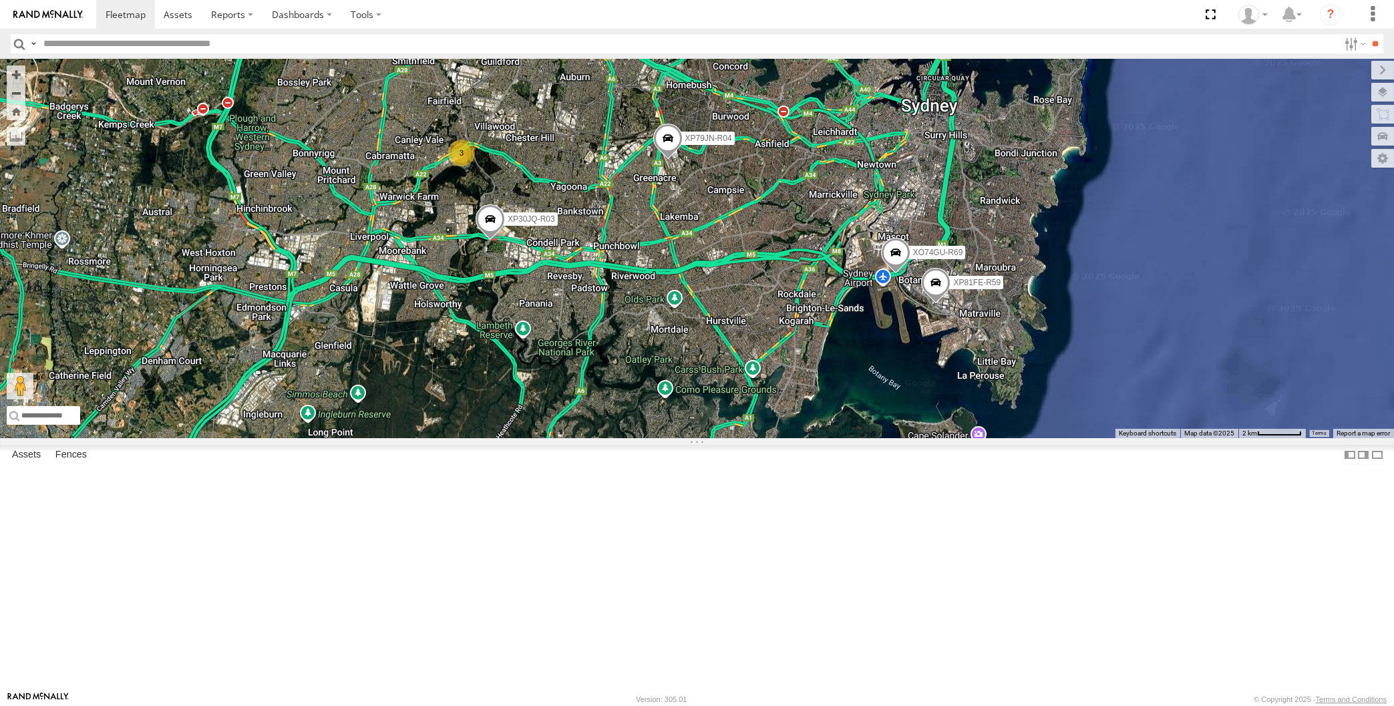
click at [526, 31] on span at bounding box center [526, 13] width 29 height 36
click at [575, 245] on div "XP30JQ-R03 XP79JN-R04 RJ5911-R79 XP81FE-R59 XO74GU-R69 3 RJ5911-R79 All [GEOGRA…" at bounding box center [697, 249] width 1394 height 380
click at [571, 402] on div "XP30JQ-R03 XP79JN-R04 RJ5911-R79 XP81FE-R59 XO74GU-R69 3" at bounding box center [697, 249] width 1394 height 380
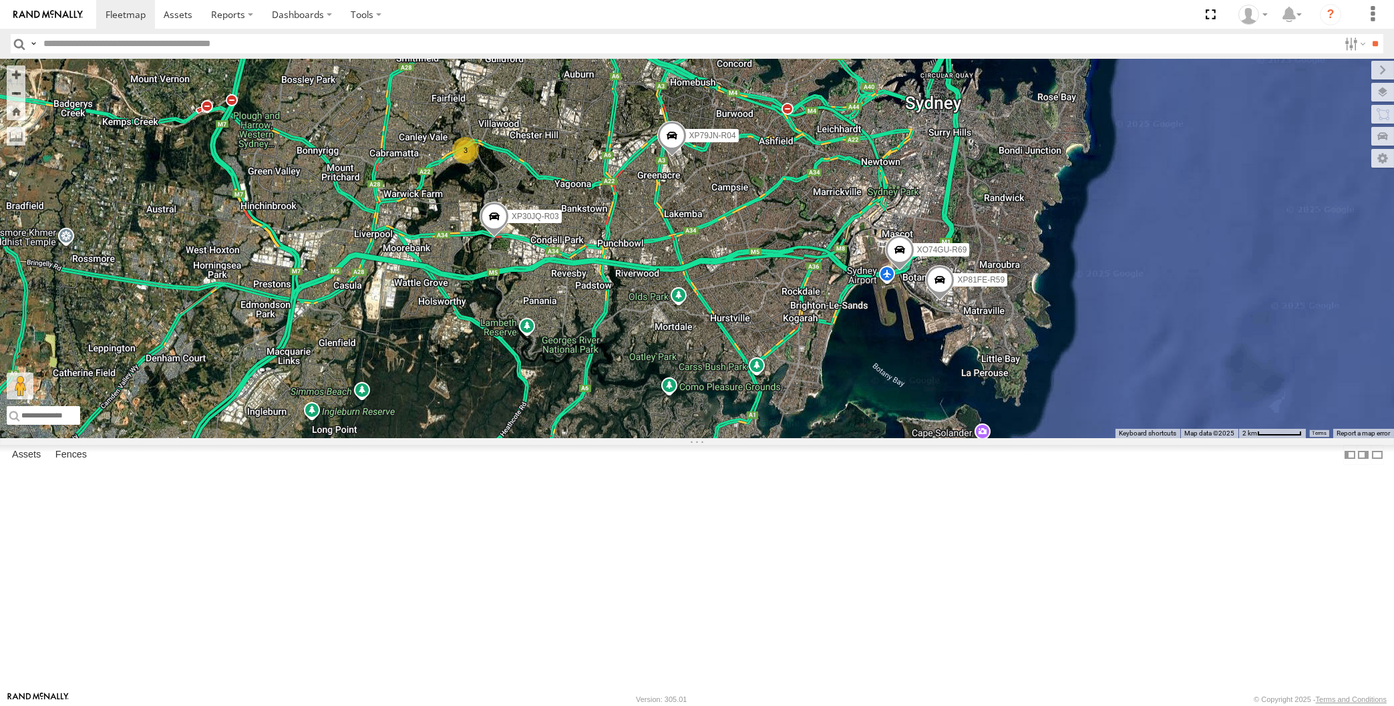
click at [589, 438] on div "XP30JQ-R03 XP79JN-R04 RJ5911-R79 XP81FE-R59 XO74GU-R69 3" at bounding box center [697, 249] width 1394 height 380
drag, startPoint x: 894, startPoint y: 512, endPoint x: 890, endPoint y: 506, distance: 7.2
click at [891, 438] on div "XP30JQ-R03 XP79JN-R04 RJ5911-R79 XP81FE-R59 XO74GU-R69 3" at bounding box center [697, 249] width 1394 height 380
drag, startPoint x: 939, startPoint y: 510, endPoint x: 903, endPoint y: 504, distance: 36.5
click at [903, 438] on div "XP30JQ-R03 XP79JN-R04 RJ5911-R79 XP81FE-R59 XO74GU-R69 3" at bounding box center [697, 249] width 1394 height 380
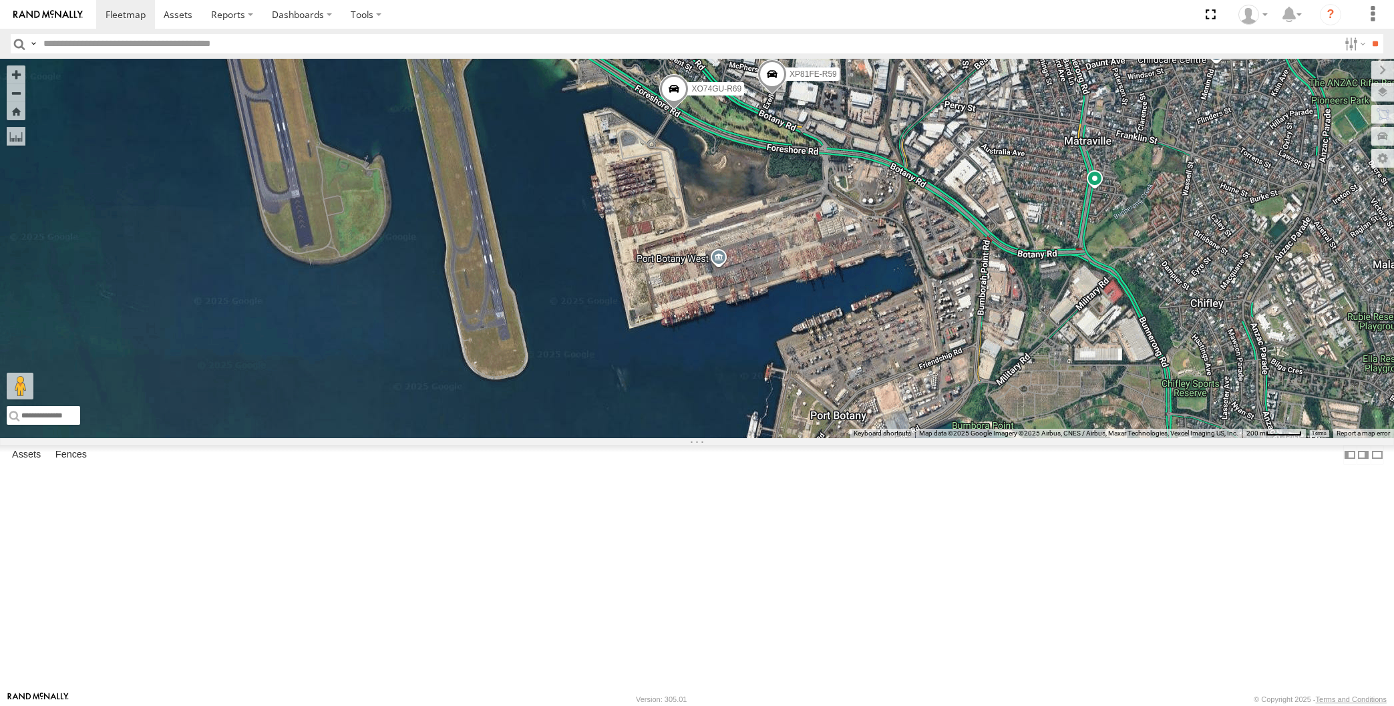
click at [766, 96] on span at bounding box center [772, 77] width 29 height 36
click at [842, 301] on div "XP30JQ-R03 XP79JN-R04 RJ5911-R79 XP81FE-R59 XO74GU-R69 XP81FE-R59 All Assets Ex…" at bounding box center [697, 249] width 1394 height 380
drag, startPoint x: 482, startPoint y: 407, endPoint x: 524, endPoint y: 416, distance: 43.1
click at [524, 416] on div "XP30JQ-R03 XP79JN-R04 RJ5911-R79 XP81FE-R59 XO74GU-R69" at bounding box center [697, 249] width 1394 height 380
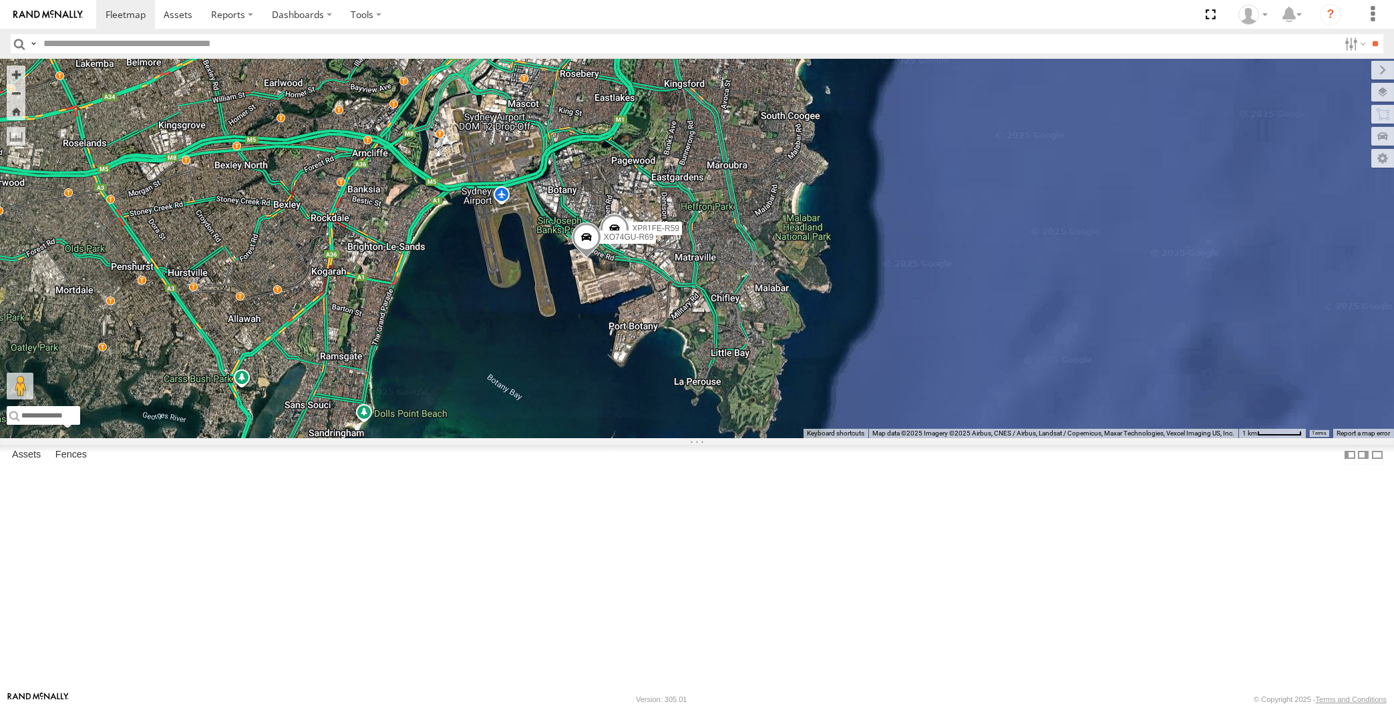
drag, startPoint x: 462, startPoint y: 435, endPoint x: 540, endPoint y: 444, distance: 78.7
click at [536, 438] on div "XP30JQ-R03 XP79JN-R04 RJ5911-R79 XP81FE-R59 XO74GU-R69" at bounding box center [697, 249] width 1394 height 380
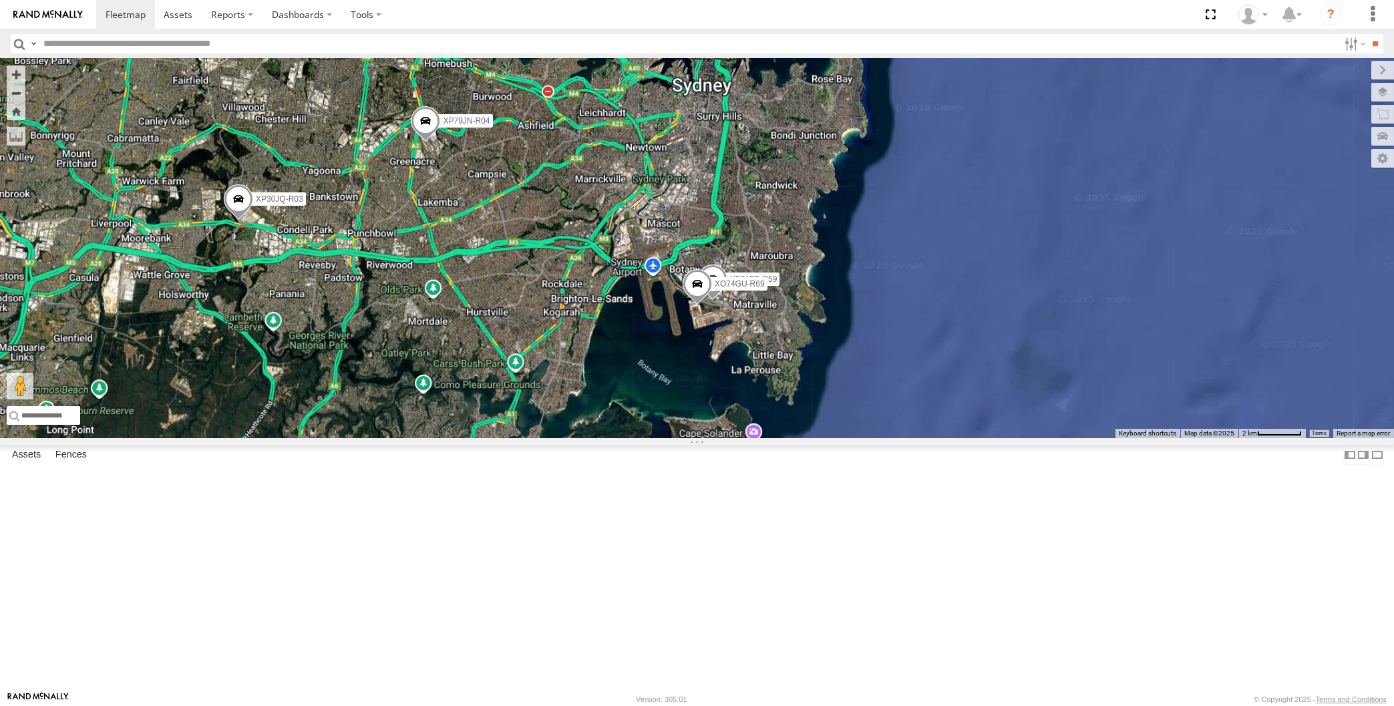
drag, startPoint x: 471, startPoint y: 447, endPoint x: 537, endPoint y: 459, distance: 67.2
click at [537, 438] on div "XP30JQ-R03 XP79JN-R04 RJ5911-R79 XP81FE-R59 XO74GU-R69" at bounding box center [697, 249] width 1394 height 380
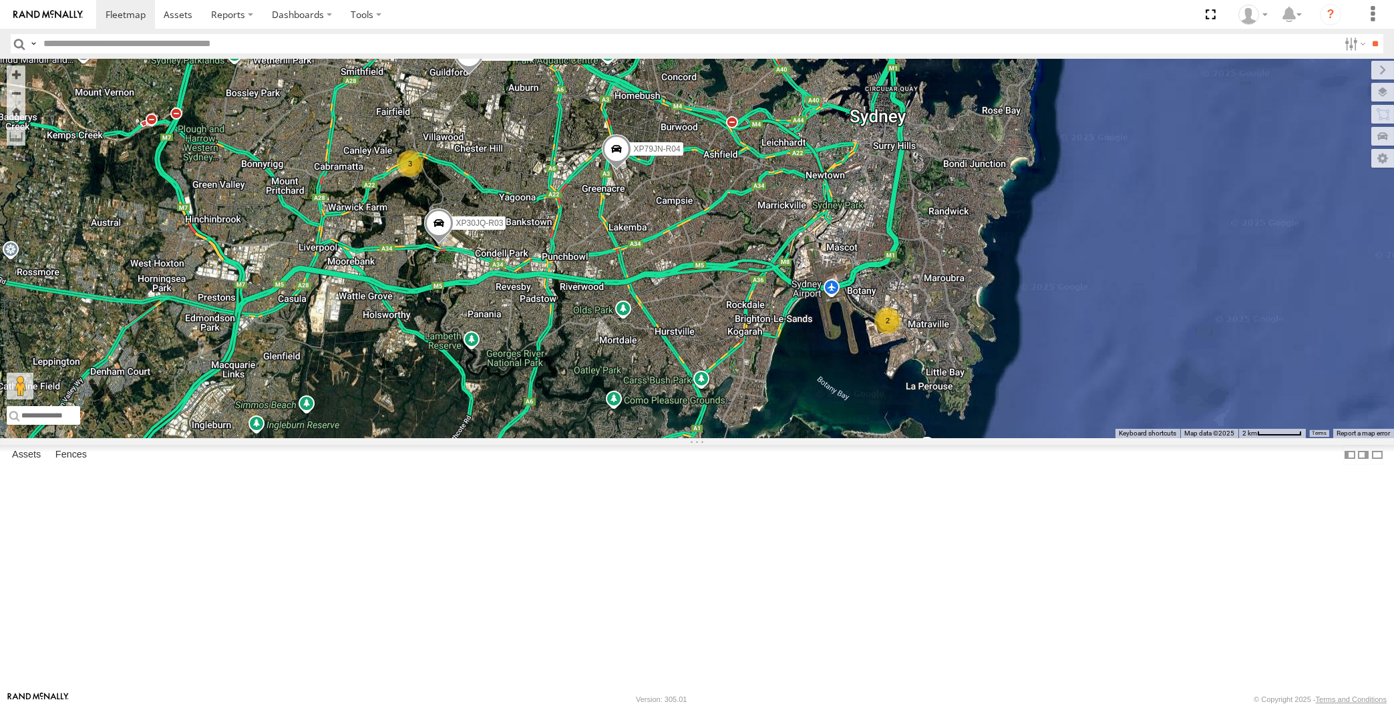
drag, startPoint x: 589, startPoint y: 490, endPoint x: 587, endPoint y: 479, distance: 10.9
click at [587, 438] on div "XP30JQ-R03 XP79JN-R04 RJ5911-R79 3 2" at bounding box center [697, 249] width 1394 height 380
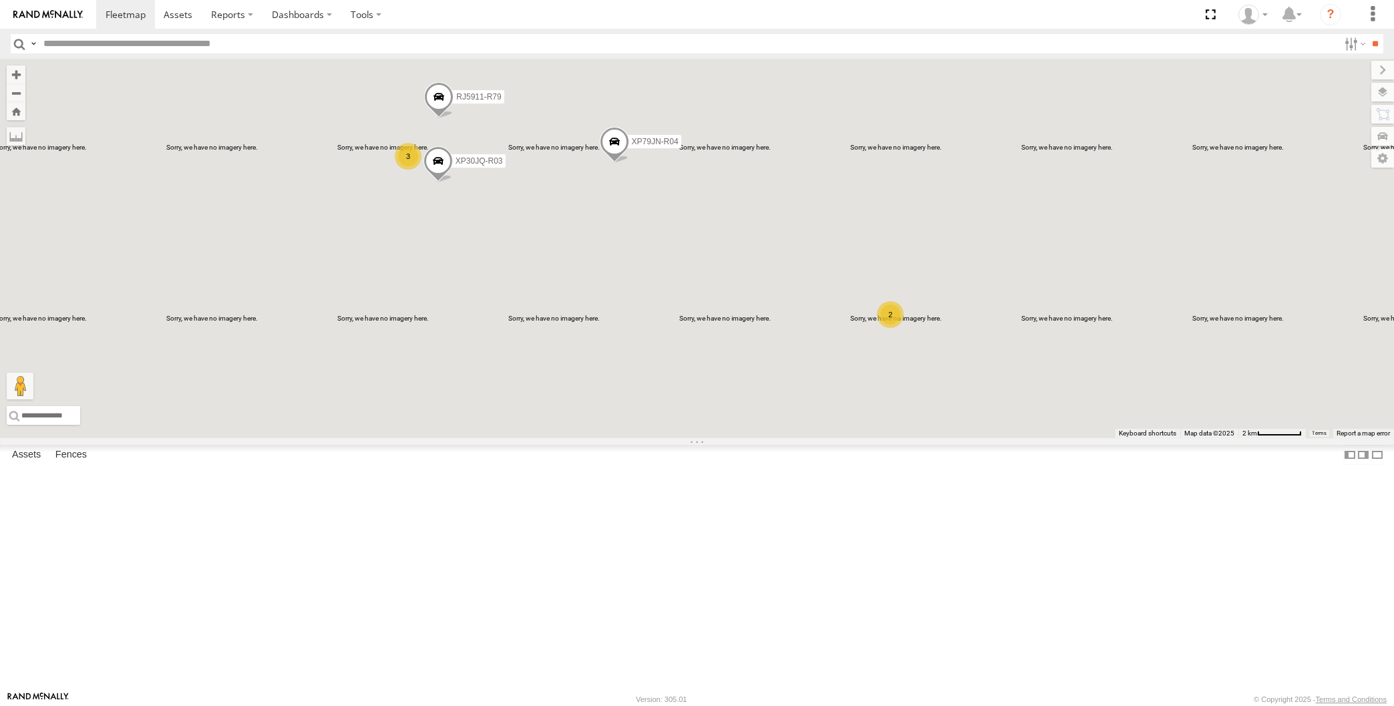
click at [409, 313] on div "XP30JQ-R03 XP79JN-R04 RJ5911-R79 3 2" at bounding box center [697, 249] width 1394 height 380
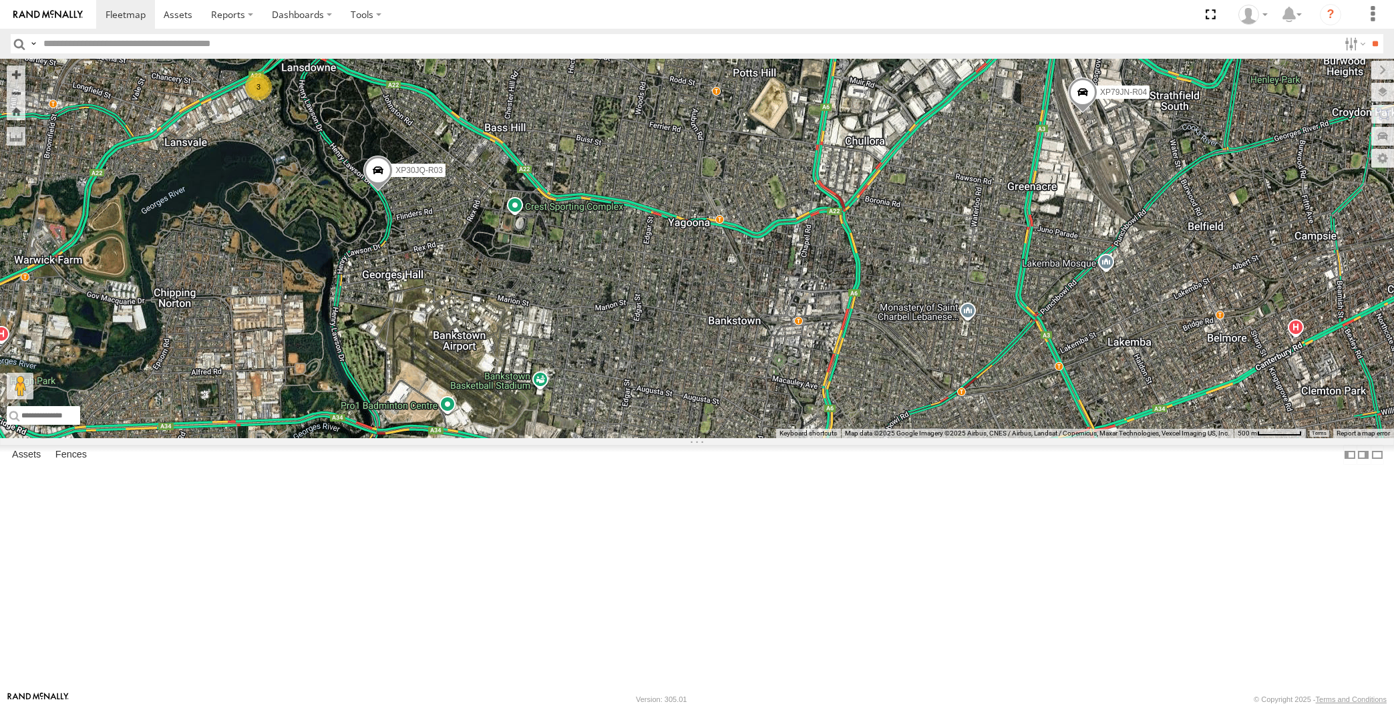
drag, startPoint x: 463, startPoint y: 311, endPoint x: 495, endPoint y: 377, distance: 72.9
click at [495, 377] on div "XP30JQ-R03 XP79JN-R04 RJ5911-R79 3" at bounding box center [697, 249] width 1394 height 380
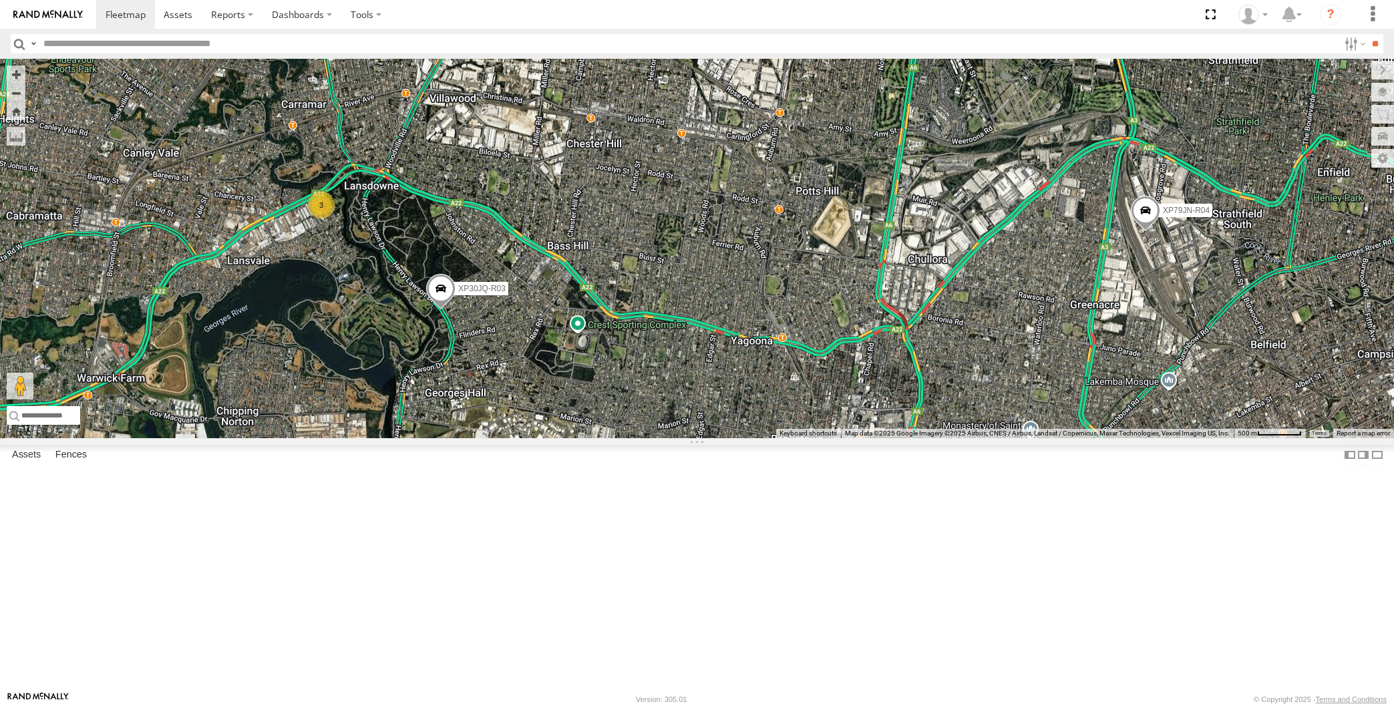
drag, startPoint x: 559, startPoint y: 409, endPoint x: 563, endPoint y: 400, distance: 9.9
click at [562, 404] on div "XP30JQ-R03 XP79JN-R04 RJ5911-R79 3" at bounding box center [697, 249] width 1394 height 380
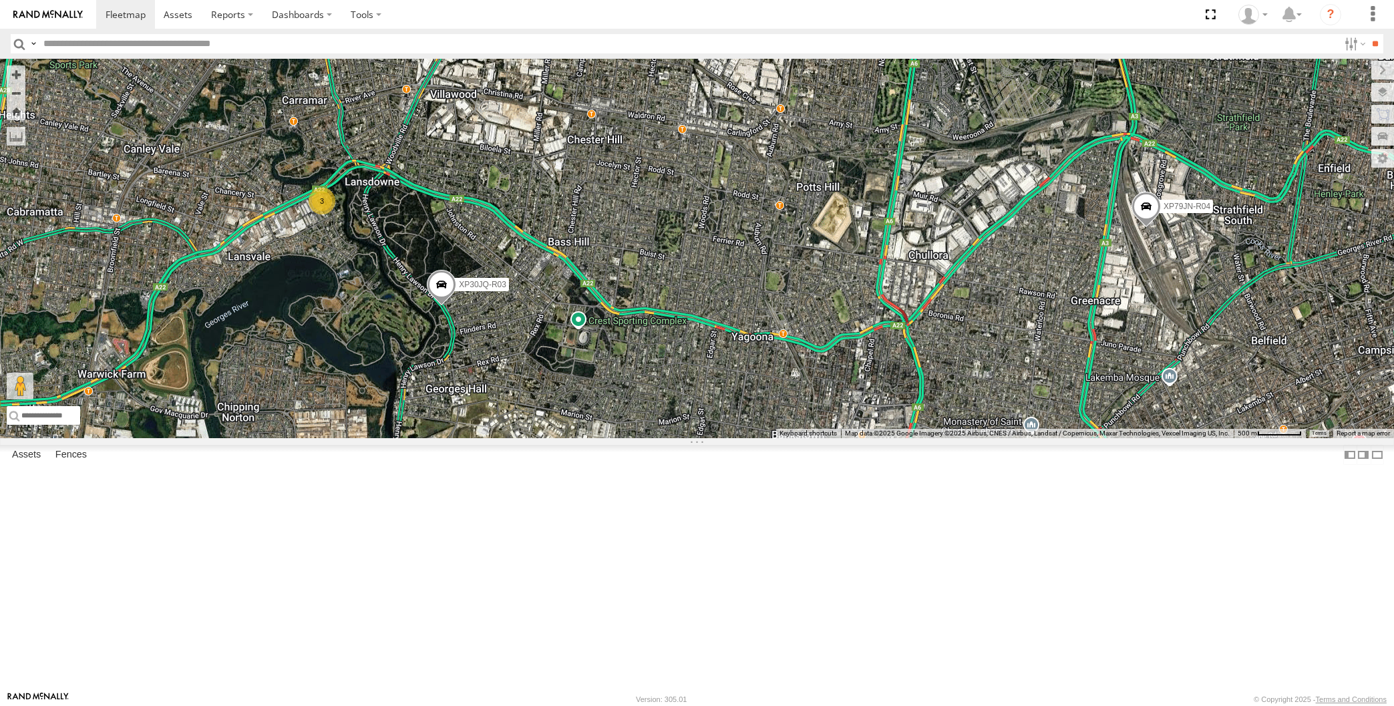
drag, startPoint x: 487, startPoint y: 475, endPoint x: 507, endPoint y: 461, distance: 24.5
click at [507, 438] on div "XP30JQ-R03 XP79JN-R04 RJ5911-R79 3" at bounding box center [697, 249] width 1394 height 380
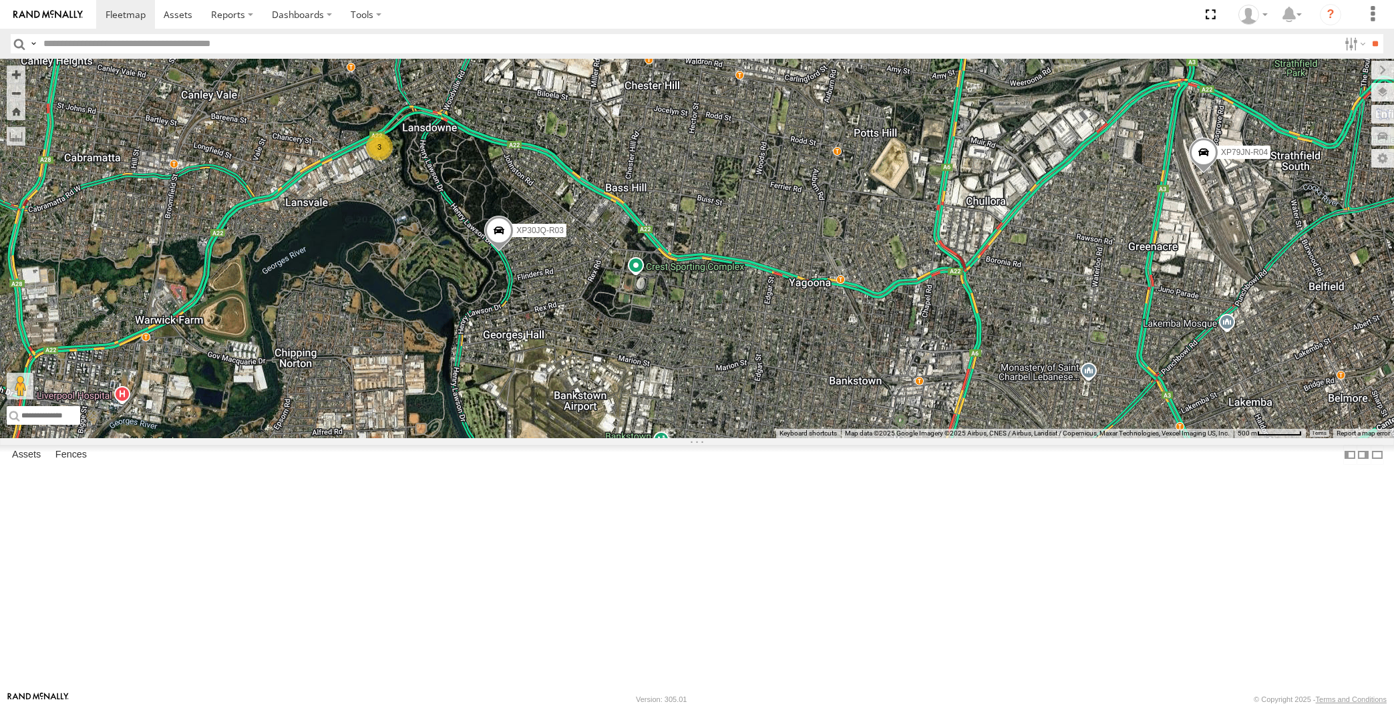
click at [496, 253] on span at bounding box center [498, 234] width 29 height 36
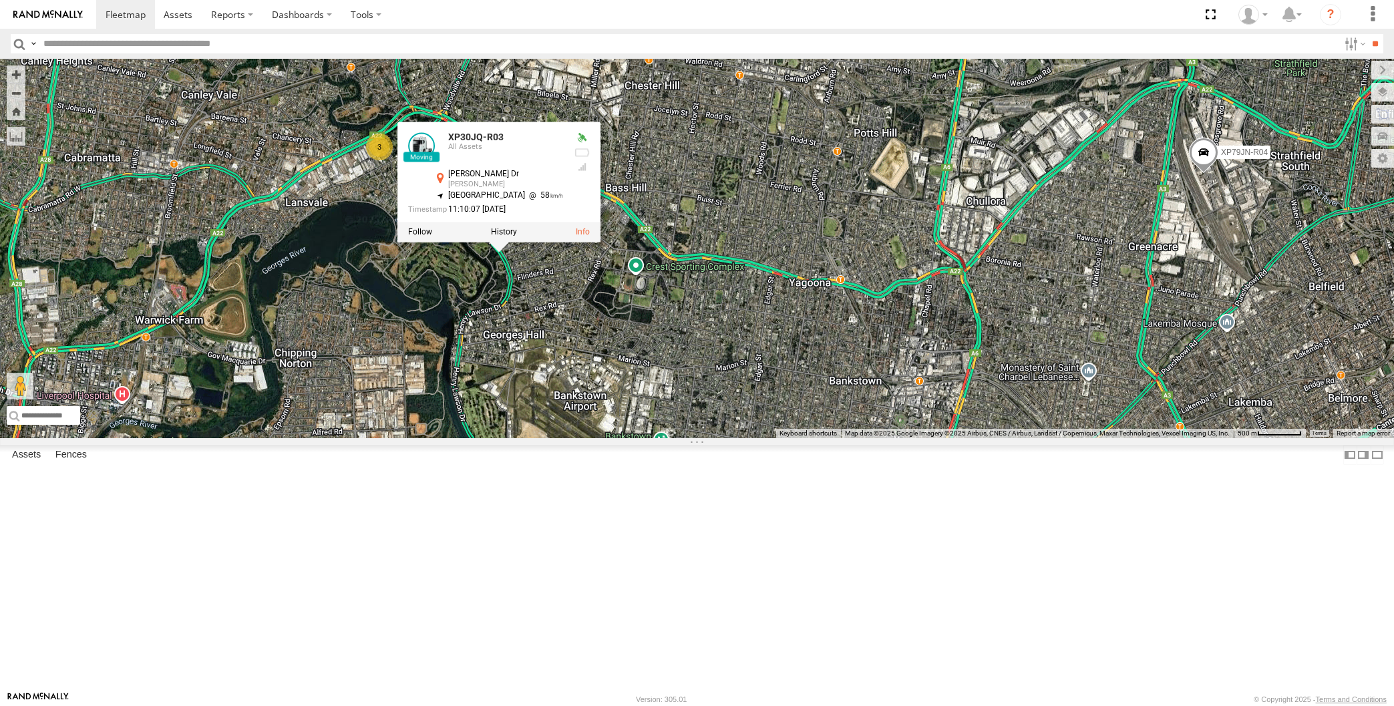
click at [629, 371] on div "XP30JQ-R03 XP79JN-R04 RJ5911-R79 3 XP30JQ-R03 All Assets [PERSON_NAME][GEOGRAPH…" at bounding box center [697, 249] width 1394 height 380
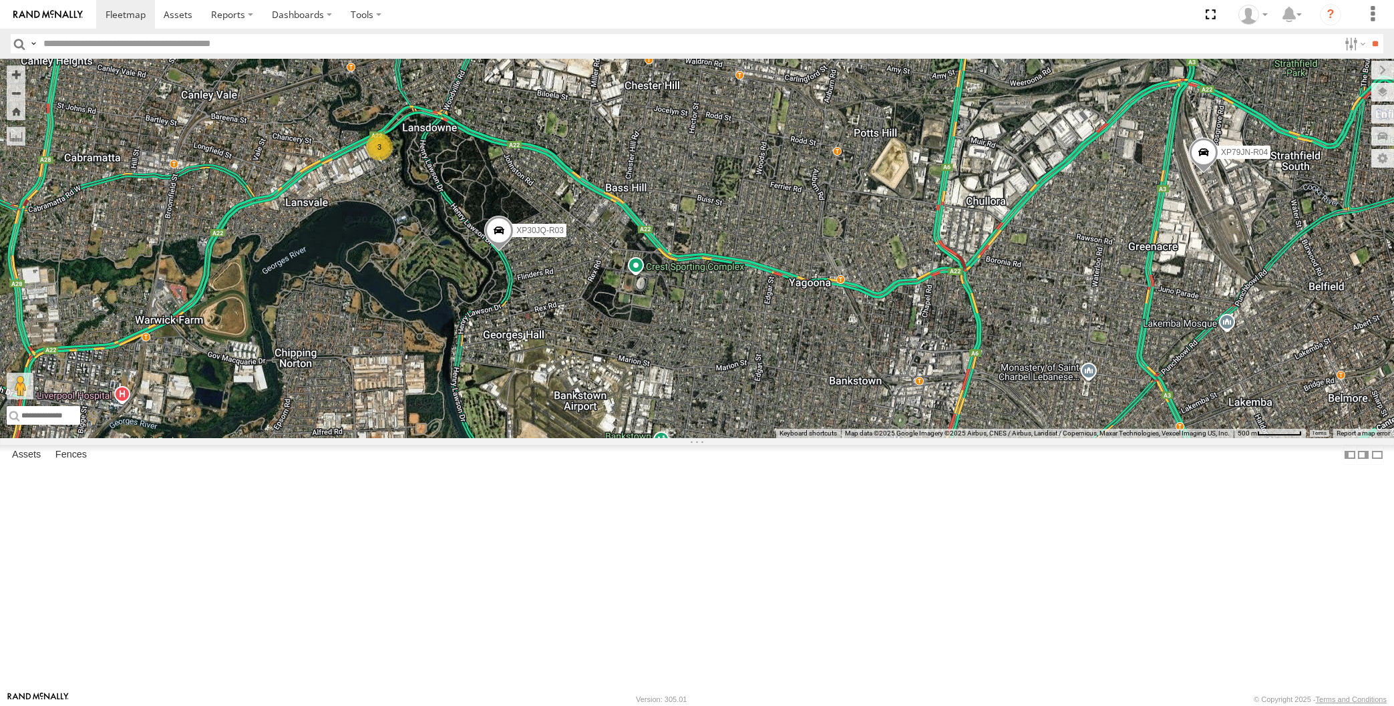
click at [482, 39] on span at bounding box center [477, 21] width 29 height 36
click at [635, 223] on div "XP30JQ-R03 XP79JN-R04 RJ5911-R79 3 RJ5911-R79 All [GEOGRAPHIC_DATA] -33.88127 ,…" at bounding box center [697, 249] width 1394 height 380
click at [726, 378] on div "XP30JQ-R03 XP79JN-R04 RJ5911-R79 3" at bounding box center [697, 249] width 1394 height 380
